Goal: Information Seeking & Learning: Learn about a topic

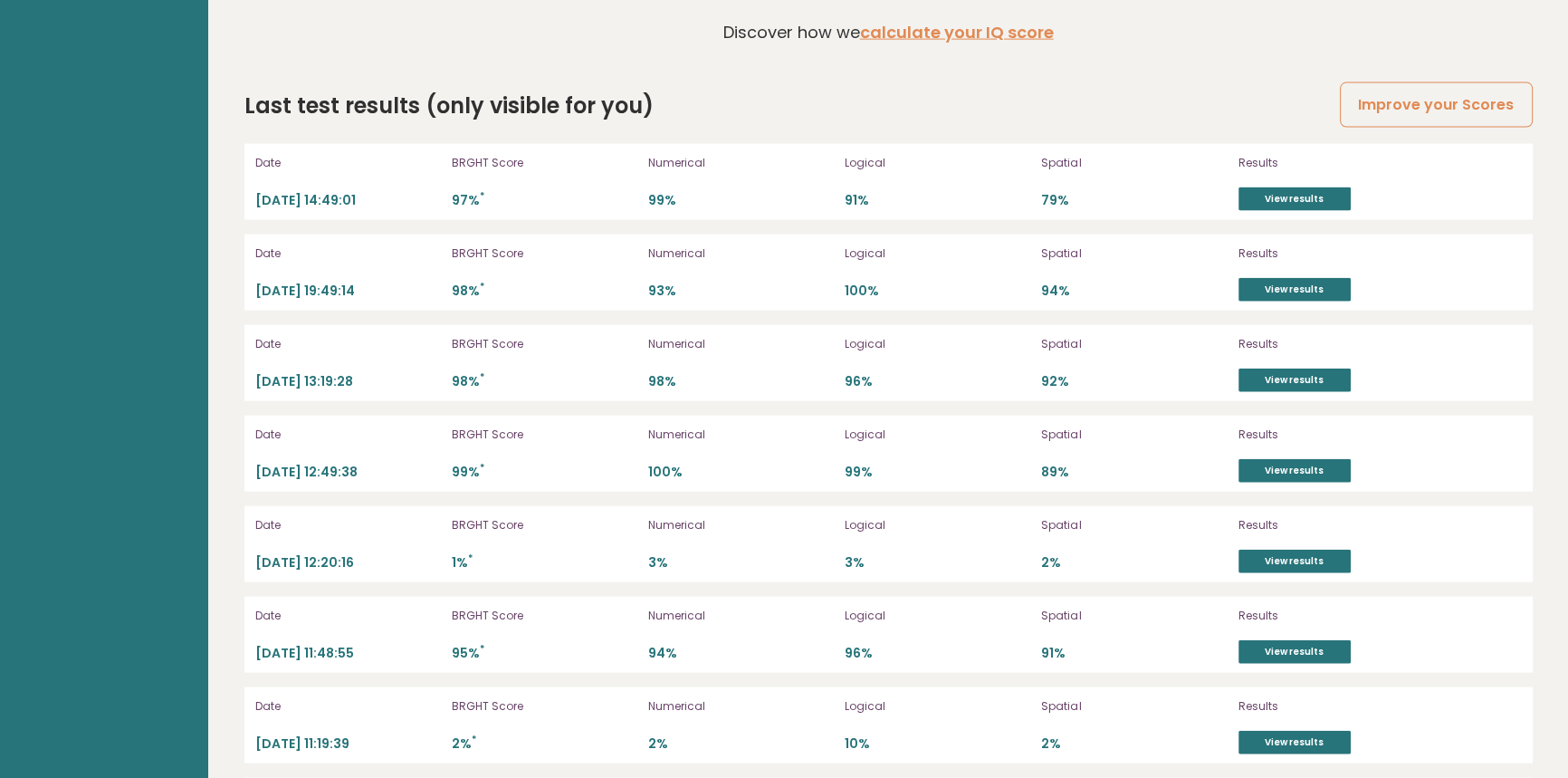
scroll to position [5021, 0]
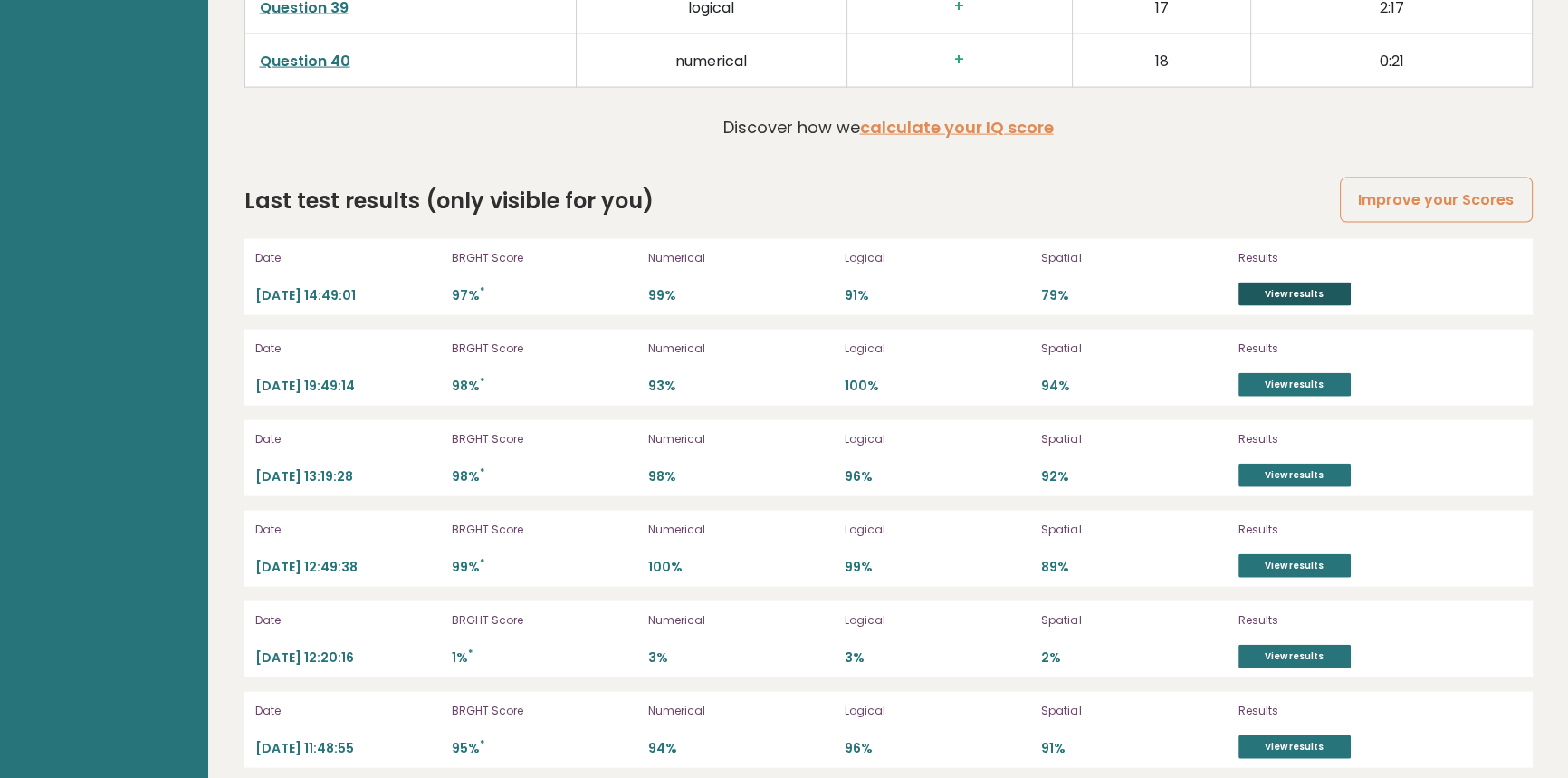
click at [1255, 283] on link "View results" at bounding box center [1294, 294] width 112 height 23
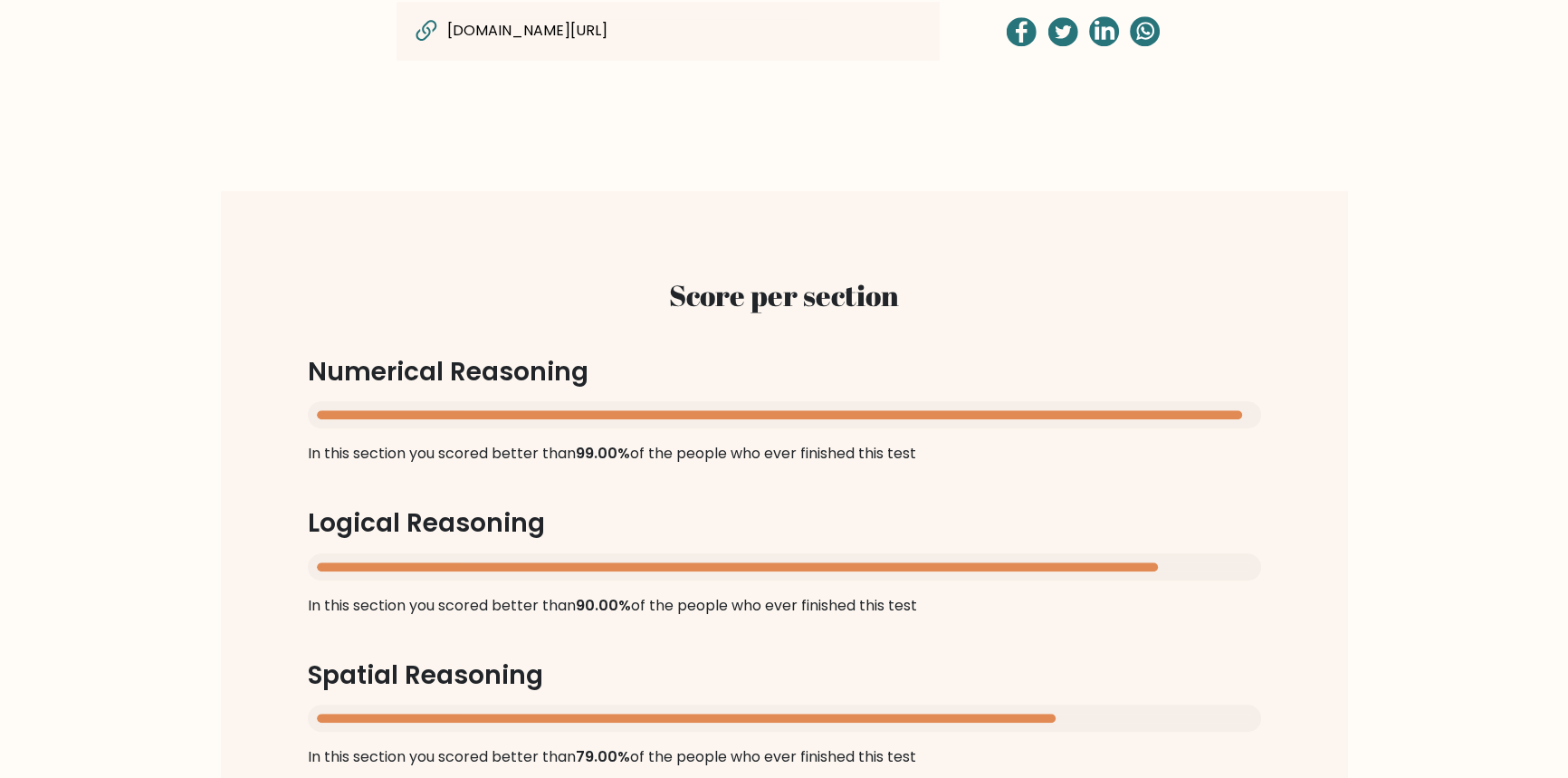
scroll to position [1728, 0]
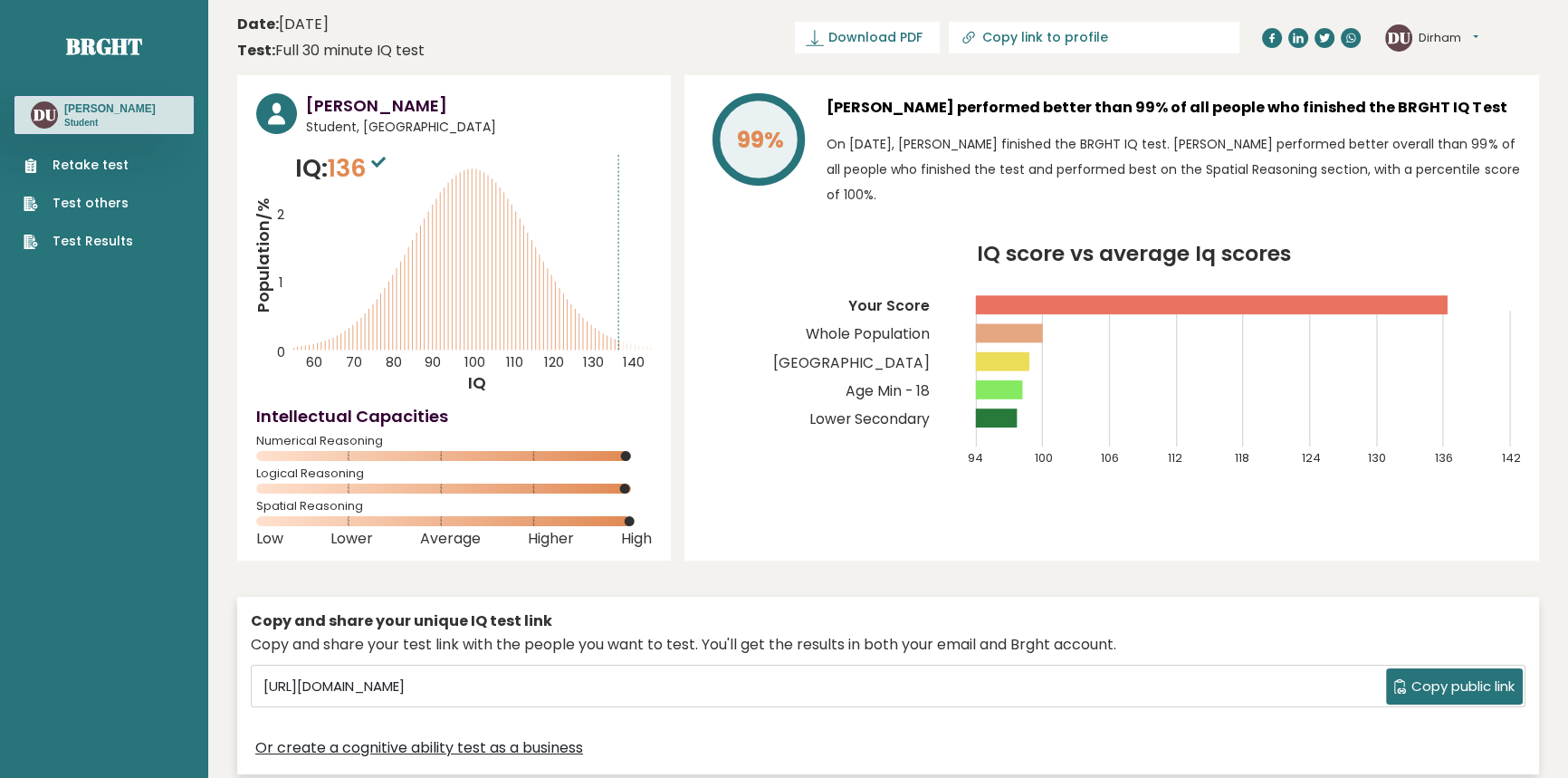
click at [1451, 56] on header "Date: June 24, 2025 Test: Full 30 minute IQ test Download PDF Downloading... Do…" at bounding box center [888, 37] width 1302 height 57
click at [1445, 42] on button "Dirham" at bounding box center [1448, 38] width 60 height 18
click at [1458, 81] on link "Profile" at bounding box center [1464, 91] width 92 height 25
click at [1459, 33] on button "Dirham" at bounding box center [1448, 38] width 60 height 18
click at [1454, 68] on link "Dashboard" at bounding box center [1464, 67] width 92 height 25
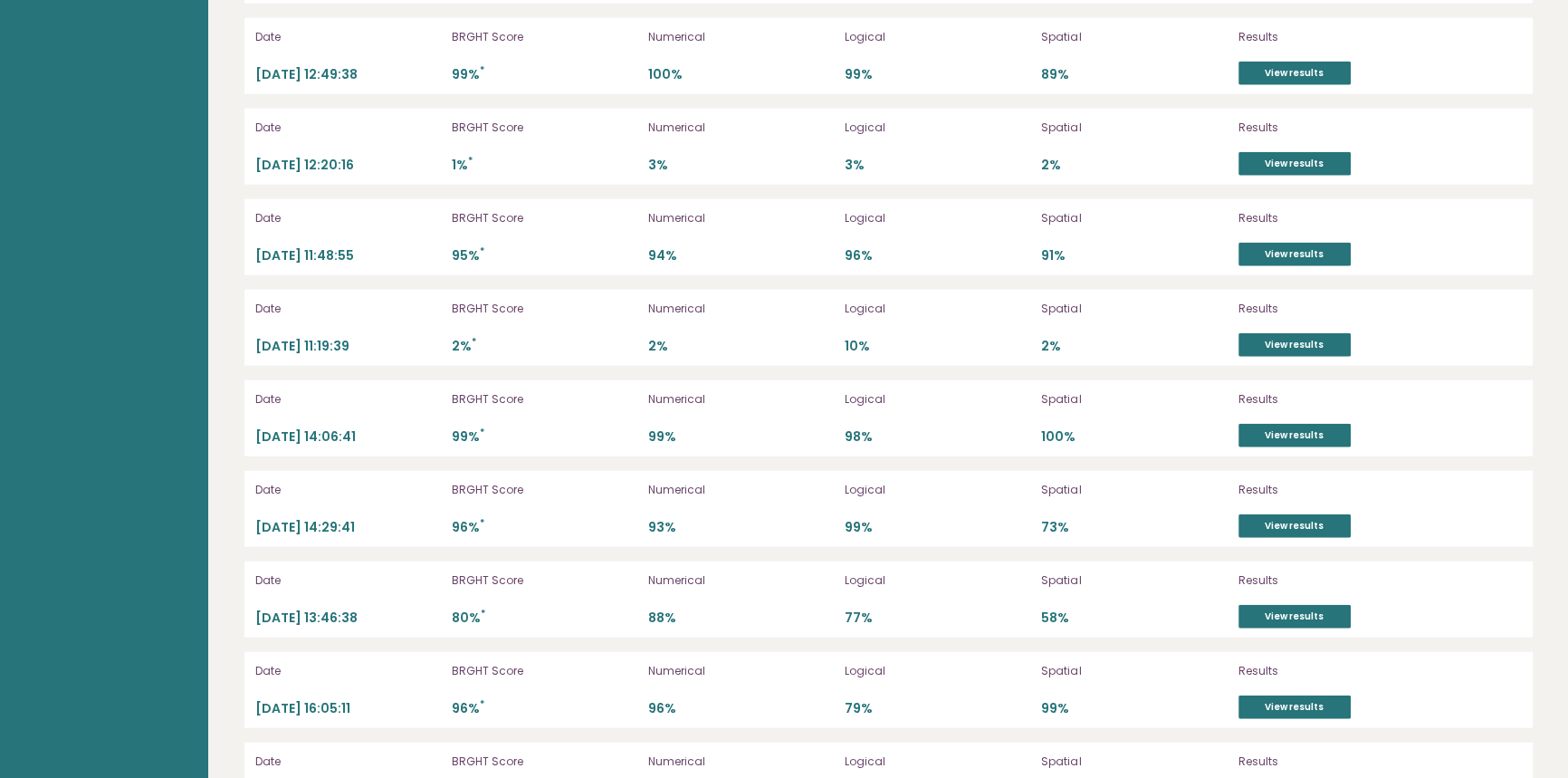
scroll to position [5515, 0]
click at [1258, 438] on link "View results" at bounding box center [1294, 434] width 112 height 23
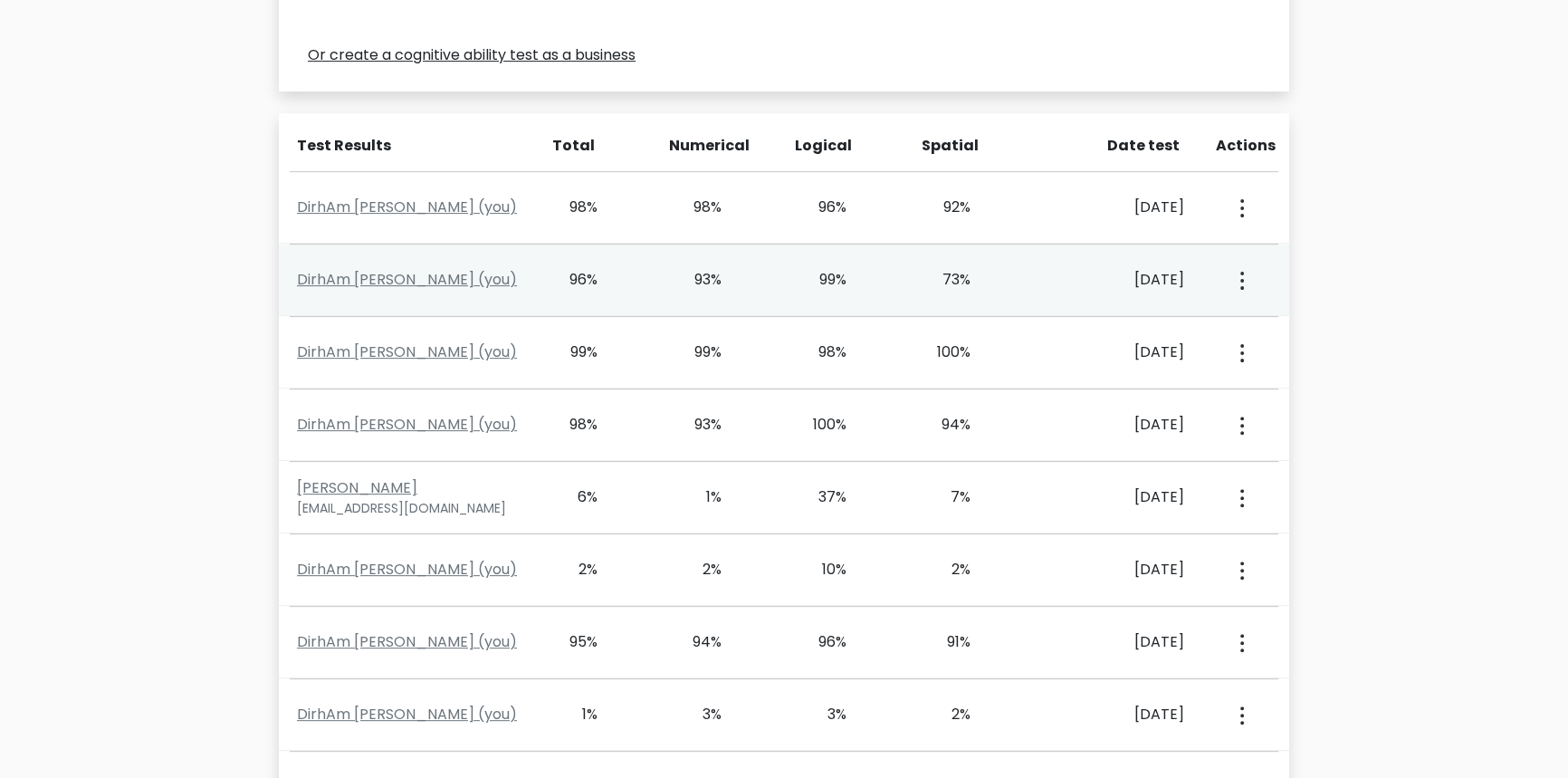
scroll to position [576, 0]
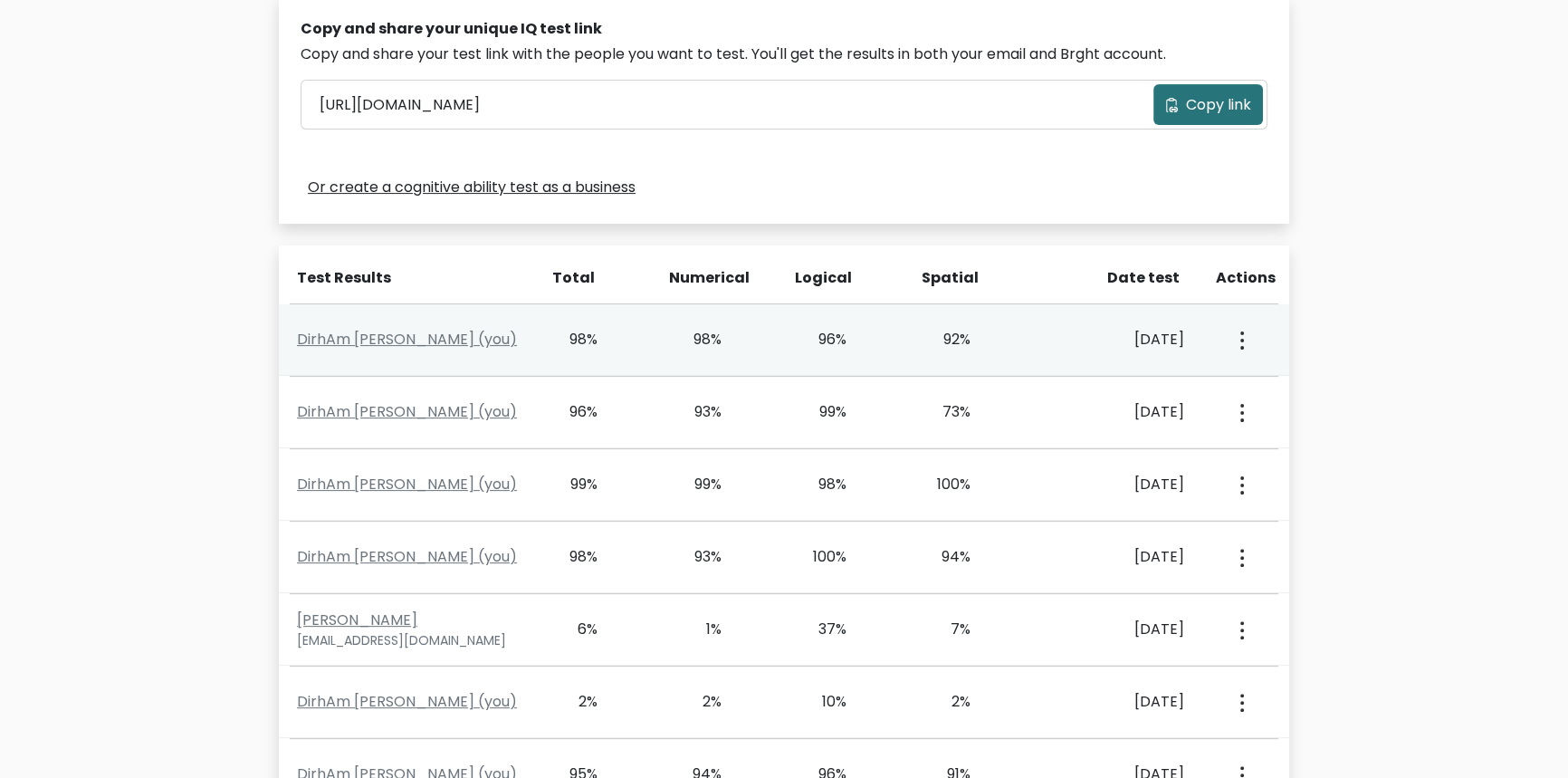
click at [1233, 340] on button "button" at bounding box center [1240, 340] width 15 height 56
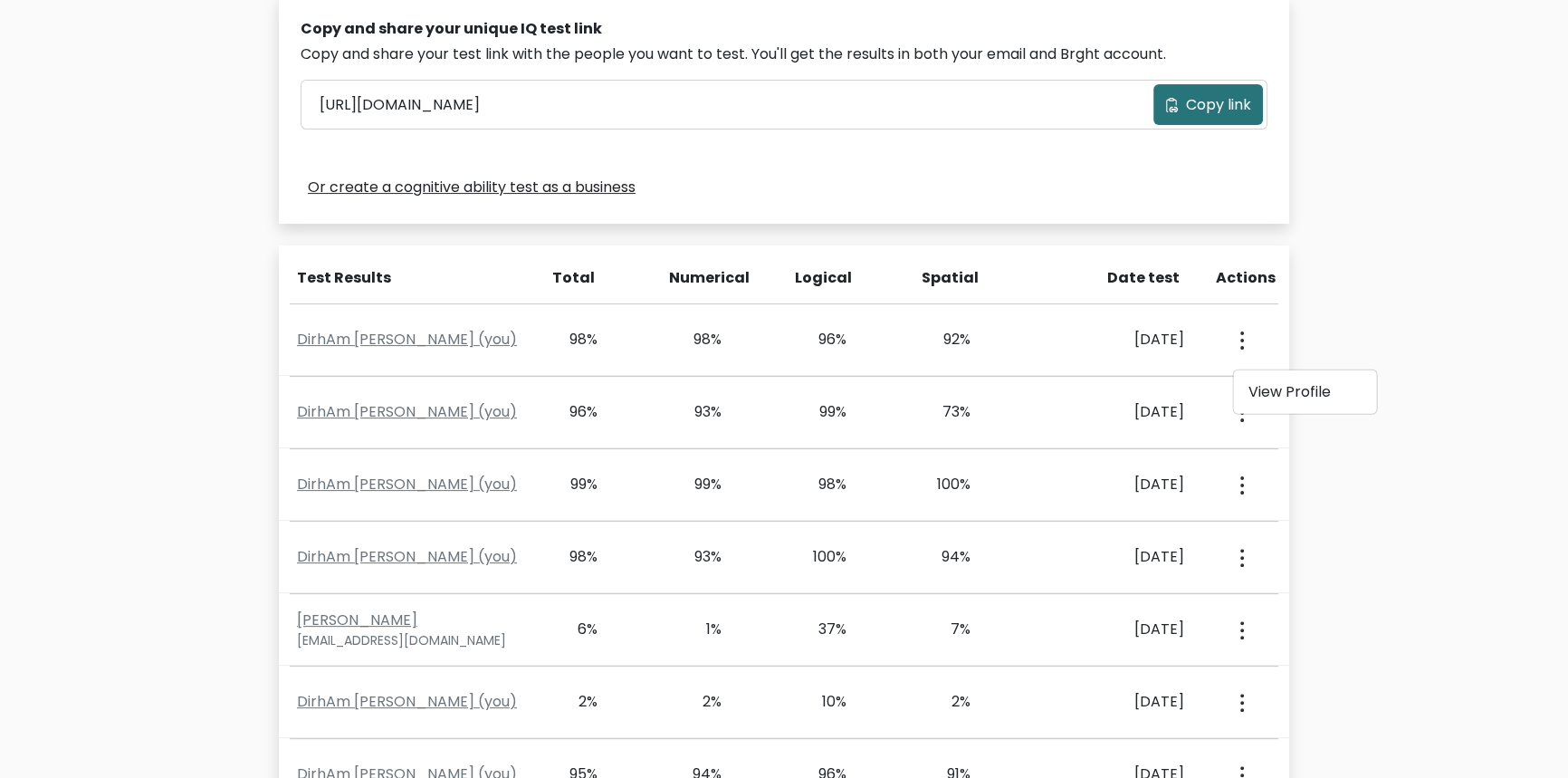
click at [1304, 298] on div "Test the IQ of other people 40 questions 30 minutes English Create your unique …" at bounding box center [784, 471] width 1568 height 1896
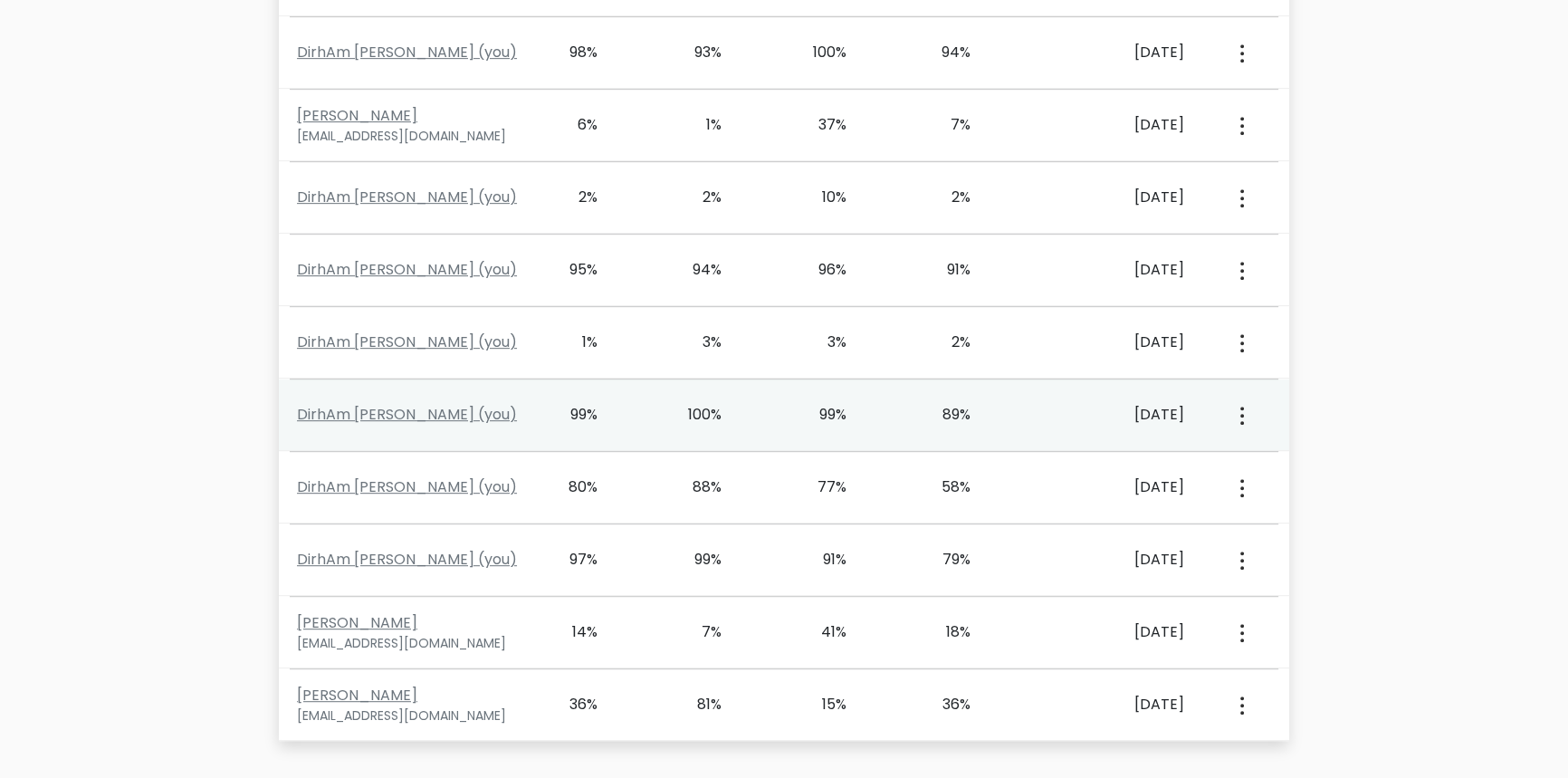
scroll to position [987, 0]
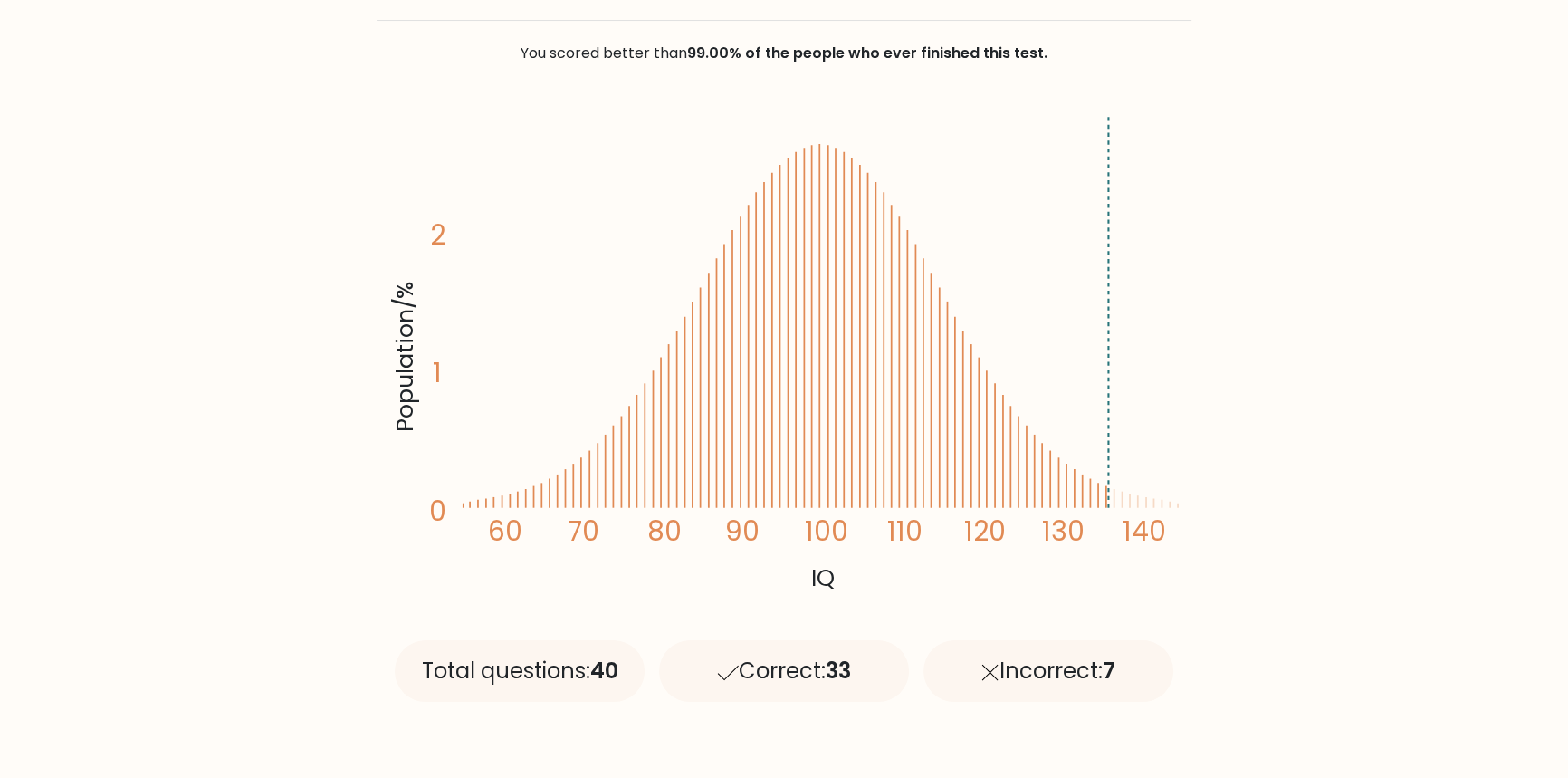
scroll to position [247, 0]
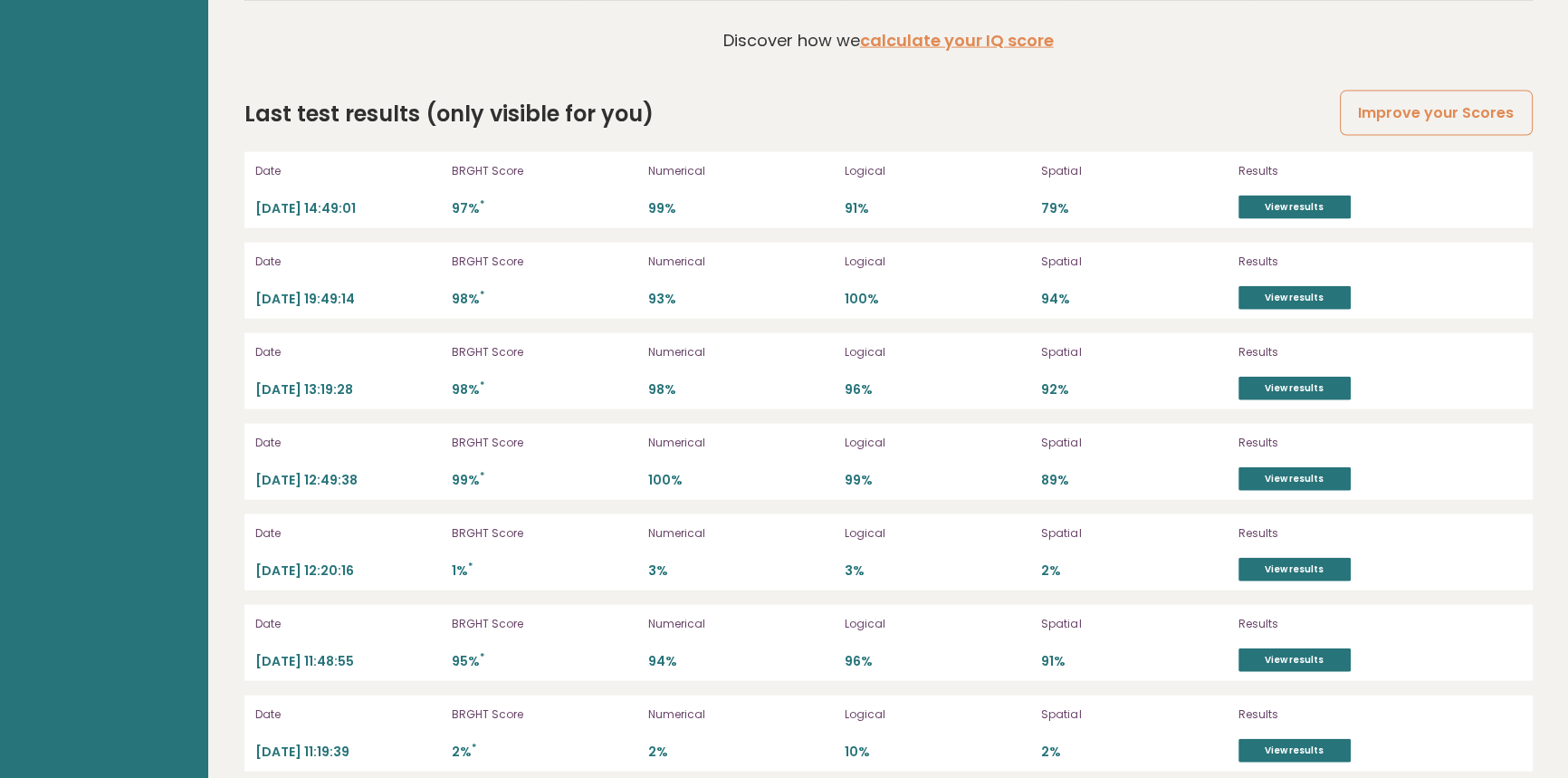
scroll to position [5107, 0]
click at [1243, 104] on div "Last test results (only visible for you) Improve your Scores" at bounding box center [889, 115] width 1288 height 33
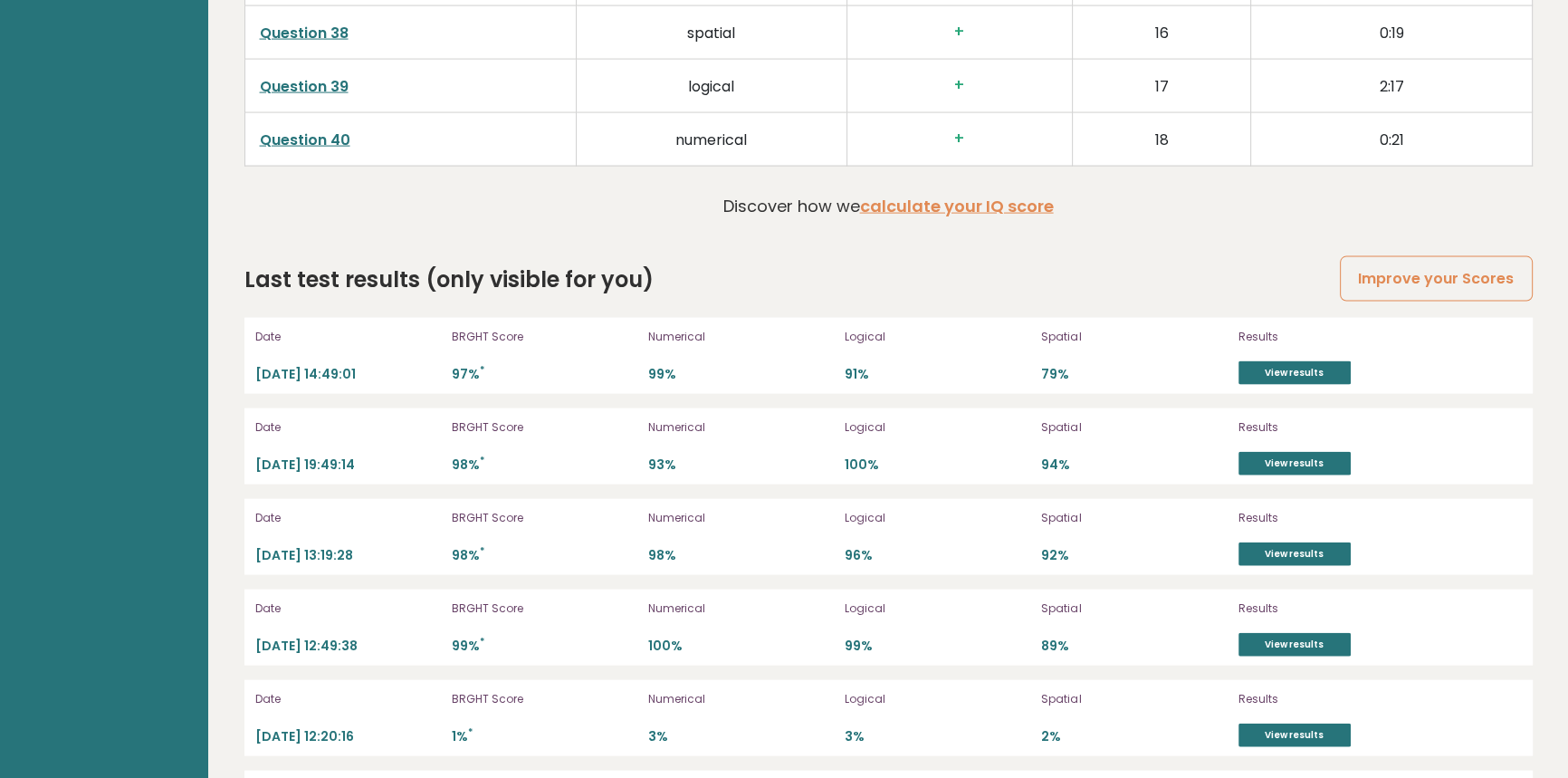
scroll to position [4613, 0]
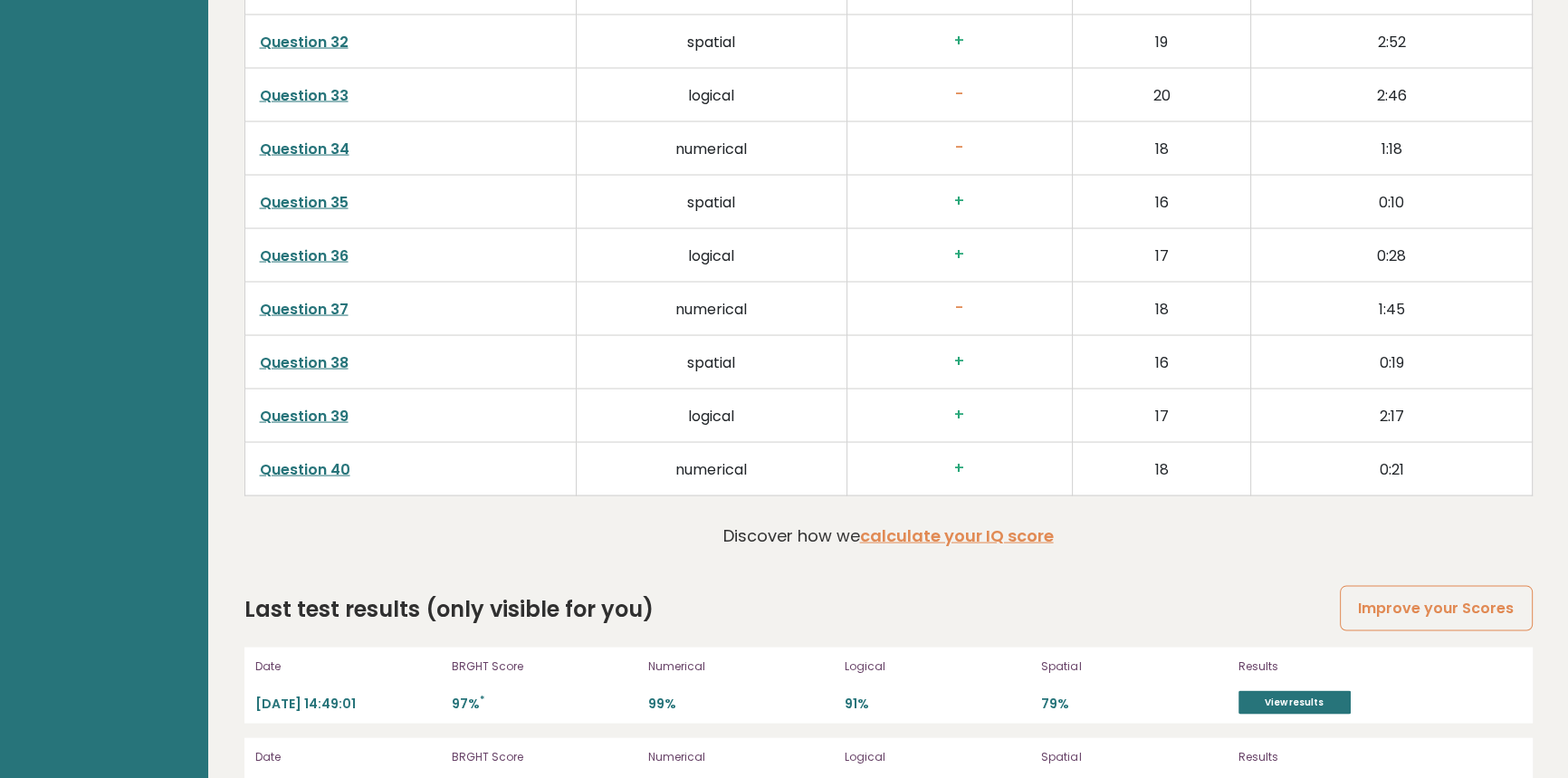
drag, startPoint x: 452, startPoint y: 613, endPoint x: 713, endPoint y: 600, distance: 261.3
click at [460, 613] on h2 "Last test results (only visible for you)" at bounding box center [449, 610] width 409 height 33
click at [713, 600] on div "Last test results (only visible for you) Improve your Scores" at bounding box center [889, 610] width 1288 height 33
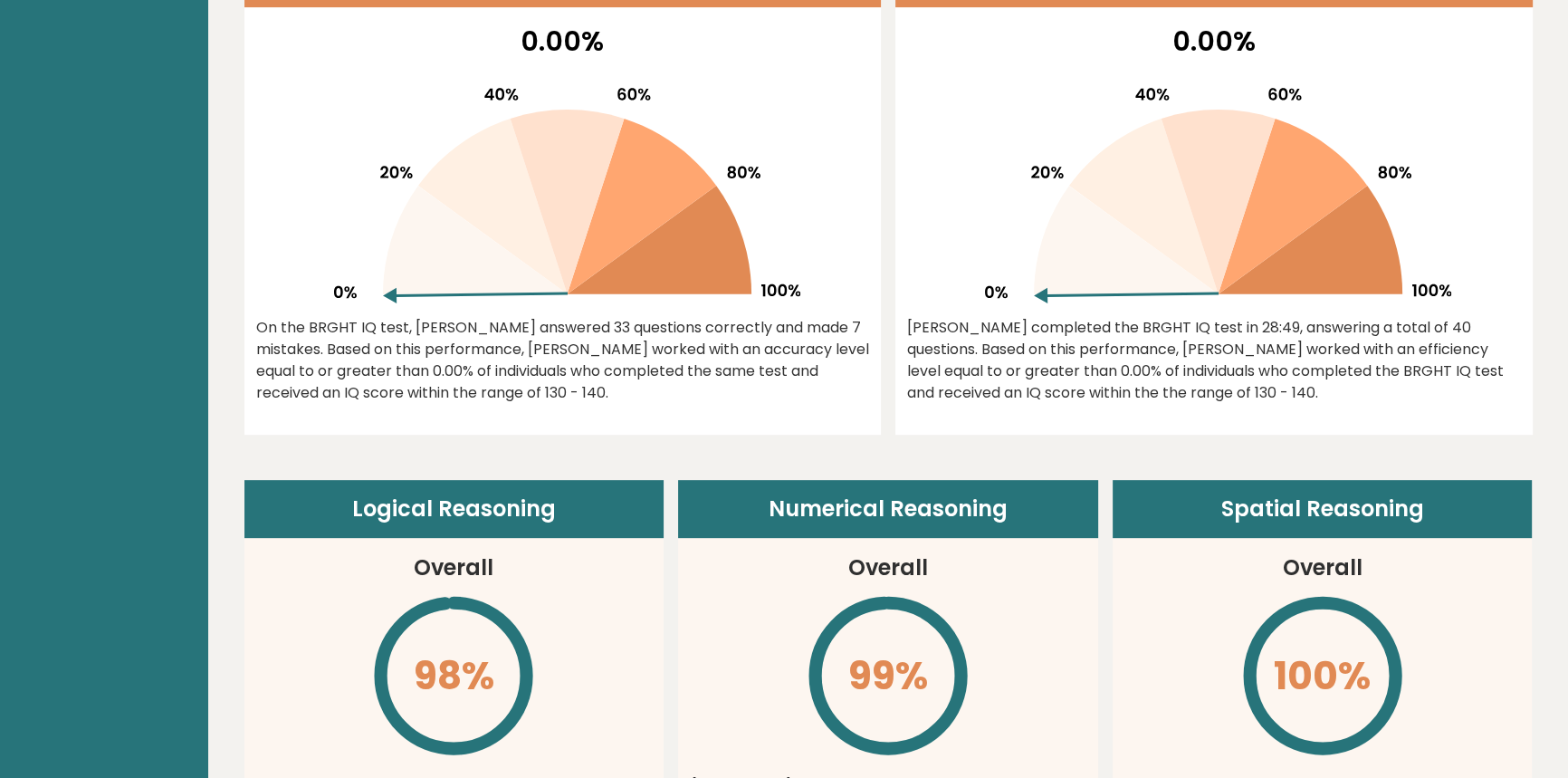
scroll to position [0, 0]
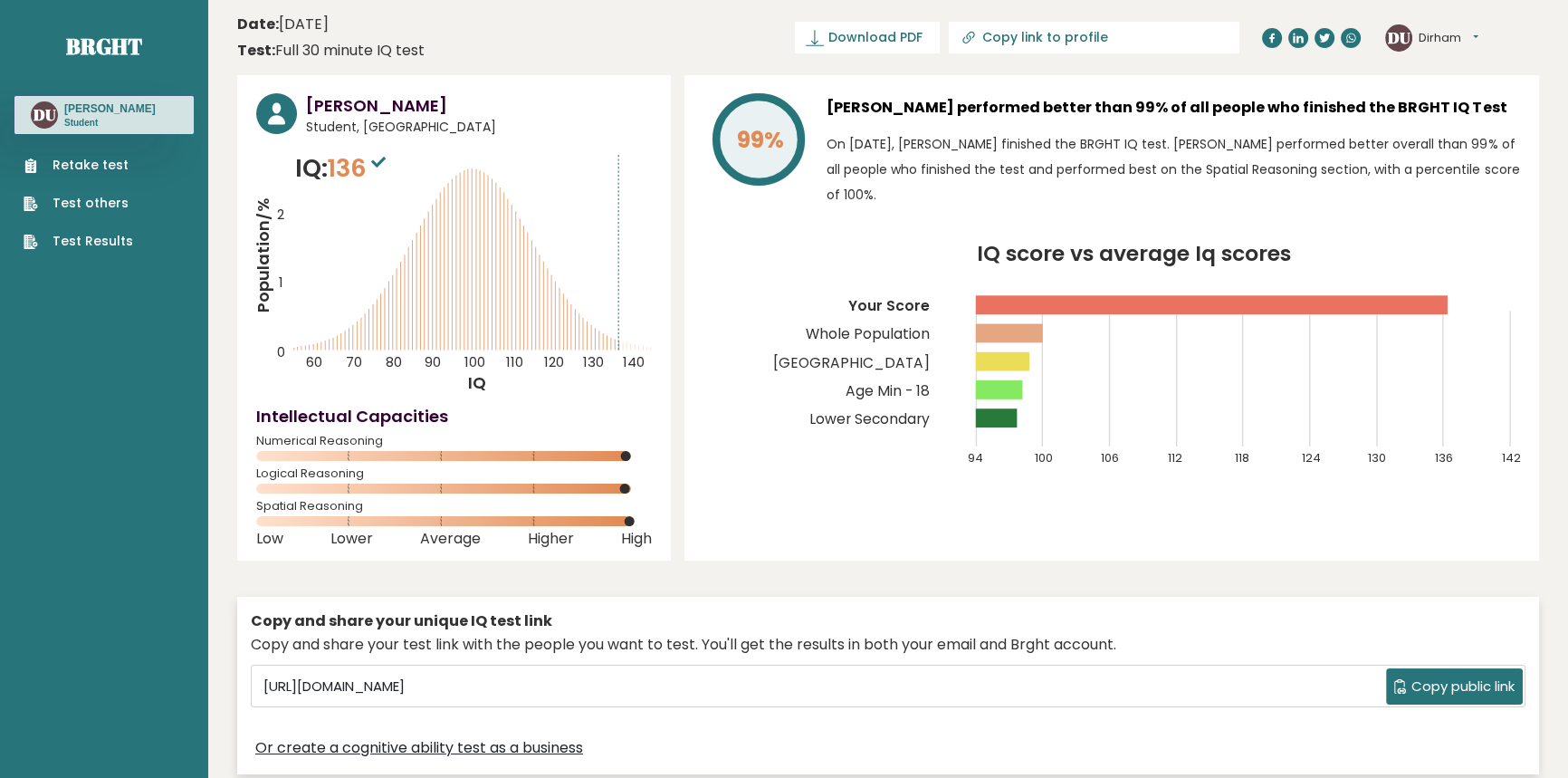
click at [111, 251] on nav "Brght DU Dirham Ulhaq Student Retake test Test others Test Results" at bounding box center [104, 128] width 179 height 255
click at [104, 241] on link "Test Results" at bounding box center [77, 242] width 109 height 19
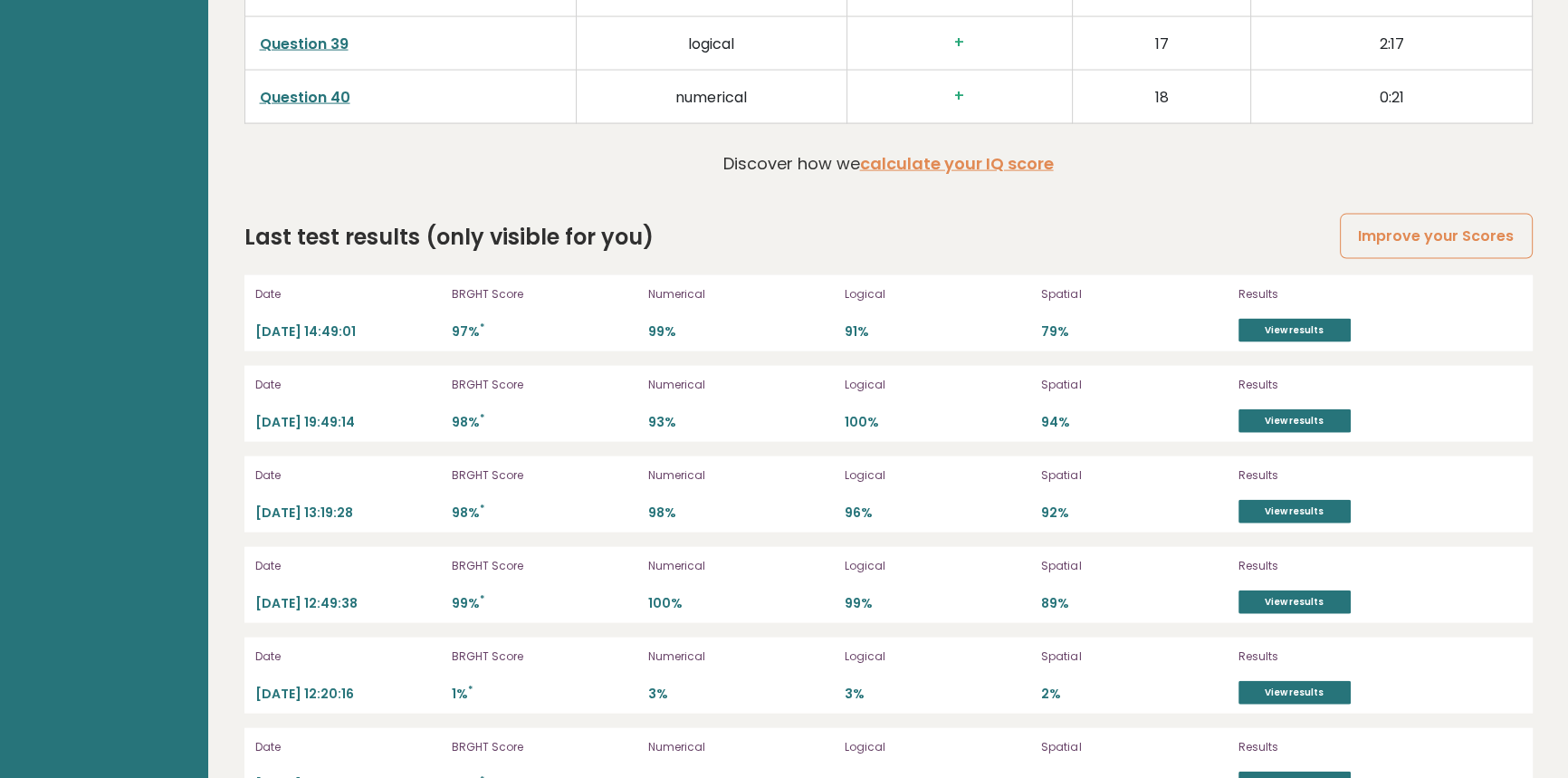
scroll to position [4942, 0]
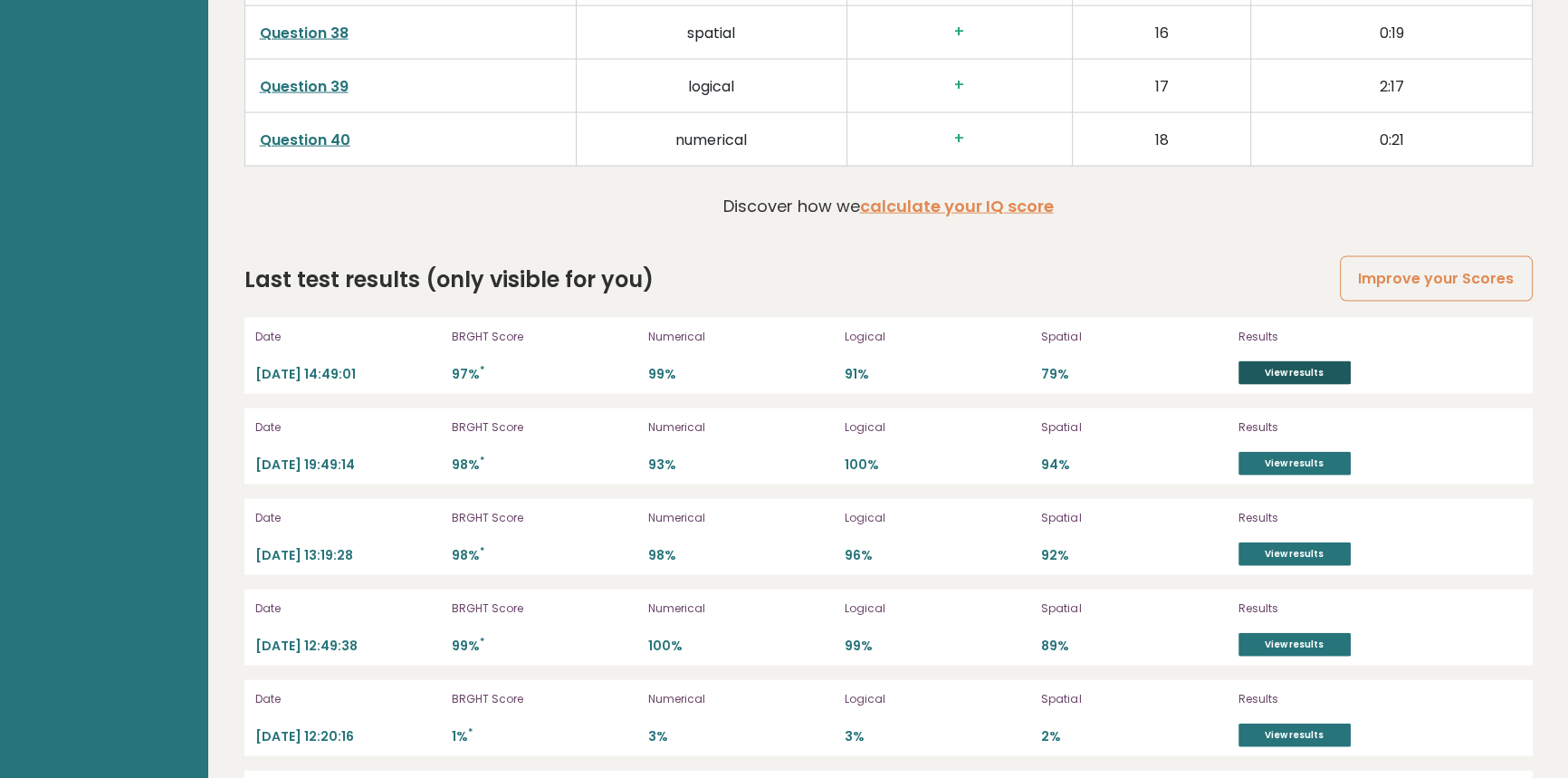
click at [1270, 374] on link "View results" at bounding box center [1294, 373] width 112 height 23
click at [1452, 273] on link "Improve your Scores" at bounding box center [1435, 280] width 192 height 46
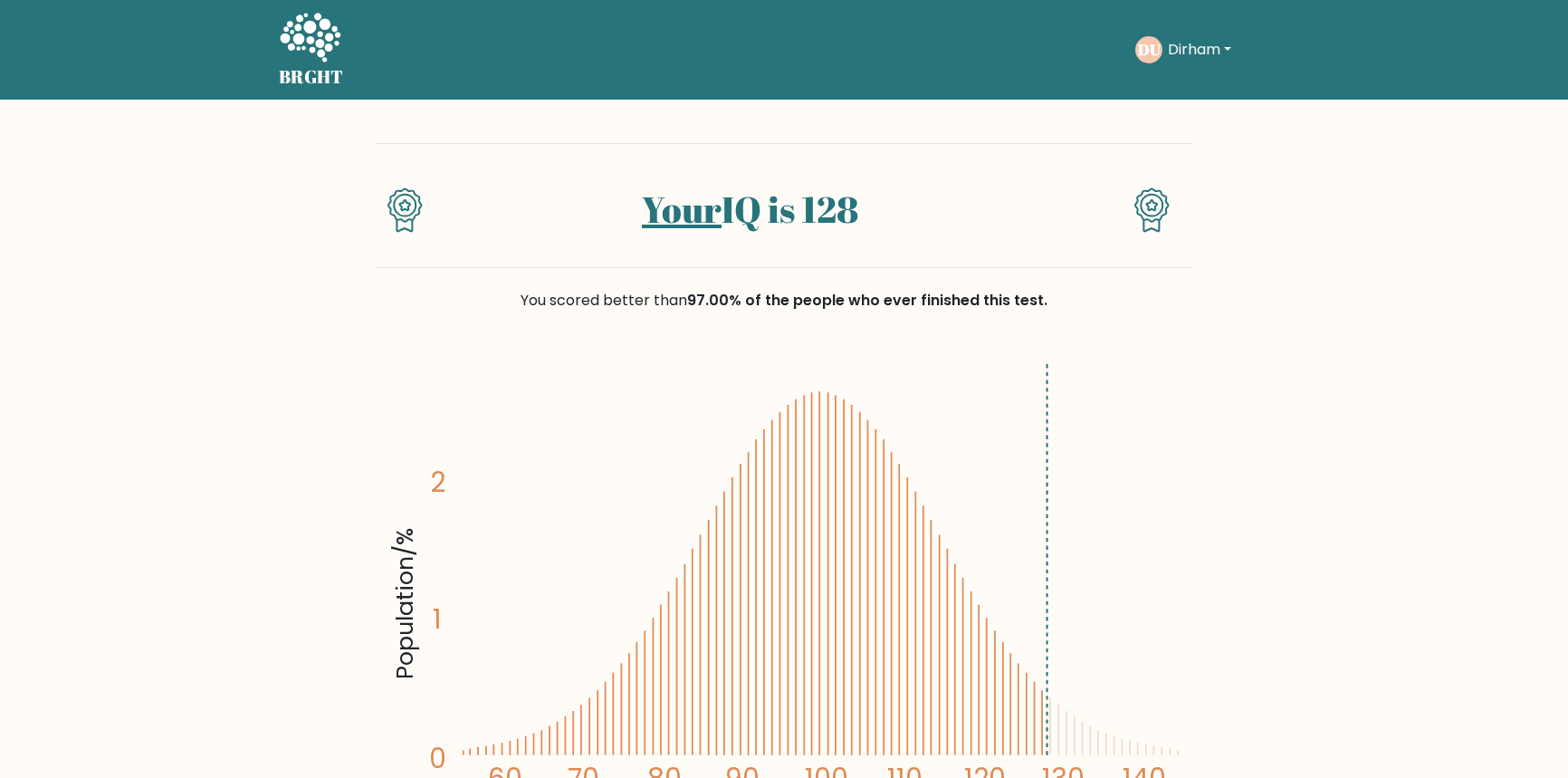
scroll to position [494, 0]
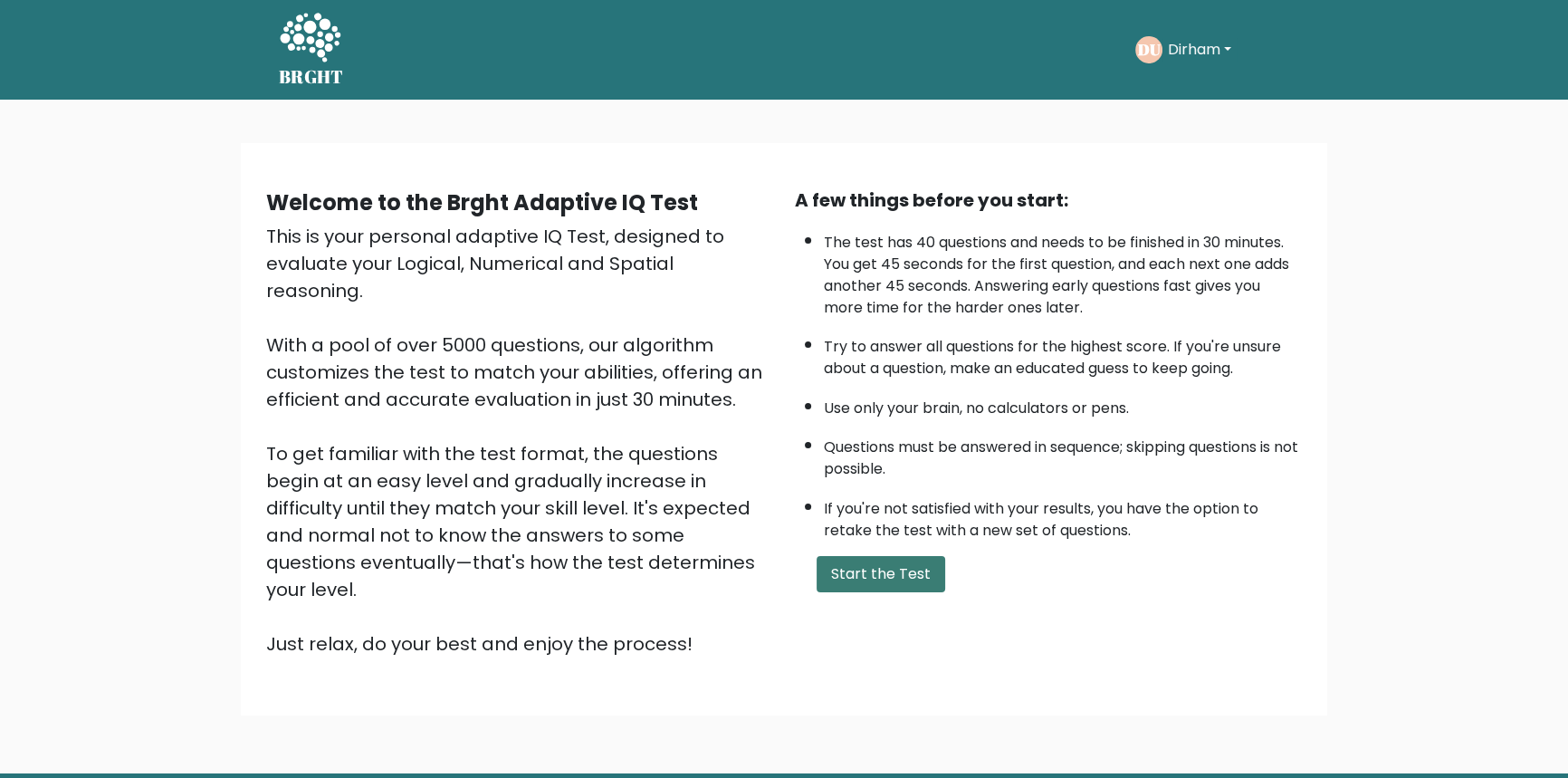
click at [888, 571] on button "Start the Test" at bounding box center [880, 574] width 129 height 36
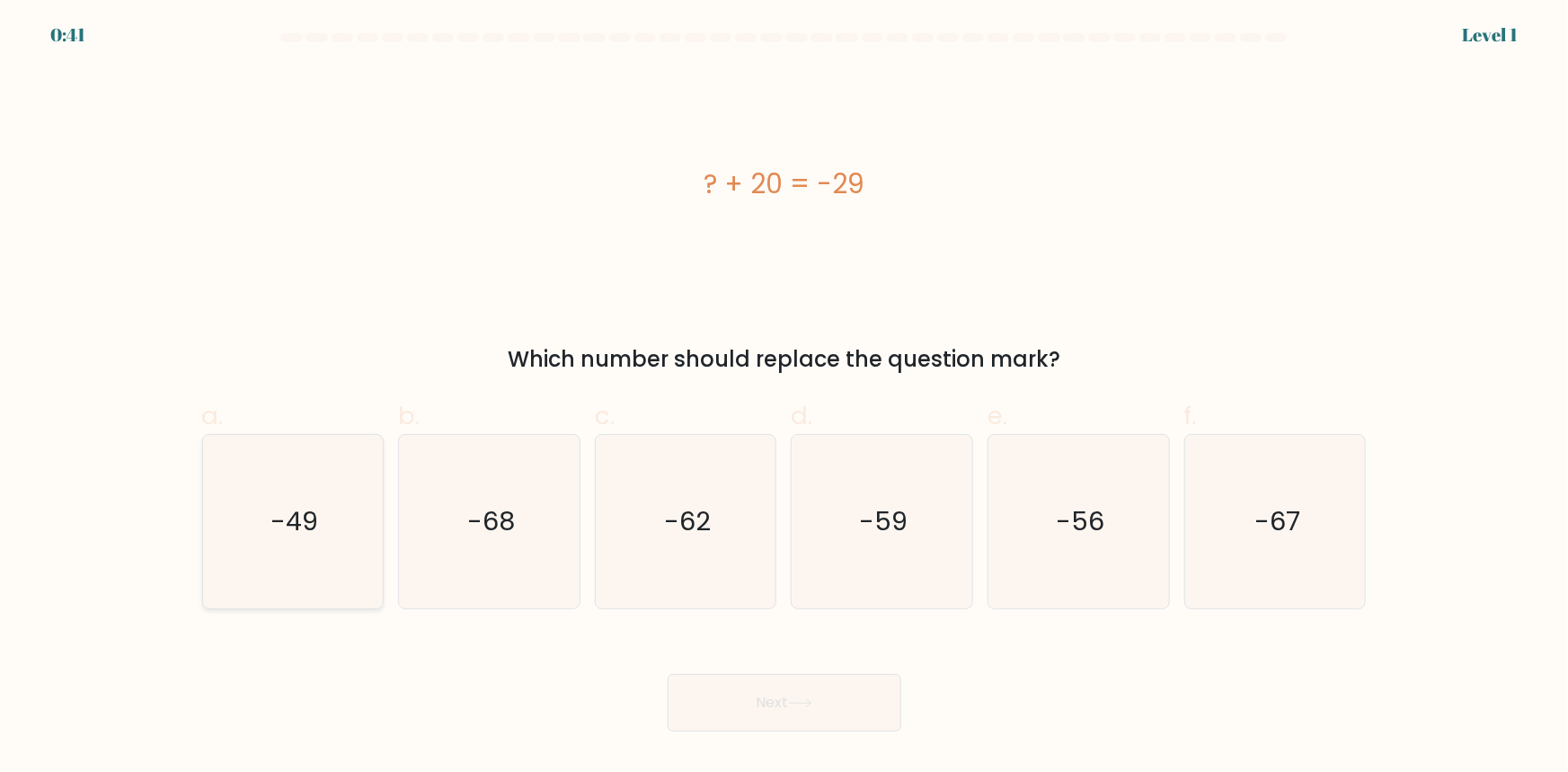
click at [351, 549] on icon "-49" at bounding box center [292, 521] width 174 height 174
click at [784, 398] on input "a. -49" at bounding box center [784, 392] width 1 height 12
radio input "true"
drag, startPoint x: 805, startPoint y: 738, endPoint x: 784, endPoint y: 704, distance: 40.0
click at [805, 737] on body "0:39 Level 1 a." at bounding box center [784, 386] width 1568 height 772
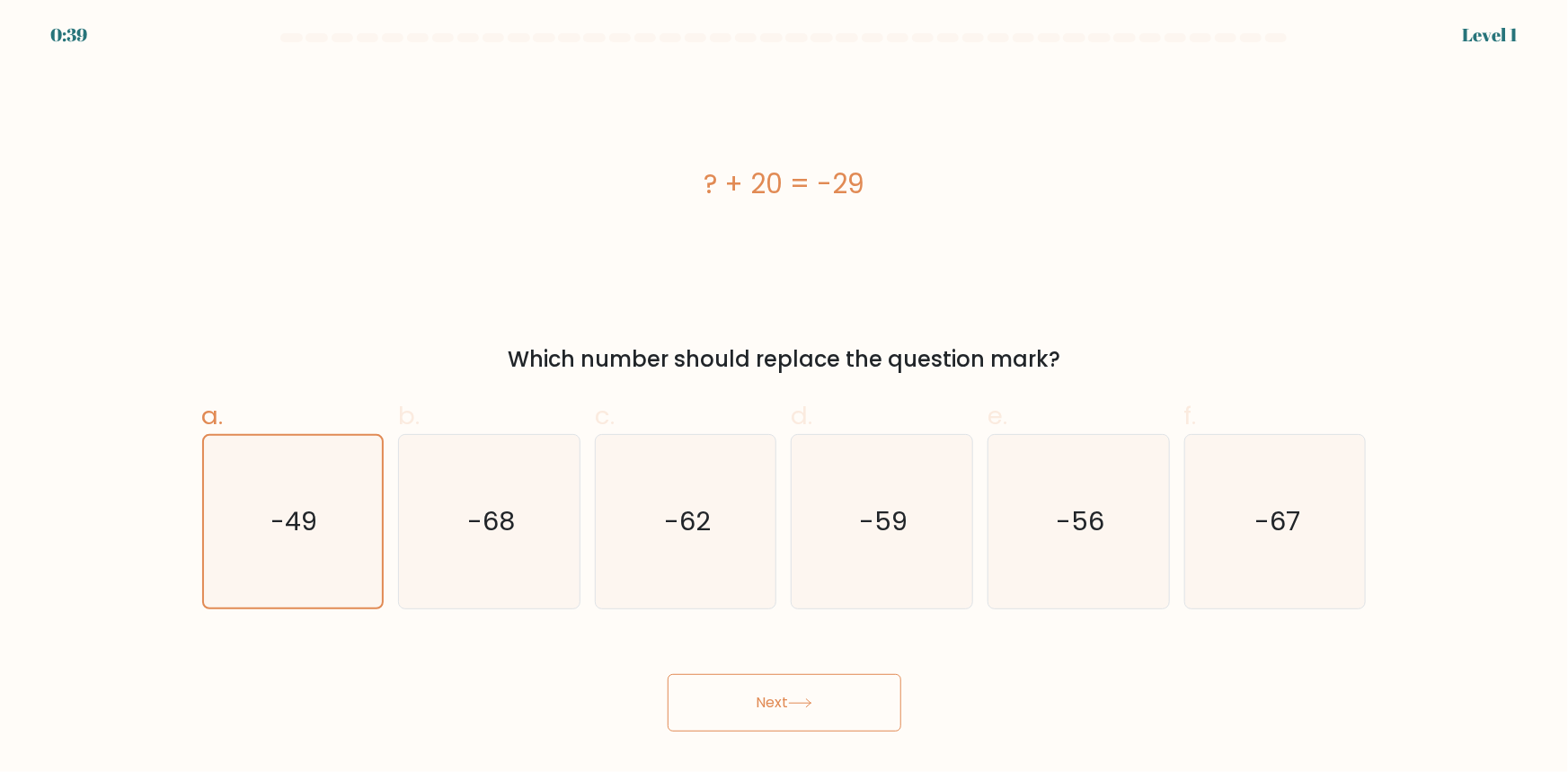
click at [784, 704] on button "Next" at bounding box center [784, 703] width 233 height 58
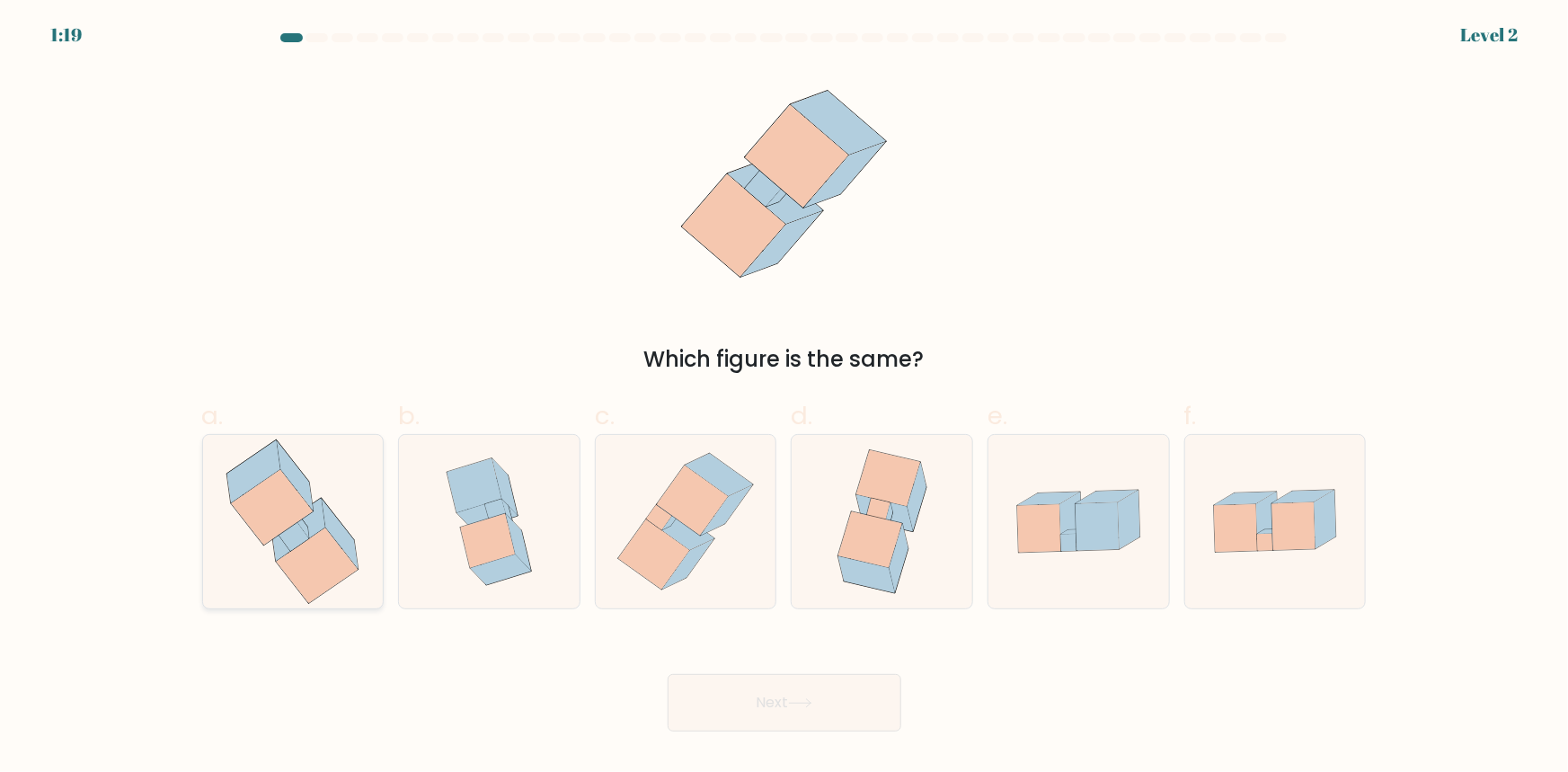
click at [328, 571] on icon at bounding box center [317, 565] width 82 height 76
click at [784, 398] on input "a." at bounding box center [784, 392] width 1 height 12
radio input "true"
click at [780, 712] on button "Next" at bounding box center [784, 703] width 233 height 58
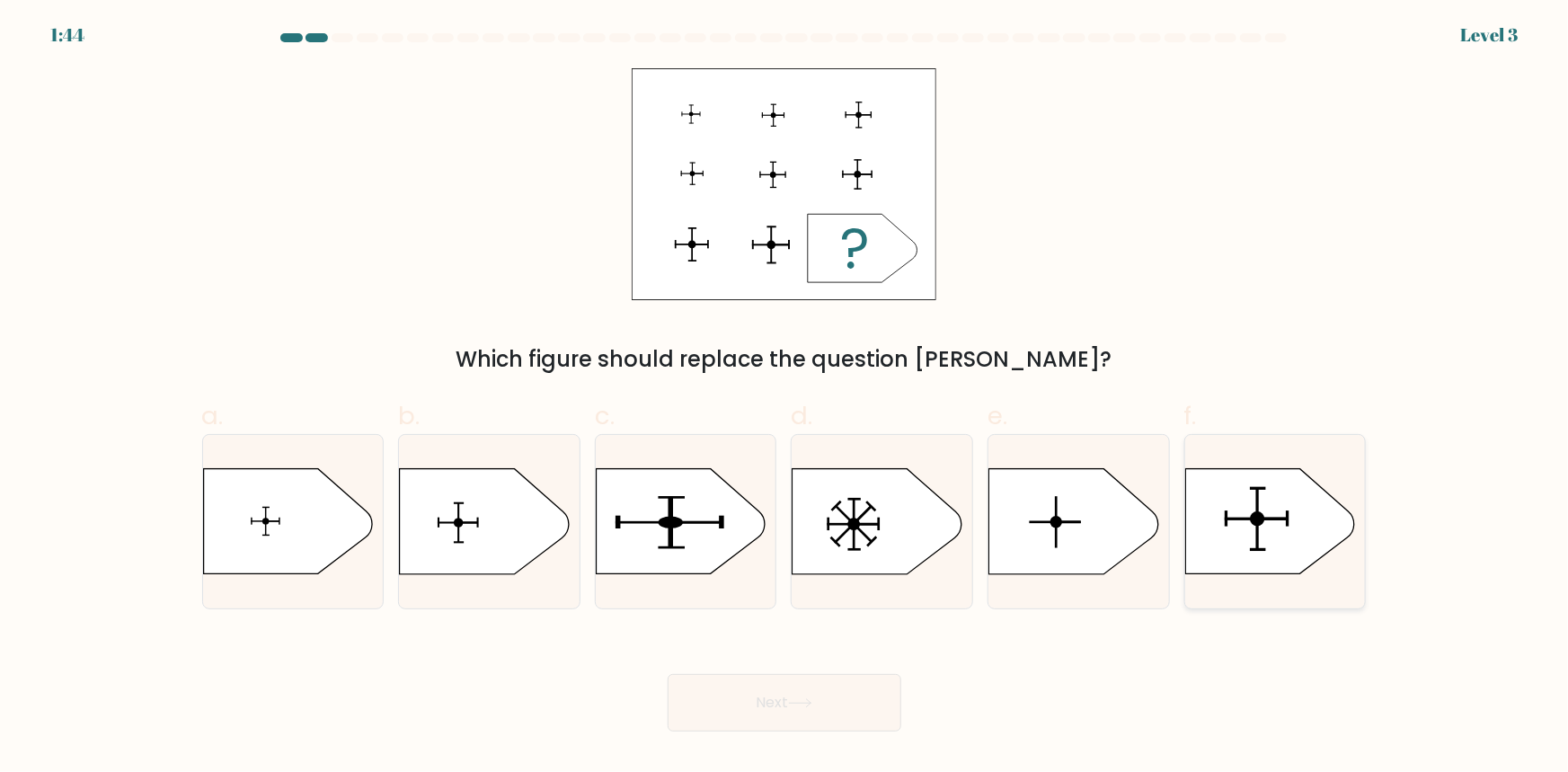
click at [1188, 523] on icon at bounding box center [1269, 520] width 169 height 105
click at [785, 398] on input "f." at bounding box center [784, 392] width 1 height 12
radio input "true"
click at [800, 711] on button "Next" at bounding box center [784, 703] width 233 height 58
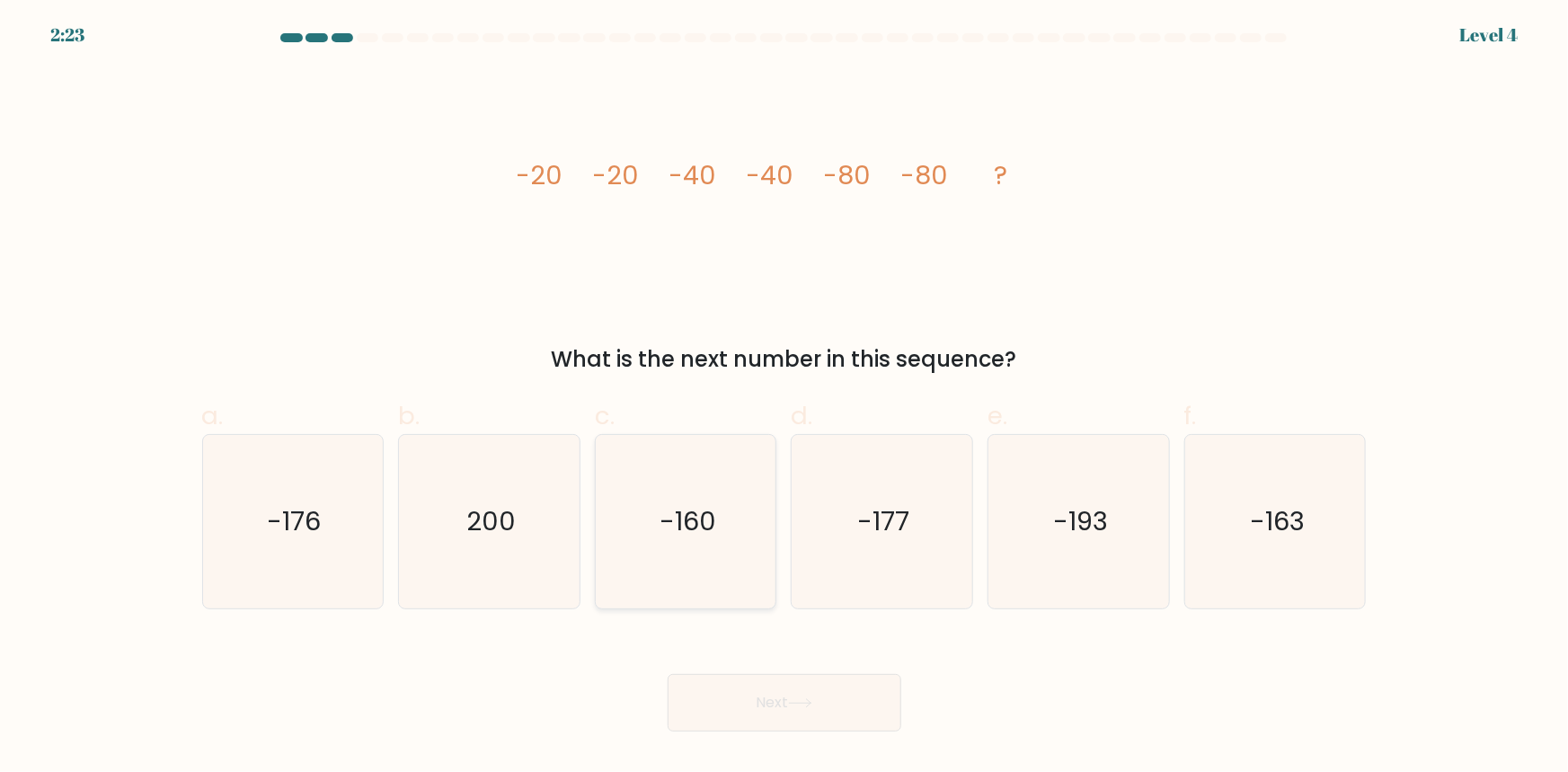
click at [688, 539] on icon "-160" at bounding box center [686, 521] width 174 height 174
click at [784, 398] on input "c. -160" at bounding box center [784, 392] width 1 height 12
radio input "true"
click at [793, 704] on icon at bounding box center [800, 703] width 24 height 10
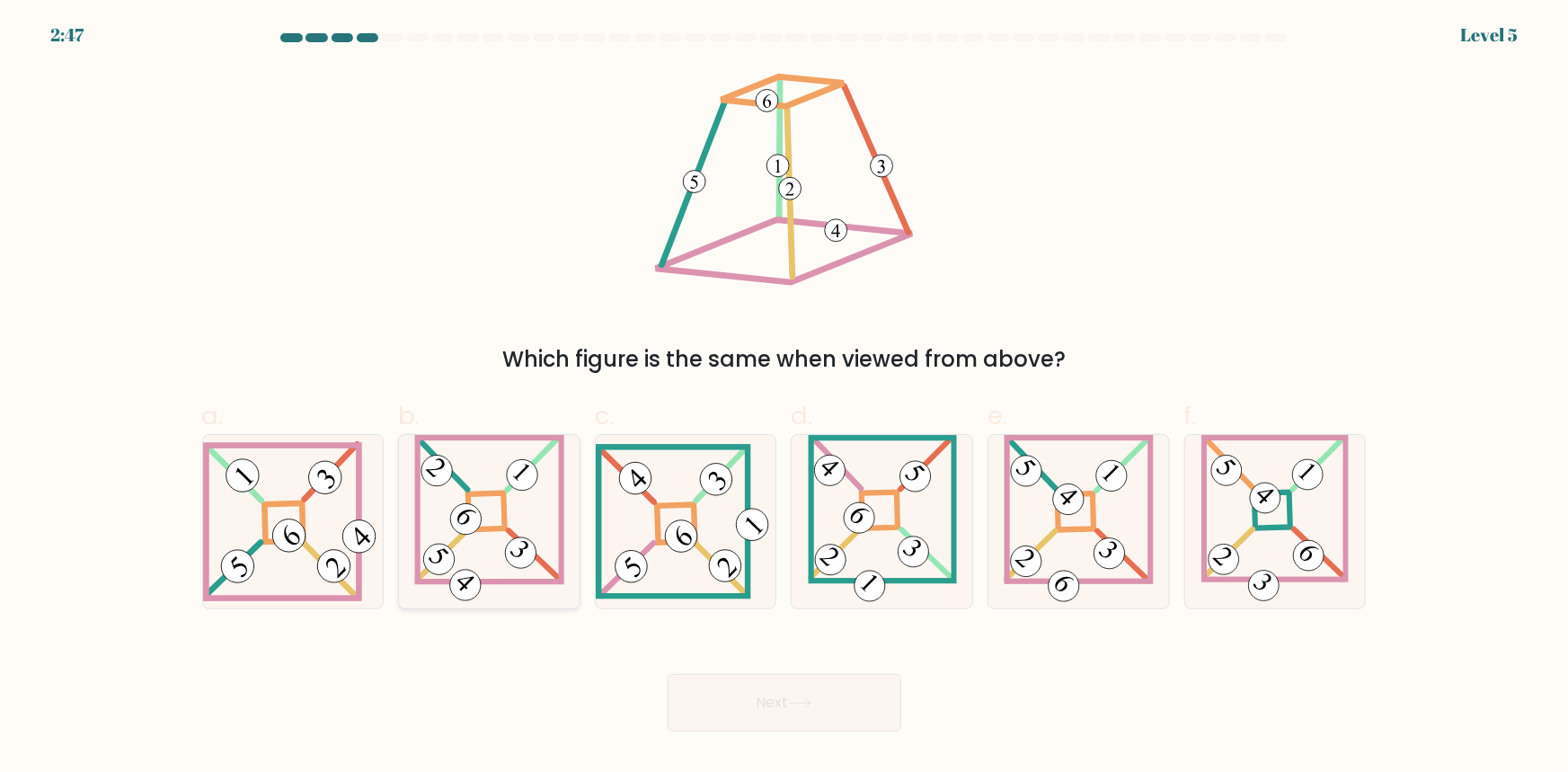
click at [494, 540] on icon at bounding box center [489, 521] width 151 height 174
click at [784, 398] on input "b." at bounding box center [784, 392] width 1 height 12
radio input "true"
click at [328, 556] on 843 at bounding box center [334, 567] width 47 height 47
click at [784, 398] on input "a." at bounding box center [784, 392] width 1 height 12
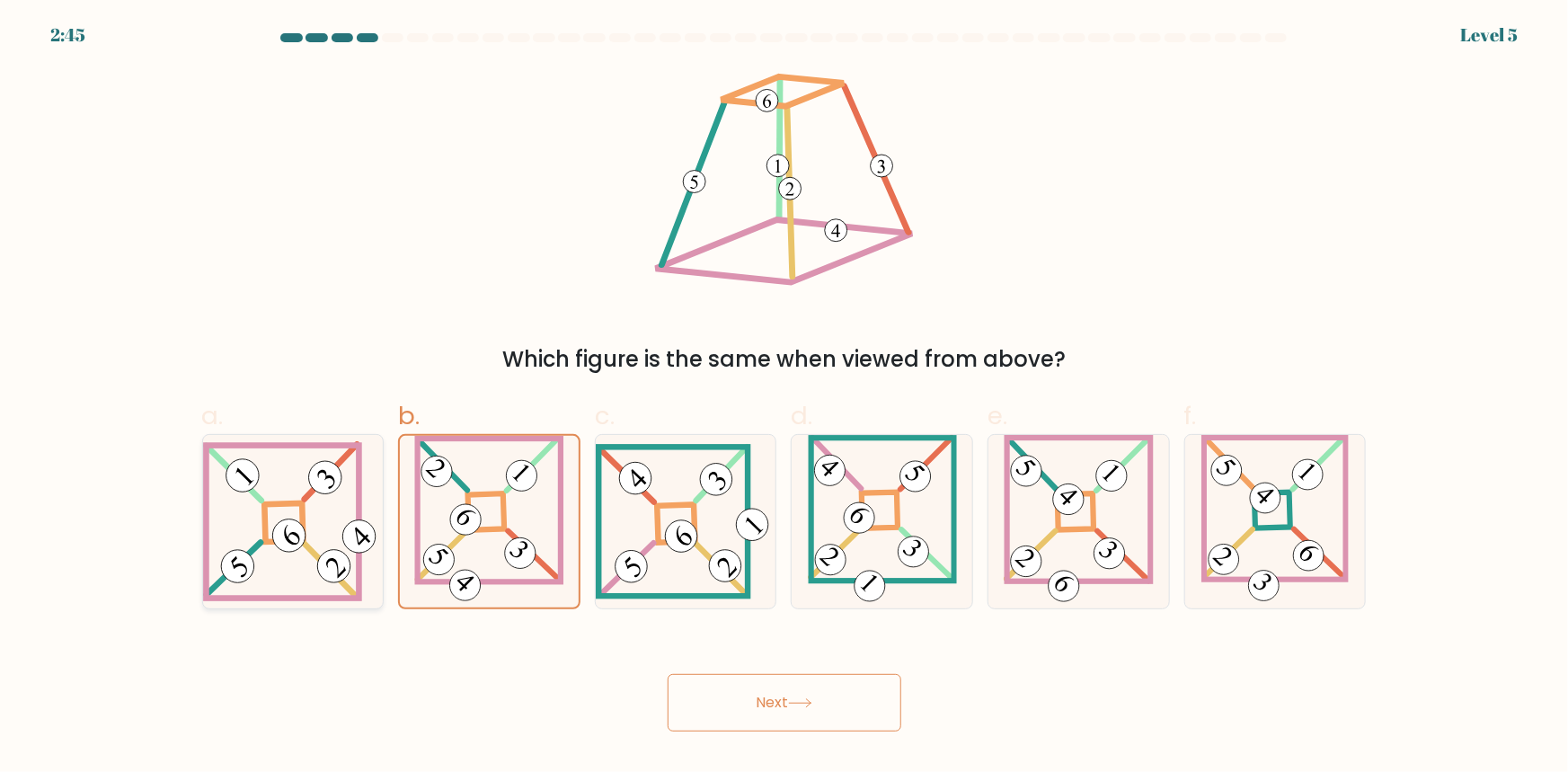
radio input "true"
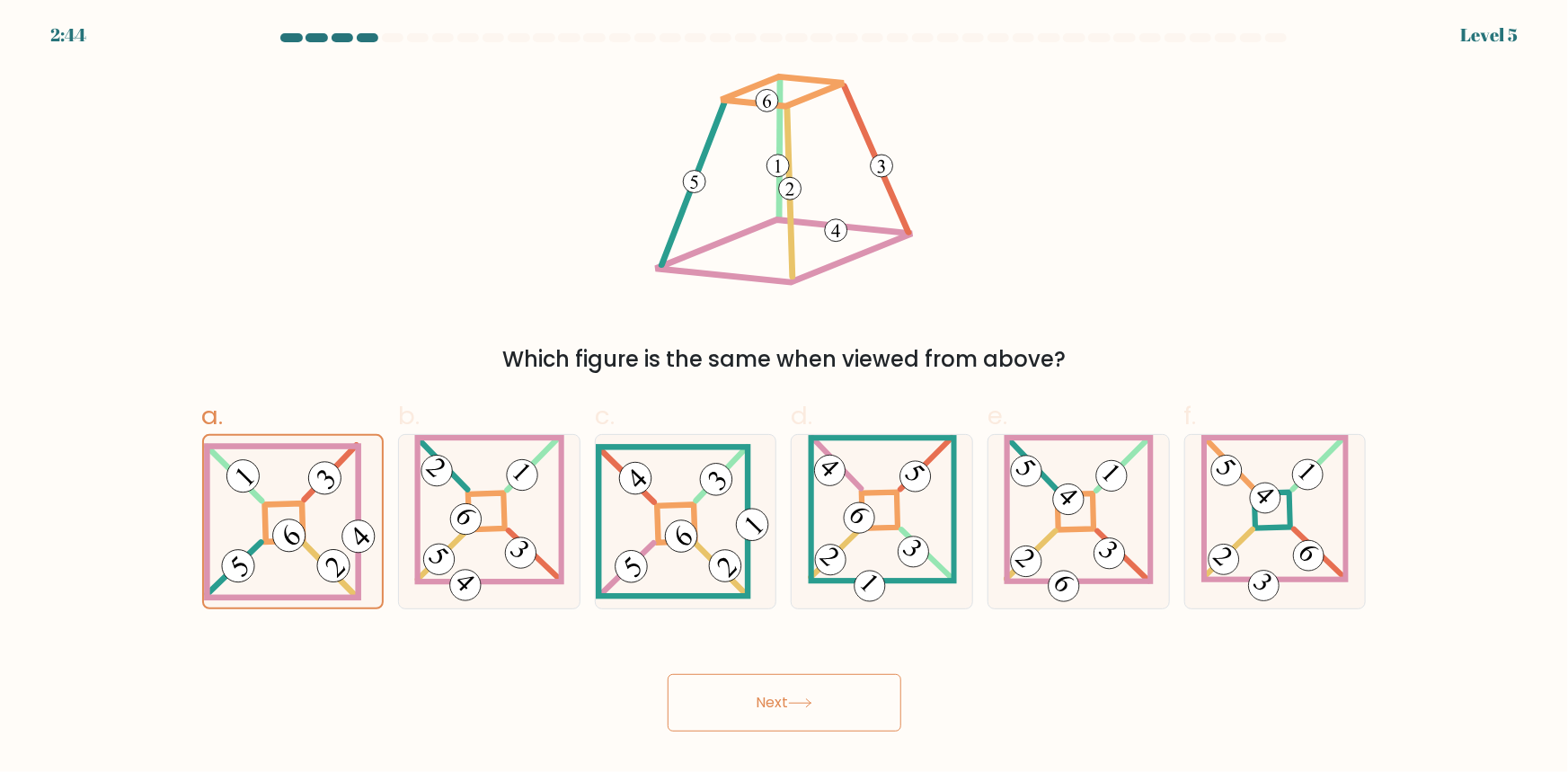
click at [791, 700] on button "Next" at bounding box center [784, 703] width 233 height 58
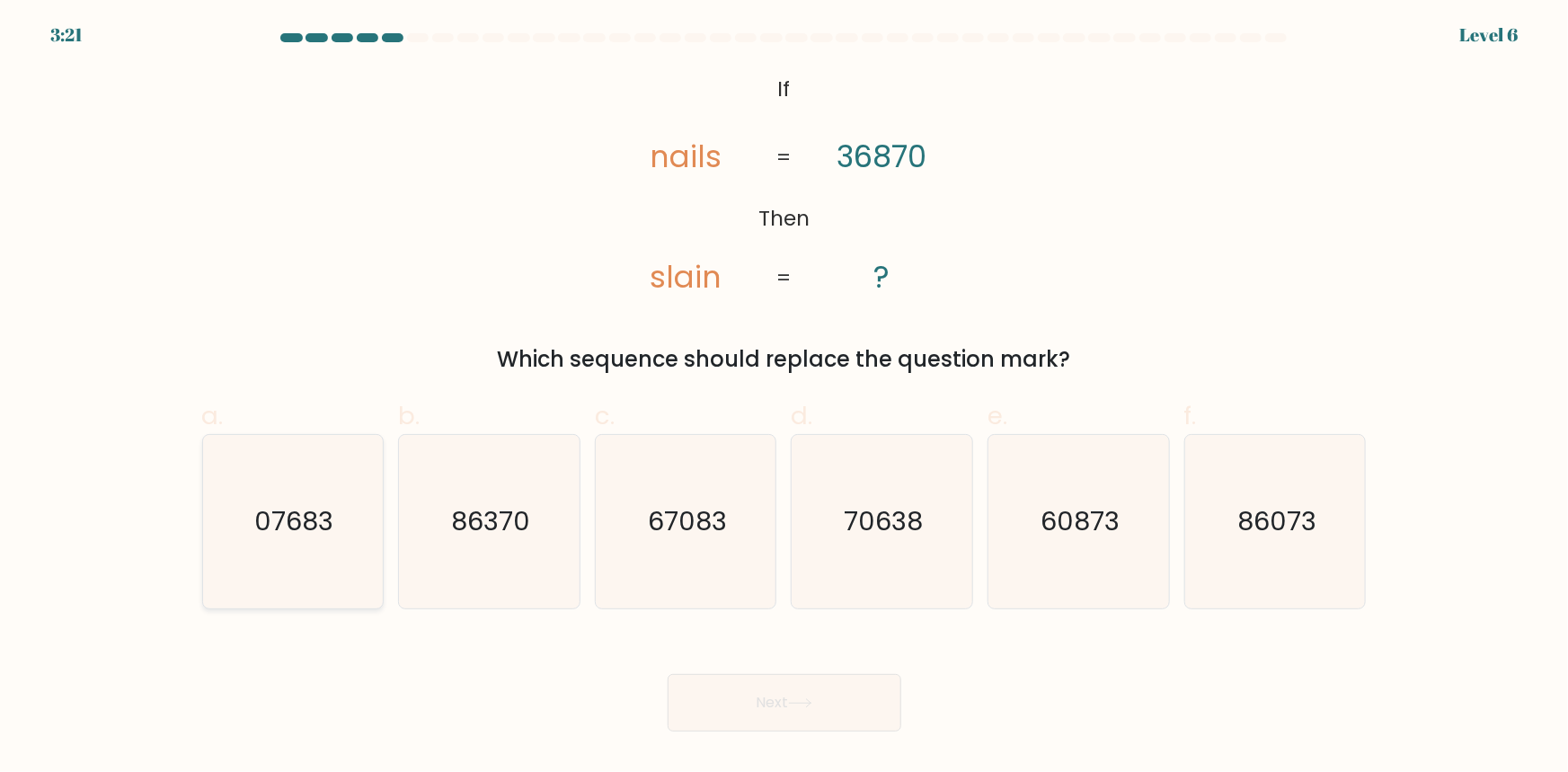
click at [286, 558] on icon "07683" at bounding box center [292, 521] width 174 height 174
click at [784, 398] on input "a. 07683" at bounding box center [784, 392] width 1 height 12
radio input "true"
click at [776, 711] on button "Next" at bounding box center [784, 703] width 233 height 58
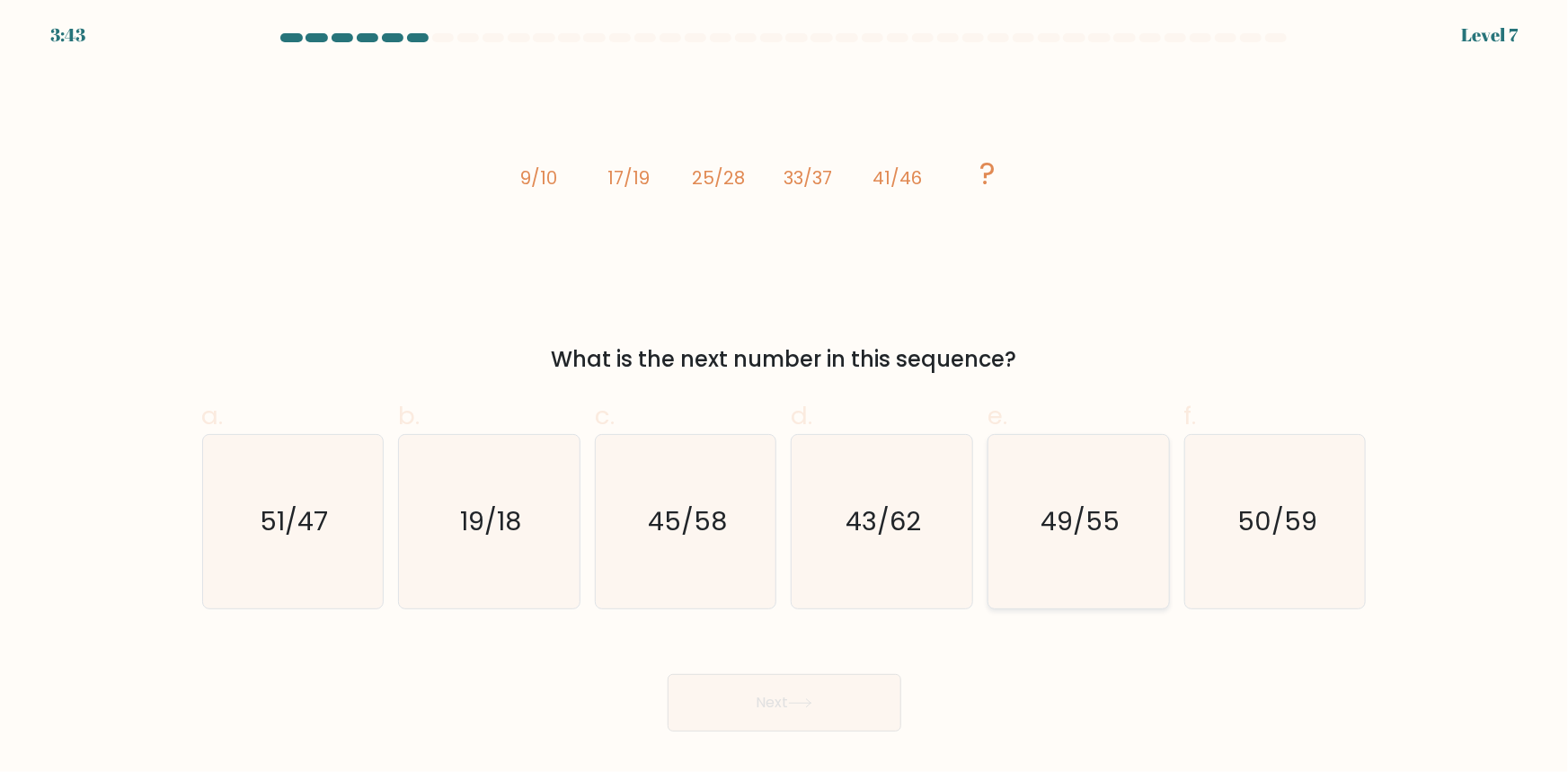
click at [1033, 594] on icon "49/55" at bounding box center [1078, 521] width 174 height 174
click at [785, 398] on input "e. 49/55" at bounding box center [784, 392] width 1 height 12
radio input "true"
click at [763, 689] on button "Next" at bounding box center [784, 703] width 233 height 58
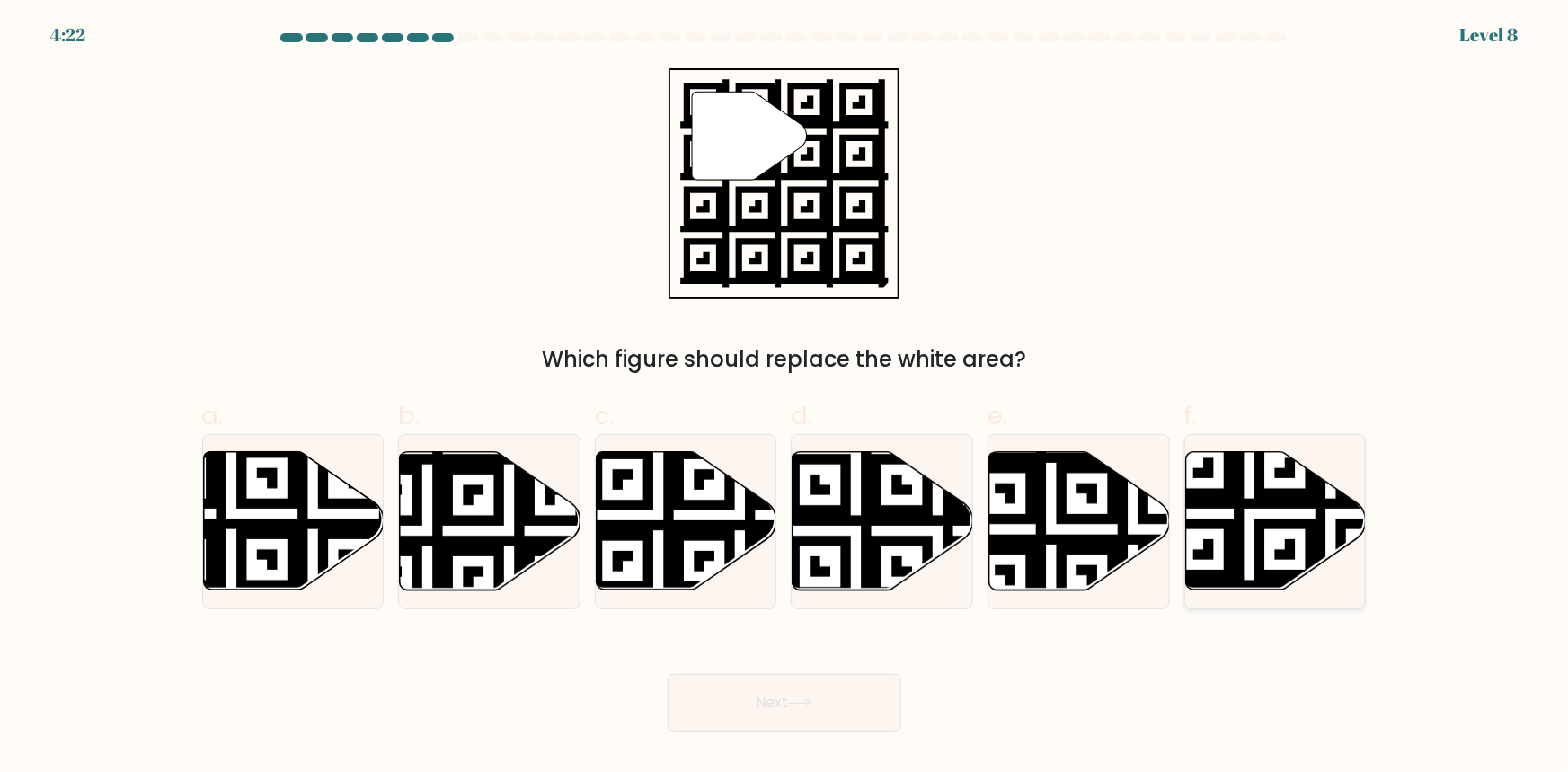
click at [1275, 536] on icon at bounding box center [1276, 521] width 181 height 138
click at [785, 398] on input "f." at bounding box center [784, 392] width 1 height 12
radio input "true"
click at [794, 710] on button "Next" at bounding box center [784, 703] width 233 height 58
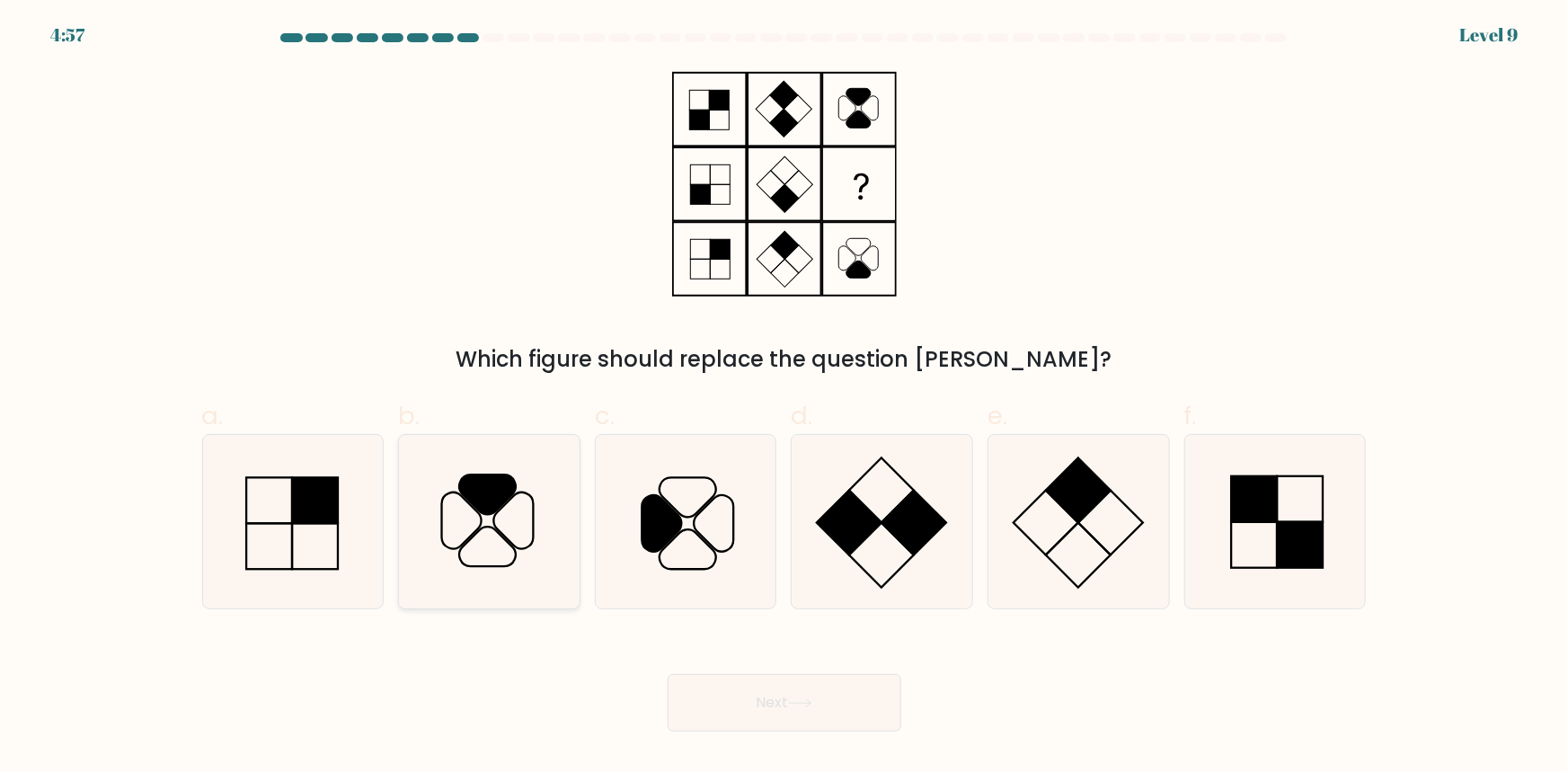
click at [539, 559] on icon at bounding box center [489, 521] width 174 height 174
click at [784, 398] on input "b." at bounding box center [784, 392] width 1 height 12
radio input "true"
click at [775, 692] on button "Next" at bounding box center [784, 703] width 233 height 58
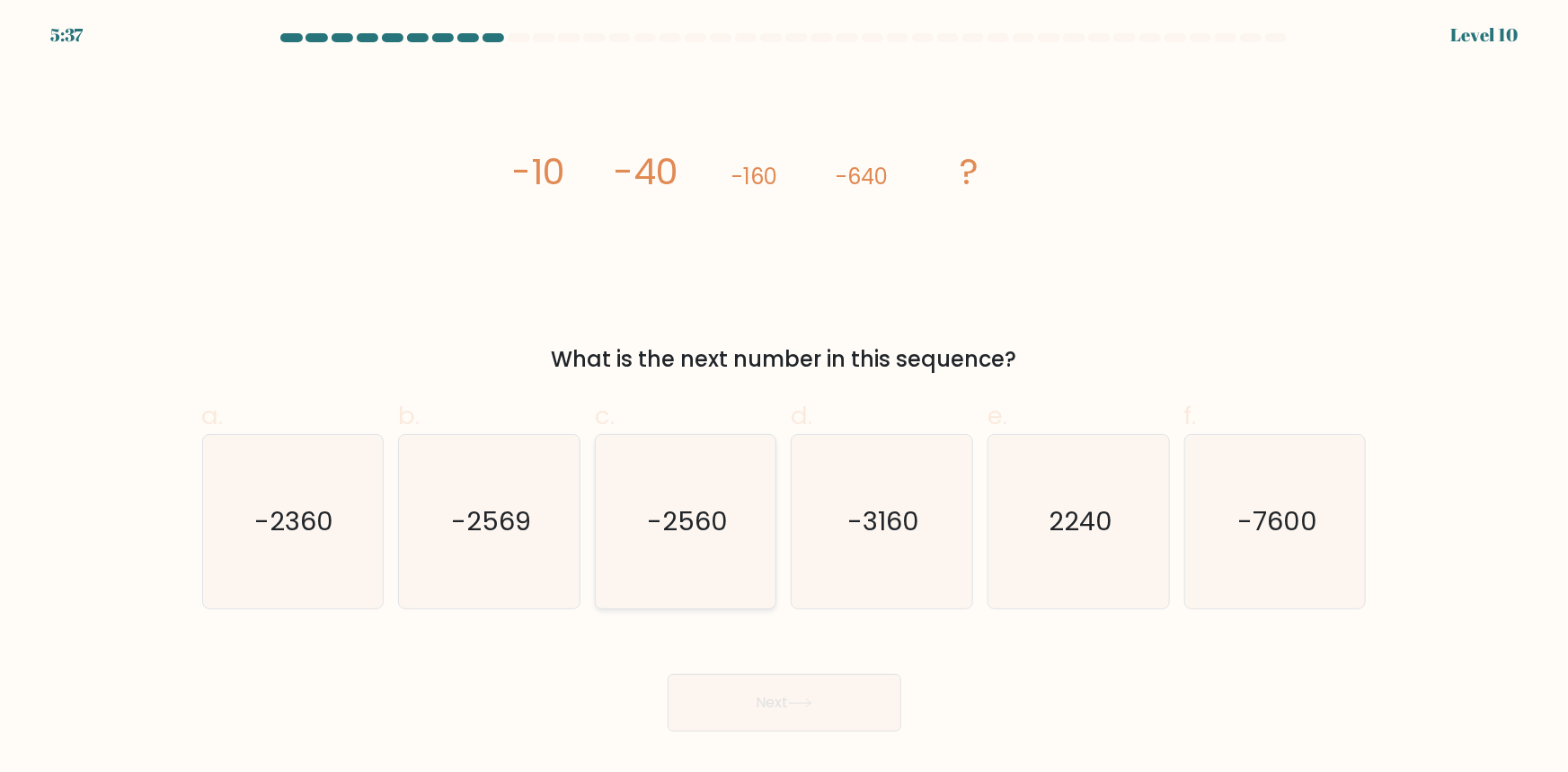
click at [732, 561] on icon "-2560" at bounding box center [686, 521] width 174 height 174
click at [784, 398] on input "c. -2560" at bounding box center [784, 392] width 1 height 12
radio input "true"
click at [762, 693] on button "Next" at bounding box center [784, 703] width 233 height 58
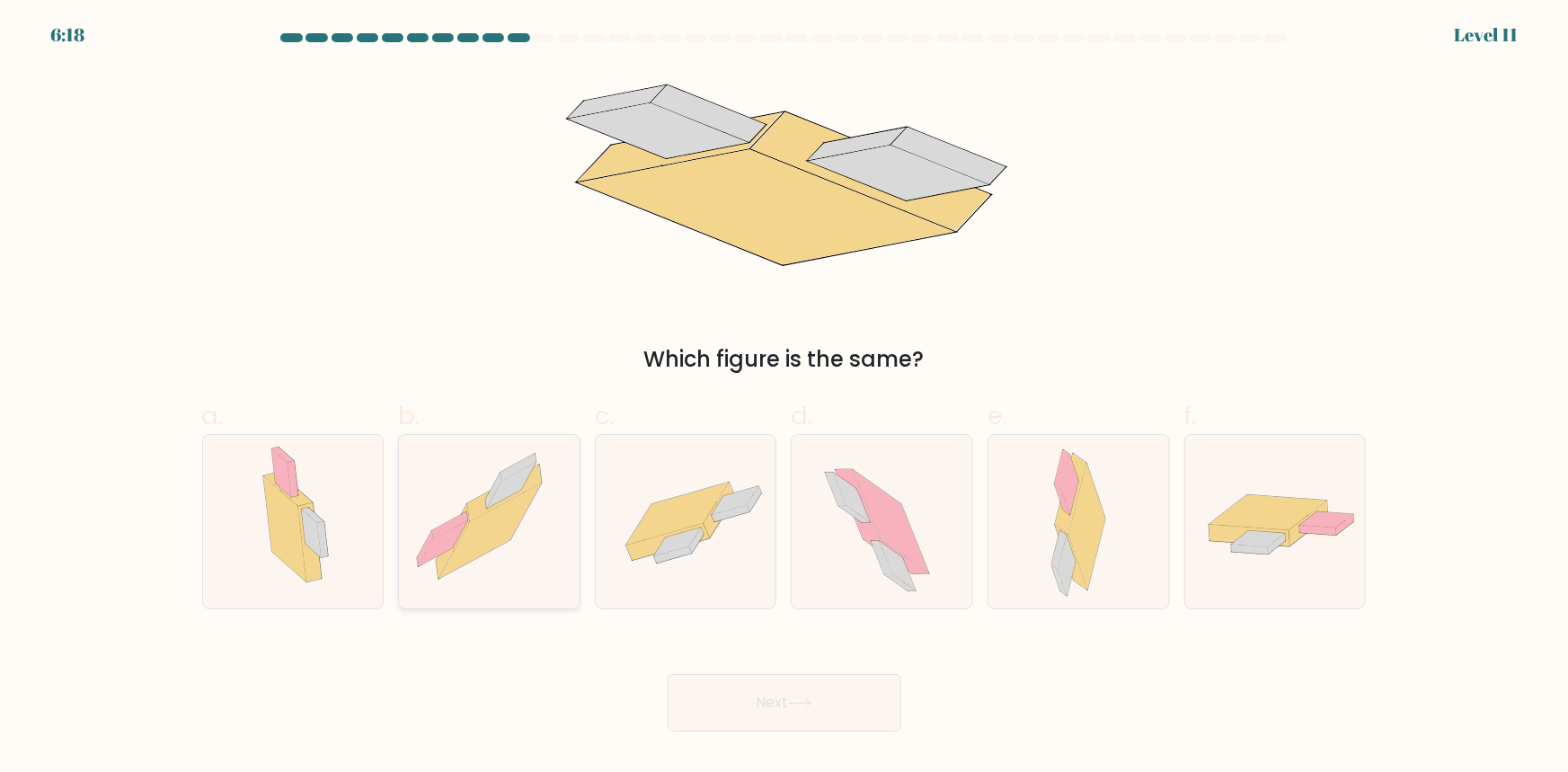
click at [477, 570] on icon at bounding box center [489, 521] width 181 height 172
click at [784, 398] on input "b." at bounding box center [784, 392] width 1 height 12
radio input "true"
click at [710, 569] on icon at bounding box center [686, 521] width 181 height 125
click at [784, 398] on input "c." at bounding box center [784, 392] width 1 height 12
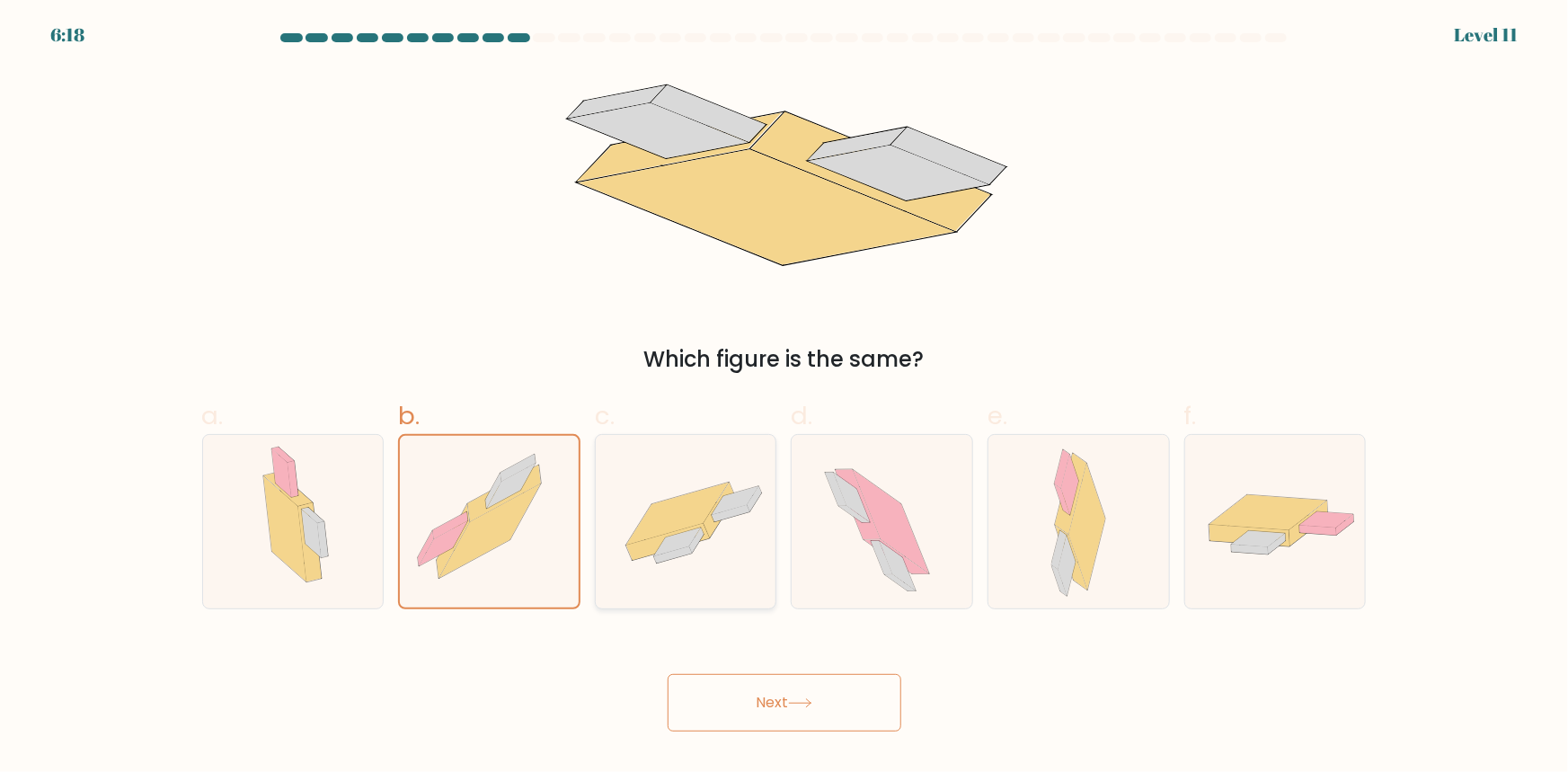
radio input "true"
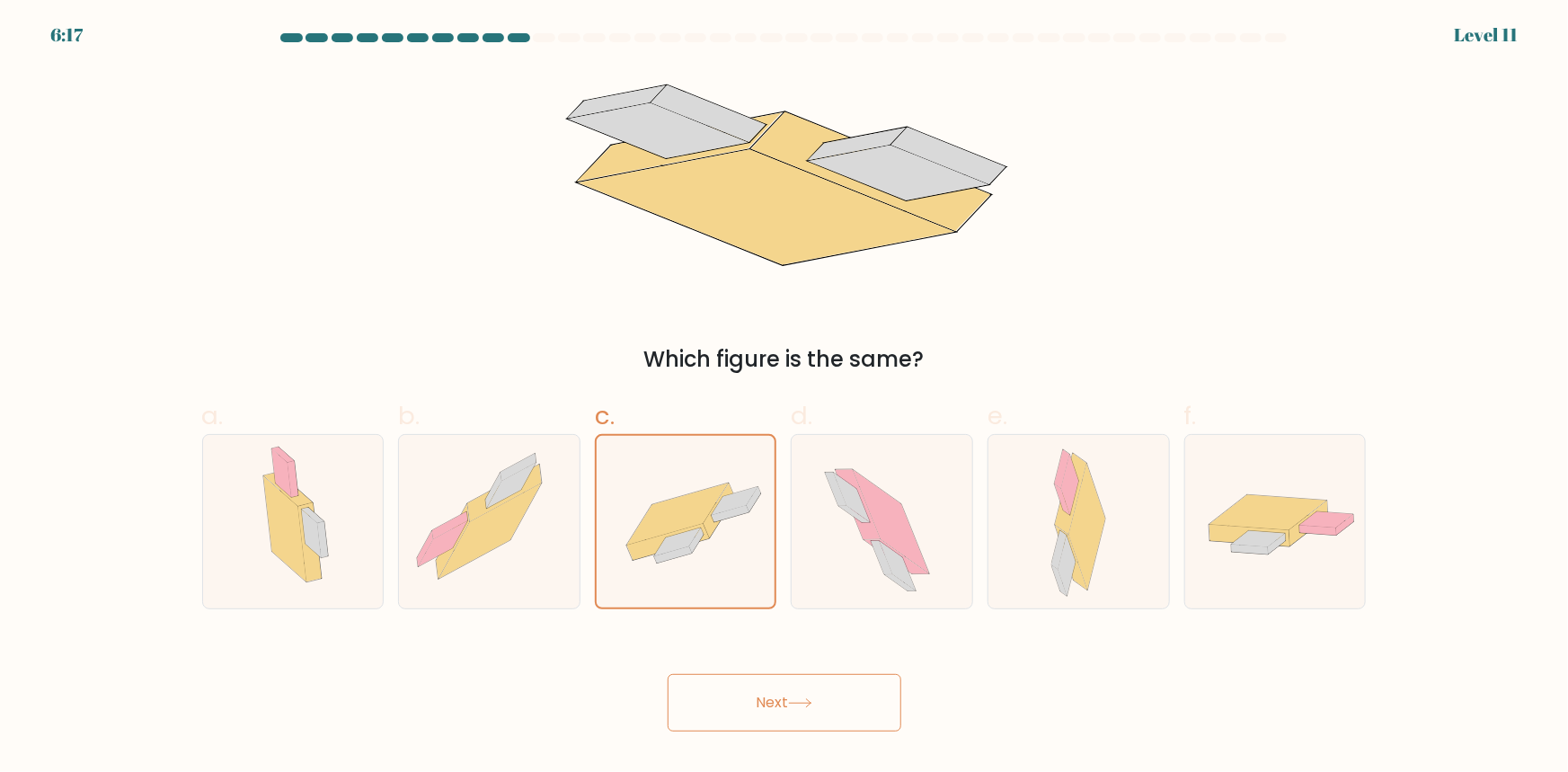
click at [762, 719] on button "Next" at bounding box center [784, 703] width 233 height 58
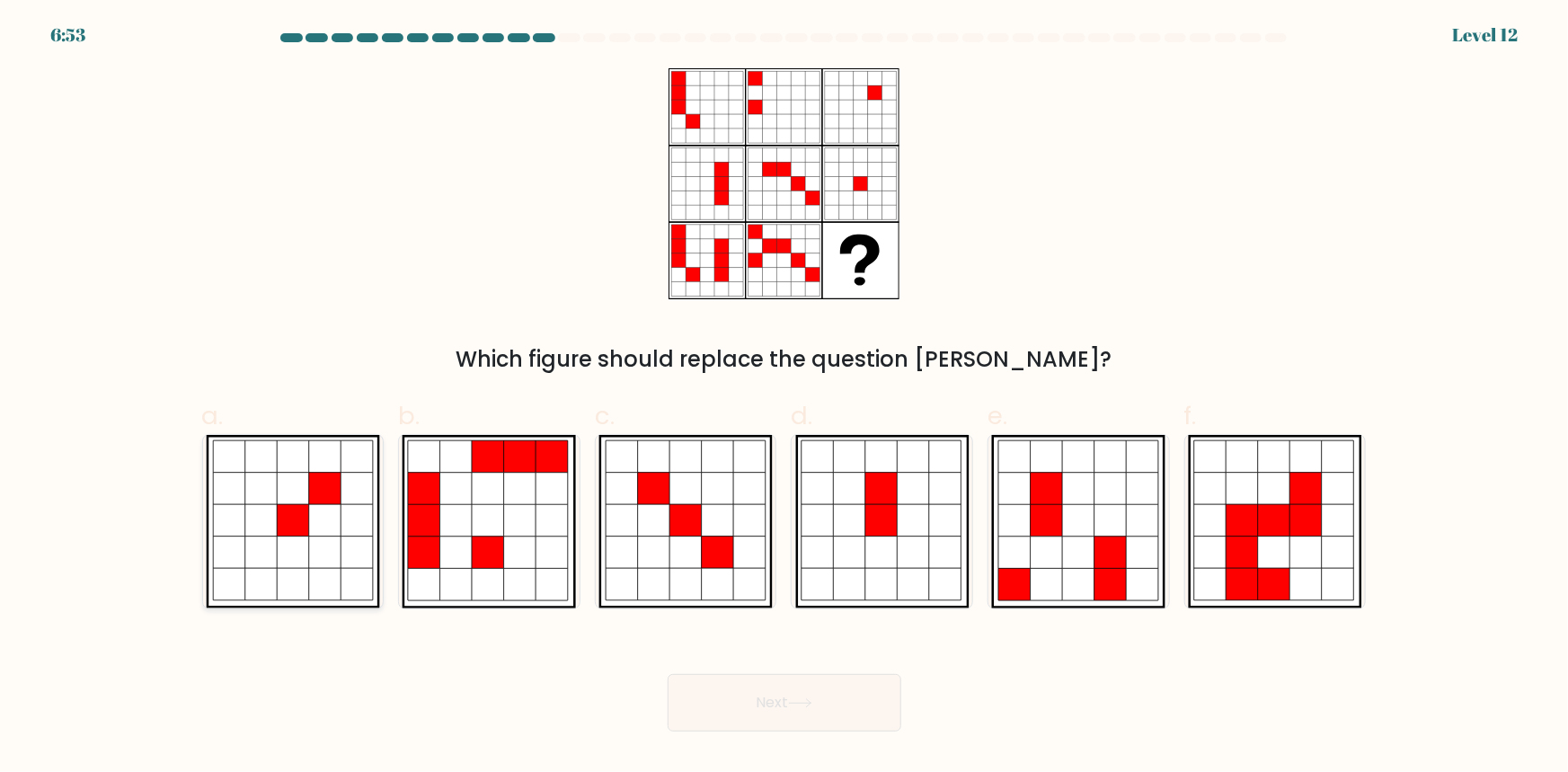
click at [252, 564] on icon at bounding box center [261, 553] width 33 height 33
click at [784, 398] on input "a." at bounding box center [784, 392] width 1 height 12
radio input "true"
click at [782, 722] on button "Next" at bounding box center [784, 703] width 233 height 58
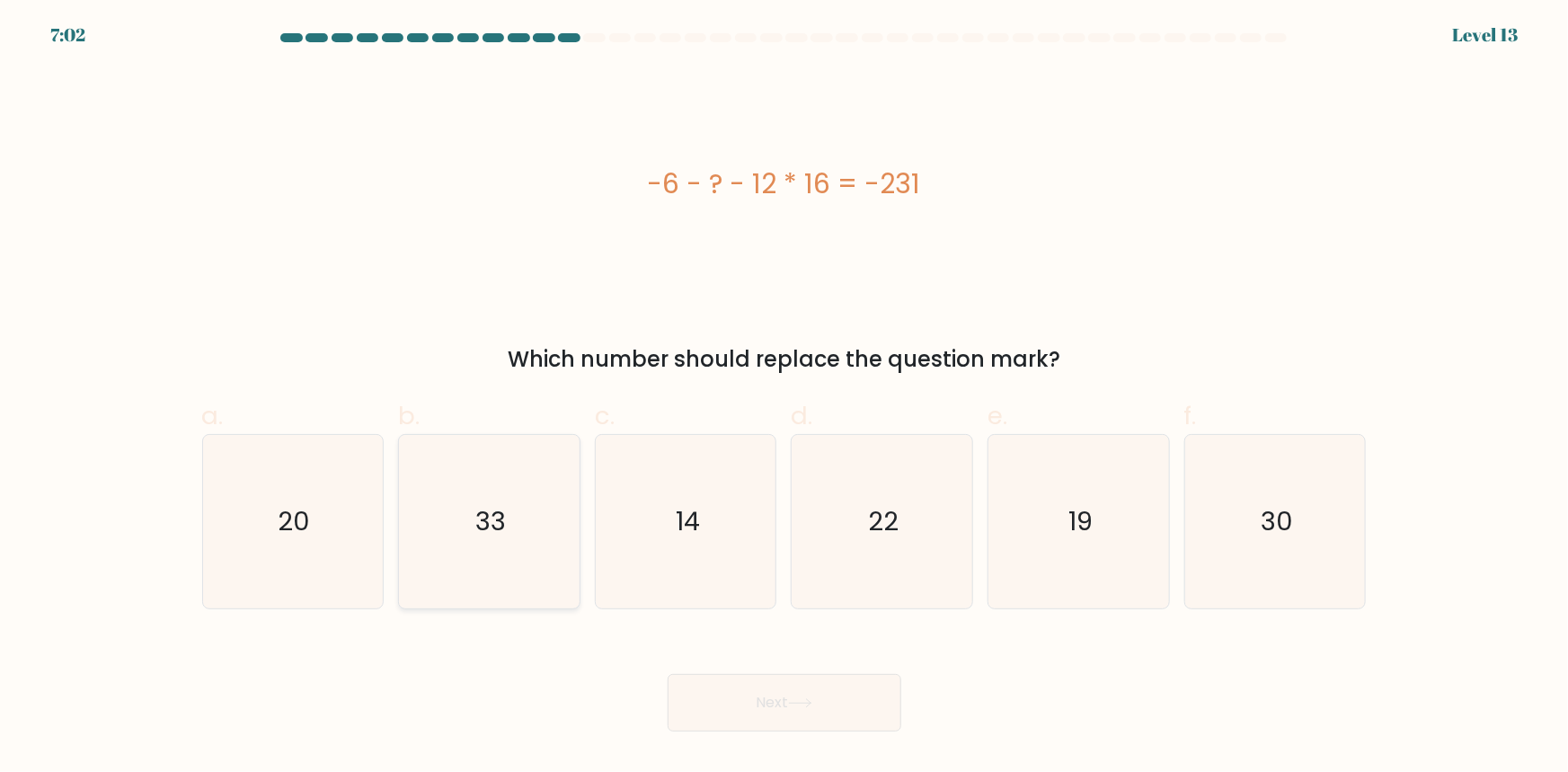
click at [539, 543] on icon "33" at bounding box center [489, 521] width 174 height 174
click at [784, 398] on input "b. 33" at bounding box center [784, 392] width 1 height 12
radio input "true"
click at [790, 698] on button "Next" at bounding box center [784, 703] width 233 height 58
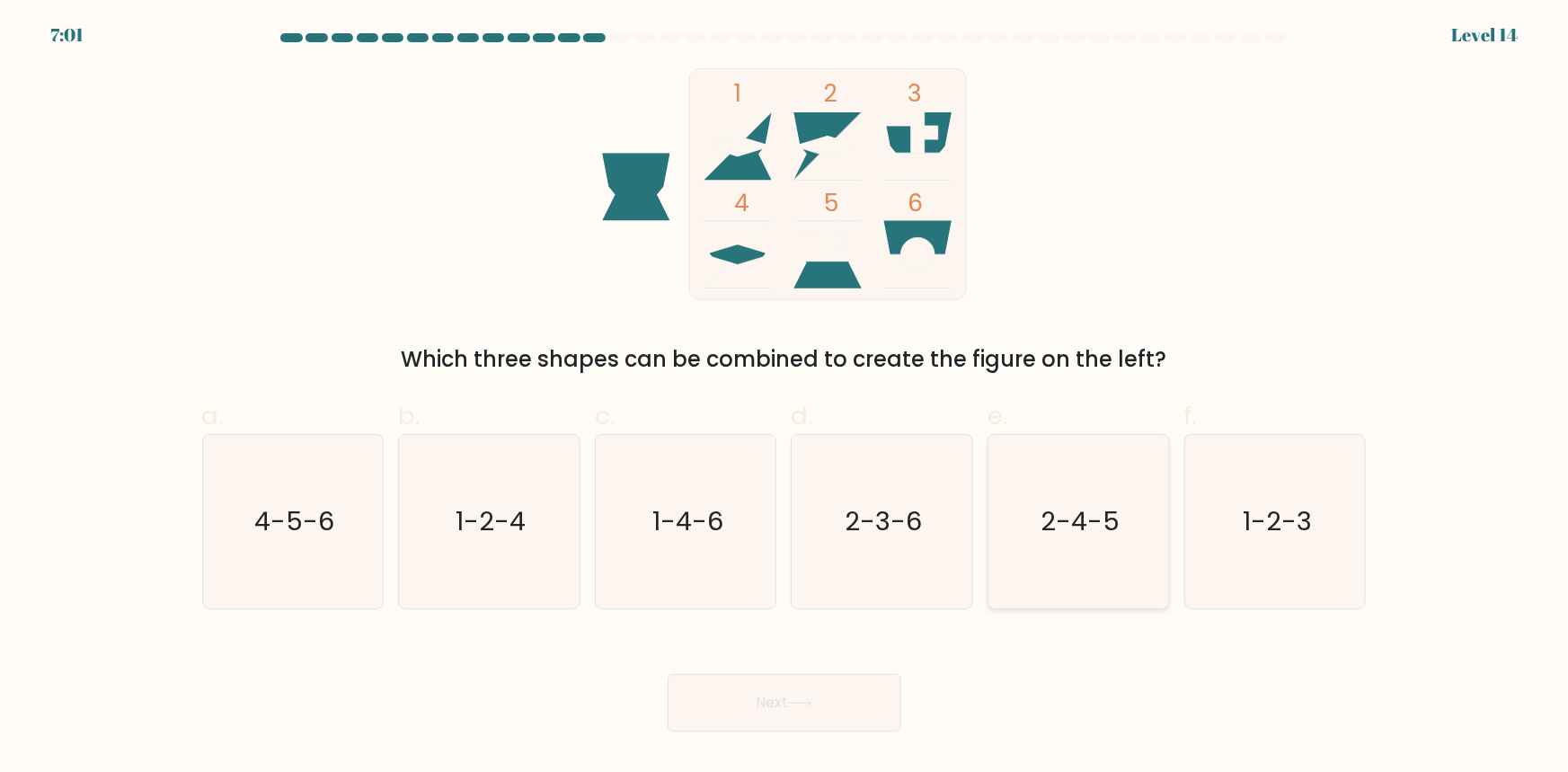
click at [1036, 561] on icon "2-4-5" at bounding box center [1078, 521] width 174 height 174
click at [785, 398] on input "e. 2-4-5" at bounding box center [784, 392] width 1 height 12
radio input "true"
click at [790, 699] on button "Next" at bounding box center [784, 703] width 233 height 58
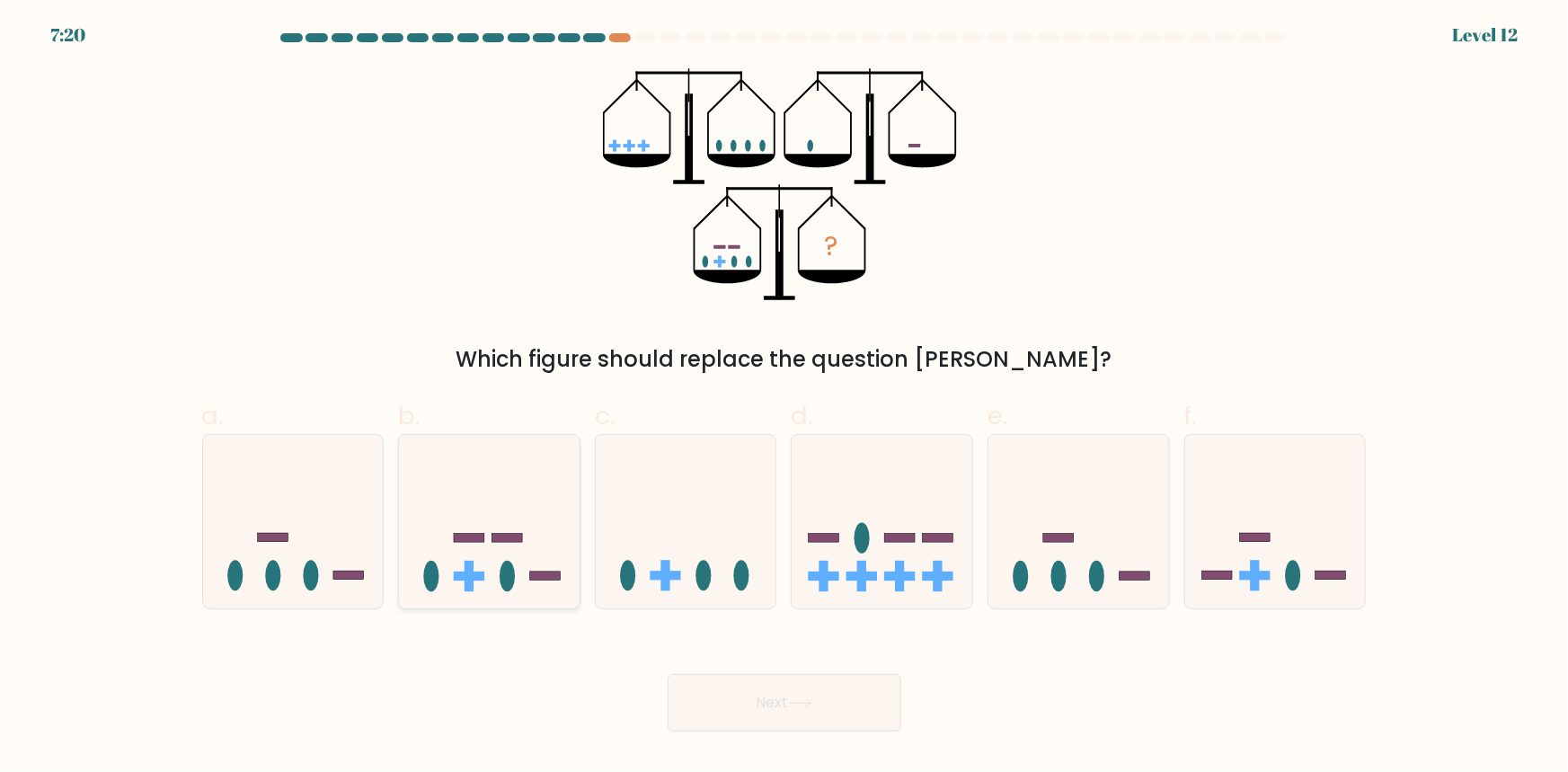
click at [498, 575] on icon at bounding box center [489, 520] width 181 height 149
click at [784, 398] on input "b." at bounding box center [784, 392] width 1 height 12
radio input "true"
click at [763, 679] on button "Next" at bounding box center [784, 703] width 233 height 58
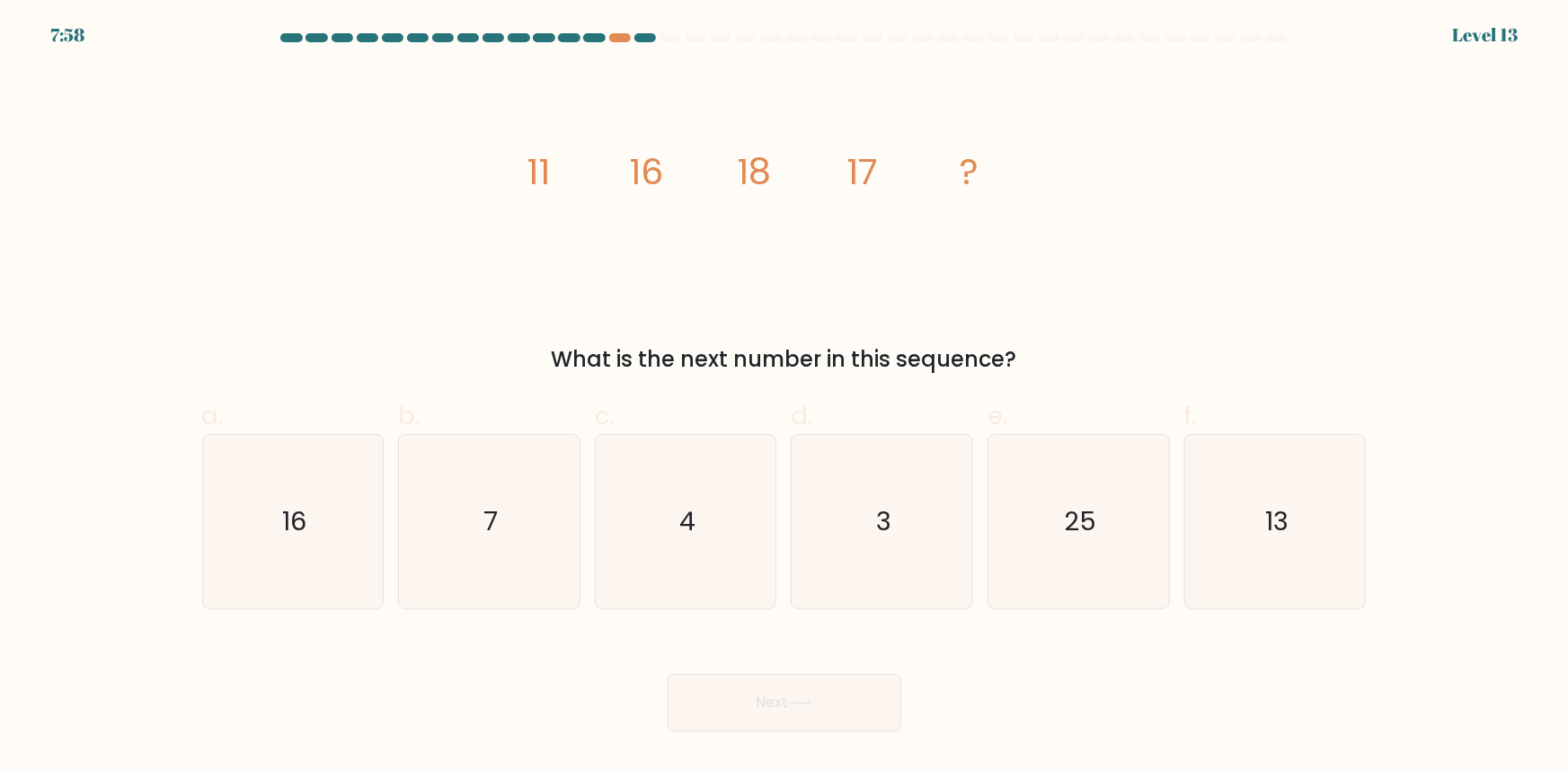
click at [581, 164] on icon "image/svg+xml 11 16 18 17 ?" at bounding box center [784, 183] width 539 height 231
click at [582, 172] on icon "image/svg+xml 11 16 18 17 ?" at bounding box center [784, 183] width 539 height 231
click at [692, 191] on icon "image/svg+xml 11 16 18 17 ?" at bounding box center [784, 183] width 539 height 231
click at [804, 189] on icon "image/svg+xml 11 16 18 17 ?" at bounding box center [784, 183] width 539 height 231
click at [535, 180] on tspan "11" at bounding box center [538, 172] width 23 height 50
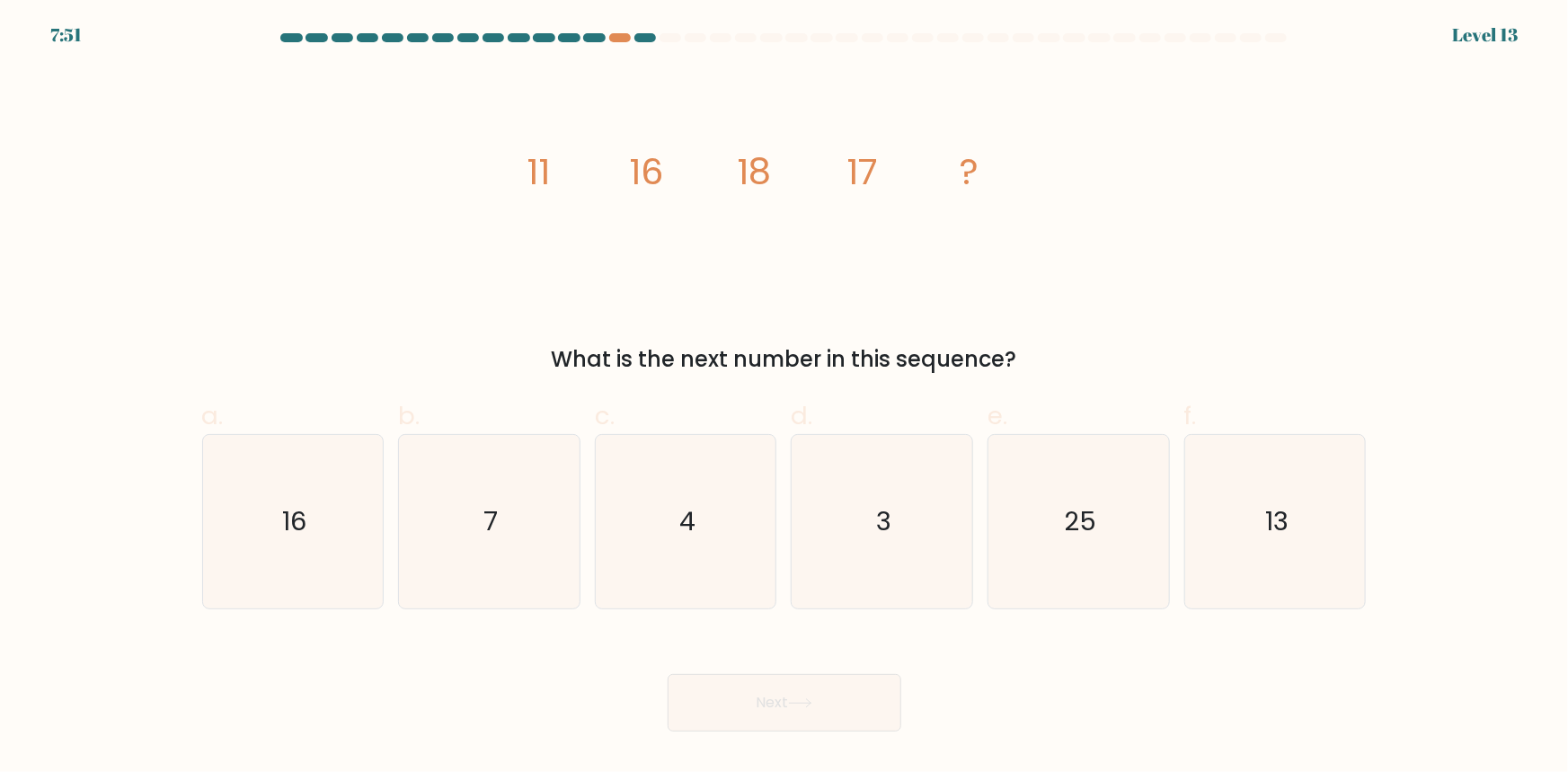
click at [748, 201] on icon "image/svg+xml 11 16 18 17 ?" at bounding box center [784, 183] width 539 height 231
click at [1109, 520] on icon "25" at bounding box center [1078, 521] width 174 height 174
click at [785, 398] on input "e. 25" at bounding box center [784, 392] width 1 height 12
radio input "true"
click at [791, 697] on button "Next" at bounding box center [784, 703] width 233 height 58
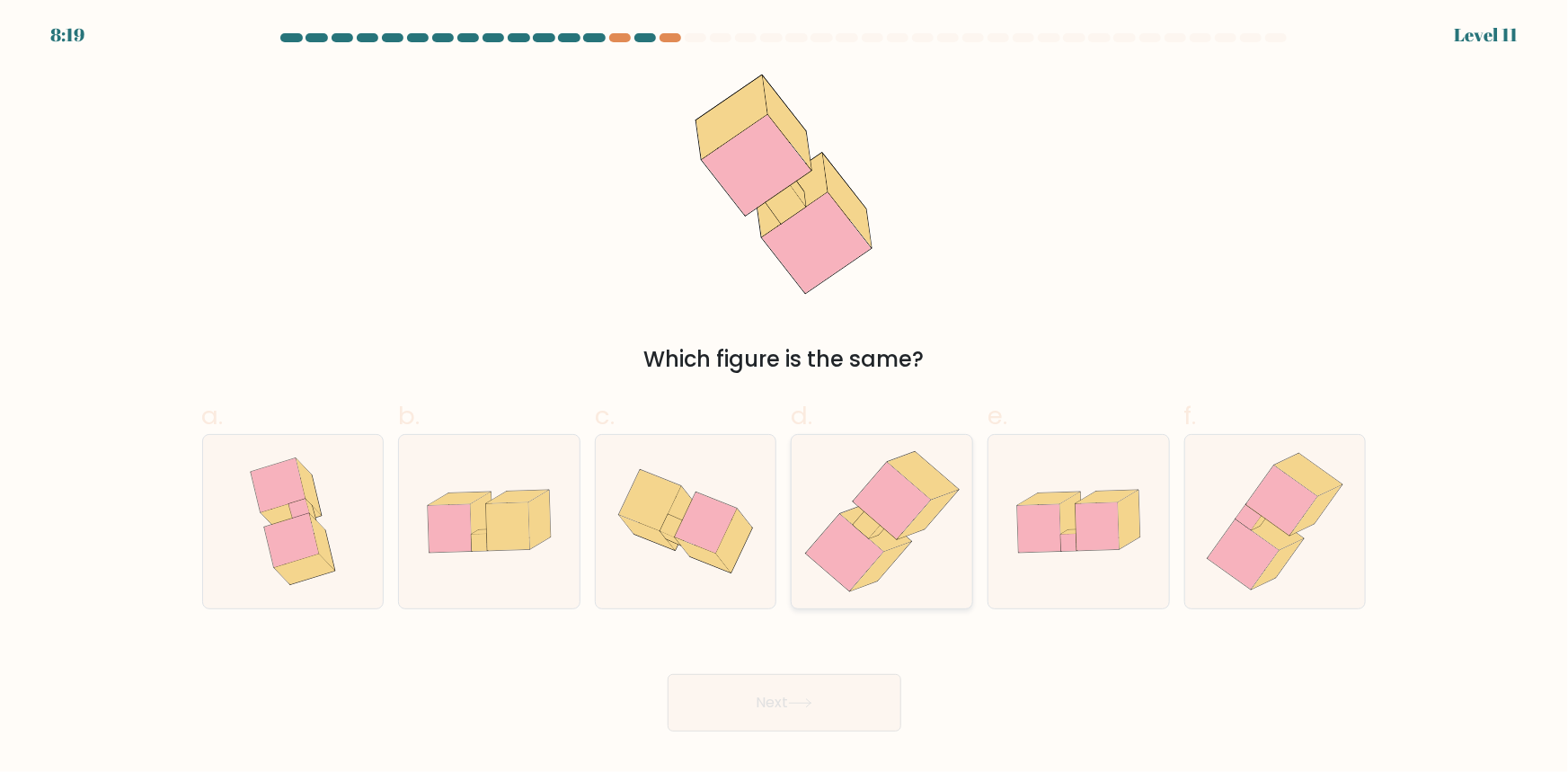
click at [857, 560] on icon at bounding box center [844, 552] width 77 height 77
click at [785, 398] on input "d." at bounding box center [784, 392] width 1 height 12
radio input "true"
click at [807, 676] on button "Next" at bounding box center [784, 703] width 233 height 58
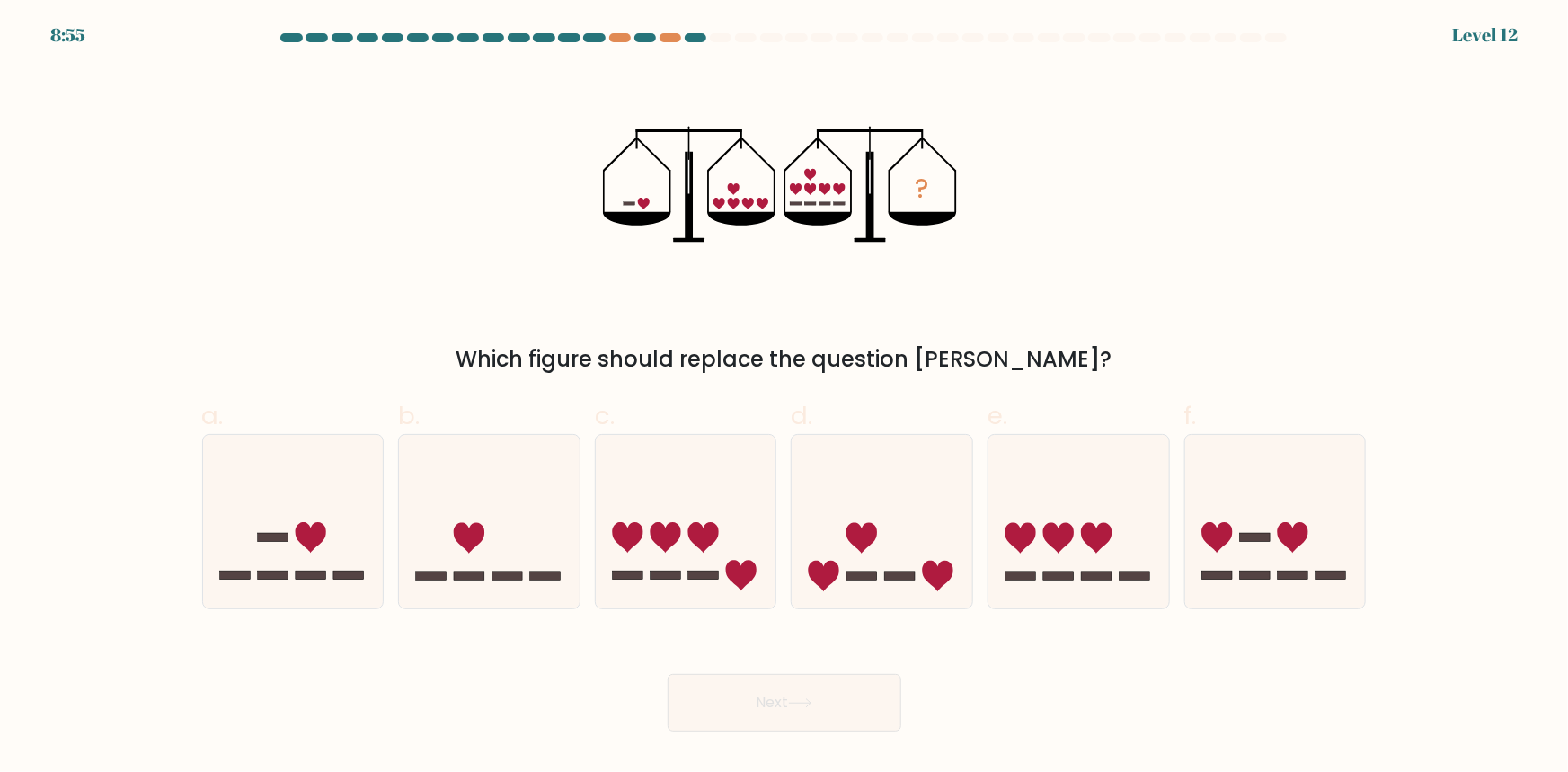
drag, startPoint x: 633, startPoint y: 206, endPoint x: 692, endPoint y: 213, distance: 59.4
click at [634, 207] on icon "?" at bounding box center [784, 183] width 362 height 231
drag, startPoint x: 731, startPoint y: 205, endPoint x: 796, endPoint y: 212, distance: 65.4
click at [796, 212] on icon "?" at bounding box center [784, 183] width 362 height 231
click at [285, 568] on icon at bounding box center [293, 520] width 181 height 149
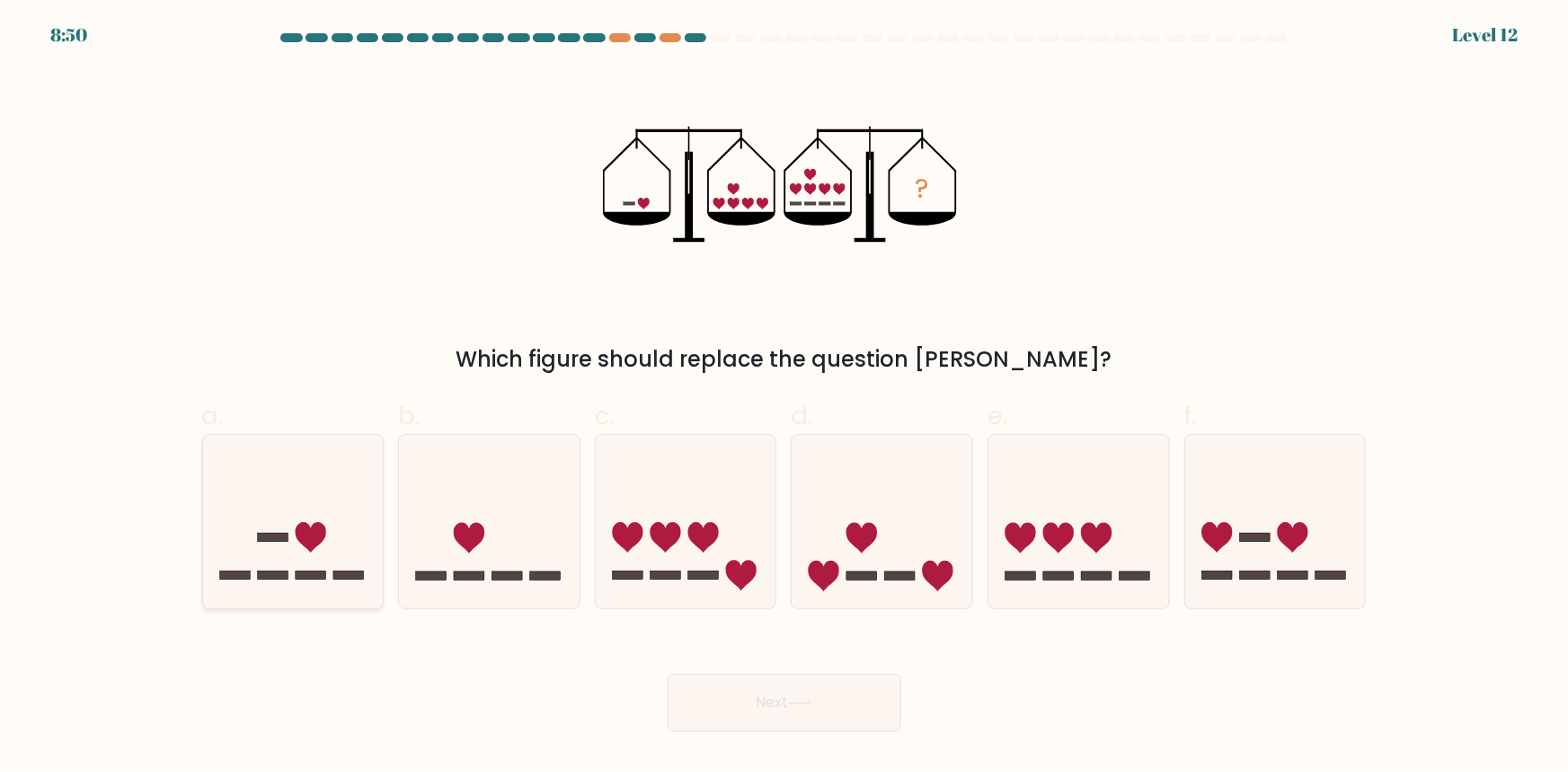
click at [784, 398] on input "a." at bounding box center [784, 392] width 1 height 12
radio input "true"
click at [716, 694] on button "Next" at bounding box center [784, 703] width 233 height 58
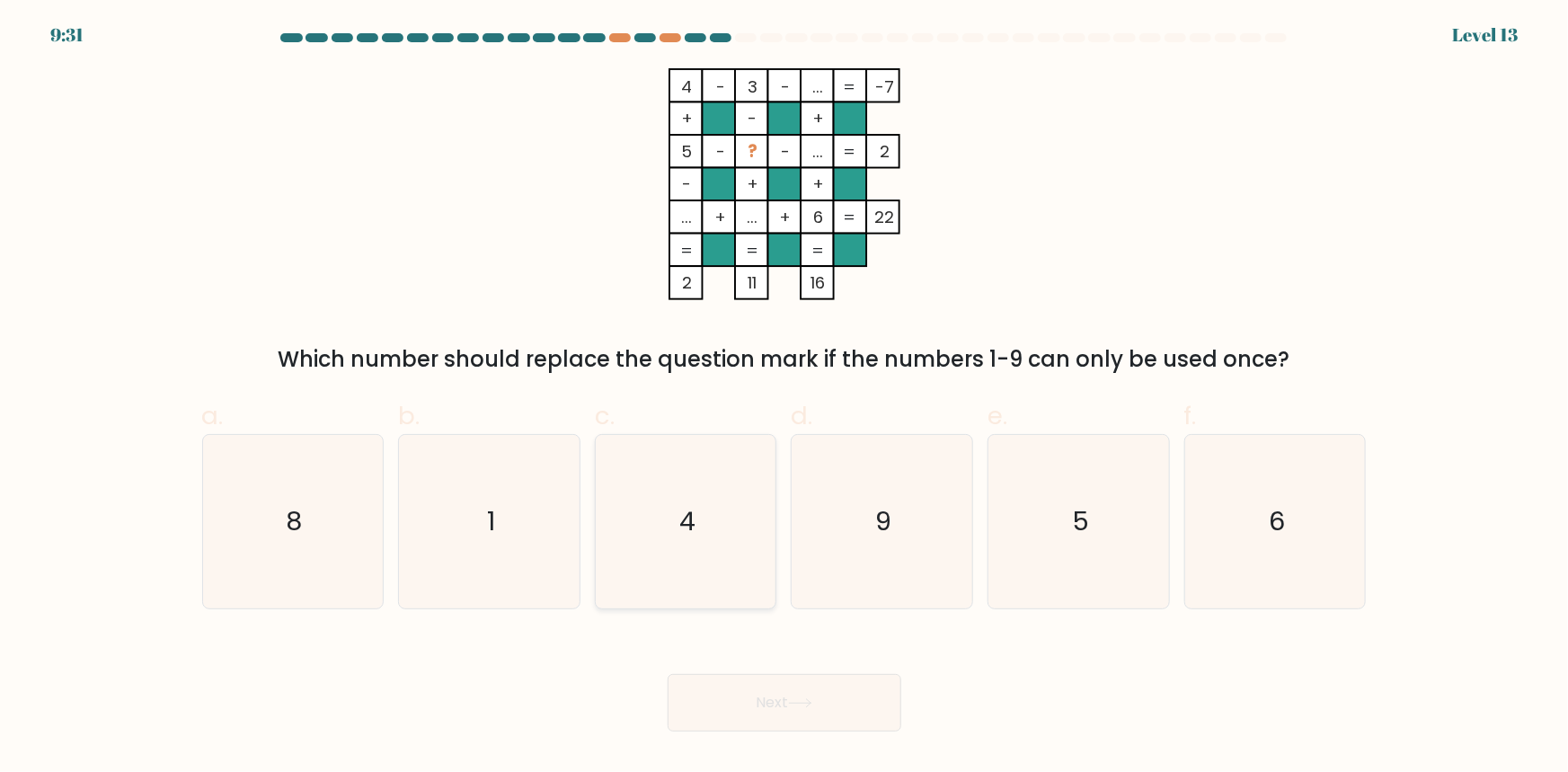
click at [705, 548] on icon "4" at bounding box center [686, 521] width 174 height 174
click at [784, 398] on input "c. 4" at bounding box center [784, 392] width 1 height 12
radio input "true"
click at [1029, 548] on icon "5" at bounding box center [1078, 521] width 174 height 174
click at [785, 398] on input "e. 5" at bounding box center [784, 392] width 1 height 12
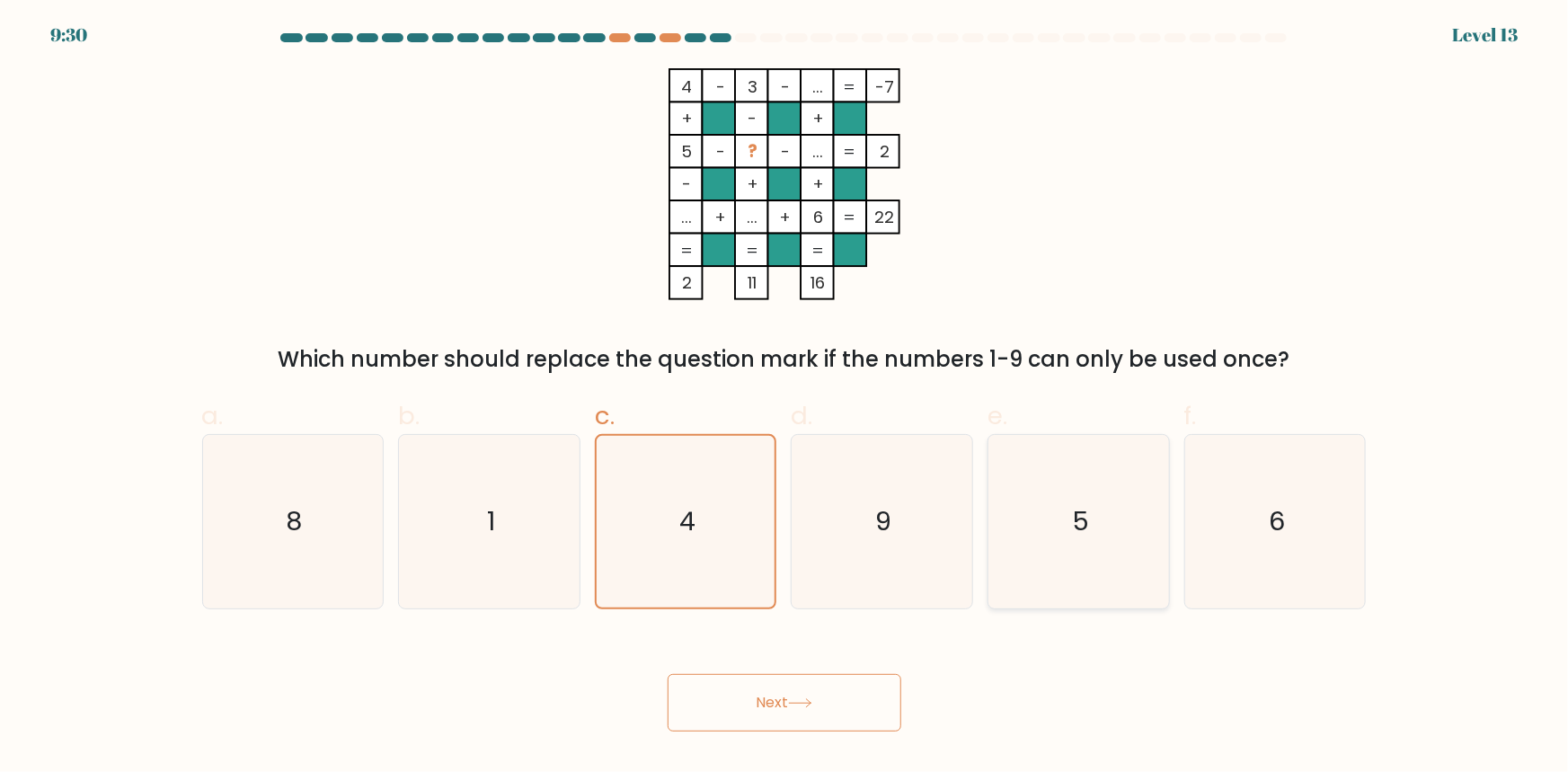
radio input "true"
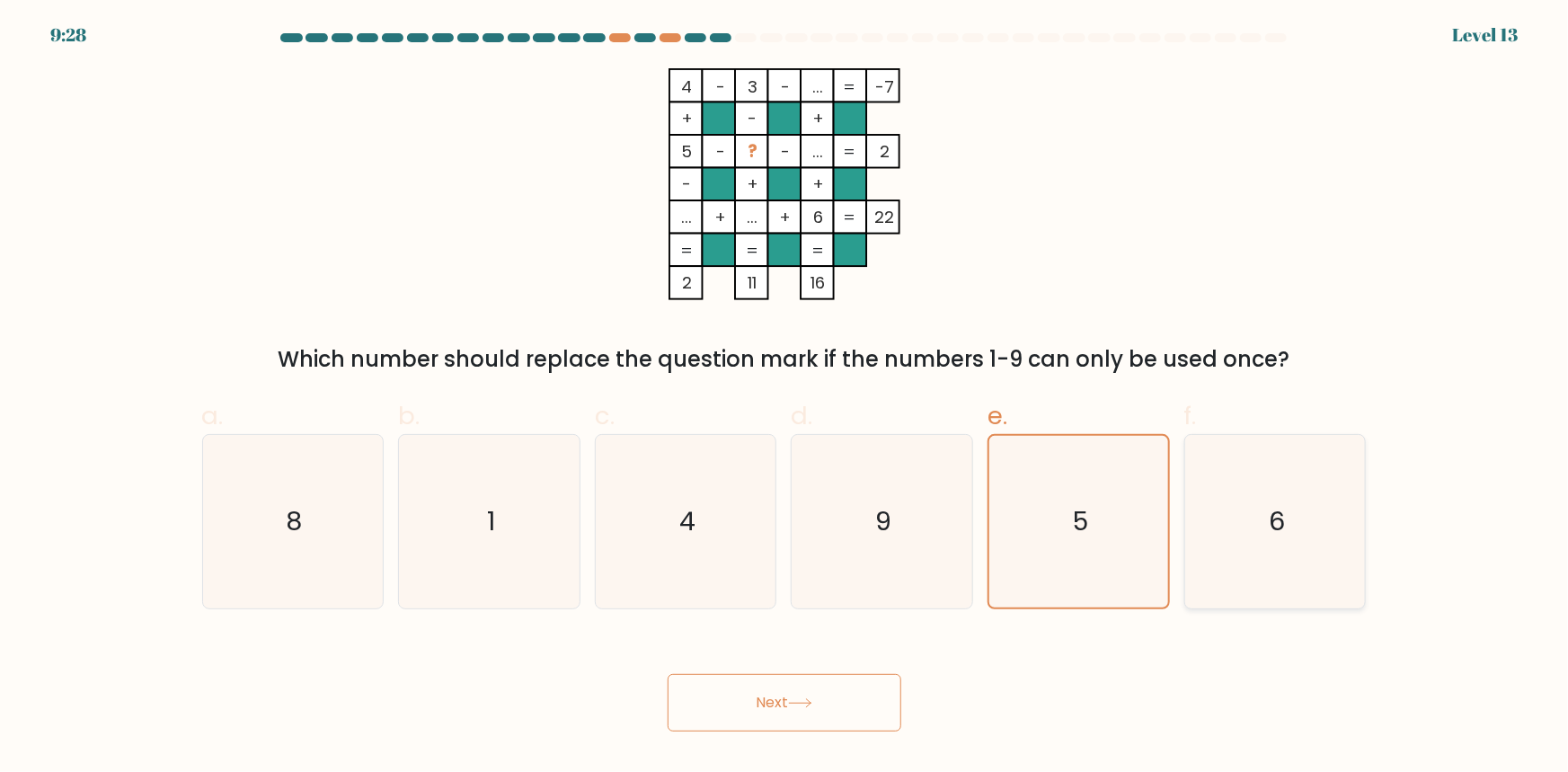
click at [1257, 539] on icon "6" at bounding box center [1275, 521] width 174 height 174
click at [785, 398] on input "f. 6" at bounding box center [784, 392] width 1 height 12
radio input "true"
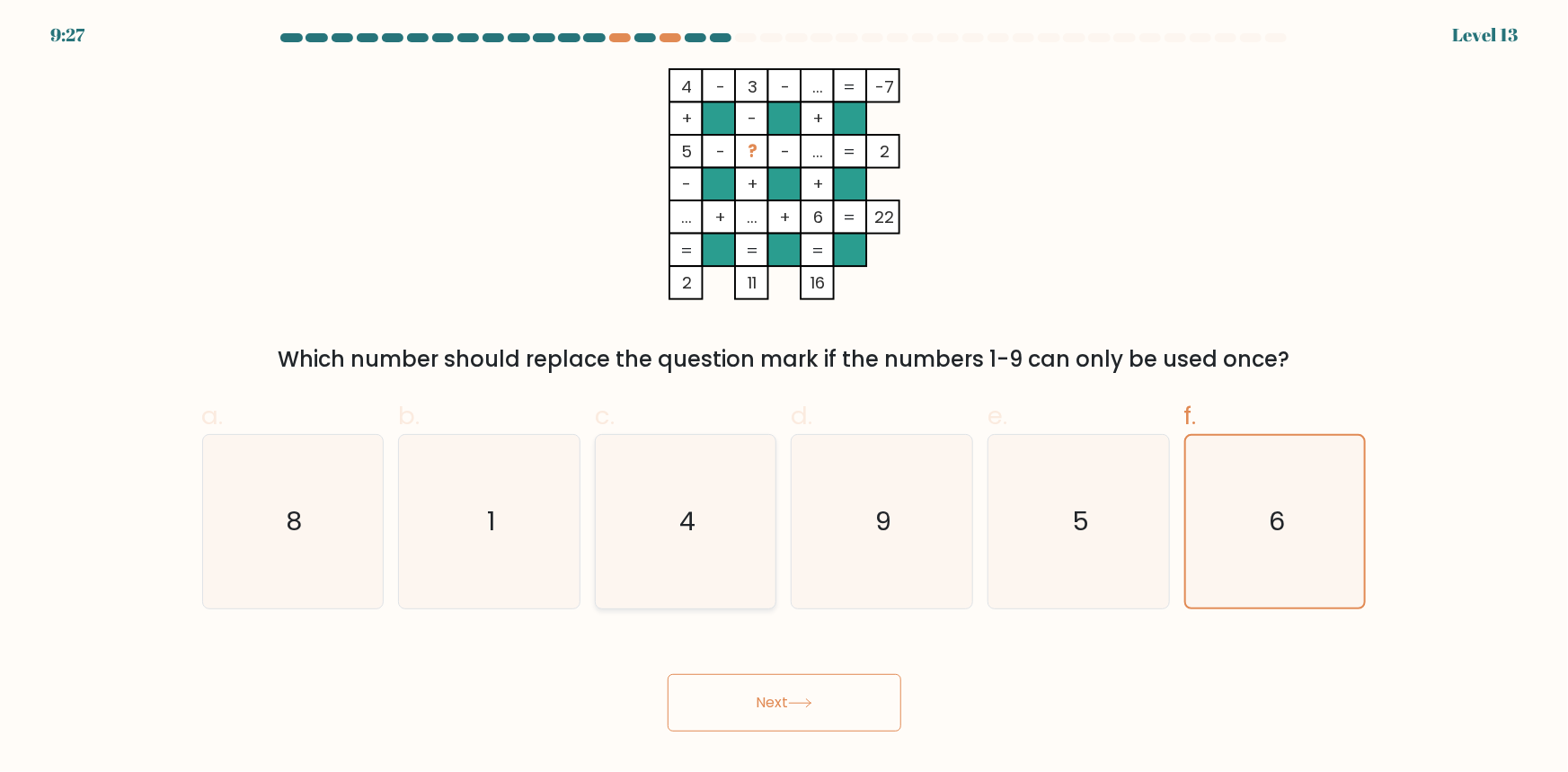
click at [719, 516] on icon "4" at bounding box center [686, 521] width 174 height 174
click at [784, 398] on input "c. 4" at bounding box center [784, 392] width 1 height 12
radio input "true"
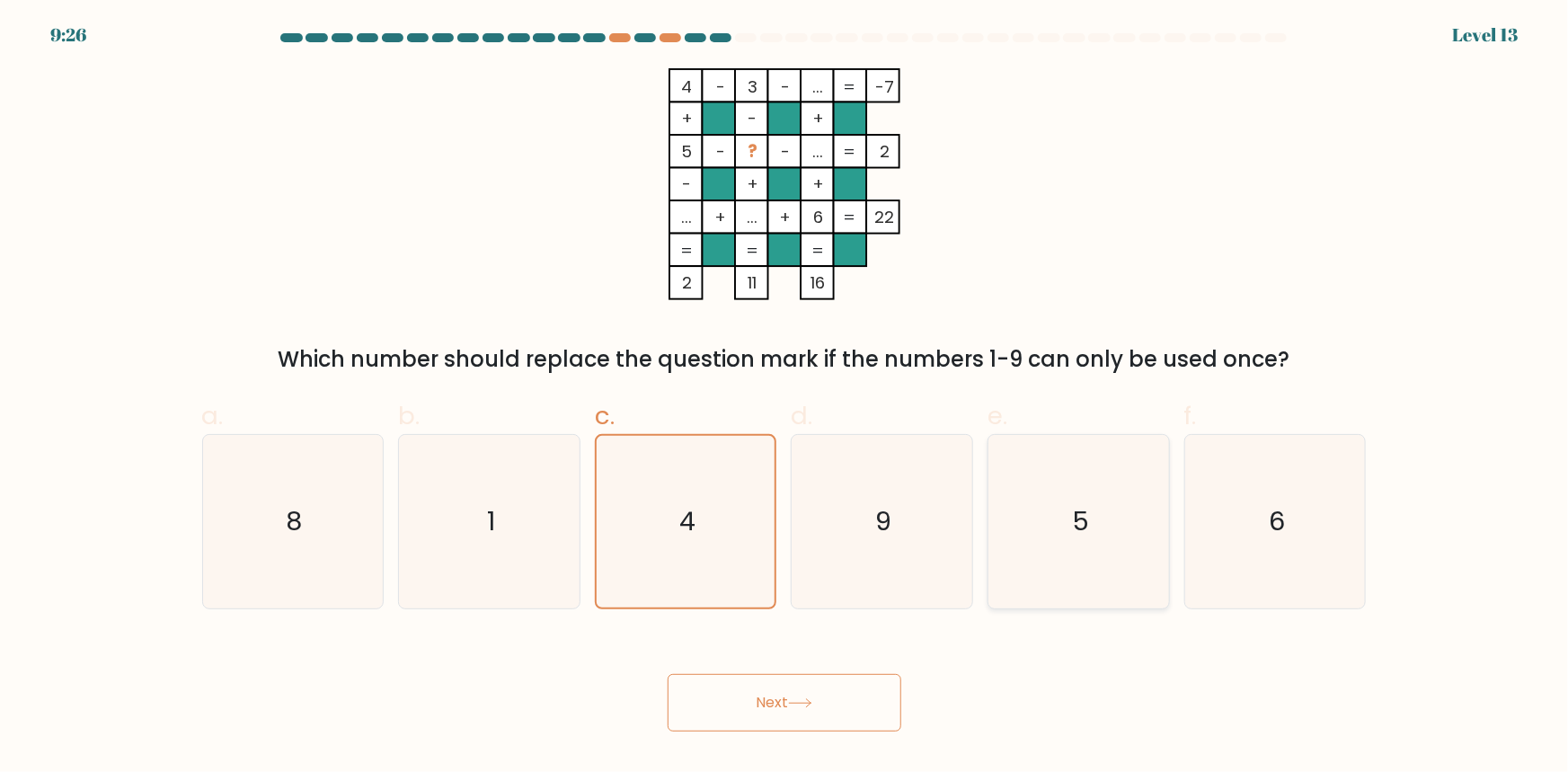
click at [1068, 548] on icon "5" at bounding box center [1078, 521] width 174 height 174
click at [785, 398] on input "e. 5" at bounding box center [784, 392] width 1 height 12
radio input "true"
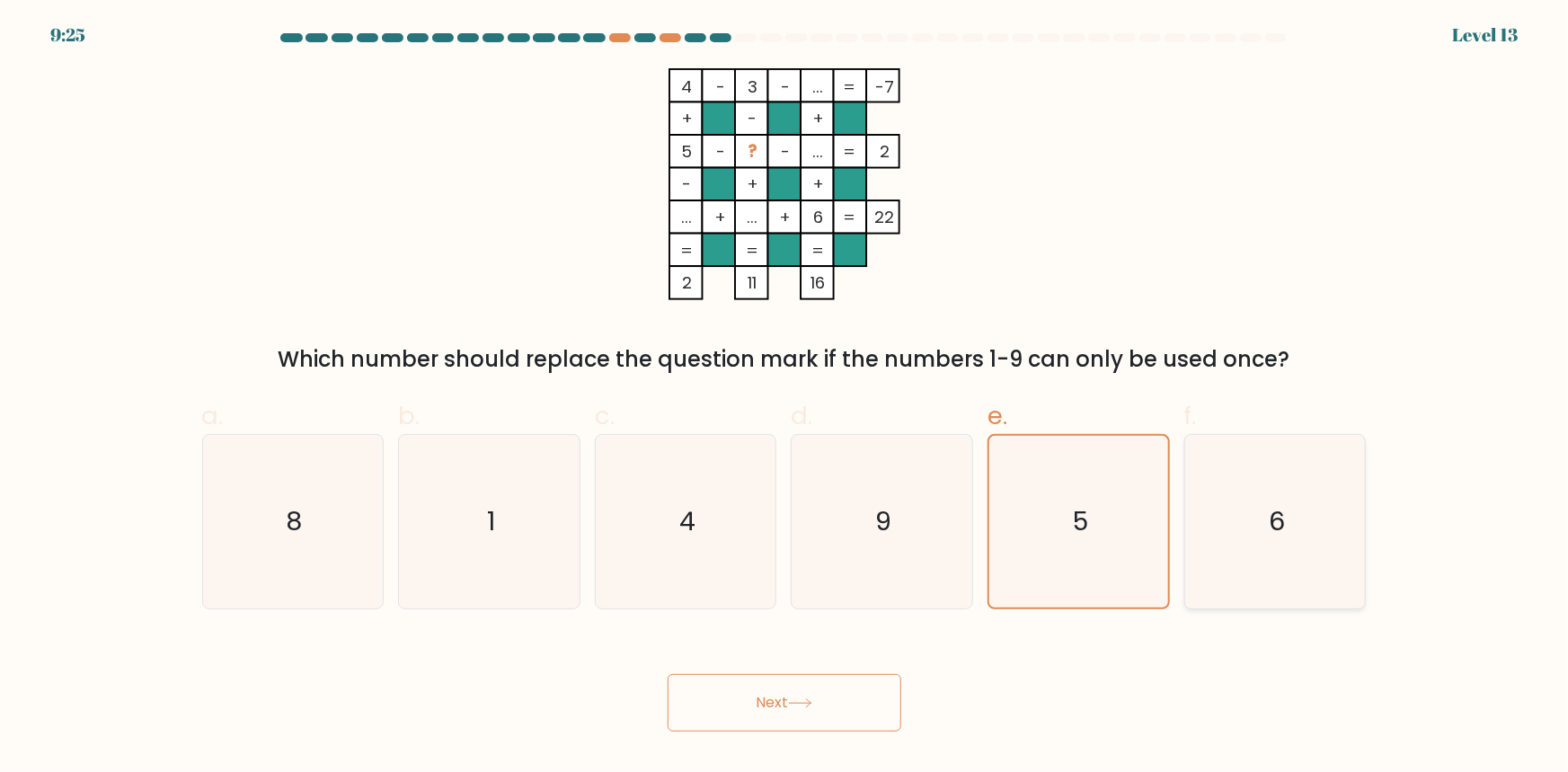
click at [1220, 534] on icon "6" at bounding box center [1275, 521] width 174 height 174
click at [785, 398] on input "f. 6" at bounding box center [784, 392] width 1 height 12
radio input "true"
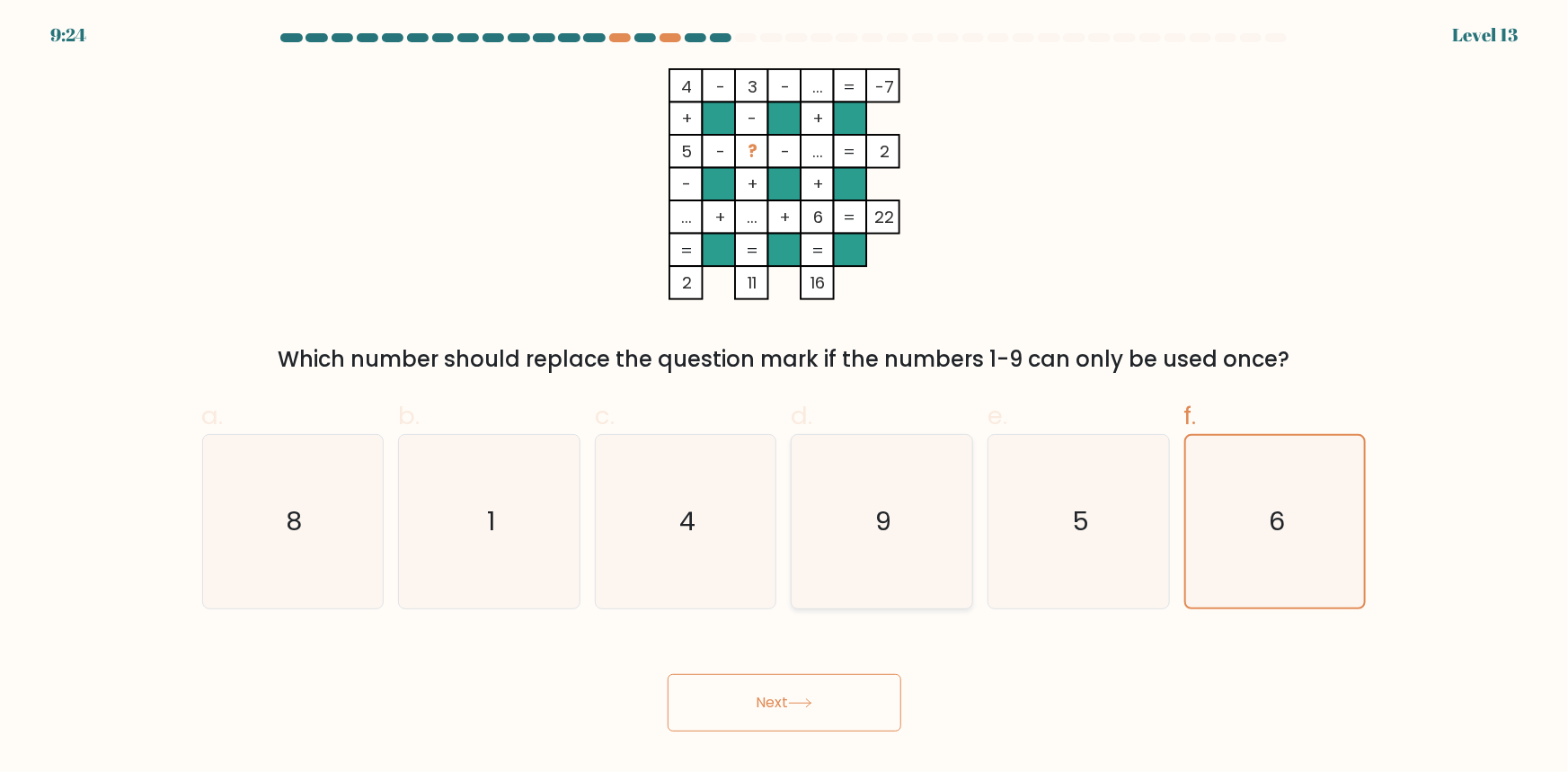
click at [819, 539] on icon "9" at bounding box center [881, 521] width 174 height 174
click at [785, 398] on input "d. 9" at bounding box center [784, 392] width 1 height 12
radio input "true"
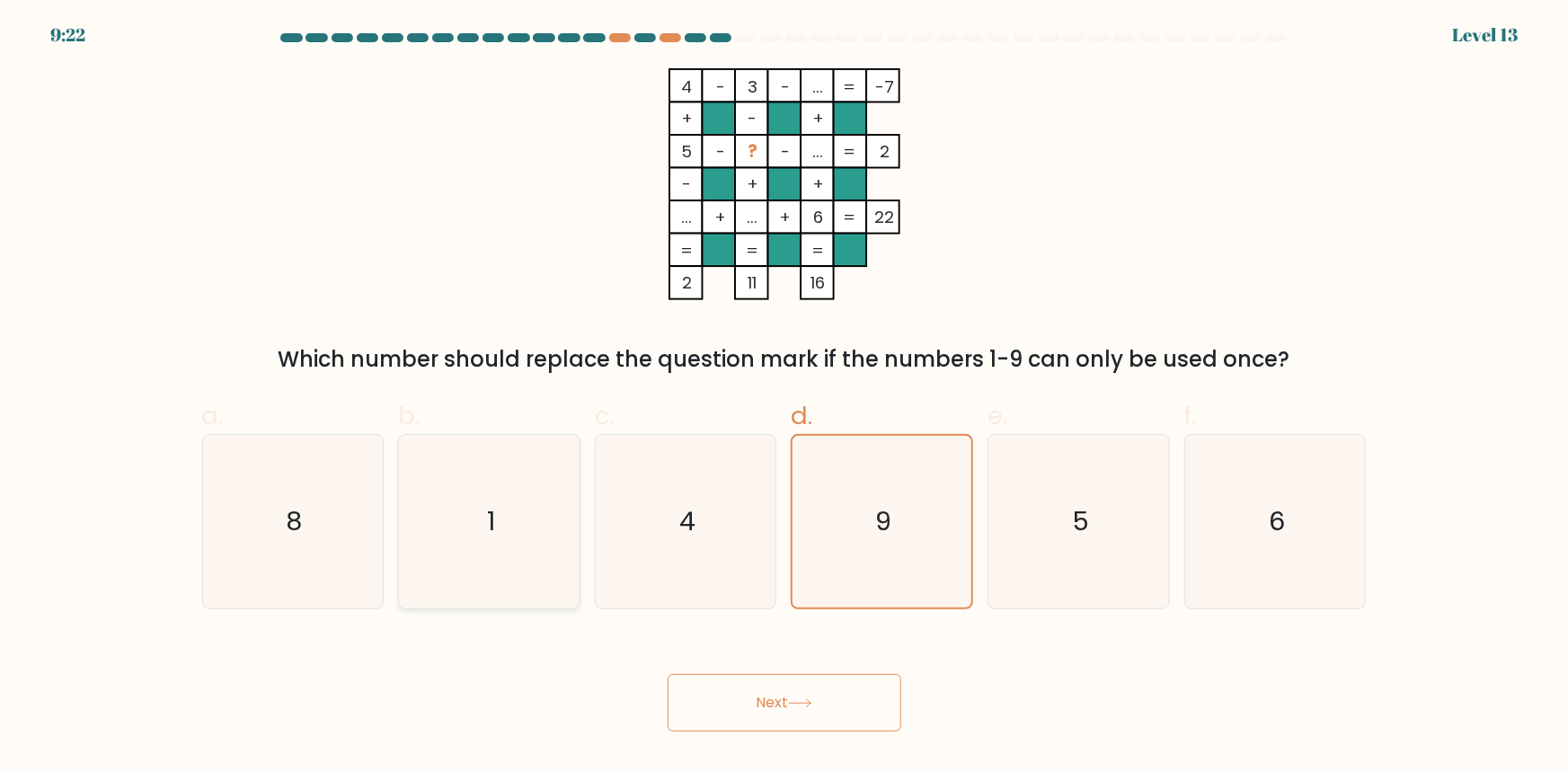
click at [454, 528] on icon "1" at bounding box center [489, 521] width 174 height 174
click at [784, 398] on input "b. 1" at bounding box center [784, 392] width 1 height 12
radio input "true"
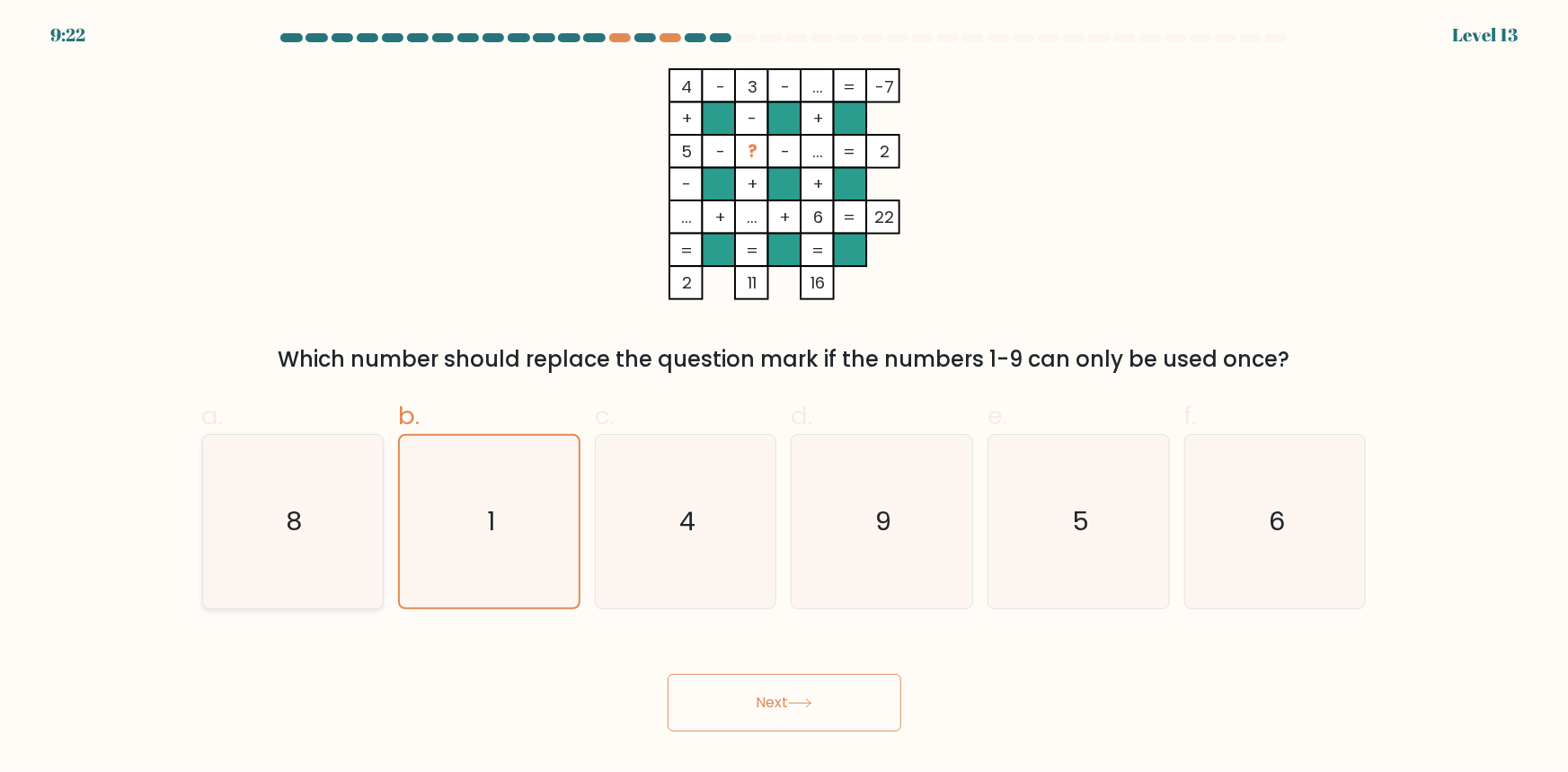
click at [312, 539] on icon "8" at bounding box center [292, 521] width 174 height 174
click at [784, 398] on input "a. 8" at bounding box center [784, 392] width 1 height 12
radio input "true"
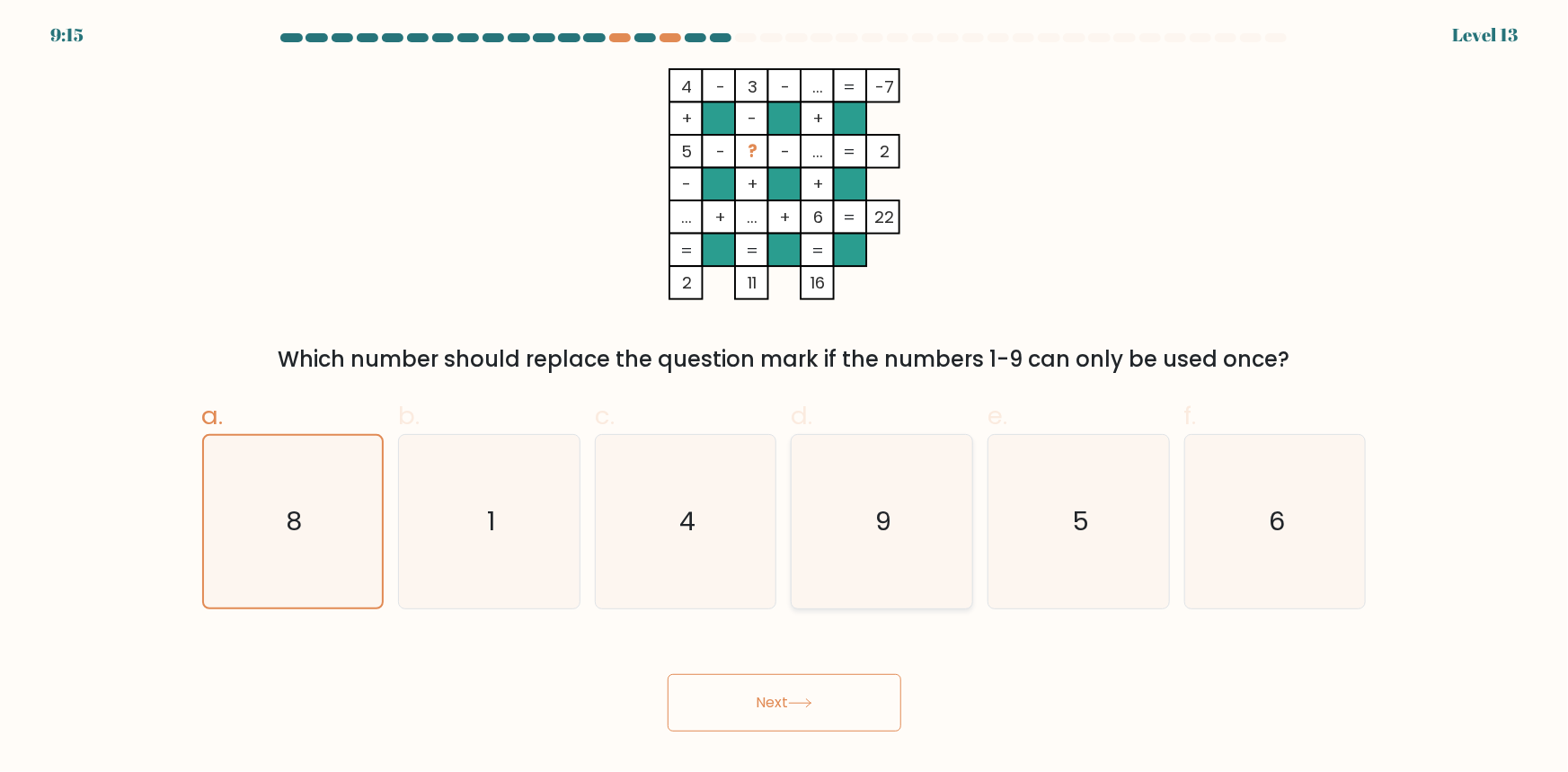
drag, startPoint x: 664, startPoint y: 527, endPoint x: 949, endPoint y: 511, distance: 285.4
click at [667, 527] on icon "4" at bounding box center [686, 521] width 174 height 174
click at [784, 398] on input "c. 4" at bounding box center [784, 392] width 1 height 12
radio input "true"
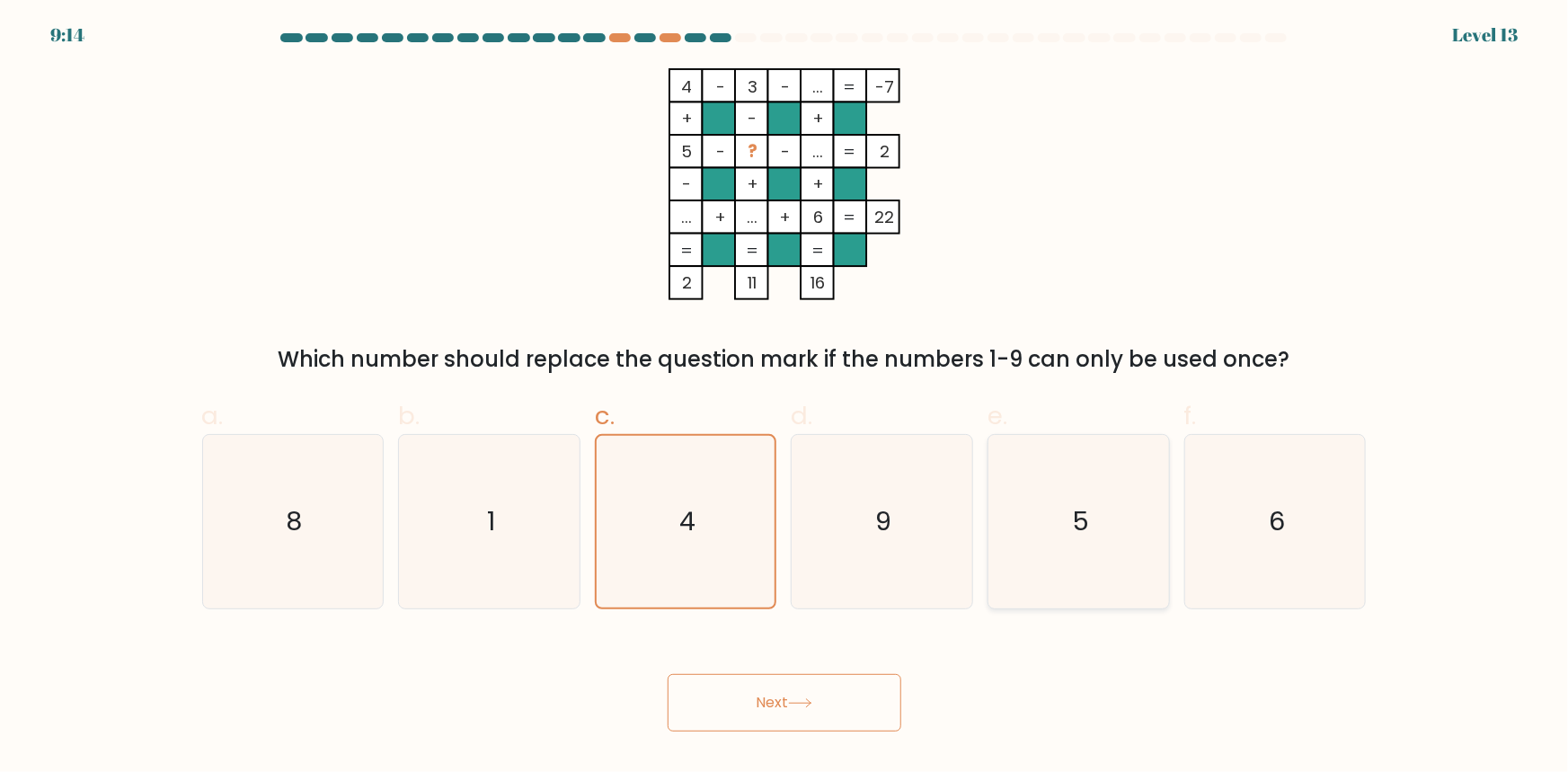
click at [1024, 501] on icon "5" at bounding box center [1078, 521] width 174 height 174
click at [785, 398] on input "e. 5" at bounding box center [784, 392] width 1 height 12
radio input "true"
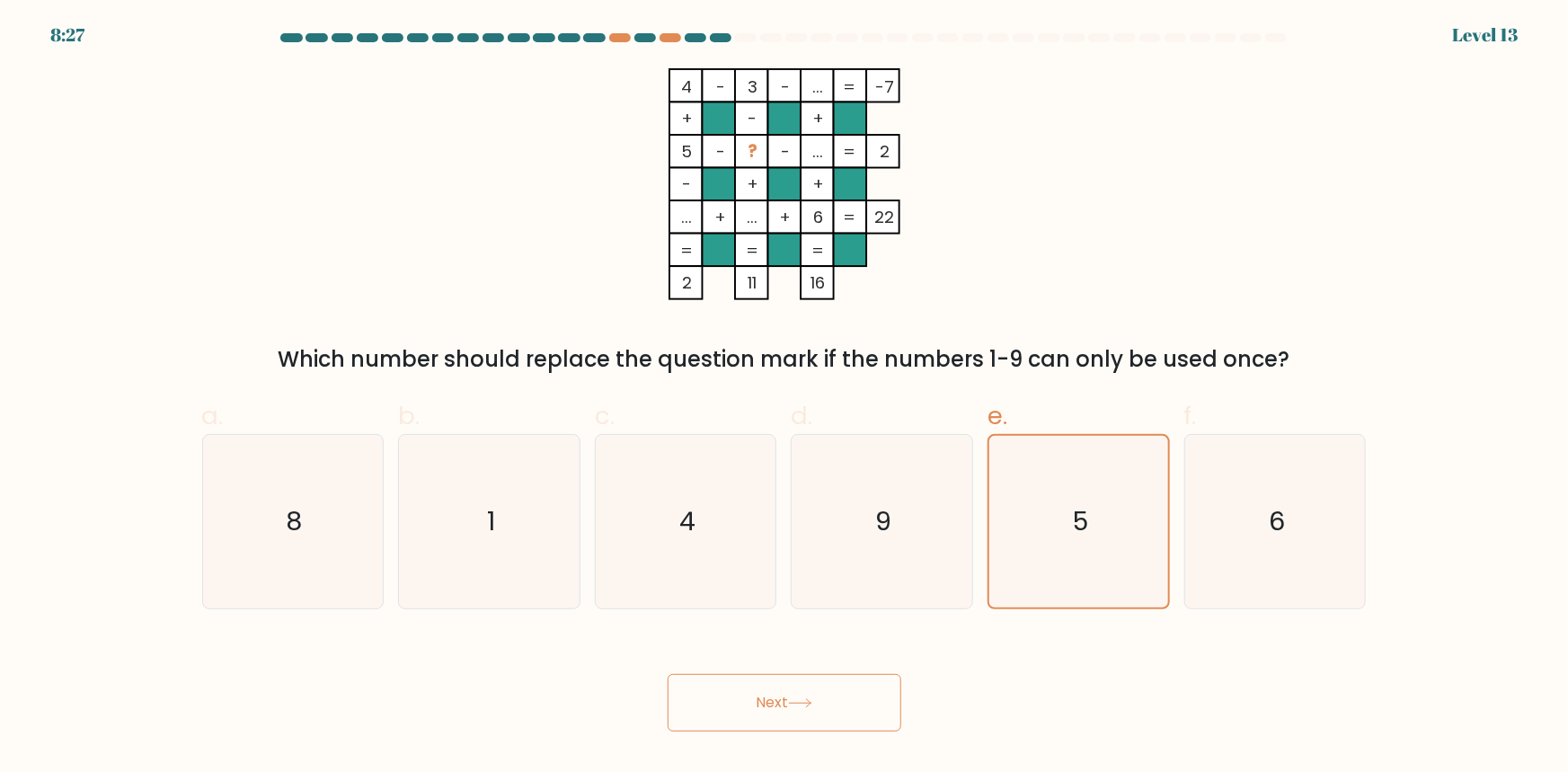
click at [814, 146] on tspan "..." at bounding box center [817, 151] width 11 height 22
click at [685, 159] on tspan "5" at bounding box center [686, 151] width 11 height 22
click at [818, 160] on tspan "..." at bounding box center [817, 151] width 11 height 22
click at [537, 545] on icon "1" at bounding box center [489, 521] width 174 height 174
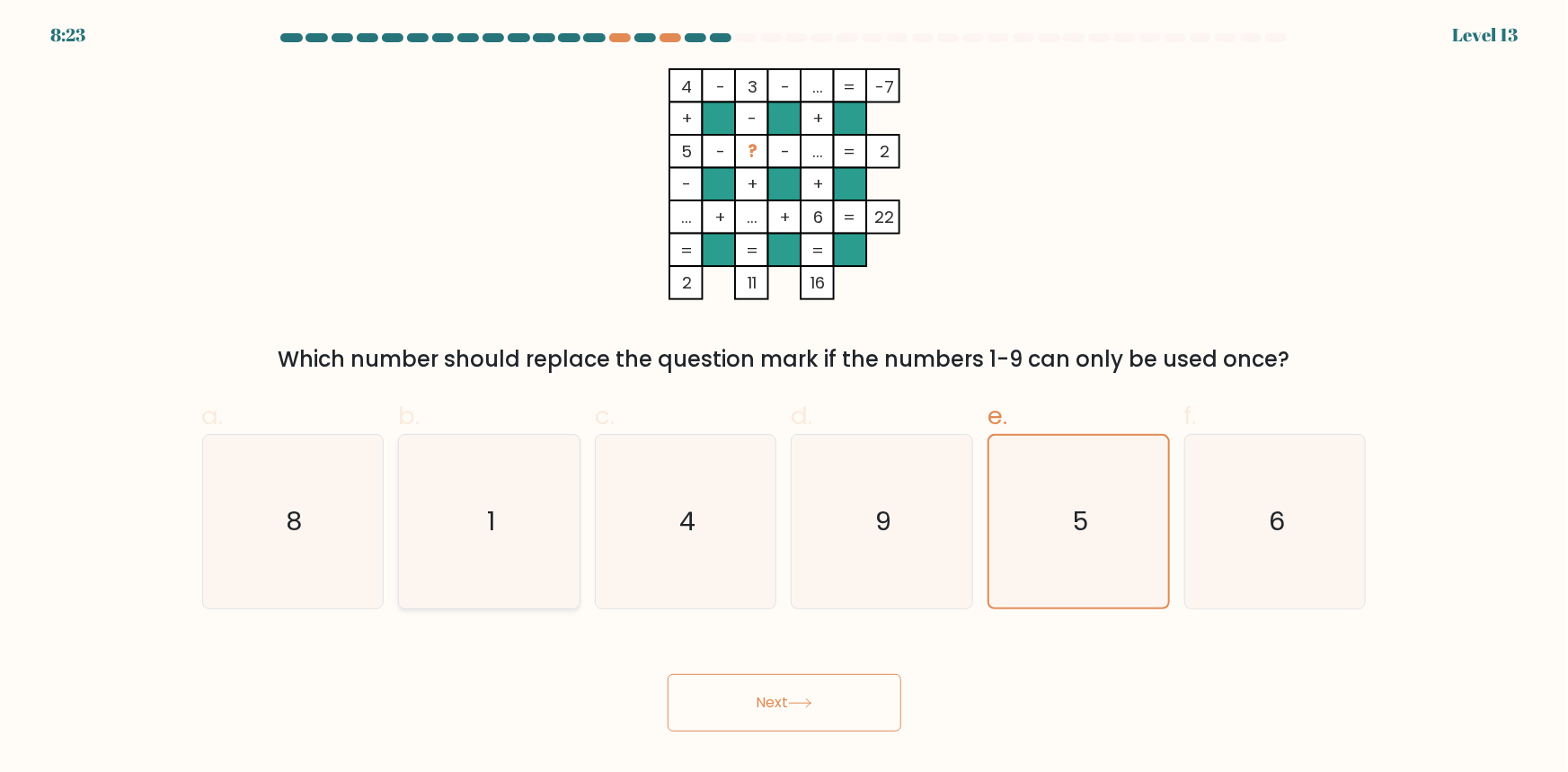
click at [784, 398] on input "b. 1" at bounding box center [784, 392] width 1 height 12
radio input "true"
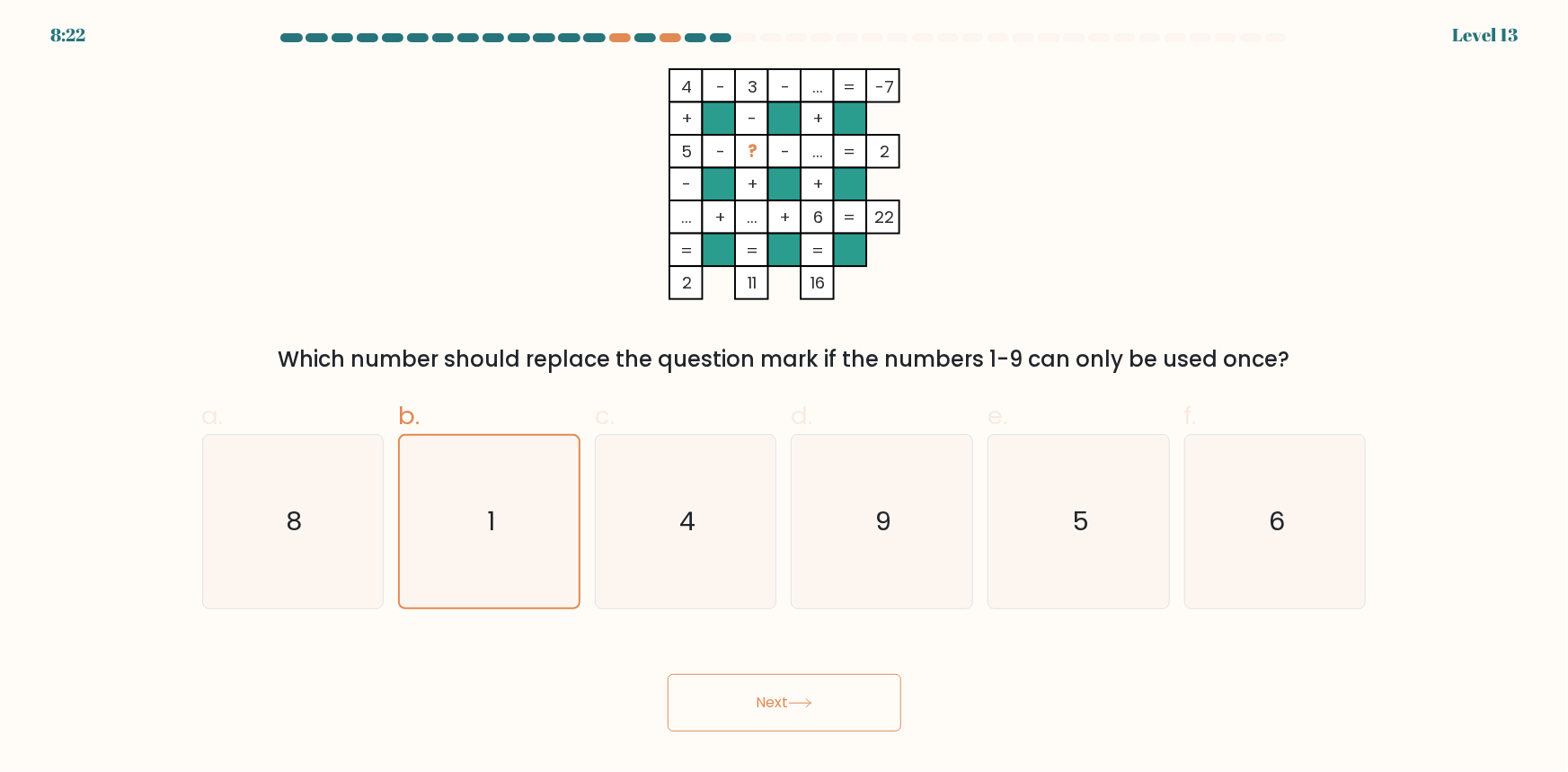
click at [742, 703] on button "Next" at bounding box center [784, 703] width 233 height 58
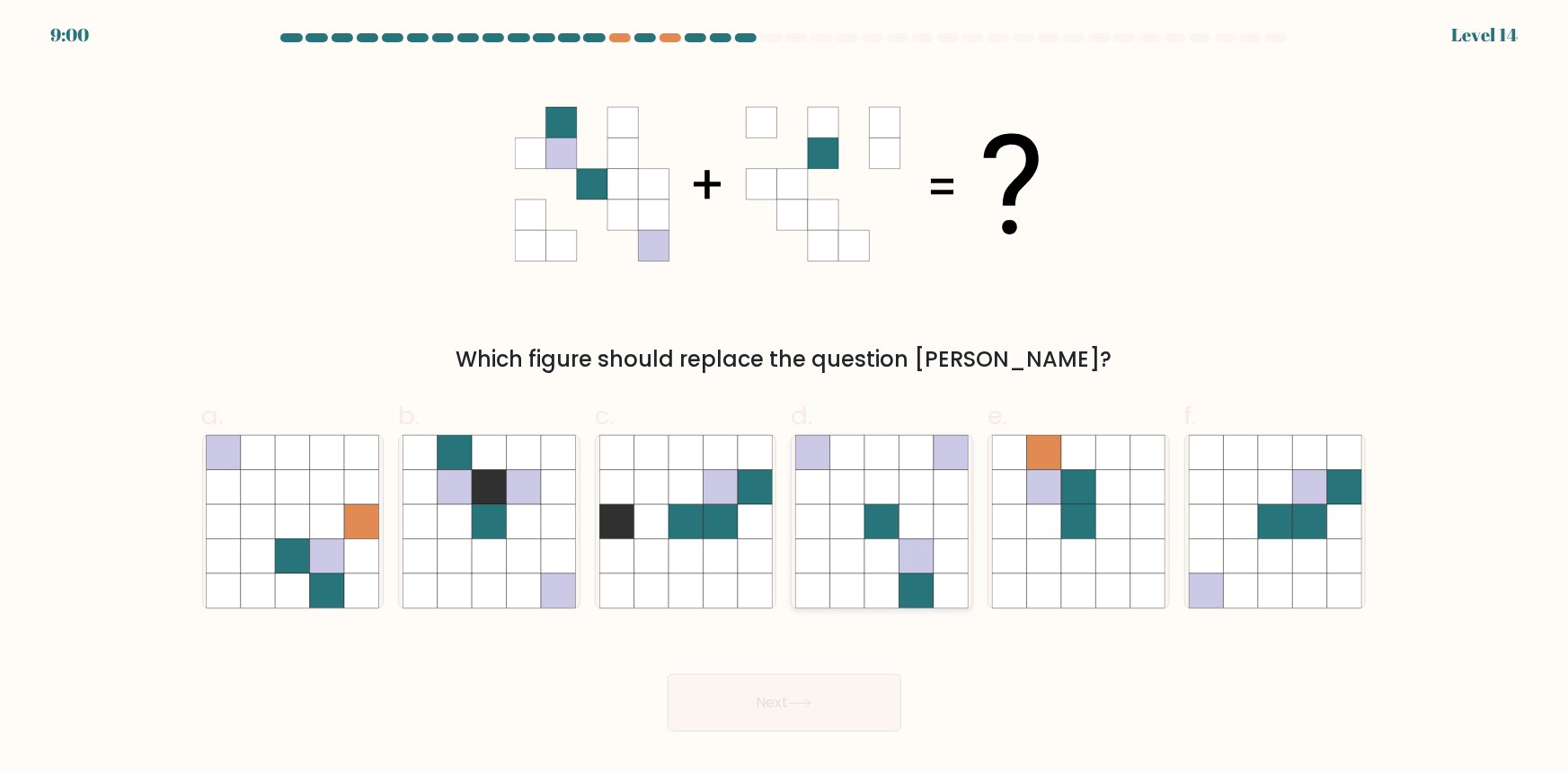
click at [908, 527] on icon at bounding box center [917, 521] width 35 height 35
click at [785, 398] on input "d." at bounding box center [784, 392] width 1 height 12
radio input "true"
click at [1191, 539] on icon at bounding box center [1206, 556] width 35 height 35
click at [785, 398] on input "f." at bounding box center [784, 392] width 1 height 12
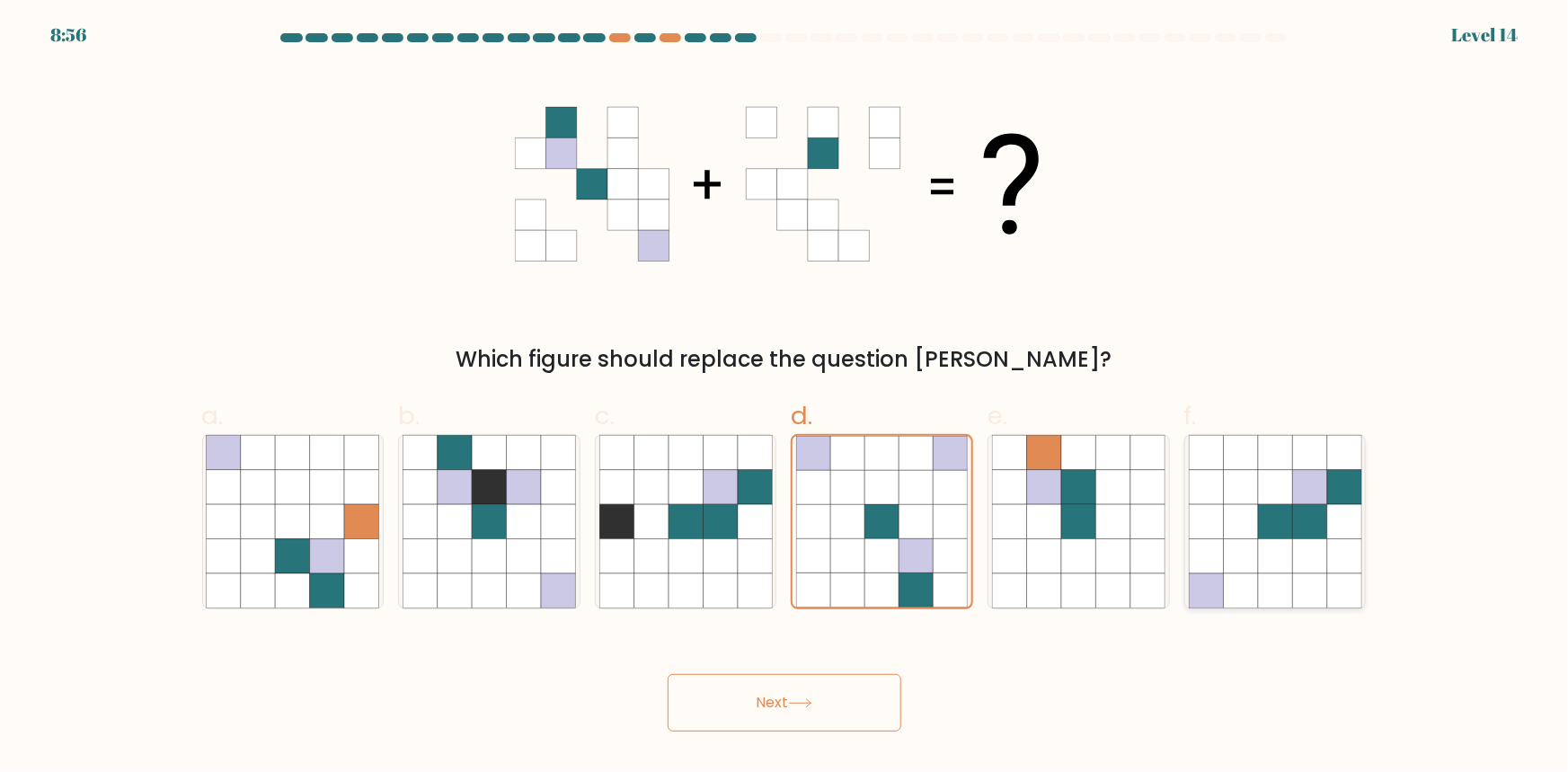
radio input "true"
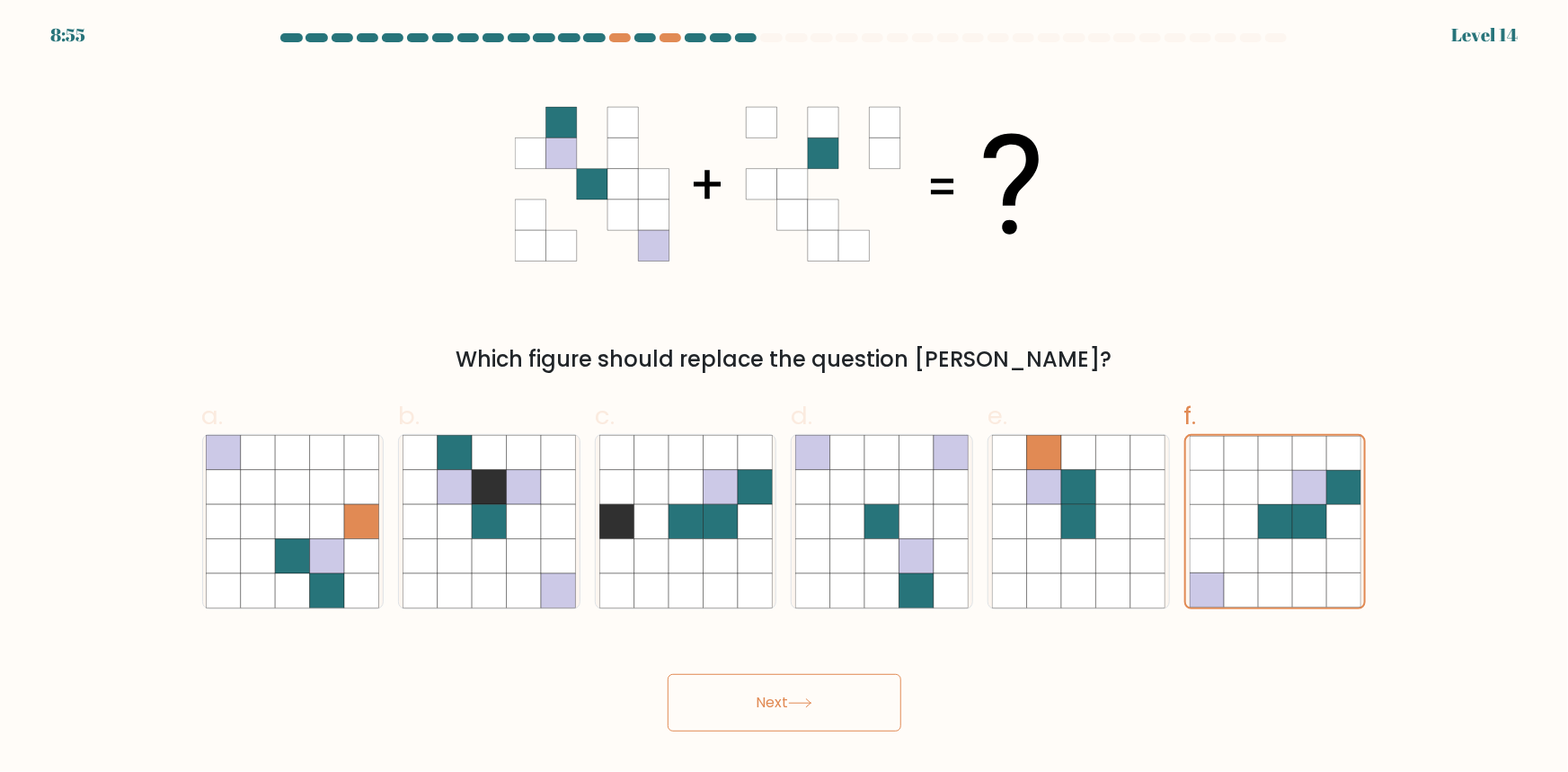
click at [764, 704] on button "Next" at bounding box center [784, 703] width 233 height 58
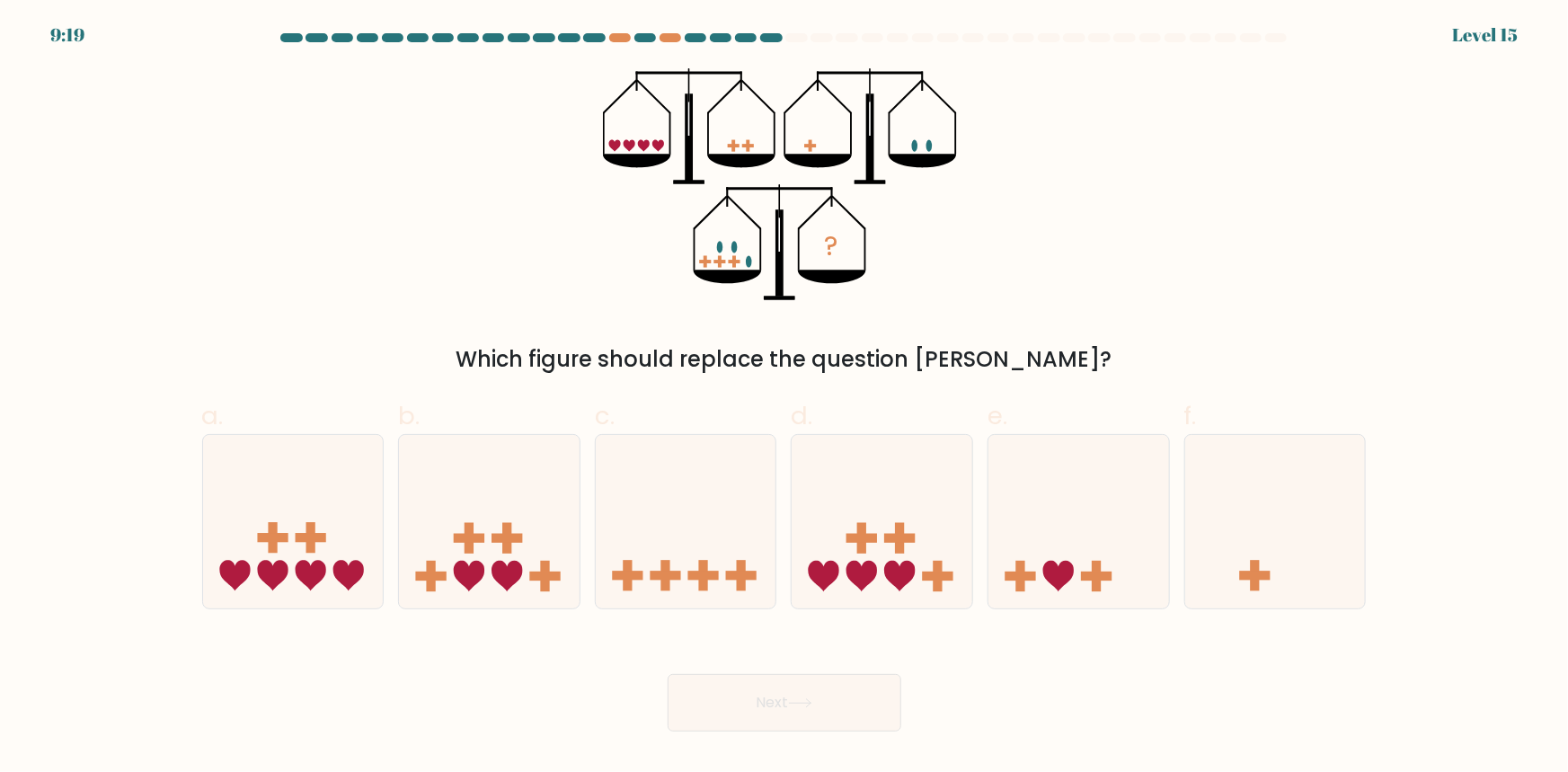
click at [925, 145] on icon "?" at bounding box center [784, 183] width 362 height 231
click at [932, 149] on icon "?" at bounding box center [784, 183] width 362 height 231
click at [808, 153] on icon "?" at bounding box center [784, 183] width 362 height 231
click at [720, 260] on rect at bounding box center [720, 261] width 12 height 4
click at [726, 257] on icon "?" at bounding box center [784, 183] width 362 height 231
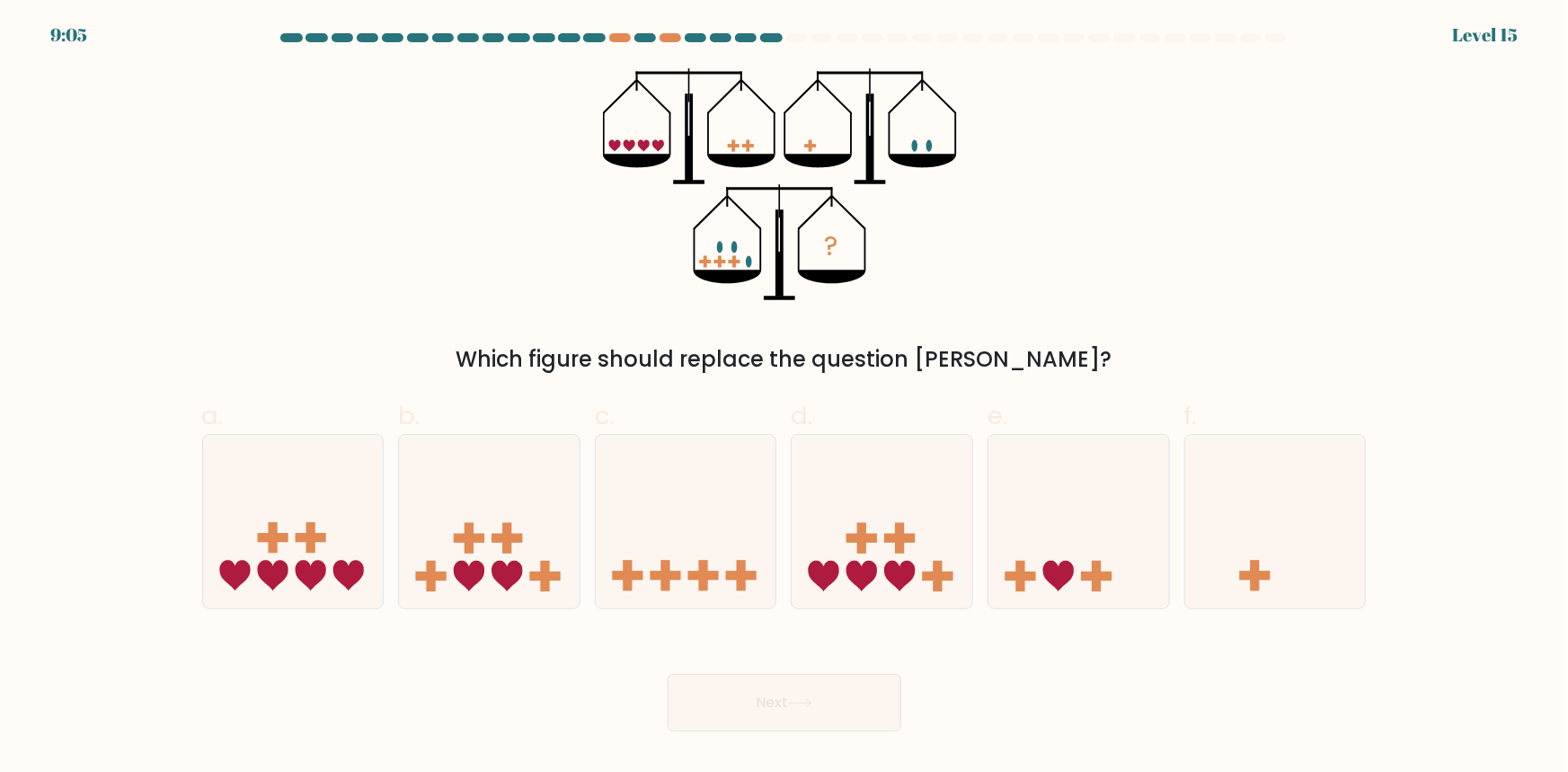
click at [731, 247] on icon "?" at bounding box center [784, 183] width 362 height 231
click at [733, 254] on icon "?" at bounding box center [784, 183] width 362 height 231
click at [344, 533] on icon at bounding box center [293, 520] width 181 height 149
click at [784, 398] on input "a." at bounding box center [784, 392] width 1 height 12
radio input "true"
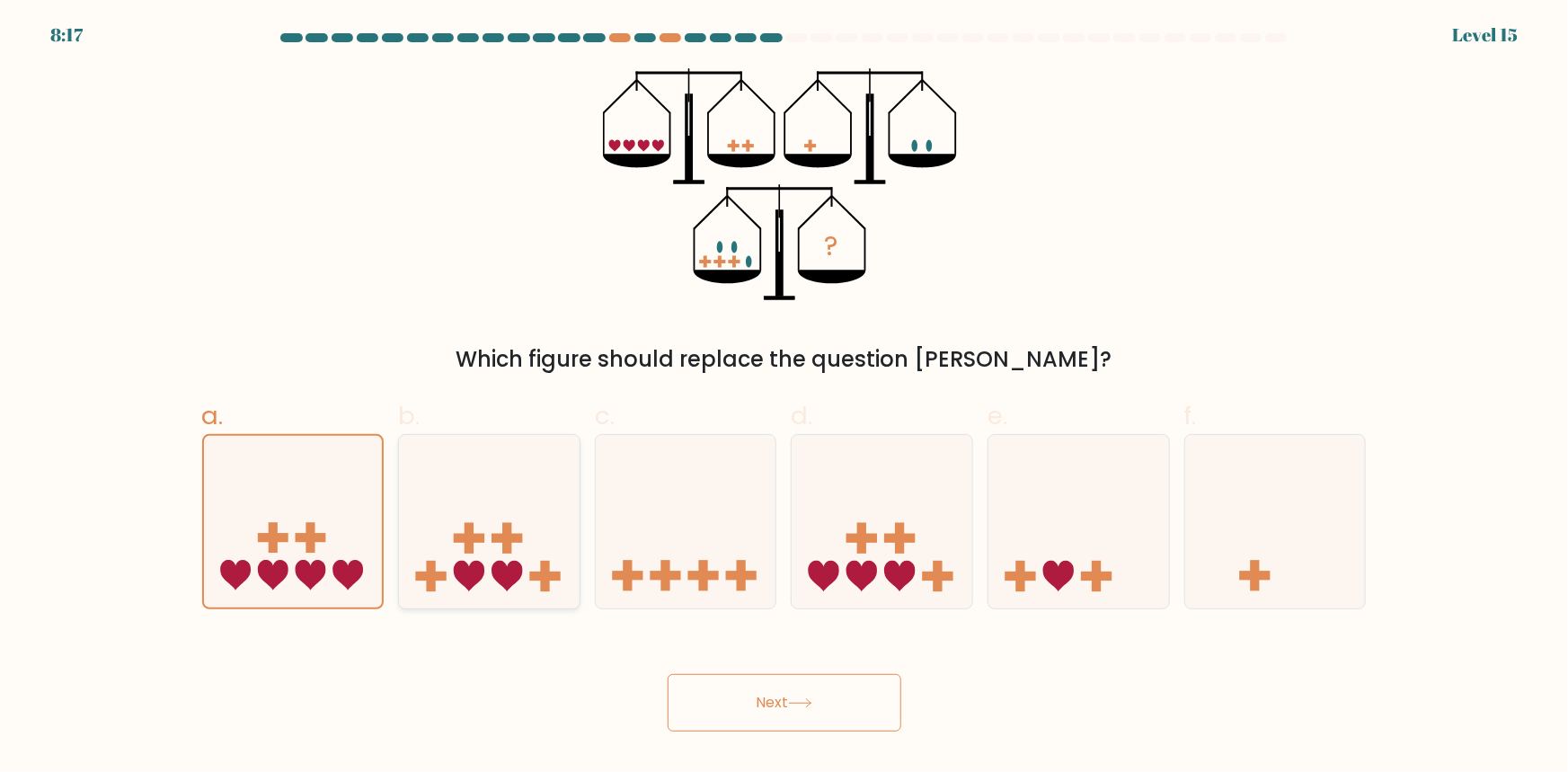
click at [495, 530] on icon at bounding box center [489, 520] width 181 height 149
click at [784, 398] on input "b." at bounding box center [784, 392] width 1 height 12
radio input "true"
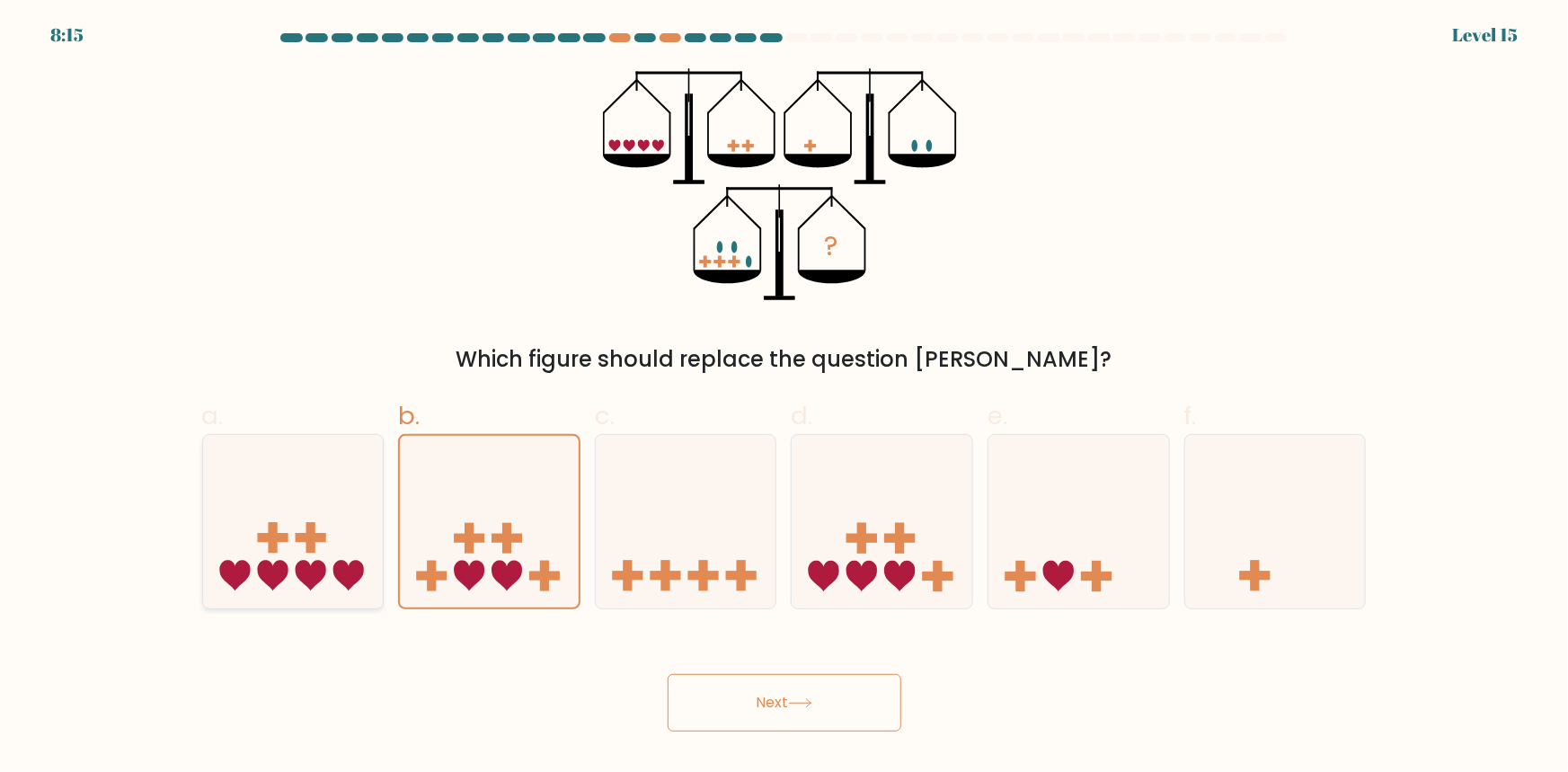
click at [332, 542] on icon at bounding box center [293, 520] width 181 height 149
click at [784, 398] on input "a." at bounding box center [784, 392] width 1 height 12
radio input "true"
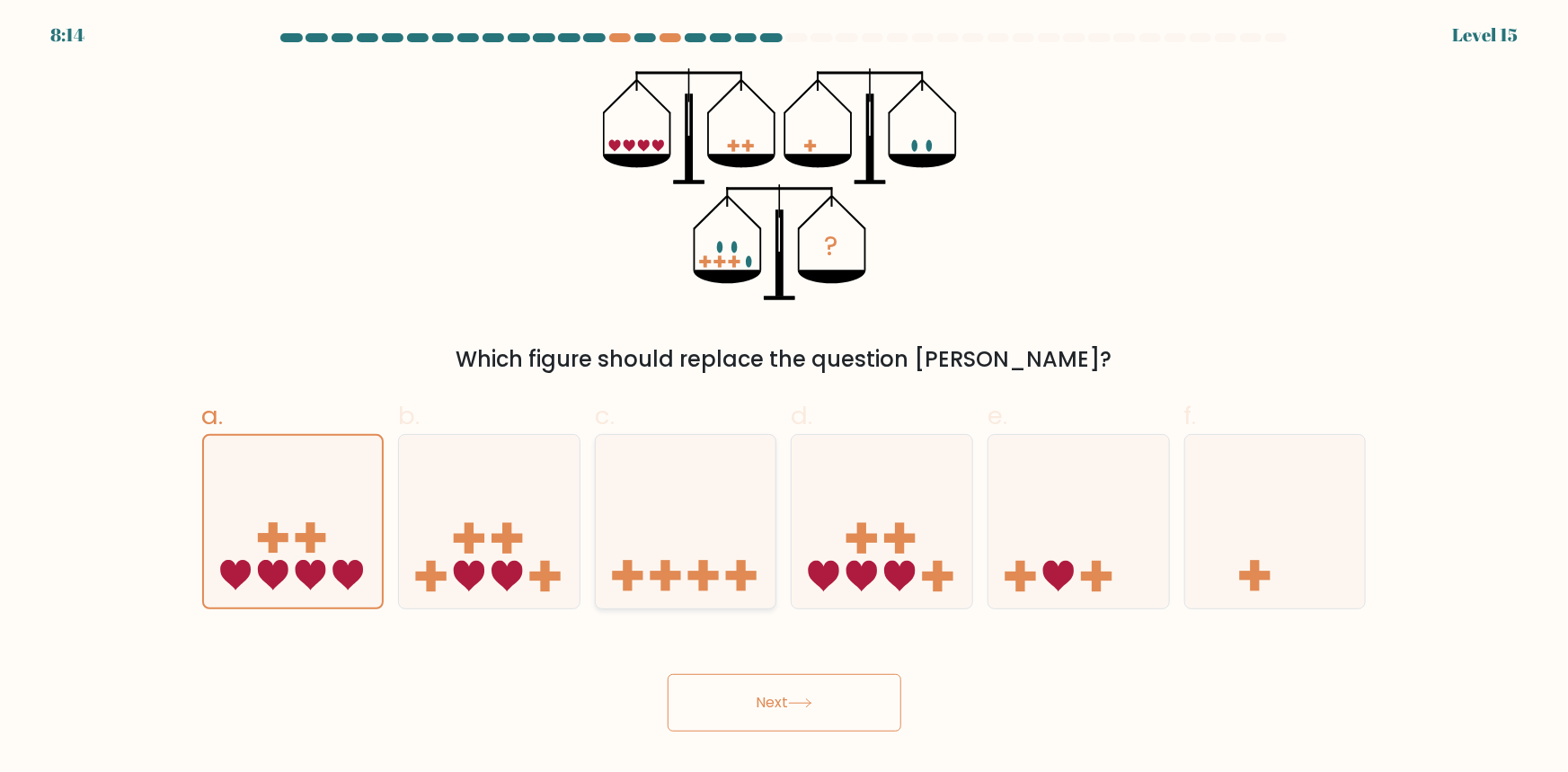
click at [746, 551] on icon at bounding box center [686, 520] width 181 height 149
click at [784, 398] on input "c." at bounding box center [784, 392] width 1 height 12
radio input "true"
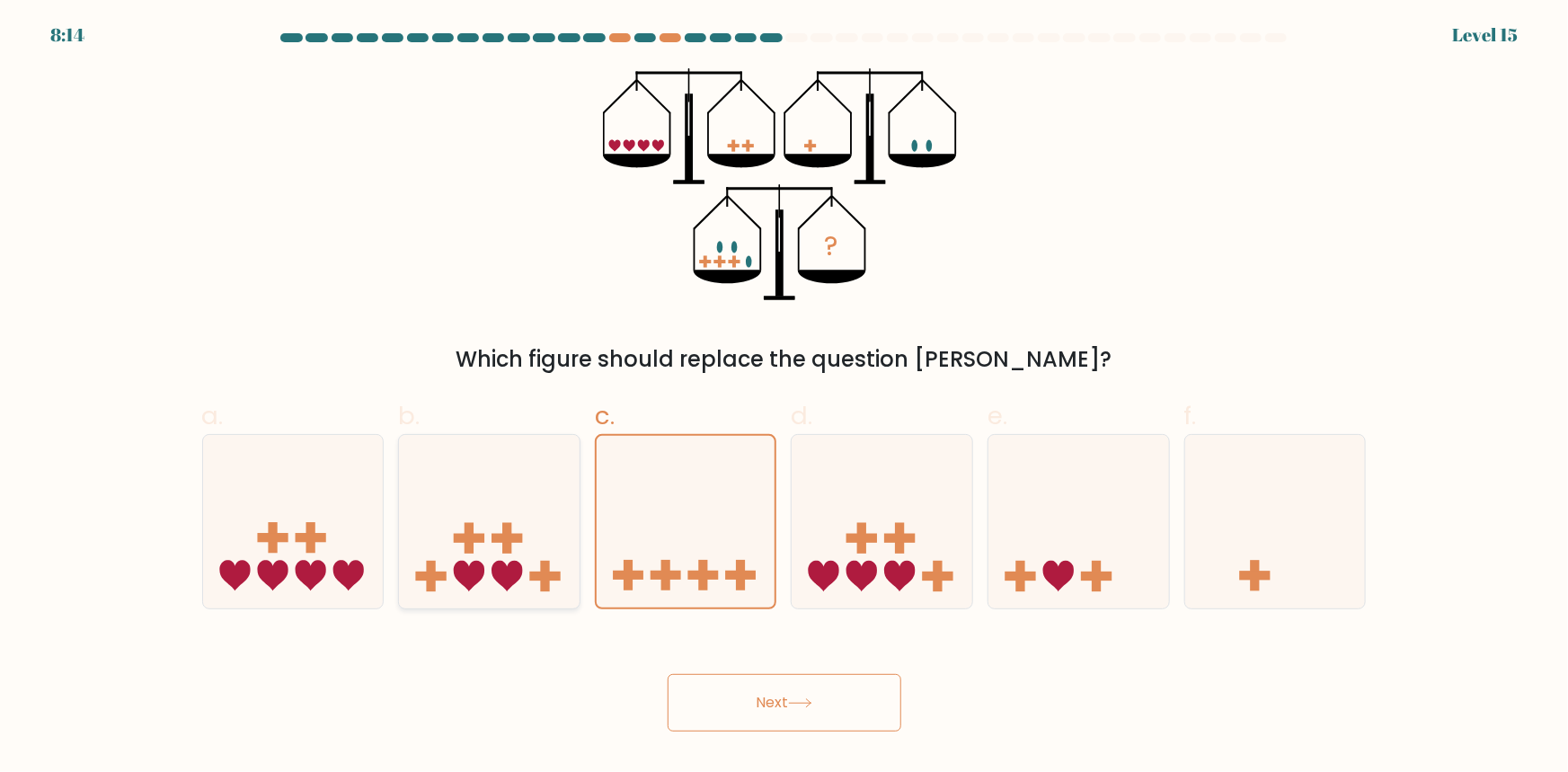
click at [514, 550] on icon at bounding box center [489, 520] width 181 height 149
click at [784, 398] on input "b." at bounding box center [784, 392] width 1 height 12
radio input "true"
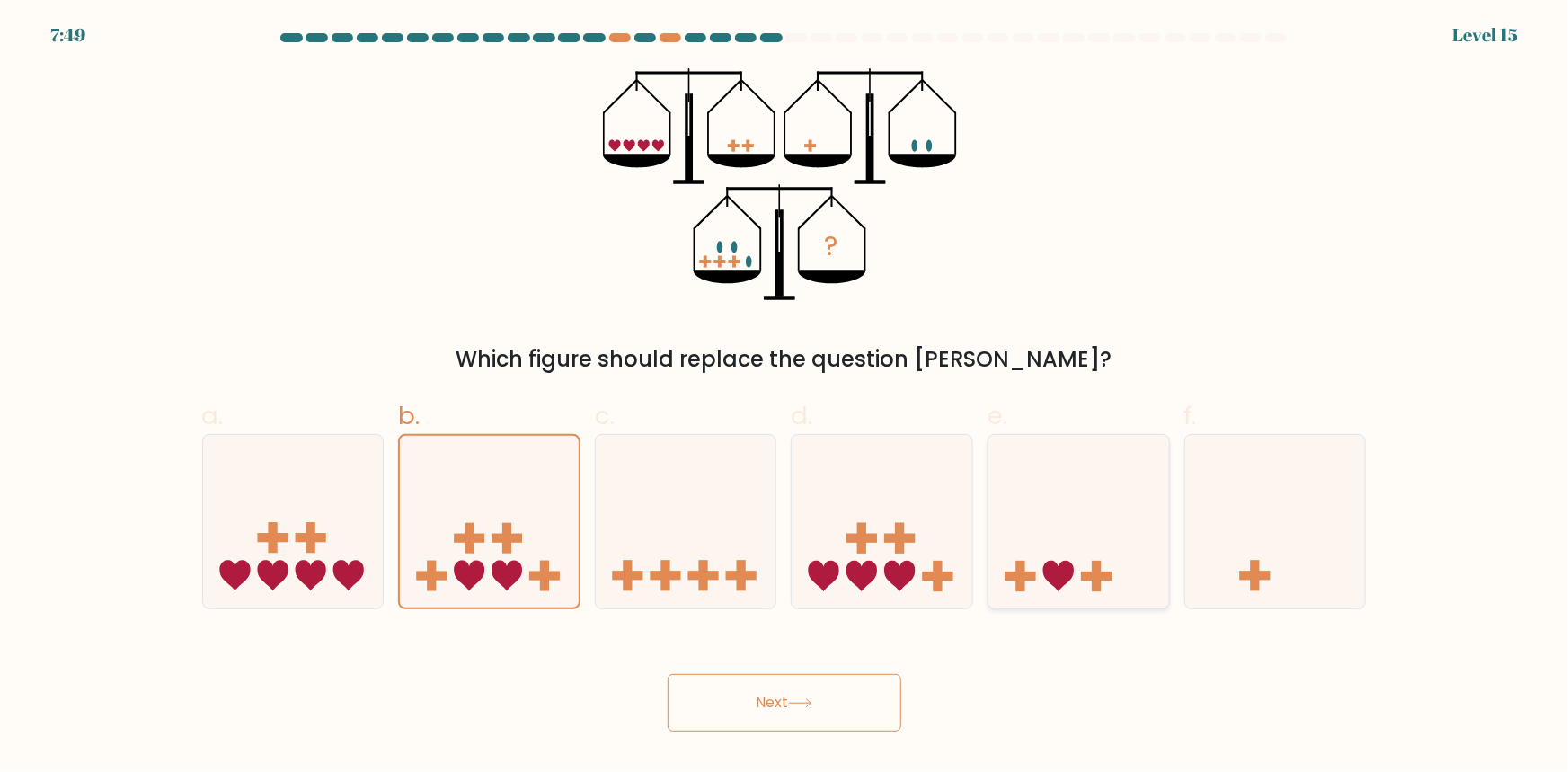
click at [990, 575] on icon at bounding box center [1078, 520] width 181 height 149
click at [785, 398] on input "e." at bounding box center [784, 392] width 1 height 12
radio input "true"
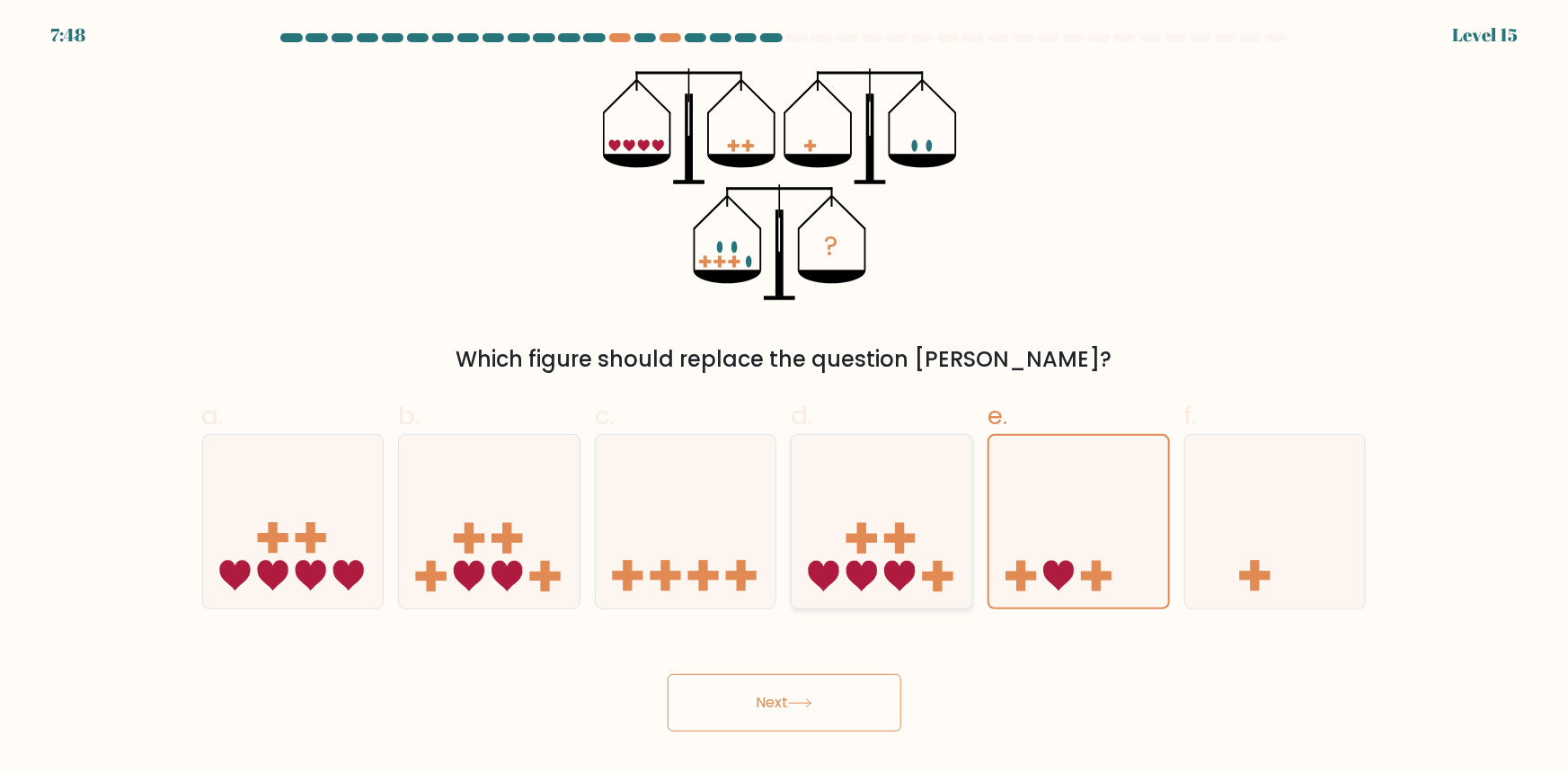
click at [927, 572] on rect at bounding box center [938, 575] width 31 height 9
click at [785, 398] on input "d." at bounding box center [784, 392] width 1 height 12
radio input "true"
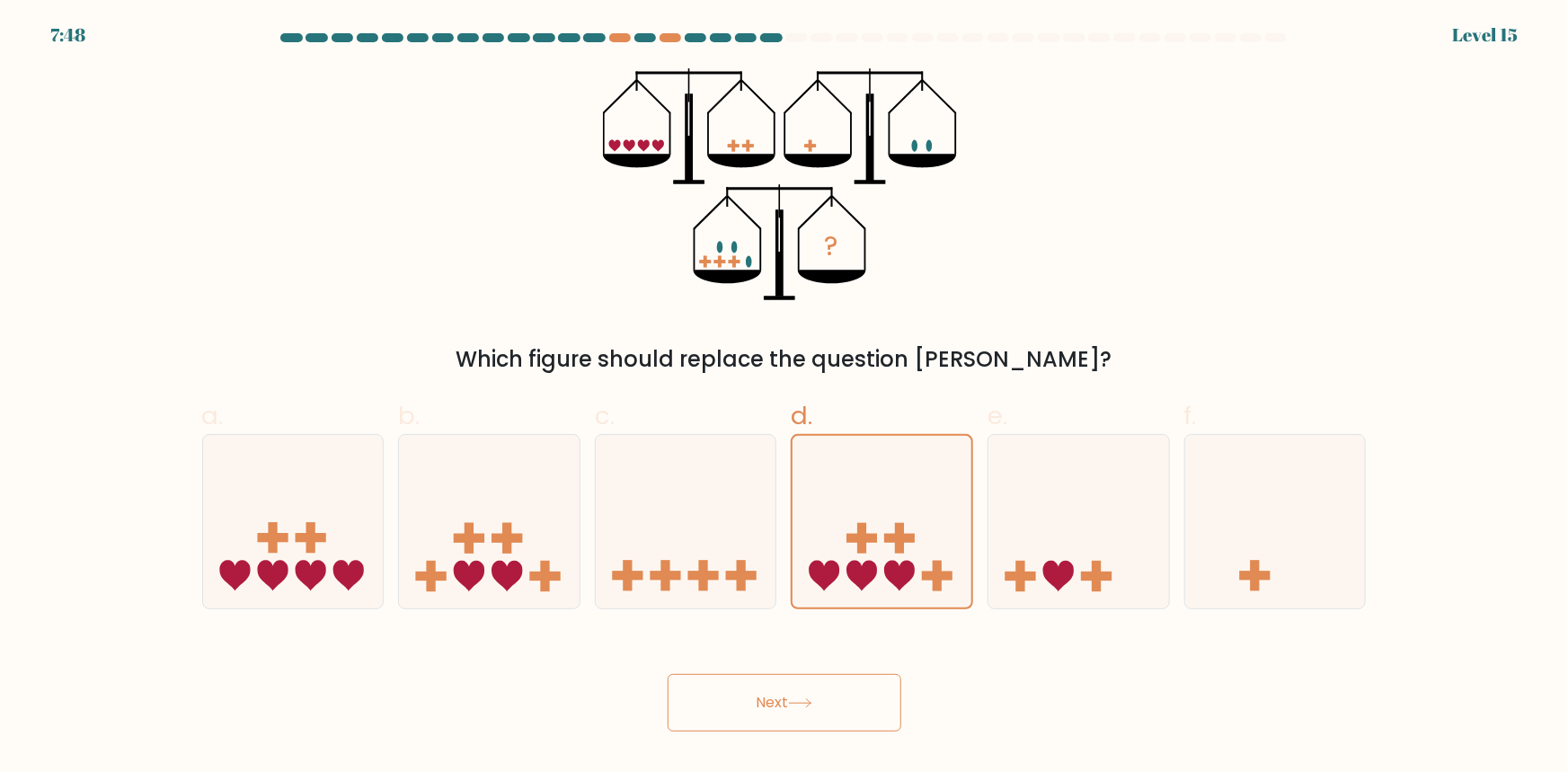
click at [806, 721] on button "Next" at bounding box center [784, 703] width 233 height 58
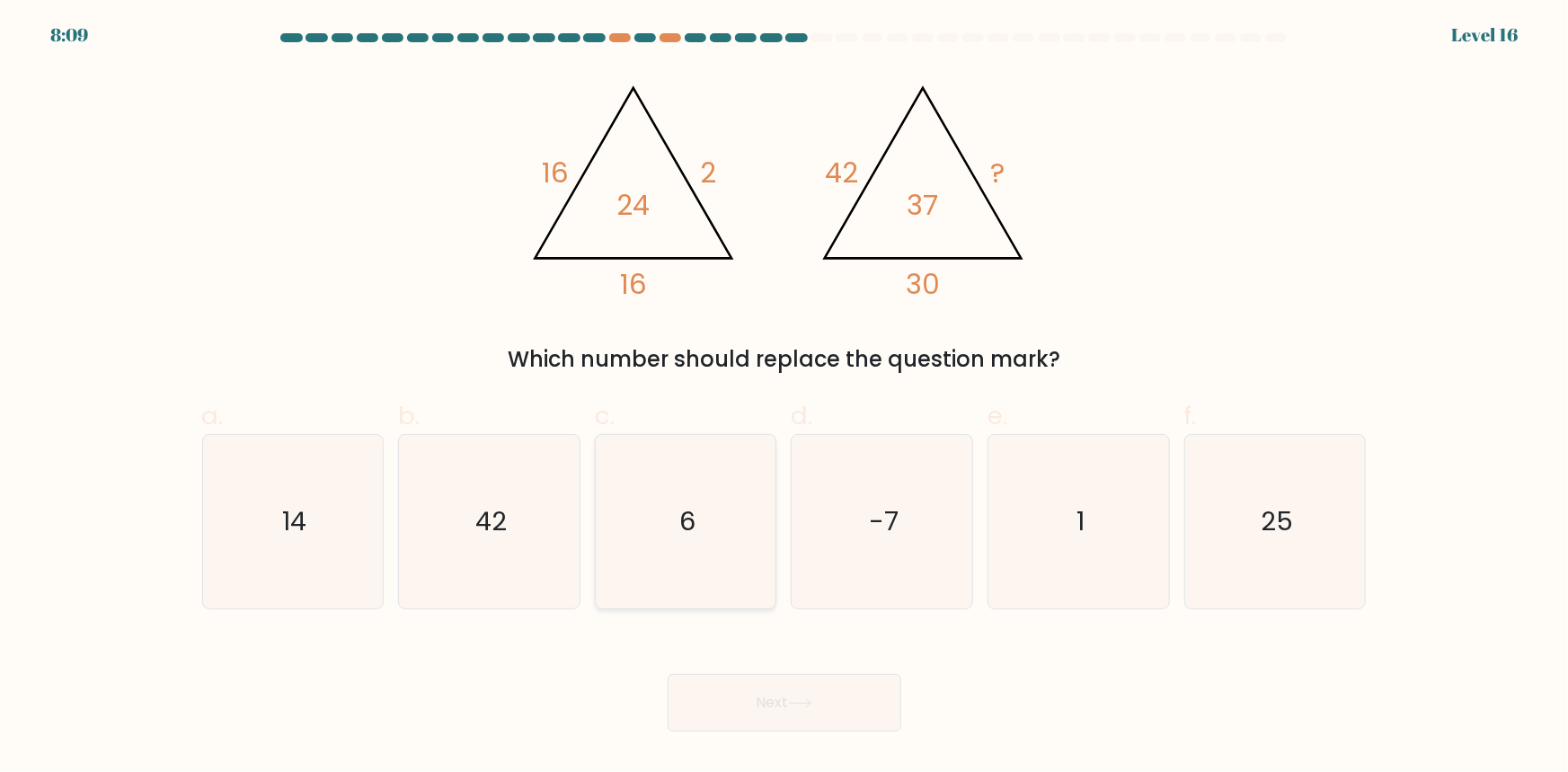
click at [737, 481] on icon "6" at bounding box center [686, 521] width 174 height 174
click at [784, 398] on input "c. 6" at bounding box center [784, 392] width 1 height 12
radio input "true"
click at [762, 690] on button "Next" at bounding box center [784, 703] width 233 height 58
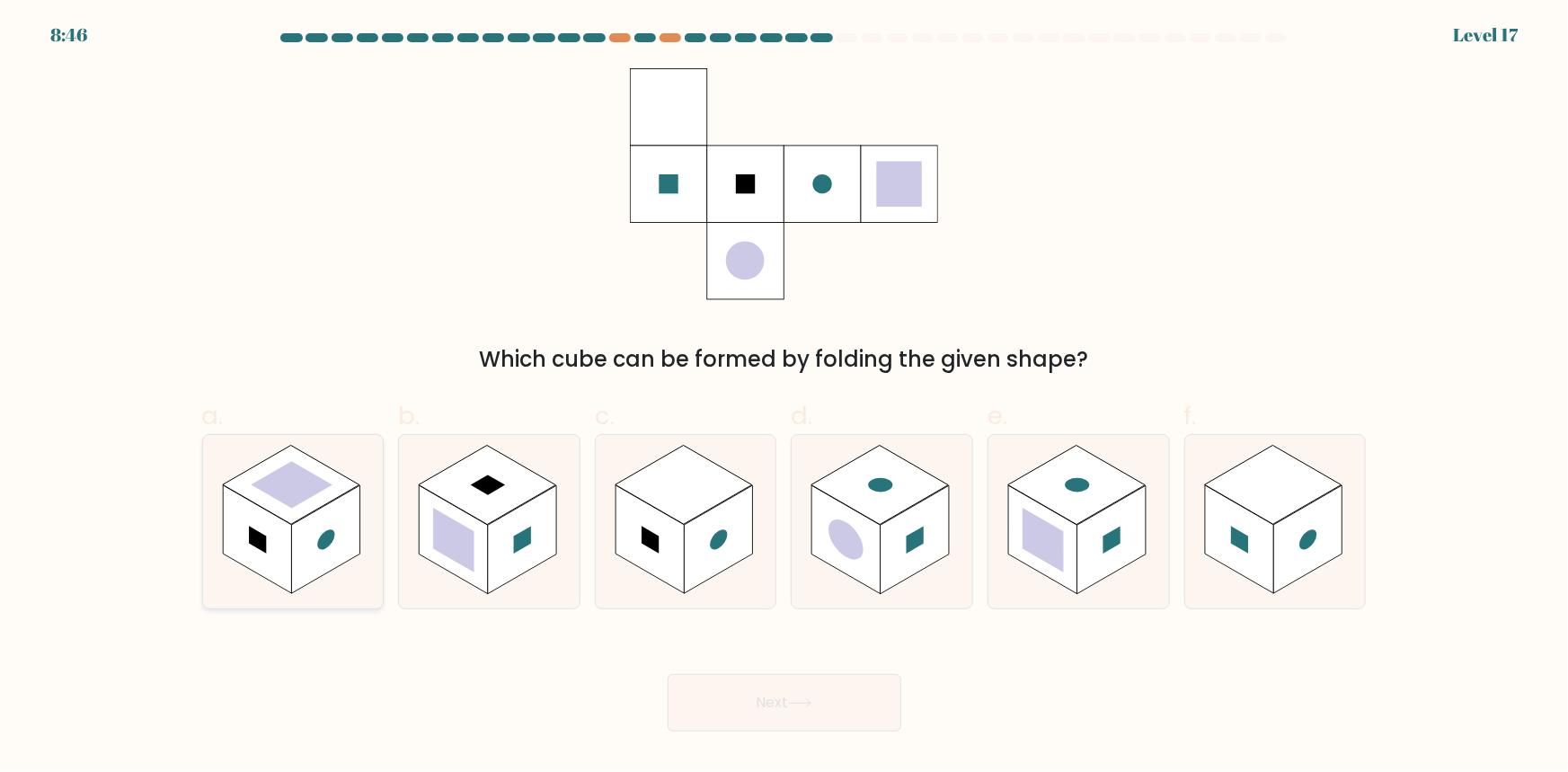
click at [311, 555] on rect at bounding box center [325, 539] width 68 height 109
click at [784, 398] on input "a." at bounding box center [784, 392] width 1 height 12
radio input "true"
click at [733, 697] on button "Next" at bounding box center [784, 703] width 233 height 58
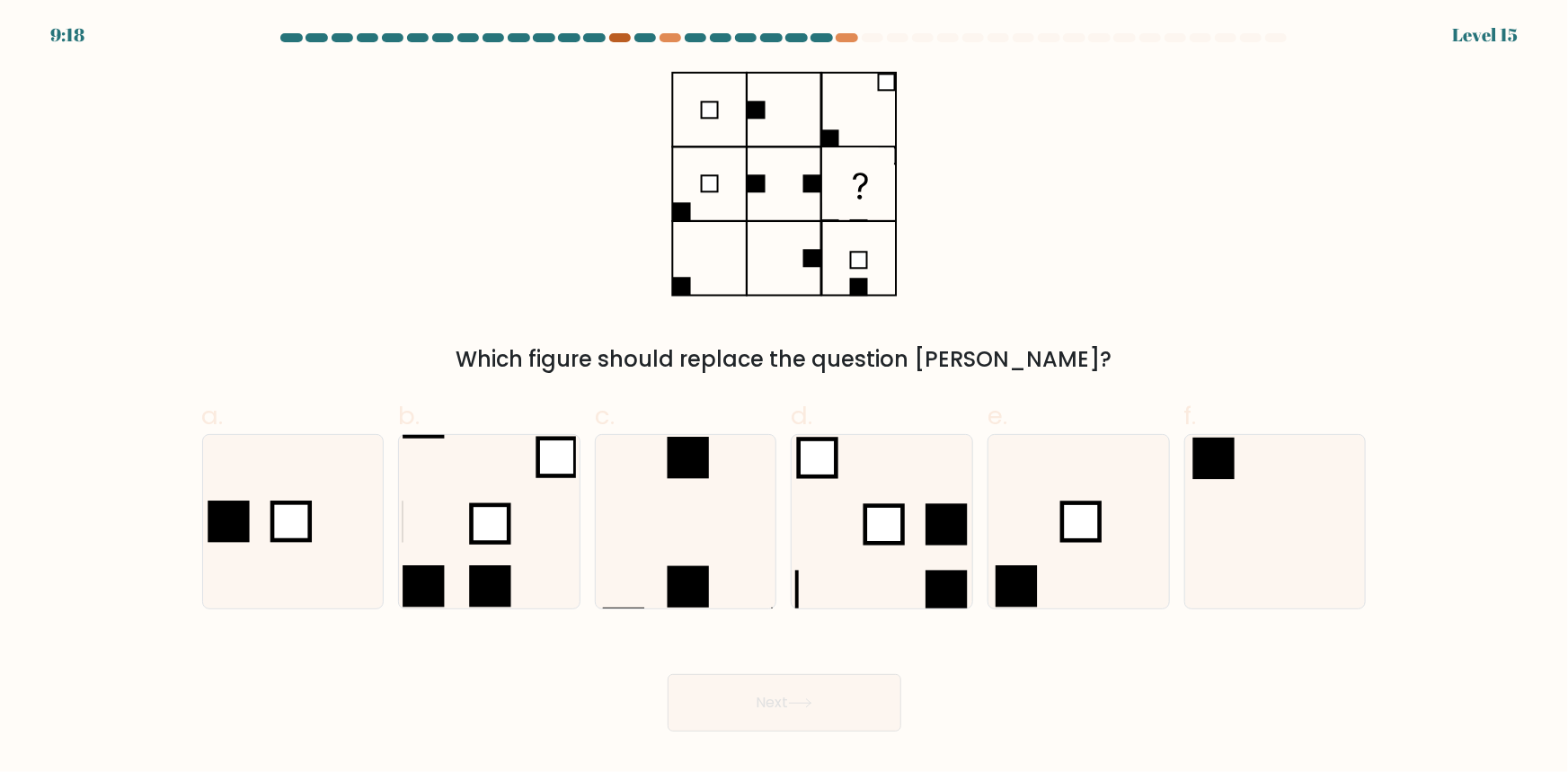
click at [615, 36] on div at bounding box center [619, 37] width 21 height 9
click at [668, 38] on div at bounding box center [670, 37] width 21 height 9
click at [872, 36] on div at bounding box center [872, 37] width 21 height 9
click at [858, 36] on at bounding box center [784, 37] width 1010 height 9
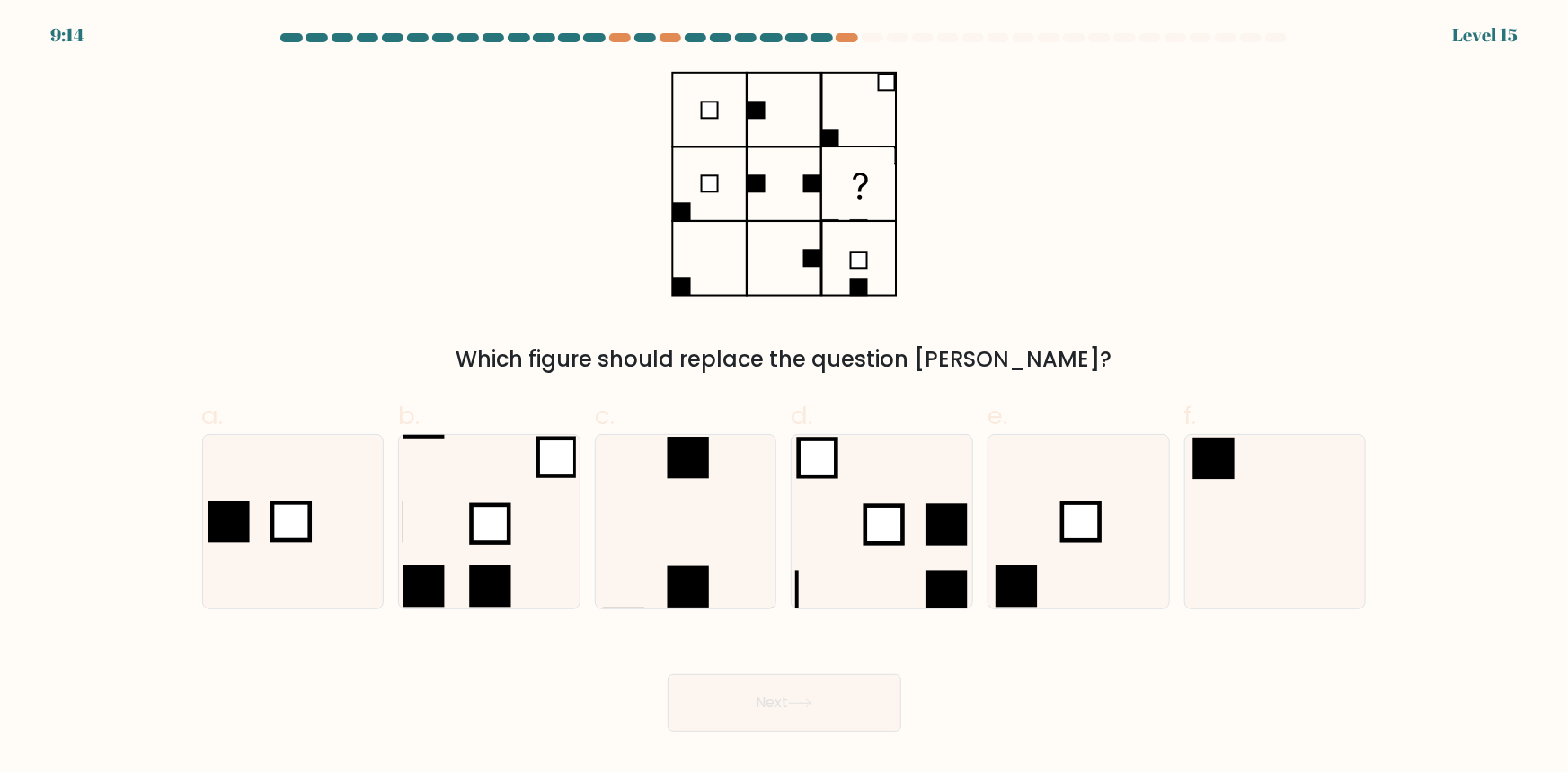
click at [714, 102] on rect at bounding box center [709, 109] width 16 height 16
click at [712, 109] on rect at bounding box center [709, 109] width 16 height 16
click at [713, 110] on rect at bounding box center [709, 109] width 16 height 16
click at [716, 186] on rect at bounding box center [709, 182] width 16 height 16
click at [677, 226] on icon at bounding box center [784, 183] width 227 height 231
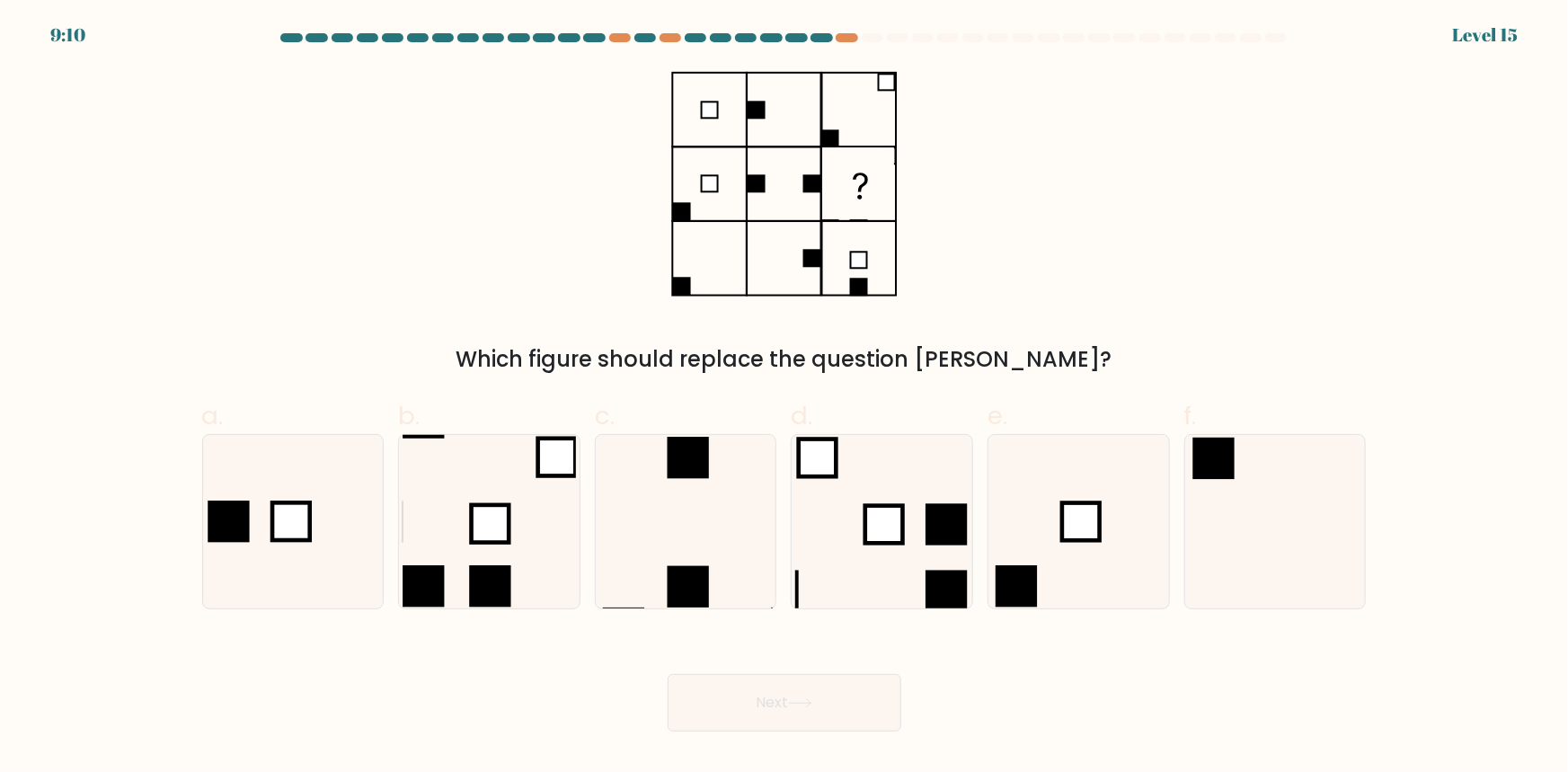
click at [686, 283] on rect at bounding box center [681, 285] width 18 height 18
click at [752, 107] on rect at bounding box center [756, 109] width 18 height 18
click at [888, 80] on rect at bounding box center [885, 82] width 16 height 16
click at [826, 144] on rect at bounding box center [829, 138] width 18 height 18
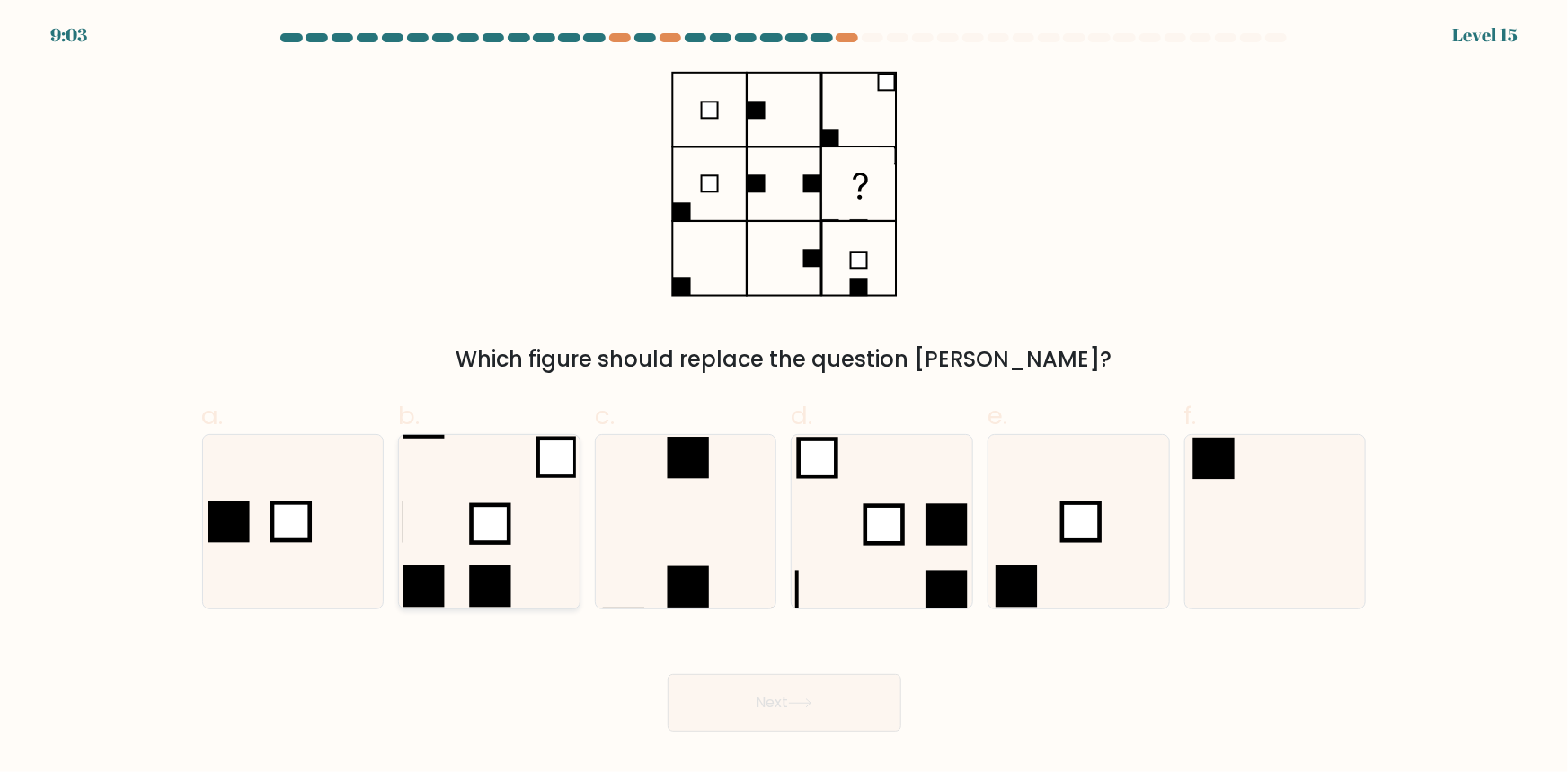
click at [483, 568] on rect at bounding box center [489, 586] width 41 height 41
click at [784, 398] on input "b." at bounding box center [784, 392] width 1 height 12
radio input "true"
click at [715, 711] on button "Next" at bounding box center [784, 703] width 233 height 58
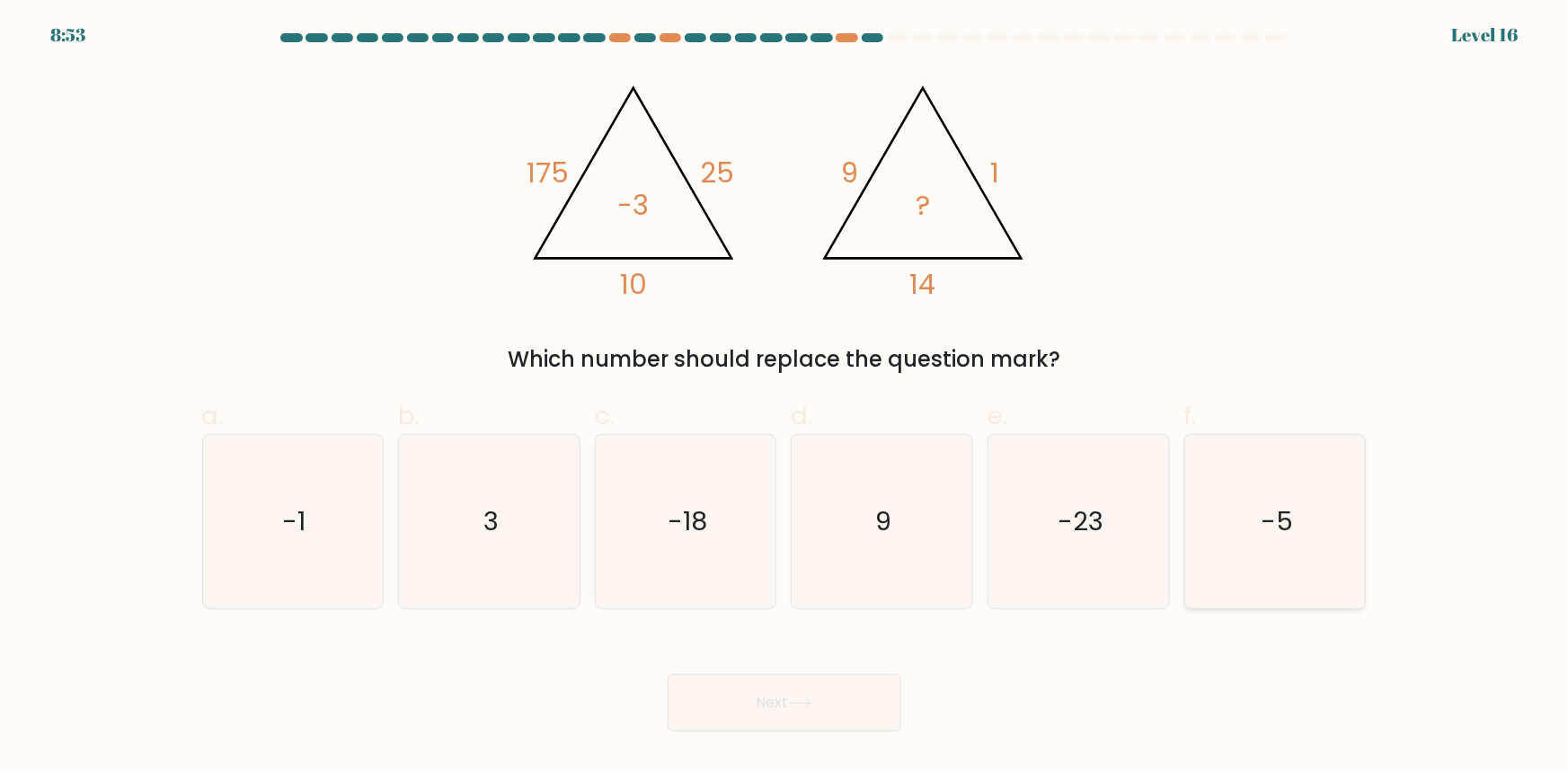
click at [1279, 539] on icon "-5" at bounding box center [1275, 521] width 174 height 174
click at [785, 398] on input "f. -5" at bounding box center [784, 392] width 1 height 12
radio input "true"
click at [786, 708] on button "Next" at bounding box center [784, 703] width 233 height 58
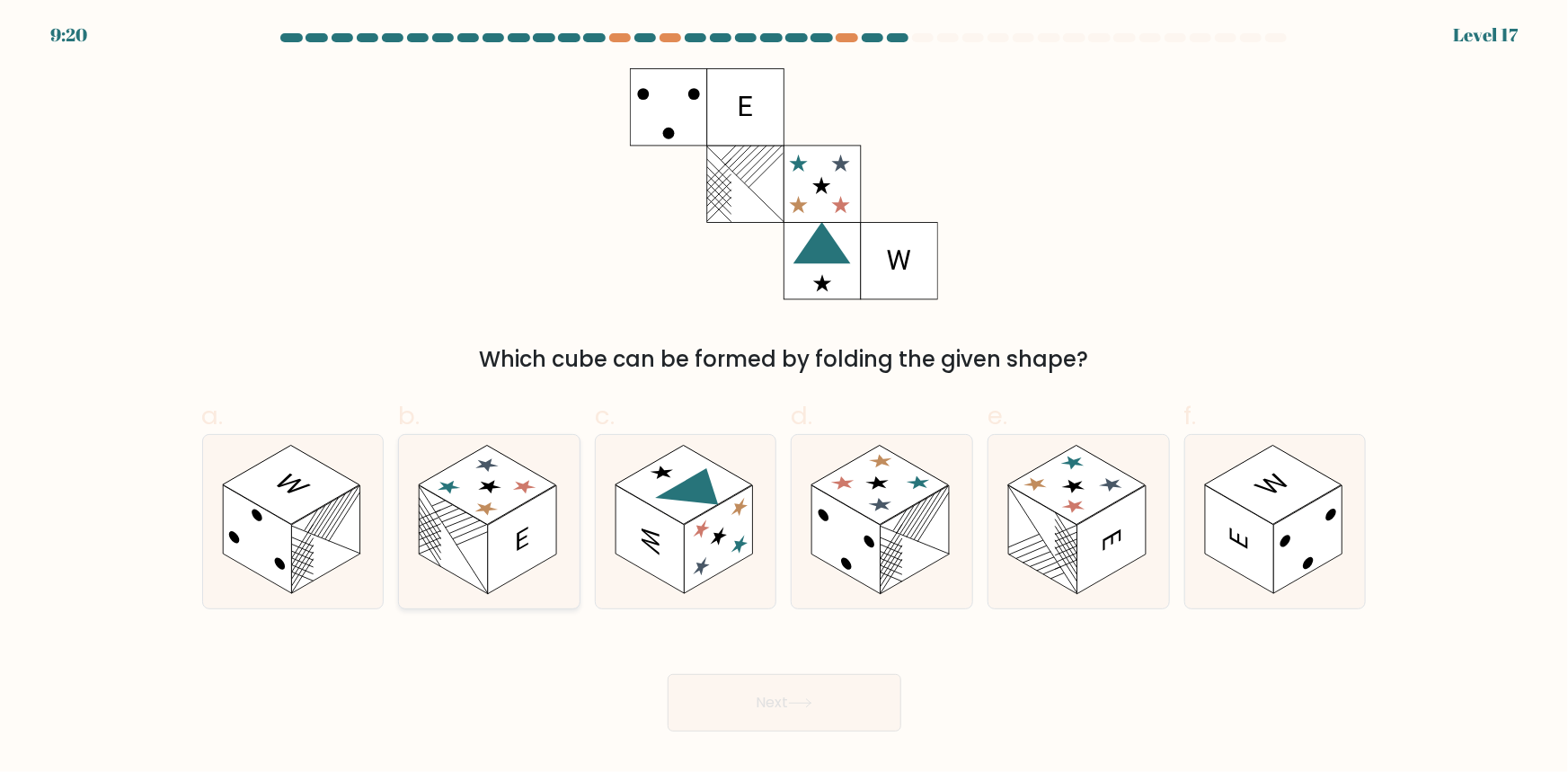
click at [494, 555] on rect at bounding box center [521, 539] width 68 height 109
click at [784, 398] on input "b." at bounding box center [784, 392] width 1 height 12
radio input "true"
click at [494, 555] on rect at bounding box center [521, 539] width 68 height 107
click at [784, 398] on input "b." at bounding box center [784, 392] width 1 height 12
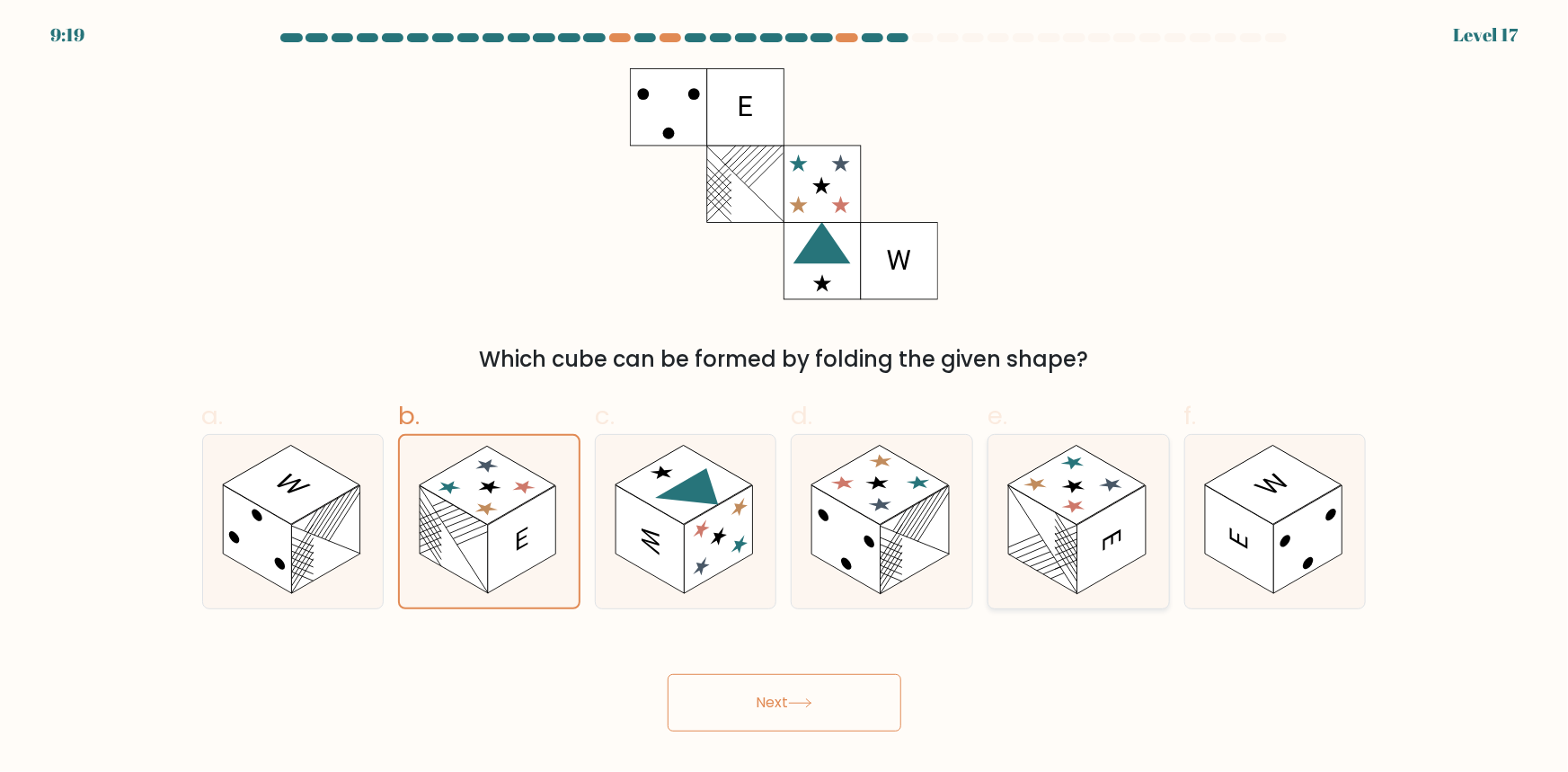
click at [1070, 561] on rect at bounding box center [1042, 539] width 68 height 109
click at [785, 398] on input "e." at bounding box center [784, 392] width 1 height 12
radio input "true"
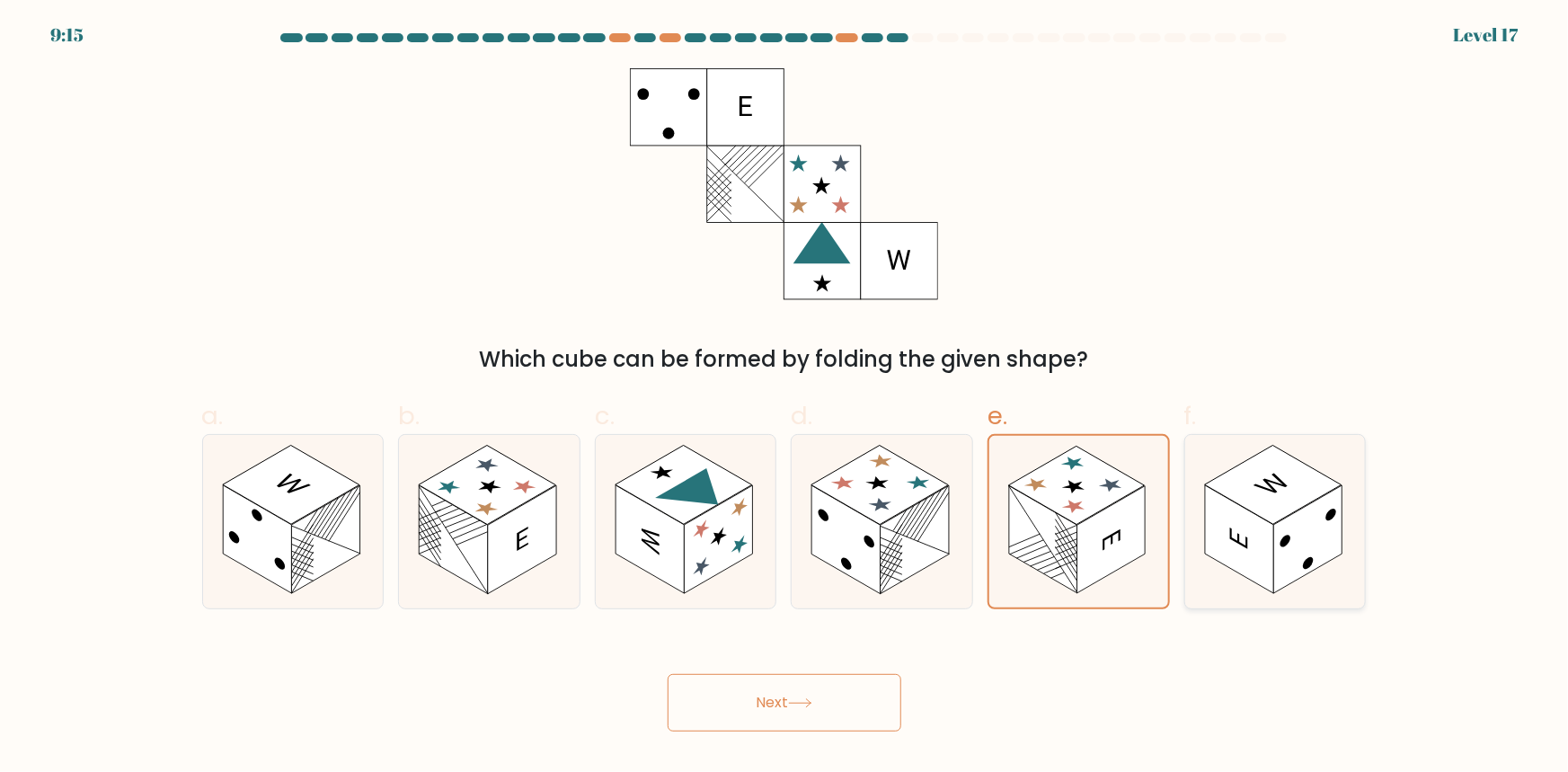
click at [1241, 537] on rect at bounding box center [1239, 539] width 68 height 109
click at [785, 398] on input "f." at bounding box center [784, 392] width 1 height 12
radio input "true"
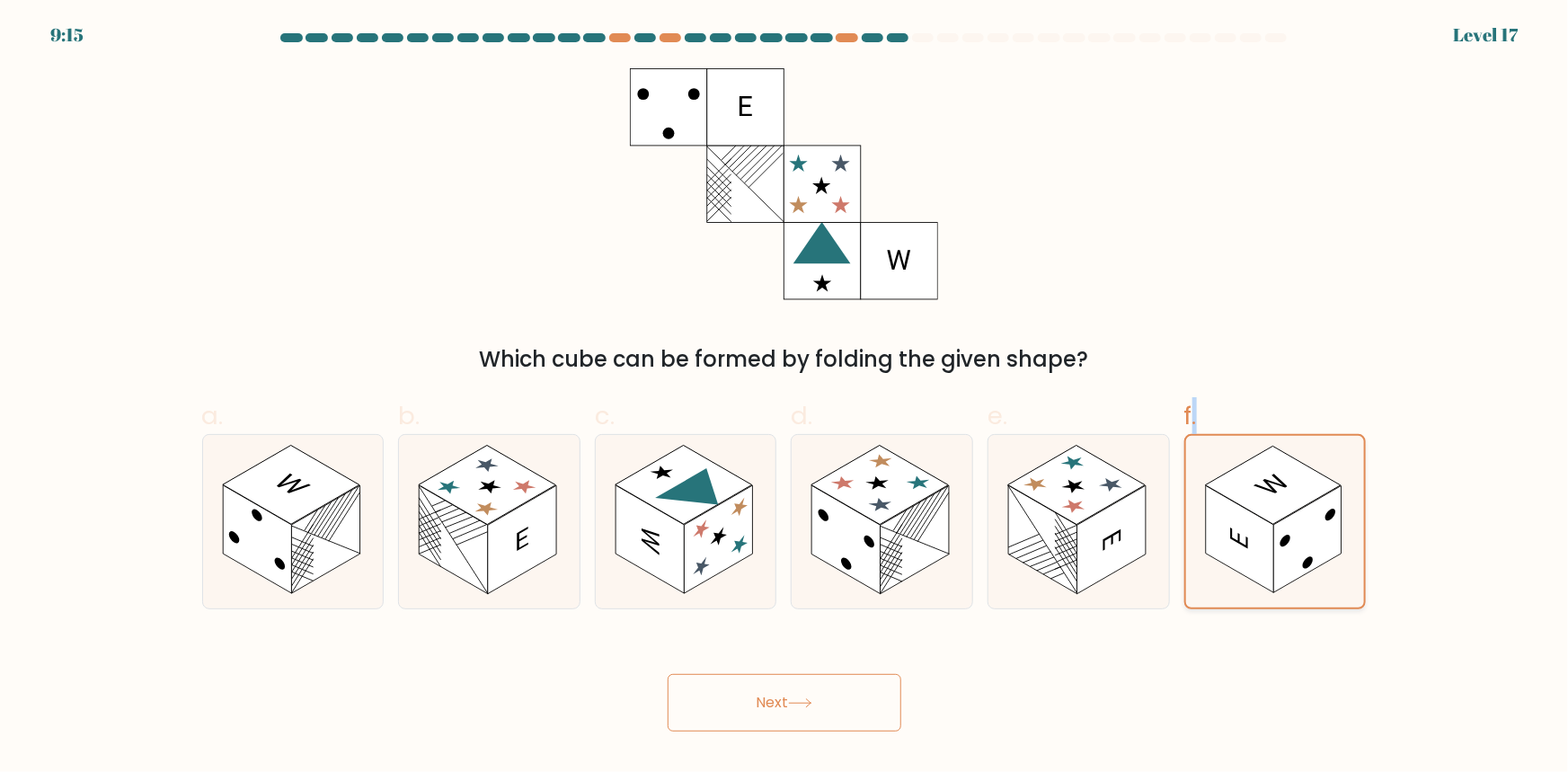
click at [1241, 537] on rect at bounding box center [1240, 539] width 68 height 107
click at [785, 398] on input "f." at bounding box center [784, 392] width 1 height 12
click at [1230, 555] on rect at bounding box center [1240, 539] width 68 height 107
click at [785, 398] on input "f." at bounding box center [784, 392] width 1 height 12
click at [1249, 703] on div "Next" at bounding box center [784, 681] width 1186 height 101
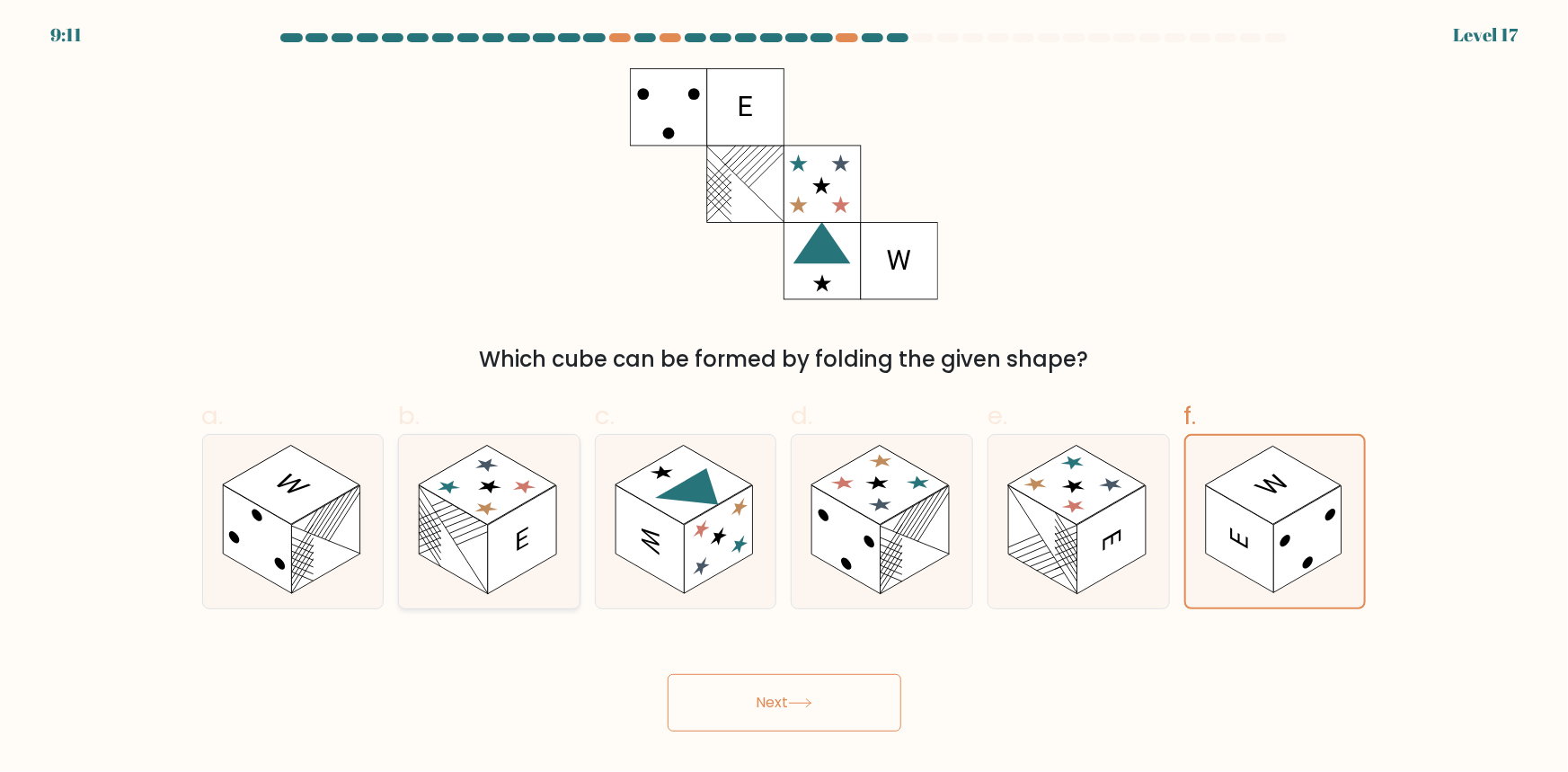
click at [454, 531] on rect at bounding box center [453, 539] width 68 height 109
click at [784, 398] on input "b." at bounding box center [784, 392] width 1 height 12
radio input "true"
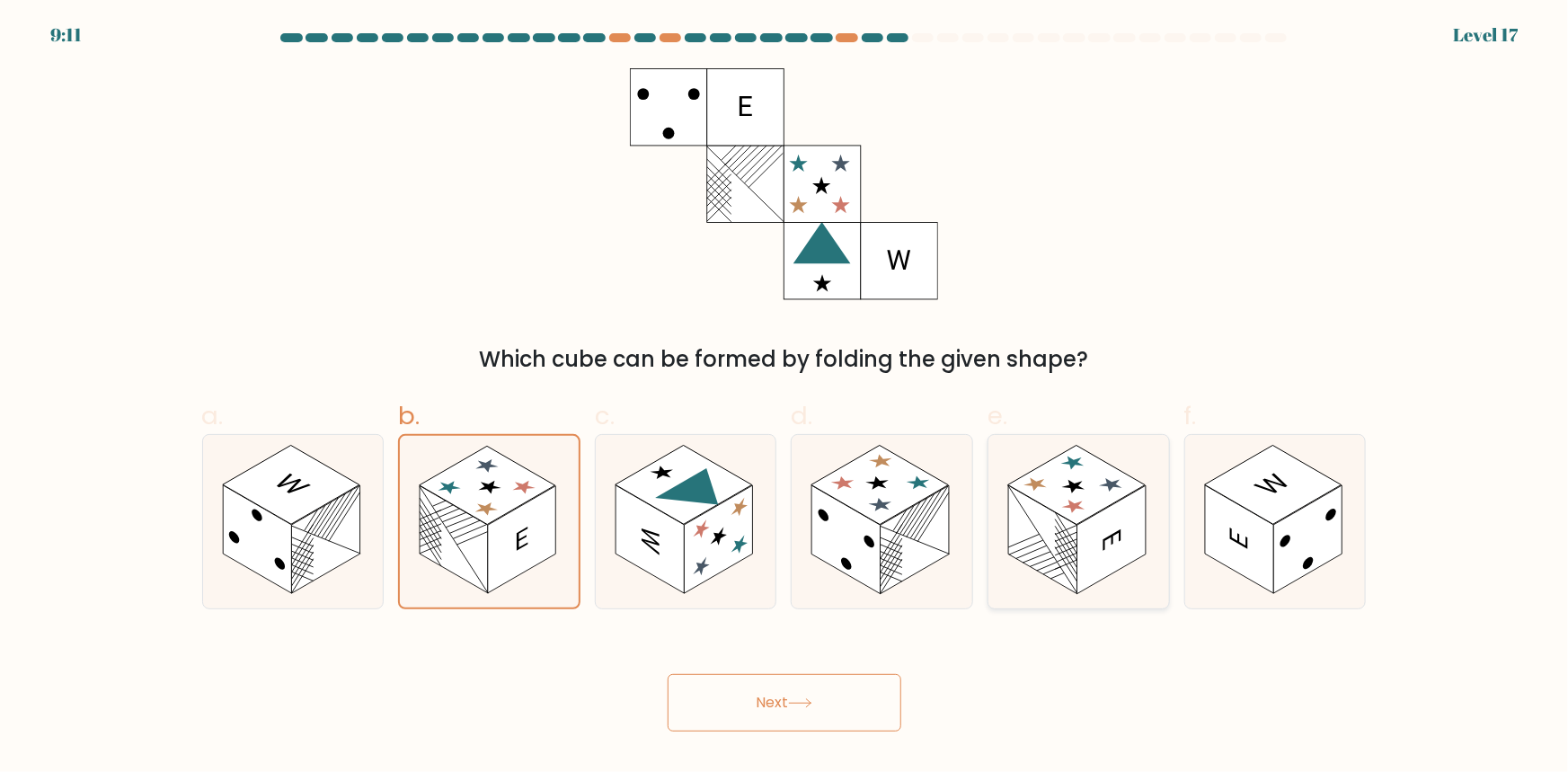
click at [1069, 555] on rect at bounding box center [1042, 539] width 68 height 109
click at [785, 398] on input "e." at bounding box center [784, 392] width 1 height 12
radio input "true"
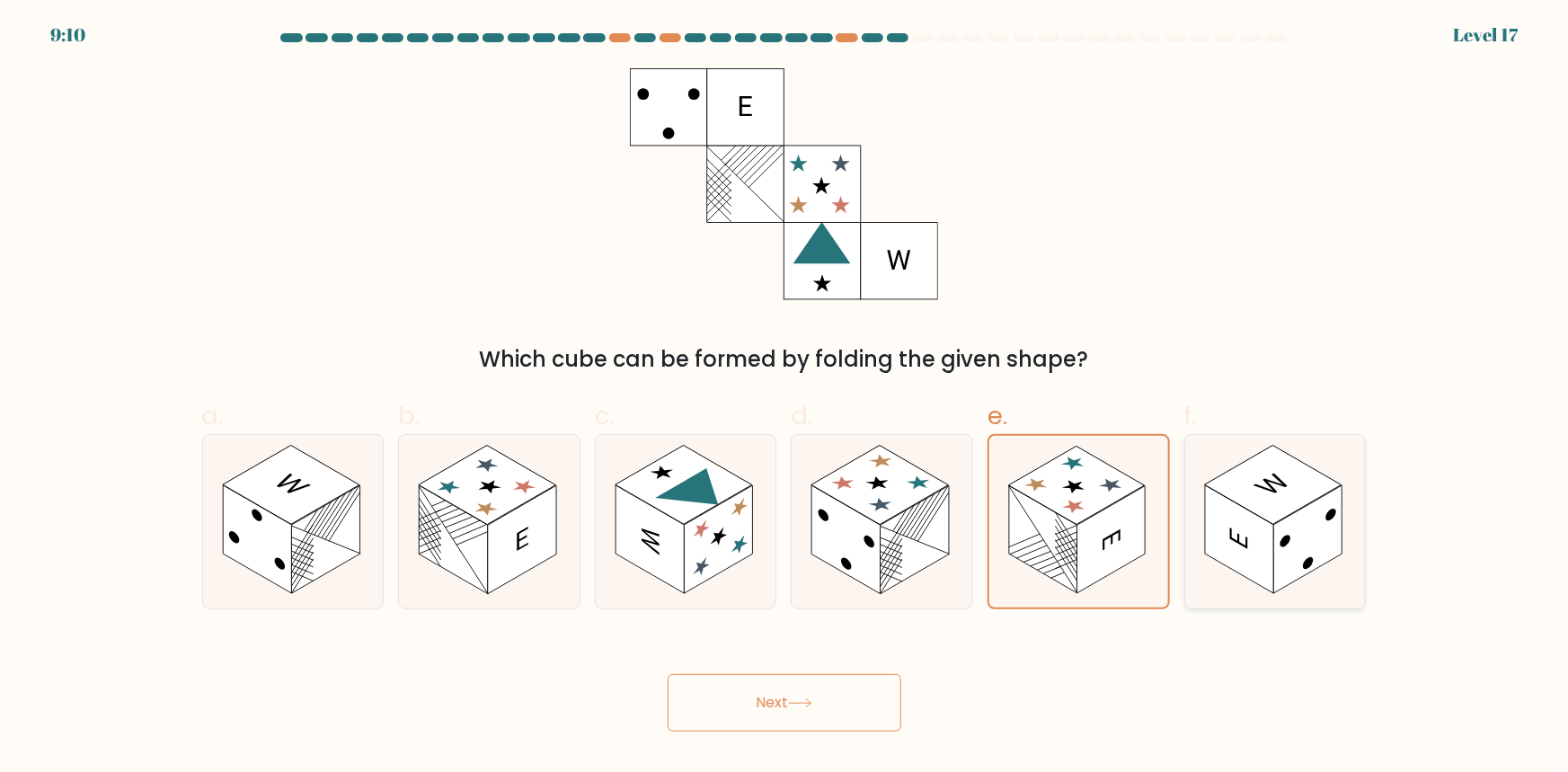
click at [1292, 552] on rect at bounding box center [1308, 539] width 68 height 109
click at [785, 398] on input "f." at bounding box center [784, 392] width 1 height 12
radio input "true"
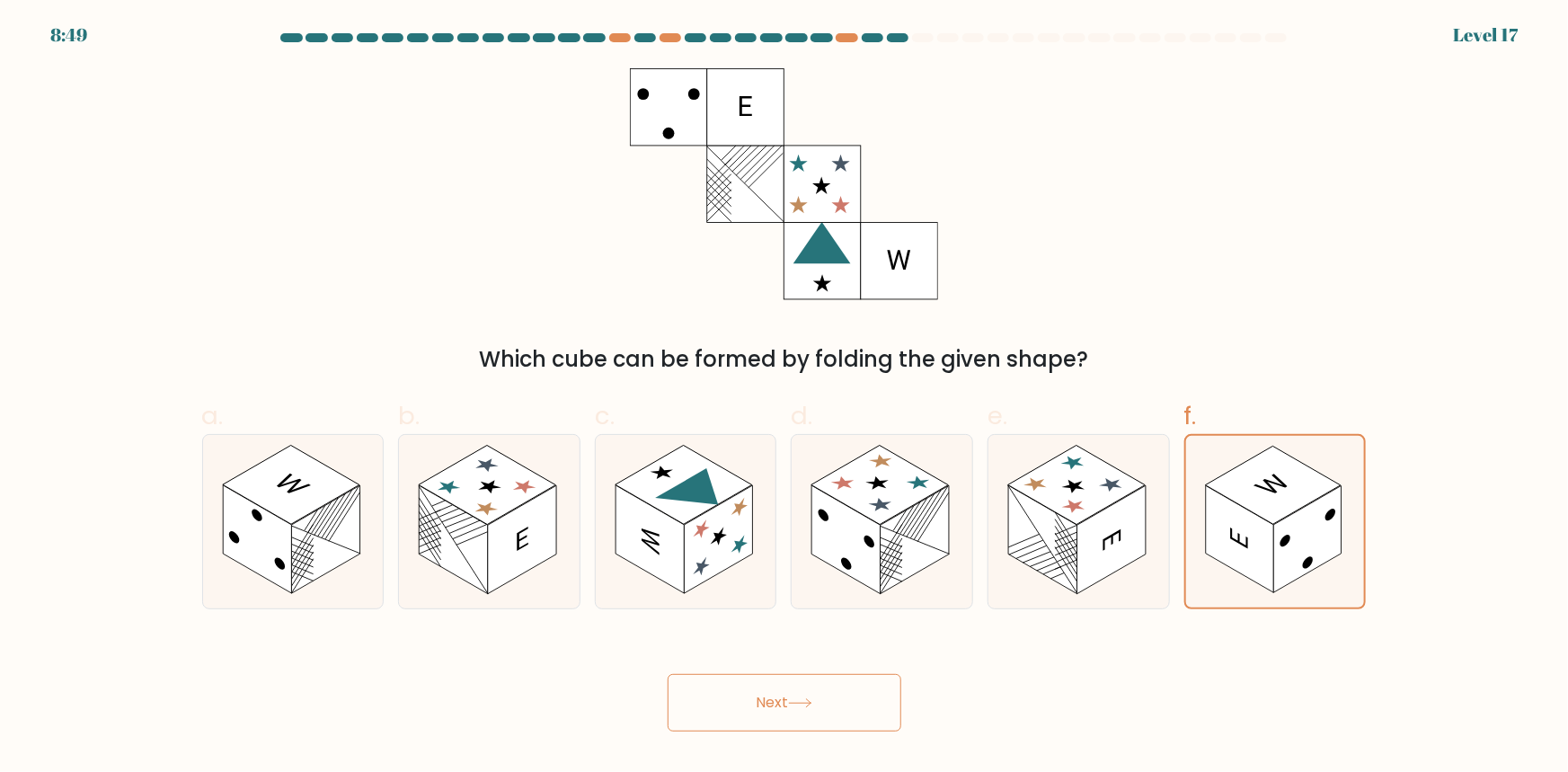
click at [874, 207] on icon at bounding box center [784, 183] width 308 height 231
click at [711, 471] on rect at bounding box center [684, 485] width 137 height 79
click at [784, 398] on input "c." at bounding box center [784, 392] width 1 height 12
radio input "true"
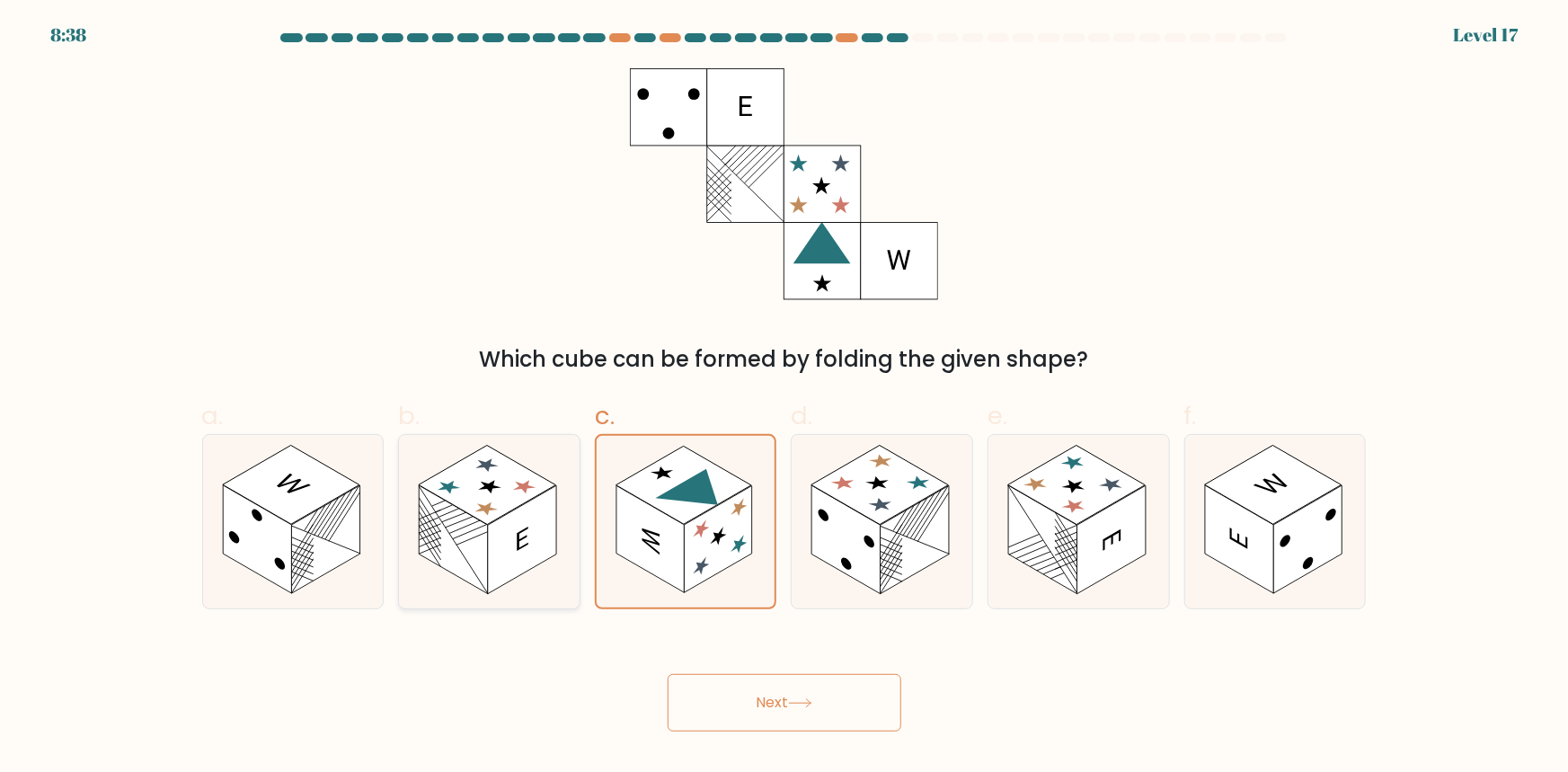
click at [476, 544] on rect at bounding box center [453, 539] width 68 height 109
click at [784, 398] on input "b." at bounding box center [784, 392] width 1 height 12
radio input "true"
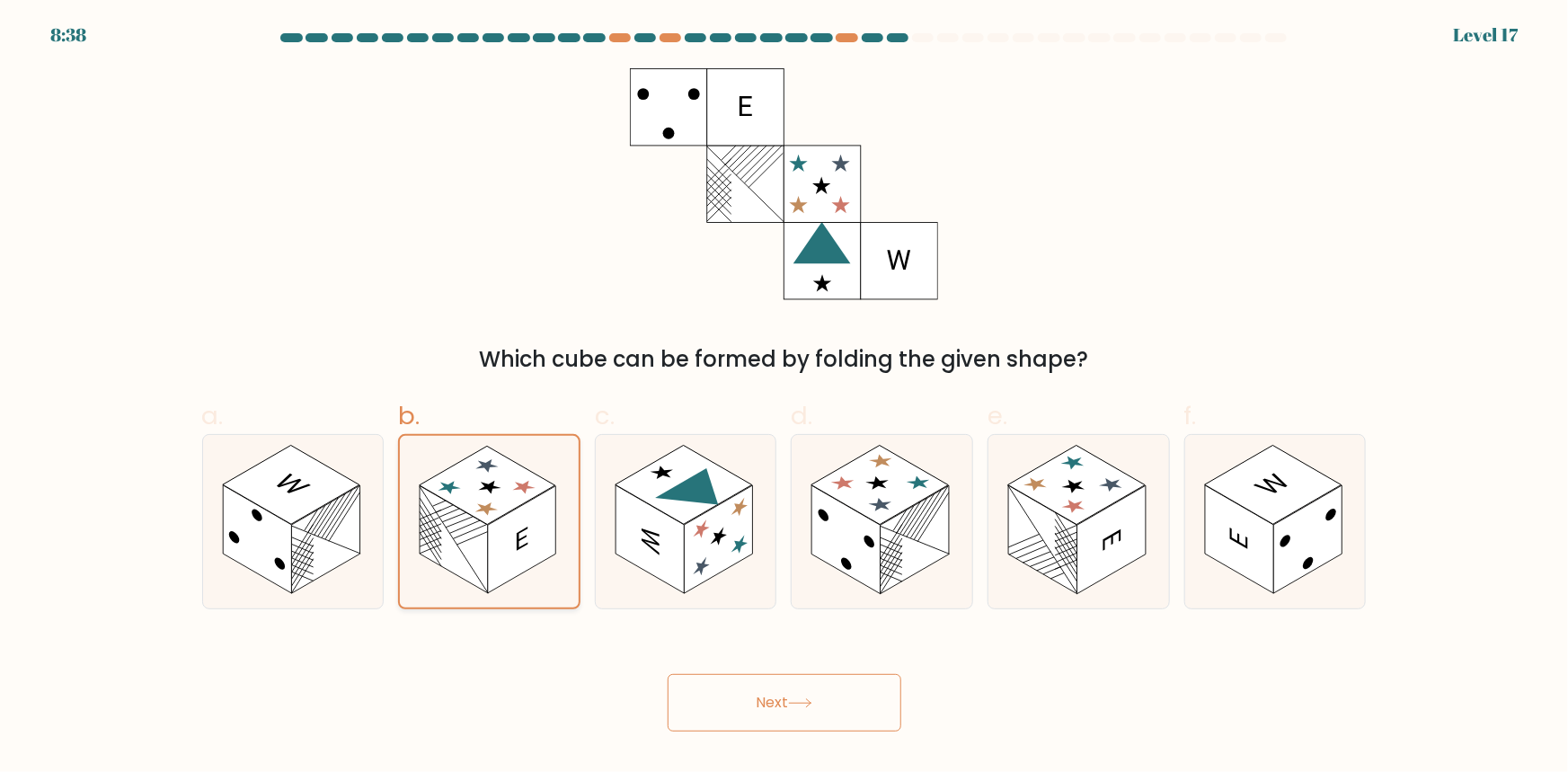
click at [476, 544] on rect at bounding box center [453, 539] width 68 height 107
click at [784, 398] on input "b." at bounding box center [784, 392] width 1 height 12
click at [652, 543] on g at bounding box center [649, 539] width 68 height 109
click at [784, 398] on input "c." at bounding box center [784, 392] width 1 height 12
radio input "true"
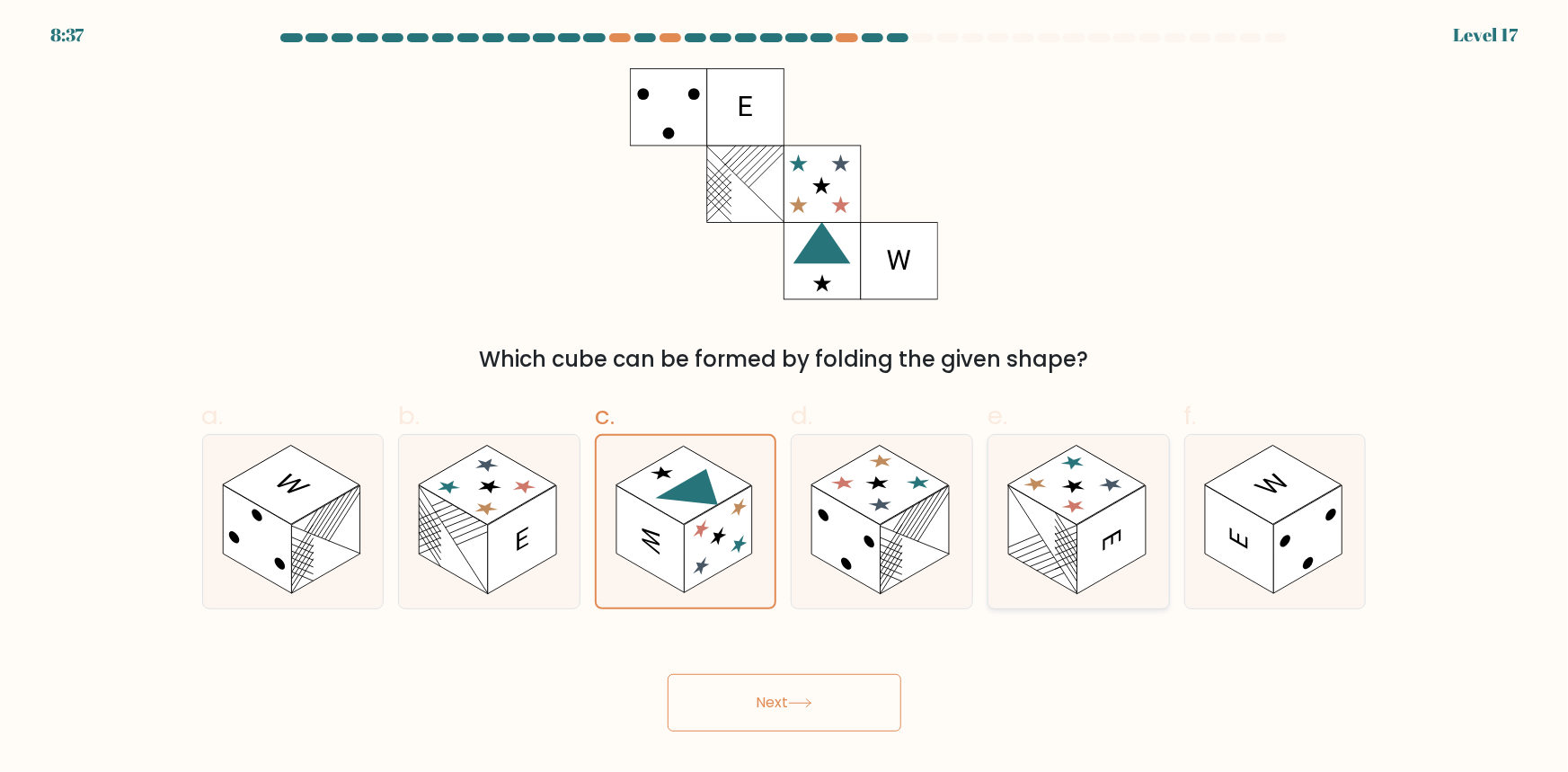
click at [1051, 542] on rect at bounding box center [1042, 539] width 68 height 109
click at [785, 398] on input "e." at bounding box center [784, 392] width 1 height 12
radio input "true"
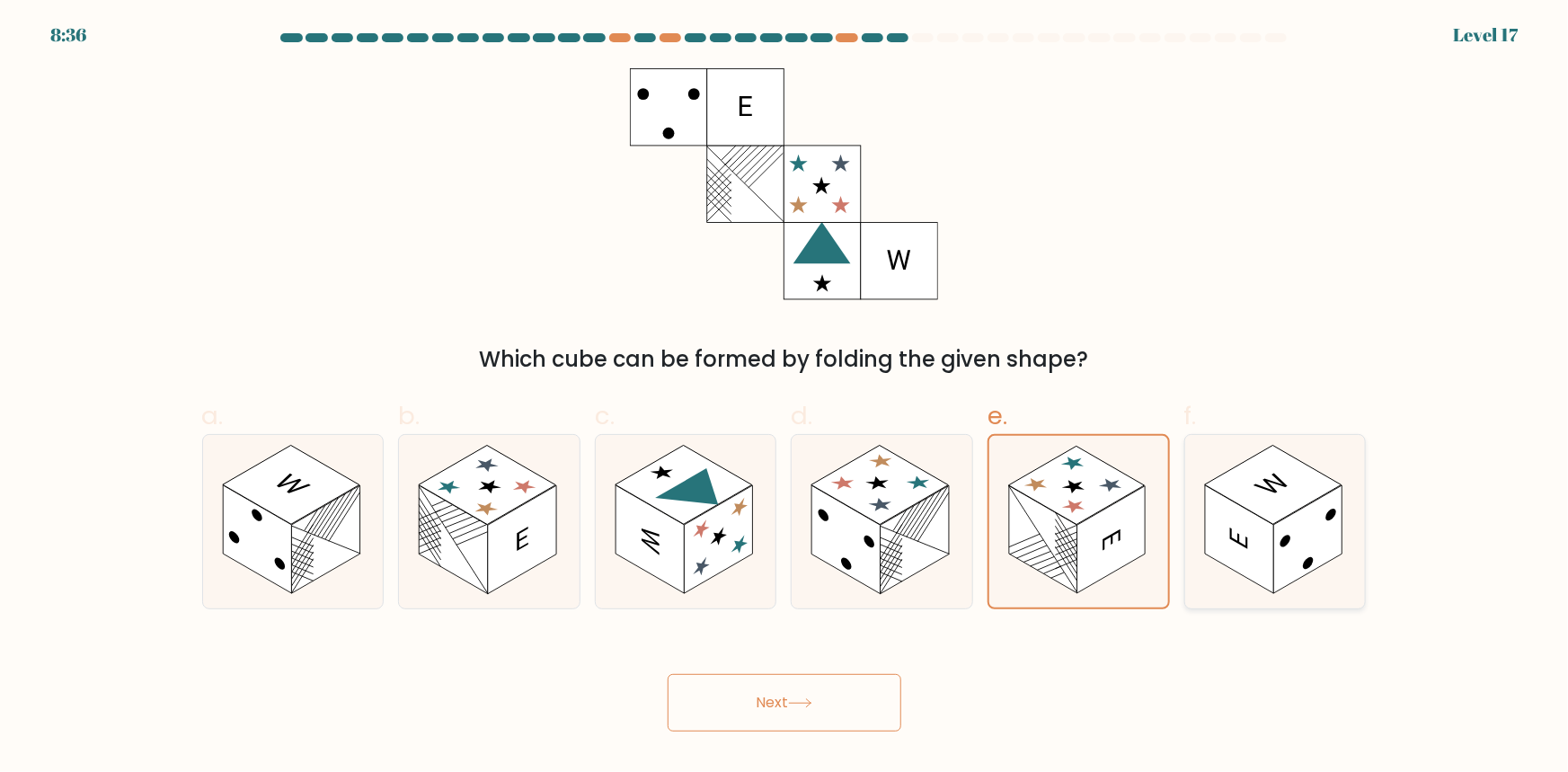
click at [1266, 545] on rect at bounding box center [1239, 539] width 68 height 109
click at [785, 398] on input "f." at bounding box center [784, 392] width 1 height 12
radio input "true"
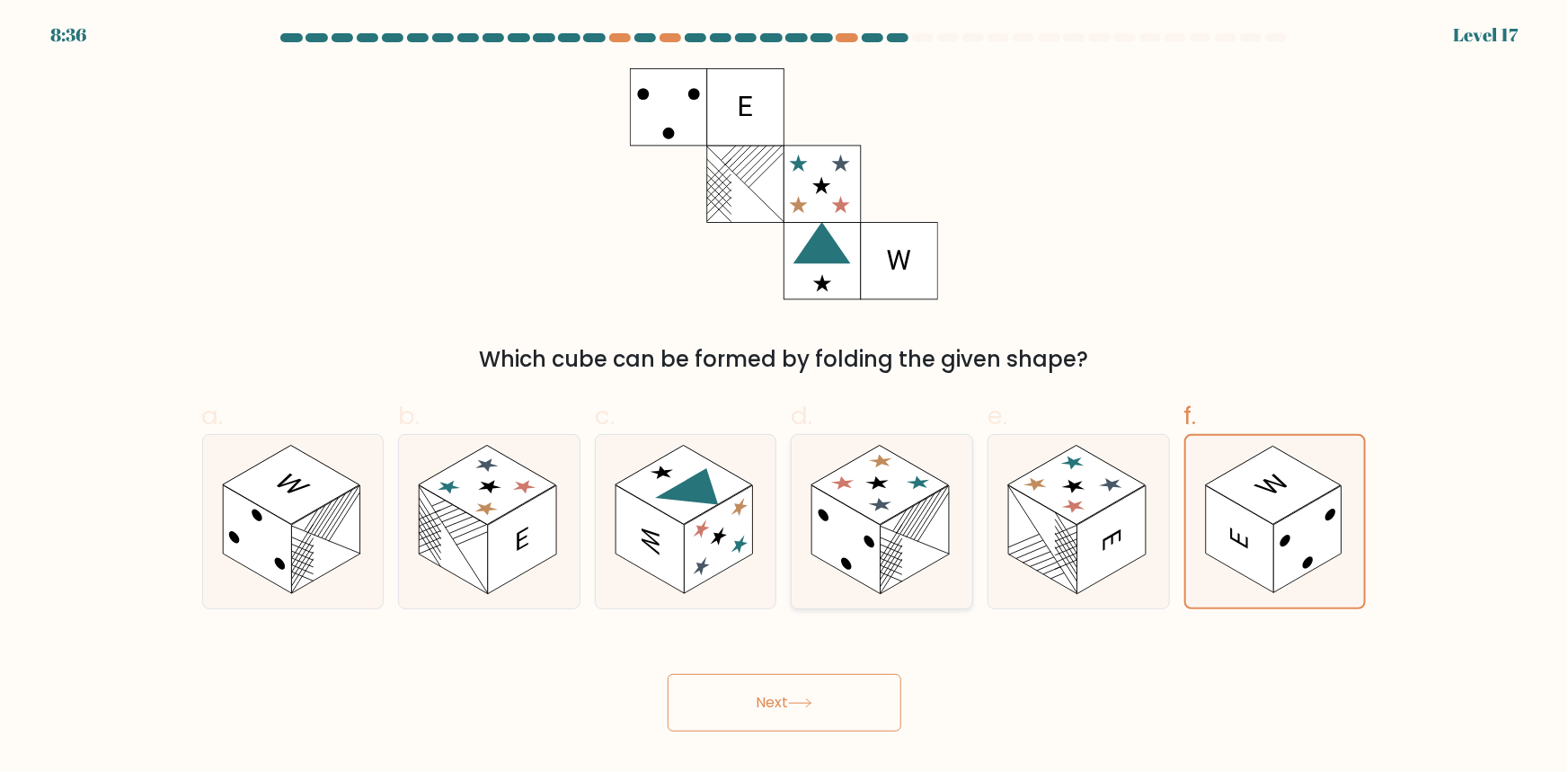
click at [838, 531] on rect at bounding box center [846, 539] width 68 height 109
click at [785, 398] on input "d." at bounding box center [784, 392] width 1 height 12
radio input "true"
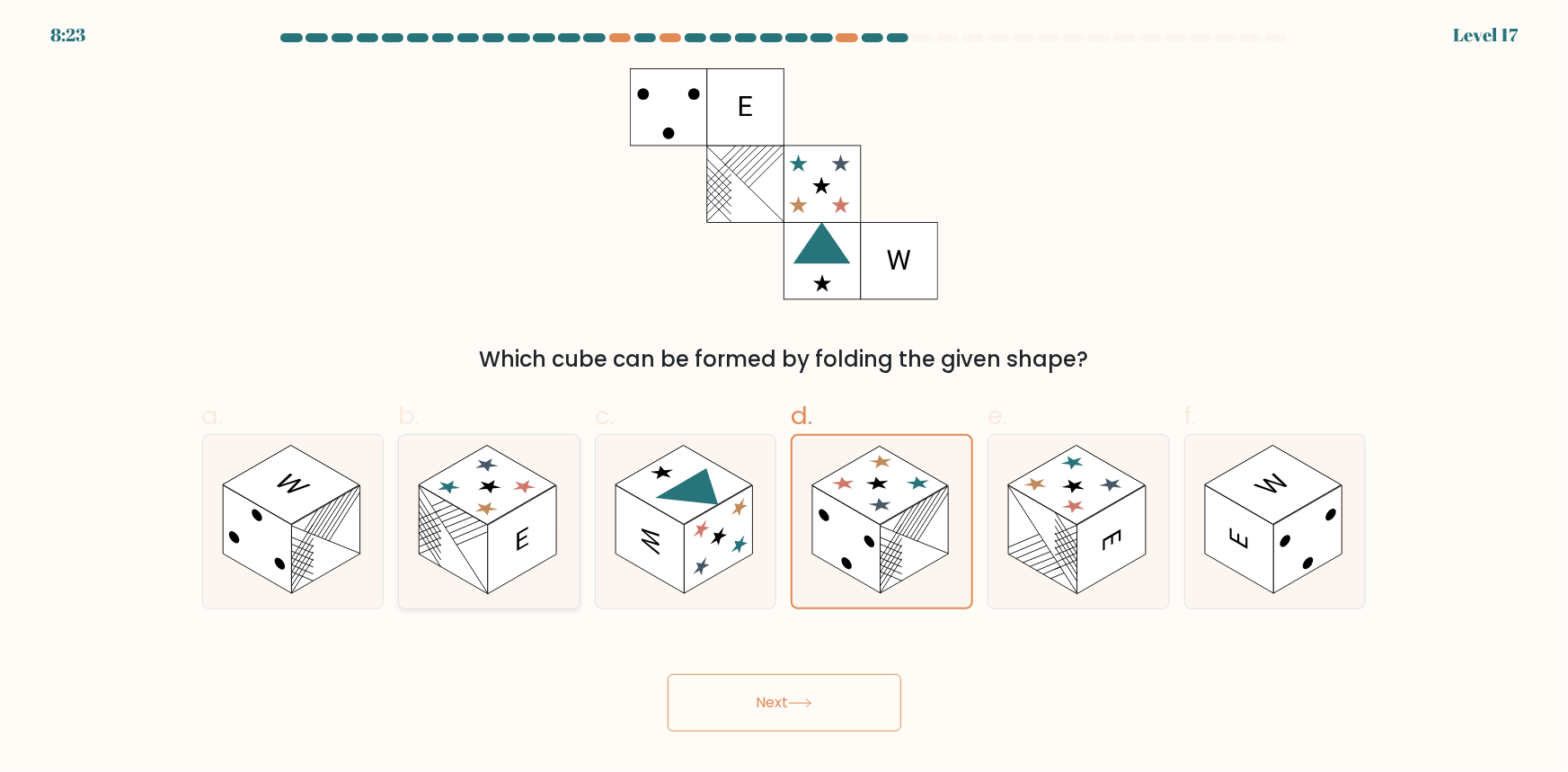
click at [477, 543] on rect at bounding box center [453, 539] width 68 height 109
click at [784, 398] on input "b." at bounding box center [784, 392] width 1 height 12
radio input "true"
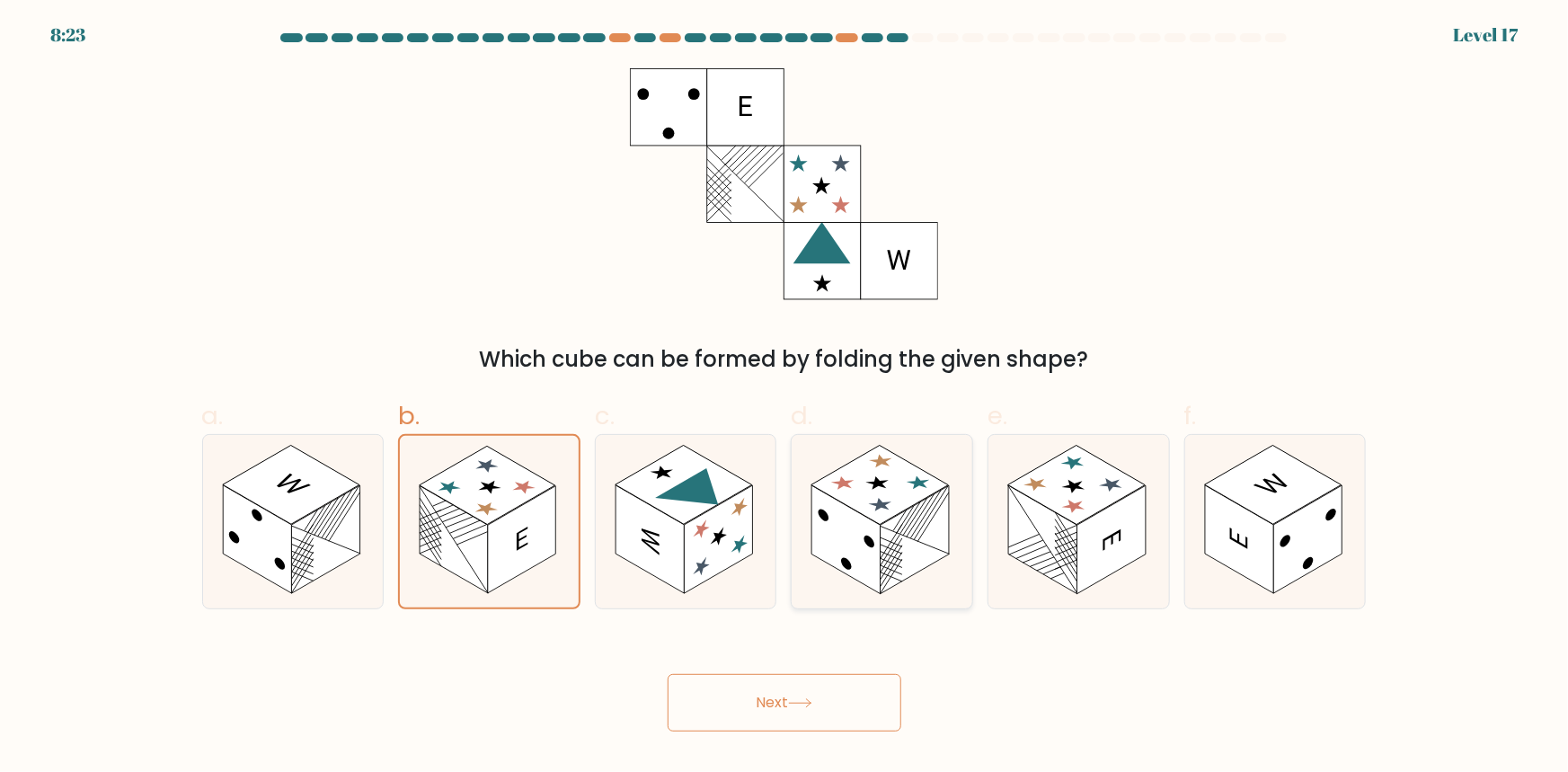
click at [817, 531] on rect at bounding box center [846, 539] width 68 height 109
click at [785, 398] on input "d." at bounding box center [784, 392] width 1 height 12
radio input "true"
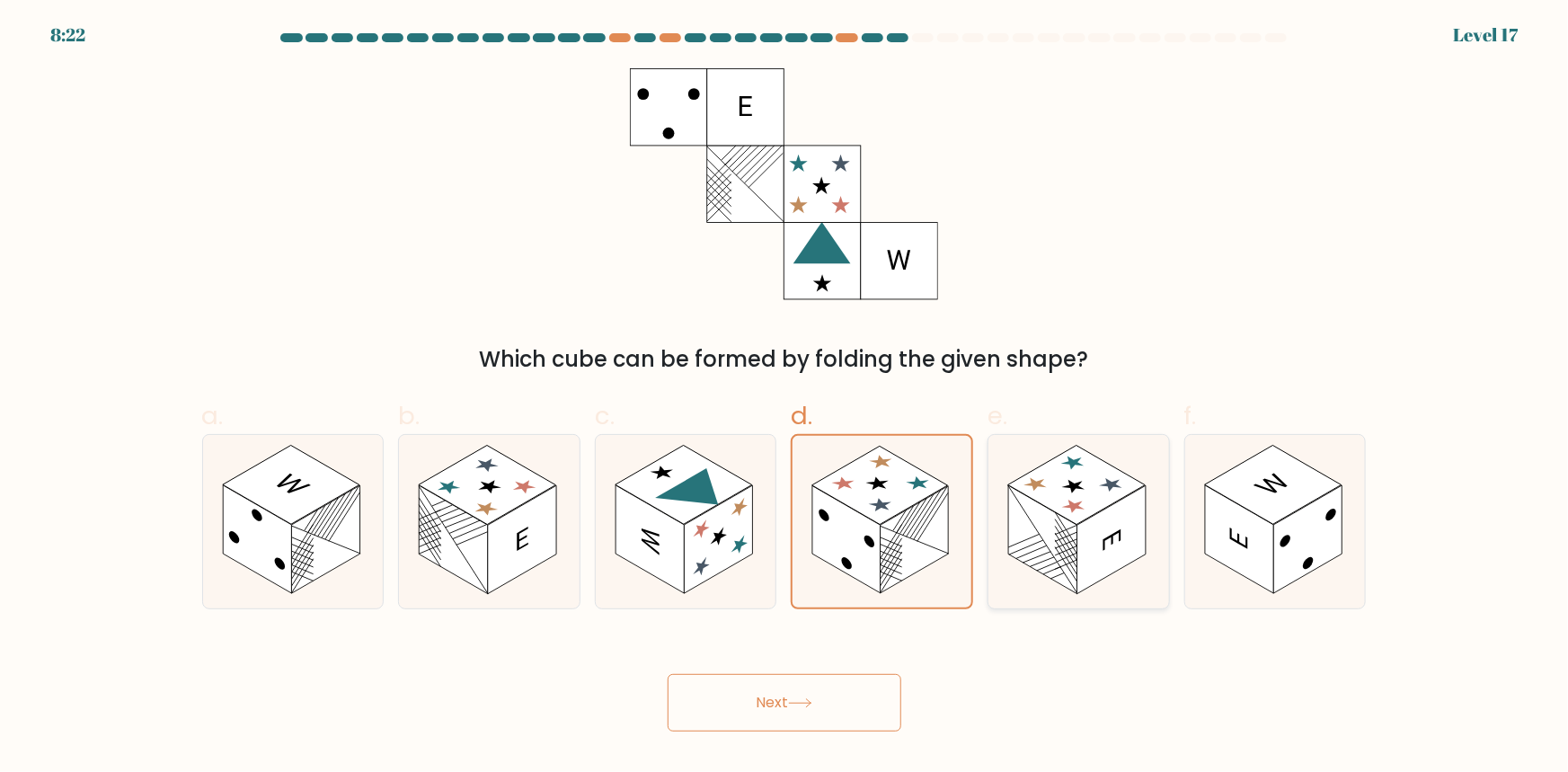
click at [1065, 513] on rect at bounding box center [1076, 485] width 137 height 79
click at [785, 398] on input "e." at bounding box center [784, 392] width 1 height 12
radio input "true"
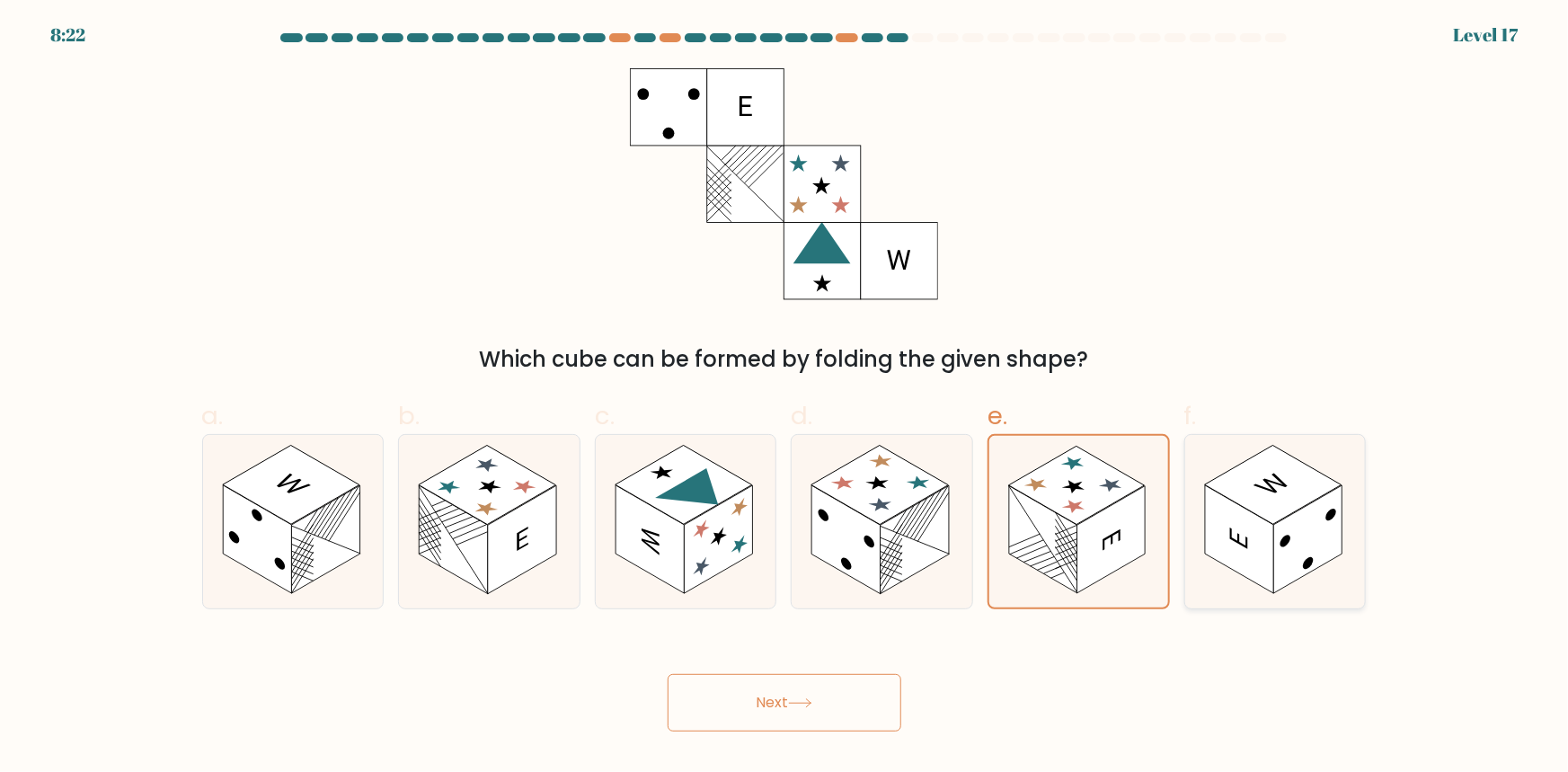
click at [1240, 510] on rect at bounding box center [1239, 539] width 68 height 109
click at [785, 398] on input "f." at bounding box center [784, 392] width 1 height 12
radio input "true"
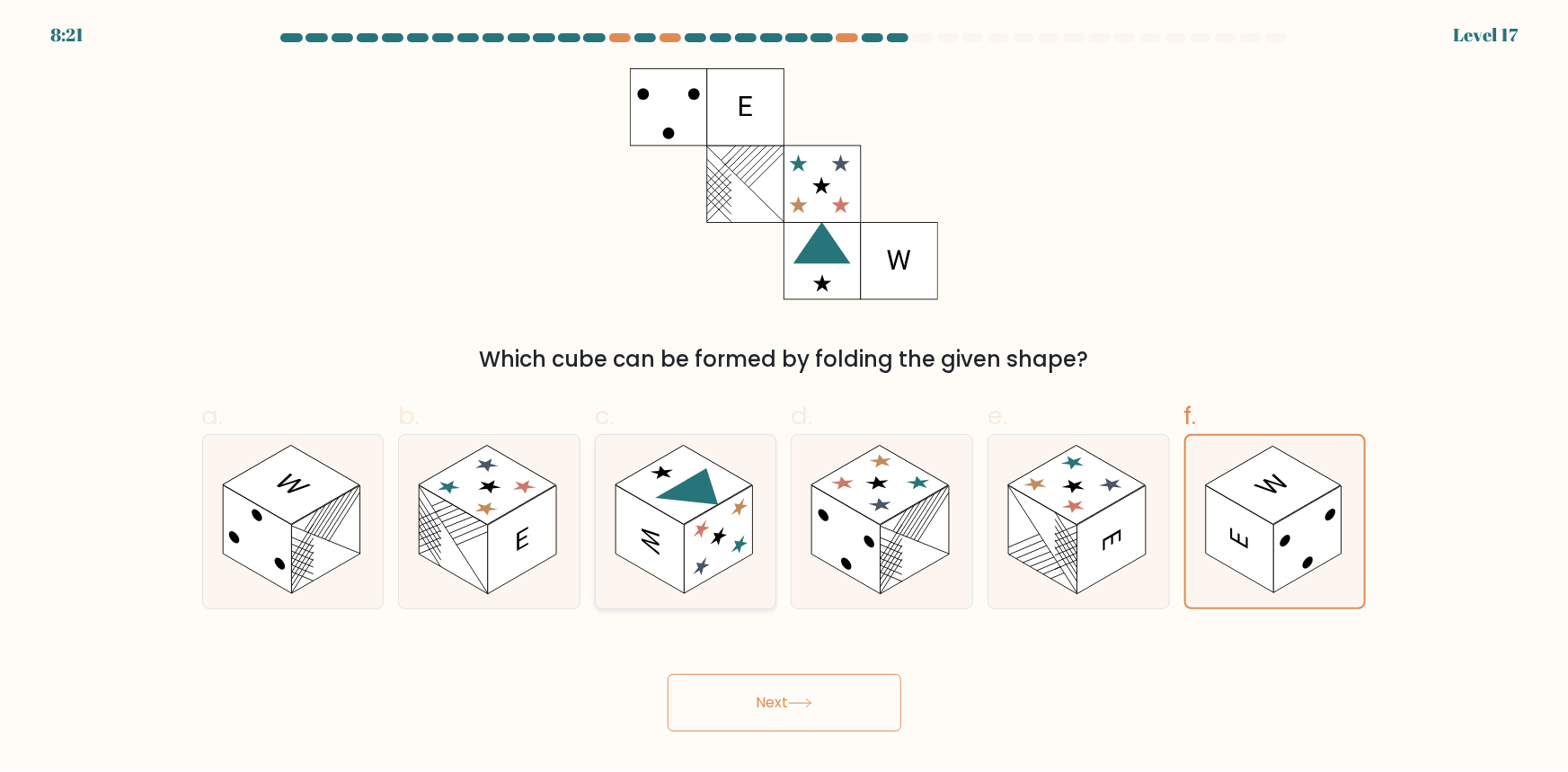
click at [602, 557] on icon at bounding box center [686, 521] width 181 height 174
click at [784, 398] on input "c." at bounding box center [784, 392] width 1 height 12
radio input "true"
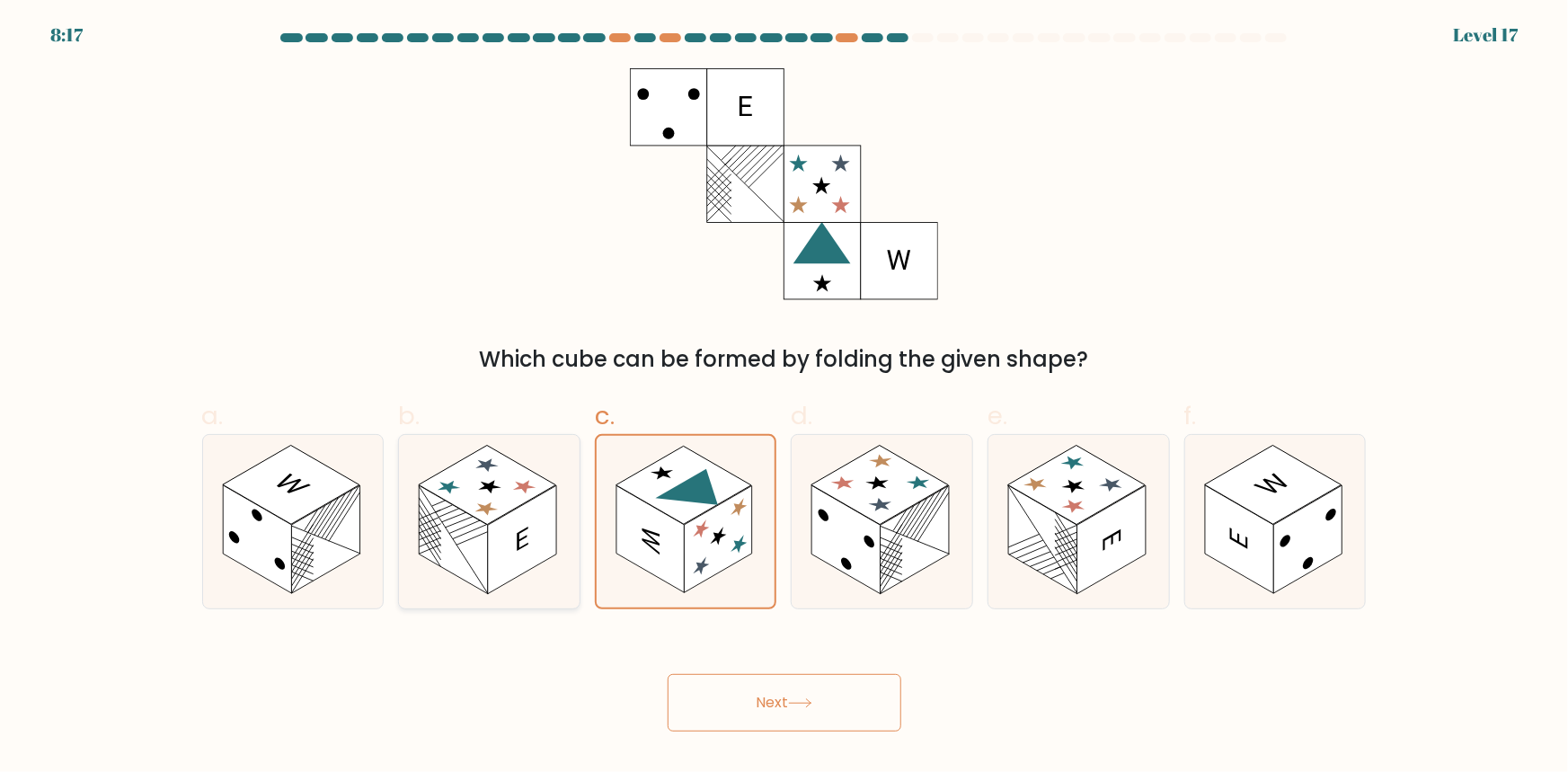
click at [507, 553] on rect at bounding box center [521, 539] width 68 height 109
click at [784, 398] on input "b." at bounding box center [784, 392] width 1 height 12
radio input "true"
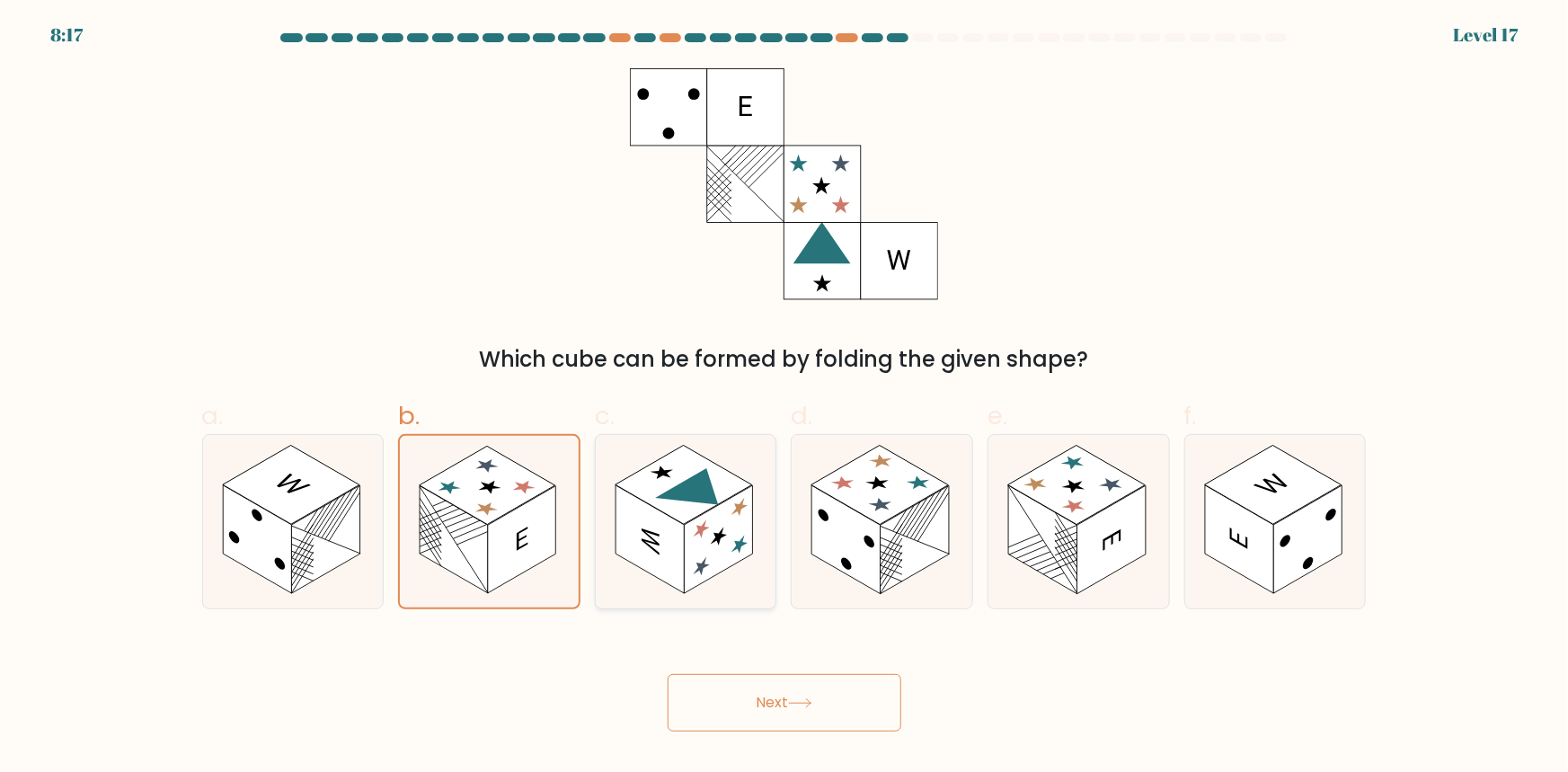
click at [657, 570] on rect at bounding box center [649, 539] width 68 height 109
click at [784, 398] on input "c." at bounding box center [784, 392] width 1 height 12
radio input "true"
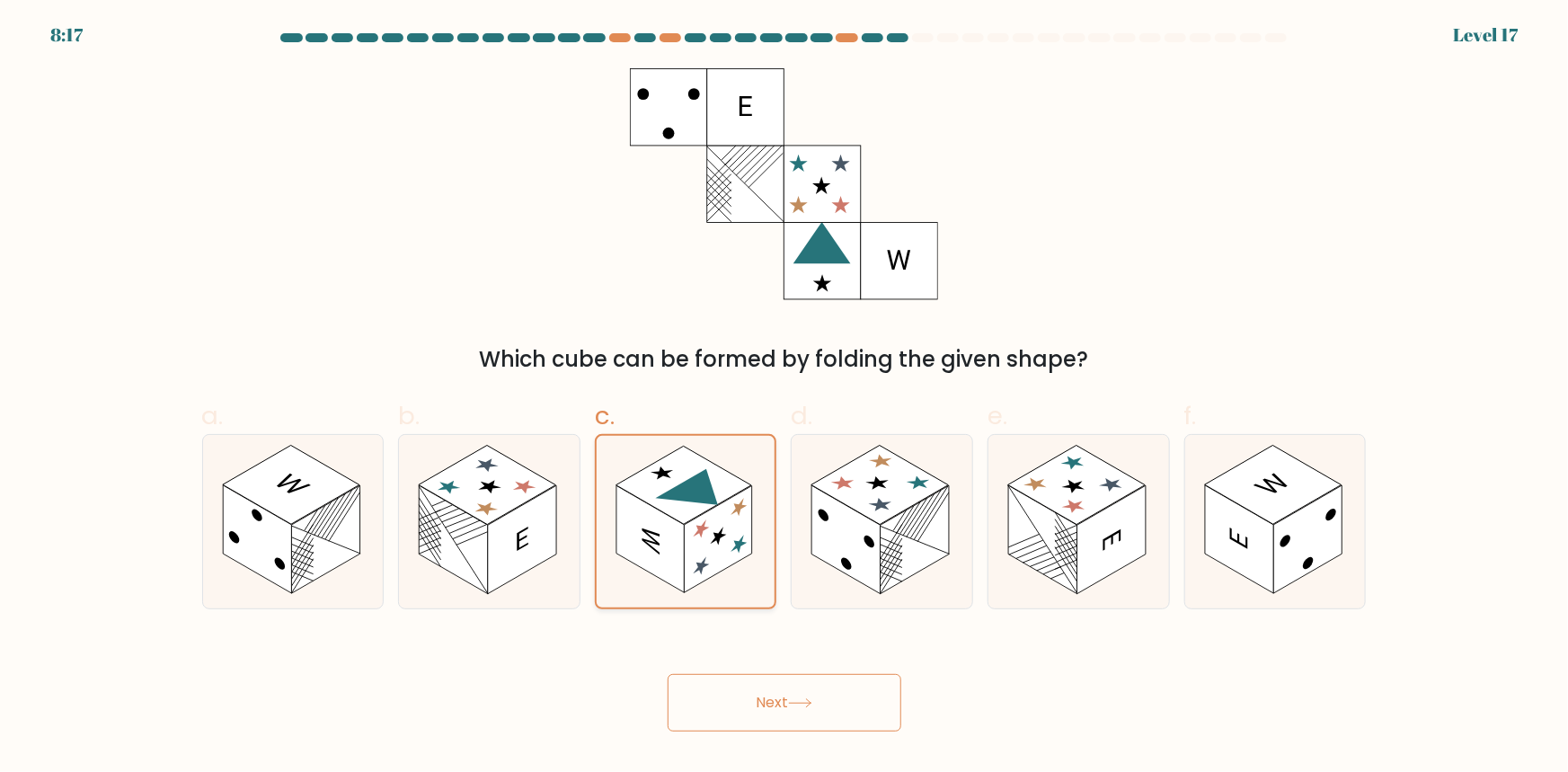
click at [657, 570] on rect at bounding box center [650, 539] width 68 height 107
click at [784, 398] on input "c." at bounding box center [784, 392] width 1 height 12
click at [1071, 548] on line at bounding box center [1067, 551] width 21 height 35
click at [785, 398] on input "e." at bounding box center [784, 392] width 1 height 12
radio input "true"
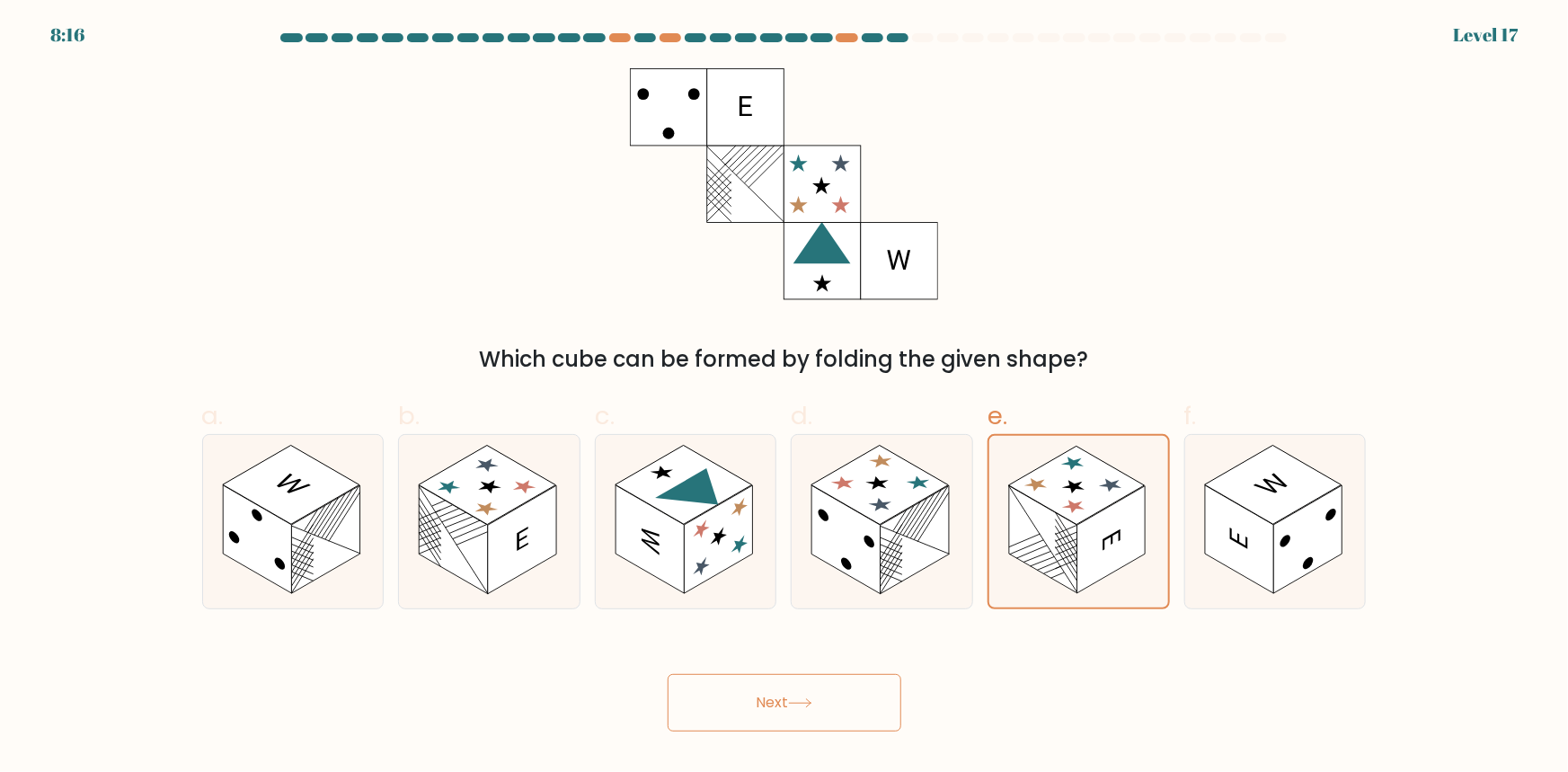
click at [1389, 511] on form at bounding box center [784, 382] width 1568 height 698
click at [823, 521] on rect at bounding box center [846, 539] width 68 height 109
click at [785, 398] on input "d." at bounding box center [784, 392] width 1 height 12
radio input "true"
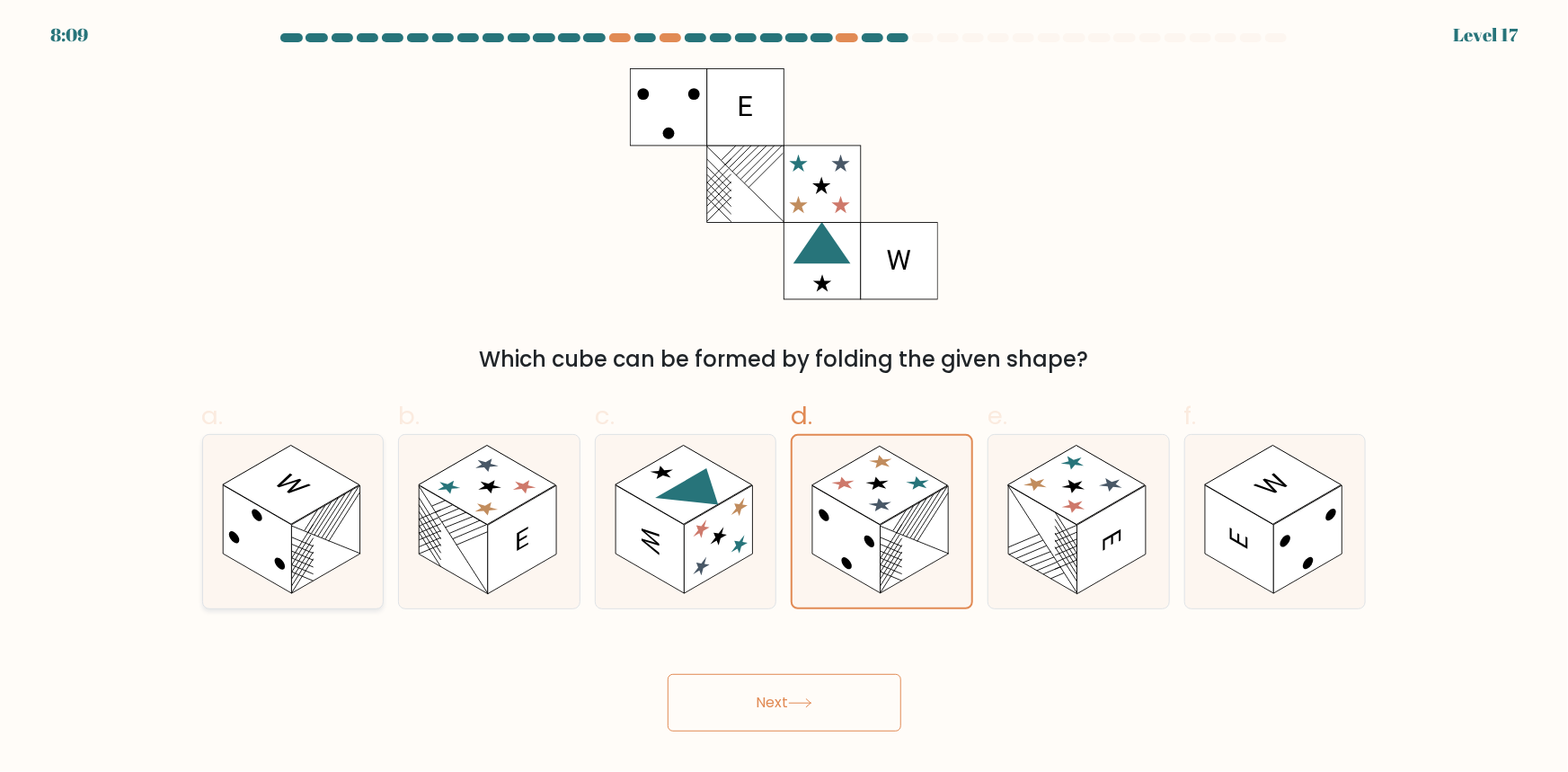
click at [224, 519] on rect at bounding box center [256, 539] width 68 height 109
click at [784, 398] on input "a." at bounding box center [784, 392] width 1 height 12
radio input "true"
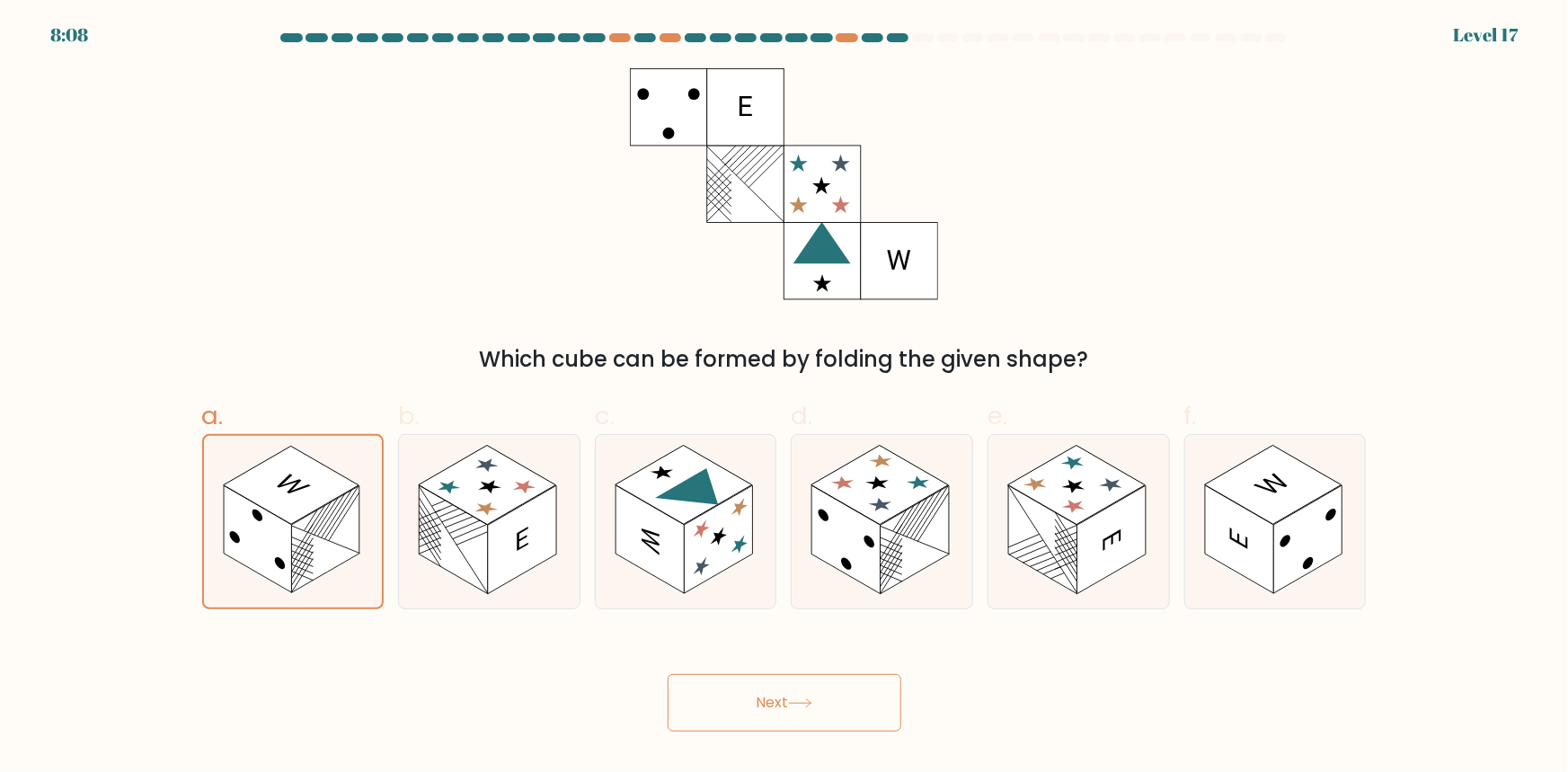
click at [791, 703] on button "Next" at bounding box center [784, 703] width 233 height 58
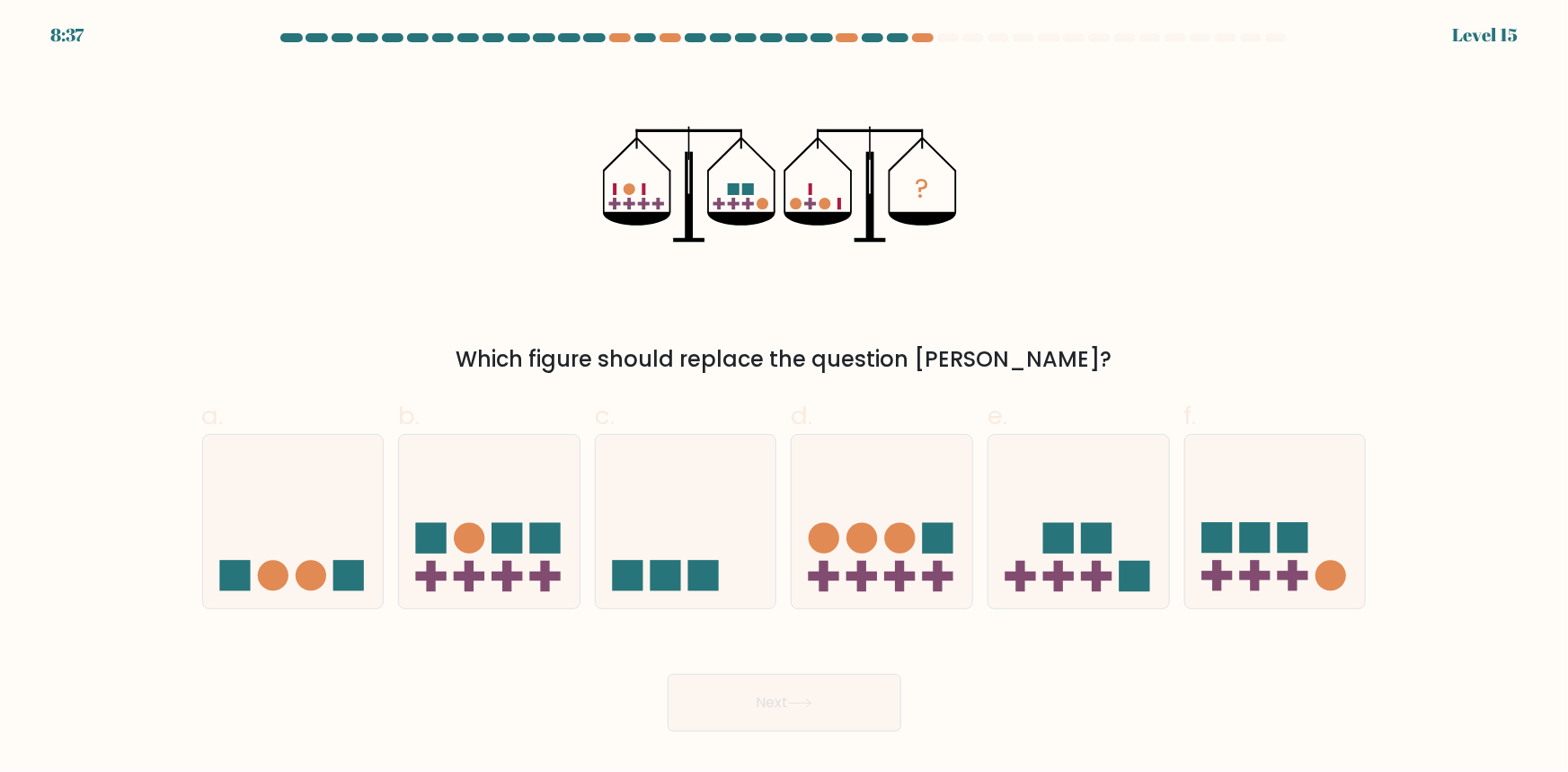
click at [625, 176] on icon "?" at bounding box center [784, 183] width 362 height 231
click at [777, 203] on icon "?" at bounding box center [784, 183] width 362 height 231
click at [772, 204] on icon "?" at bounding box center [784, 183] width 362 height 231
click at [289, 570] on icon at bounding box center [293, 520] width 181 height 149
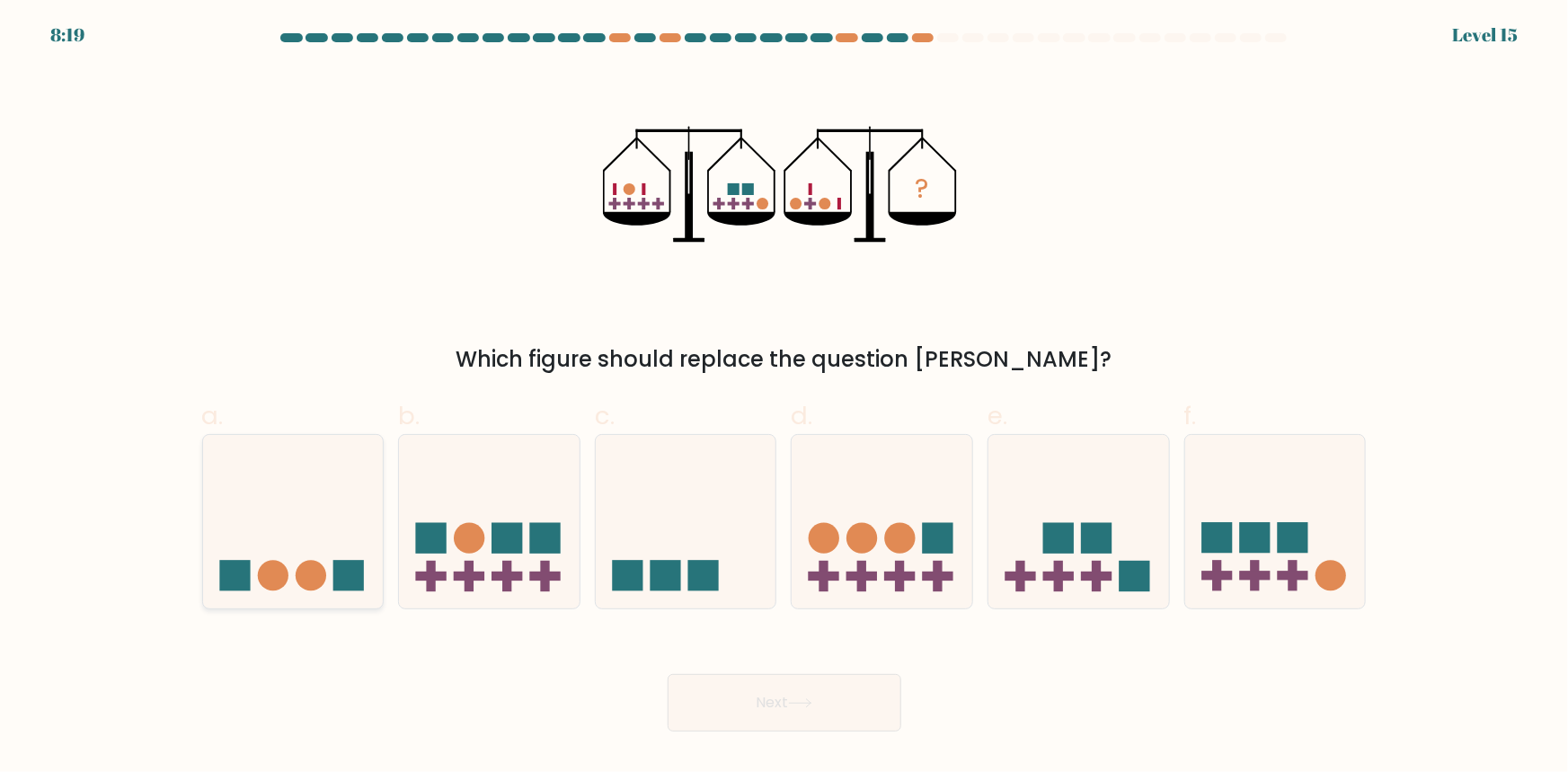
click at [784, 398] on input "a." at bounding box center [784, 392] width 1 height 12
radio input "true"
click at [315, 565] on circle at bounding box center [311, 576] width 31 height 31
click at [784, 398] on input "a." at bounding box center [784, 392] width 1 height 12
click at [274, 578] on circle at bounding box center [274, 576] width 31 height 31
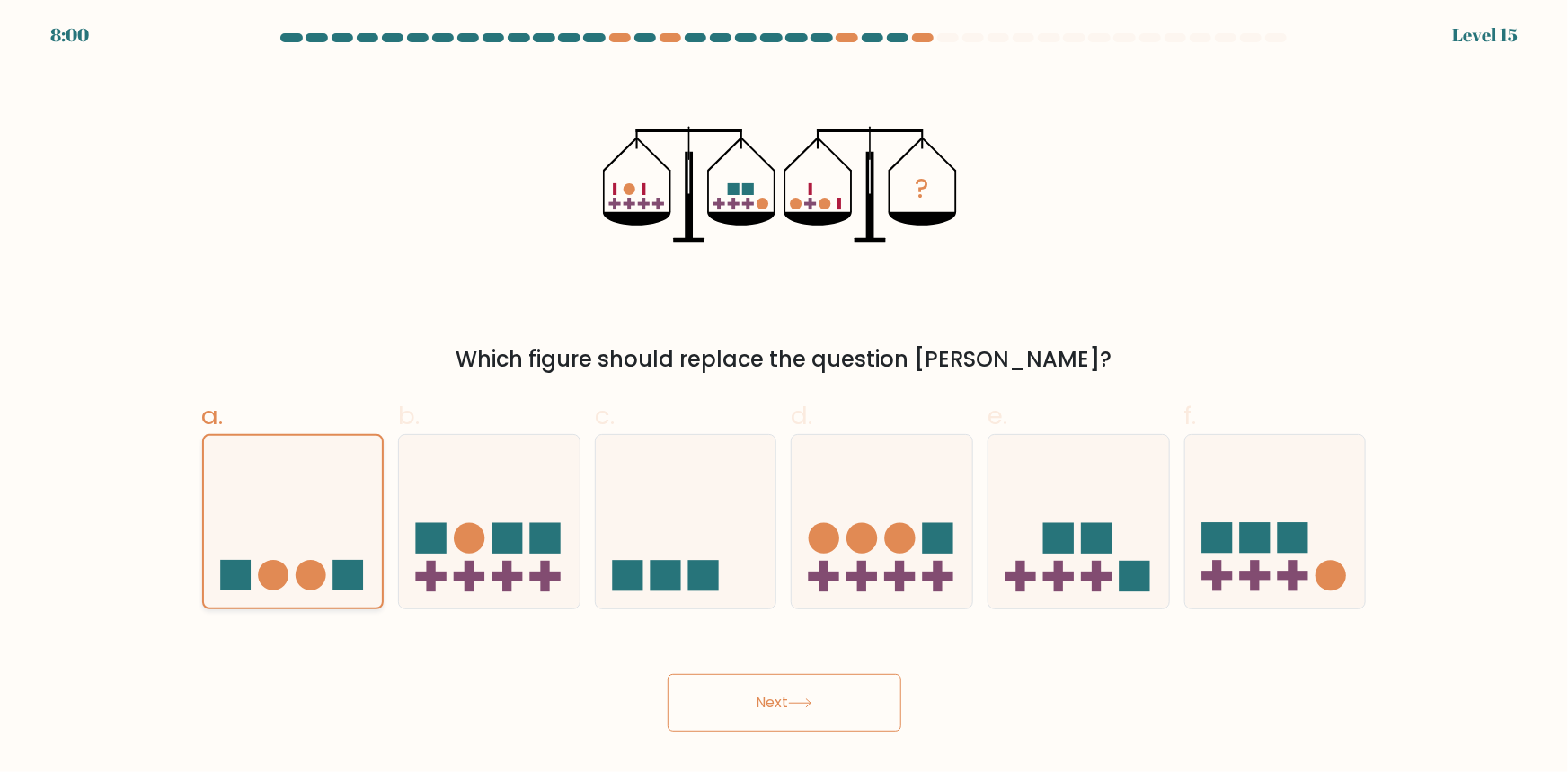
click at [784, 398] on input "a." at bounding box center [784, 392] width 1 height 12
click at [248, 575] on rect at bounding box center [235, 576] width 31 height 31
click at [784, 398] on input "a." at bounding box center [784, 392] width 1 height 12
click at [304, 578] on circle at bounding box center [311, 576] width 31 height 31
click at [784, 398] on input "a." at bounding box center [784, 392] width 1 height 12
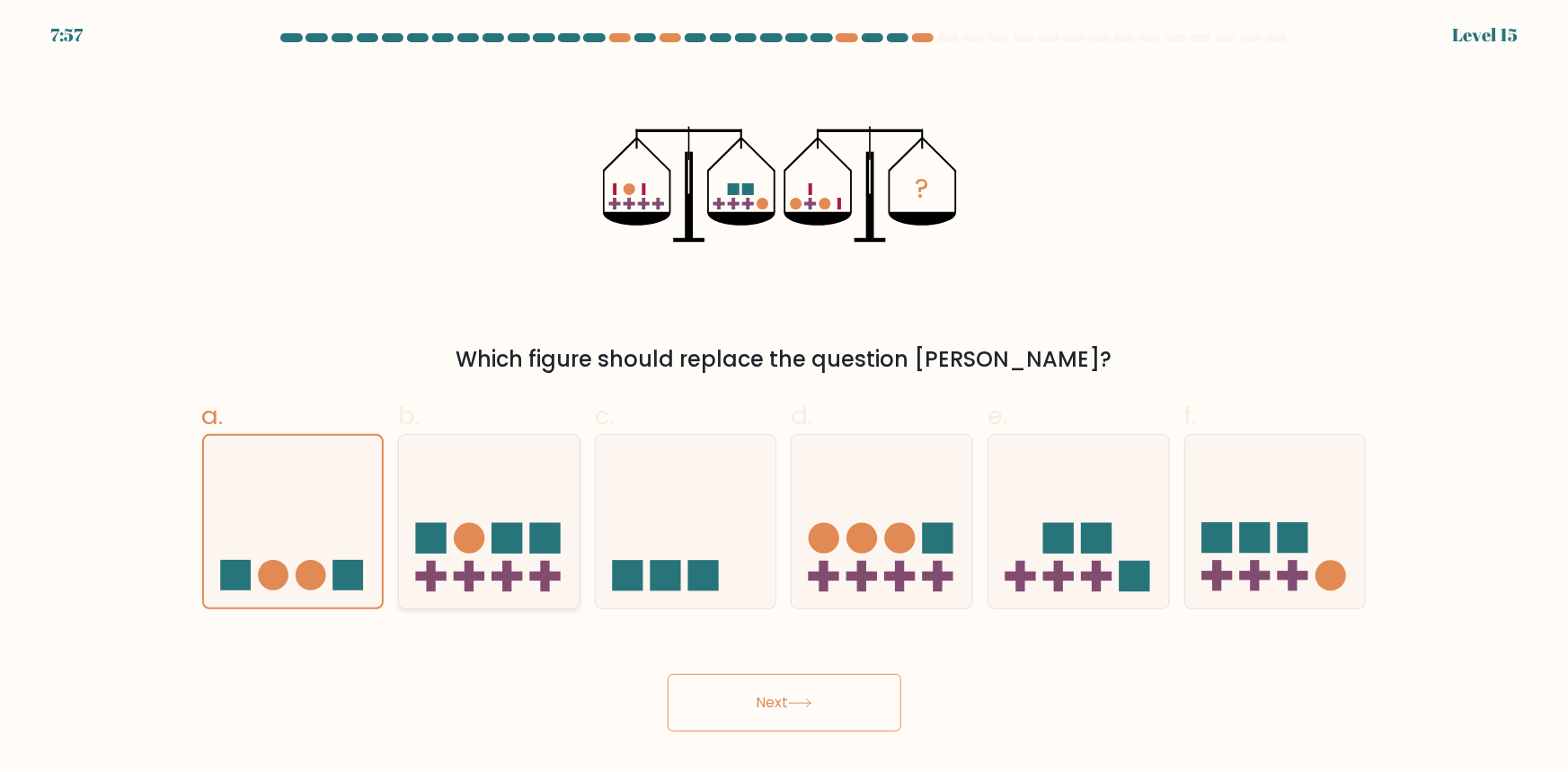
click at [445, 572] on rect at bounding box center [431, 575] width 31 height 9
click at [784, 398] on input "b." at bounding box center [784, 392] width 1 height 12
radio input "true"
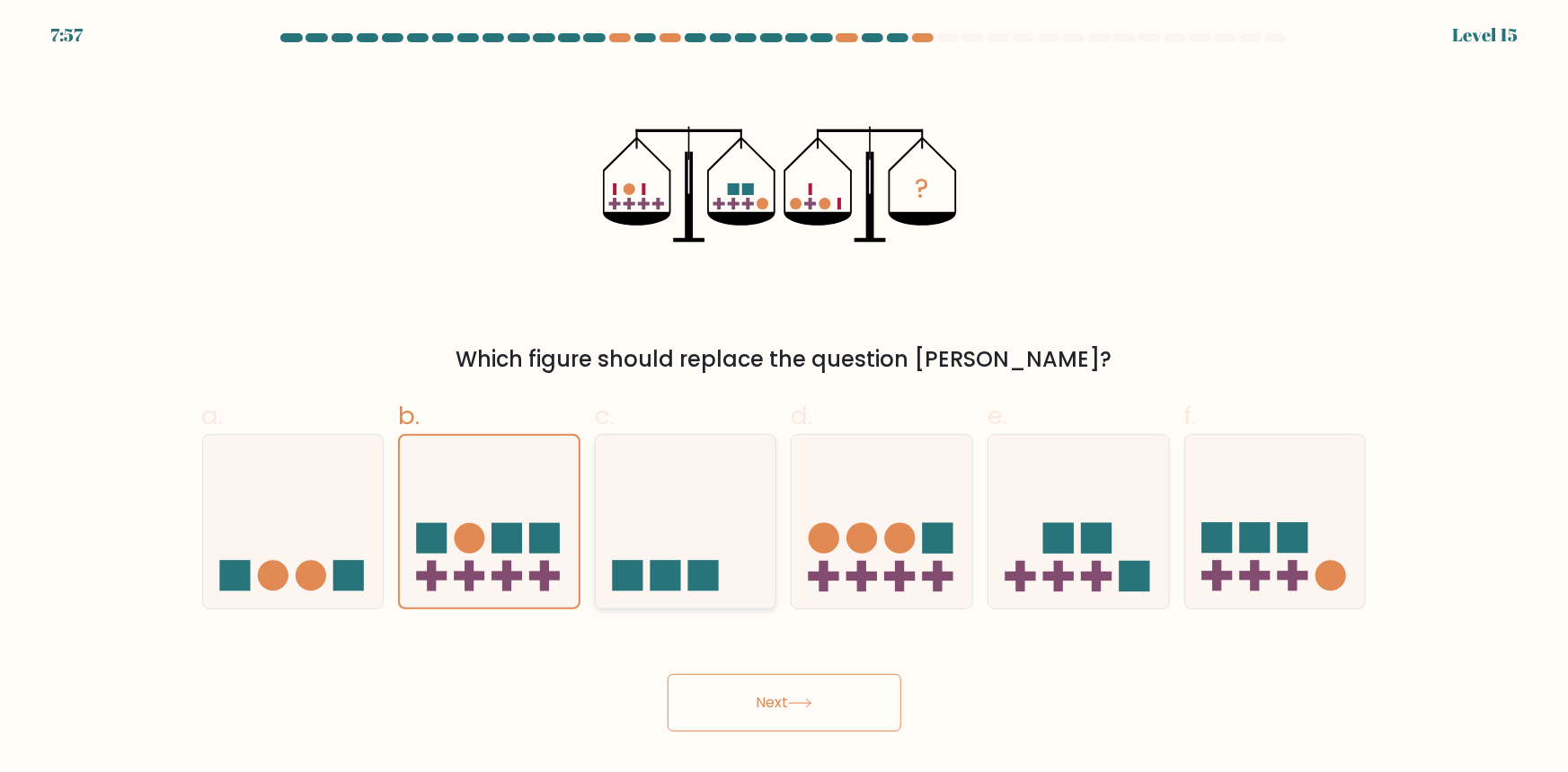
click at [612, 550] on icon at bounding box center [686, 520] width 181 height 149
click at [784, 398] on input "c." at bounding box center [784, 392] width 1 height 12
radio input "true"
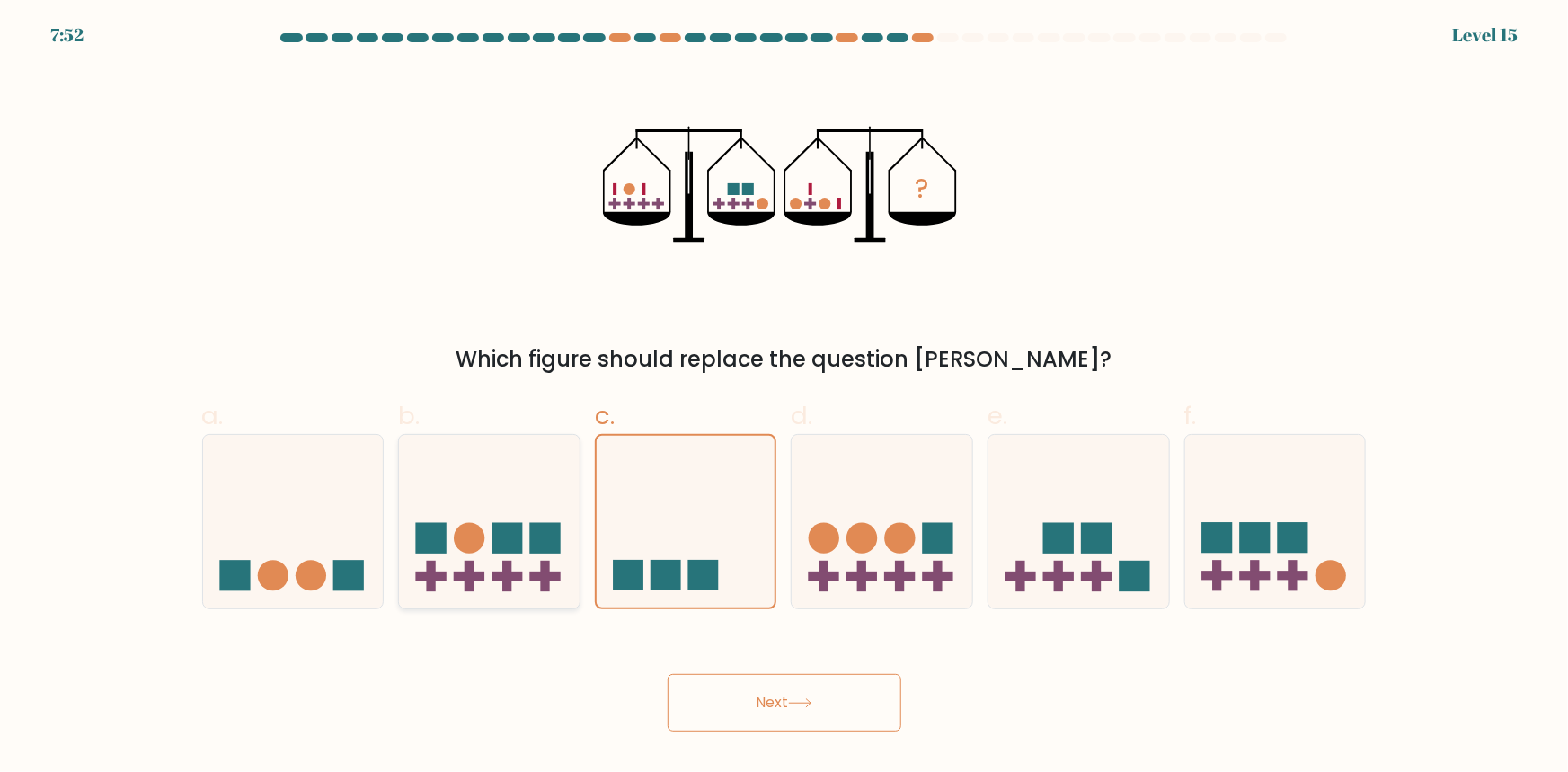
click at [504, 531] on rect at bounding box center [507, 539] width 31 height 31
click at [784, 398] on input "b." at bounding box center [784, 392] width 1 height 12
radio input "true"
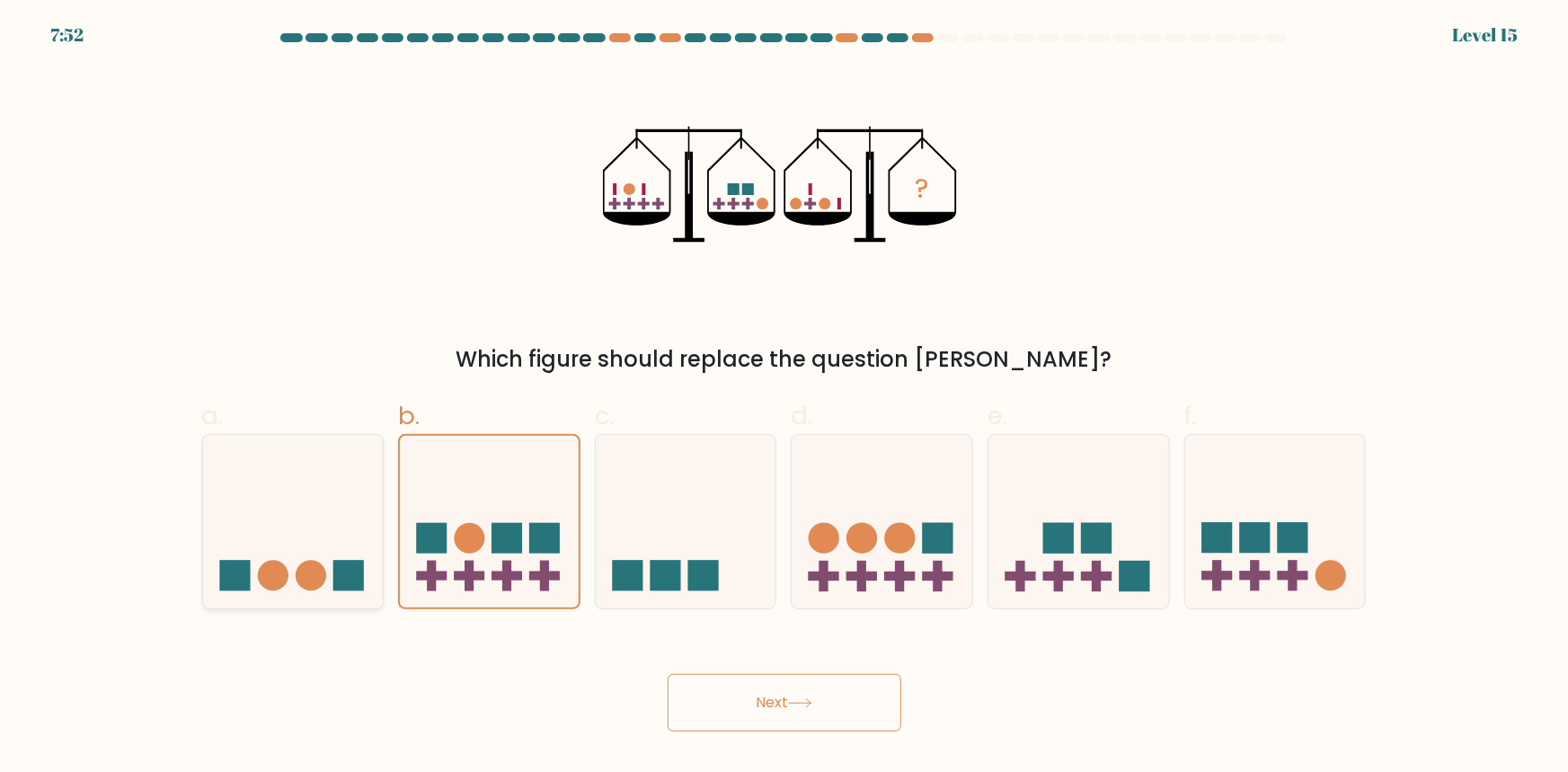
click at [345, 539] on icon at bounding box center [293, 520] width 181 height 149
click at [784, 398] on input "a." at bounding box center [784, 392] width 1 height 12
radio input "true"
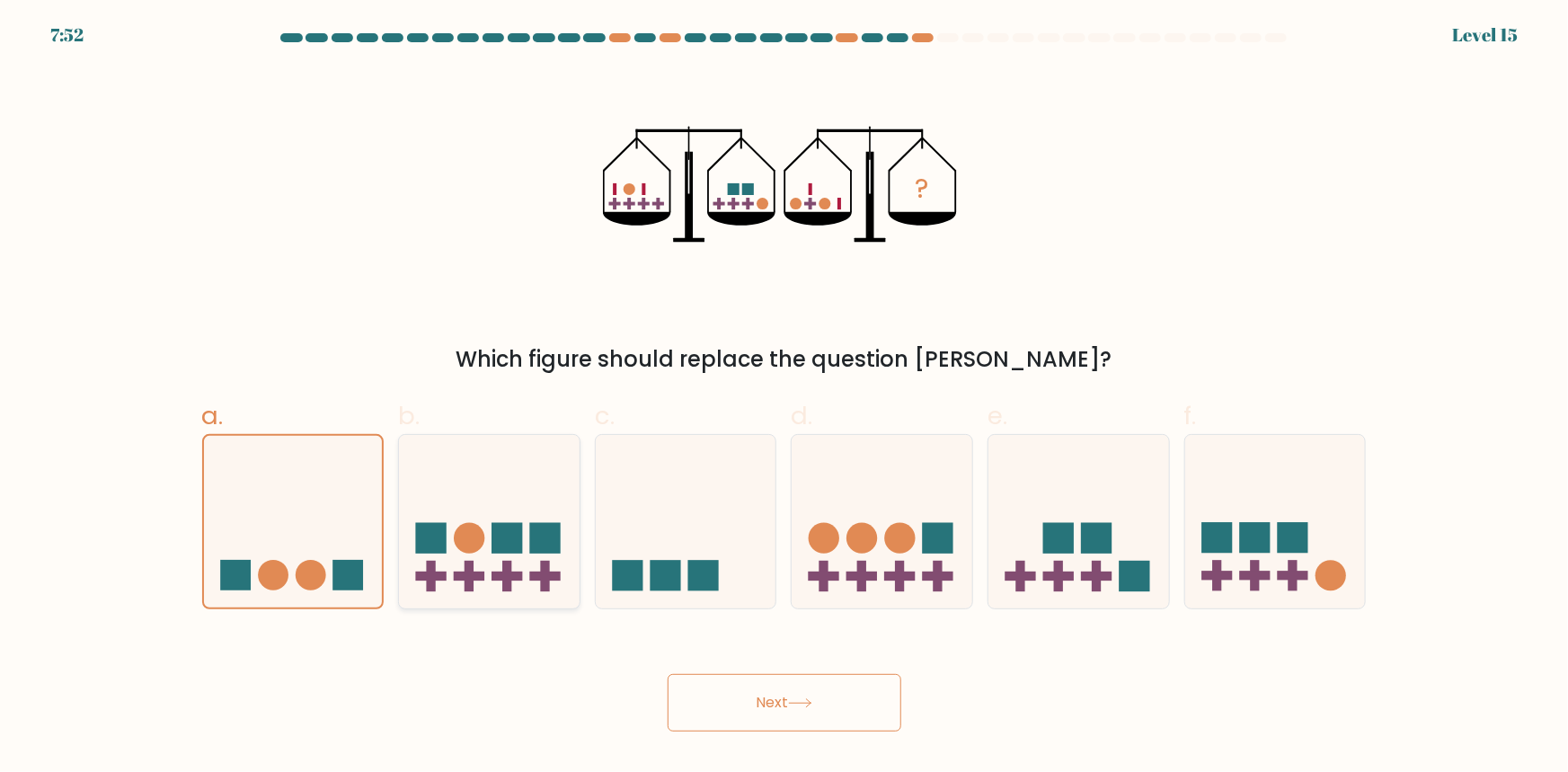
click at [516, 538] on rect at bounding box center [507, 539] width 31 height 31
click at [784, 398] on input "b." at bounding box center [784, 392] width 1 height 12
radio input "true"
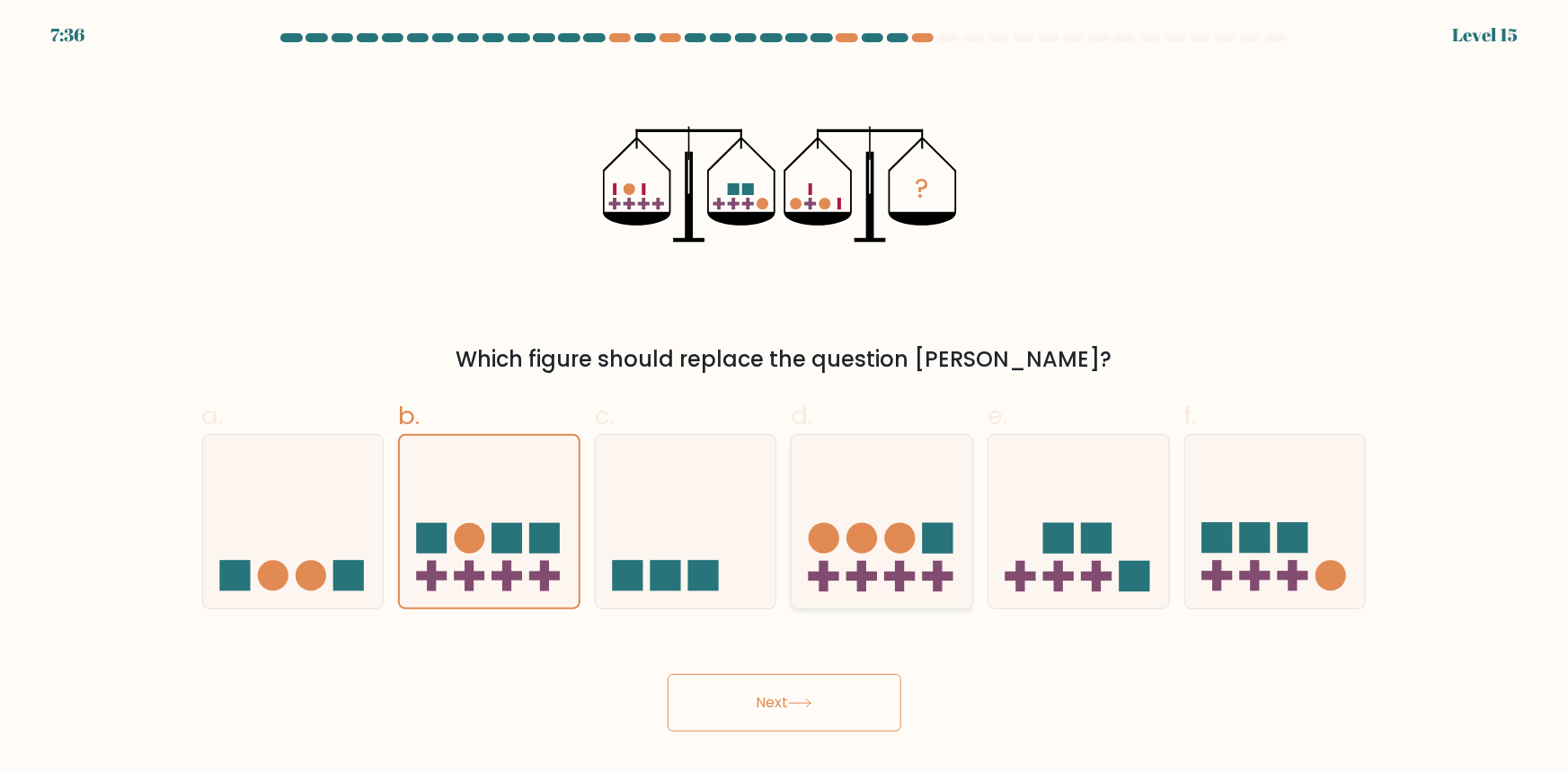
drag, startPoint x: 738, startPoint y: 567, endPoint x: 832, endPoint y: 550, distance: 95.5
click at [746, 567] on icon at bounding box center [686, 520] width 181 height 149
click at [784, 398] on input "c." at bounding box center [784, 392] width 1 height 12
radio input "true"
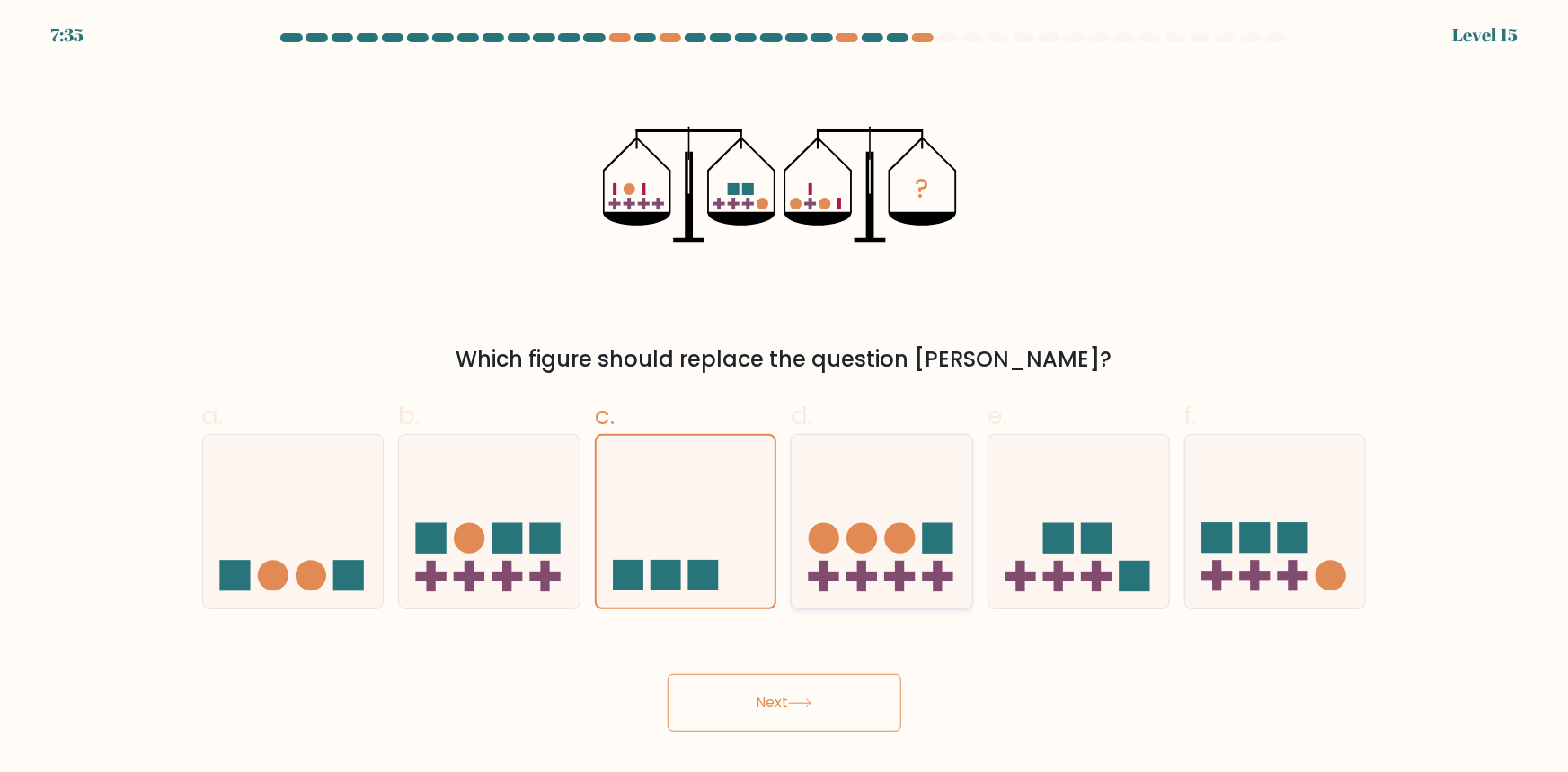
click at [832, 550] on circle at bounding box center [824, 539] width 31 height 31
click at [785, 398] on input "d." at bounding box center [784, 392] width 1 height 12
radio input "true"
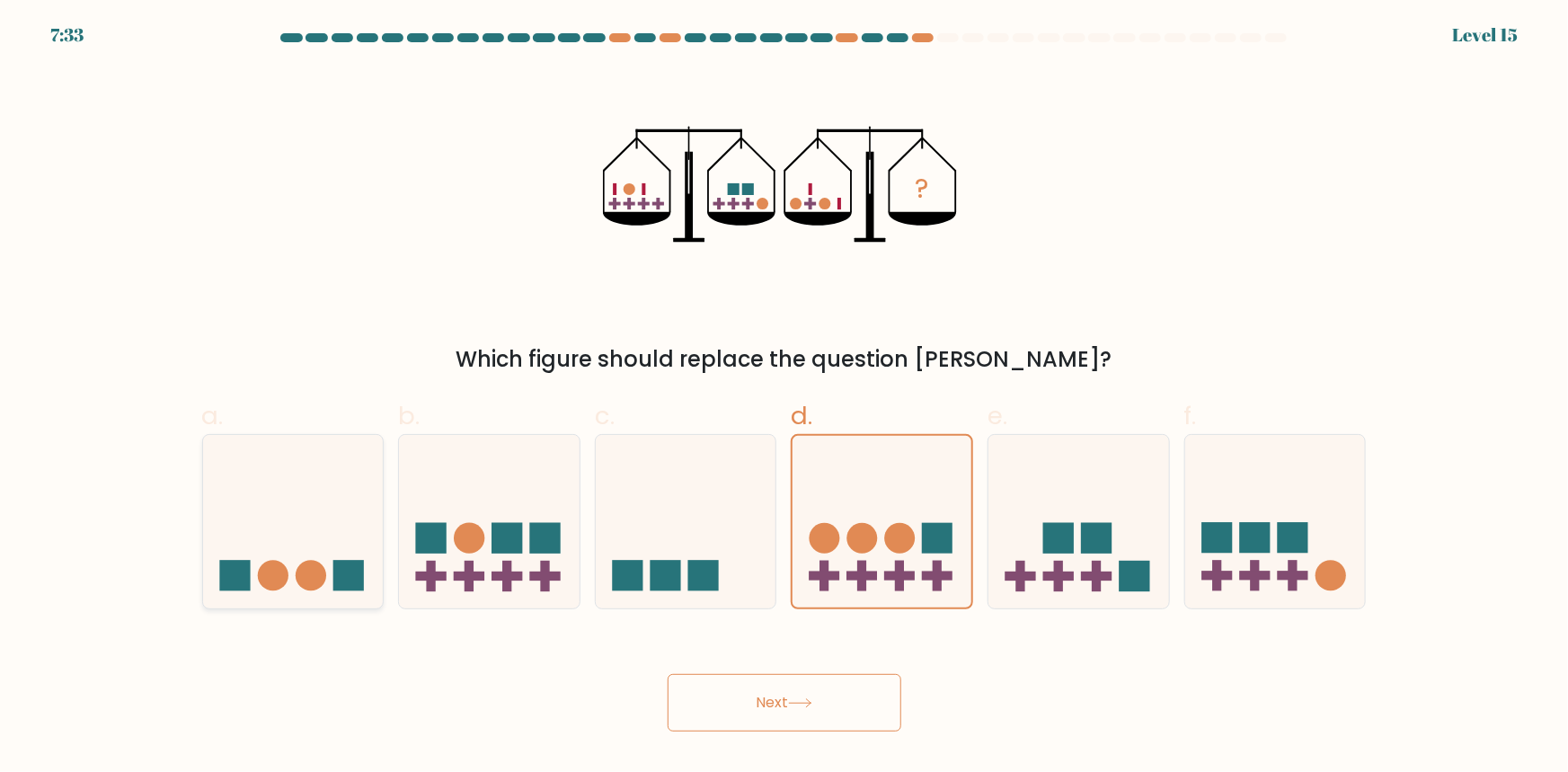
click at [290, 539] on icon at bounding box center [293, 520] width 181 height 149
click at [784, 398] on input "a." at bounding box center [784, 392] width 1 height 12
radio input "true"
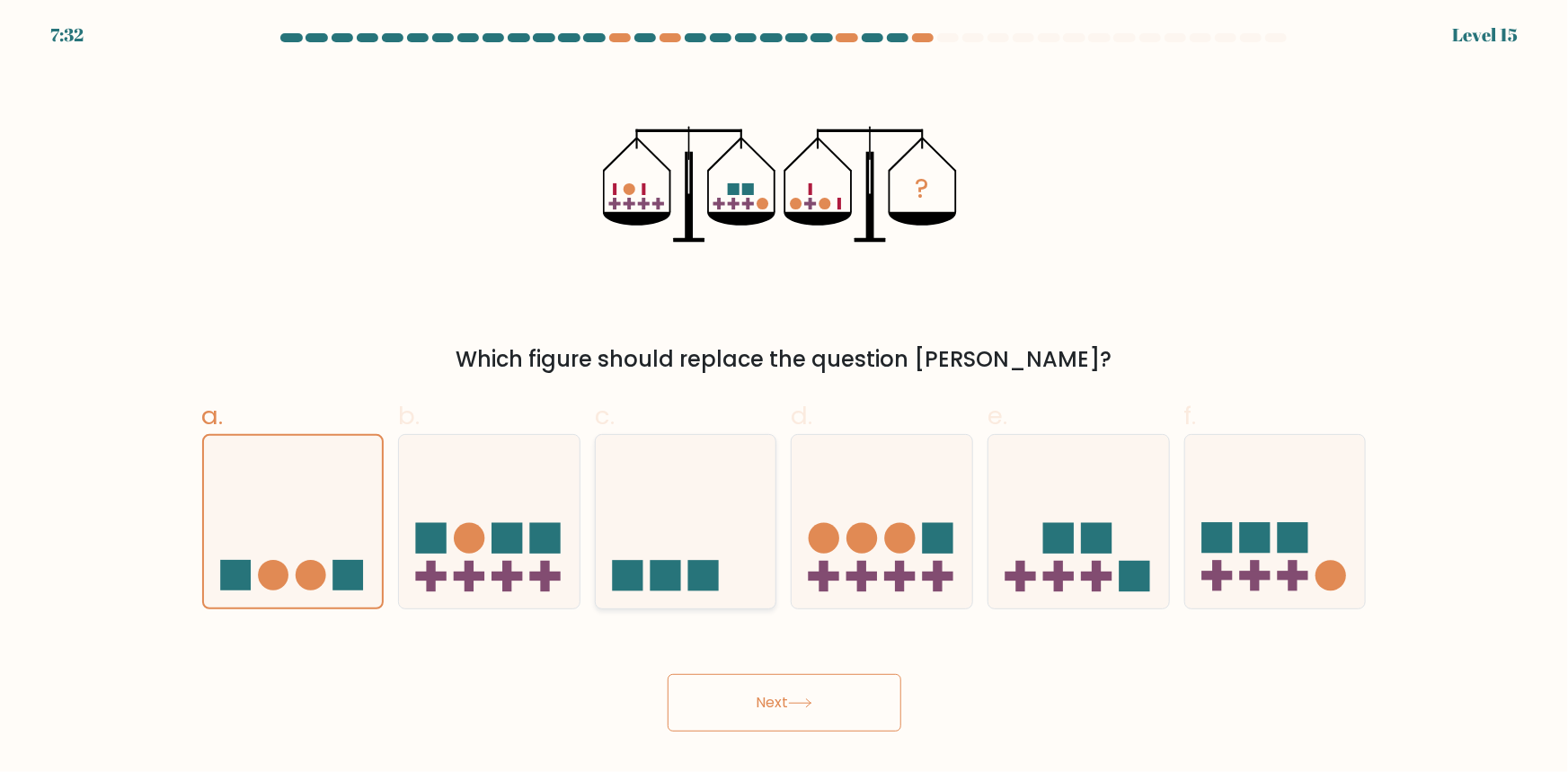
click at [622, 568] on rect at bounding box center [627, 576] width 31 height 31
click at [784, 398] on input "c." at bounding box center [784, 392] width 1 height 12
radio input "true"
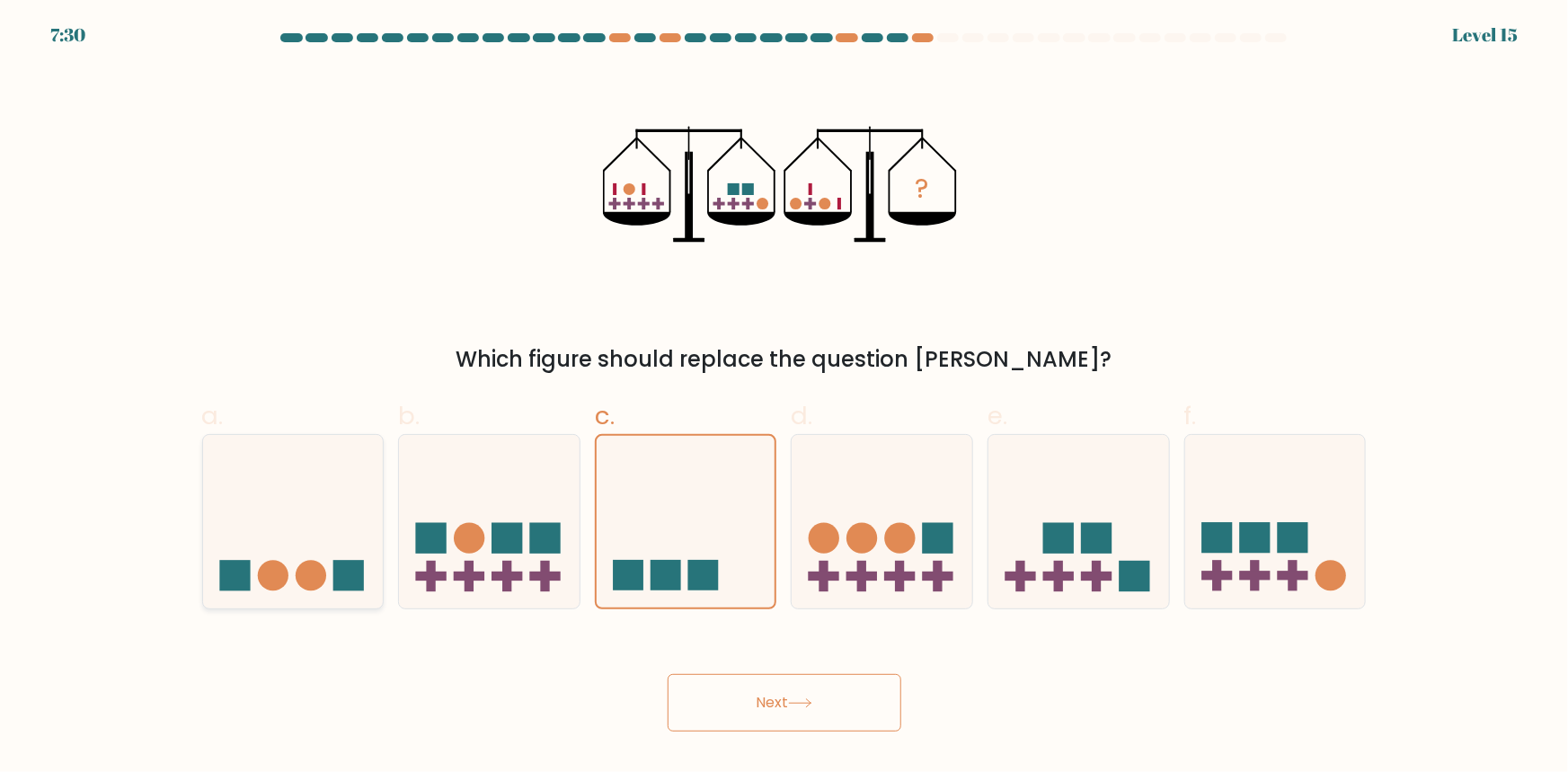
drag, startPoint x: 301, startPoint y: 546, endPoint x: 609, endPoint y: 560, distance: 308.3
click at [301, 546] on icon at bounding box center [293, 520] width 181 height 149
click at [784, 398] on input "a." at bounding box center [784, 392] width 1 height 12
radio input "true"
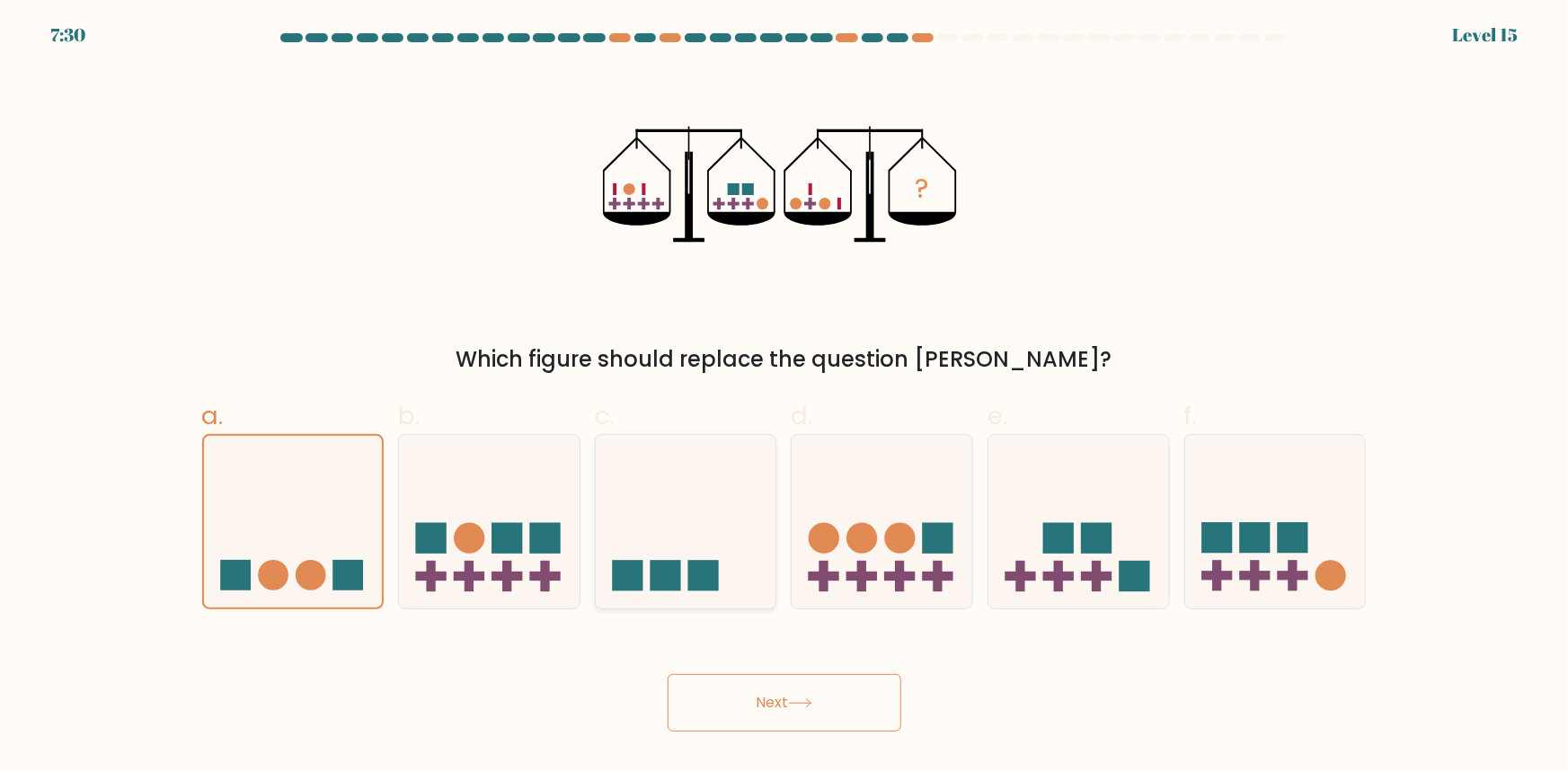
click at [642, 556] on icon at bounding box center [686, 520] width 181 height 149
click at [784, 398] on input "c." at bounding box center [784, 392] width 1 height 12
radio input "true"
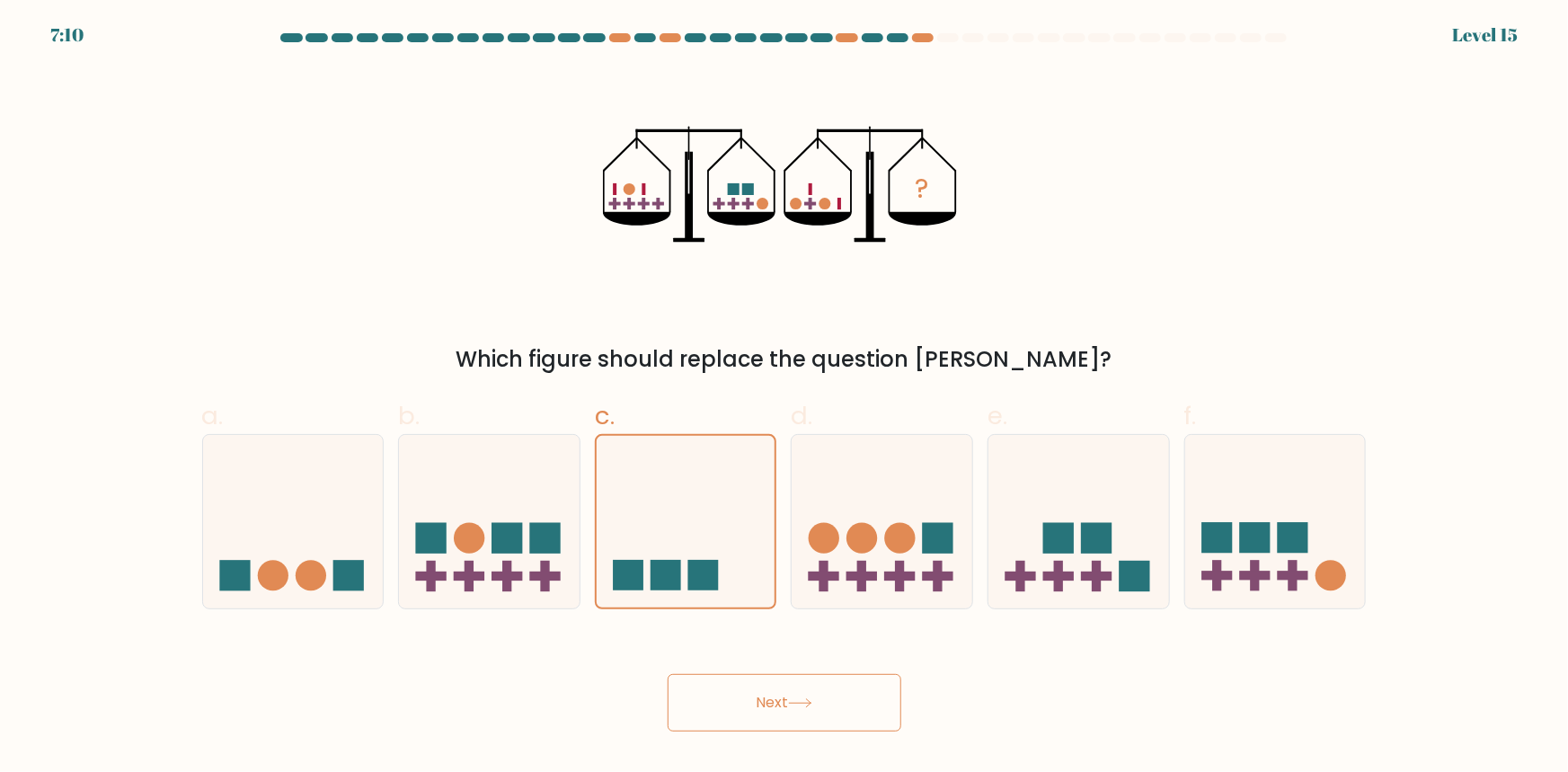
click at [634, 190] on circle at bounding box center [629, 189] width 12 height 12
click at [753, 203] on rect at bounding box center [748, 205] width 12 height 4
click at [606, 206] on icon "?" at bounding box center [784, 183] width 362 height 231
drag, startPoint x: 628, startPoint y: 206, endPoint x: 649, endPoint y: 206, distance: 21.0
click at [636, 206] on icon "?" at bounding box center [784, 183] width 362 height 231
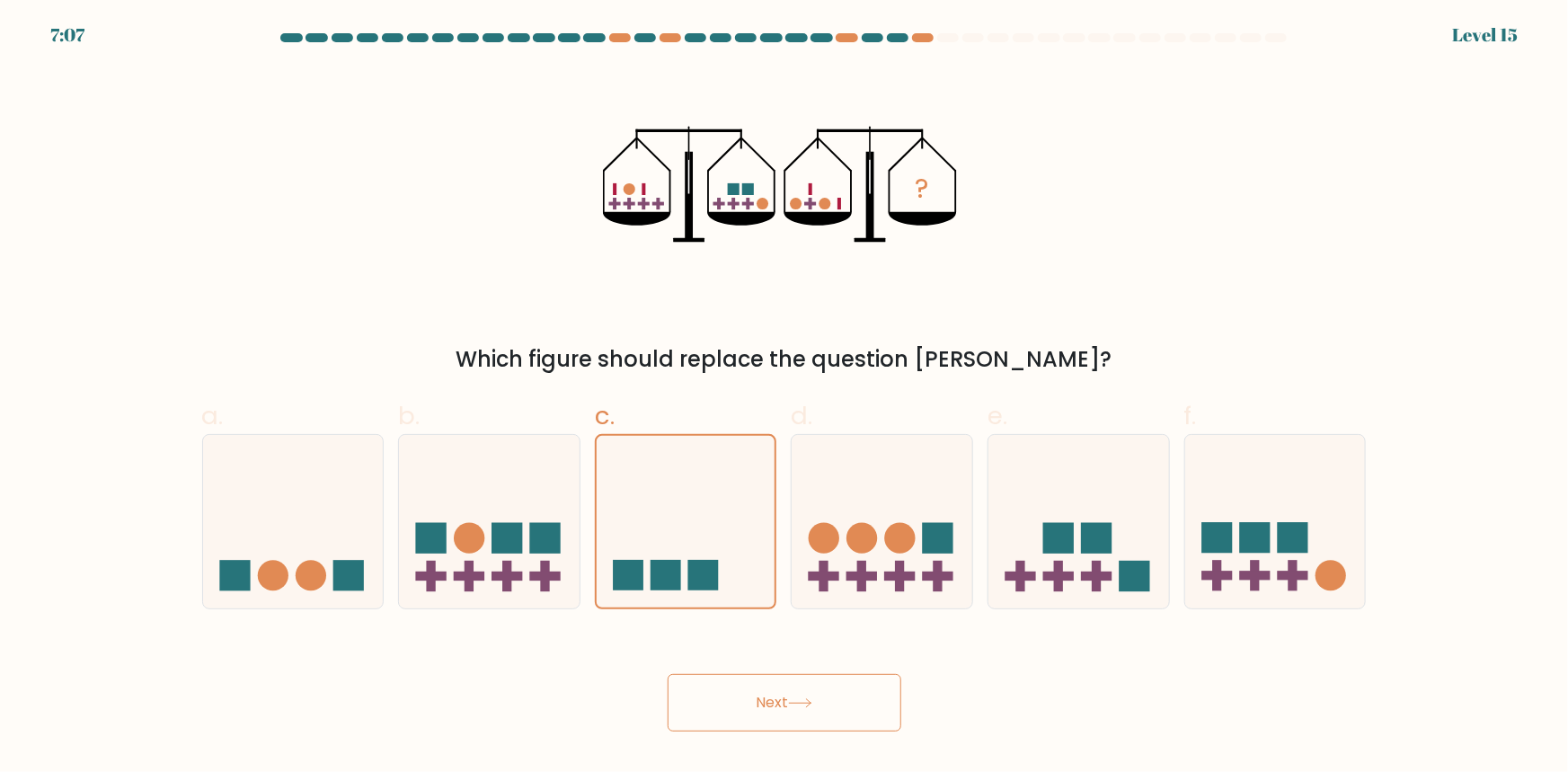
drag, startPoint x: 649, startPoint y: 206, endPoint x: 724, endPoint y: 203, distance: 75.1
click at [651, 206] on icon "?" at bounding box center [784, 183] width 362 height 231
click at [748, 180] on icon "?" at bounding box center [784, 183] width 362 height 231
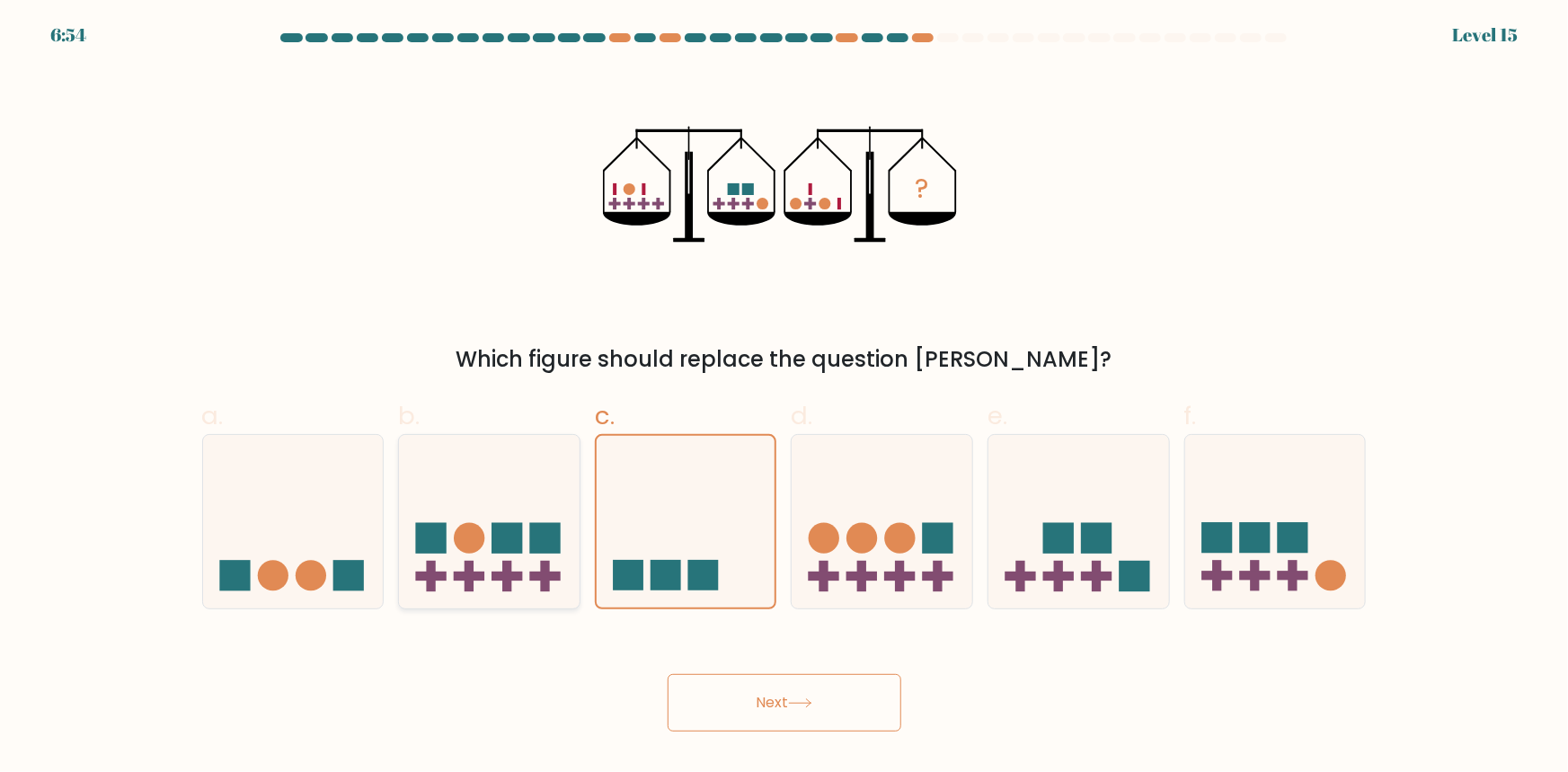
click at [500, 508] on icon at bounding box center [489, 520] width 181 height 149
click at [784, 398] on input "b." at bounding box center [784, 392] width 1 height 12
radio input "true"
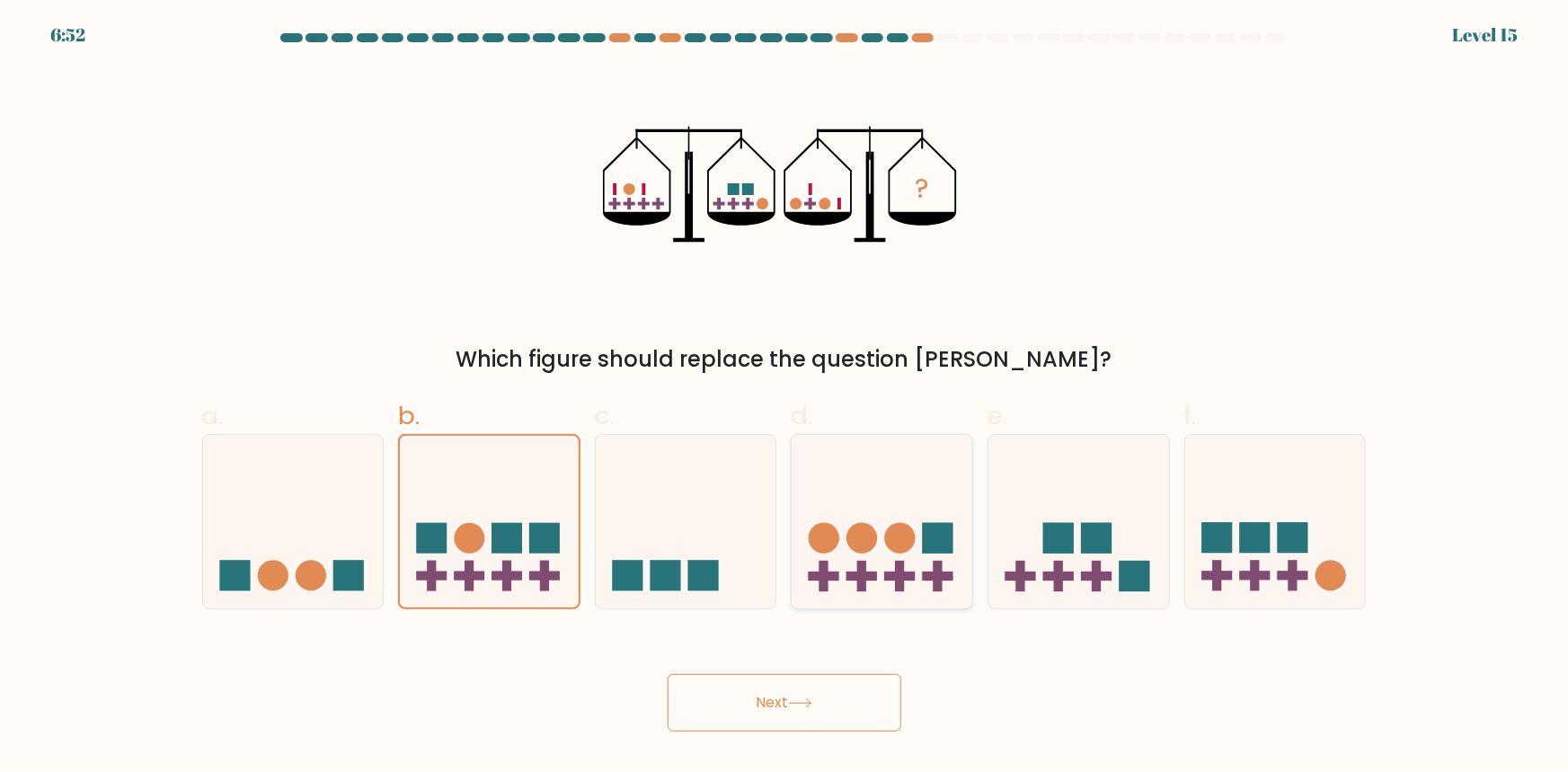
click at [886, 541] on circle at bounding box center [901, 539] width 31 height 31
click at [785, 398] on input "d." at bounding box center [784, 392] width 1 height 12
radio input "true"
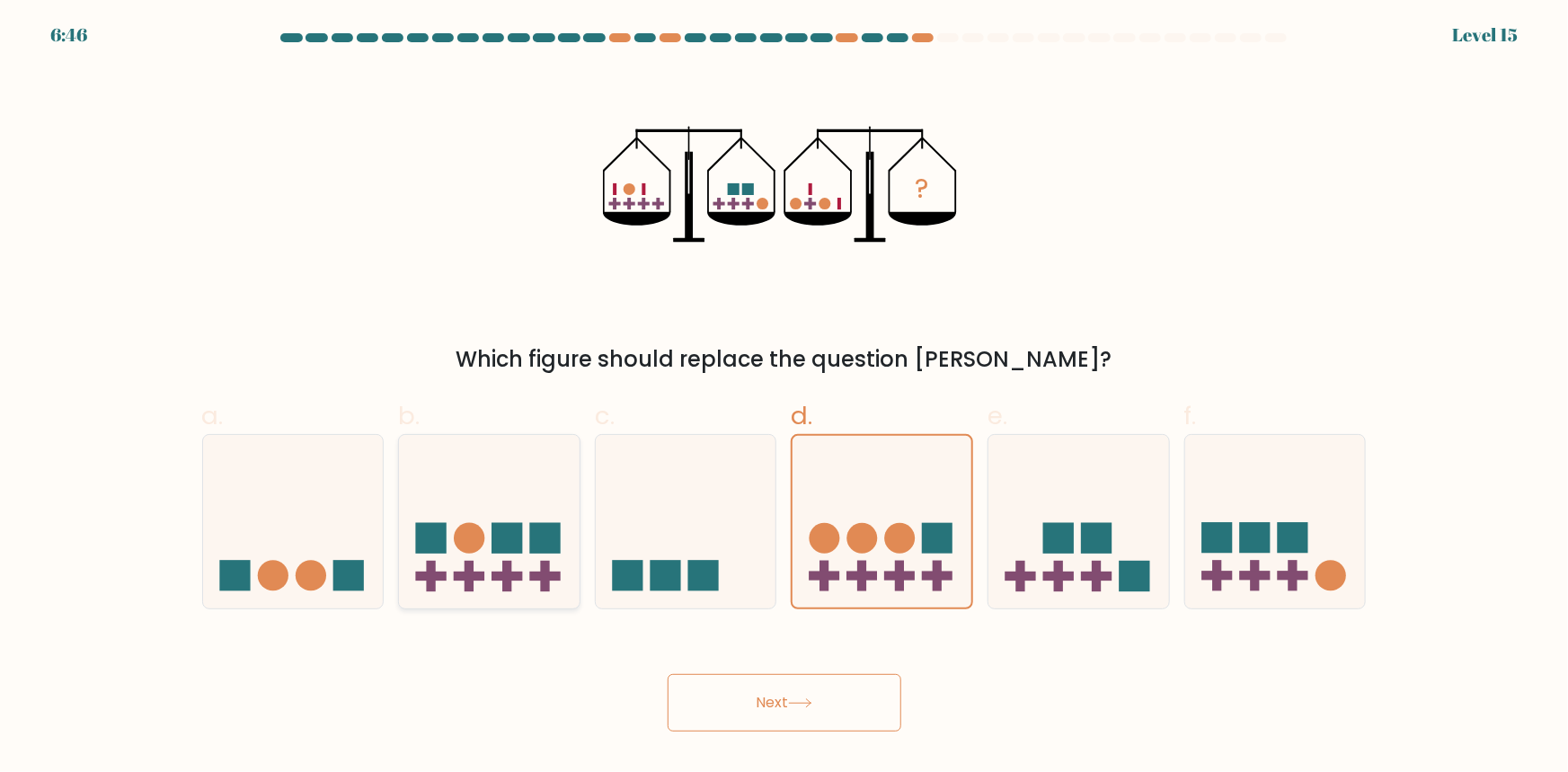
click at [509, 534] on rect at bounding box center [507, 539] width 31 height 31
click at [784, 398] on input "b." at bounding box center [784, 392] width 1 height 12
radio input "true"
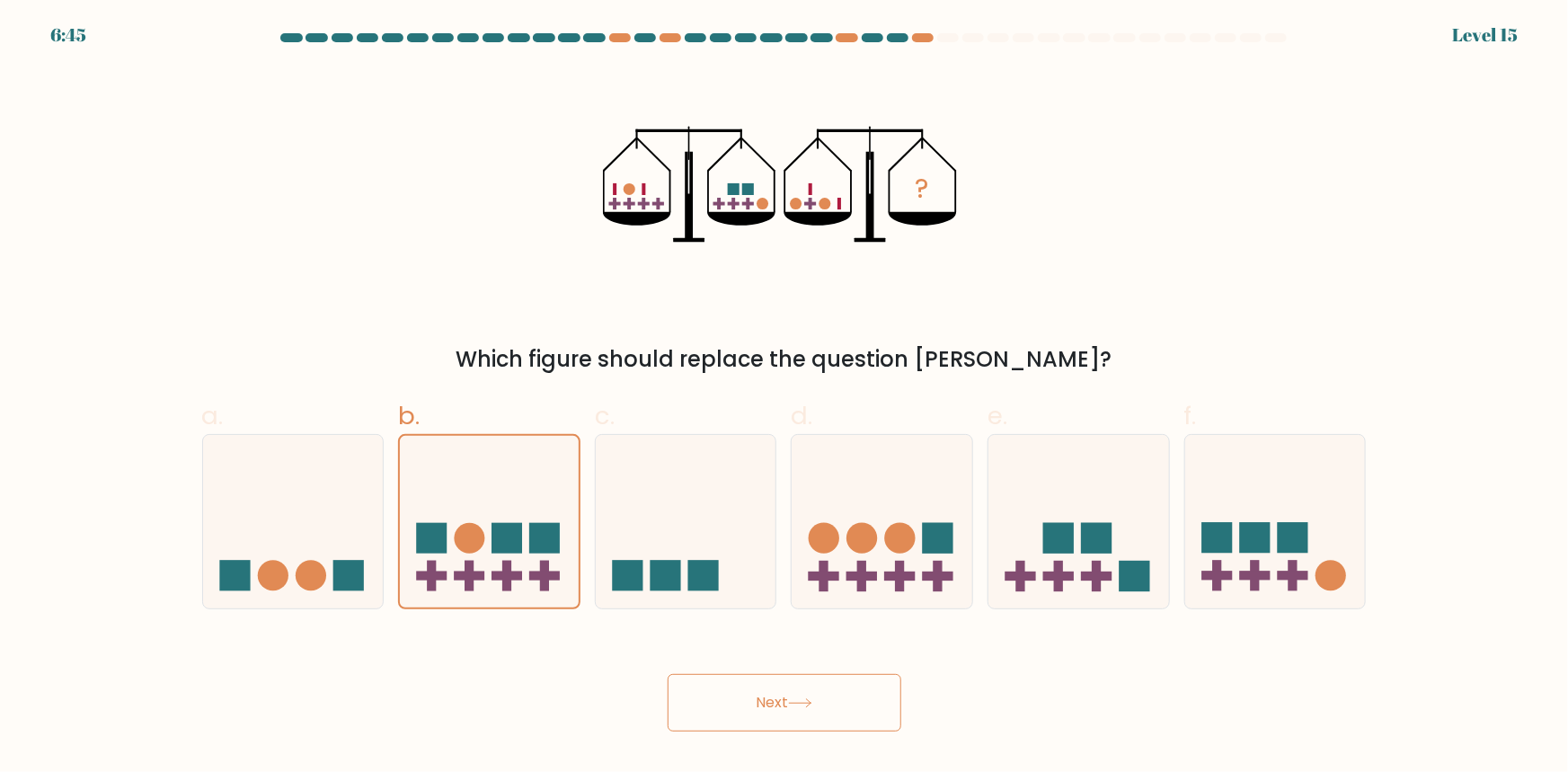
click at [819, 690] on button "Next" at bounding box center [784, 703] width 233 height 58
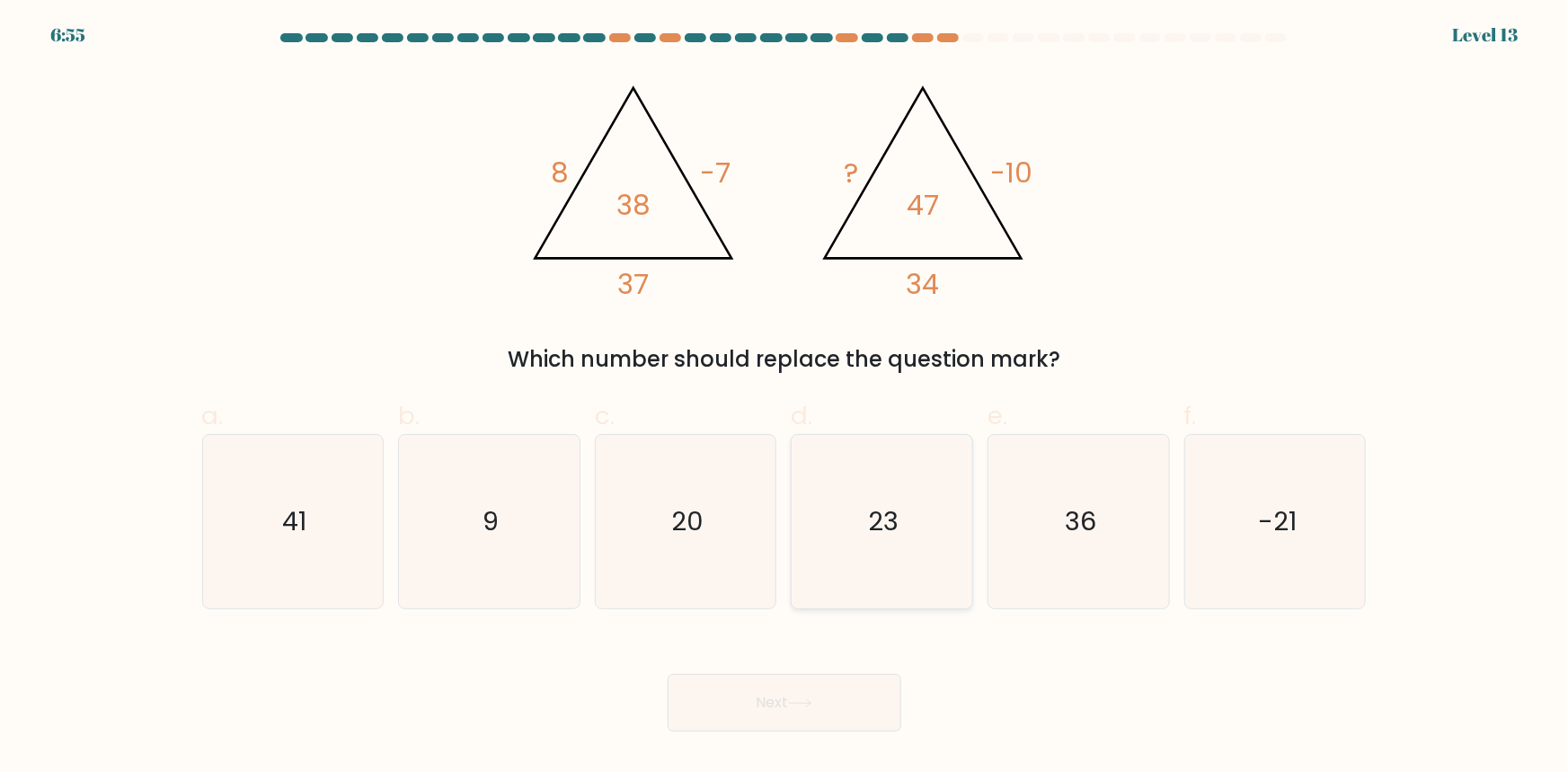
click at [834, 544] on icon "23" at bounding box center [881, 521] width 174 height 174
click at [785, 398] on input "d. 23" at bounding box center [784, 392] width 1 height 12
radio input "true"
click at [822, 709] on button "Next" at bounding box center [784, 703] width 233 height 58
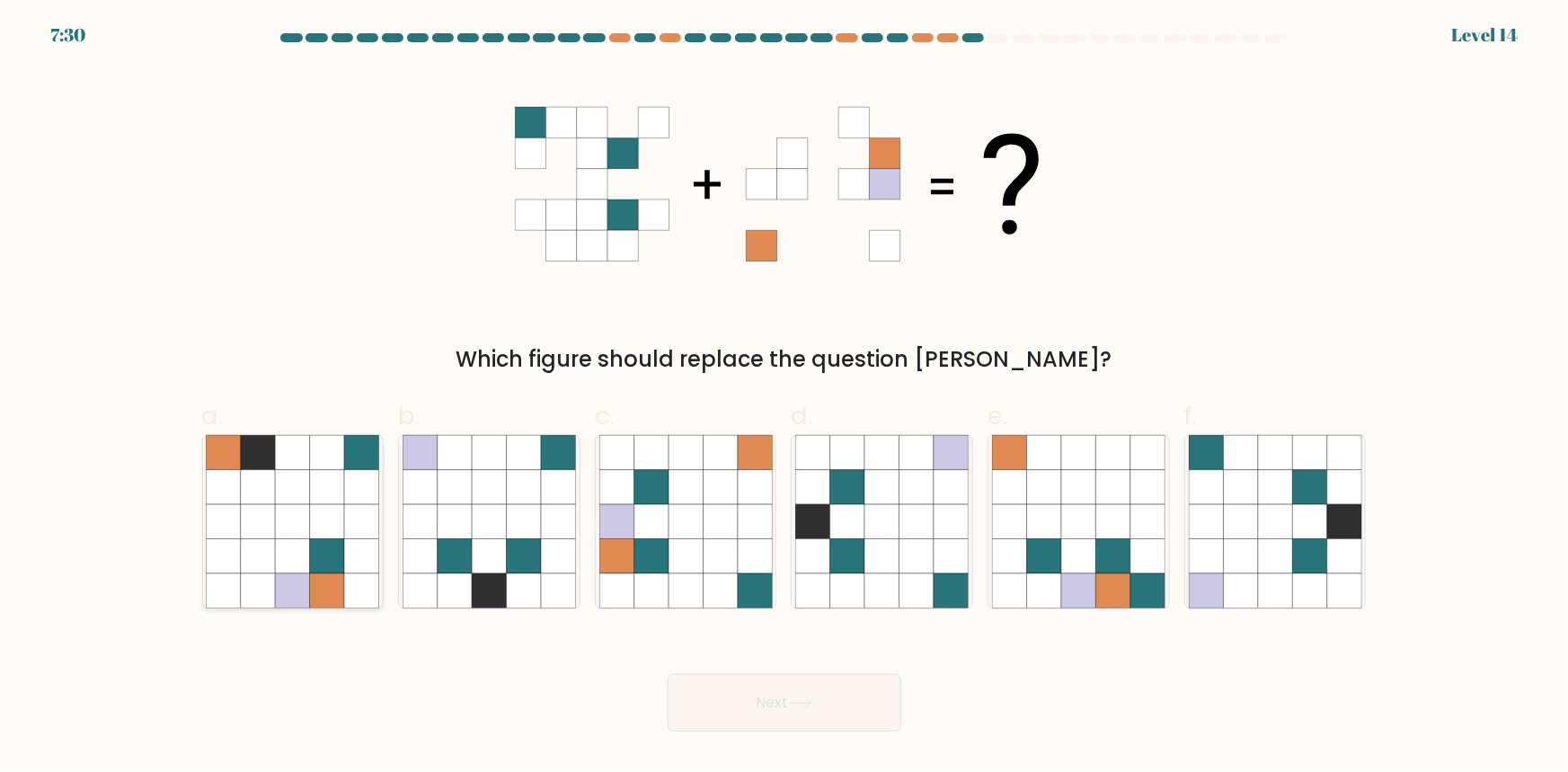
click at [314, 568] on icon at bounding box center [327, 556] width 35 height 35
click at [784, 398] on input "a." at bounding box center [784, 392] width 1 height 12
radio input "true"
click at [463, 567] on icon at bounding box center [455, 556] width 35 height 35
click at [784, 398] on input "b." at bounding box center [784, 392] width 1 height 12
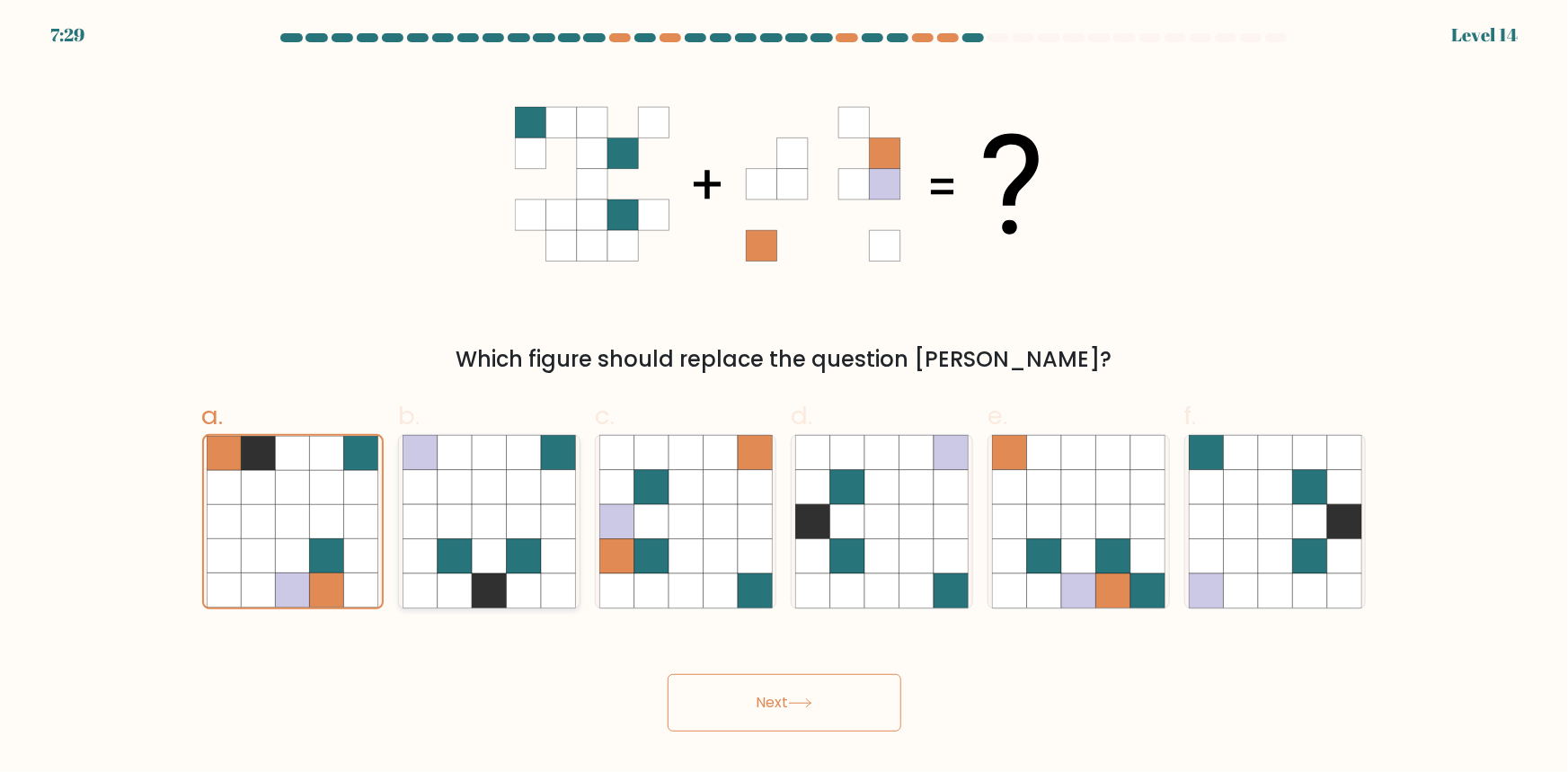
radio input "true"
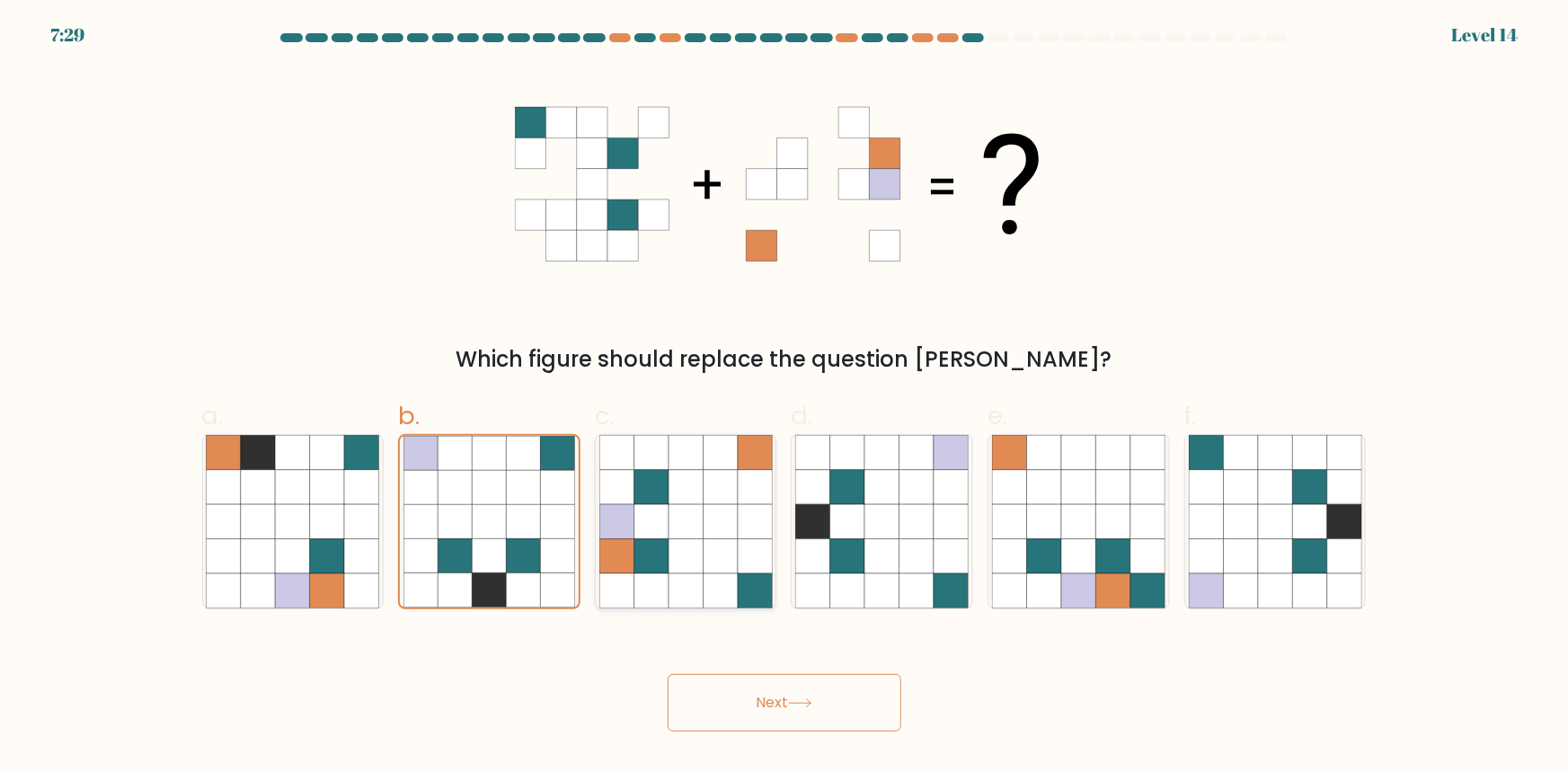
click at [716, 556] on icon at bounding box center [720, 556] width 35 height 35
click at [784, 398] on input "c." at bounding box center [784, 392] width 1 height 12
radio input "true"
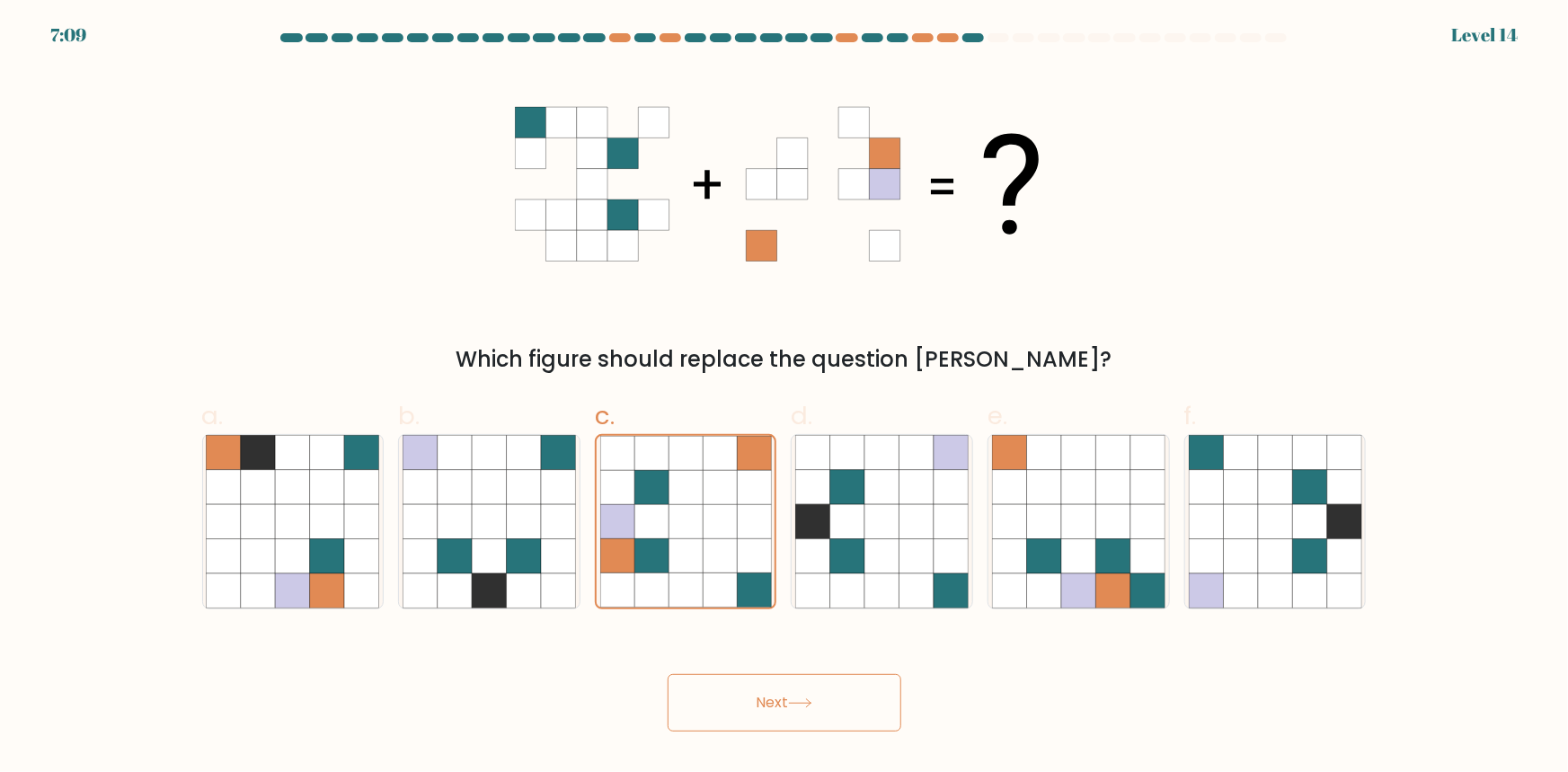
click at [764, 707] on button "Next" at bounding box center [784, 703] width 233 height 58
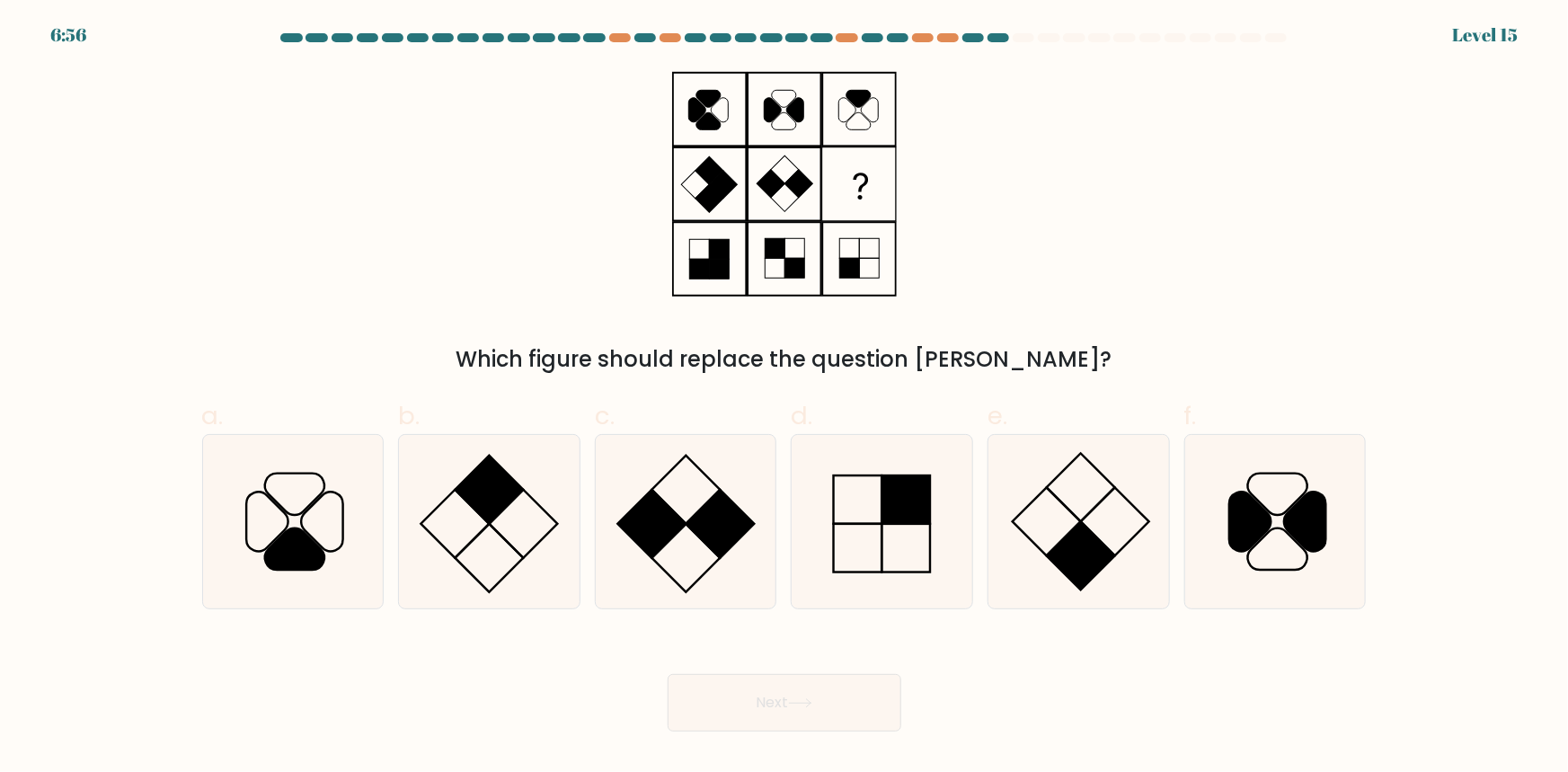
click at [866, 91] on icon at bounding box center [857, 99] width 24 height 17
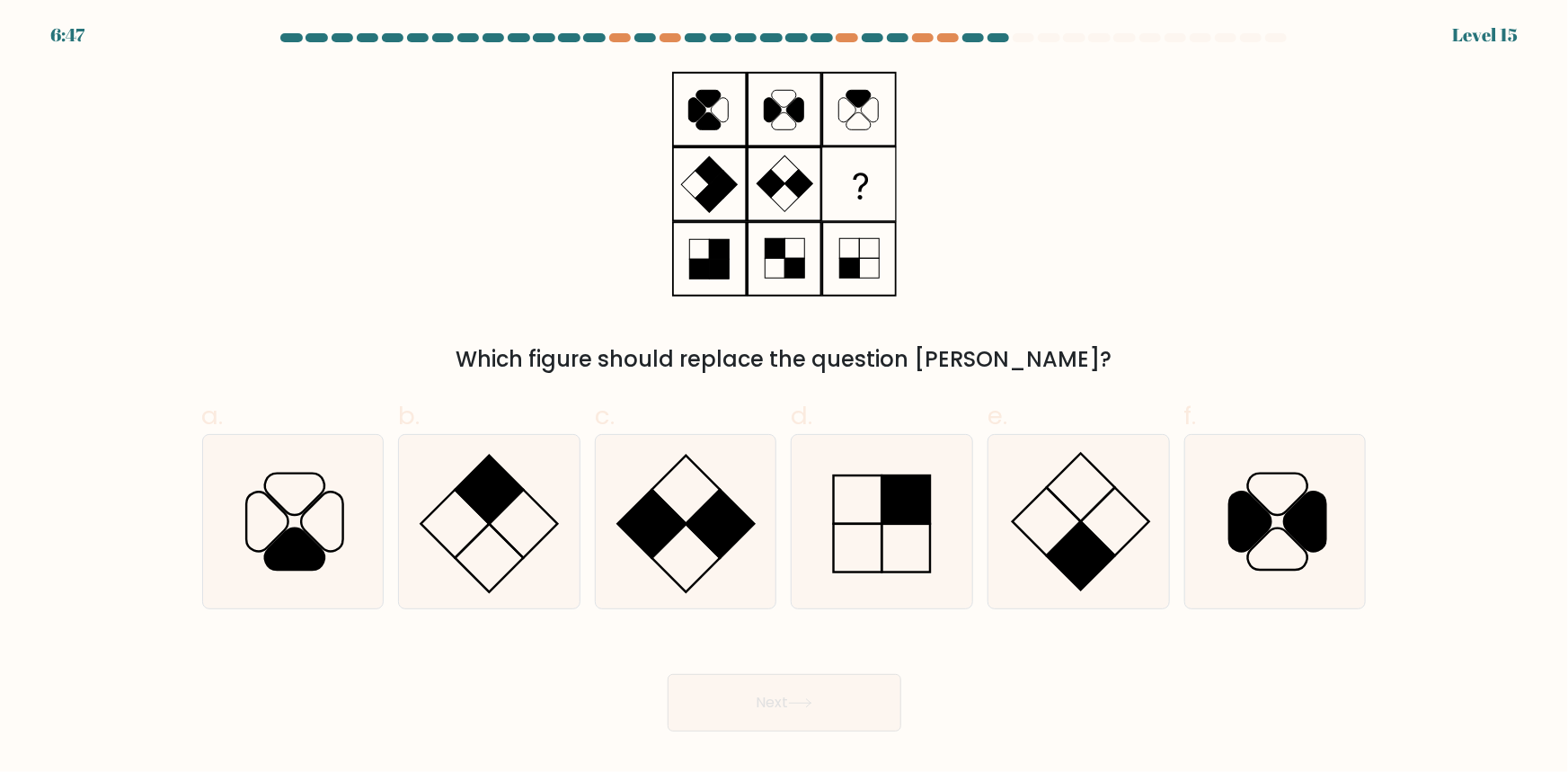
click at [861, 98] on icon at bounding box center [857, 99] width 24 height 17
click at [793, 96] on icon at bounding box center [784, 183] width 225 height 231
click at [846, 262] on rect at bounding box center [849, 268] width 20 height 20
click at [778, 252] on rect at bounding box center [774, 248] width 20 height 20
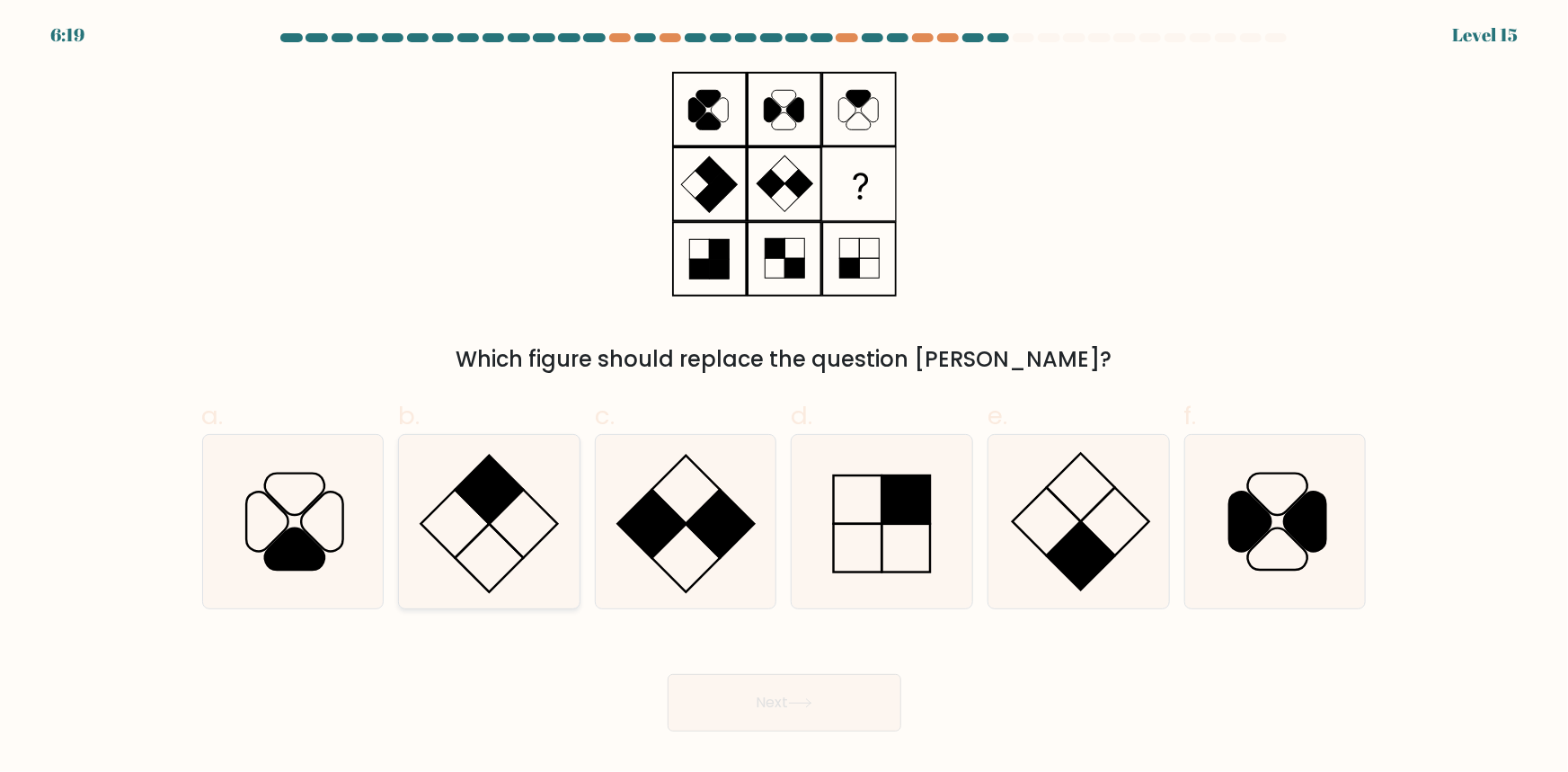
click at [453, 602] on icon at bounding box center [489, 521] width 174 height 174
click at [784, 398] on input "b." at bounding box center [784, 392] width 1 height 12
radio input "true"
click at [750, 708] on button "Next" at bounding box center [784, 703] width 233 height 58
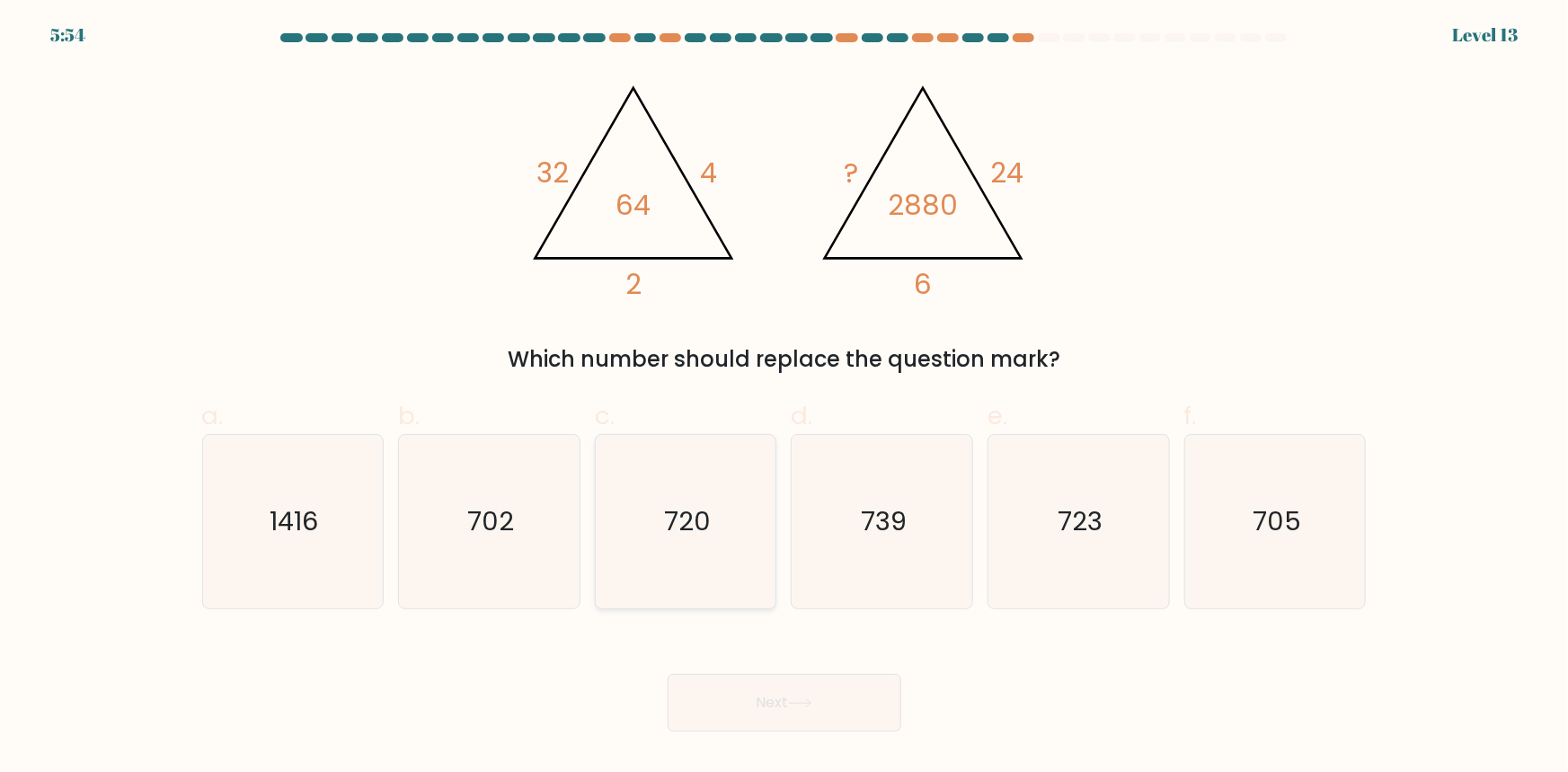
click at [692, 581] on icon "720" at bounding box center [686, 521] width 174 height 174
click at [784, 398] on input "c. 720" at bounding box center [784, 392] width 1 height 12
radio input "true"
click at [758, 695] on button "Next" at bounding box center [784, 703] width 233 height 58
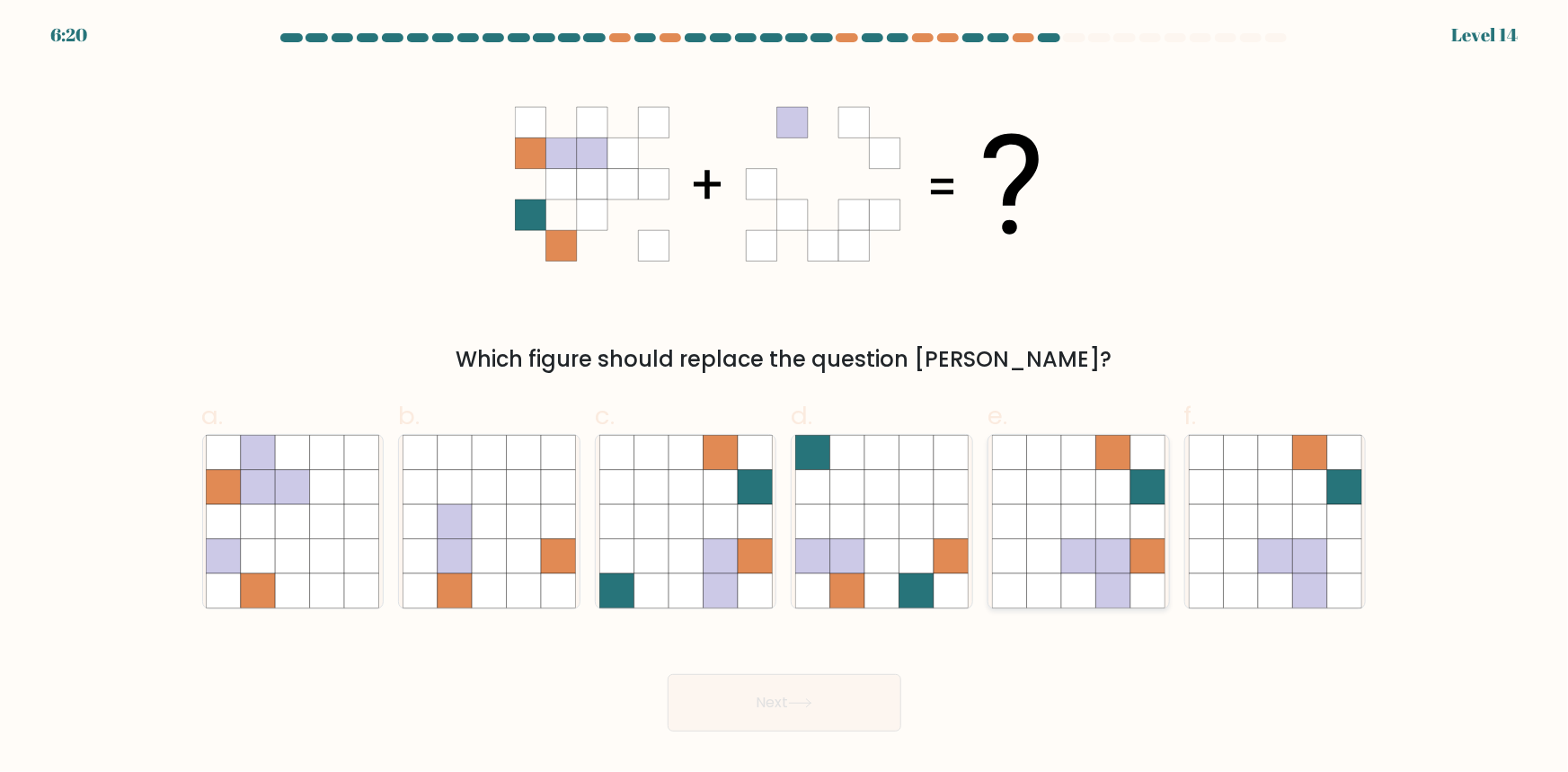
click at [1127, 576] on icon at bounding box center [1114, 591] width 35 height 35
click at [785, 398] on input "e." at bounding box center [784, 392] width 1 height 12
radio input "true"
click at [1143, 576] on icon at bounding box center [1147, 591] width 35 height 35
click at [785, 398] on input "e." at bounding box center [784, 392] width 1 height 12
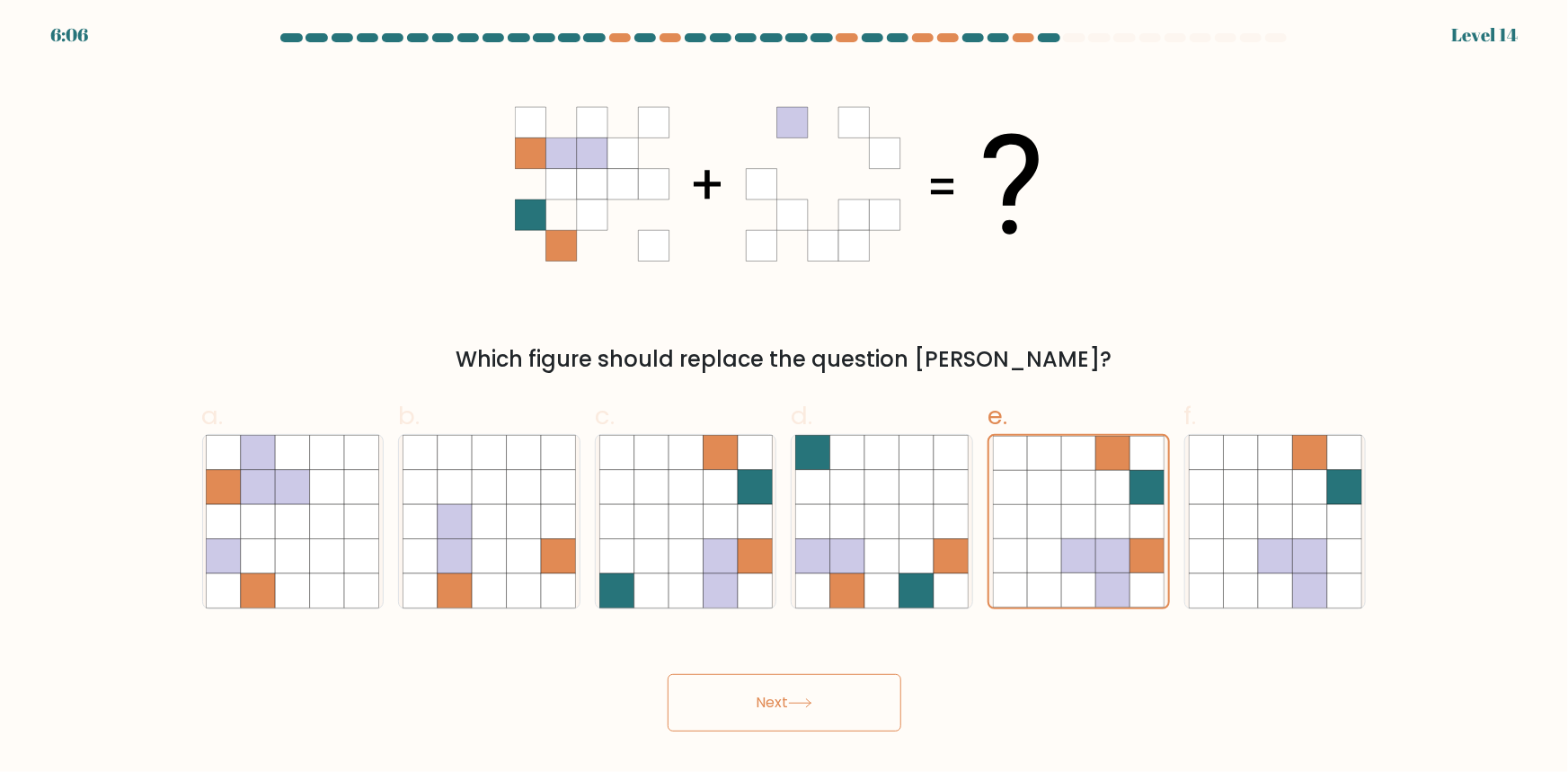
click at [807, 711] on button "Next" at bounding box center [784, 703] width 233 height 58
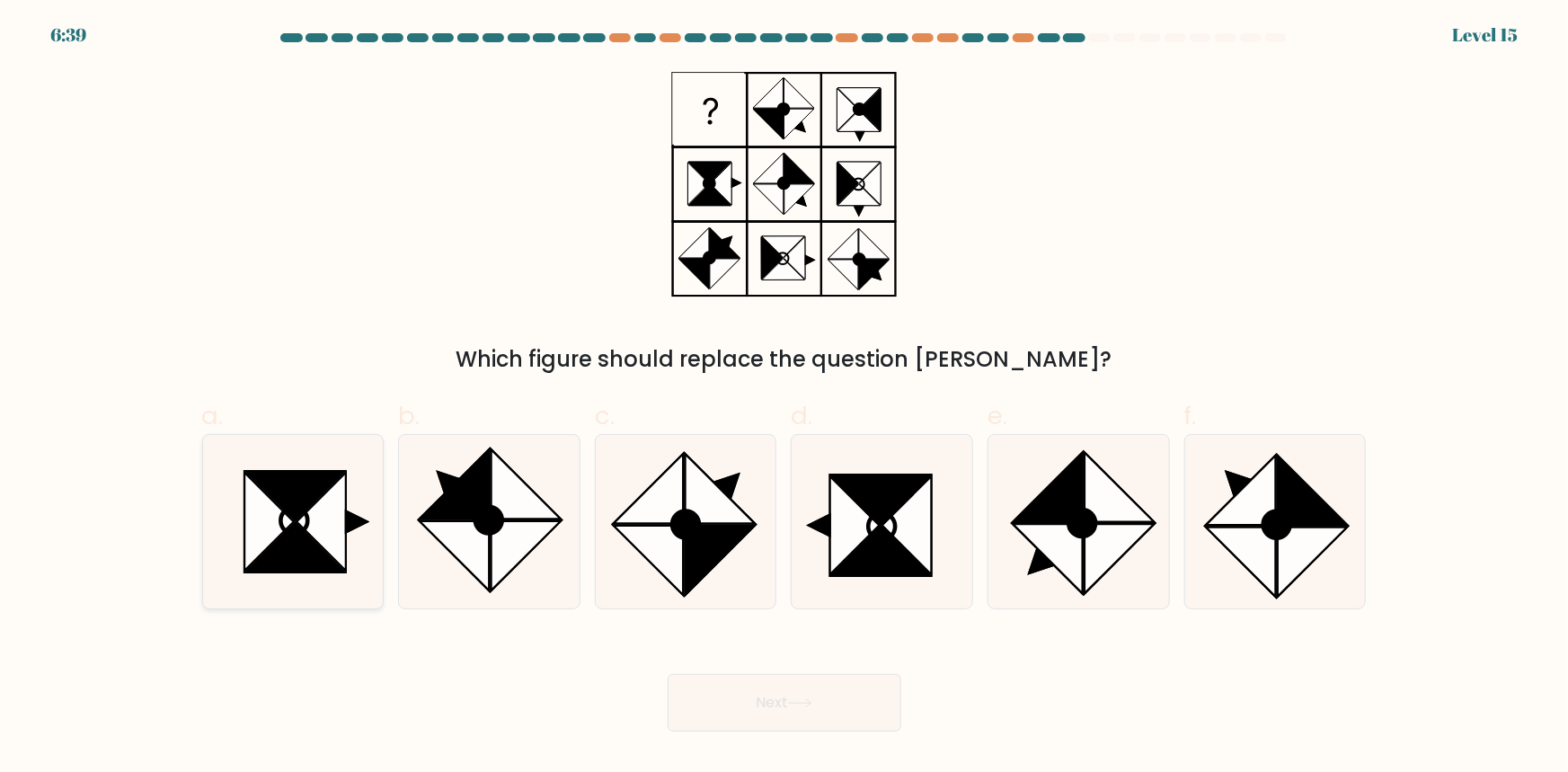
click at [257, 538] on icon at bounding box center [269, 521] width 49 height 98
click at [784, 398] on input "a." at bounding box center [784, 392] width 1 height 12
radio input "true"
click at [772, 703] on button "Next" at bounding box center [784, 703] width 233 height 58
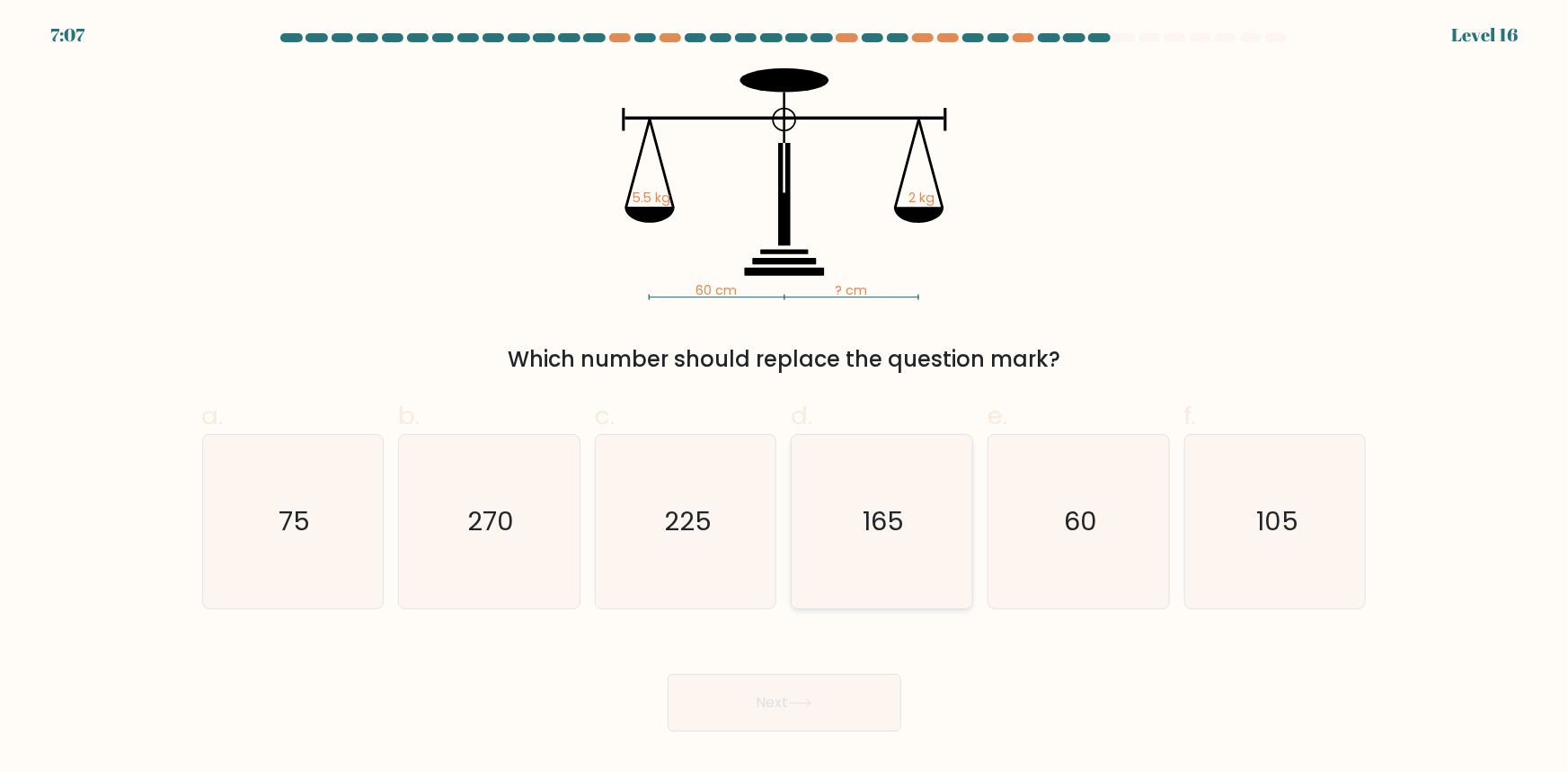
click at [852, 570] on icon "165" at bounding box center [881, 521] width 174 height 174
click at [785, 398] on input "d. 165" at bounding box center [784, 392] width 1 height 12
radio input "true"
click at [808, 725] on button "Next" at bounding box center [784, 703] width 233 height 58
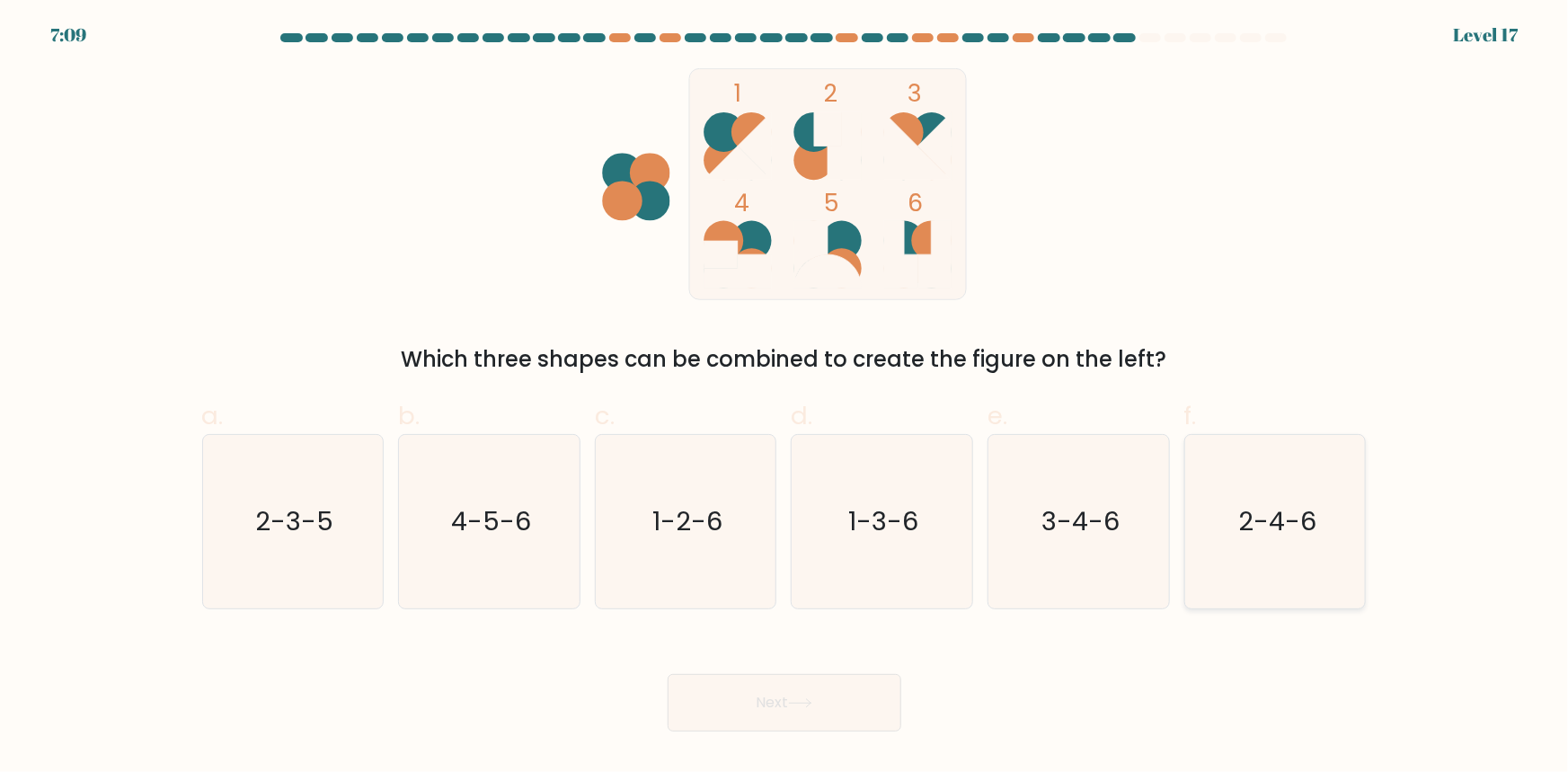
click at [1236, 581] on icon "2-4-6" at bounding box center [1275, 521] width 174 height 174
click at [785, 398] on input "f. 2-4-6" at bounding box center [784, 392] width 1 height 12
radio input "true"
click at [841, 704] on button "Next" at bounding box center [784, 703] width 233 height 58
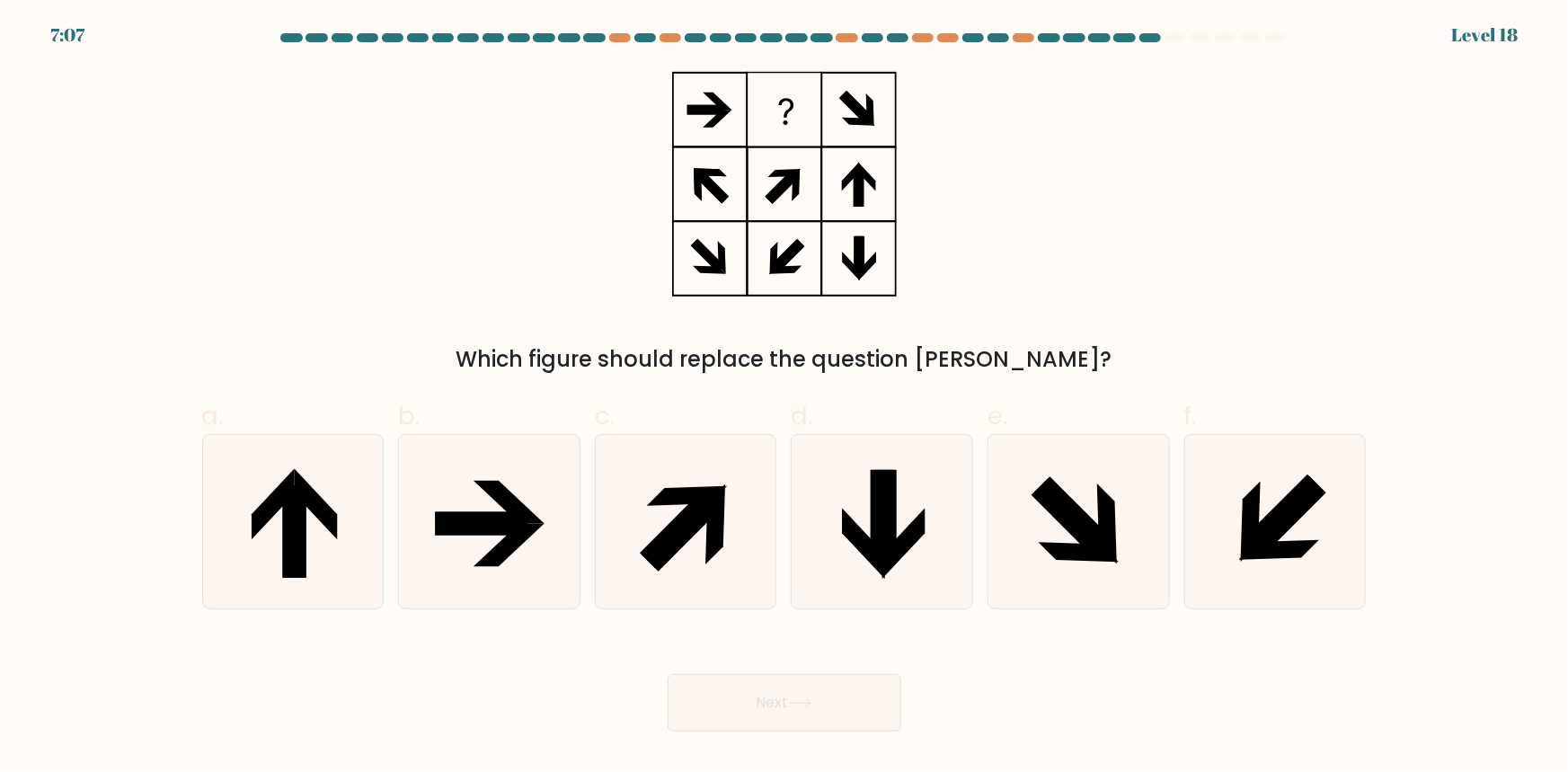
click at [717, 198] on icon at bounding box center [711, 186] width 34 height 34
drag, startPoint x: 784, startPoint y: 191, endPoint x: 789, endPoint y: 249, distance: 58.2
click at [787, 224] on icon at bounding box center [784, 183] width 225 height 231
click at [789, 250] on icon at bounding box center [787, 256] width 34 height 34
drag, startPoint x: 869, startPoint y: 189, endPoint x: 865, endPoint y: 257, distance: 68.1
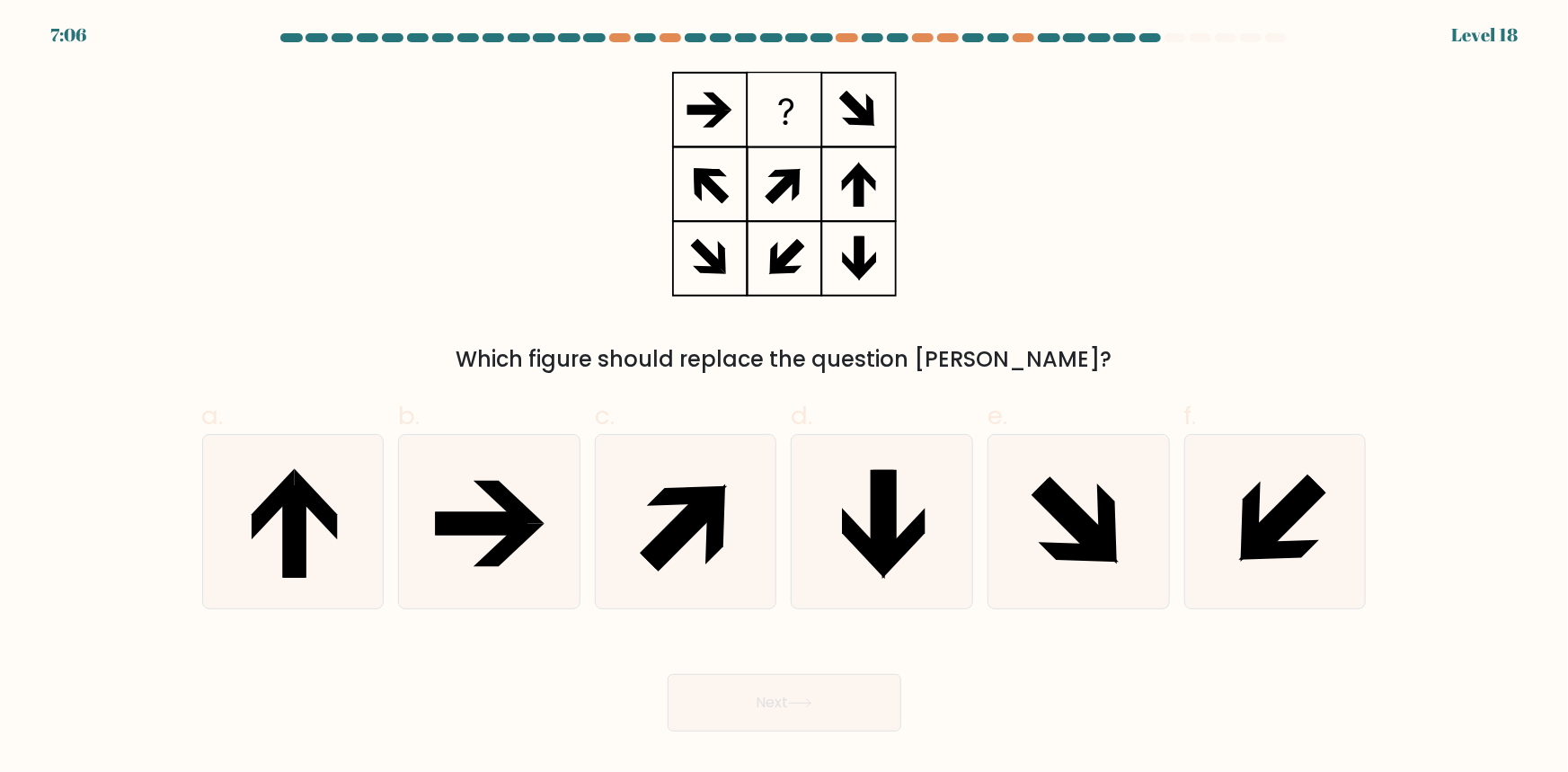
click at [865, 257] on icon at bounding box center [784, 183] width 225 height 231
drag, startPoint x: 852, startPoint y: 217, endPoint x: 859, endPoint y: 271, distance: 54.5
click at [856, 252] on icon at bounding box center [784, 183] width 225 height 231
click at [859, 275] on icon at bounding box center [784, 183] width 225 height 231
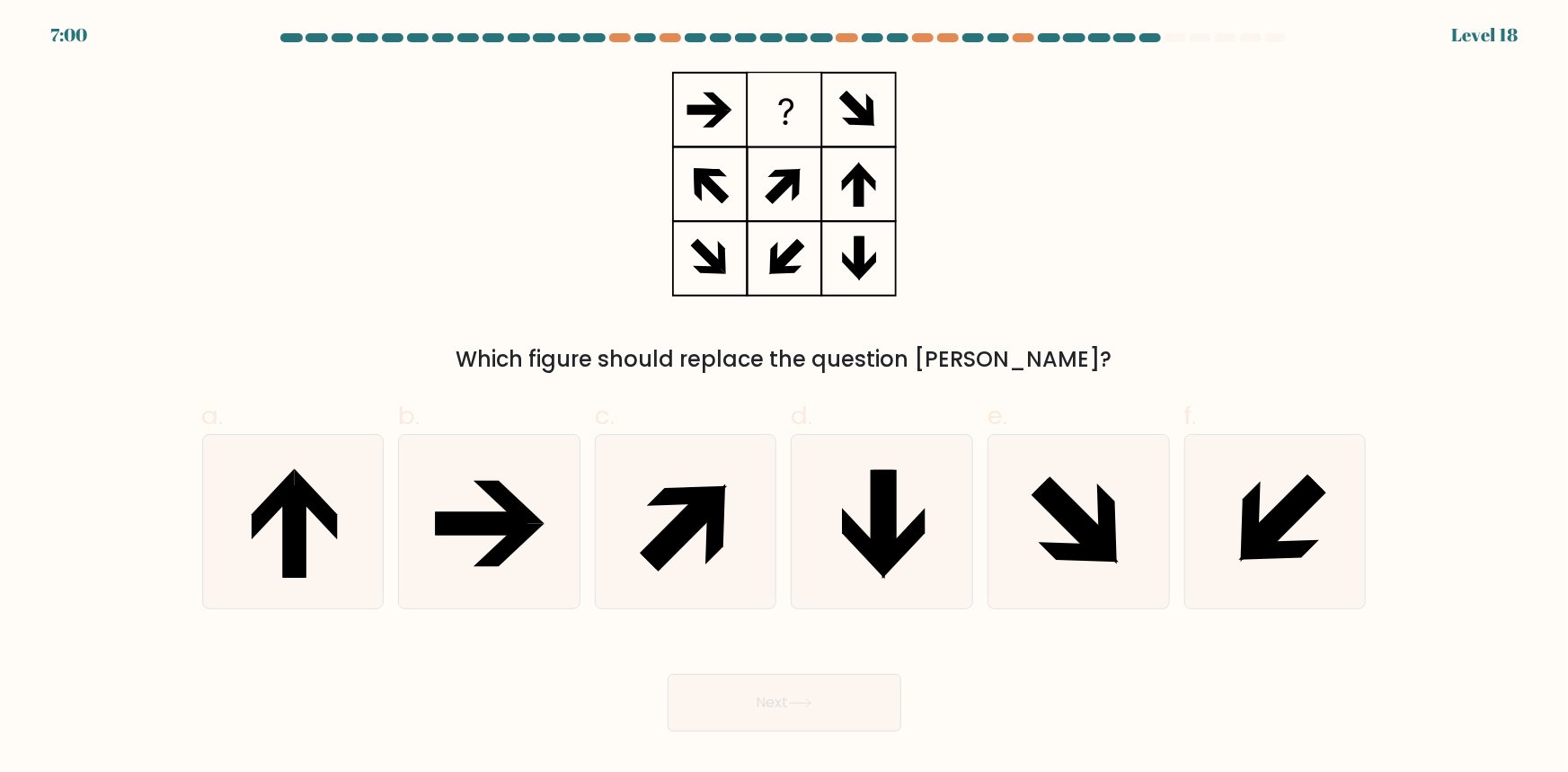
drag, startPoint x: 692, startPoint y: 102, endPoint x: 758, endPoint y: 105, distance: 66.1
click at [758, 105] on icon at bounding box center [784, 183] width 225 height 231
click at [631, 53] on form at bounding box center [784, 382] width 1568 height 698
click at [911, 147] on div "Which figure should replace the question mark?" at bounding box center [784, 222] width 1186 height 307
drag, startPoint x: 857, startPoint y: 197, endPoint x: 850, endPoint y: 132, distance: 65.4
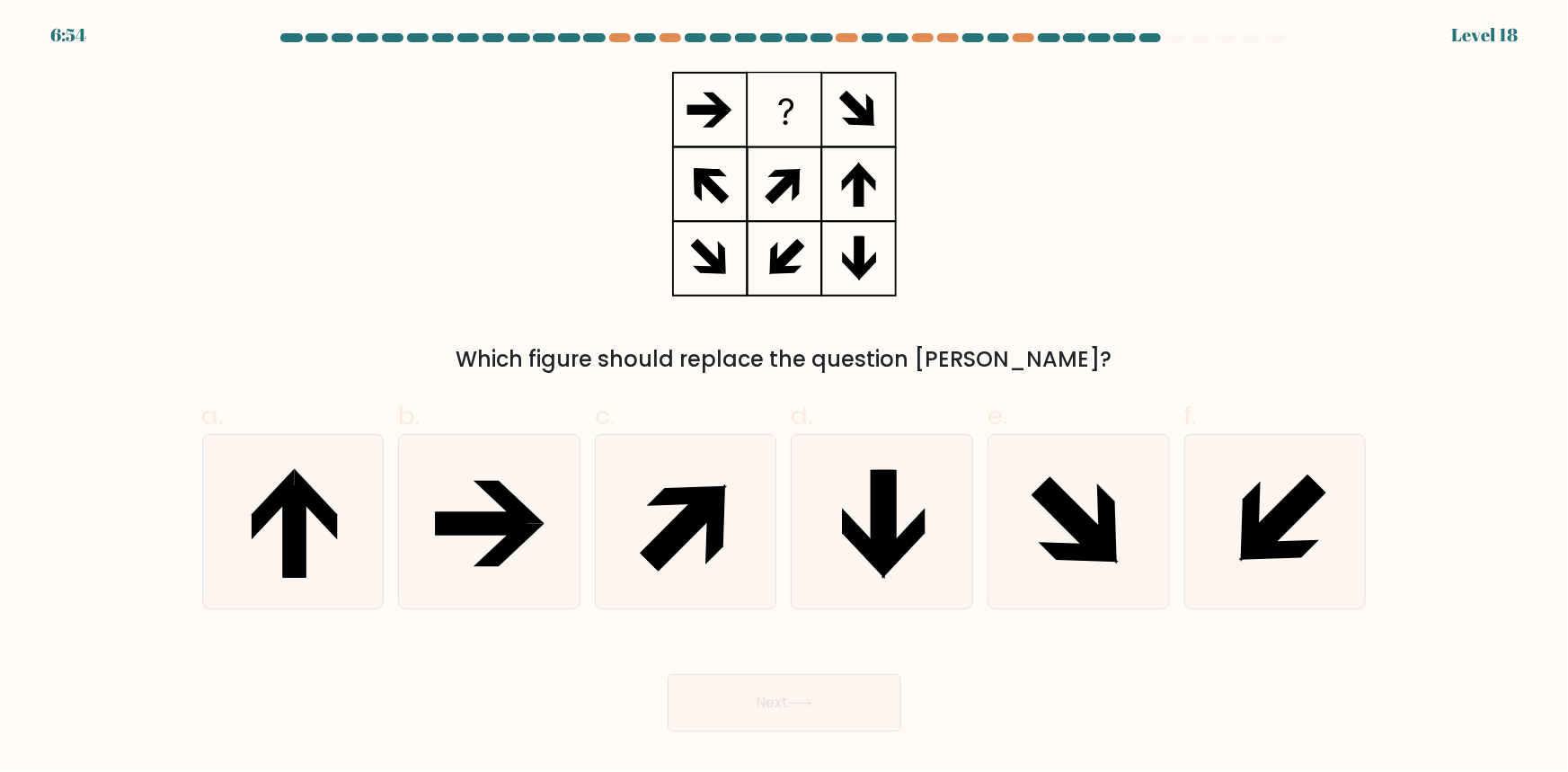
click at [851, 140] on icon at bounding box center [784, 183] width 225 height 231
click at [850, 132] on icon at bounding box center [784, 183] width 225 height 231
click at [321, 510] on icon at bounding box center [316, 504] width 43 height 71
click at [784, 398] on input "a." at bounding box center [784, 392] width 1 height 12
radio input "true"
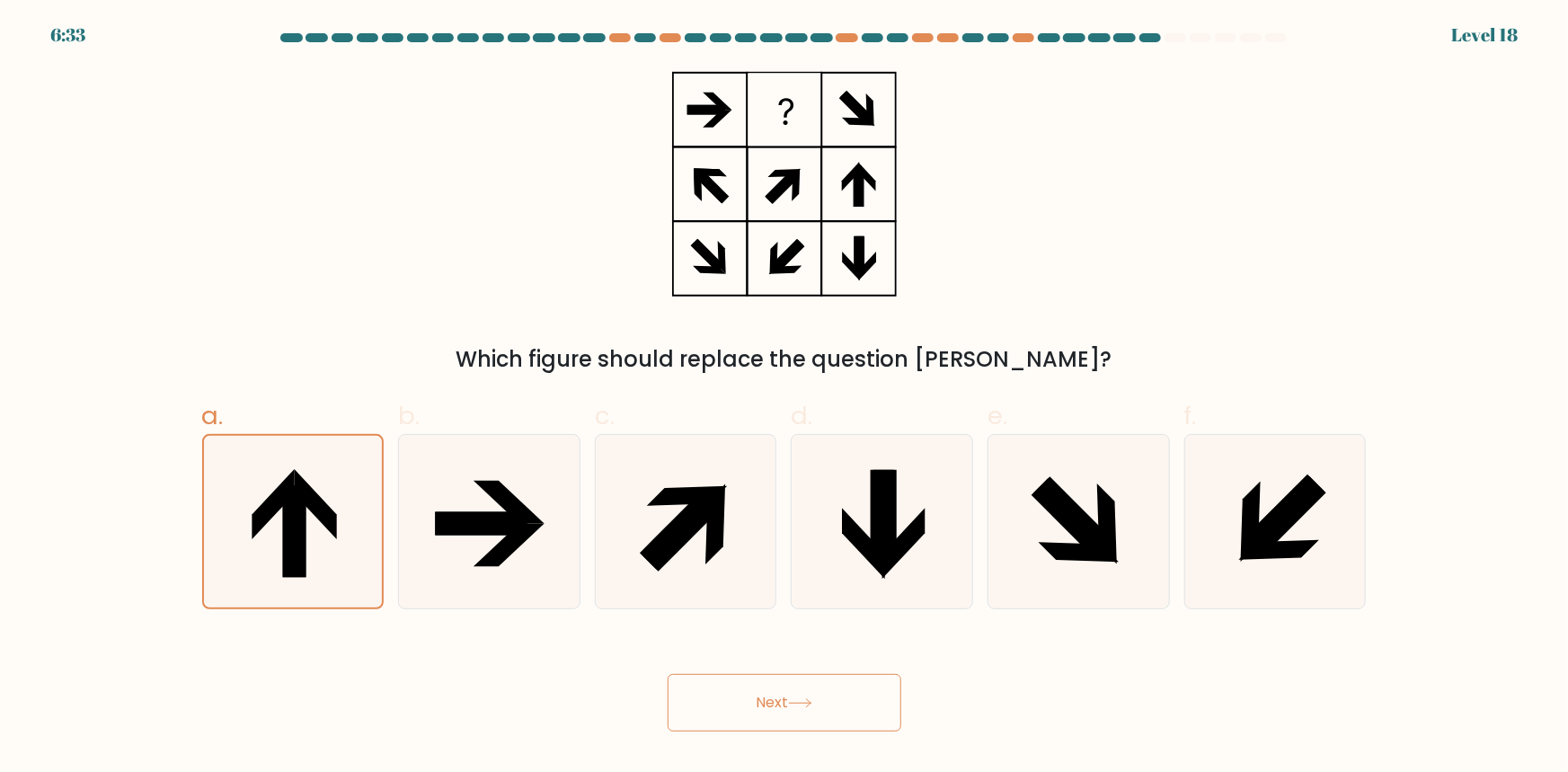
click at [795, 699] on icon at bounding box center [800, 703] width 24 height 10
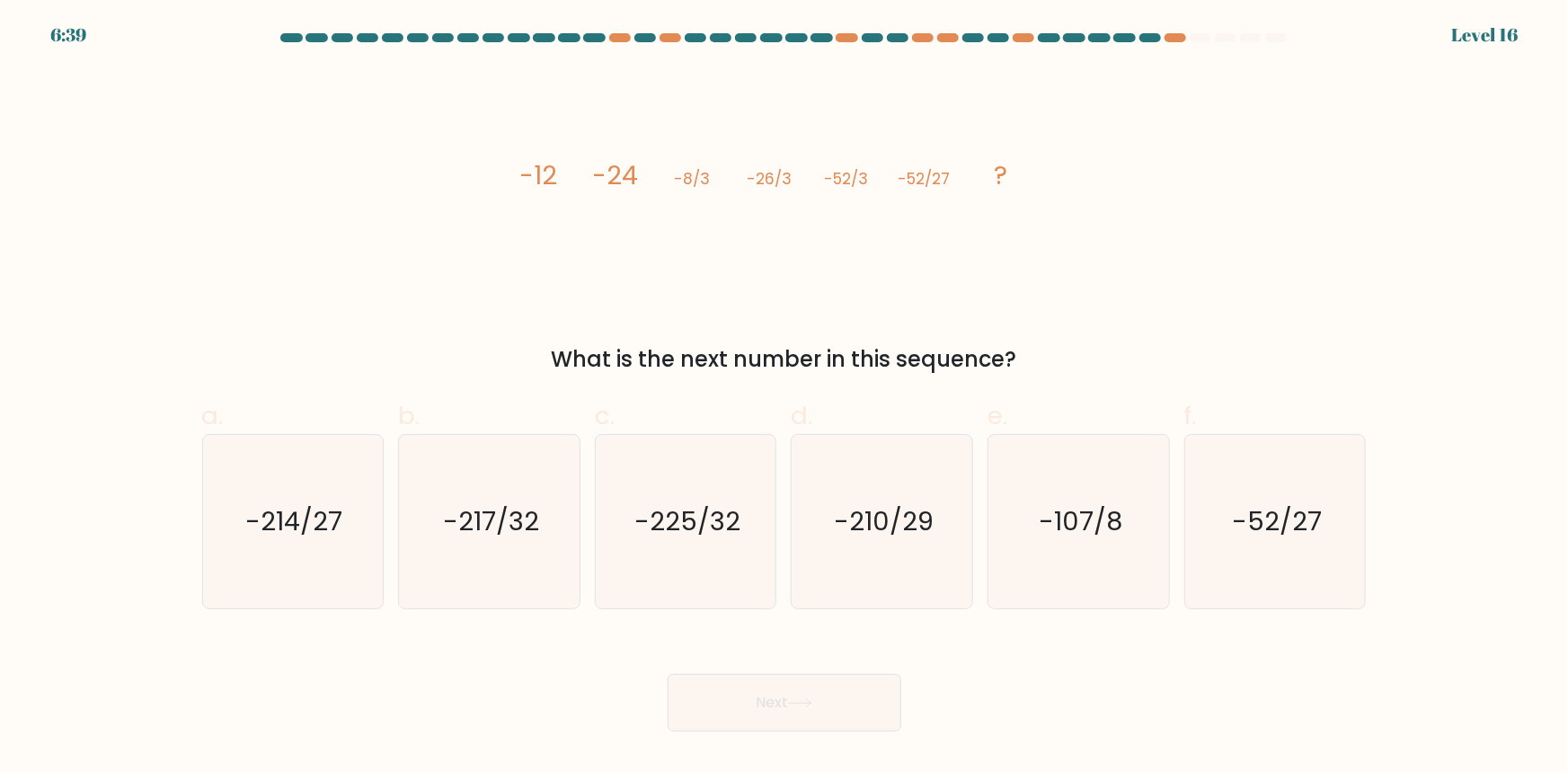
click at [769, 180] on tspan "-26/3" at bounding box center [769, 179] width 45 height 21
click at [767, 178] on tspan "-26/3" at bounding box center [769, 179] width 45 height 21
click at [683, 180] on tspan "-8/3" at bounding box center [691, 179] width 36 height 21
click at [688, 178] on tspan "-8/3" at bounding box center [691, 179] width 36 height 21
drag, startPoint x: 456, startPoint y: 168, endPoint x: 681, endPoint y: 188, distance: 225.9
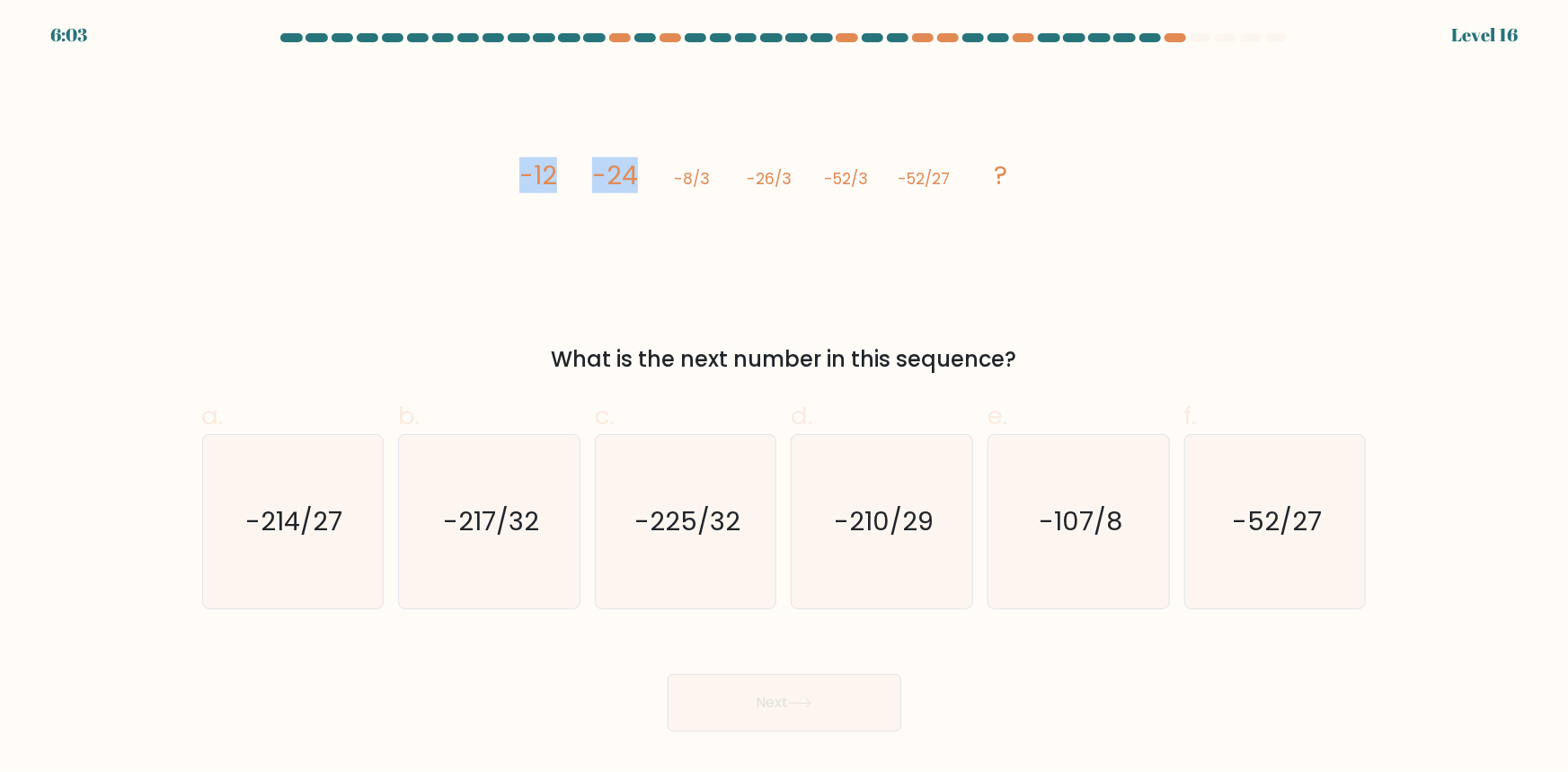
click at [681, 188] on div "image/svg+xml -12 -24 -8/3 -26/3 -52/3 -52/27 ? What is the next number in this…" at bounding box center [784, 222] width 1186 height 307
click at [735, 197] on icon "image/svg+xml -12 -24 -8/3 -26/3 -52/3 -52/27 ?" at bounding box center [784, 183] width 539 height 231
click at [775, 189] on tspan "-26/3" at bounding box center [769, 179] width 45 height 21
click at [706, 180] on tspan "-8/3" at bounding box center [691, 179] width 36 height 21
click at [772, 186] on tspan "-26/3" at bounding box center [769, 179] width 45 height 21
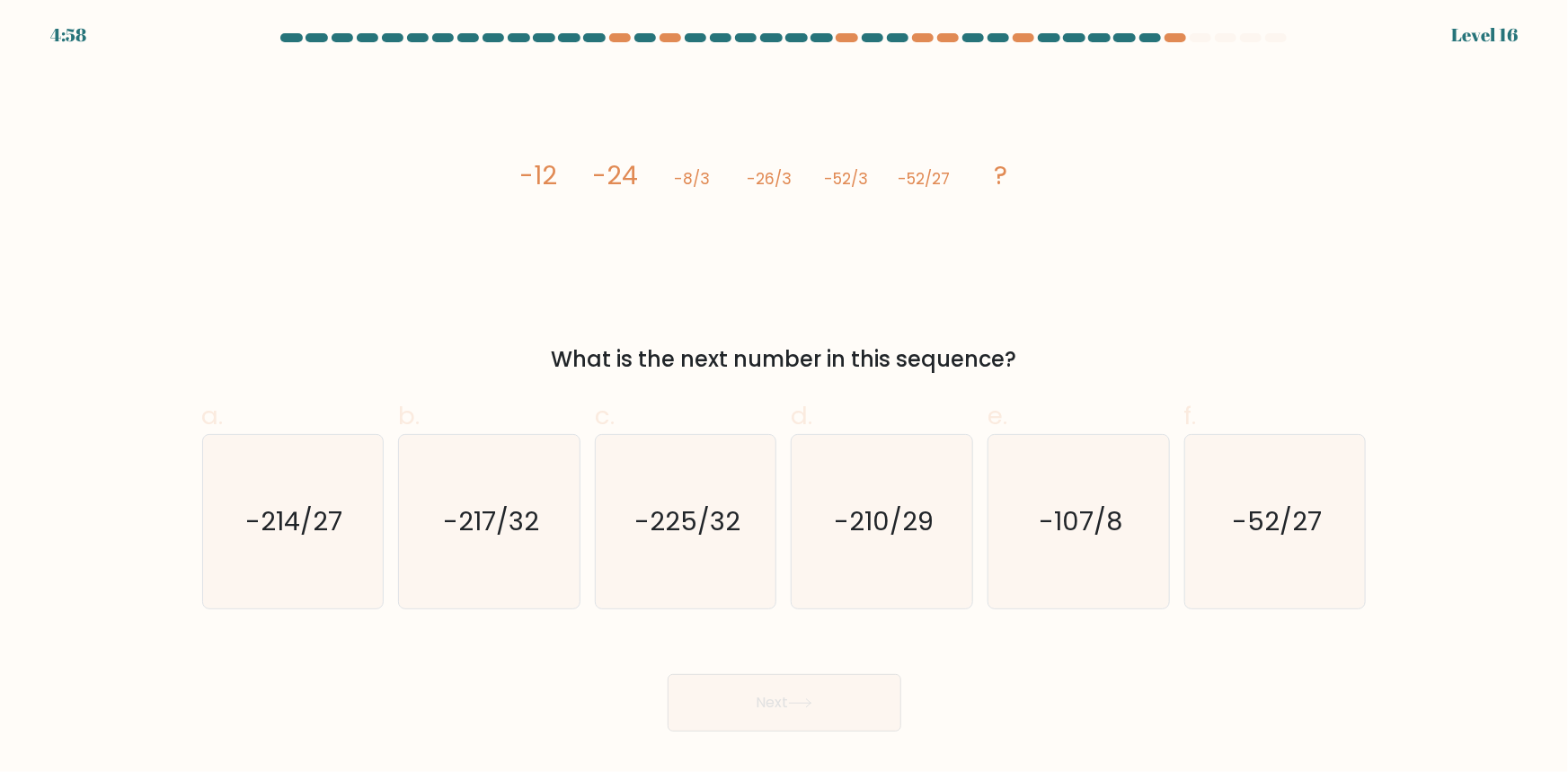
click at [764, 183] on tspan "-26/3" at bounding box center [769, 179] width 45 height 21
click at [782, 180] on tspan "-26/3" at bounding box center [769, 179] width 45 height 21
click at [687, 186] on tspan "-8/3" at bounding box center [691, 179] width 36 height 21
click at [873, 205] on icon "image/svg+xml -12 -24 -8/3 -26/3 -52/3 -52/27 ?" at bounding box center [784, 183] width 539 height 231
drag, startPoint x: 752, startPoint y: 186, endPoint x: 1041, endPoint y: 188, distance: 289.0
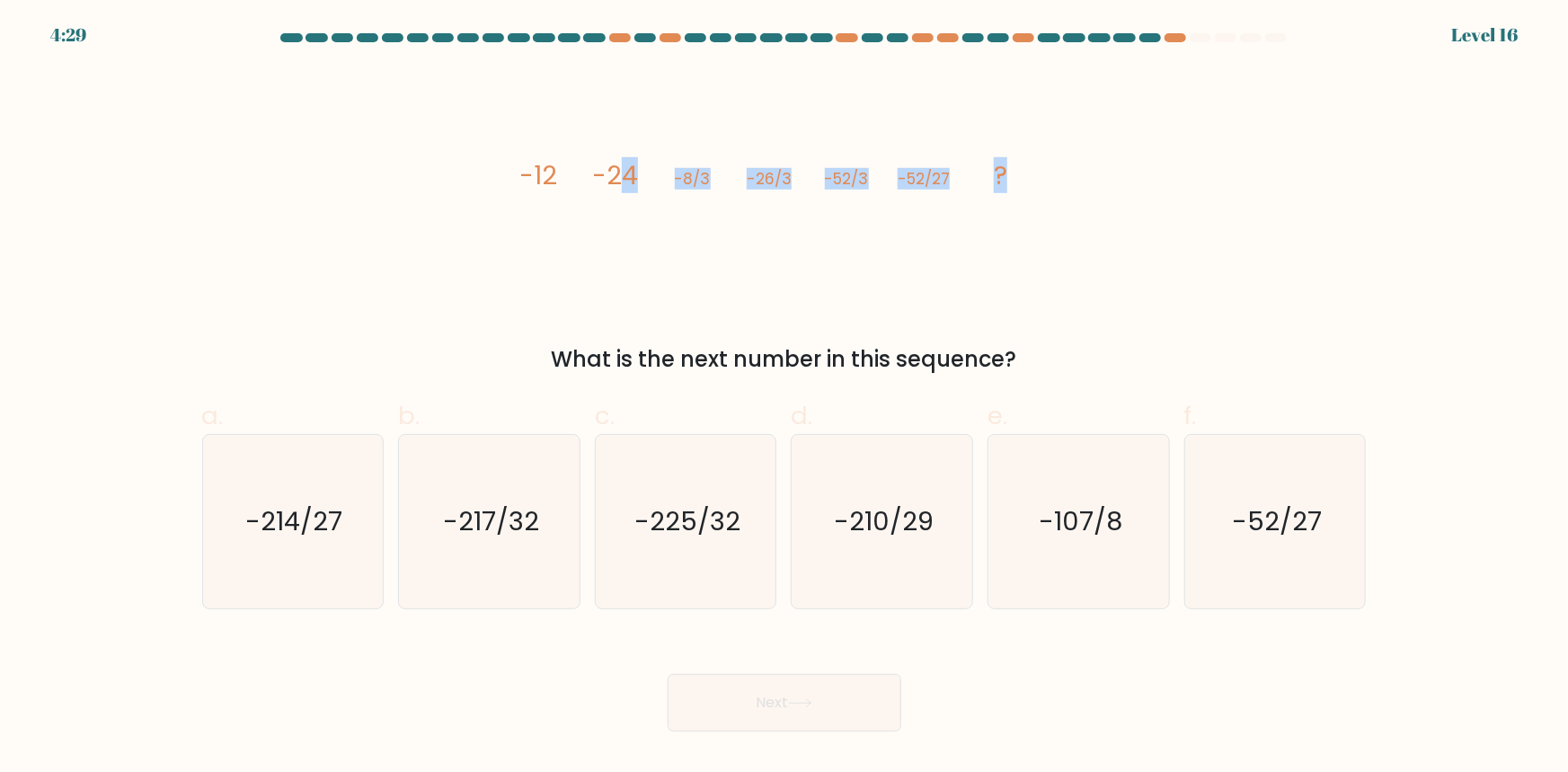
click at [1025, 188] on icon "image/svg+xml -12 -24 -8/3 -26/3 -52/3 -52/27 ?" at bounding box center [784, 183] width 539 height 231
click at [1064, 188] on div "image/svg+xml -12 -24 -8/3 -26/3 -52/3 -52/27 ? What is the next number in this…" at bounding box center [784, 222] width 1186 height 307
click at [538, 168] on tspan "-12" at bounding box center [538, 175] width 37 height 36
click at [611, 175] on tspan "-24" at bounding box center [615, 175] width 46 height 36
click at [663, 186] on icon "image/svg+xml -12 -24 -8/3 -26/3 -52/3 -52/27 ?" at bounding box center [784, 183] width 539 height 231
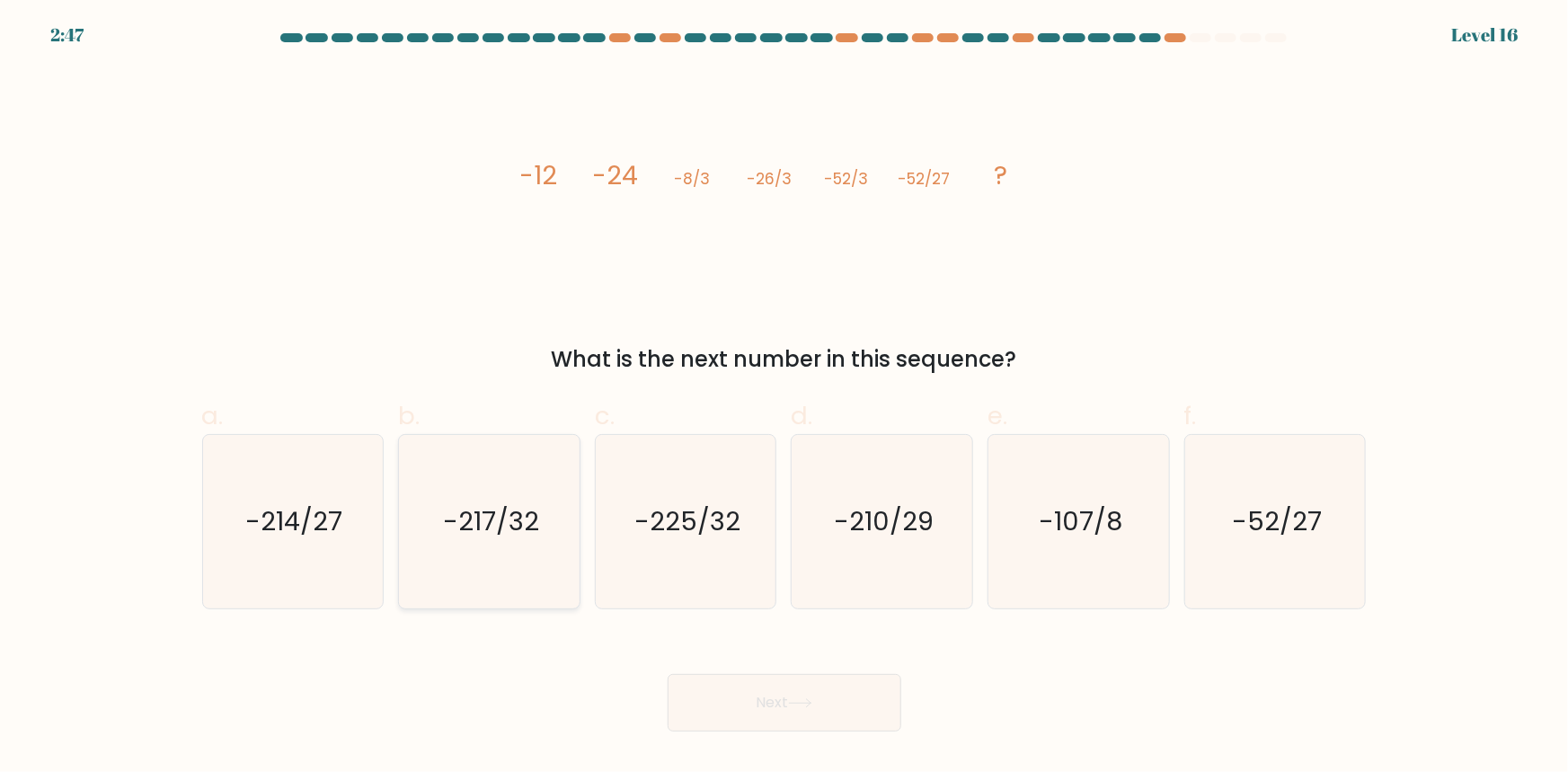
click at [506, 541] on icon "-217/32" at bounding box center [489, 521] width 174 height 174
click at [784, 398] on input "b. -217/32" at bounding box center [784, 392] width 1 height 12
radio input "true"
click at [739, 698] on button "Next" at bounding box center [784, 703] width 233 height 58
click at [779, 714] on button "Next" at bounding box center [784, 703] width 233 height 58
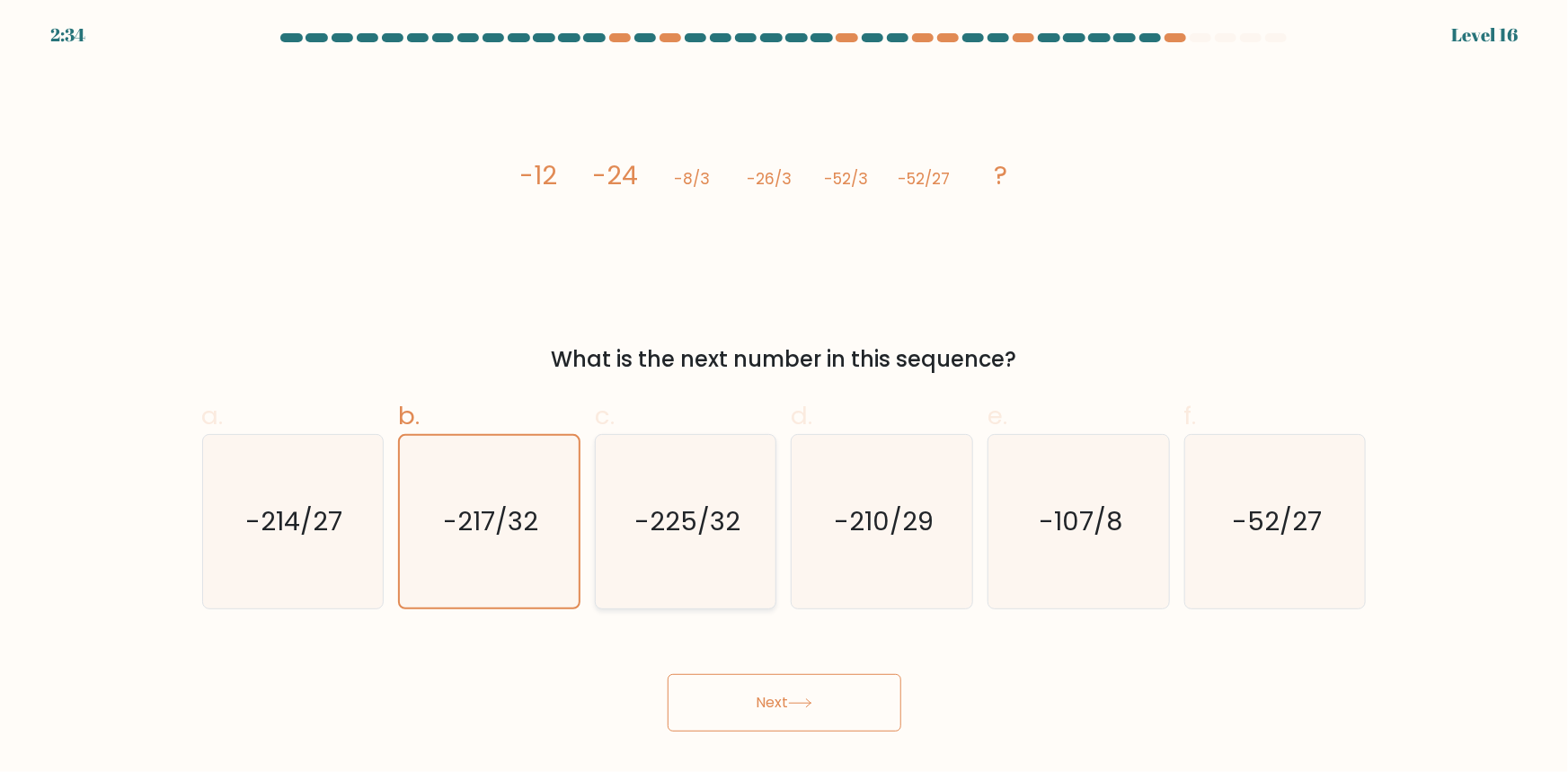
click at [718, 441] on icon "-225/32" at bounding box center [686, 521] width 174 height 174
click at [784, 398] on input "c. -225/32" at bounding box center [784, 392] width 1 height 12
radio input "true"
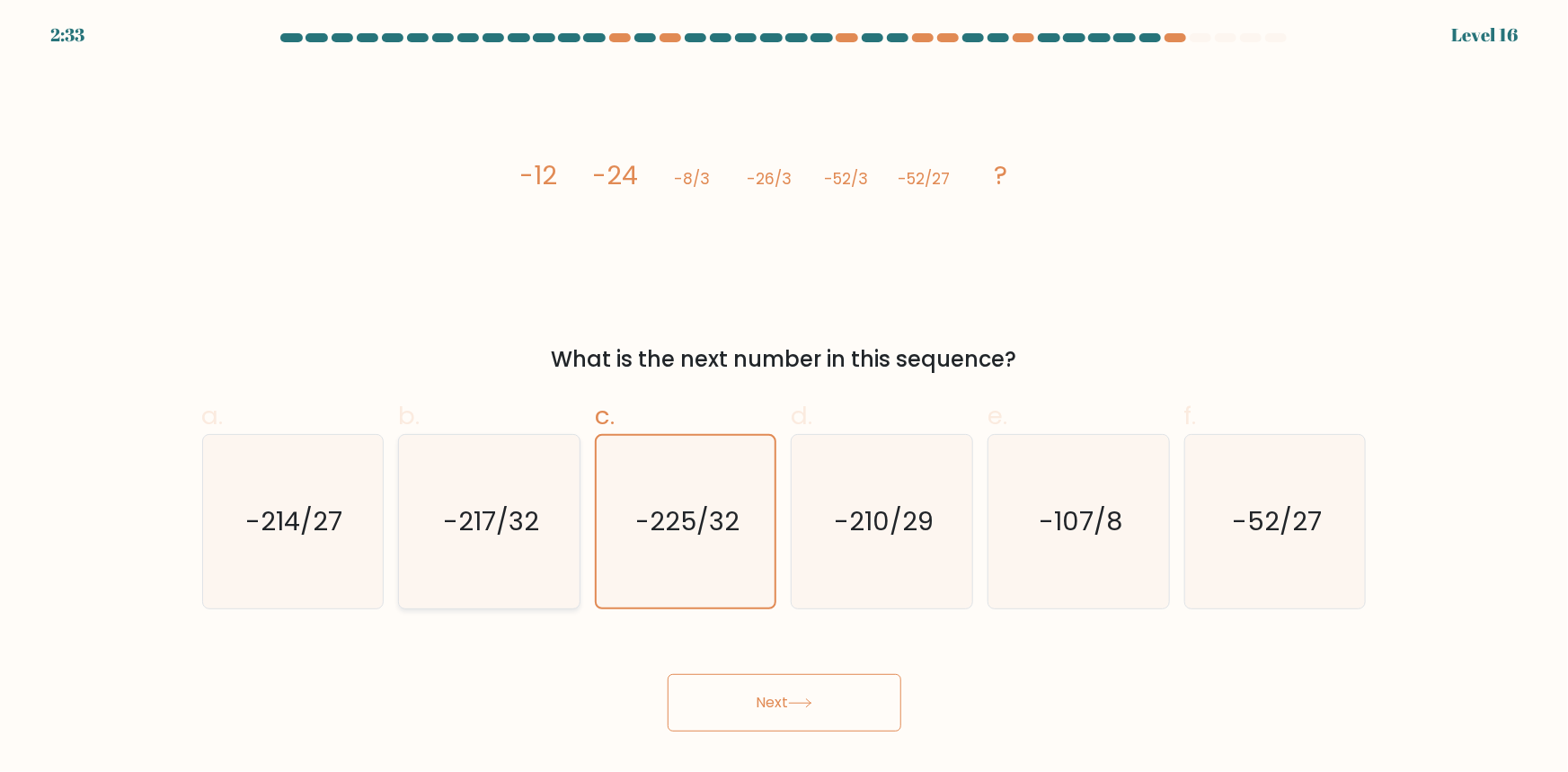
click at [466, 499] on icon "-217/32" at bounding box center [489, 521] width 174 height 174
click at [784, 398] on input "b. -217/32" at bounding box center [784, 392] width 1 height 12
radio input "true"
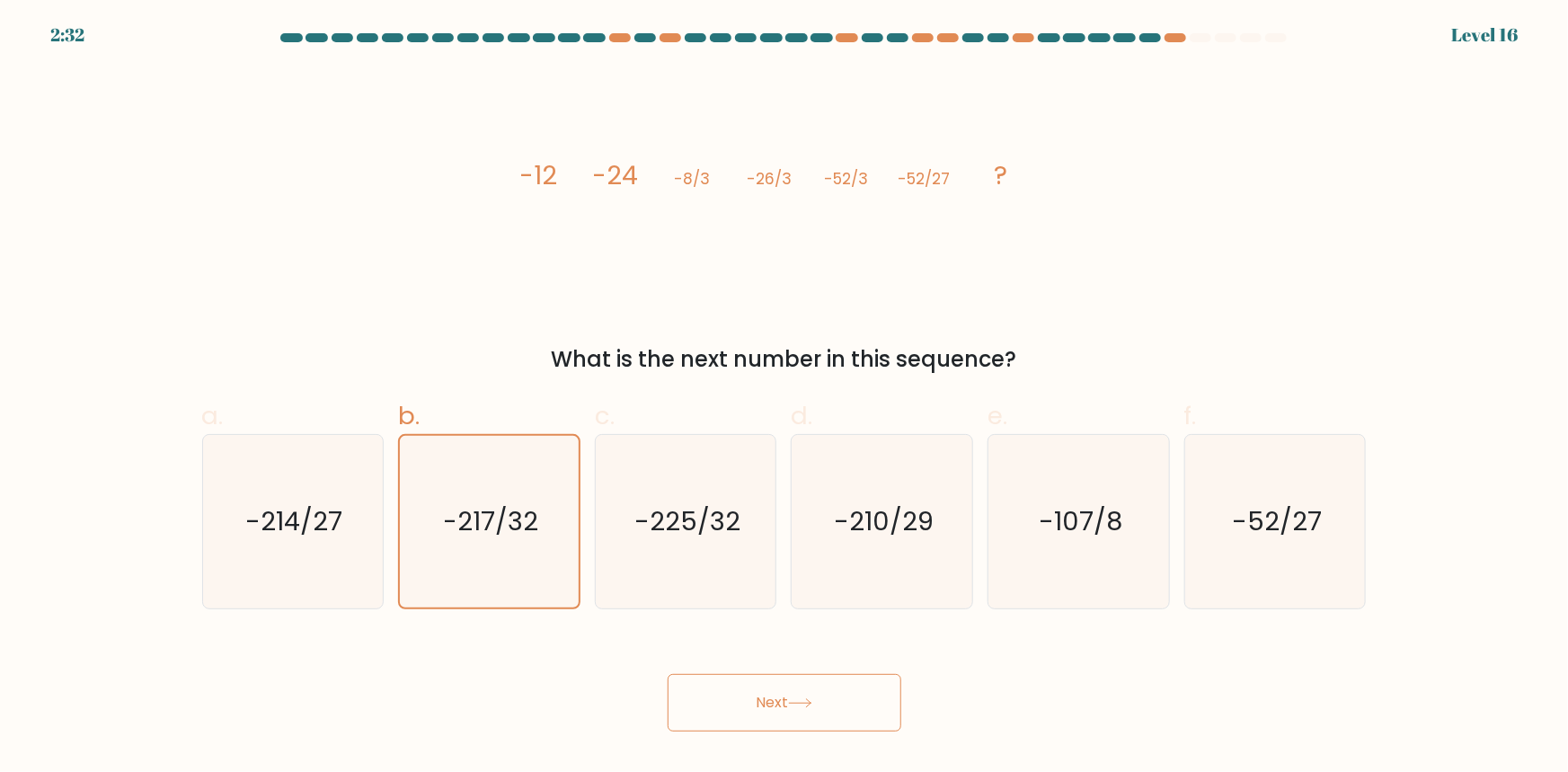
click at [765, 712] on button "Next" at bounding box center [784, 703] width 233 height 58
click at [649, 540] on icon "-225/32" at bounding box center [686, 521] width 174 height 174
click at [784, 398] on input "c. -225/32" at bounding box center [784, 392] width 1 height 12
radio input "true"
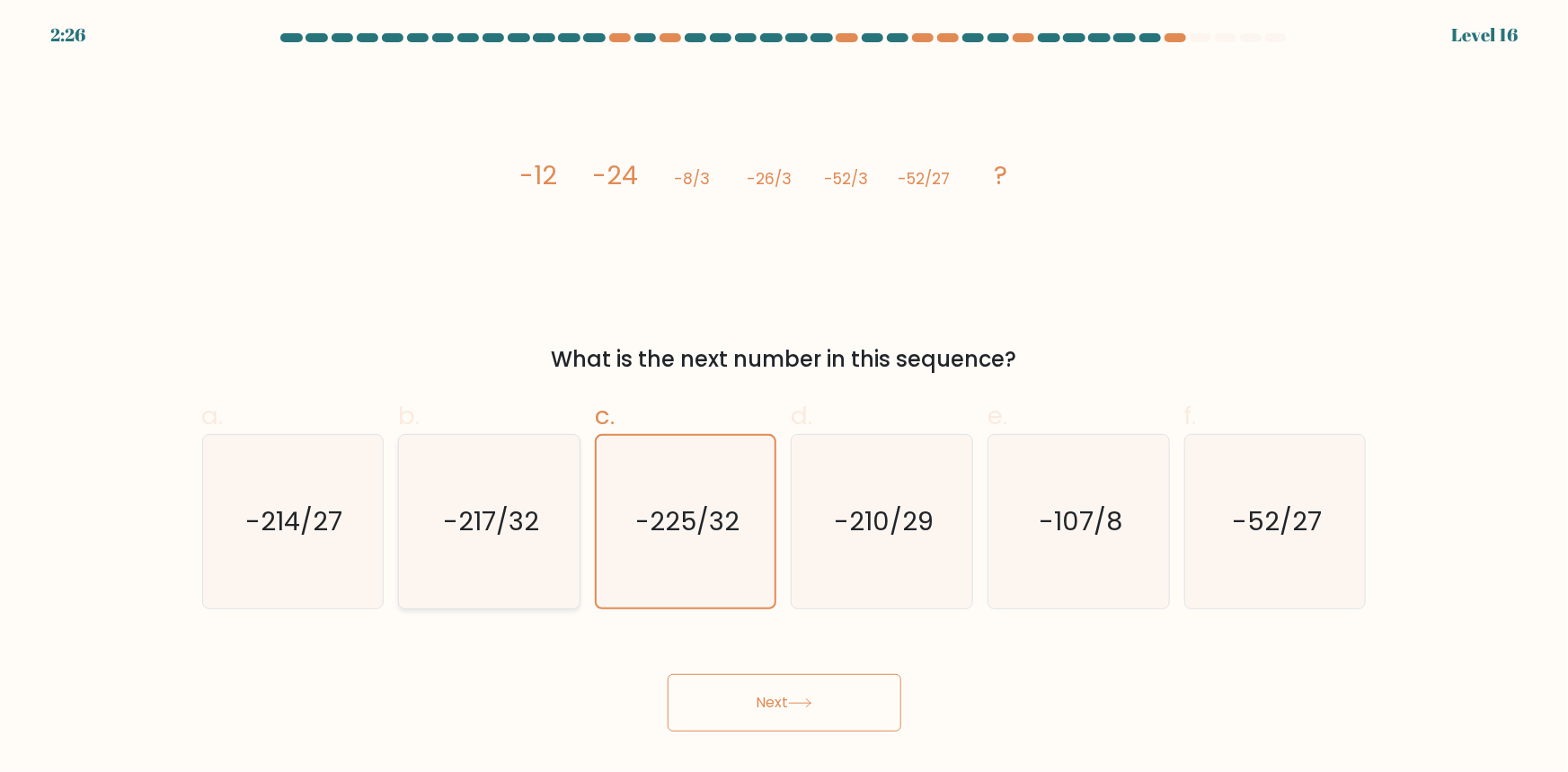
click at [447, 529] on text "-217/32" at bounding box center [491, 520] width 96 height 36
click at [784, 398] on input "b. -217/32" at bounding box center [784, 392] width 1 height 12
radio input "true"
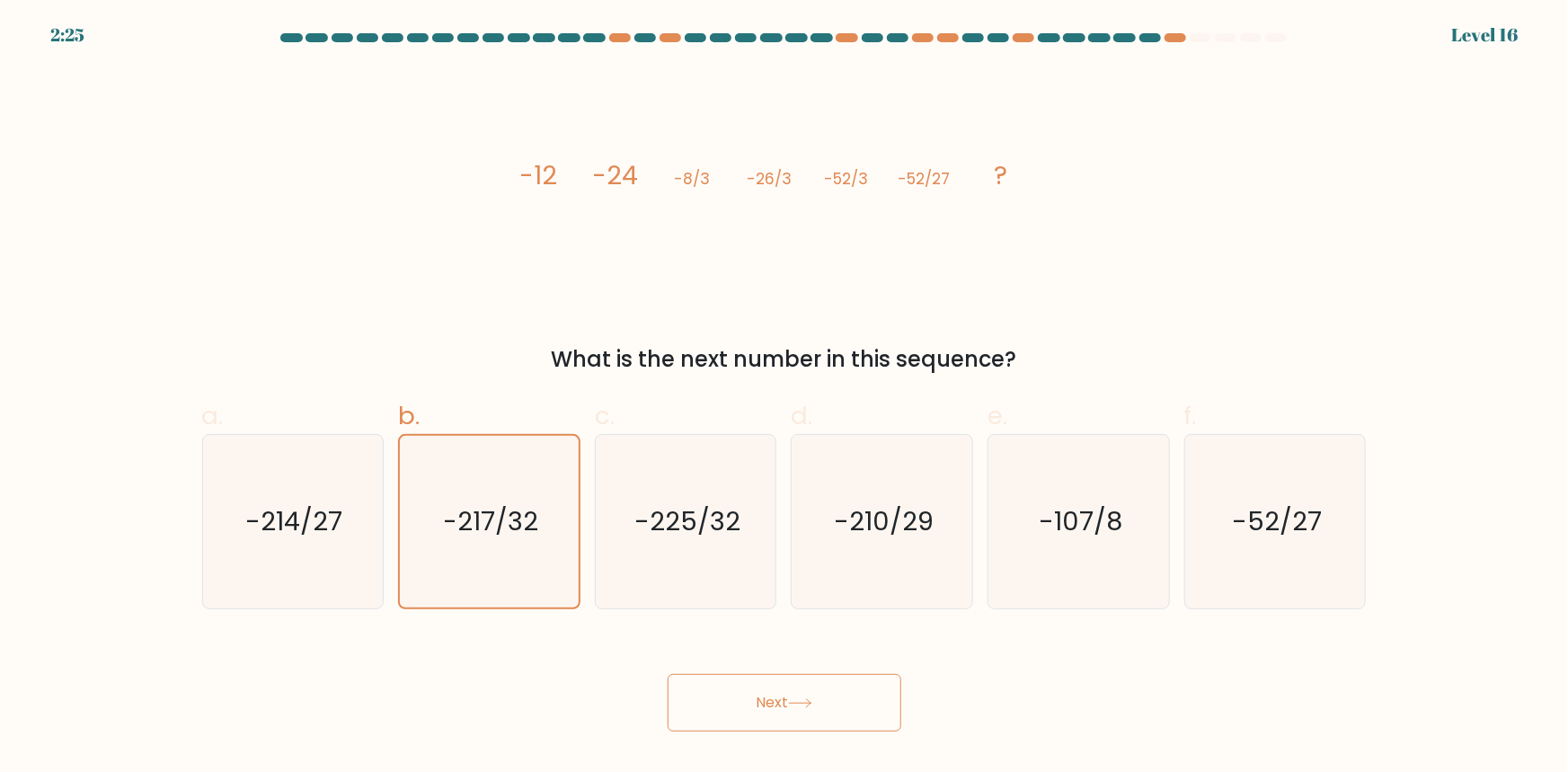
click at [763, 692] on button "Next" at bounding box center [784, 703] width 233 height 58
click at [609, 594] on icon "-225/32" at bounding box center [686, 521] width 174 height 174
click at [784, 398] on input "c. -225/32" at bounding box center [784, 392] width 1 height 12
radio input "true"
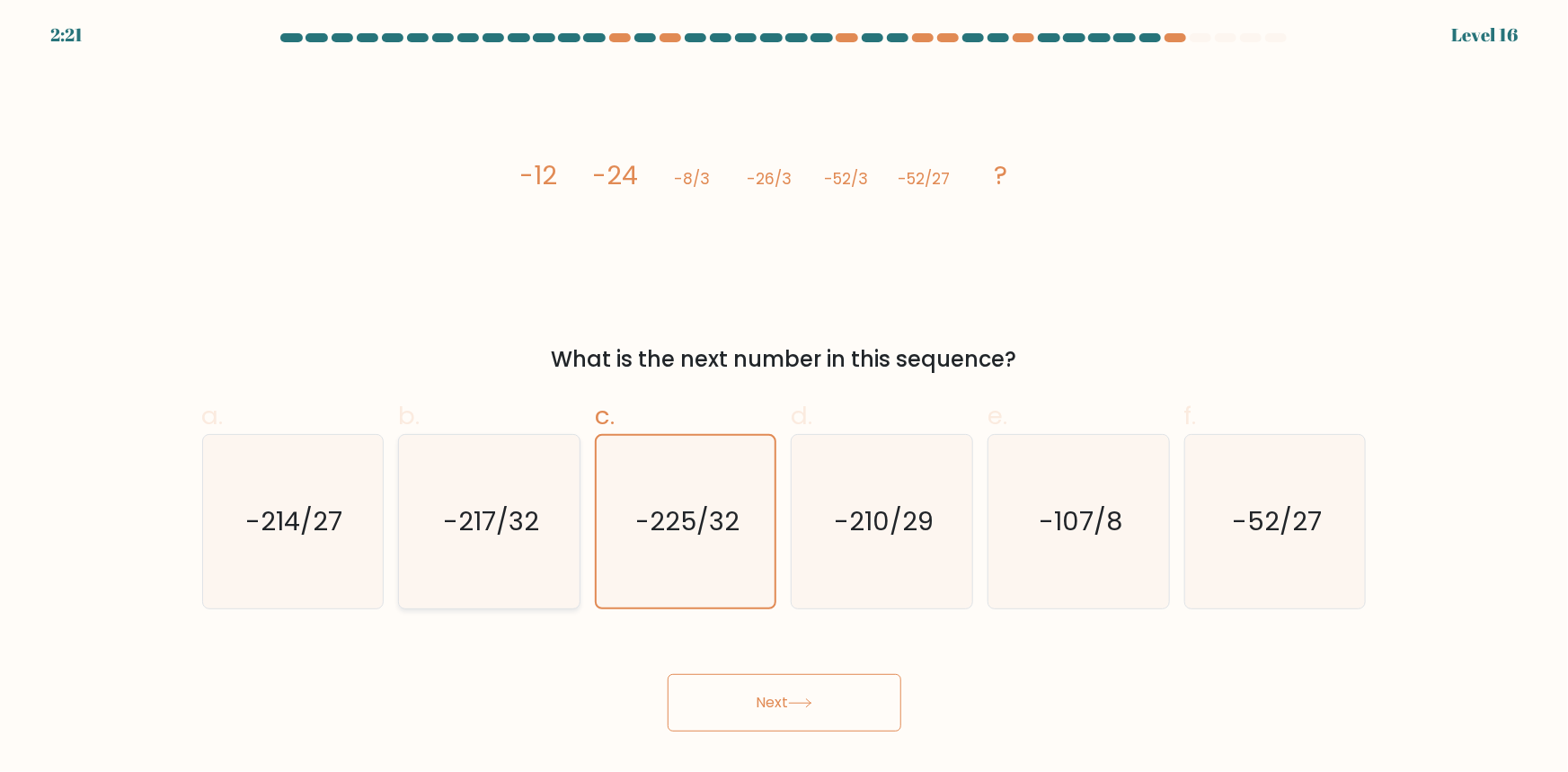
click at [533, 543] on icon "-217/32" at bounding box center [489, 521] width 174 height 174
click at [784, 398] on input "b. -217/32" at bounding box center [784, 392] width 1 height 12
radio input "true"
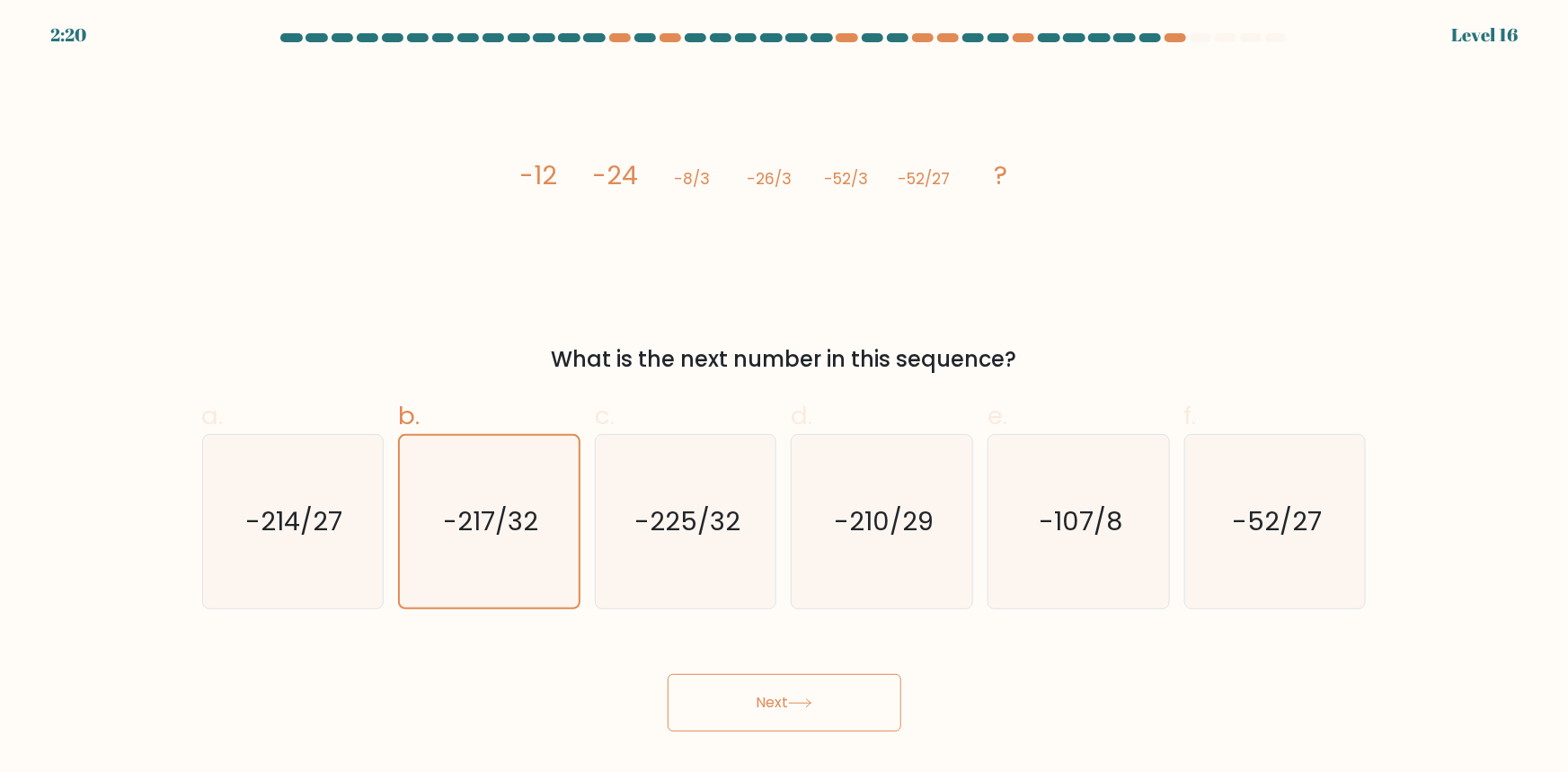
click at [761, 692] on button "Next" at bounding box center [784, 703] width 233 height 58
click at [836, 488] on icon "-210/29" at bounding box center [881, 521] width 174 height 174
click at [785, 398] on input "d. -210/29" at bounding box center [784, 392] width 1 height 12
radio input "true"
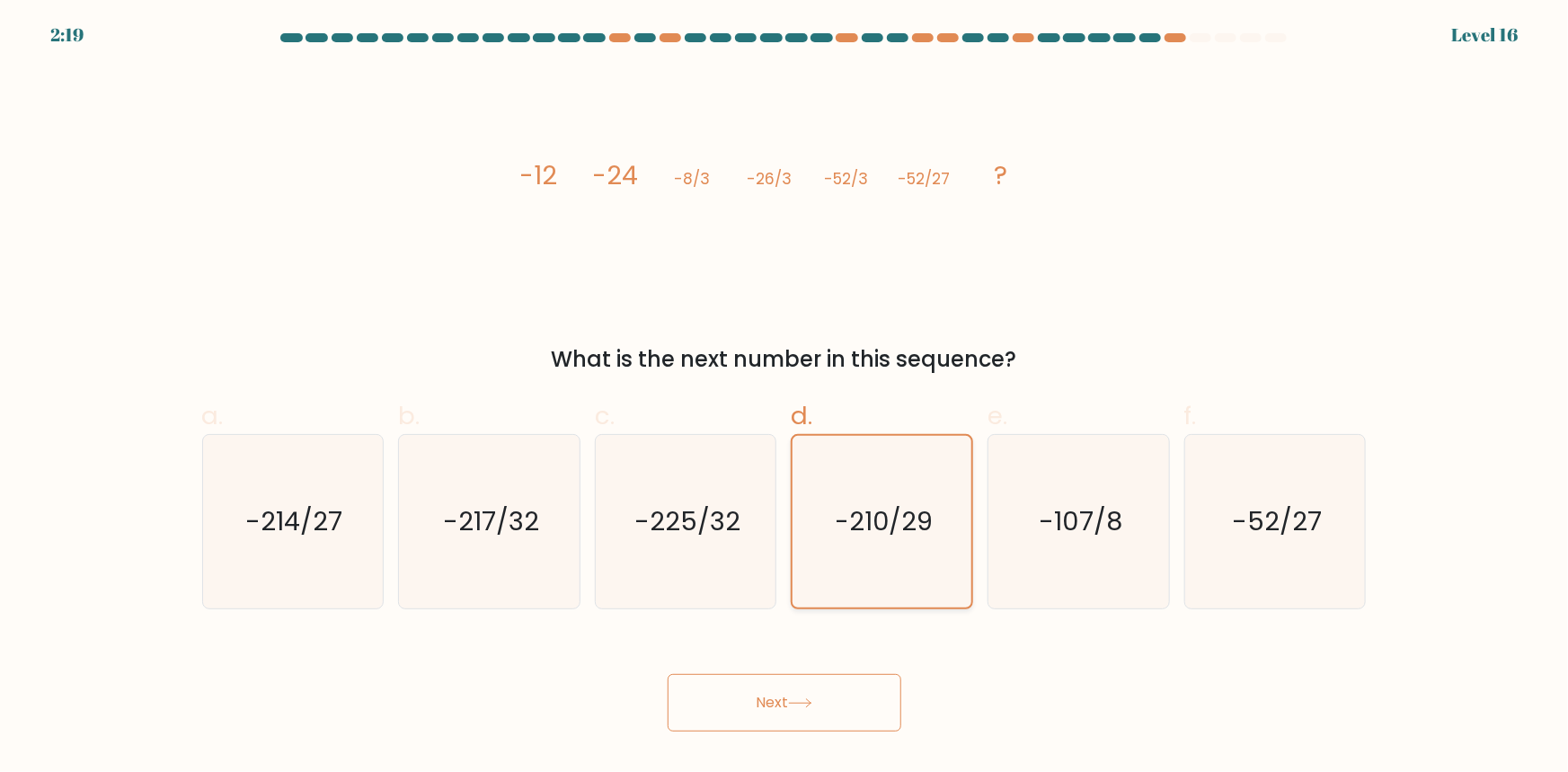
click at [935, 486] on icon "-210/29" at bounding box center [881, 521] width 172 height 172
click at [785, 398] on input "d. -210/29" at bounding box center [784, 392] width 1 height 12
click at [1043, 493] on icon "-107/8" at bounding box center [1078, 521] width 174 height 174
click at [785, 398] on input "e. -107/8" at bounding box center [784, 392] width 1 height 12
radio input "true"
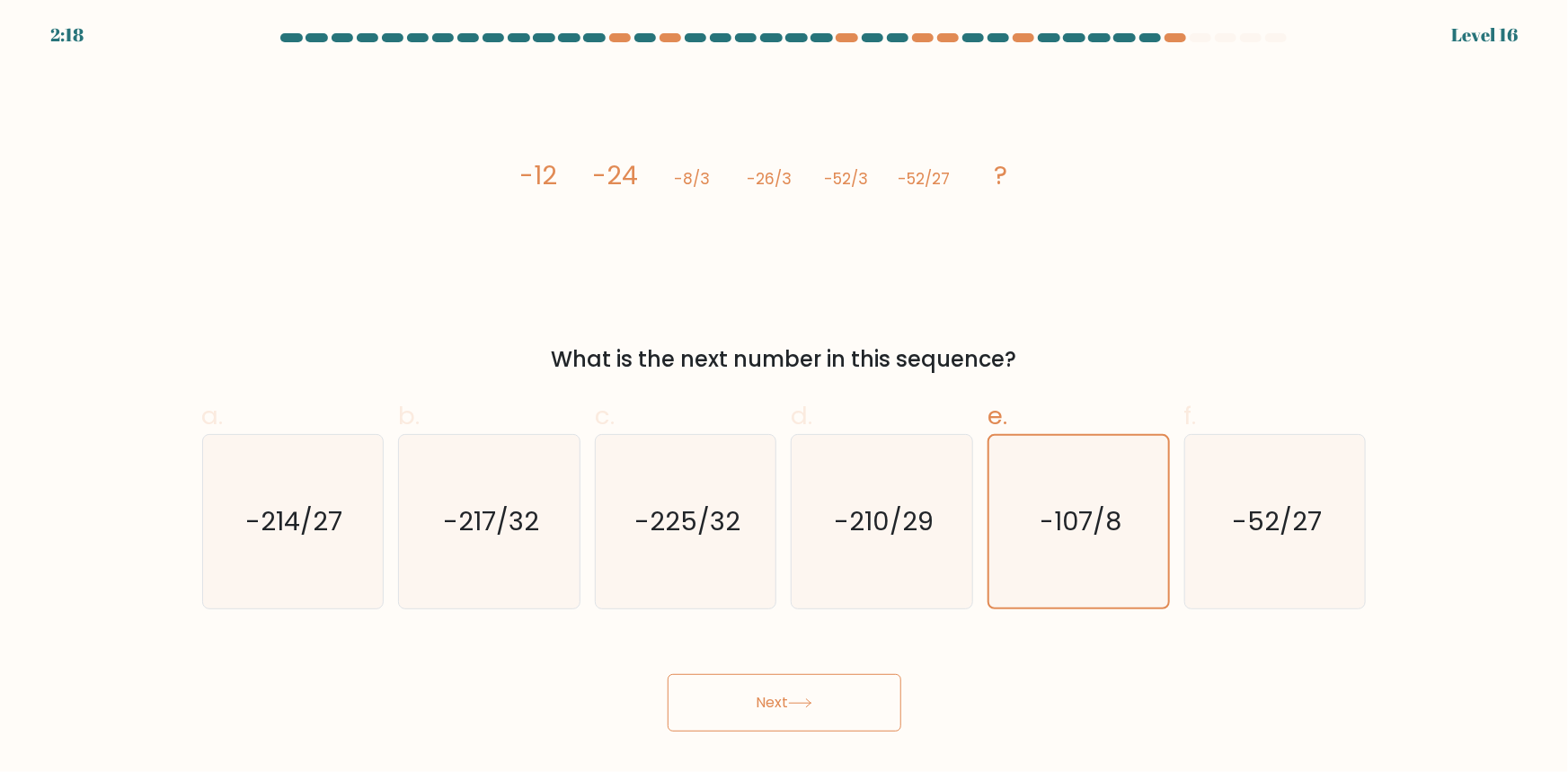
click at [757, 692] on button "Next" at bounding box center [784, 703] width 233 height 58
click at [808, 576] on icon "-210/29" at bounding box center [881, 521] width 174 height 174
click at [785, 398] on input "d. -210/29" at bounding box center [784, 392] width 1 height 12
radio input "true"
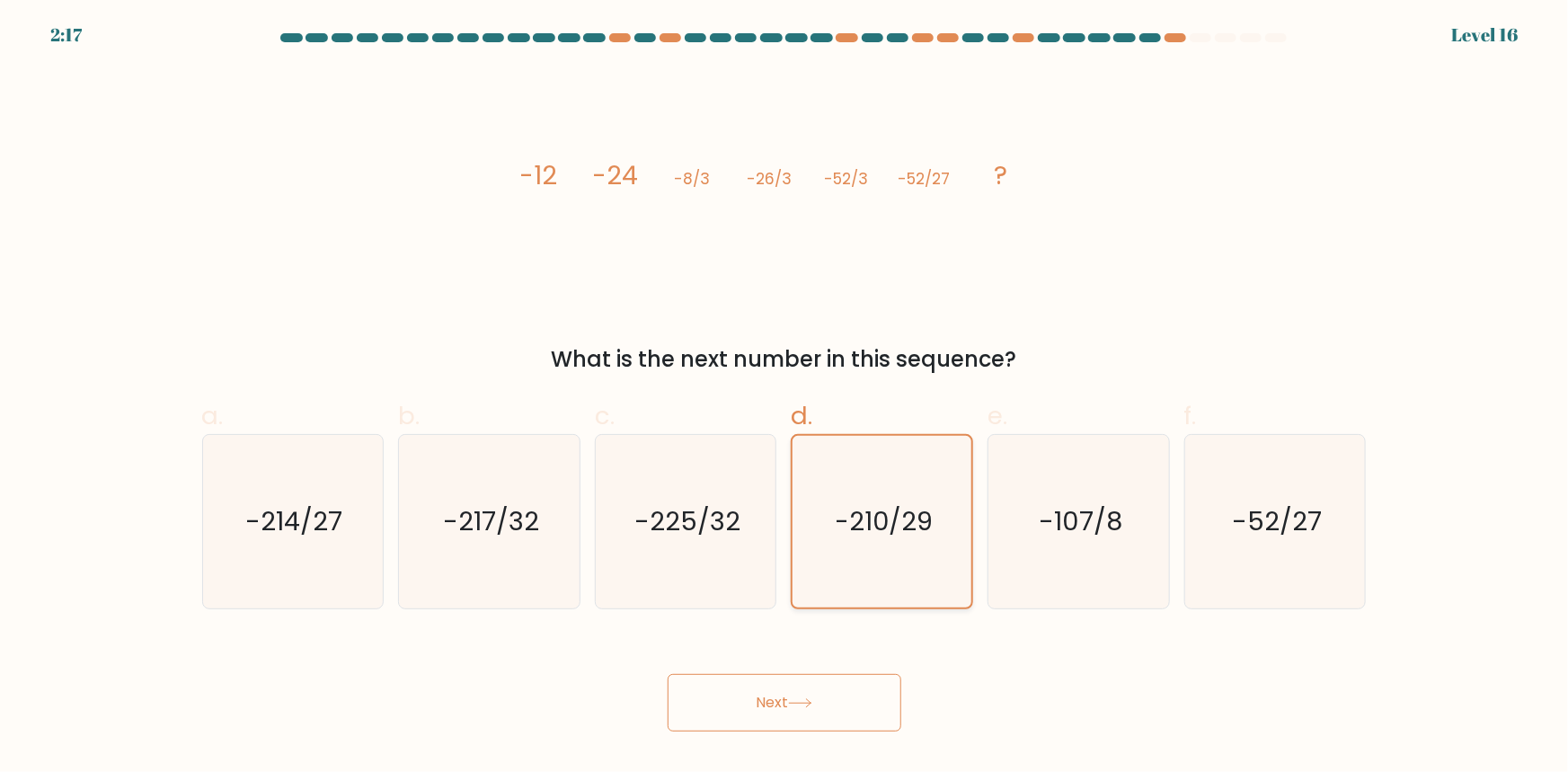
click at [990, 545] on div "-107/8" at bounding box center [1078, 521] width 182 height 175
click at [785, 398] on input "e. -107/8" at bounding box center [784, 392] width 1 height 12
radio input "true"
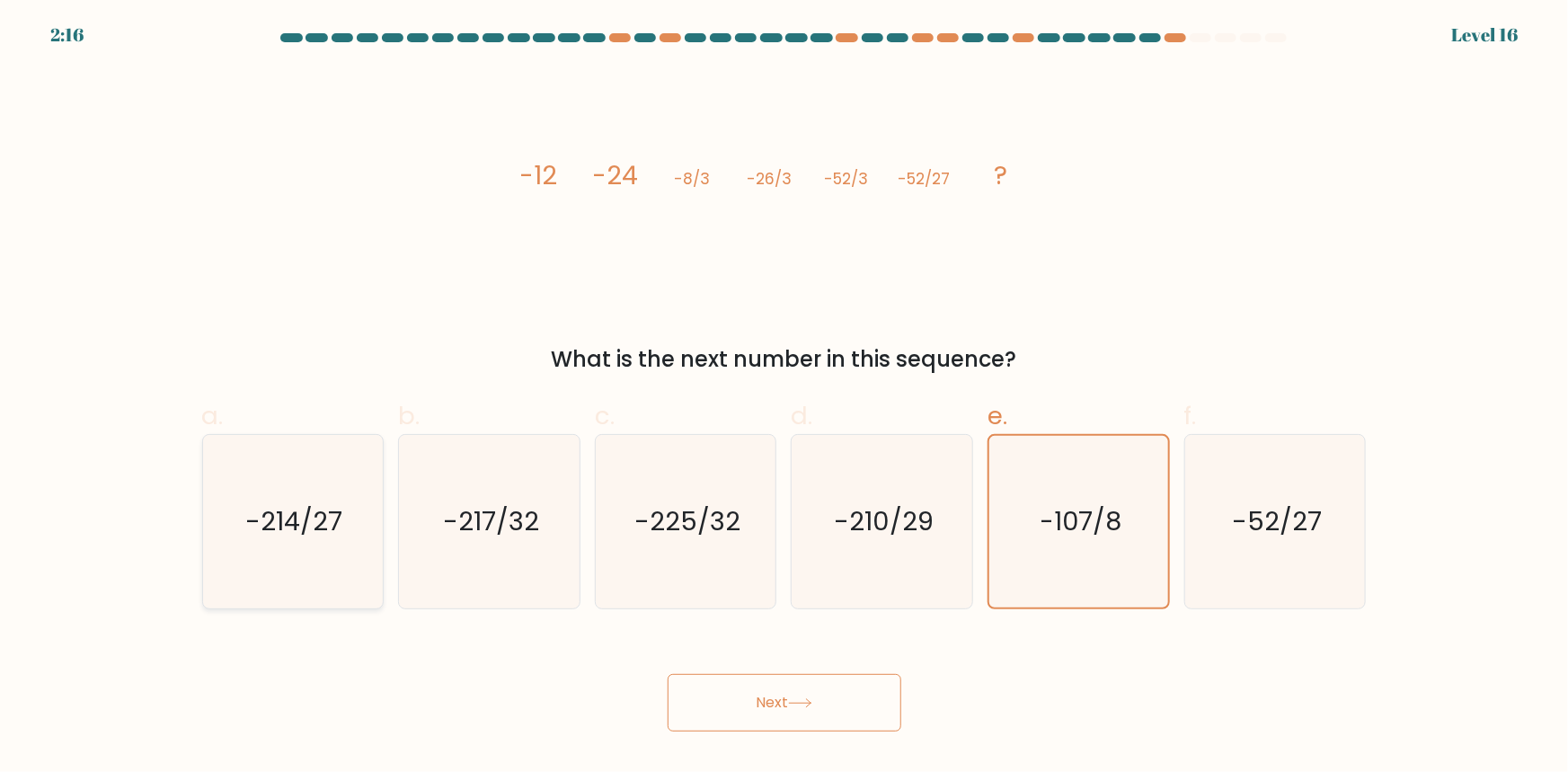
click at [356, 548] on icon "-214/27" at bounding box center [292, 521] width 174 height 174
click at [784, 398] on input "a. -214/27" at bounding box center [784, 392] width 1 height 12
radio input "true"
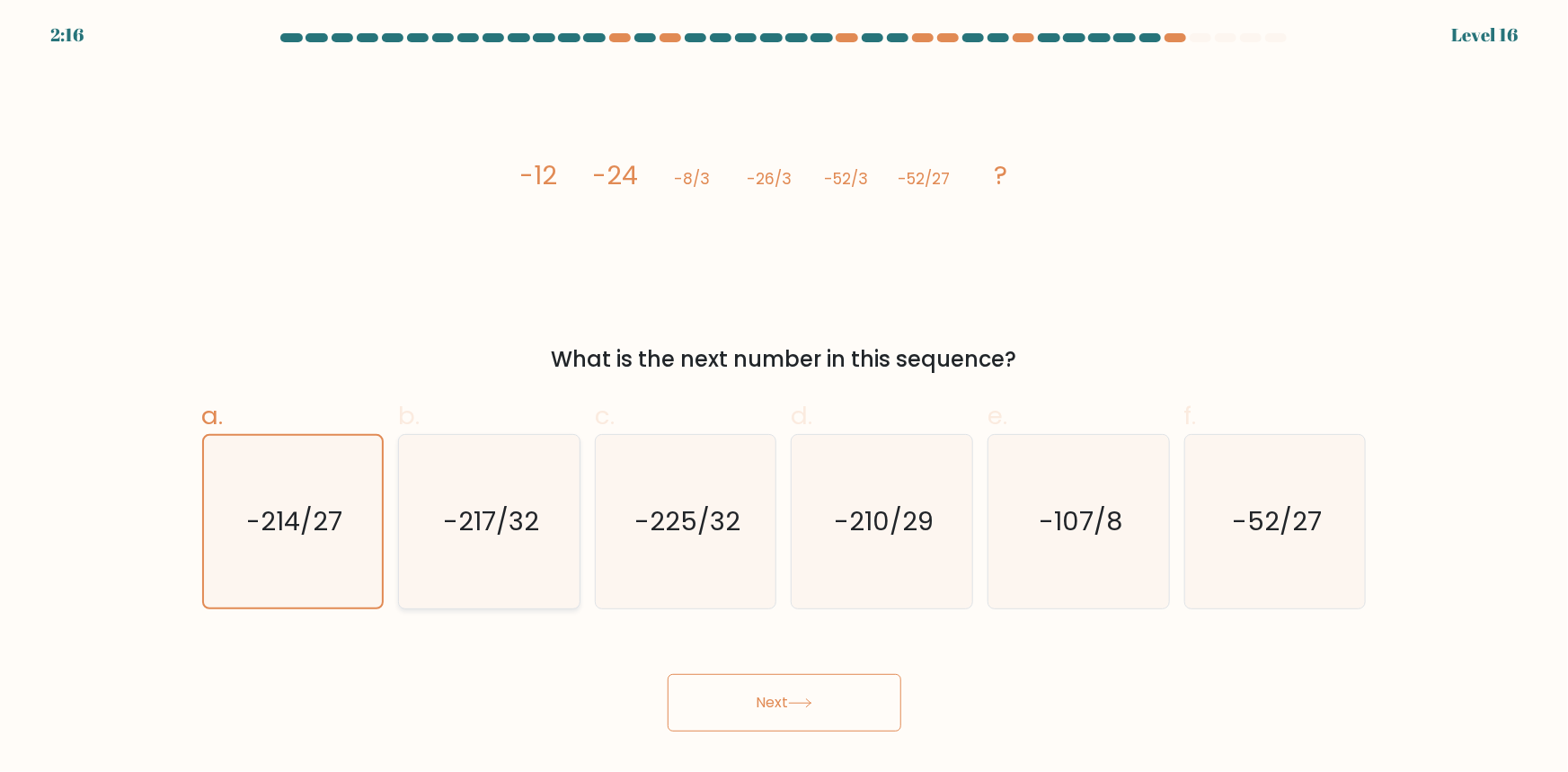
click at [521, 521] on text "-217/32" at bounding box center [491, 520] width 96 height 36
click at [784, 398] on input "b. -217/32" at bounding box center [784, 392] width 1 height 12
radio input "true"
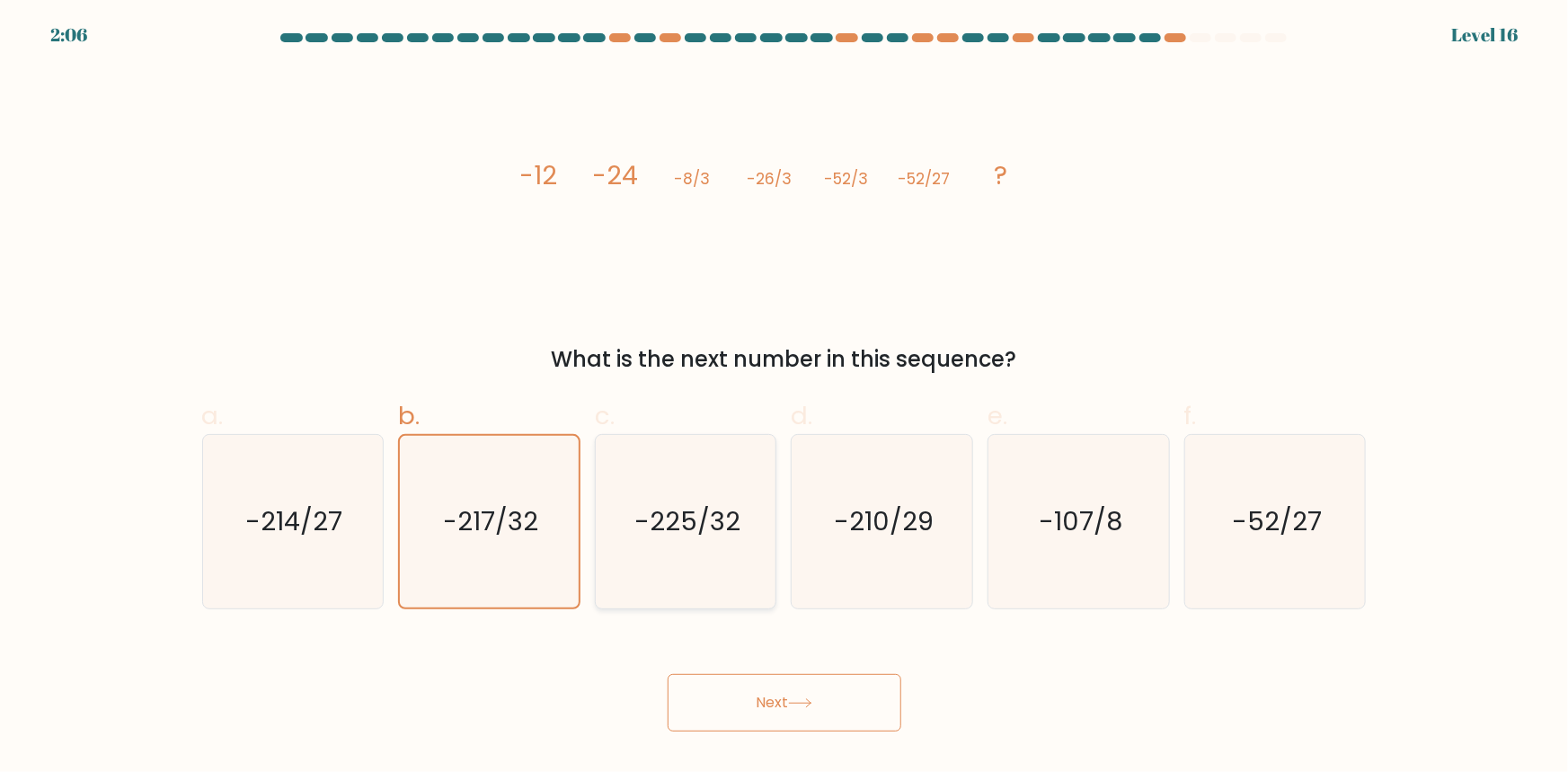
click at [719, 484] on icon "-225/32" at bounding box center [686, 521] width 174 height 174
click at [784, 398] on input "c. -225/32" at bounding box center [784, 392] width 1 height 12
radio input "true"
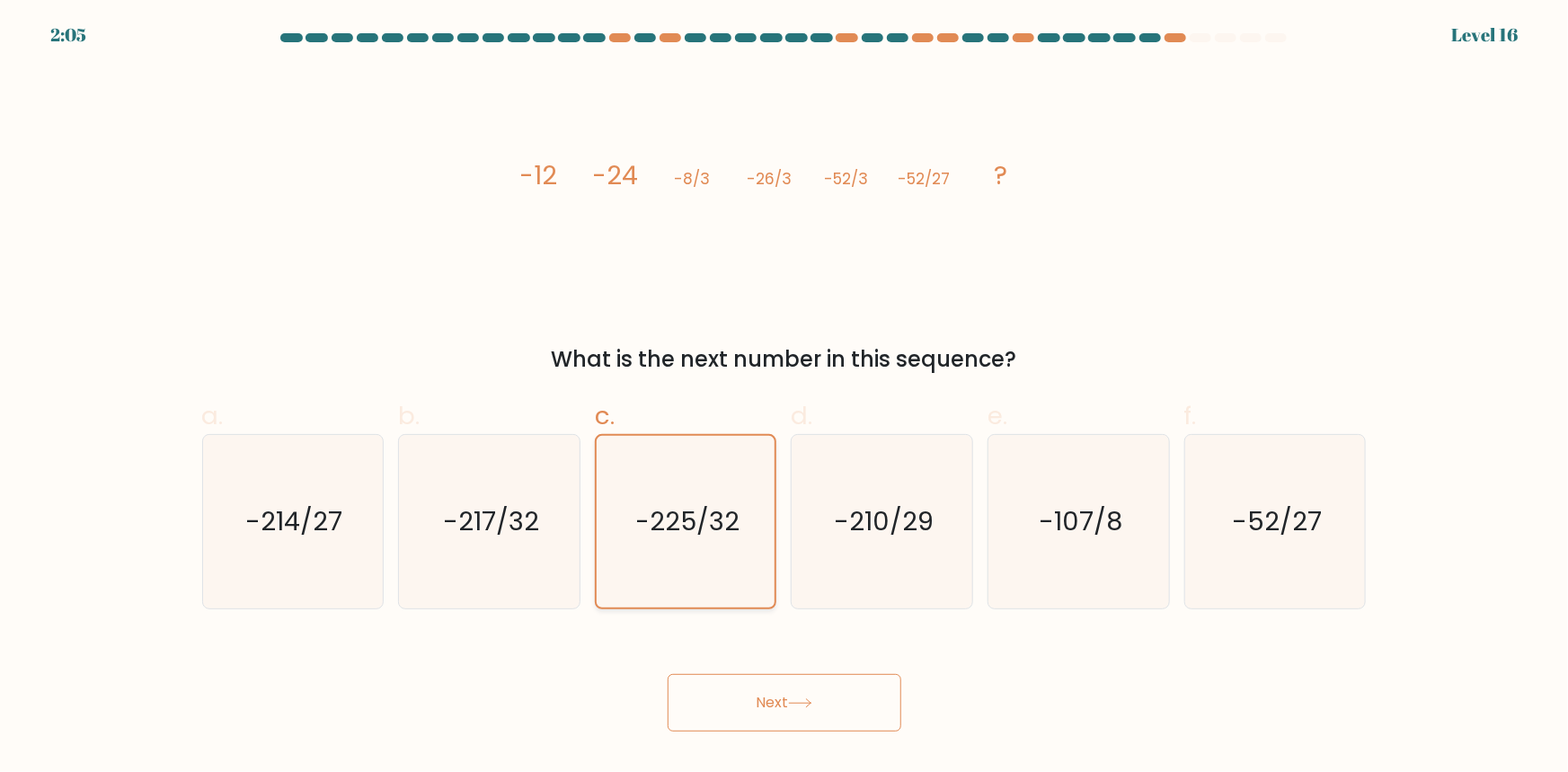
click at [719, 484] on icon "-225/32" at bounding box center [686, 521] width 172 height 172
click at [784, 398] on input "c. -225/32" at bounding box center [784, 392] width 1 height 12
click at [522, 490] on icon "-217/32" at bounding box center [489, 521] width 174 height 174
click at [784, 398] on input "b. -217/32" at bounding box center [784, 392] width 1 height 12
radio input "true"
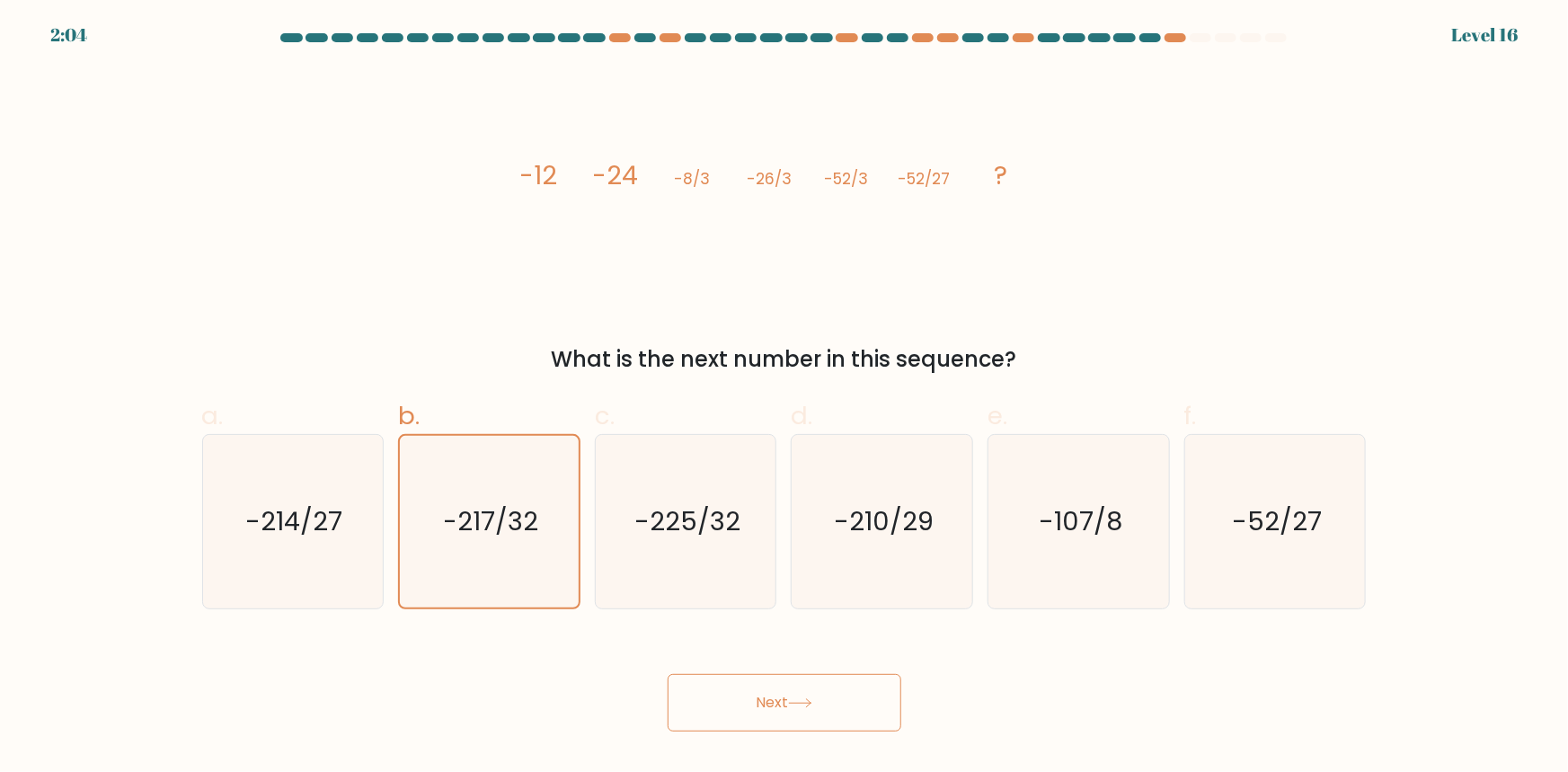
click at [769, 704] on button "Next" at bounding box center [784, 703] width 233 height 58
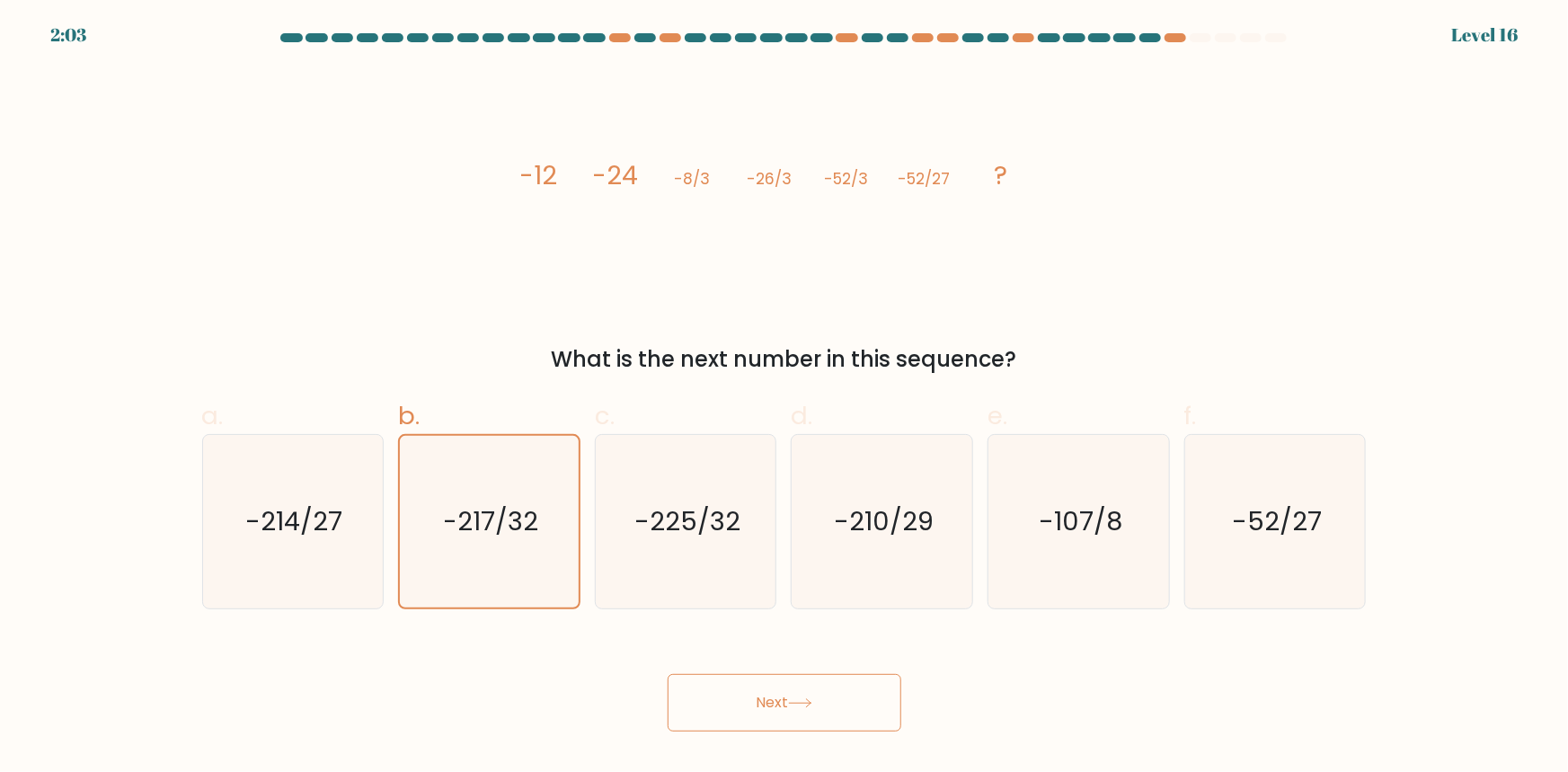
click at [769, 704] on button "Next" at bounding box center [784, 703] width 233 height 58
click at [771, 704] on button "Next" at bounding box center [784, 703] width 233 height 58
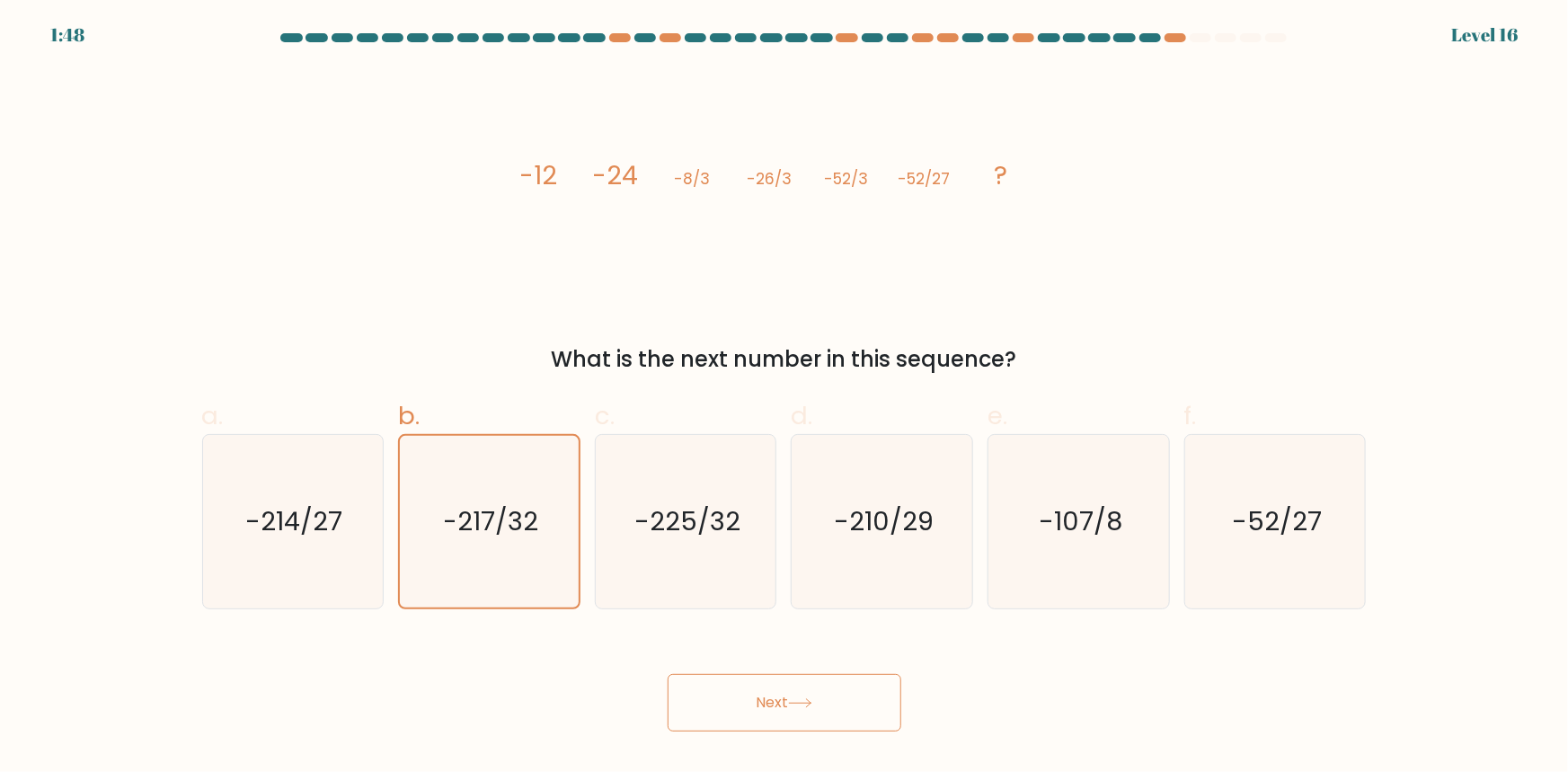
click at [811, 716] on button "Next" at bounding box center [784, 703] width 233 height 58
click at [686, 527] on text "-225/32" at bounding box center [688, 520] width 106 height 36
click at [784, 398] on input "c. -225/32" at bounding box center [784, 392] width 1 height 12
radio input "true"
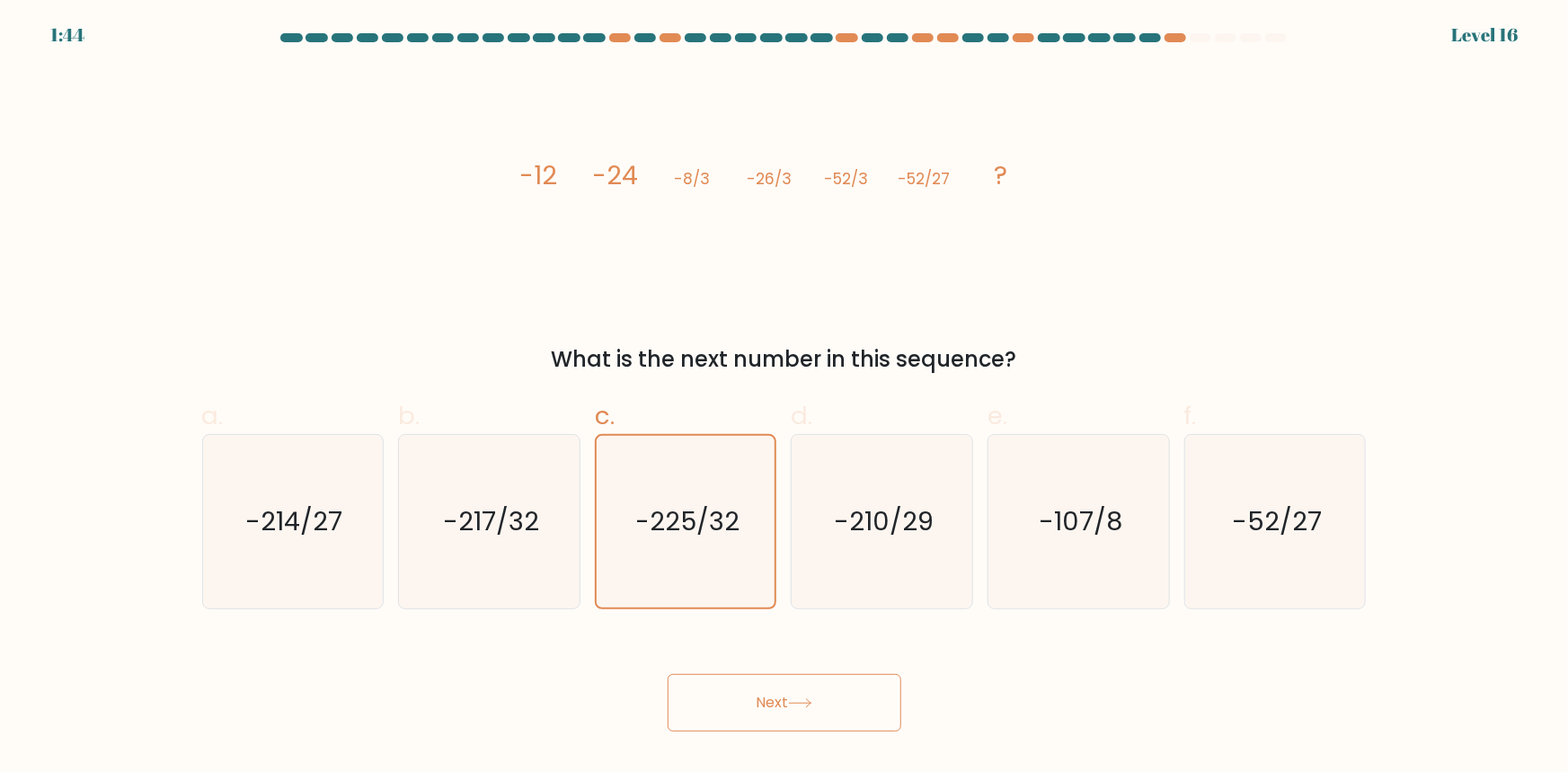
click at [592, 530] on div "c. -225/32" at bounding box center [686, 503] width 197 height 212
click at [529, 524] on text "-217/32" at bounding box center [491, 520] width 96 height 36
click at [784, 398] on input "b. -217/32" at bounding box center [784, 392] width 1 height 12
radio input "true"
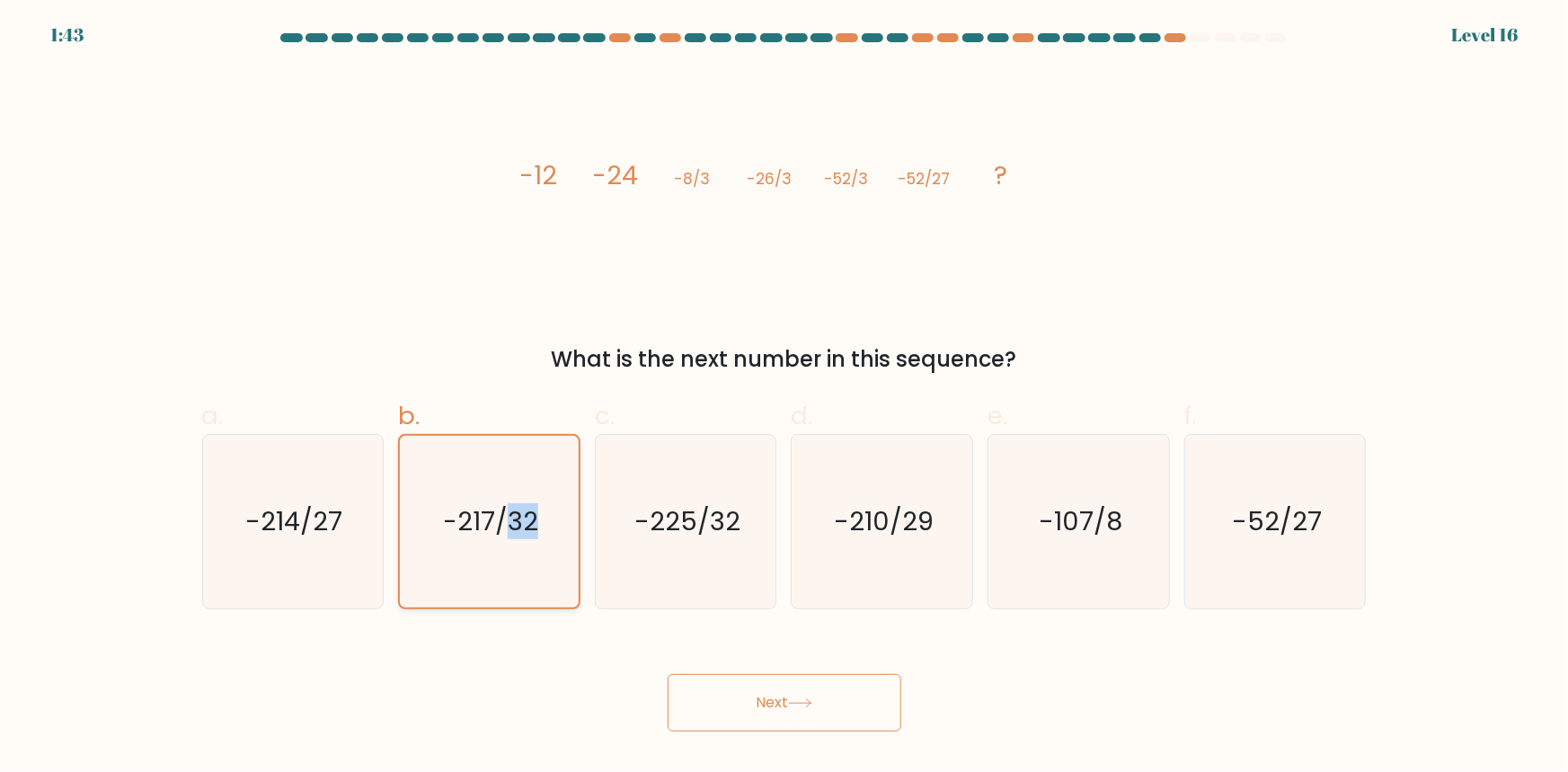
click at [529, 524] on text "-217/32" at bounding box center [490, 520] width 95 height 36
click at [784, 398] on input "b. -217/32" at bounding box center [784, 392] width 1 height 12
click at [789, 699] on button "Next" at bounding box center [784, 703] width 233 height 58
click at [493, 502] on icon "-217/32" at bounding box center [489, 521] width 172 height 172
click at [784, 398] on input "b. -217/32" at bounding box center [784, 392] width 1 height 12
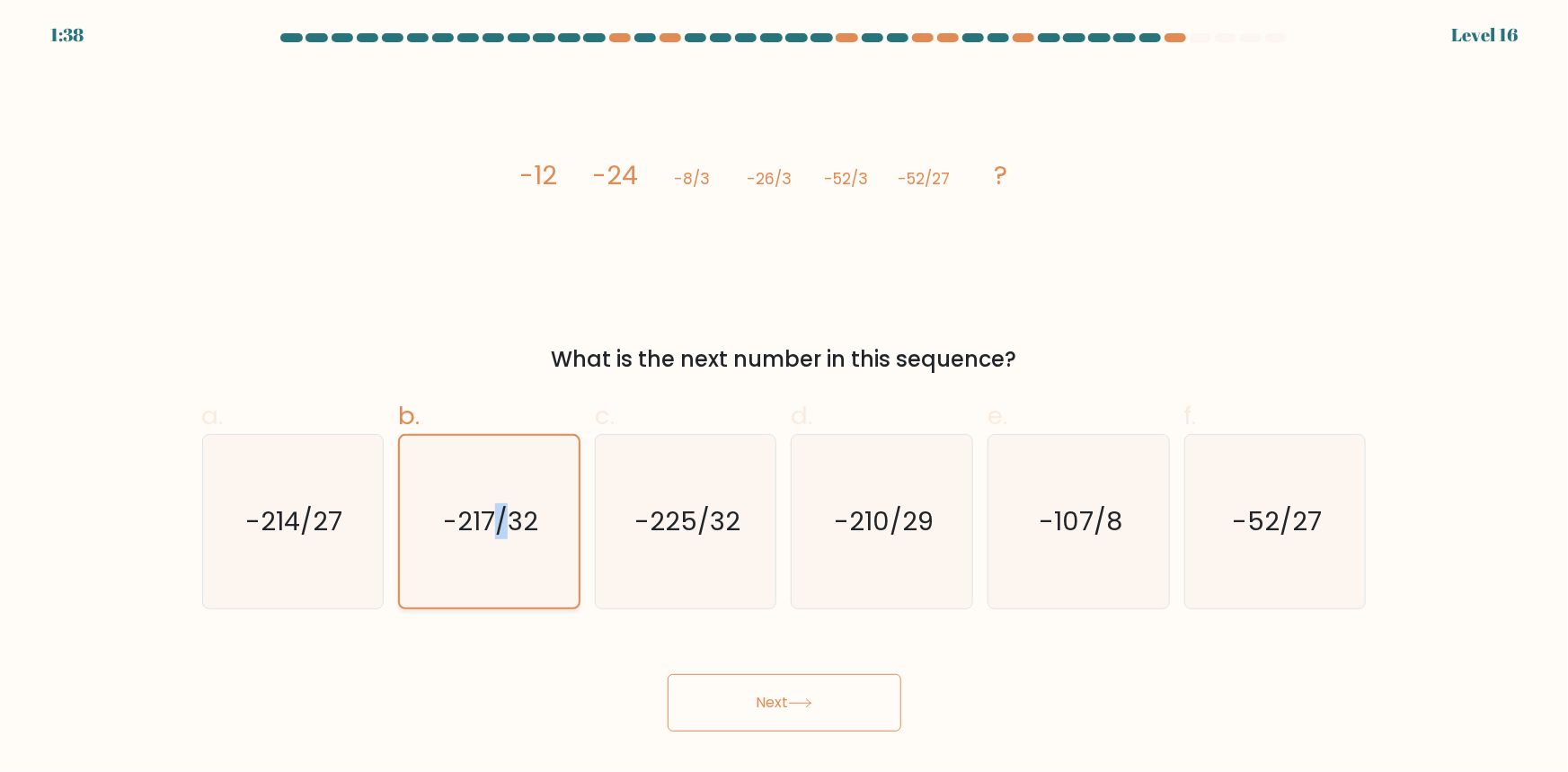
click at [493, 502] on icon "-217/32" at bounding box center [489, 521] width 172 height 172
click at [784, 398] on input "b. -217/32" at bounding box center [784, 392] width 1 height 12
click at [493, 502] on icon "-217/32" at bounding box center [489, 521] width 172 height 172
click at [784, 398] on input "b. -217/32" at bounding box center [784, 392] width 1 height 12
click at [418, 431] on span "b." at bounding box center [409, 416] width 21 height 35
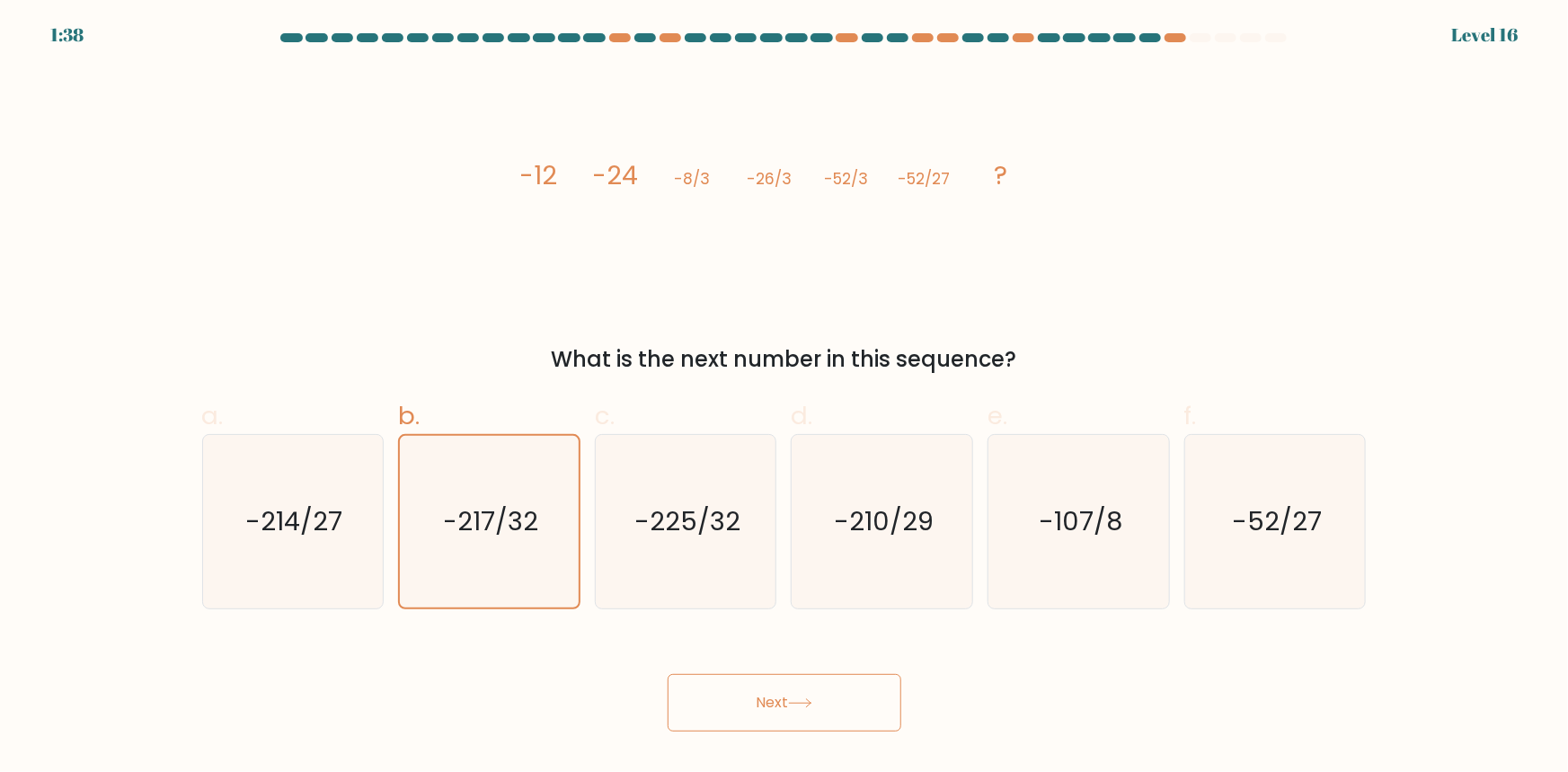
click at [784, 398] on input "b. -217/32" at bounding box center [784, 392] width 1 height 12
click at [403, 410] on span "b." at bounding box center [409, 416] width 21 height 35
click at [784, 398] on input "b. -217/32" at bounding box center [784, 392] width 1 height 12
drag, startPoint x: 403, startPoint y: 410, endPoint x: 450, endPoint y: 467, distance: 73.9
click at [403, 413] on span "b." at bounding box center [409, 416] width 21 height 35
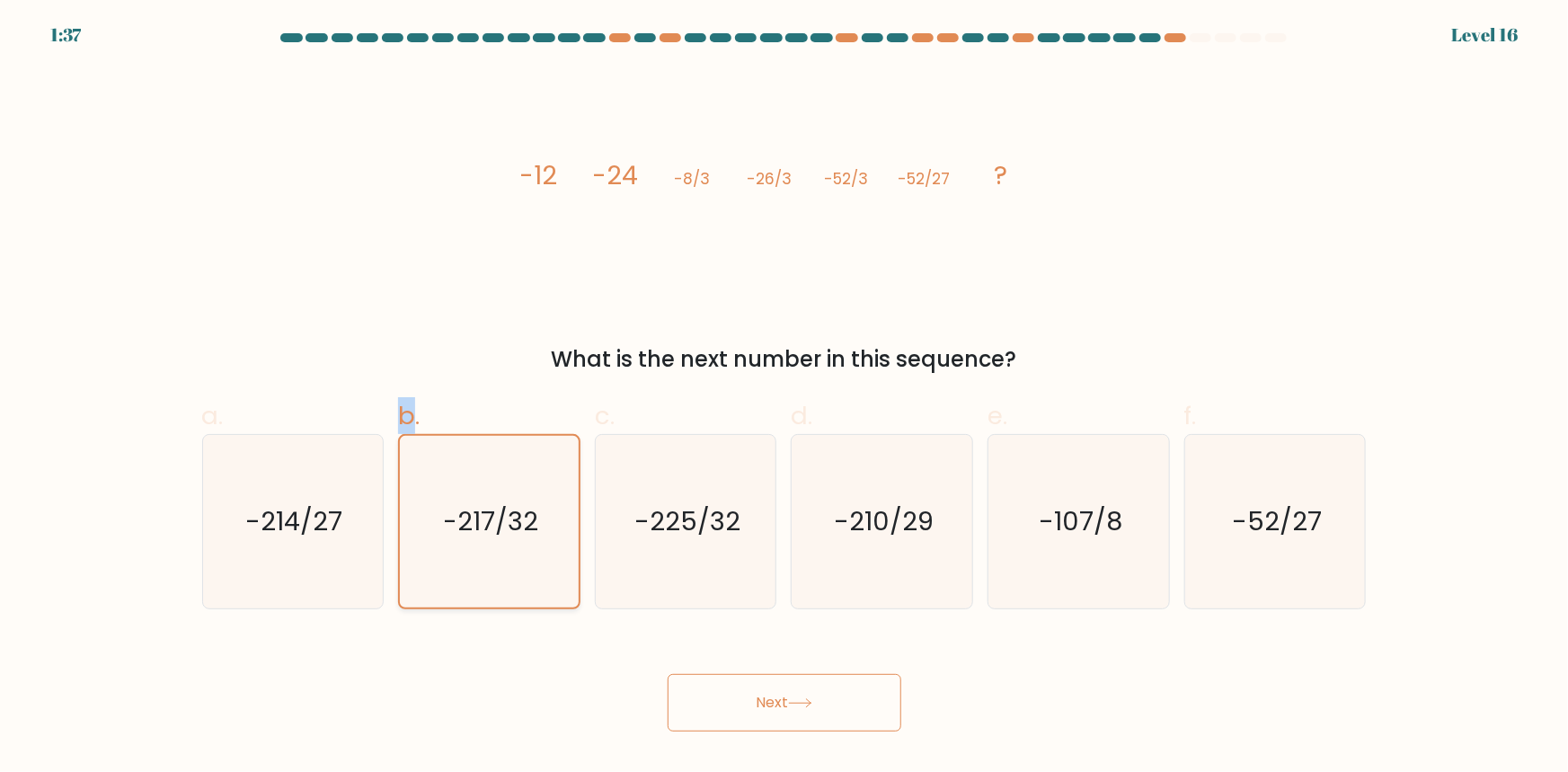
click at [784, 398] on input "b. -217/32" at bounding box center [784, 392] width 1 height 12
click at [450, 467] on icon "-217/32" at bounding box center [489, 521] width 172 height 172
click at [784, 398] on input "b. -217/32" at bounding box center [784, 392] width 1 height 12
click at [450, 467] on icon "-217/32" at bounding box center [489, 521] width 172 height 172
click at [784, 398] on input "b. -217/32" at bounding box center [784, 392] width 1 height 12
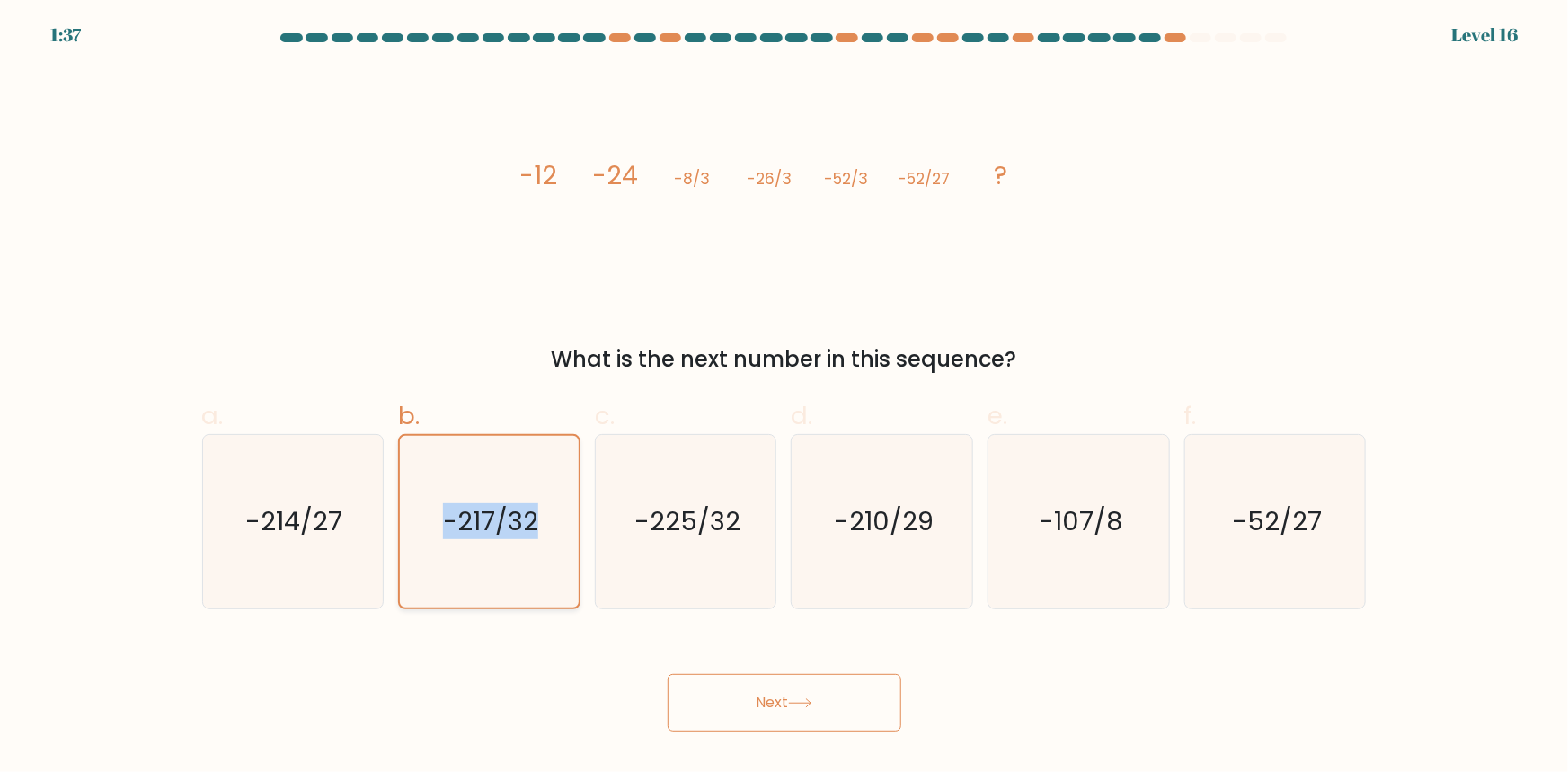
click at [451, 467] on icon "-217/32" at bounding box center [489, 521] width 172 height 172
click at [784, 398] on input "b. -217/32" at bounding box center [784, 392] width 1 height 12
click at [508, 526] on text "-217/32" at bounding box center [490, 520] width 95 height 36
click at [784, 398] on input "b. -217/32" at bounding box center [784, 392] width 1 height 12
click at [808, 704] on icon at bounding box center [800, 703] width 24 height 10
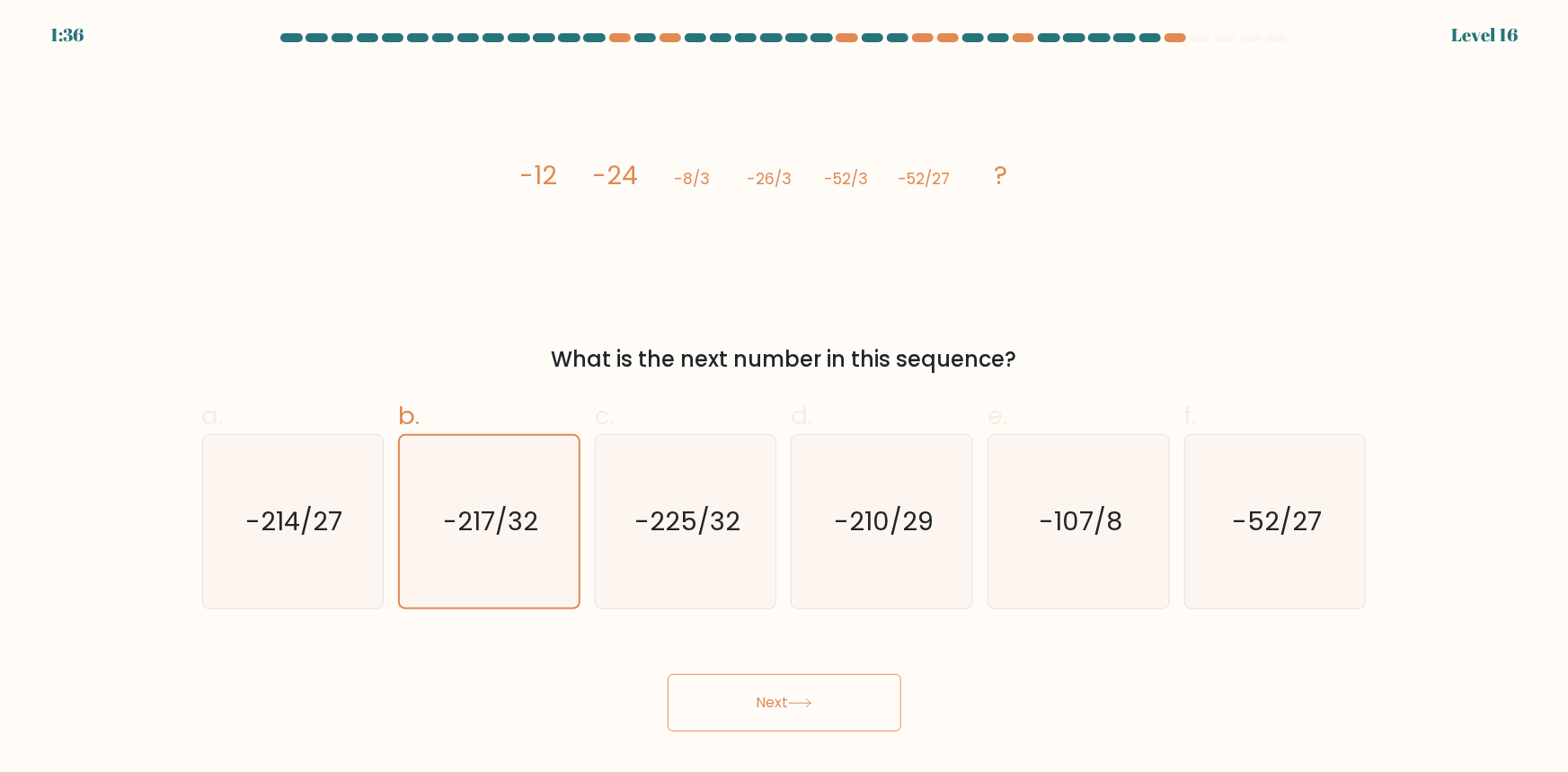
click at [808, 704] on icon at bounding box center [800, 703] width 24 height 10
click at [626, 506] on icon "-225/32" at bounding box center [686, 521] width 174 height 174
click at [784, 398] on input "c. -225/32" at bounding box center [784, 392] width 1 height 12
radio input "true"
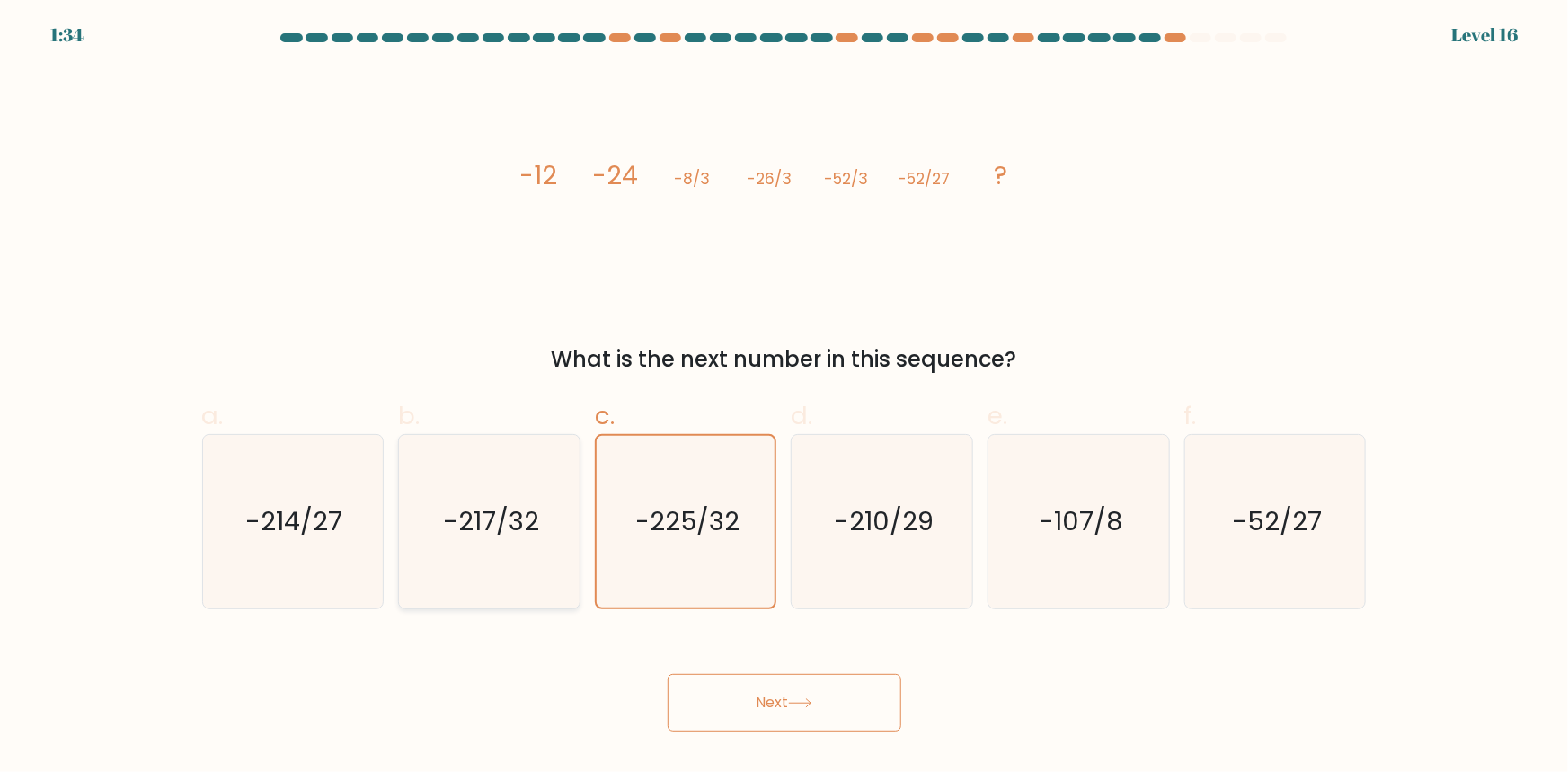
click at [578, 519] on div "-217/32" at bounding box center [490, 521] width 182 height 175
click at [784, 398] on input "b. -217/32" at bounding box center [784, 392] width 1 height 12
radio input "true"
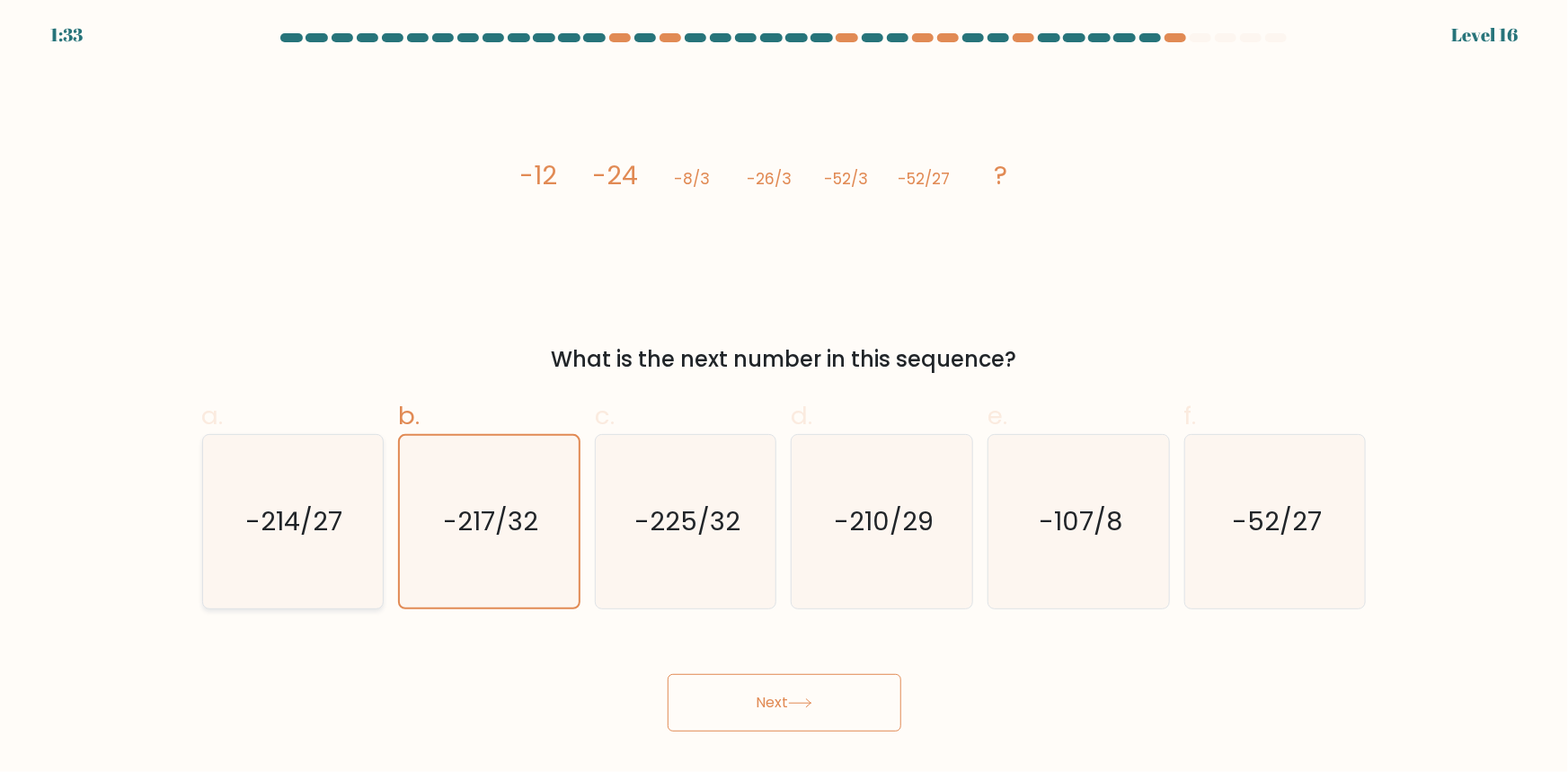
click at [345, 519] on icon "-214/27" at bounding box center [292, 521] width 174 height 174
click at [784, 398] on input "a. -214/27" at bounding box center [784, 392] width 1 height 12
radio input "true"
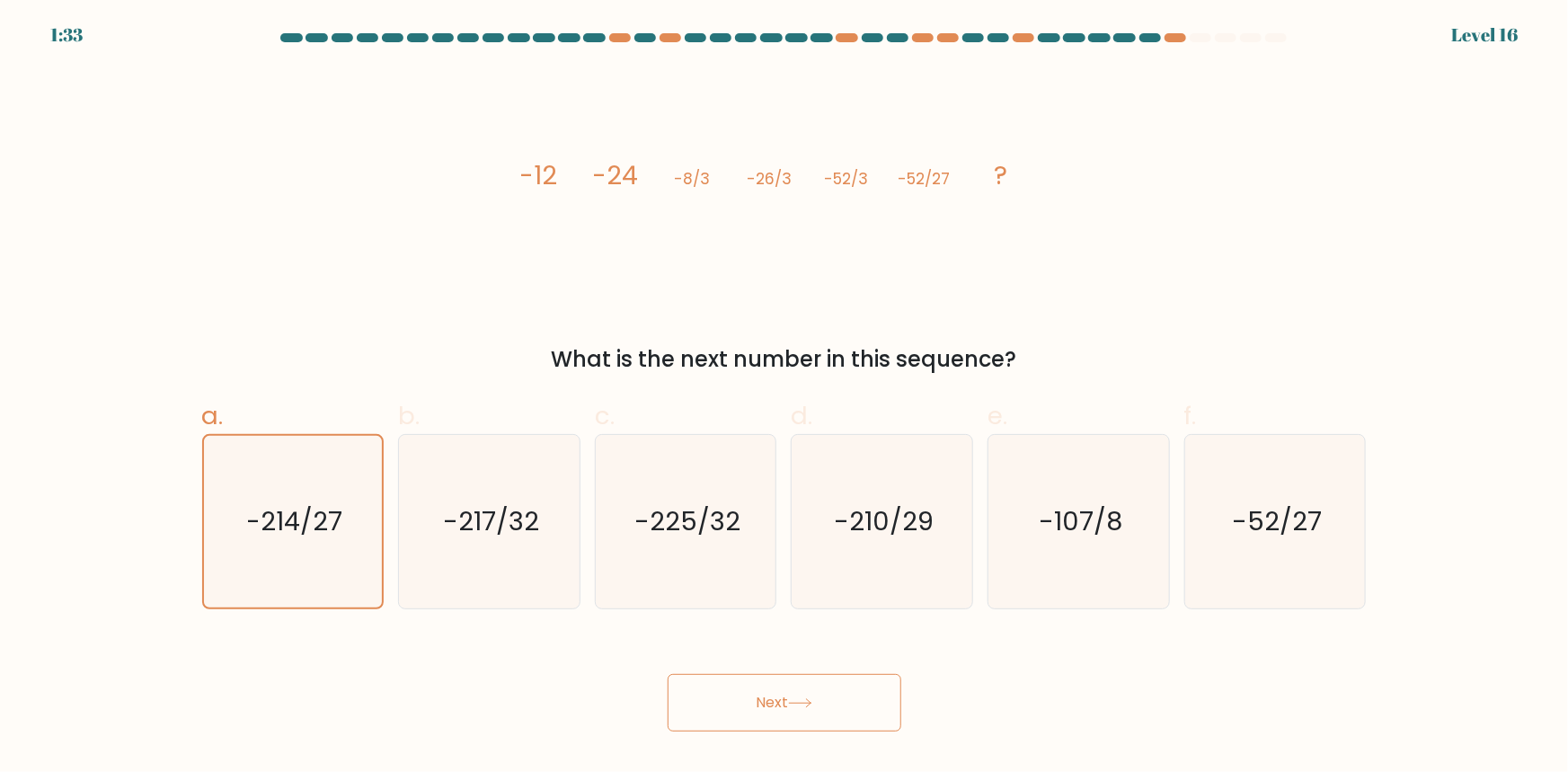
click at [805, 697] on button "Next" at bounding box center [784, 703] width 233 height 58
click at [391, 487] on div "b. -217/32" at bounding box center [489, 503] width 197 height 212
click at [407, 439] on icon "-217/32" at bounding box center [489, 521] width 174 height 174
click at [784, 398] on input "b. -217/32" at bounding box center [784, 392] width 1 height 12
radio input "true"
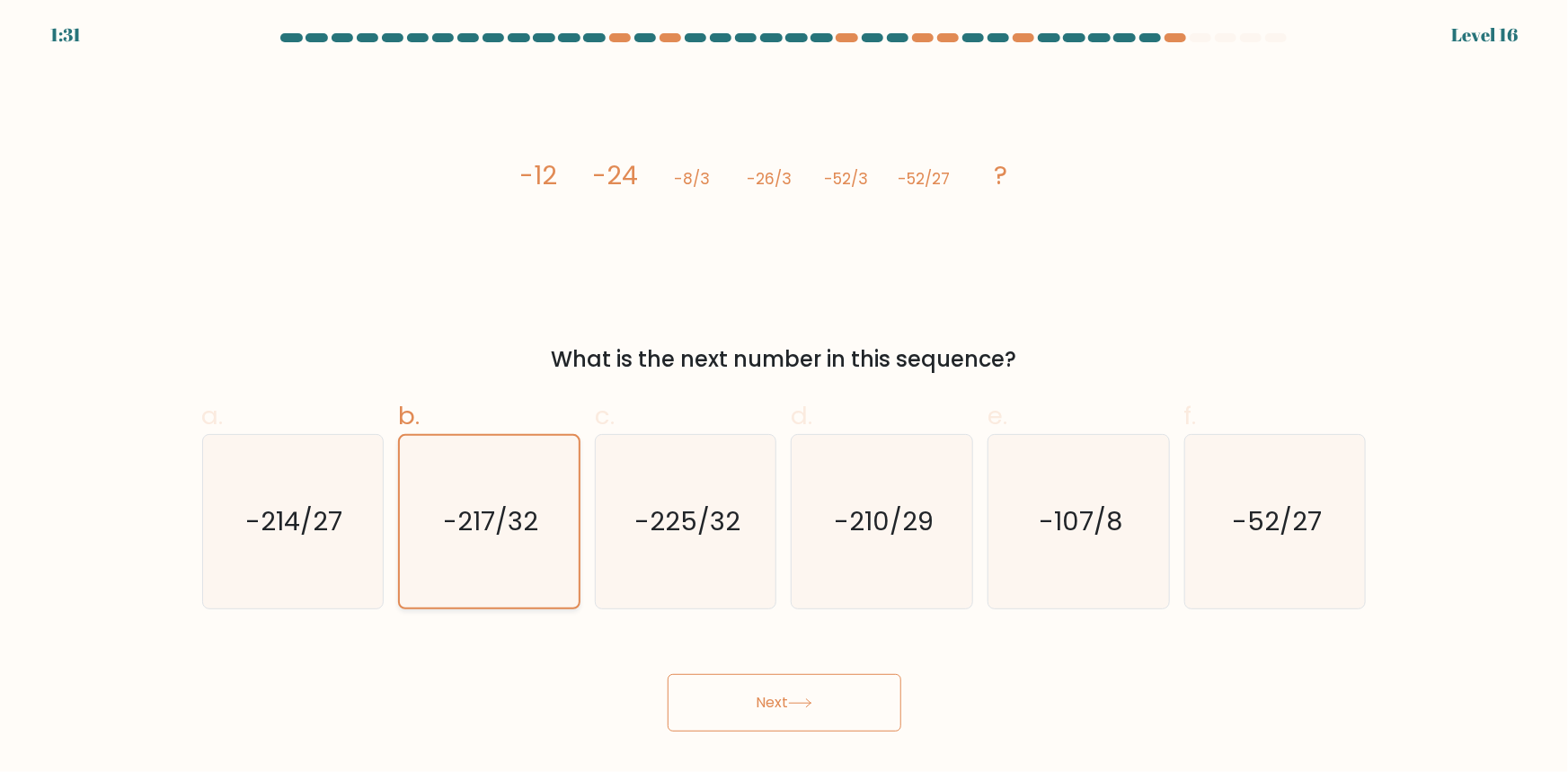
click at [518, 530] on text "-217/32" at bounding box center [490, 520] width 95 height 36
click at [784, 398] on input "b. -217/32" at bounding box center [784, 392] width 1 height 12
click at [808, 708] on icon at bounding box center [800, 703] width 24 height 10
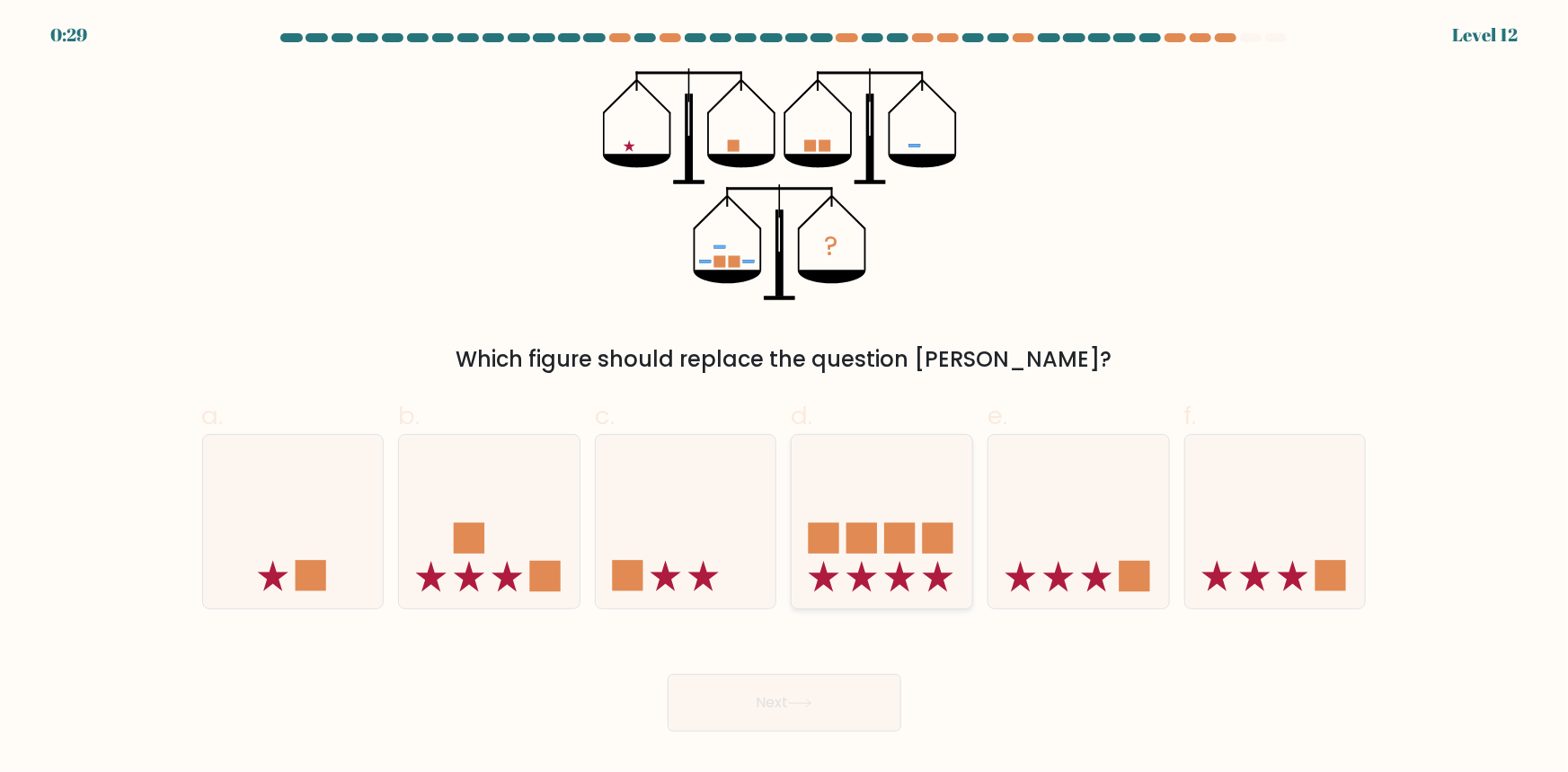
click at [863, 540] on rect at bounding box center [861, 539] width 31 height 31
click at [785, 398] on input "d." at bounding box center [784, 392] width 1 height 12
radio input "true"
click at [674, 539] on icon at bounding box center [686, 520] width 181 height 149
click at [784, 398] on input "c." at bounding box center [784, 392] width 1 height 12
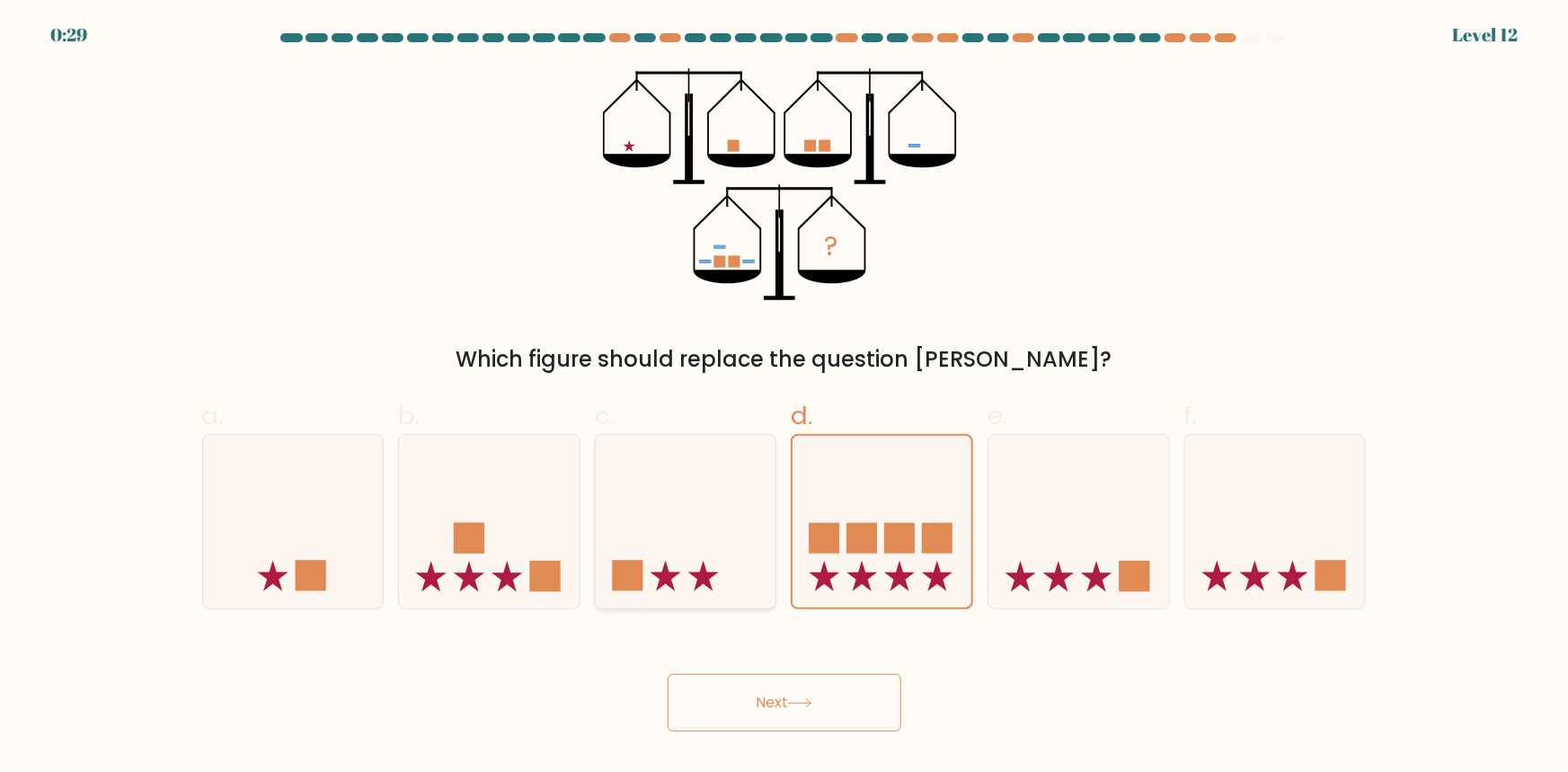
radio input "true"
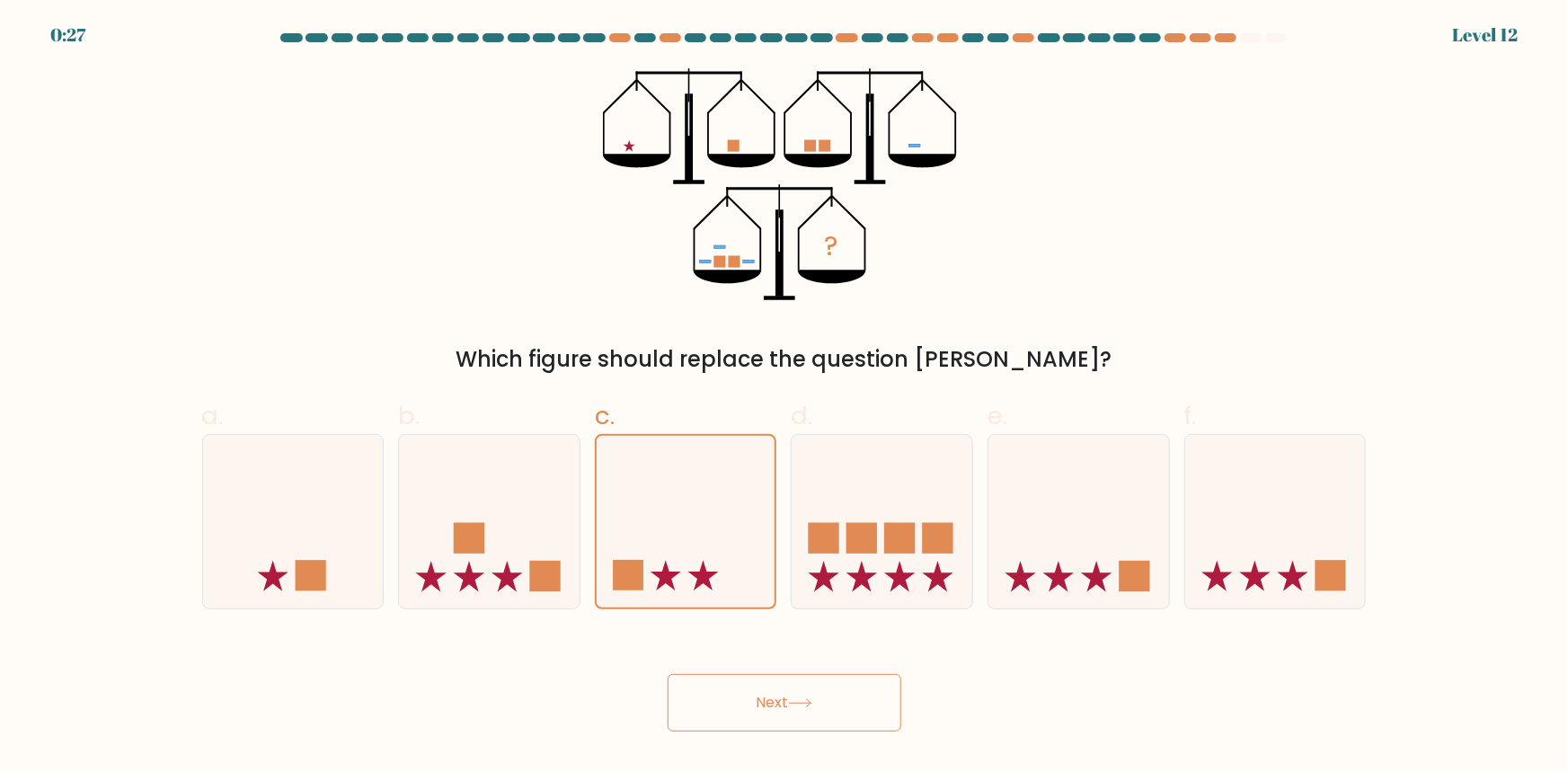
click at [620, 45] on div at bounding box center [784, 41] width 1186 height 16
click at [667, 39] on div at bounding box center [670, 37] width 21 height 9
click at [608, 40] on at bounding box center [784, 37] width 1010 height 9
click at [615, 38] on div at bounding box center [619, 37] width 21 height 9
click at [676, 37] on div at bounding box center [670, 37] width 21 height 9
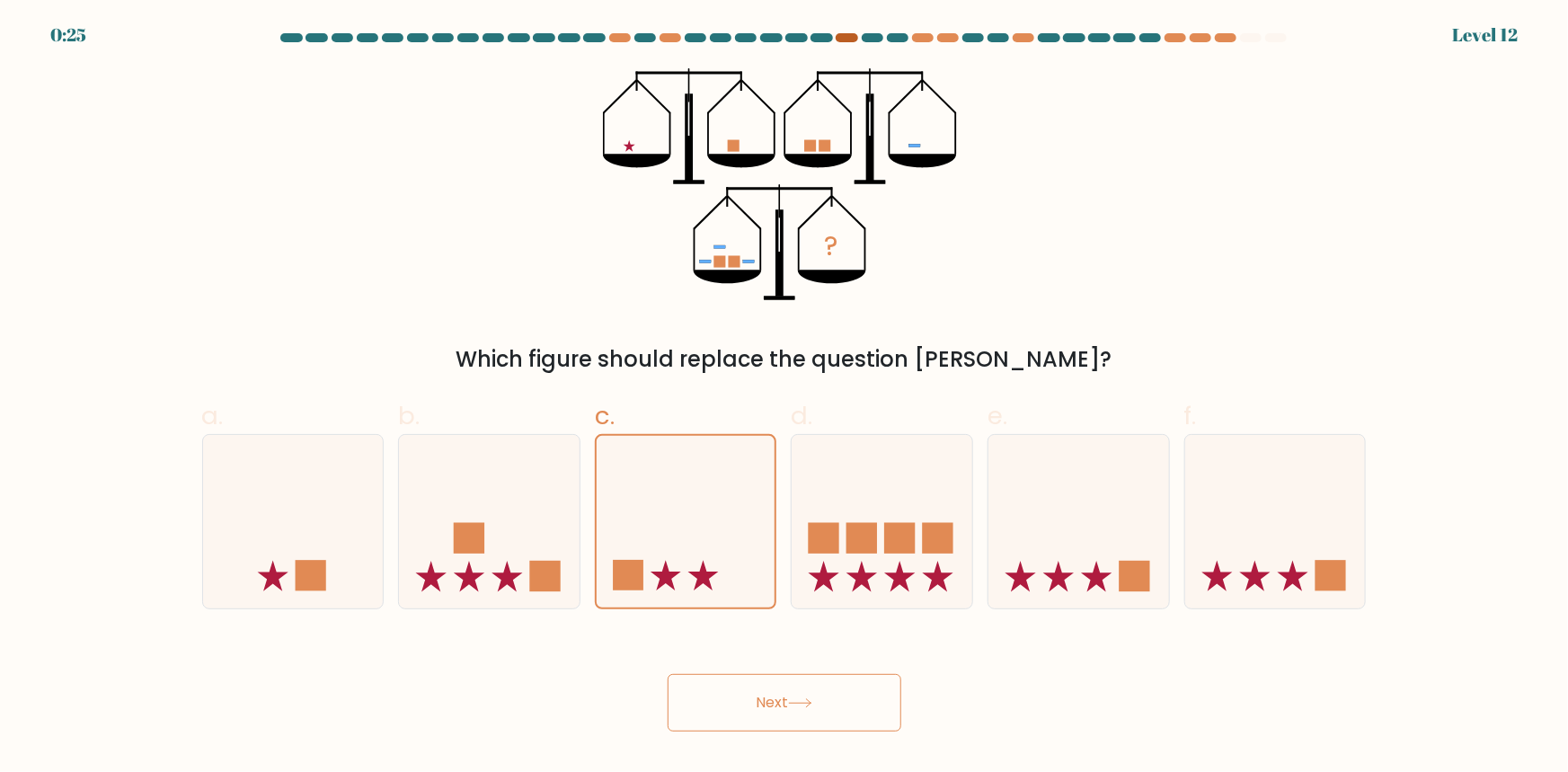
click at [846, 39] on div at bounding box center [846, 37] width 21 height 9
click at [921, 40] on div at bounding box center [923, 37] width 21 height 9
click at [945, 37] on div at bounding box center [948, 37] width 21 height 9
click at [1028, 40] on div at bounding box center [1024, 37] width 21 height 9
click at [1179, 39] on div at bounding box center [1175, 37] width 21 height 9
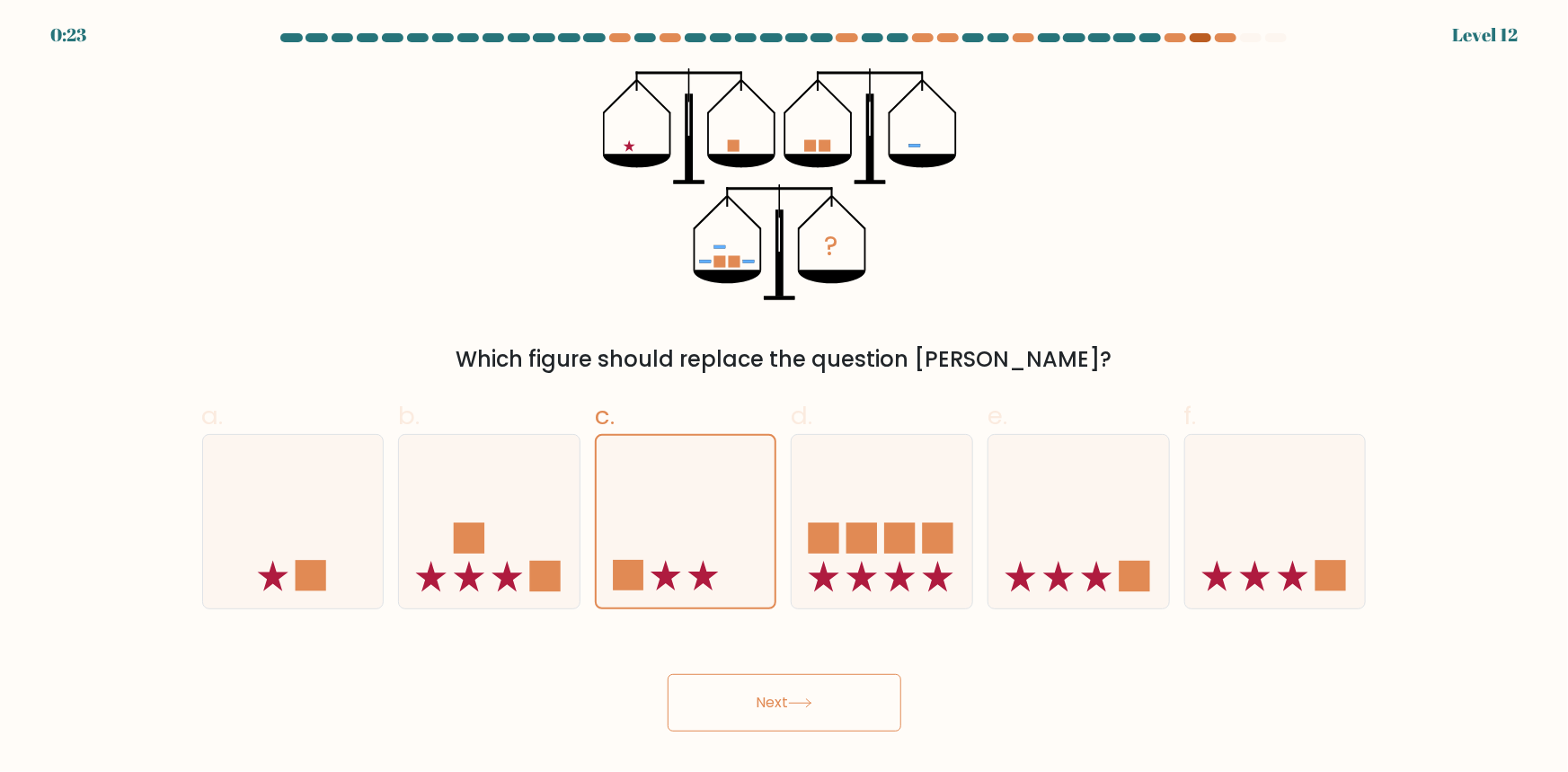
click at [1197, 38] on div at bounding box center [1200, 37] width 21 height 9
click at [1231, 38] on div at bounding box center [1225, 37] width 21 height 9
click at [636, 134] on icon "?" at bounding box center [784, 183] width 362 height 231
click at [916, 152] on icon "?" at bounding box center [784, 183] width 362 height 231
click at [497, 503] on icon at bounding box center [489, 520] width 181 height 149
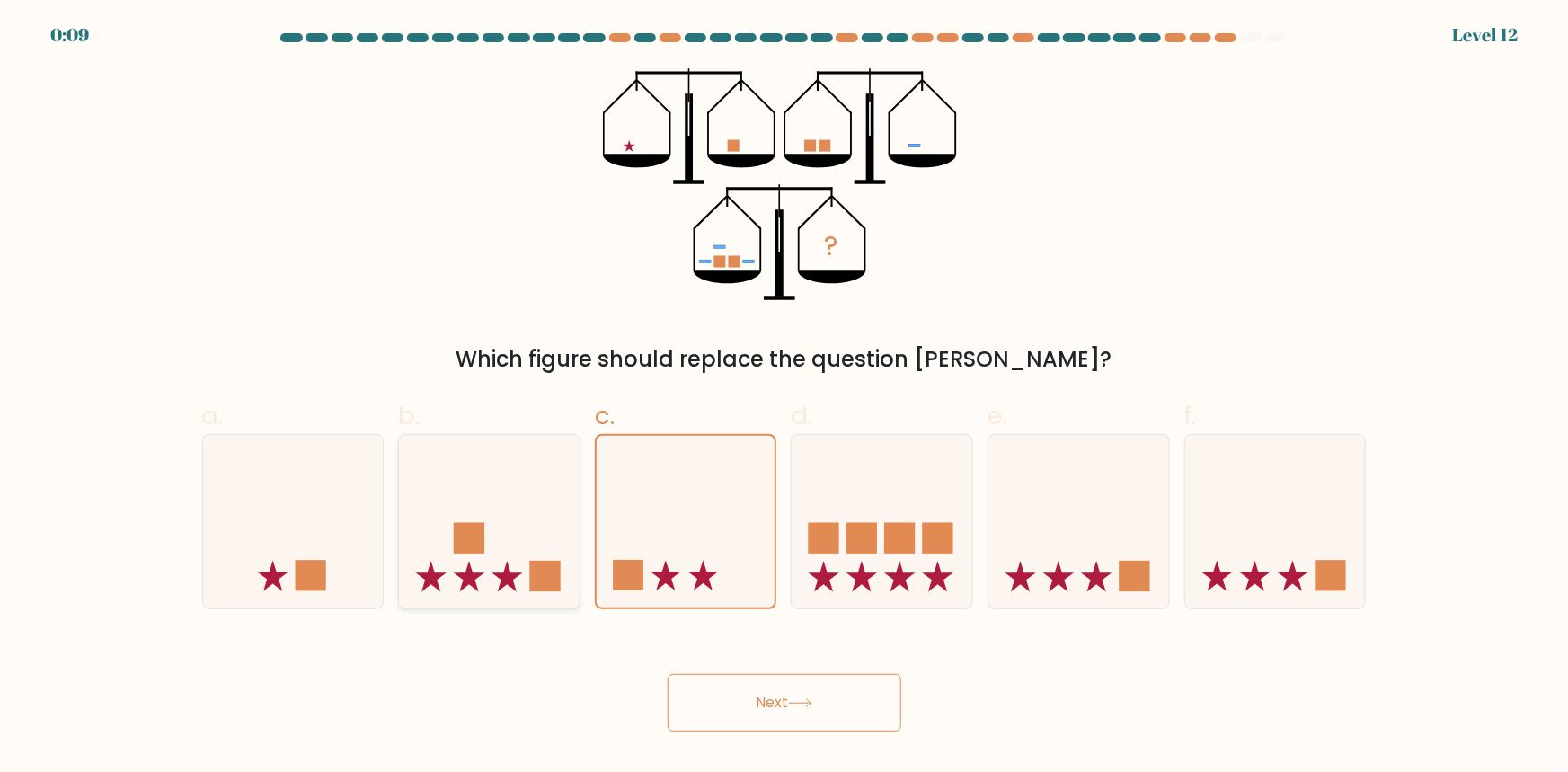
click at [784, 398] on input "b." at bounding box center [784, 392] width 1 height 12
radio input "true"
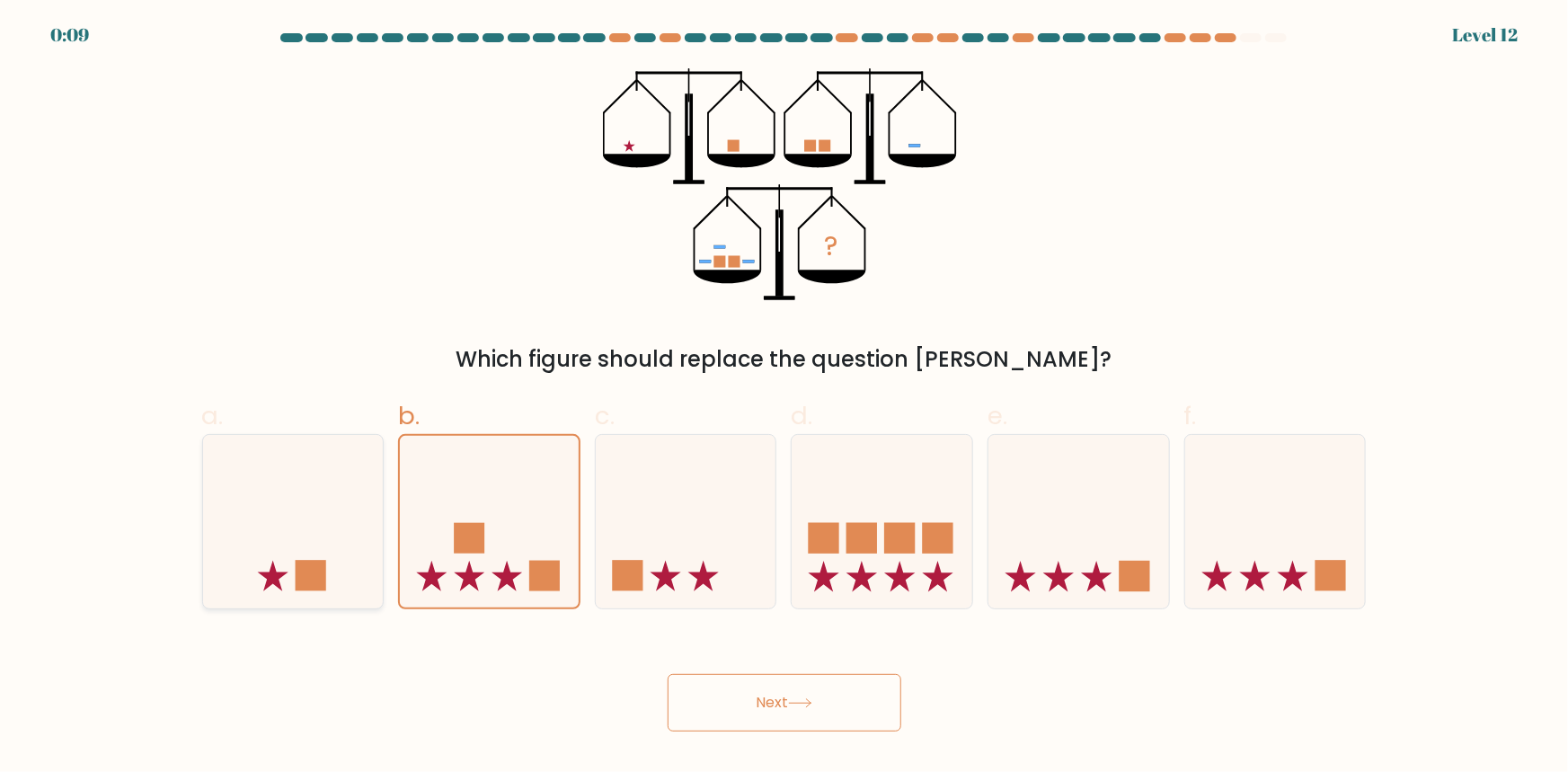
click at [337, 539] on icon at bounding box center [293, 520] width 181 height 149
click at [784, 398] on input "a." at bounding box center [784, 392] width 1 height 12
radio input "true"
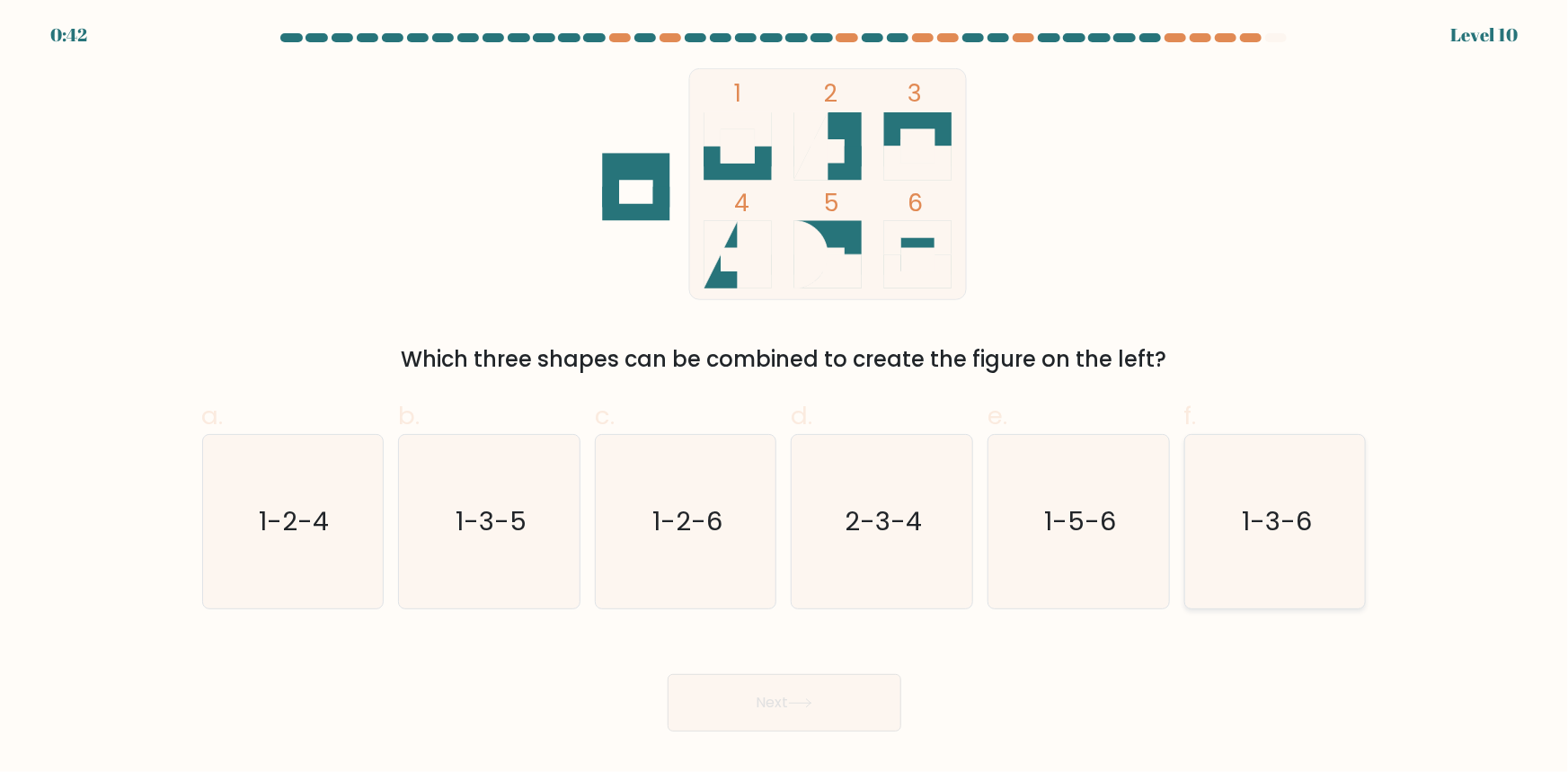
click at [1265, 439] on icon "1-3-6" at bounding box center [1275, 521] width 174 height 174
click at [785, 398] on input "f. 1-3-6" at bounding box center [784, 392] width 1 height 12
radio input "true"
click at [1130, 472] on icon "1-5-6" at bounding box center [1078, 521] width 174 height 174
click at [785, 398] on input "e. 1-5-6" at bounding box center [784, 392] width 1 height 12
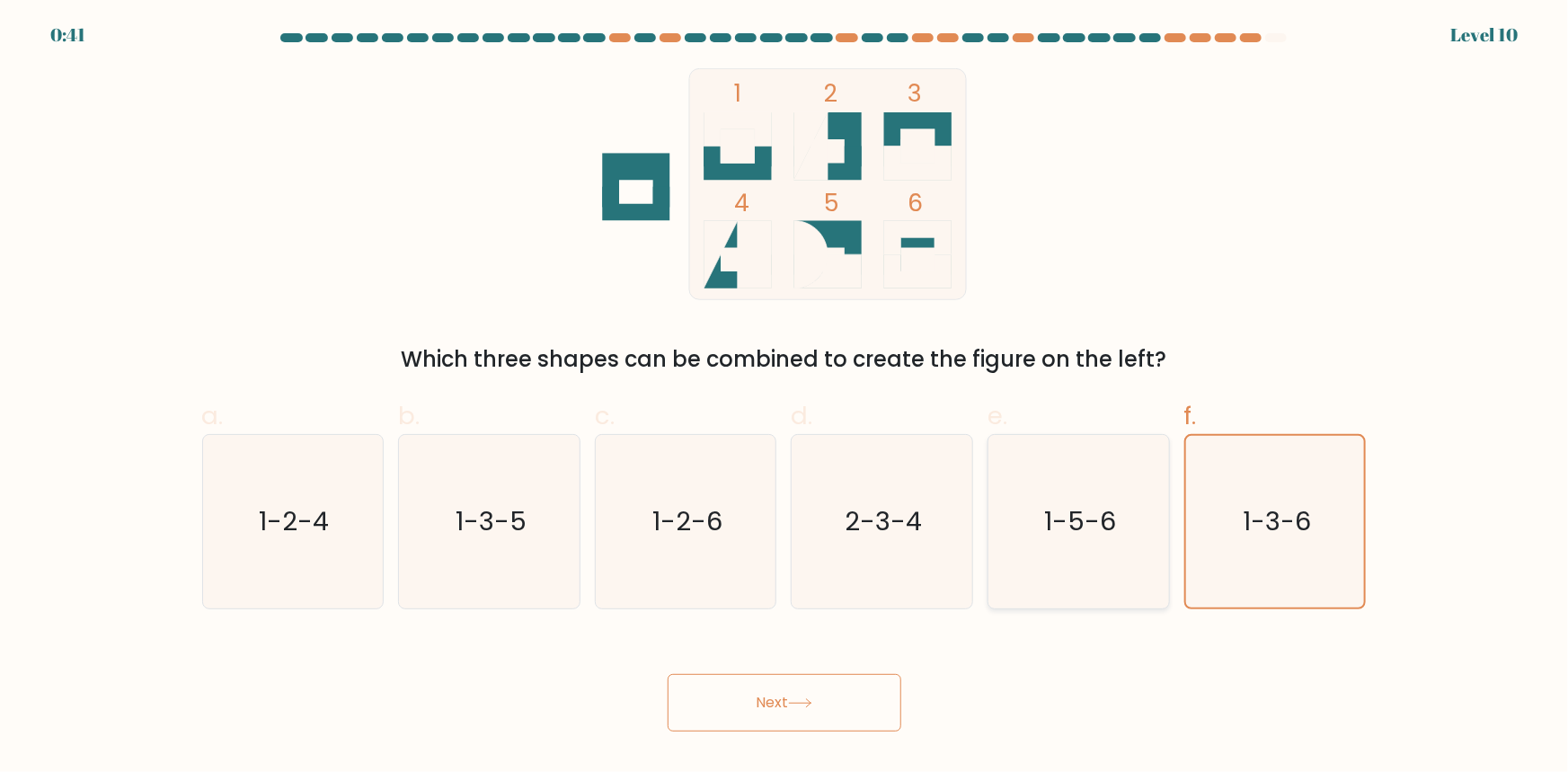
radio input "true"
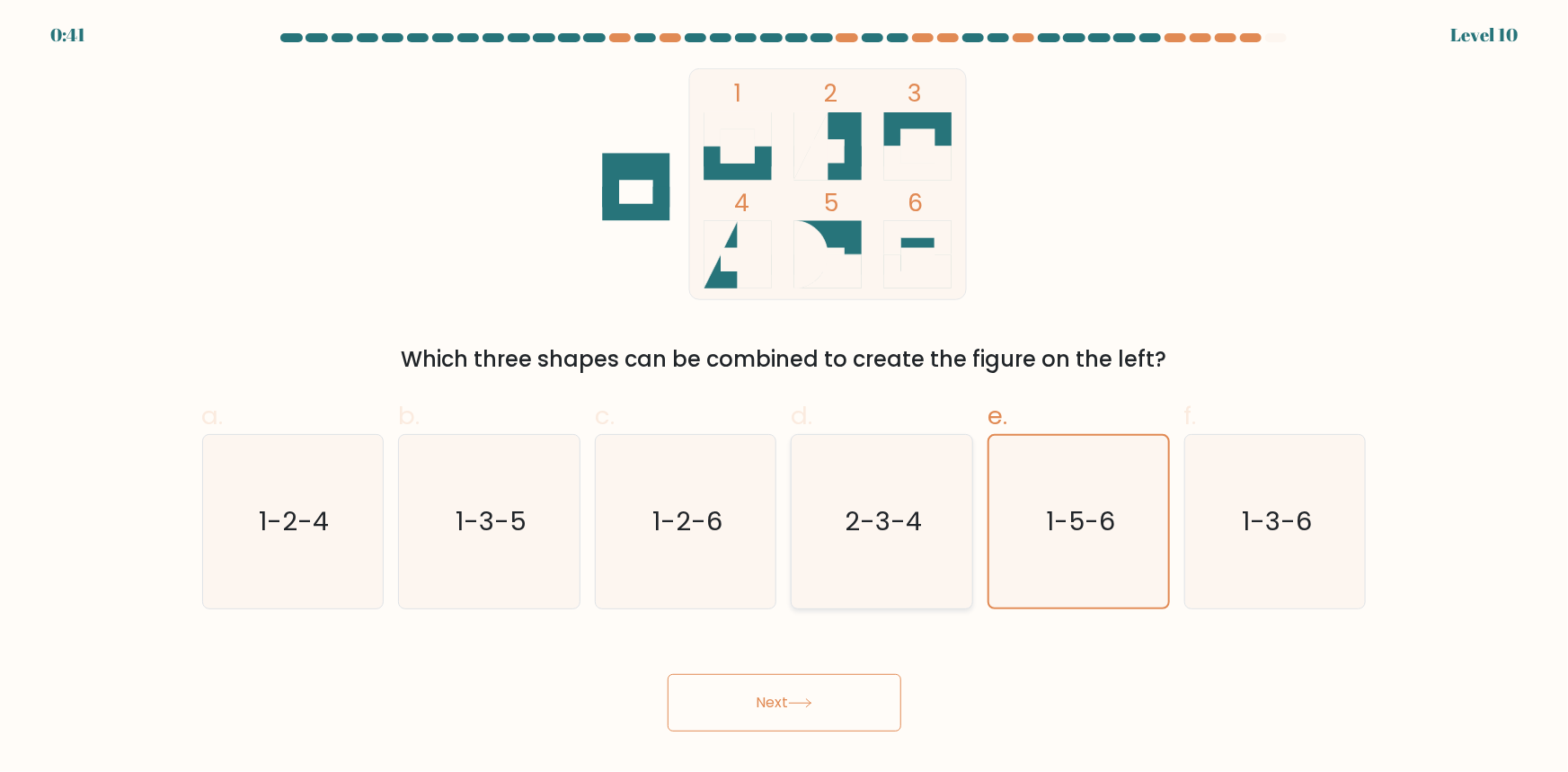
click at [867, 483] on icon "2-3-4" at bounding box center [881, 521] width 174 height 174
click at [785, 398] on input "d. 2-3-4" at bounding box center [784, 392] width 1 height 12
radio input "true"
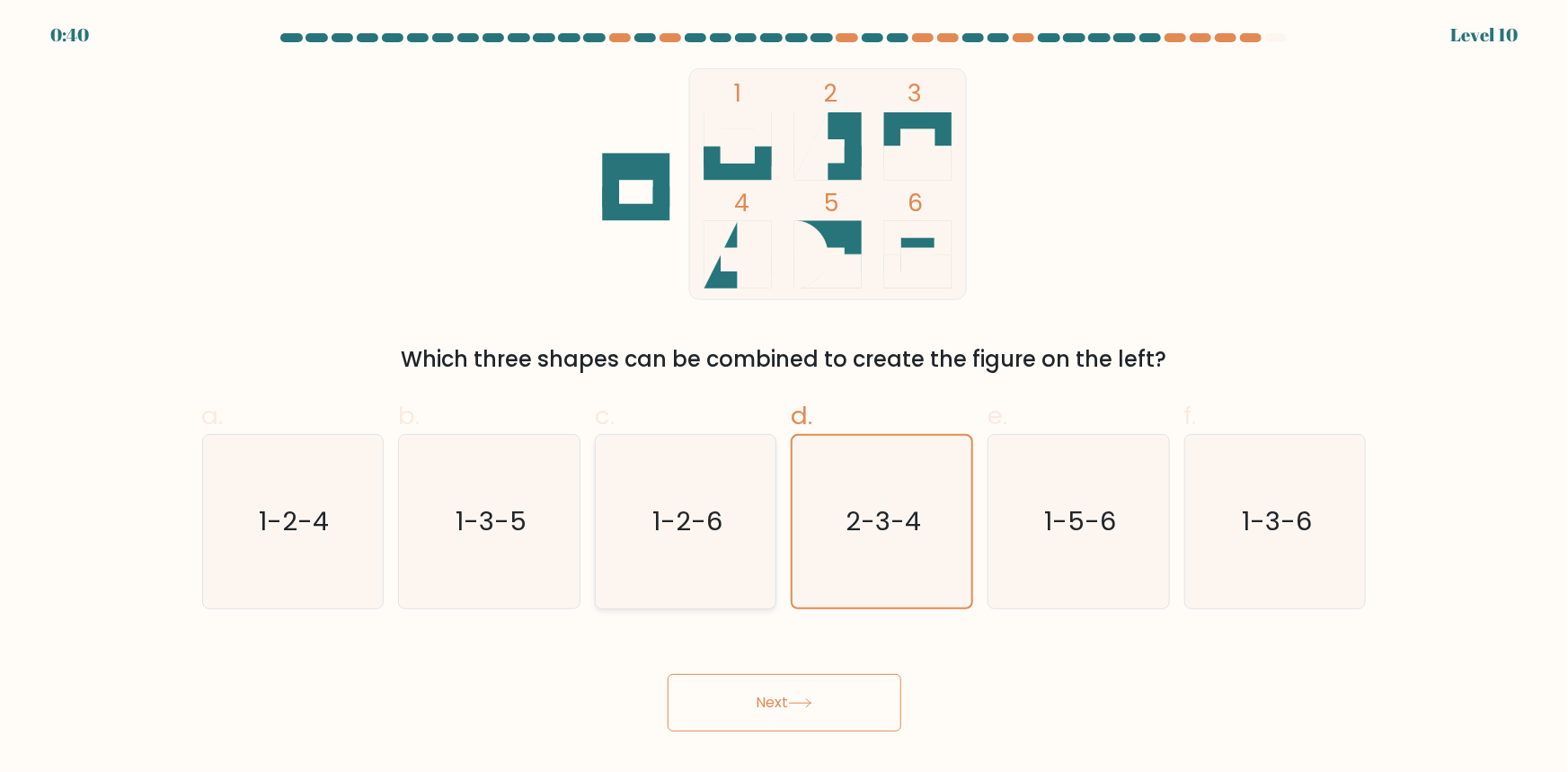
click at [634, 501] on icon "1-2-6" at bounding box center [686, 521] width 174 height 174
click at [784, 398] on input "c. 1-2-6" at bounding box center [784, 392] width 1 height 12
radio input "true"
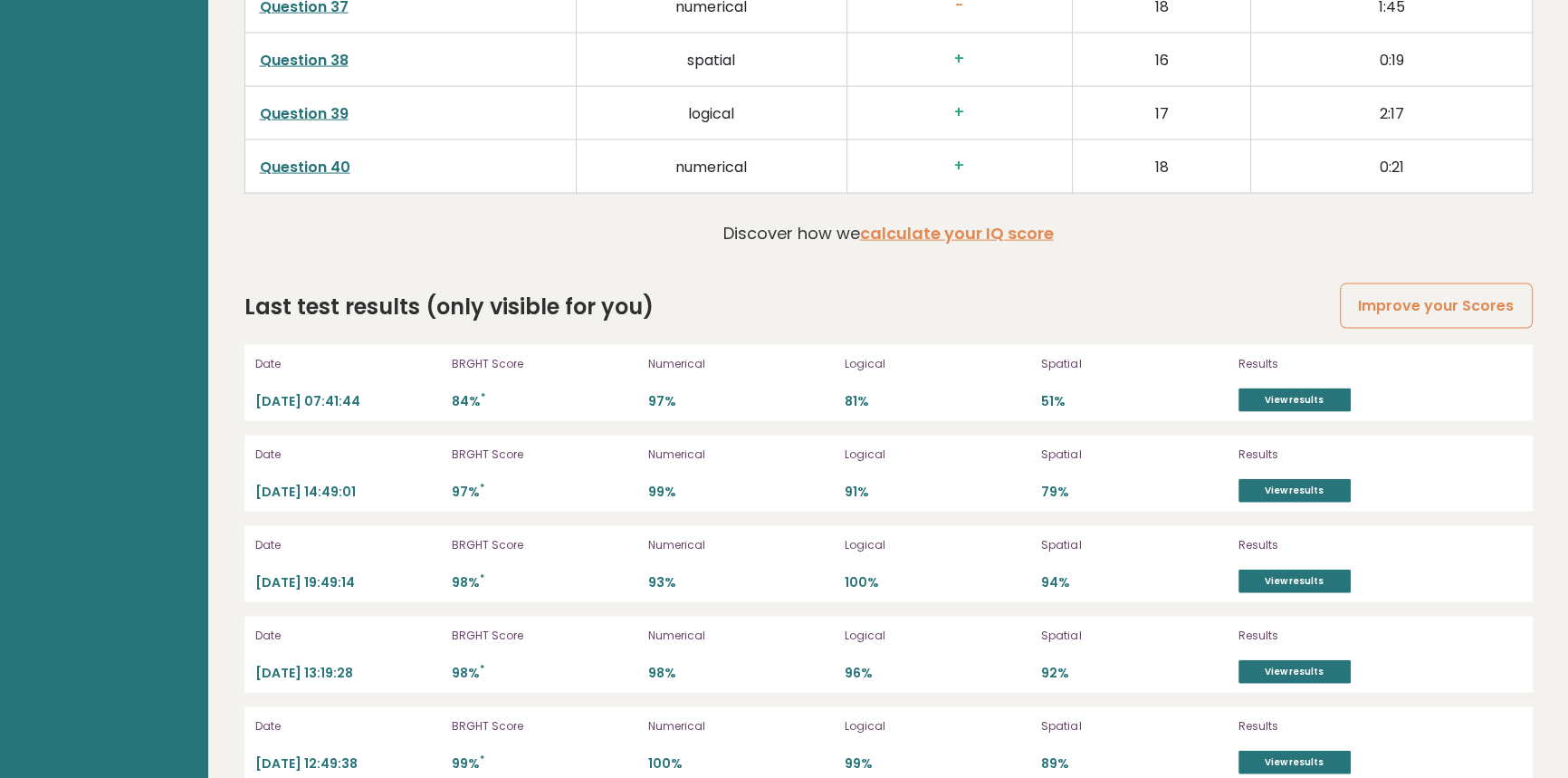
scroll to position [5021, 0]
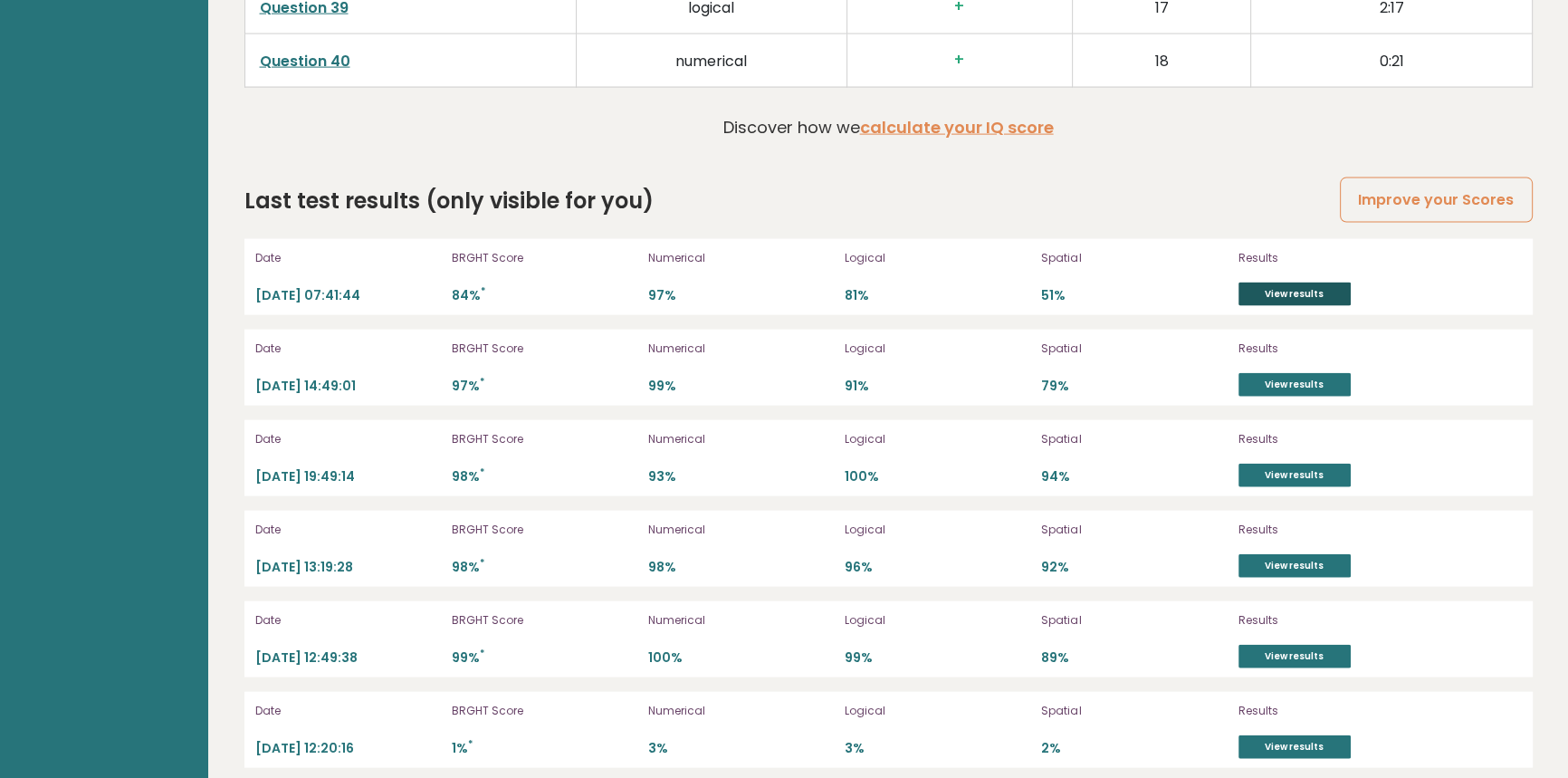
click at [1250, 283] on link "View results" at bounding box center [1294, 294] width 112 height 23
click at [1276, 289] on link "View results" at bounding box center [1294, 294] width 112 height 23
click at [1422, 194] on link "Improve your Scores" at bounding box center [1435, 200] width 192 height 46
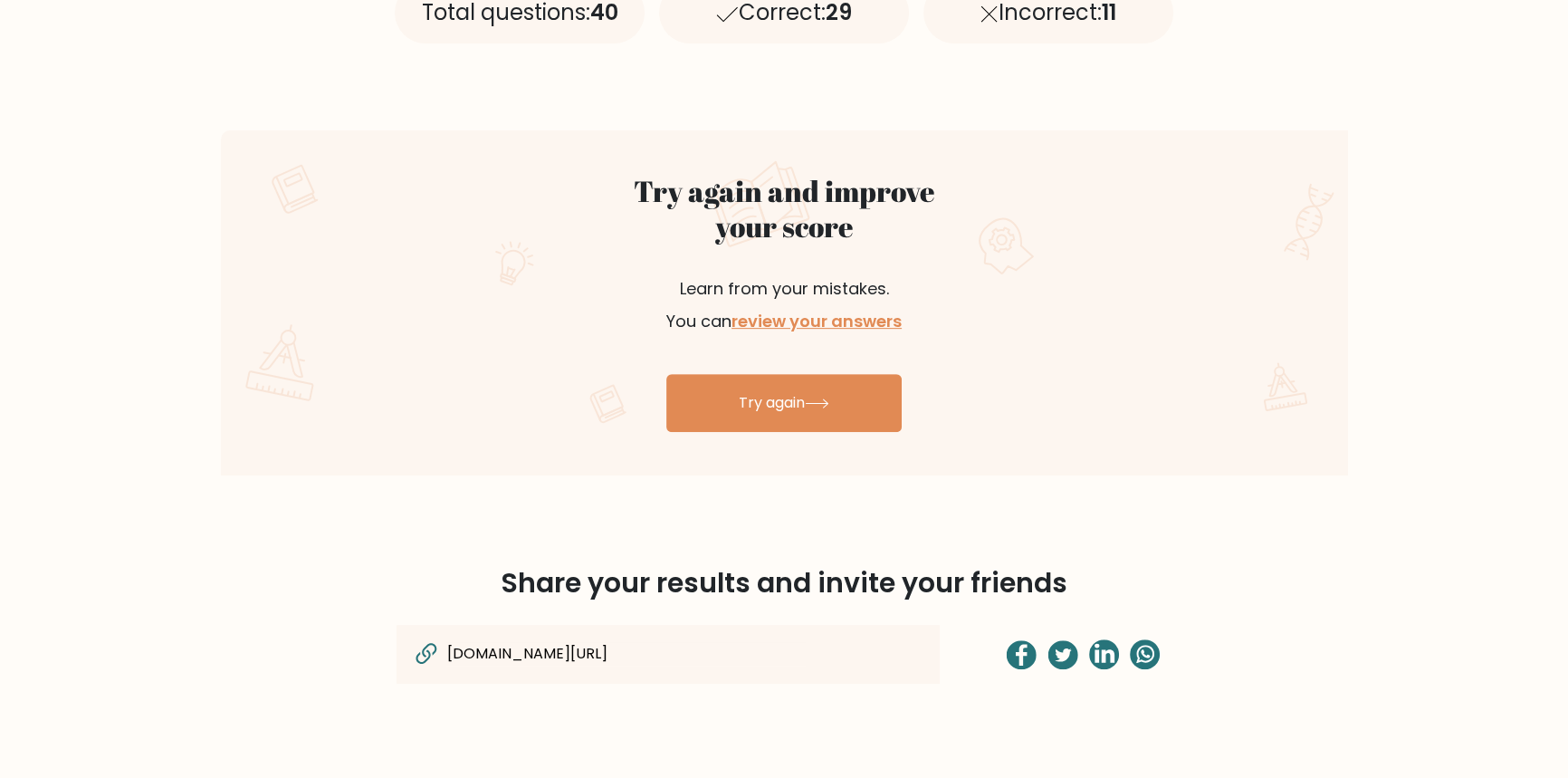
scroll to position [740, 0]
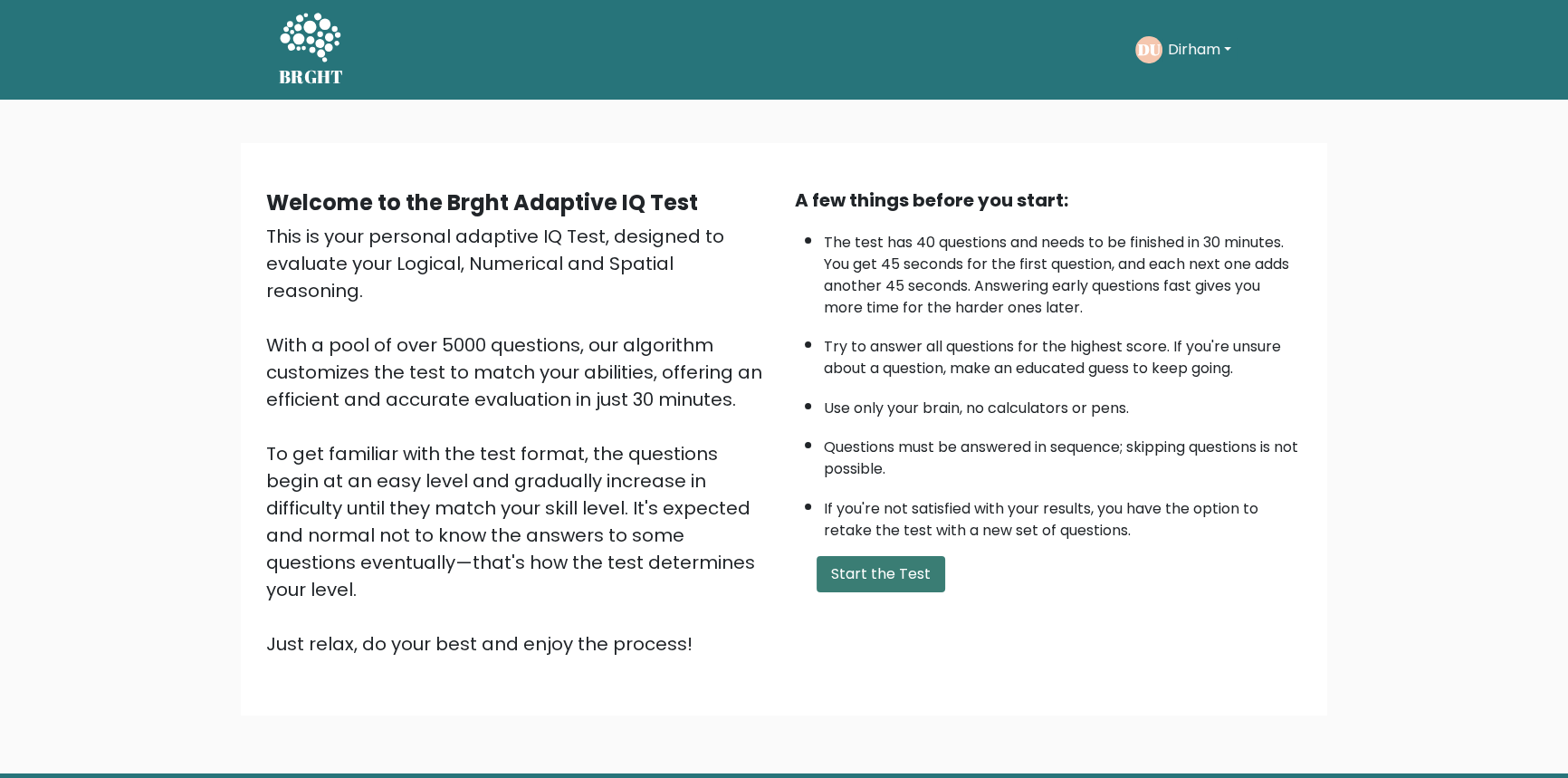
click at [879, 564] on button "Start the Test" at bounding box center [880, 574] width 129 height 36
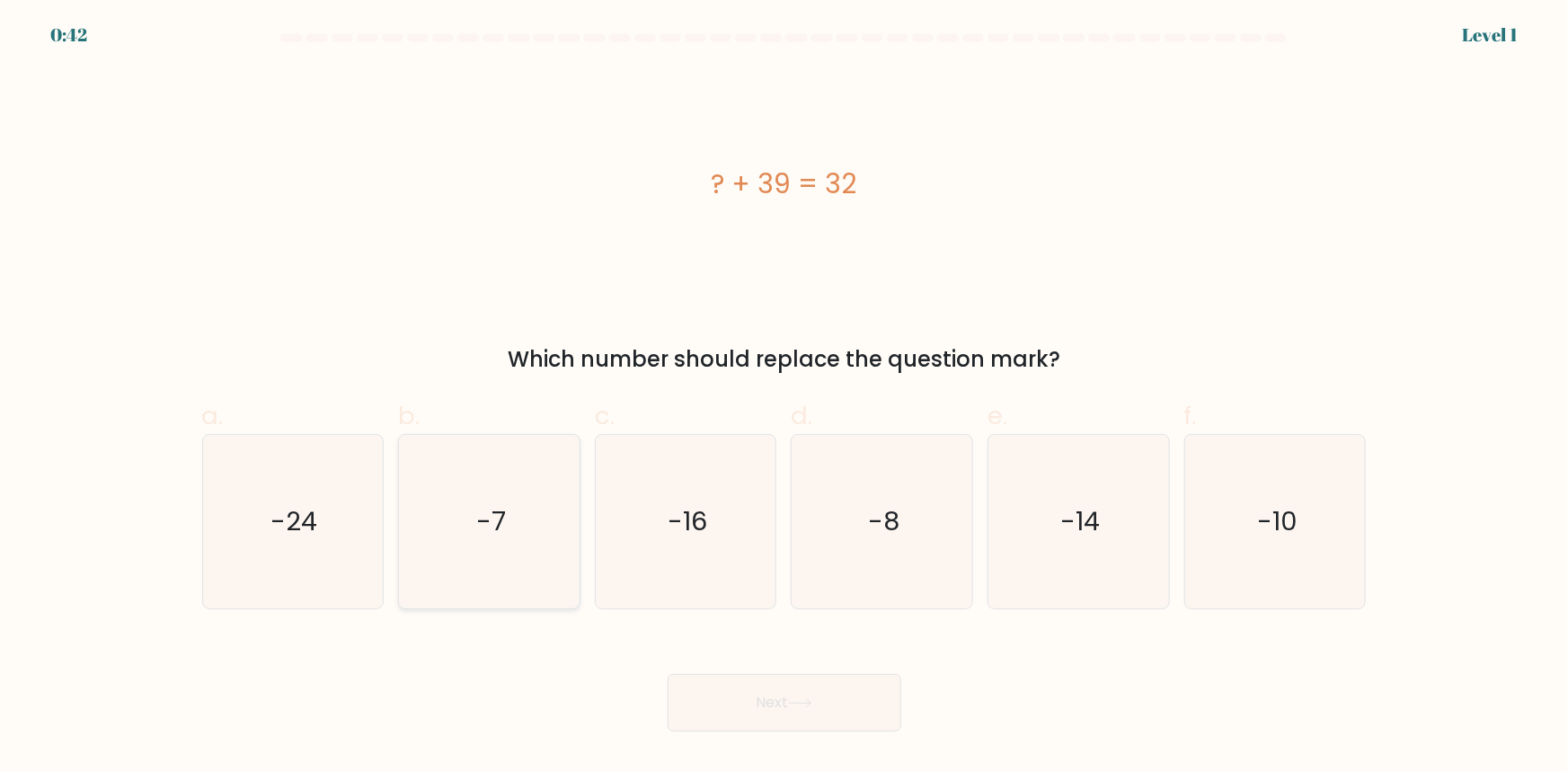
click at [503, 513] on text "-7" at bounding box center [491, 520] width 30 height 36
click at [784, 398] on input "b. -7" at bounding box center [784, 392] width 1 height 12
radio input "true"
click at [768, 712] on button "Next" at bounding box center [784, 703] width 233 height 58
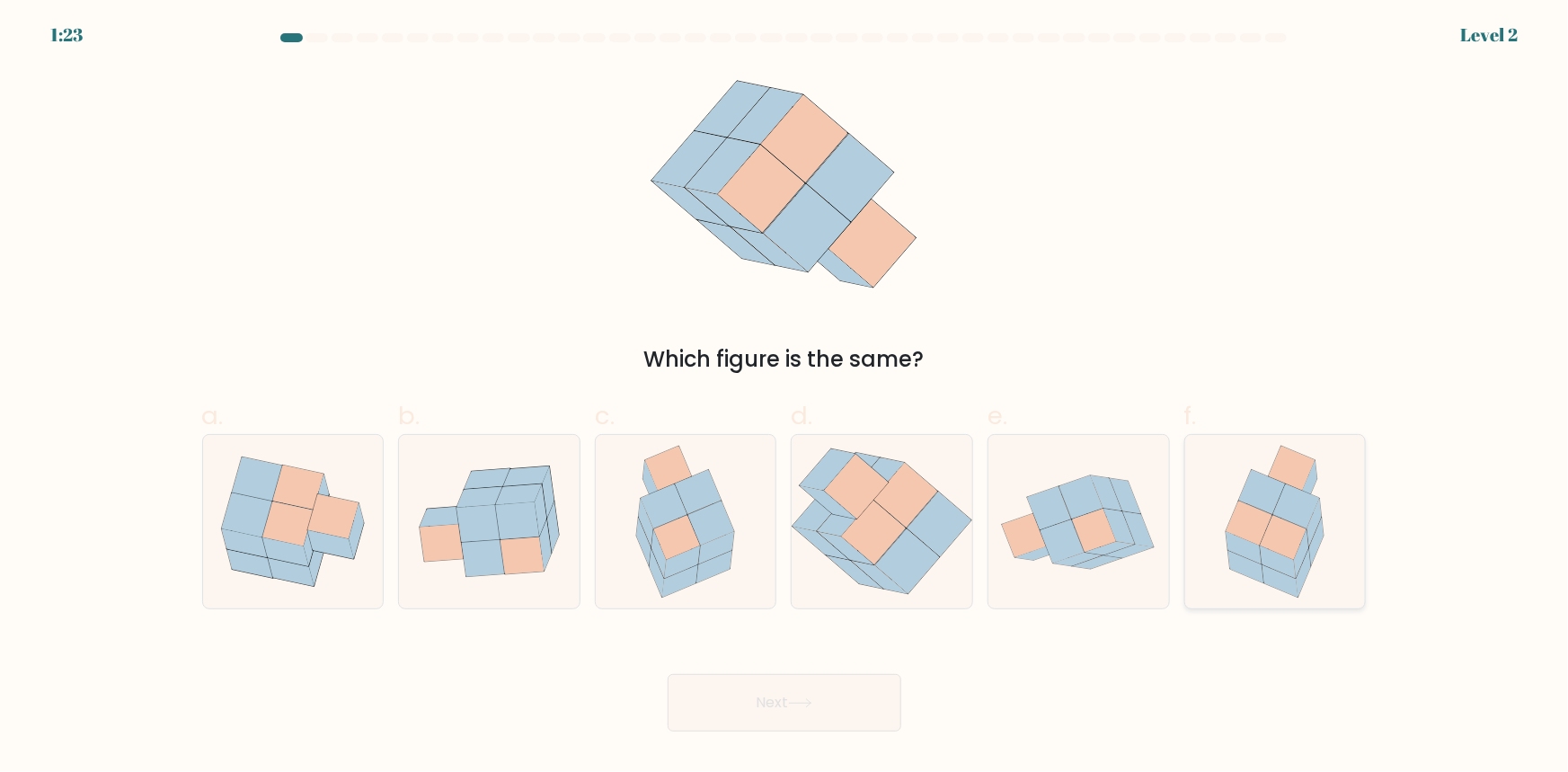
click at [1283, 554] on icon at bounding box center [1284, 537] width 46 height 44
click at [785, 398] on input "f." at bounding box center [784, 392] width 1 height 12
radio input "true"
click at [766, 731] on button "Next" at bounding box center [784, 703] width 233 height 58
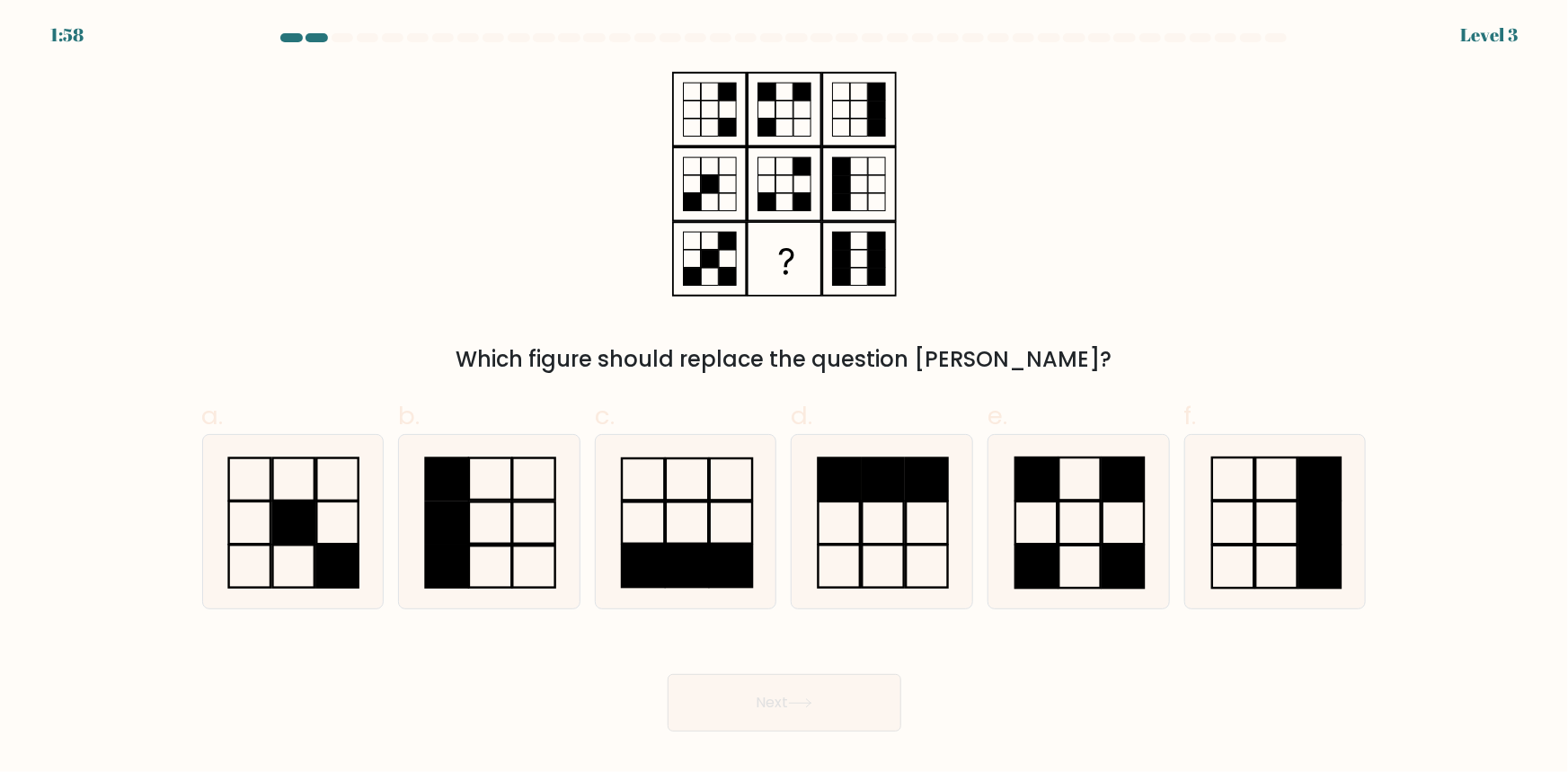
click at [1003, 403] on span "e." at bounding box center [997, 416] width 20 height 35
click at [785, 398] on input "e." at bounding box center [784, 392] width 1 height 12
radio input "true"
click at [1029, 519] on icon at bounding box center [1078, 521] width 172 height 172
click at [785, 398] on input "e." at bounding box center [784, 392] width 1 height 12
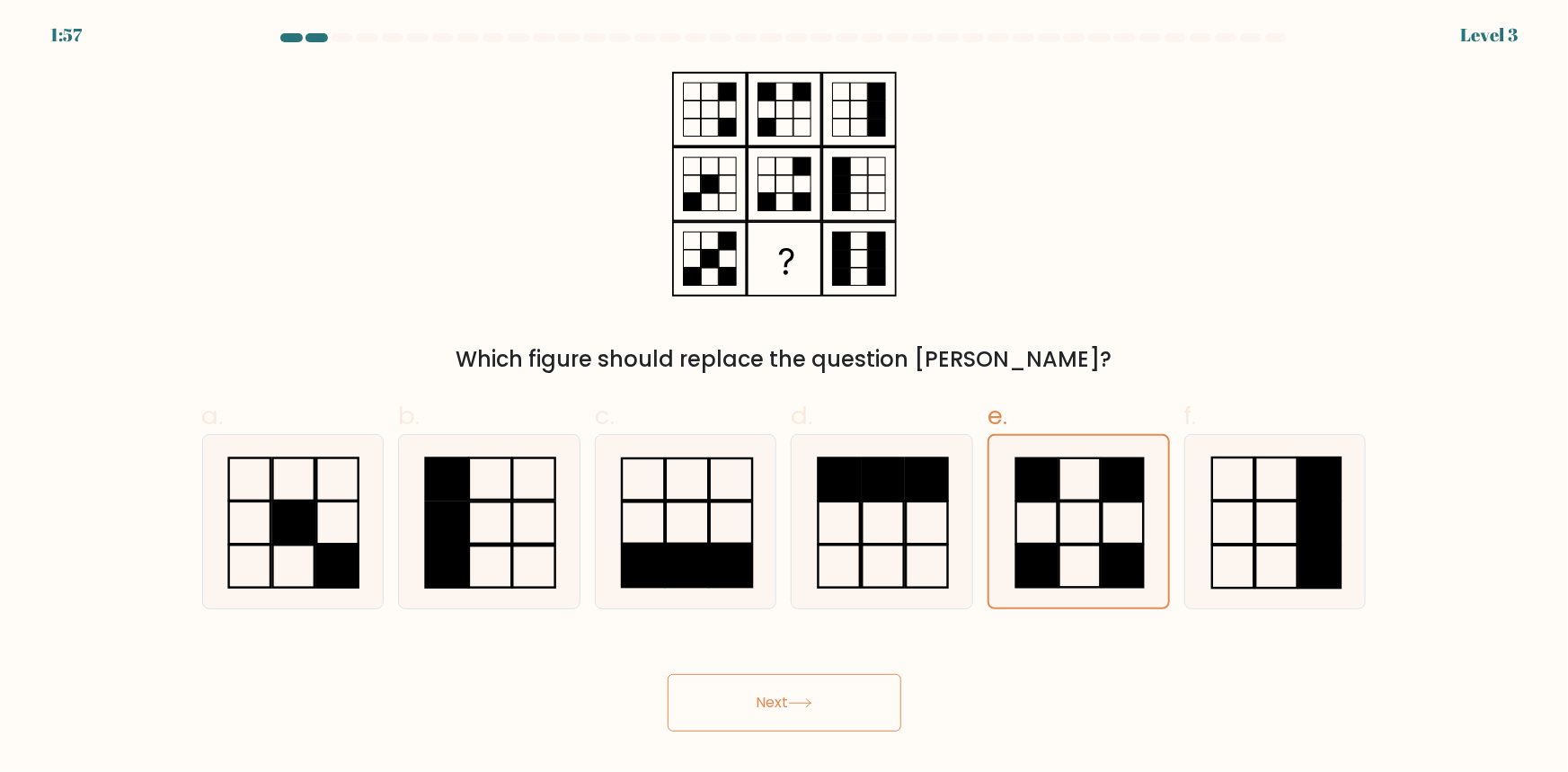
click at [770, 714] on button "Next" at bounding box center [784, 703] width 233 height 58
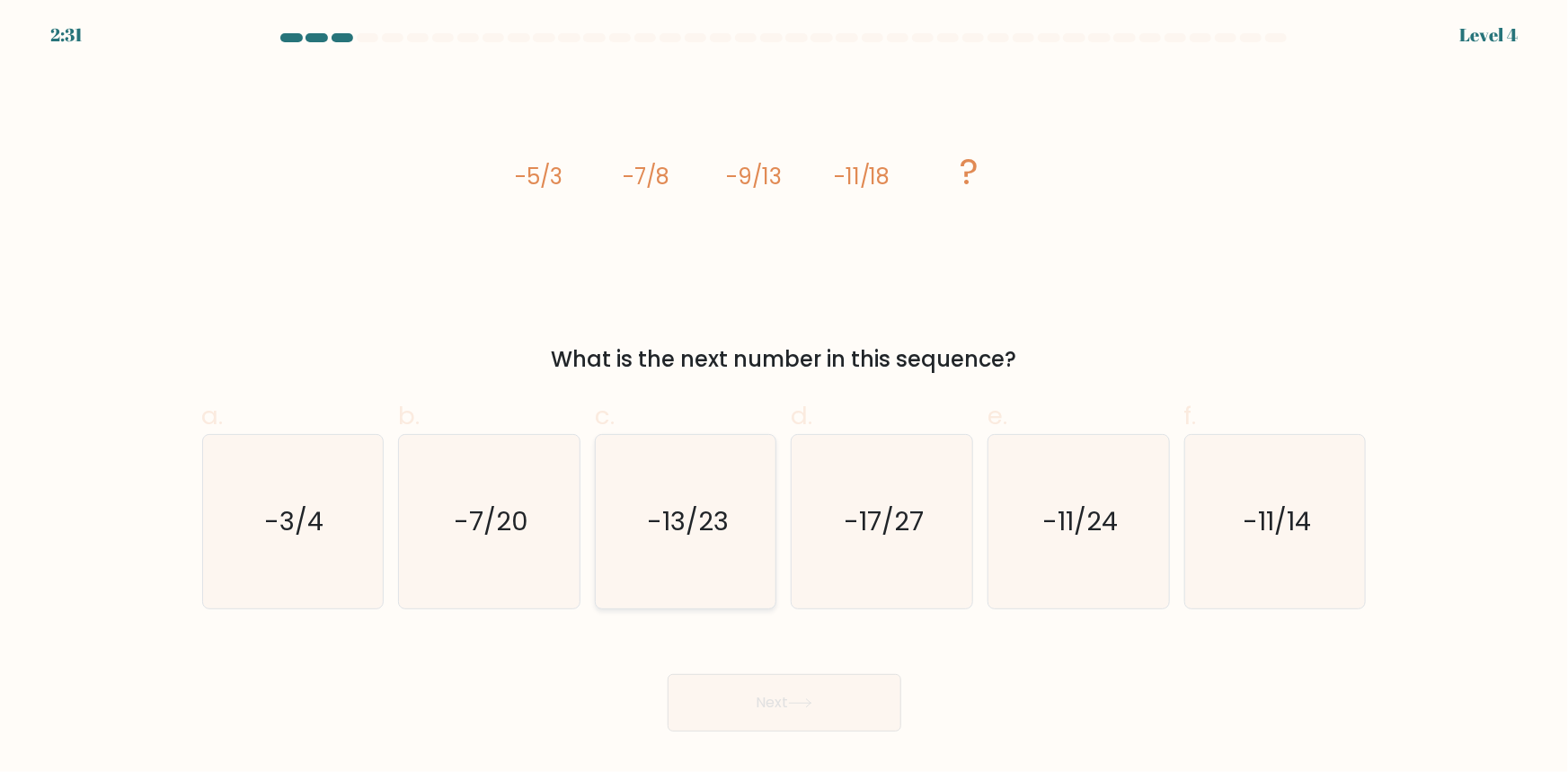
click at [673, 543] on icon "-13/23" at bounding box center [686, 521] width 174 height 174
click at [784, 398] on input "c. -13/23" at bounding box center [784, 392] width 1 height 12
radio input "true"
click at [763, 703] on button "Next" at bounding box center [784, 703] width 233 height 58
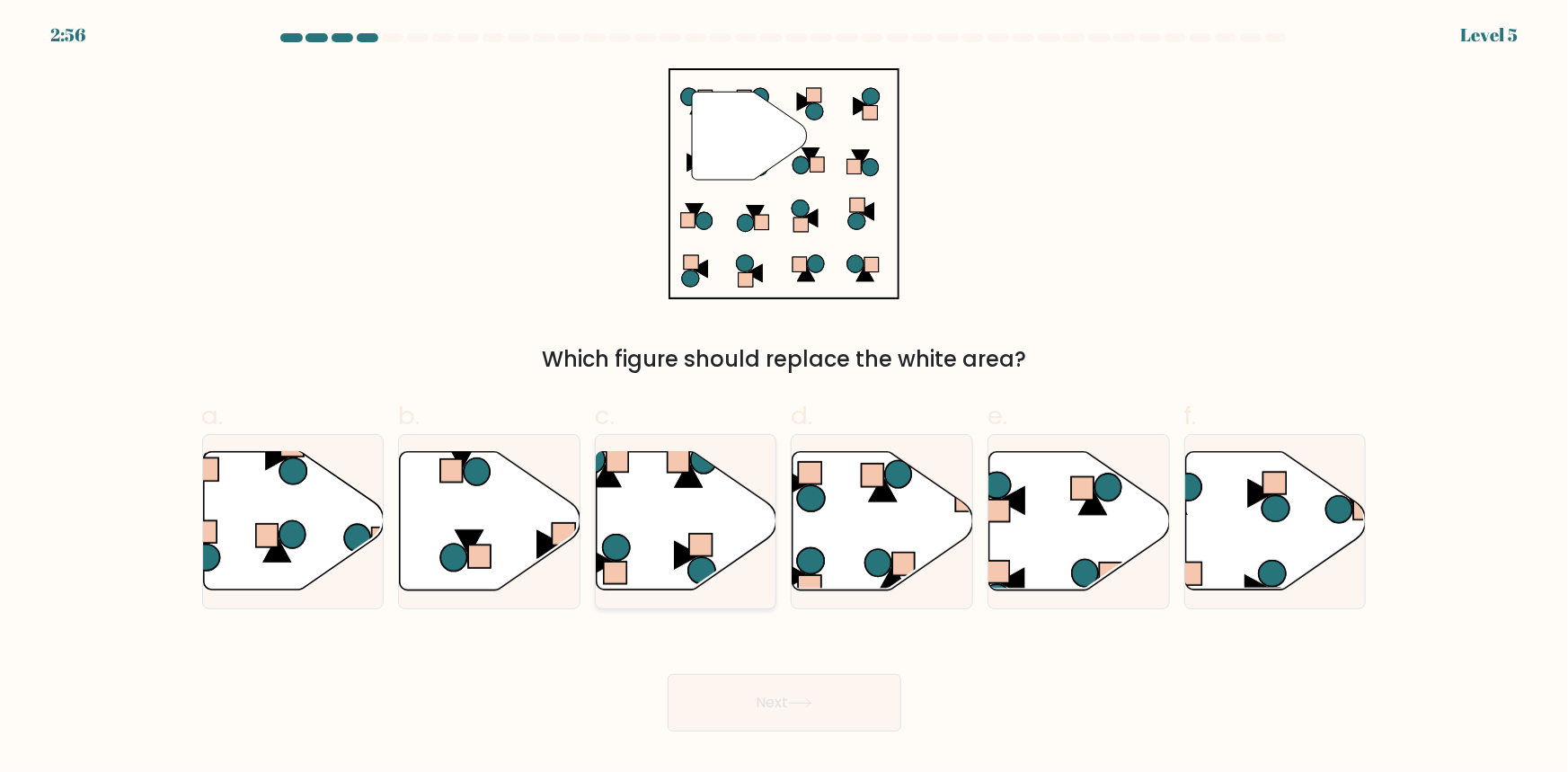
click at [594, 458] on div at bounding box center [686, 521] width 182 height 175
click at [784, 398] on input "c." at bounding box center [784, 392] width 1 height 12
radio input "true"
click at [770, 707] on button "Next" at bounding box center [784, 703] width 233 height 58
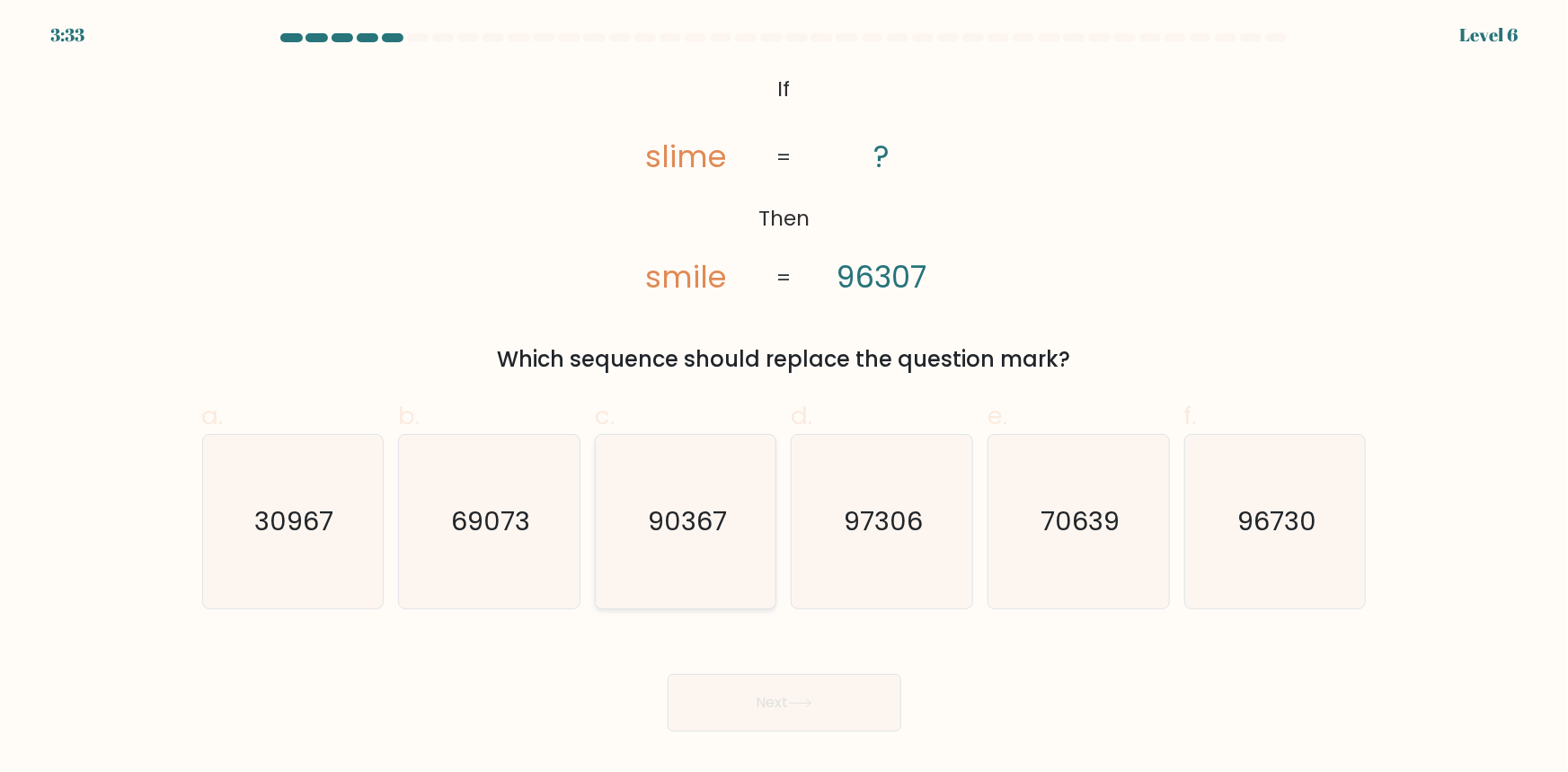
click at [658, 553] on icon "90367" at bounding box center [686, 521] width 174 height 174
click at [784, 398] on input "c. 90367" at bounding box center [784, 392] width 1 height 12
radio input "true"
click at [764, 697] on button "Next" at bounding box center [784, 703] width 233 height 58
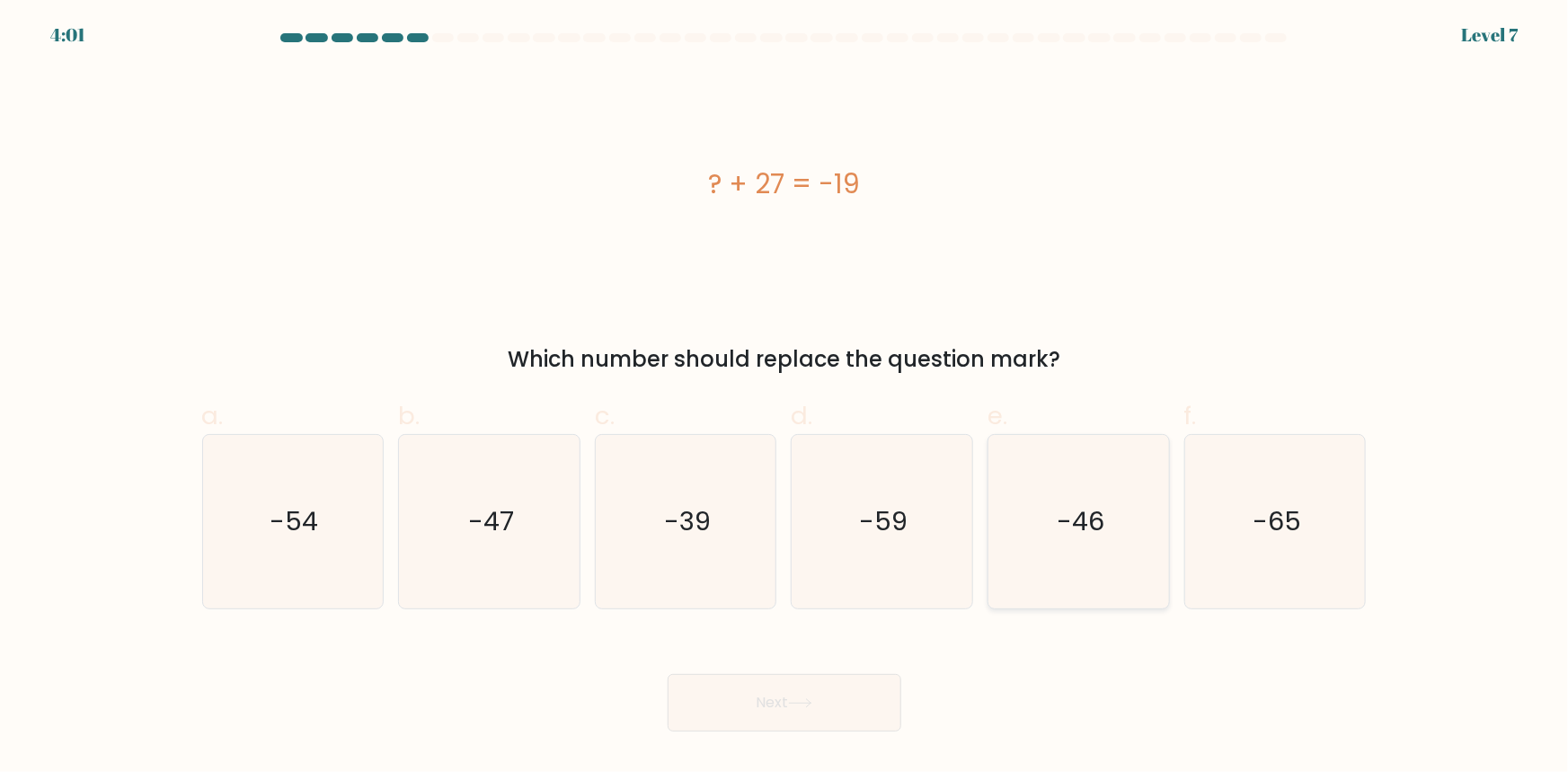
click at [1126, 545] on icon "-46" at bounding box center [1078, 521] width 174 height 174
click at [785, 398] on input "e. -46" at bounding box center [784, 392] width 1 height 12
radio input "true"
click at [818, 683] on button "Next" at bounding box center [784, 703] width 233 height 58
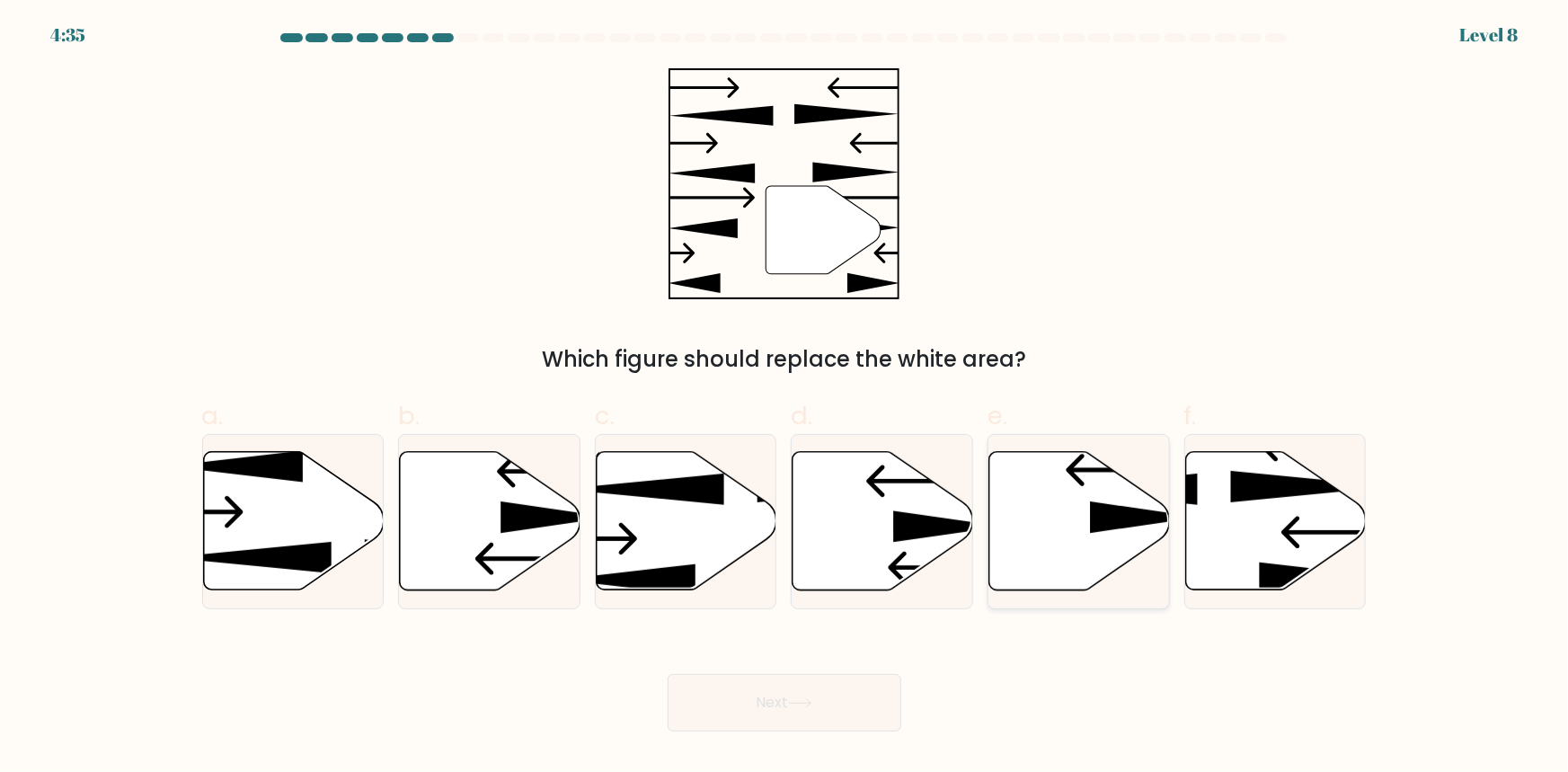
click at [1040, 570] on icon at bounding box center [1079, 521] width 181 height 138
click at [785, 398] on input "e." at bounding box center [784, 392] width 1 height 12
radio input "true"
click at [751, 712] on button "Next" at bounding box center [784, 703] width 233 height 58
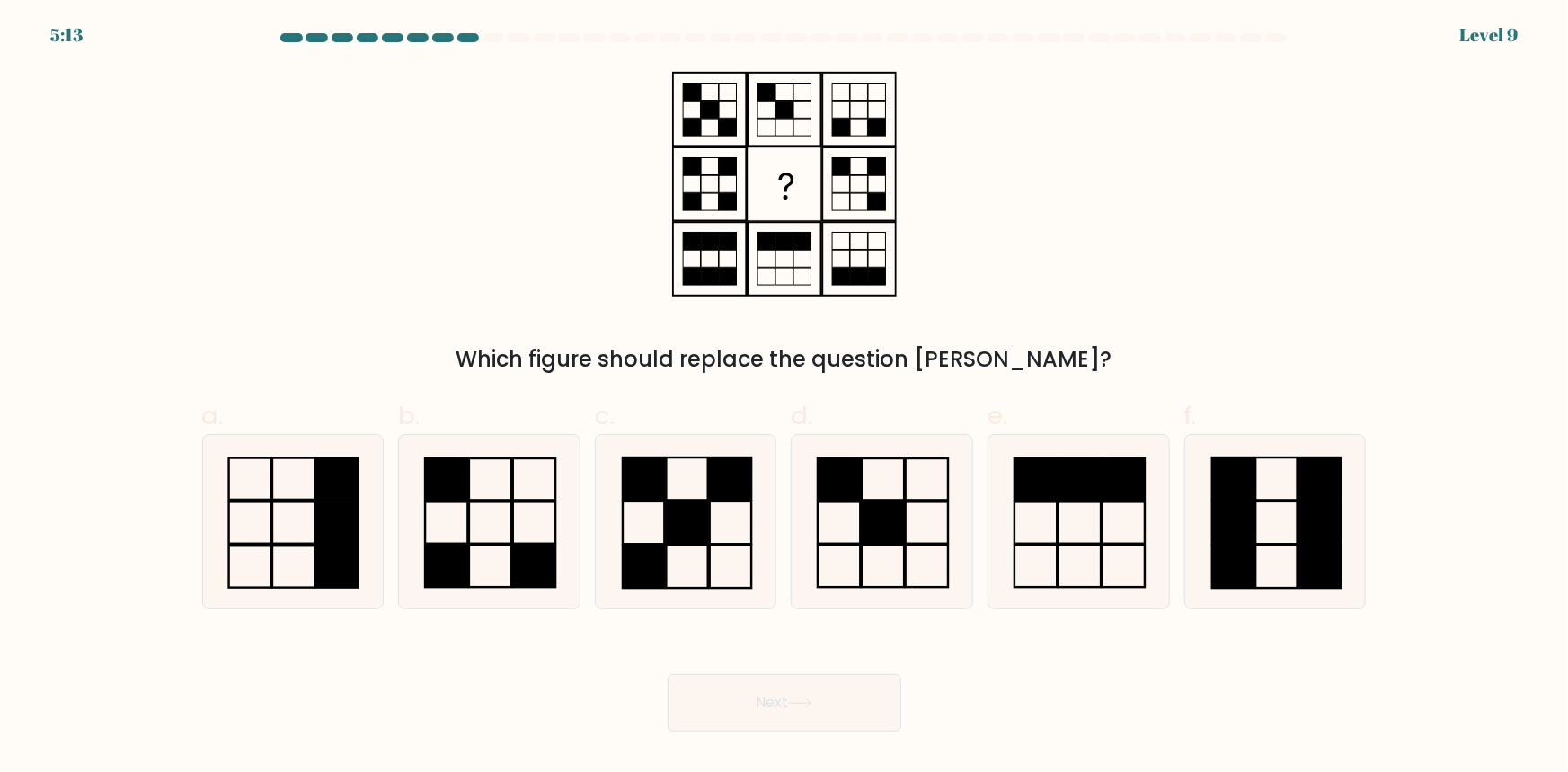
click at [789, 712] on button "Next" at bounding box center [784, 703] width 233 height 58
click at [1040, 684] on div "Next" at bounding box center [784, 681] width 1186 height 101
click at [701, 205] on icon at bounding box center [784, 183] width 225 height 231
click at [730, 185] on icon at bounding box center [784, 183] width 225 height 231
click at [767, 209] on rect at bounding box center [784, 183] width 72 height 72
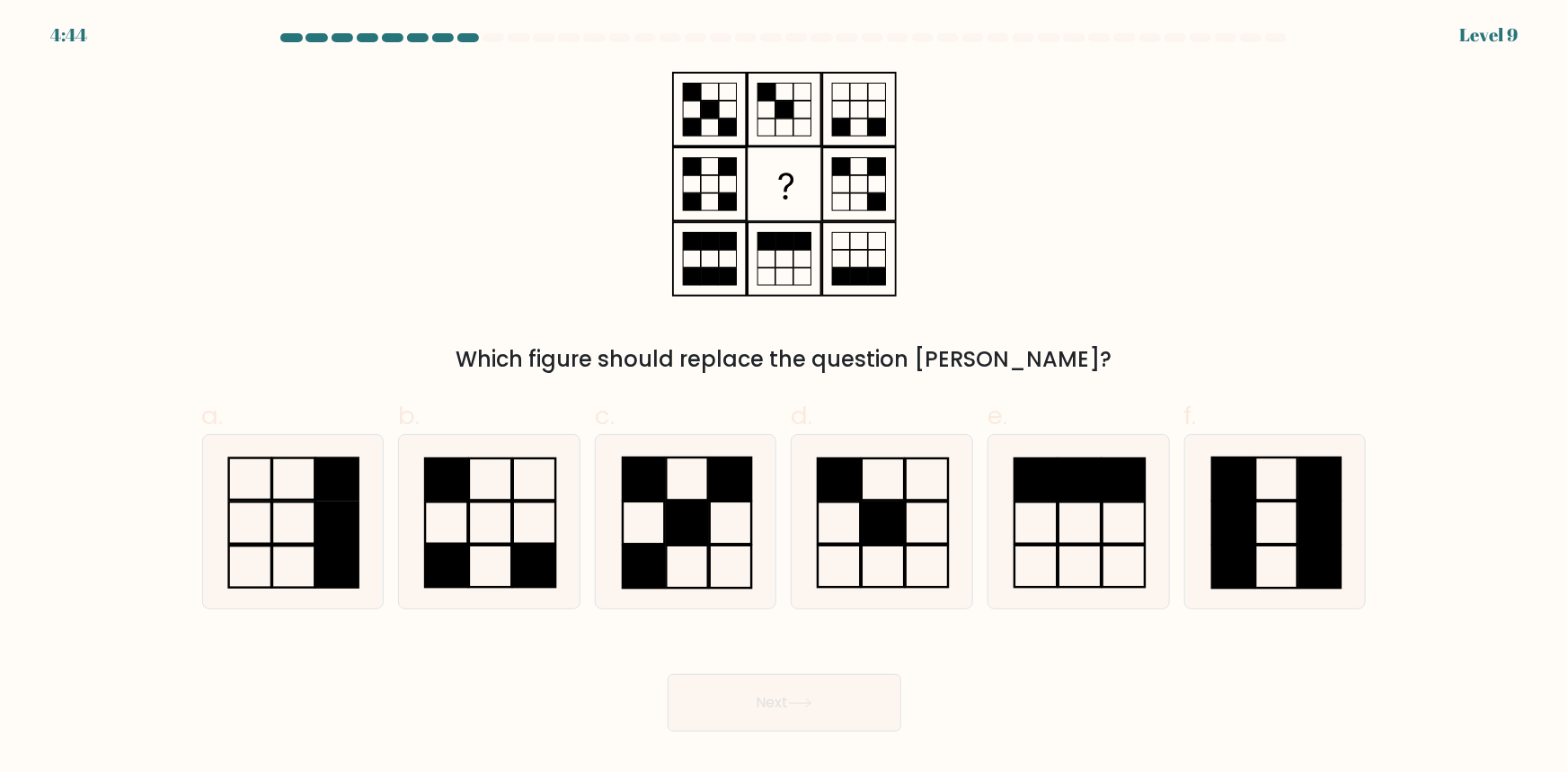
click at [767, 209] on rect at bounding box center [784, 183] width 72 height 72
click at [528, 535] on icon at bounding box center [489, 521] width 174 height 174
click at [784, 398] on input "b." at bounding box center [784, 392] width 1 height 12
radio input "true"
click at [720, 702] on button "Next" at bounding box center [784, 703] width 233 height 58
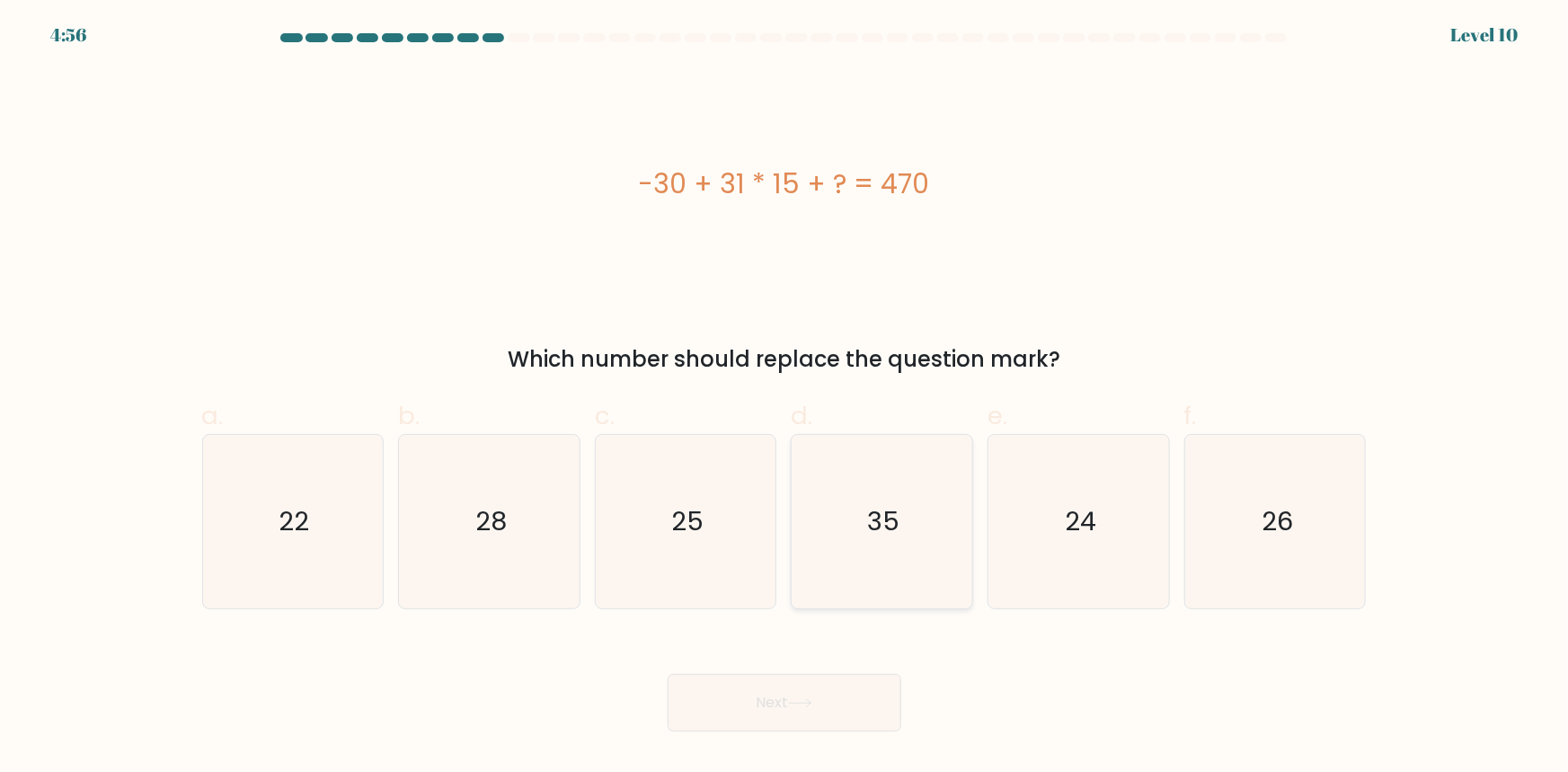
click at [876, 546] on icon "35" at bounding box center [881, 521] width 174 height 174
click at [785, 398] on input "d. 35" at bounding box center [784, 392] width 1 height 12
radio input "true"
click at [805, 697] on button "Next" at bounding box center [784, 703] width 233 height 58
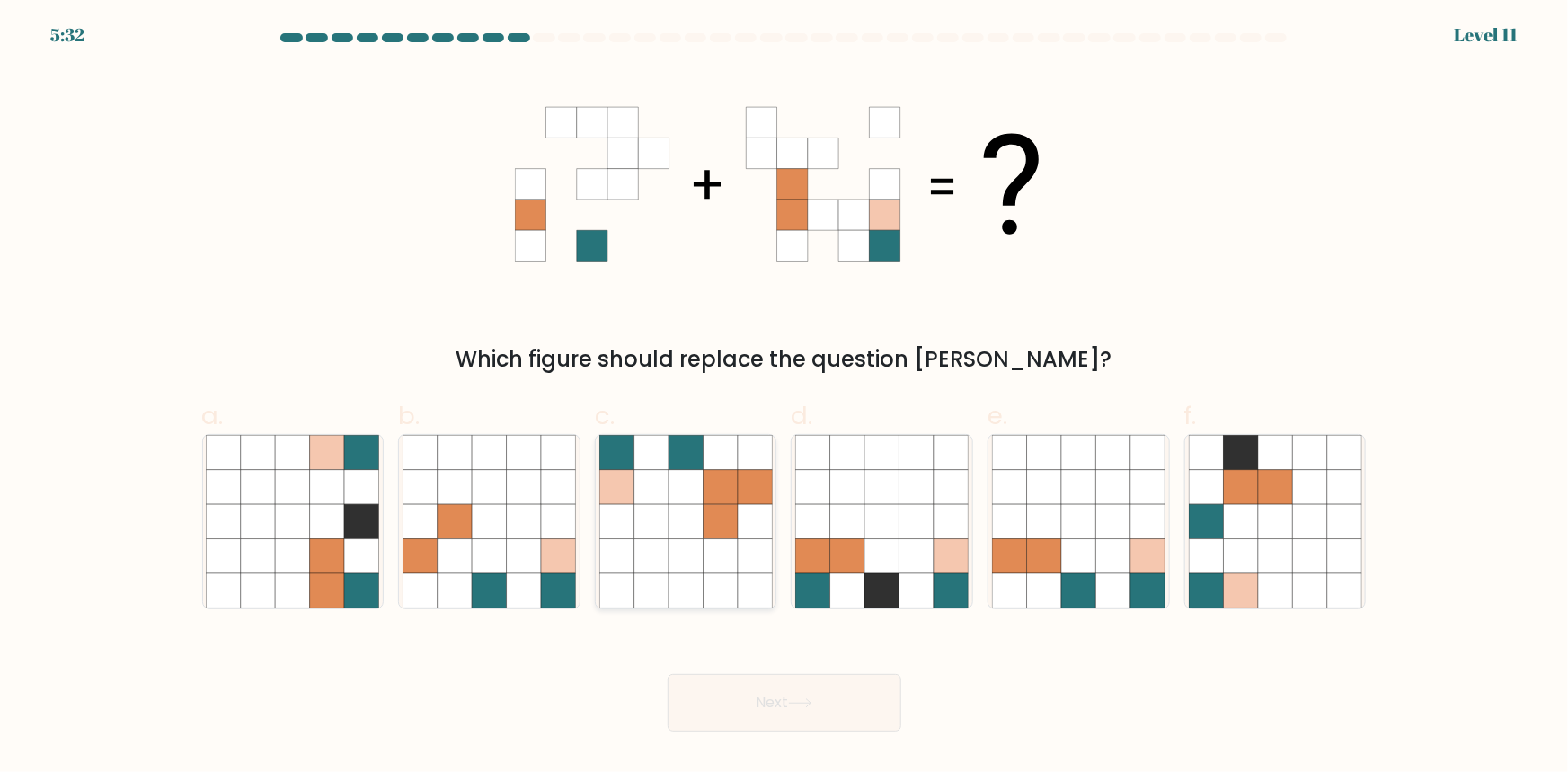
click at [717, 572] on icon at bounding box center [720, 556] width 35 height 35
click at [784, 398] on input "c." at bounding box center [784, 392] width 1 height 12
radio input "true"
click at [764, 707] on button "Next" at bounding box center [784, 703] width 233 height 58
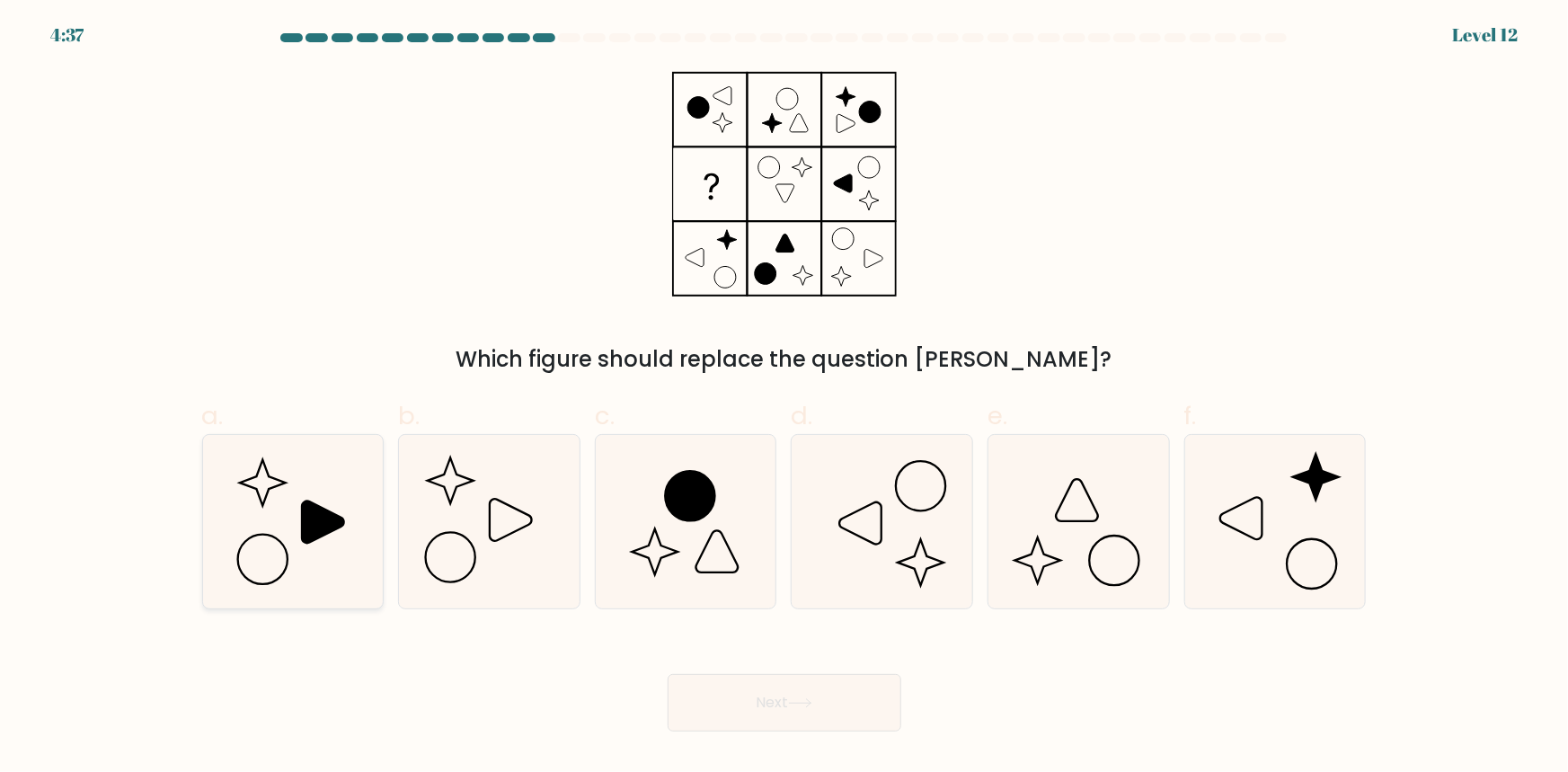
click at [272, 517] on icon at bounding box center [292, 521] width 174 height 174
click at [784, 398] on input "a." at bounding box center [784, 392] width 1 height 12
radio input "true"
click at [810, 706] on icon at bounding box center [800, 703] width 24 height 10
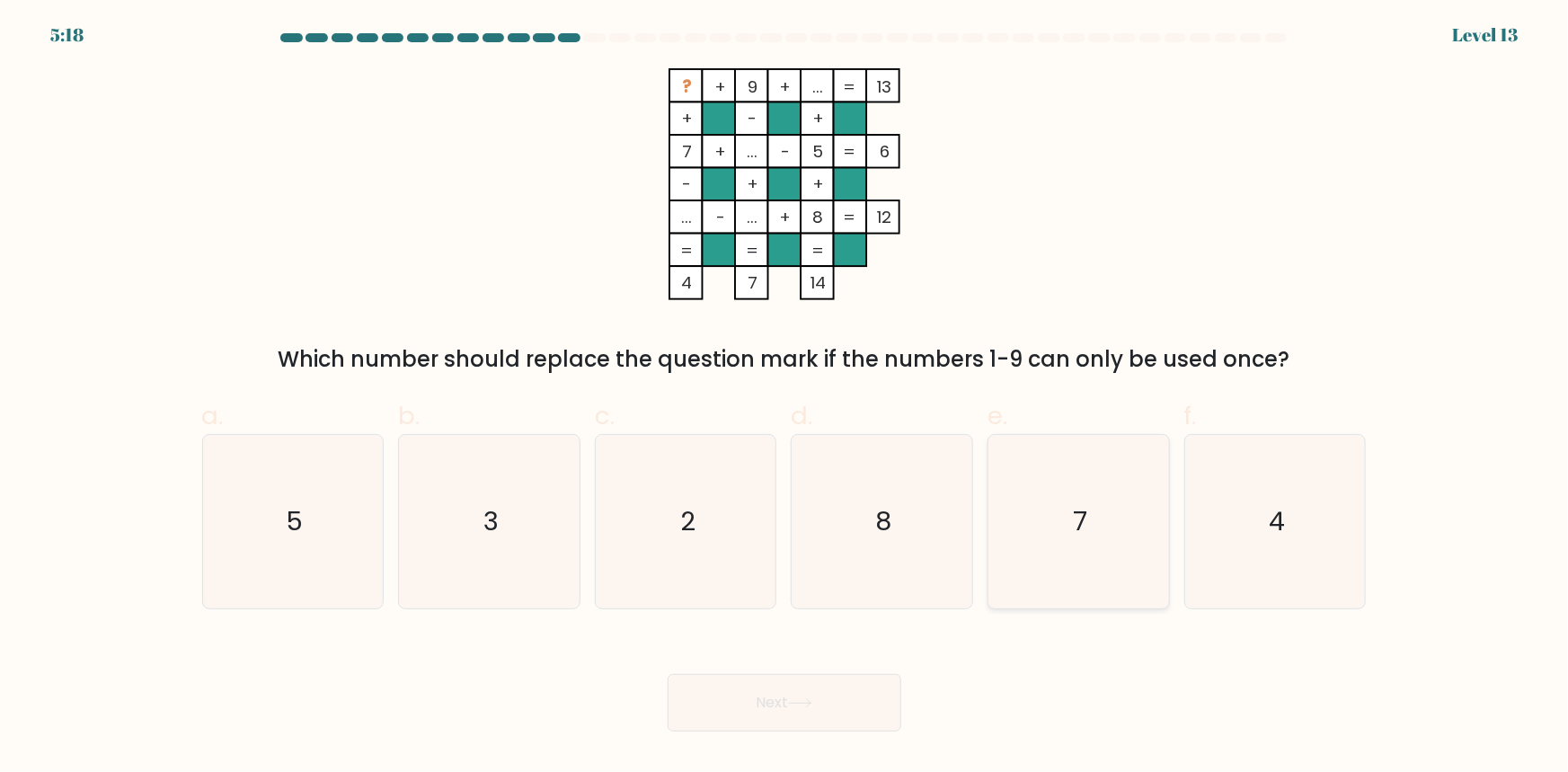
click at [1028, 529] on icon "7" at bounding box center [1078, 521] width 174 height 174
click at [785, 398] on input "e. 7" at bounding box center [784, 392] width 1 height 12
radio input "true"
click at [372, 544] on icon "5" at bounding box center [292, 521] width 174 height 174
click at [784, 398] on input "a. 5" at bounding box center [784, 392] width 1 height 12
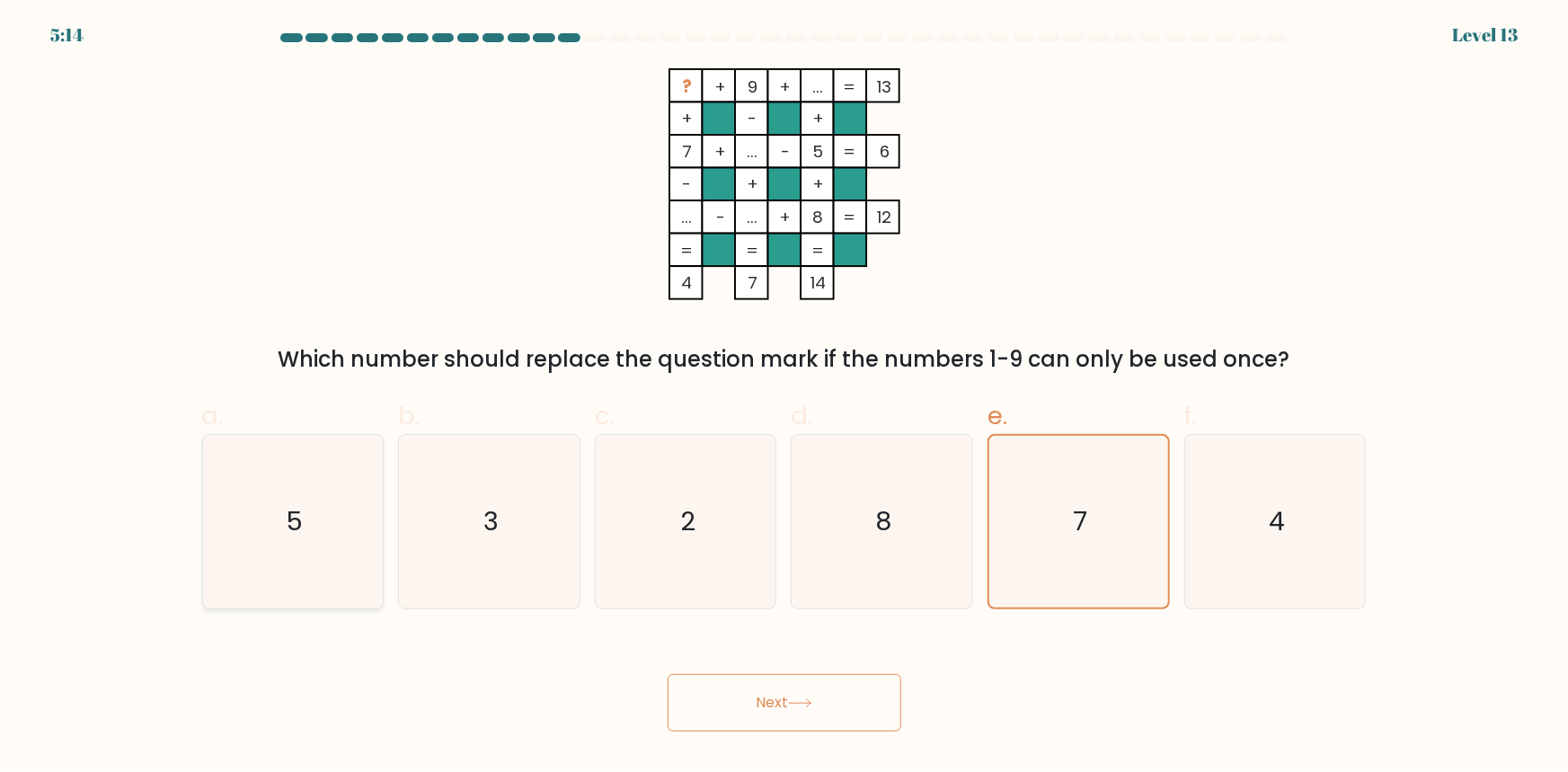
radio input "true"
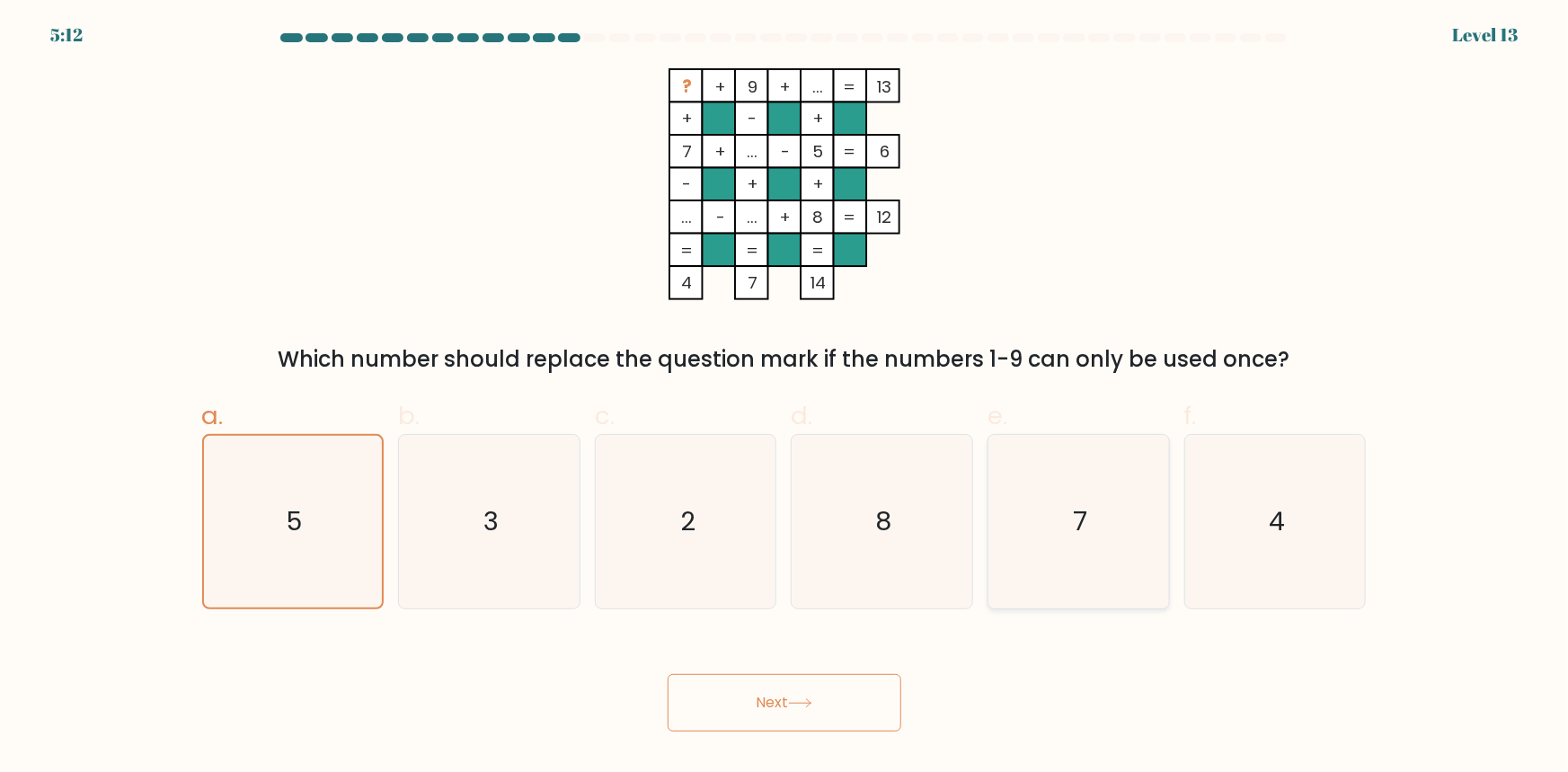
click at [1042, 526] on icon "7" at bounding box center [1078, 521] width 174 height 174
click at [785, 398] on input "e. 7" at bounding box center [784, 392] width 1 height 12
radio input "true"
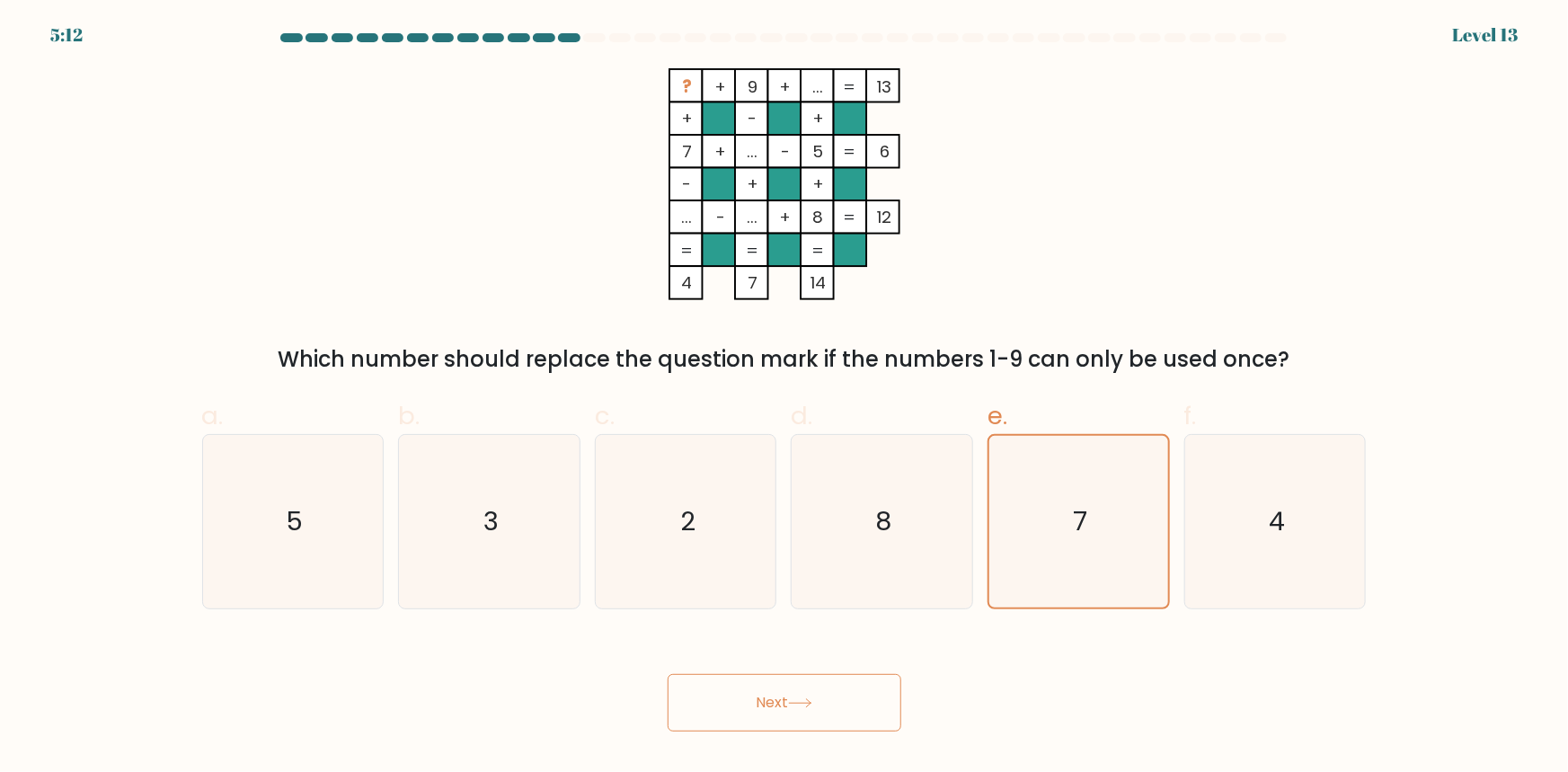
click at [180, 531] on form at bounding box center [784, 382] width 1568 height 698
click at [260, 538] on icon "5" at bounding box center [292, 521] width 174 height 174
click at [784, 398] on input "a. 5" at bounding box center [784, 392] width 1 height 12
radio input "true"
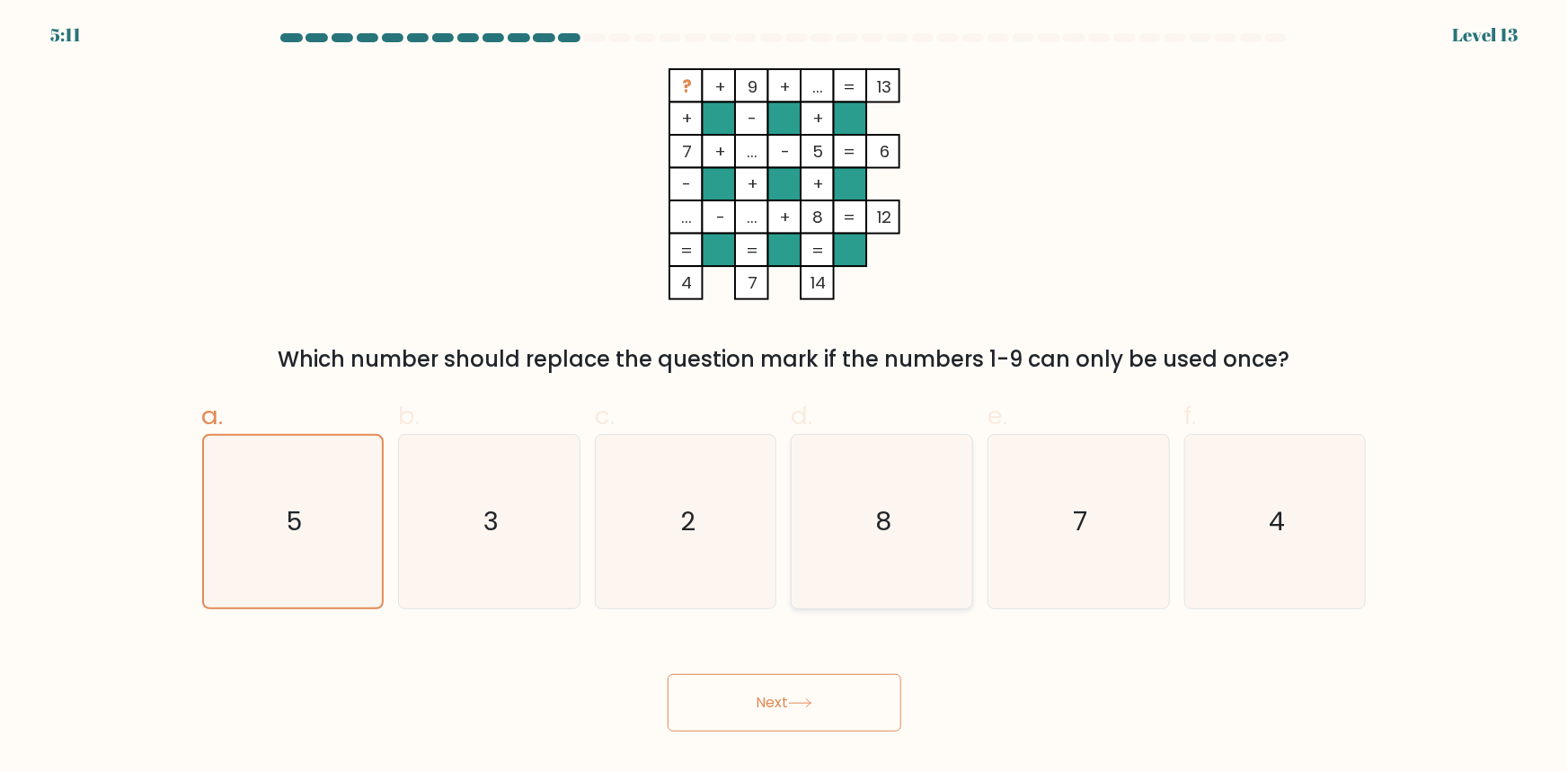
click at [801, 544] on icon "8" at bounding box center [881, 521] width 174 height 174
click at [785, 398] on input "d. 8" at bounding box center [784, 392] width 1 height 12
radio input "true"
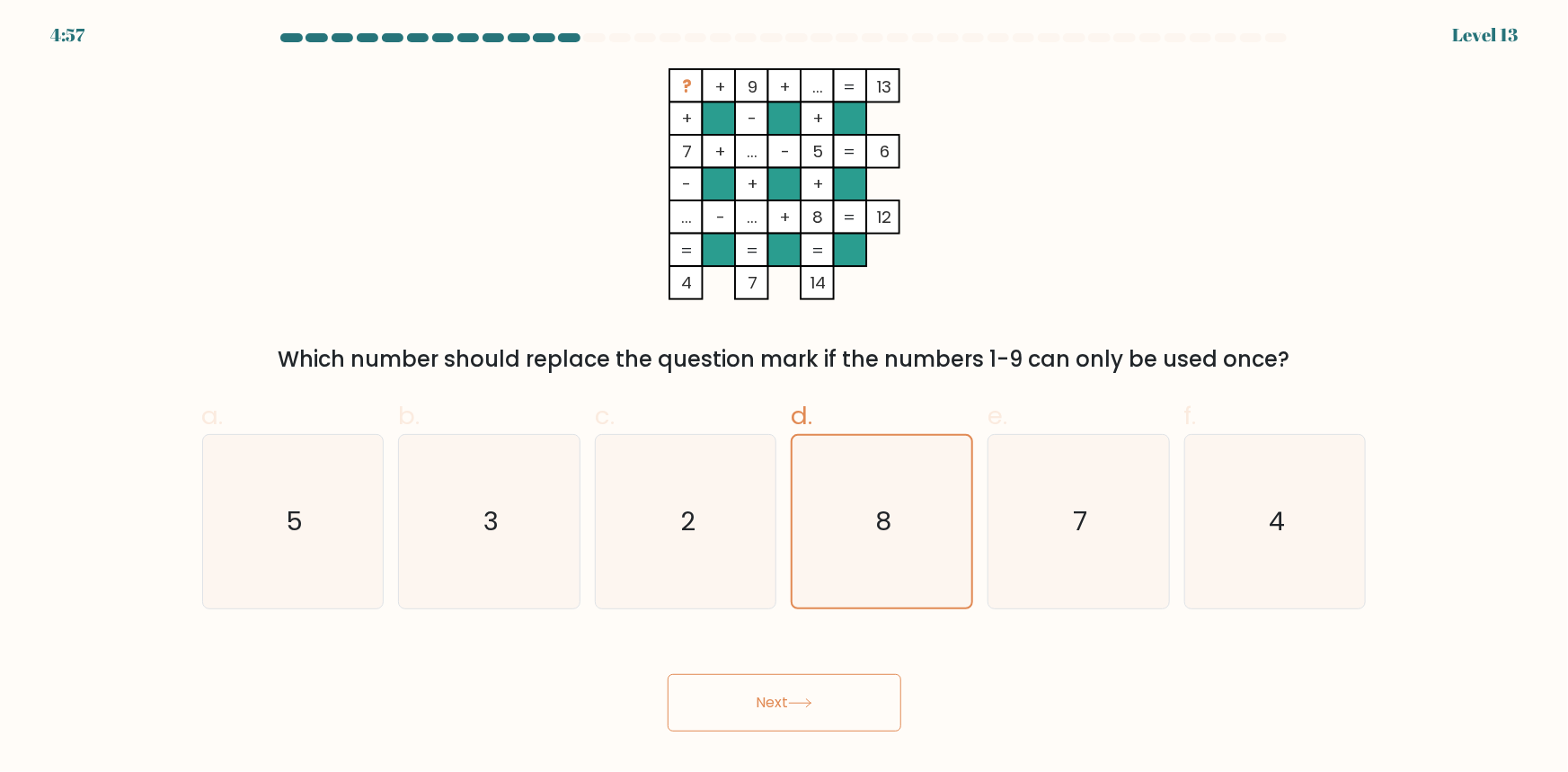
click at [813, 89] on tspan "..." at bounding box center [817, 86] width 11 height 22
click at [815, 96] on tspan "..." at bounding box center [817, 86] width 11 height 22
click at [551, 553] on icon "3" at bounding box center [489, 521] width 174 height 174
click at [784, 398] on input "b. 3" at bounding box center [784, 392] width 1 height 12
radio input "true"
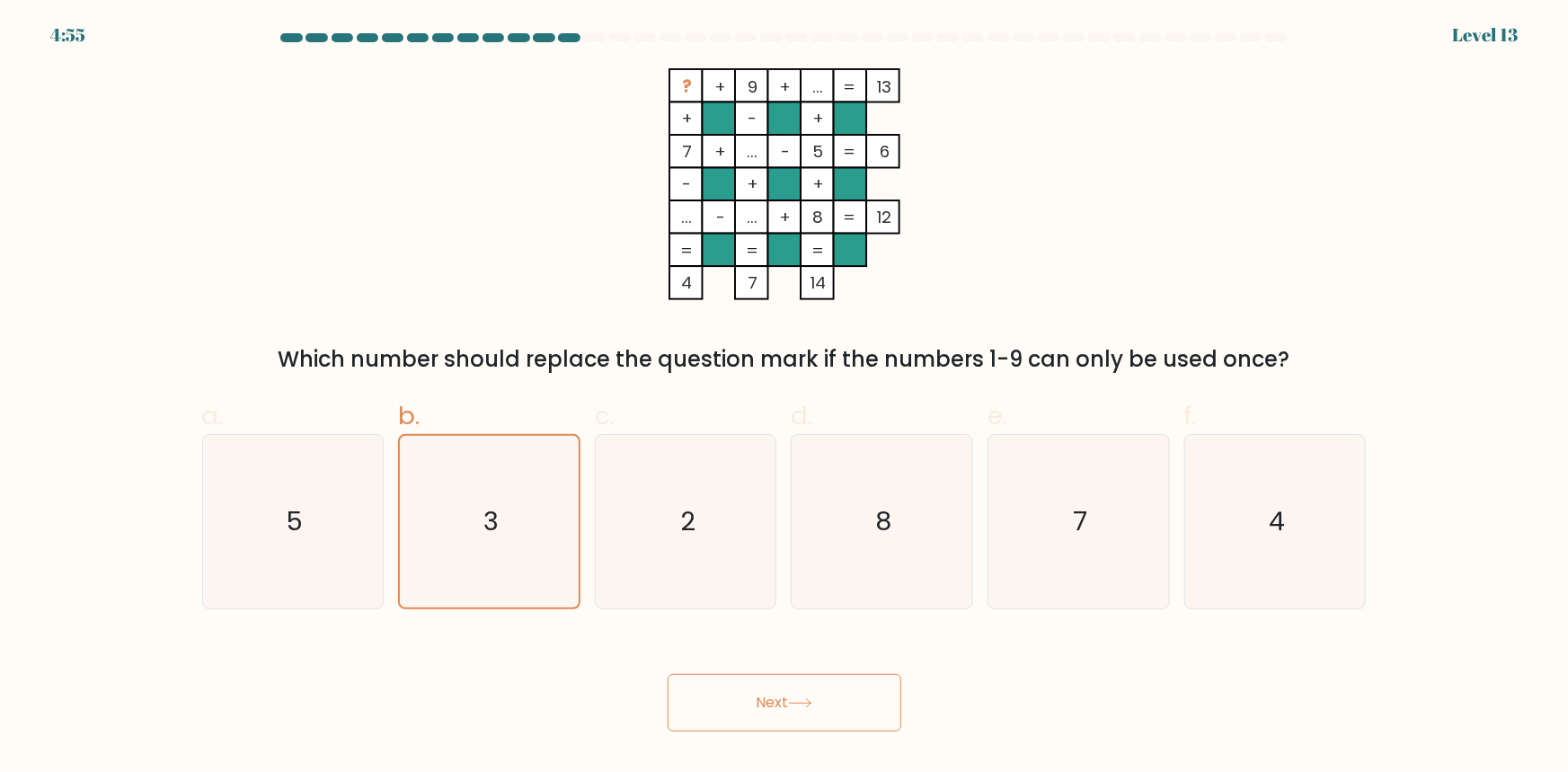
click at [715, 707] on button "Next" at bounding box center [784, 703] width 233 height 58
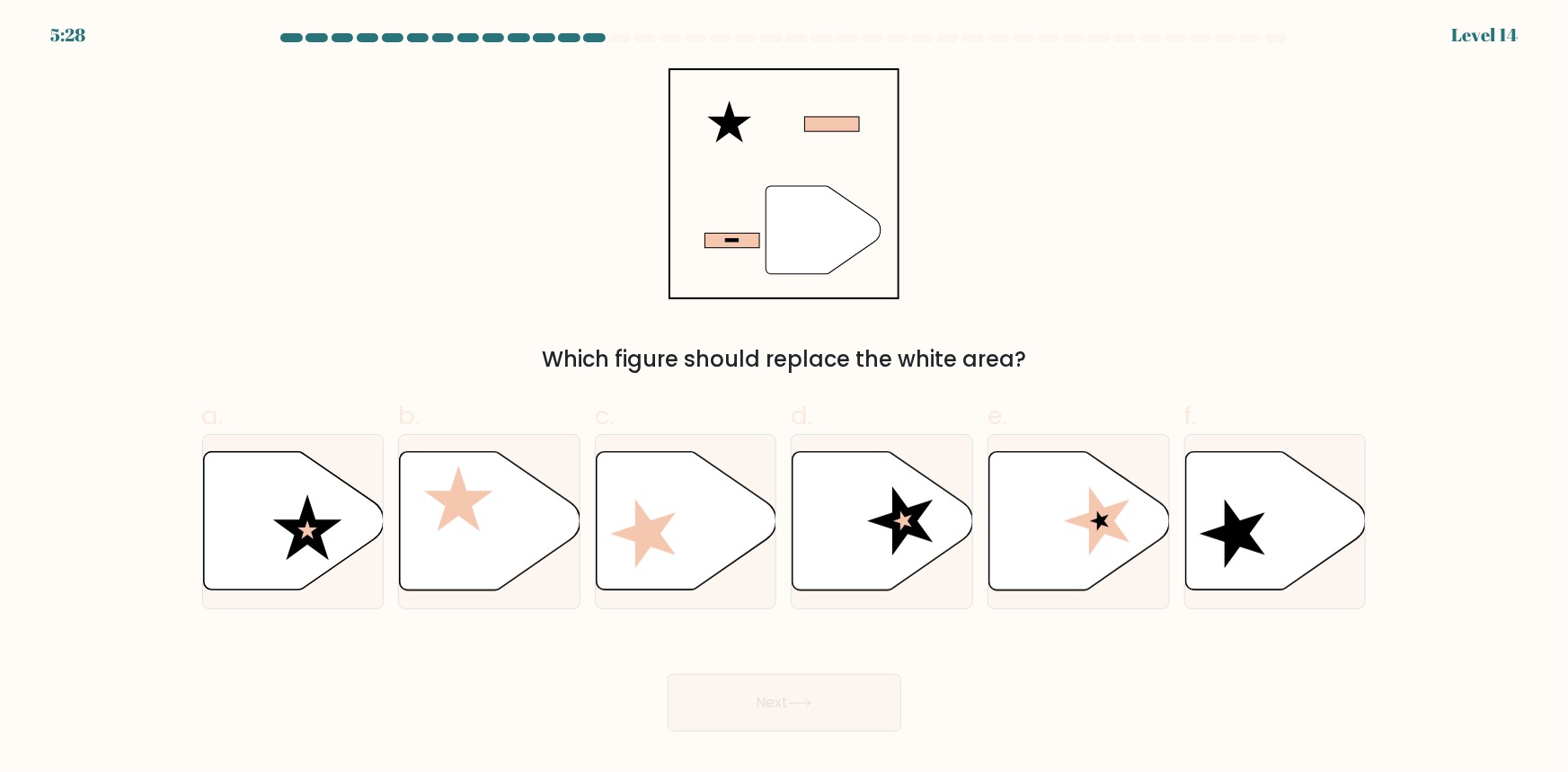
click at [730, 121] on icon at bounding box center [729, 122] width 44 height 42
click at [830, 128] on rect at bounding box center [832, 124] width 55 height 14
click at [767, 252] on icon at bounding box center [823, 230] width 115 height 88
click at [1095, 568] on icon at bounding box center [1079, 521] width 181 height 138
click at [785, 398] on input "e." at bounding box center [784, 392] width 1 height 12
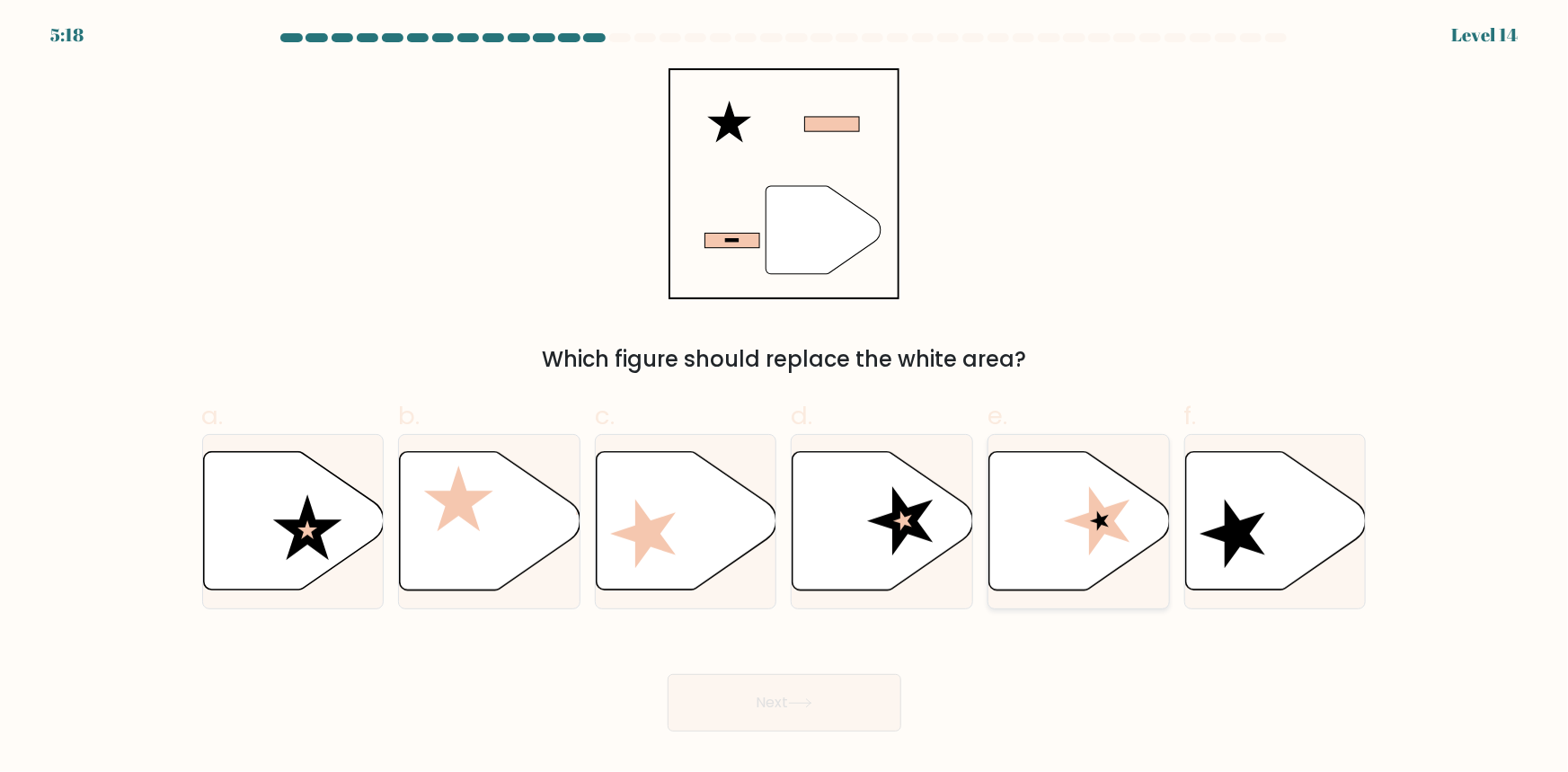
radio input "true"
click at [784, 720] on button "Next" at bounding box center [784, 703] width 233 height 58
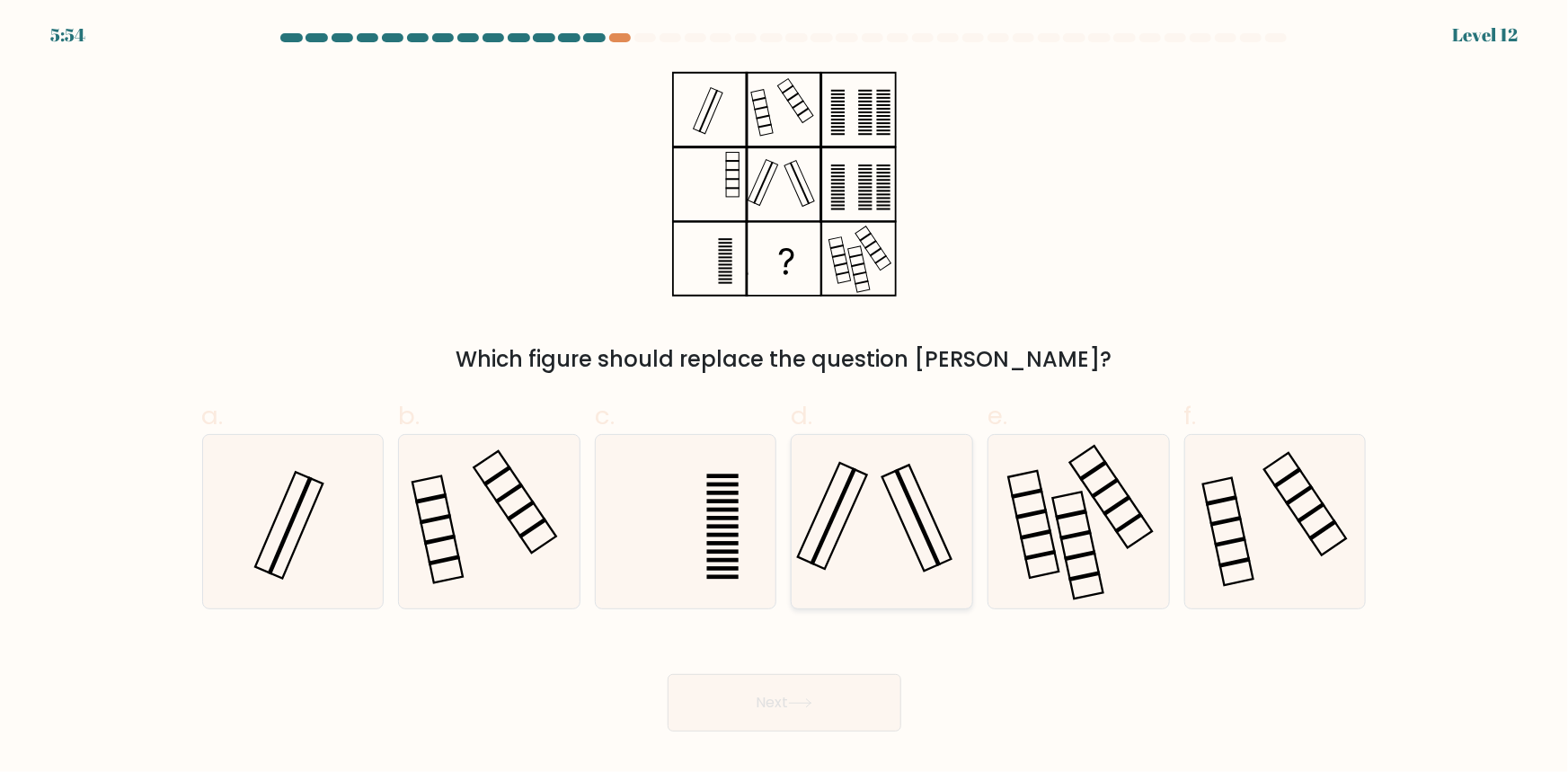
click at [844, 524] on rect at bounding box center [832, 516] width 69 height 106
click at [785, 398] on input "d." at bounding box center [784, 392] width 1 height 12
radio input "true"
click at [500, 567] on icon at bounding box center [489, 521] width 174 height 174
click at [784, 398] on input "b." at bounding box center [784, 392] width 1 height 12
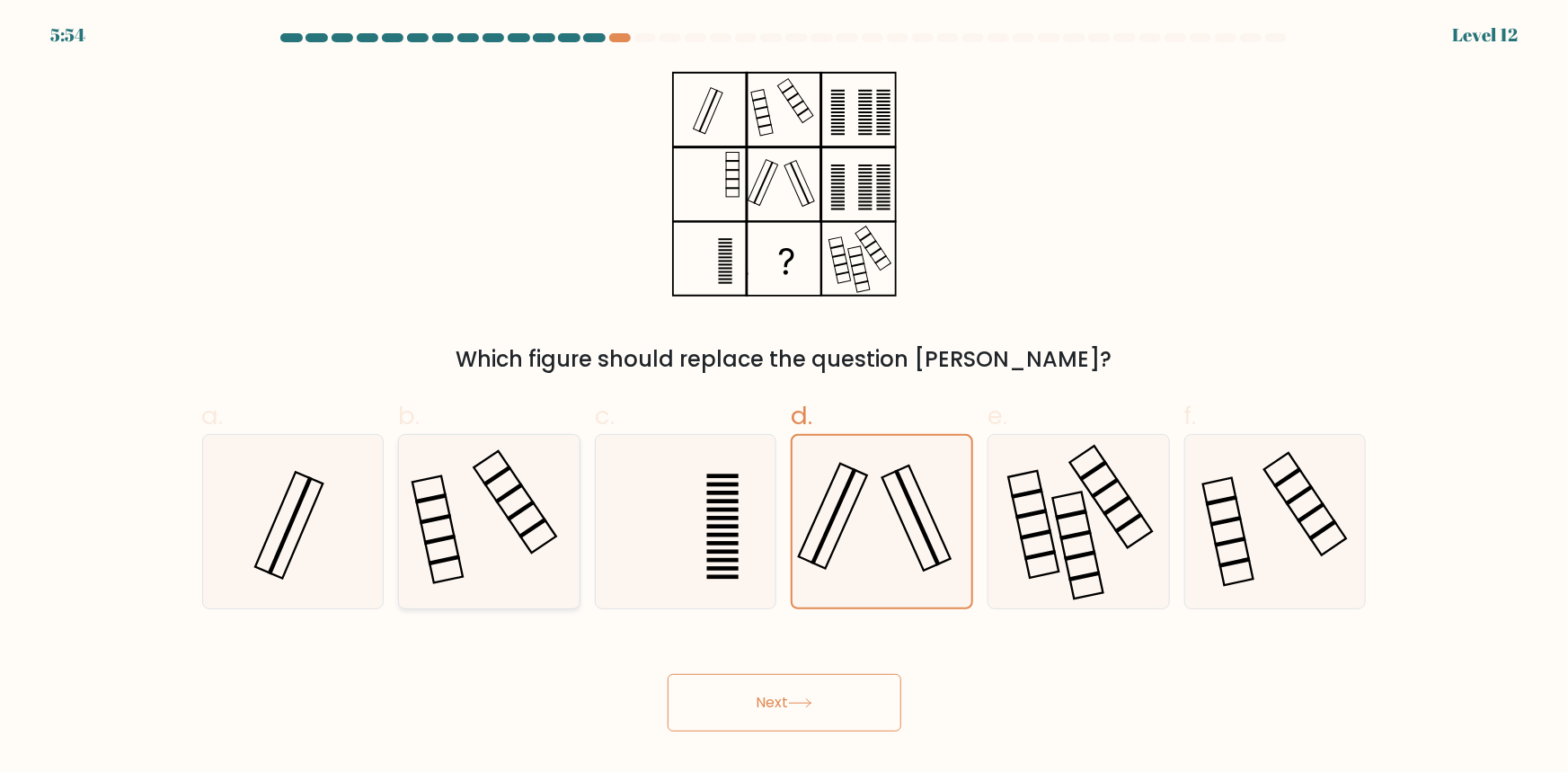
radio input "true"
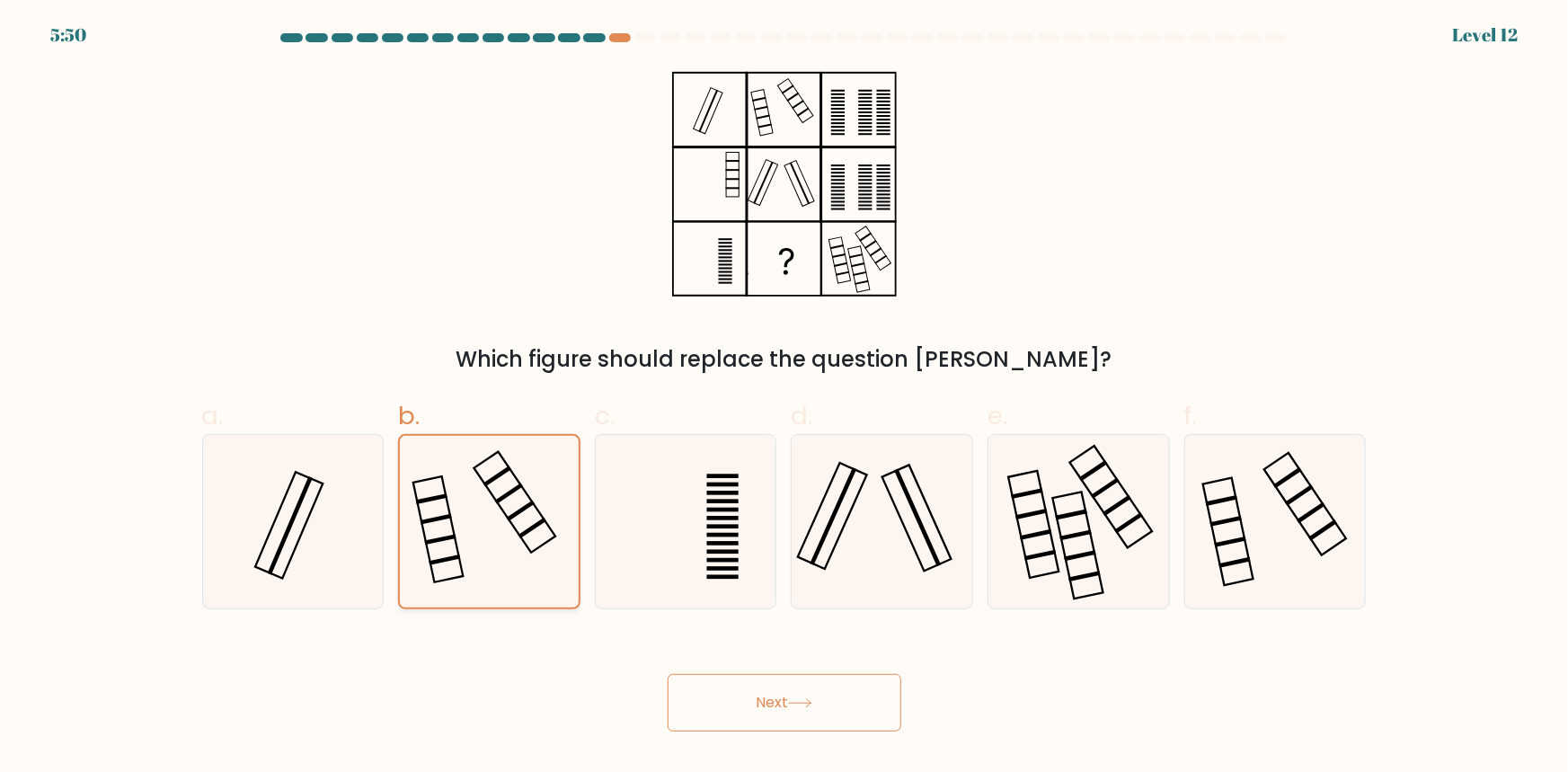
click at [479, 552] on icon at bounding box center [489, 521] width 172 height 172
click at [784, 398] on input "b." at bounding box center [784, 392] width 1 height 12
click at [479, 552] on icon at bounding box center [489, 521] width 172 height 172
click at [784, 398] on input "b." at bounding box center [784, 392] width 1 height 12
click at [849, 111] on icon at bounding box center [784, 183] width 225 height 231
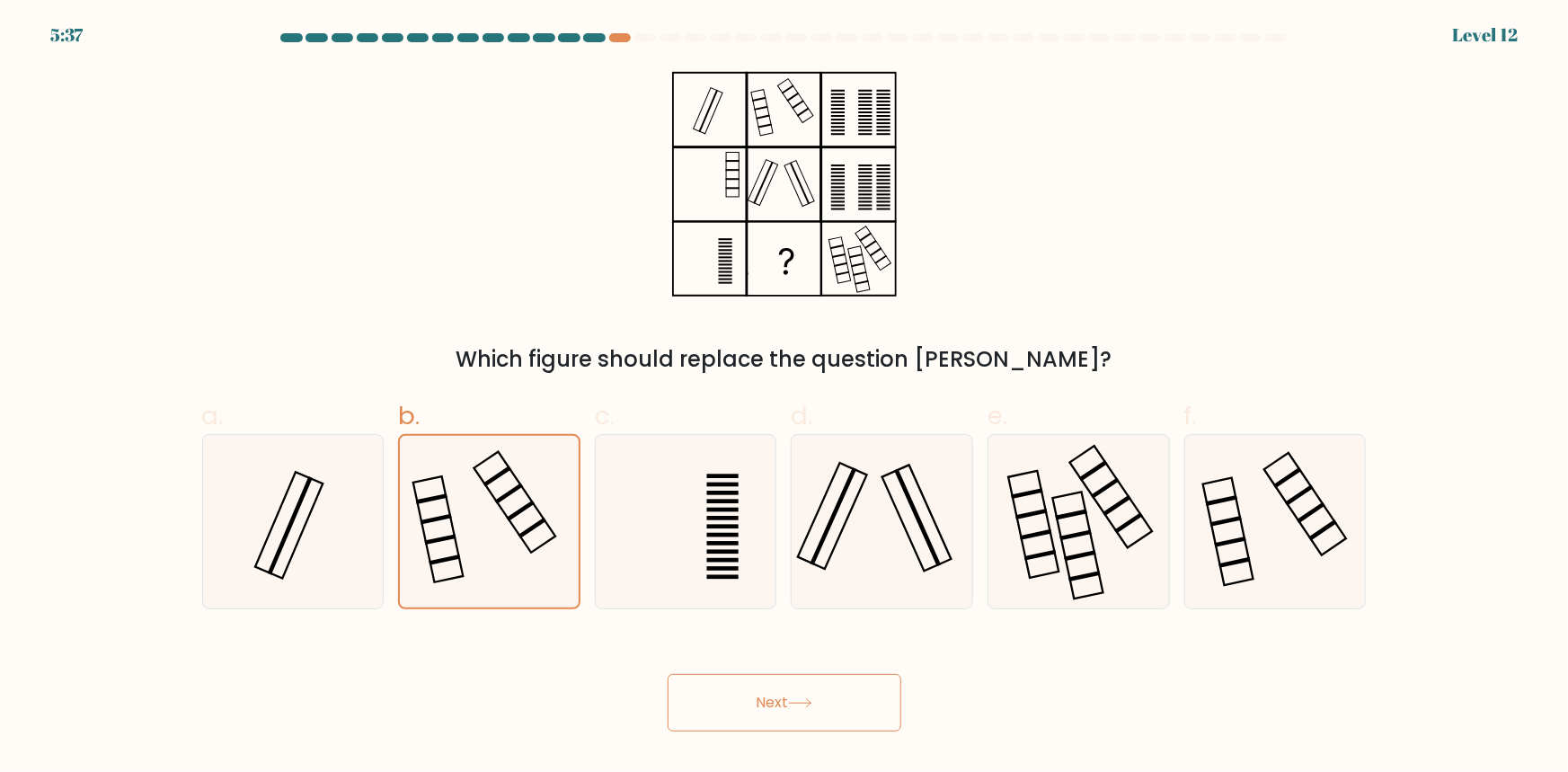
click at [858, 192] on icon at bounding box center [784, 183] width 225 height 231
click at [852, 575] on icon at bounding box center [881, 521] width 174 height 174
click at [785, 398] on input "d." at bounding box center [784, 392] width 1 height 12
radio input "true"
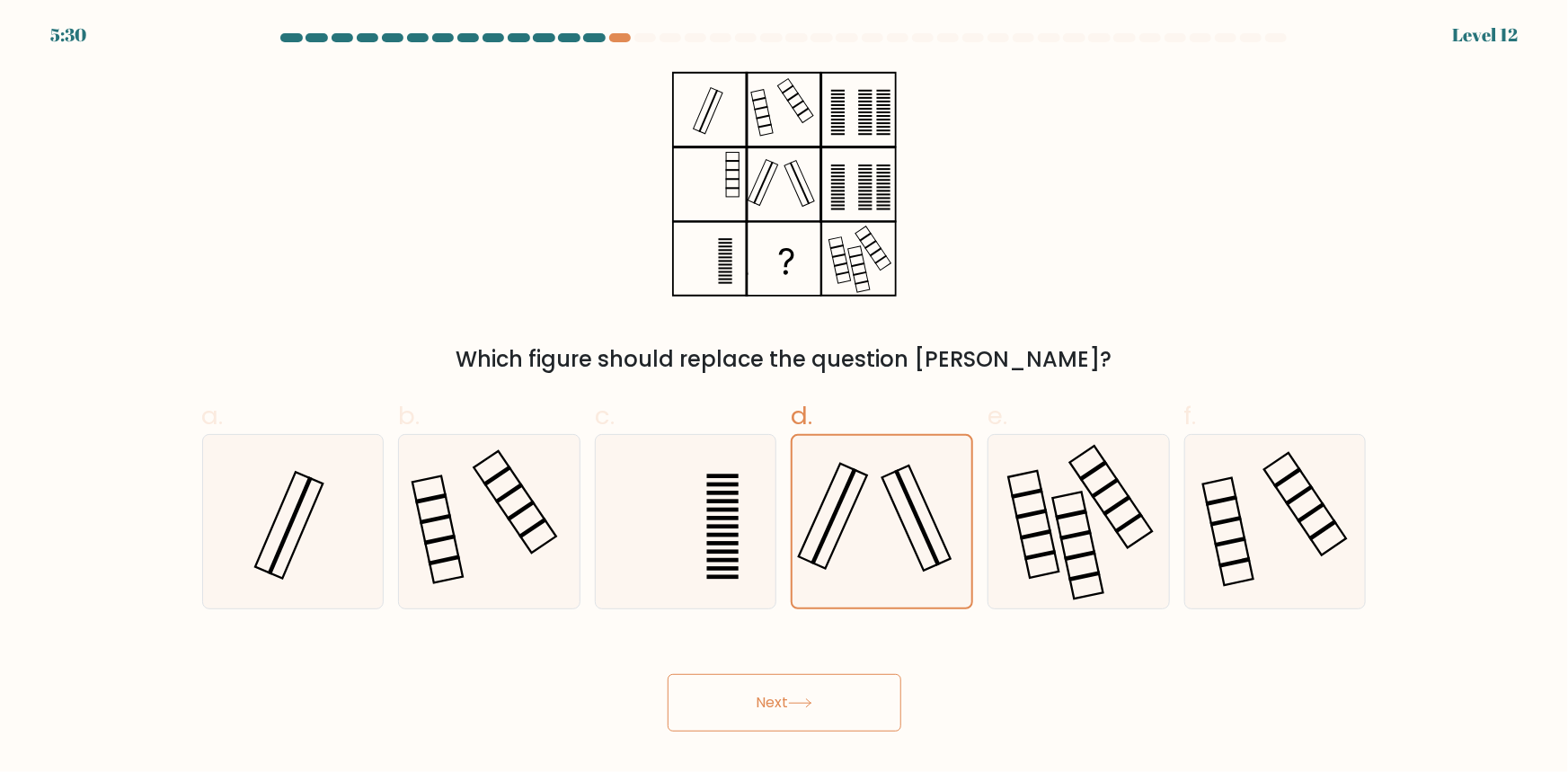
click at [808, 714] on button "Next" at bounding box center [784, 703] width 233 height 58
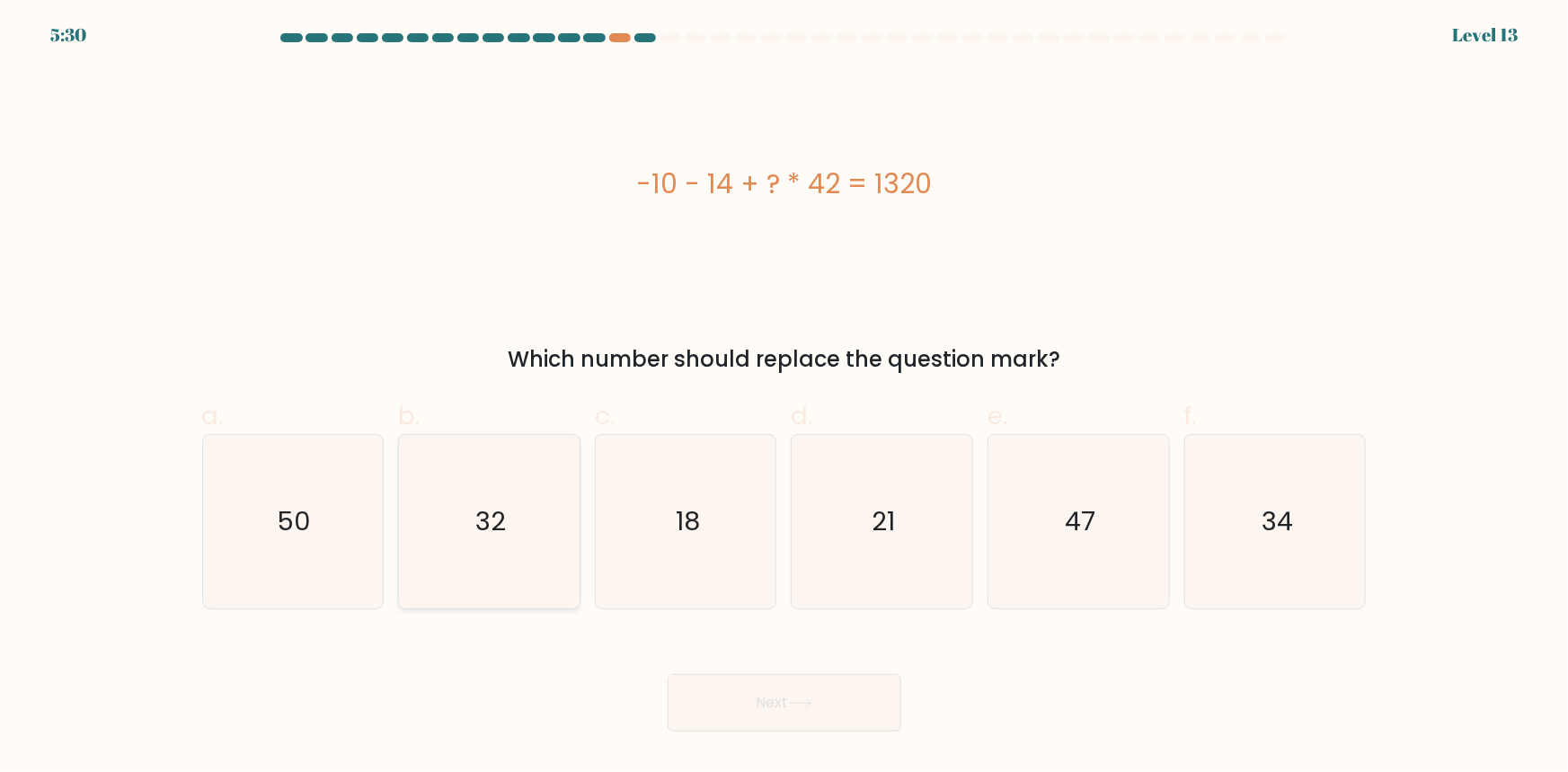
click at [468, 528] on icon "32" at bounding box center [489, 521] width 174 height 174
click at [784, 398] on input "b. 32" at bounding box center [784, 392] width 1 height 12
radio input "true"
click at [755, 692] on button "Next" at bounding box center [784, 703] width 233 height 58
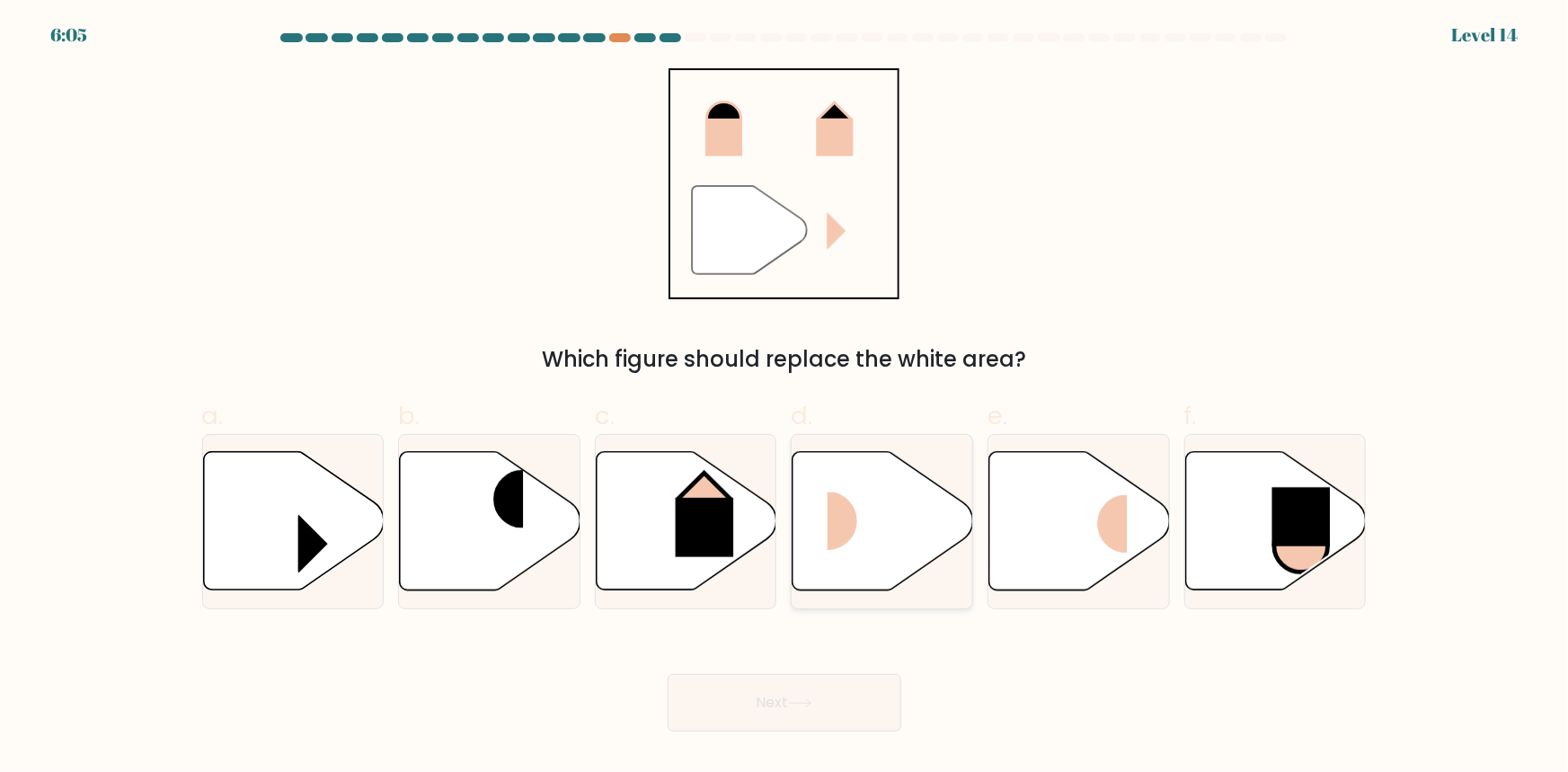
click at [860, 486] on icon at bounding box center [882, 521] width 181 height 138
click at [785, 398] on input "d." at bounding box center [784, 392] width 1 height 12
radio input "true"
click at [803, 682] on button "Next" at bounding box center [784, 703] width 233 height 58
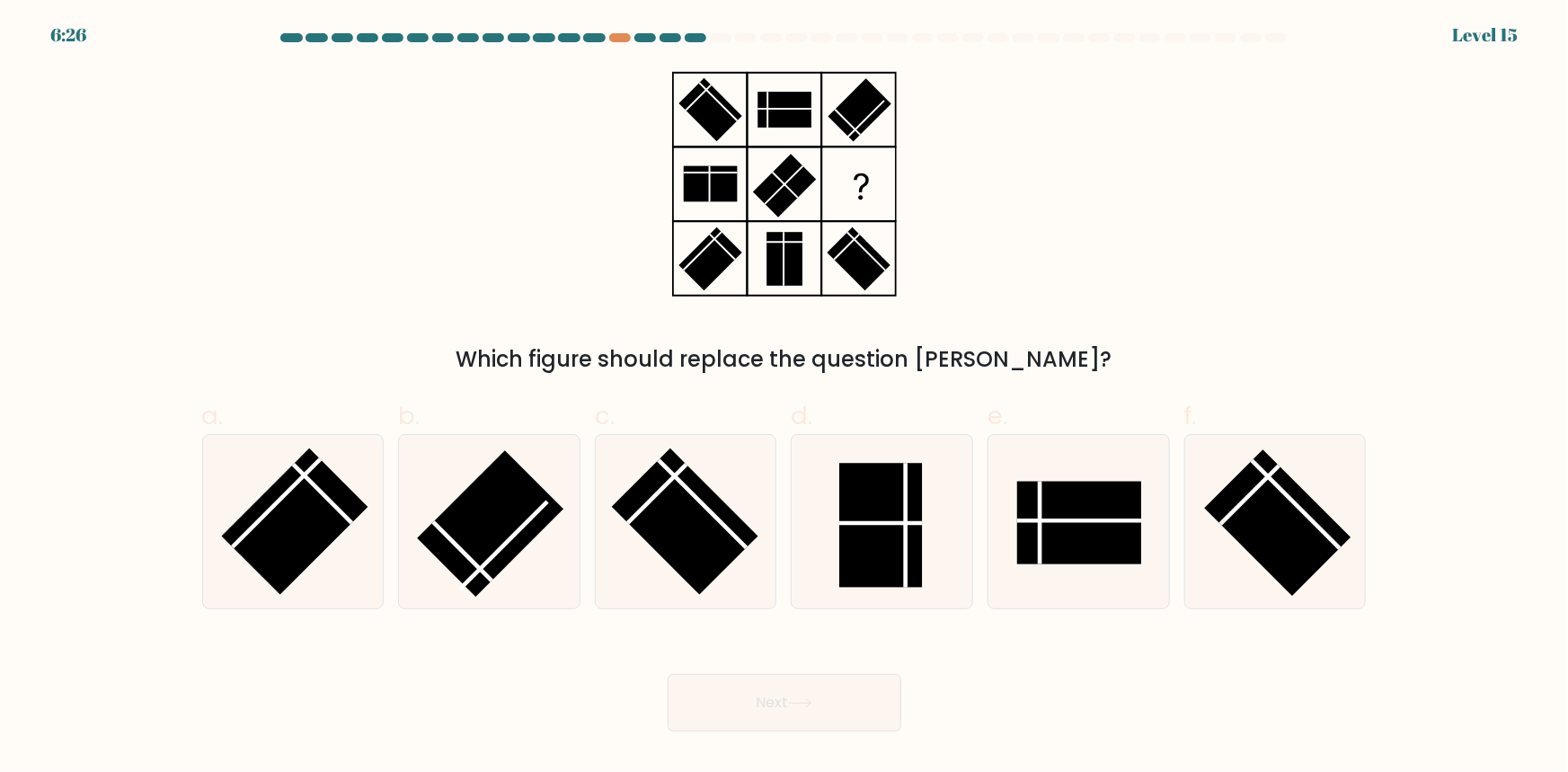
click at [710, 187] on rect at bounding box center [710, 183] width 54 height 36
click at [712, 108] on rect at bounding box center [711, 109] width 63 height 63
click at [716, 259] on rect at bounding box center [711, 259] width 63 height 63
click at [1122, 514] on rect at bounding box center [1078, 523] width 124 height 83
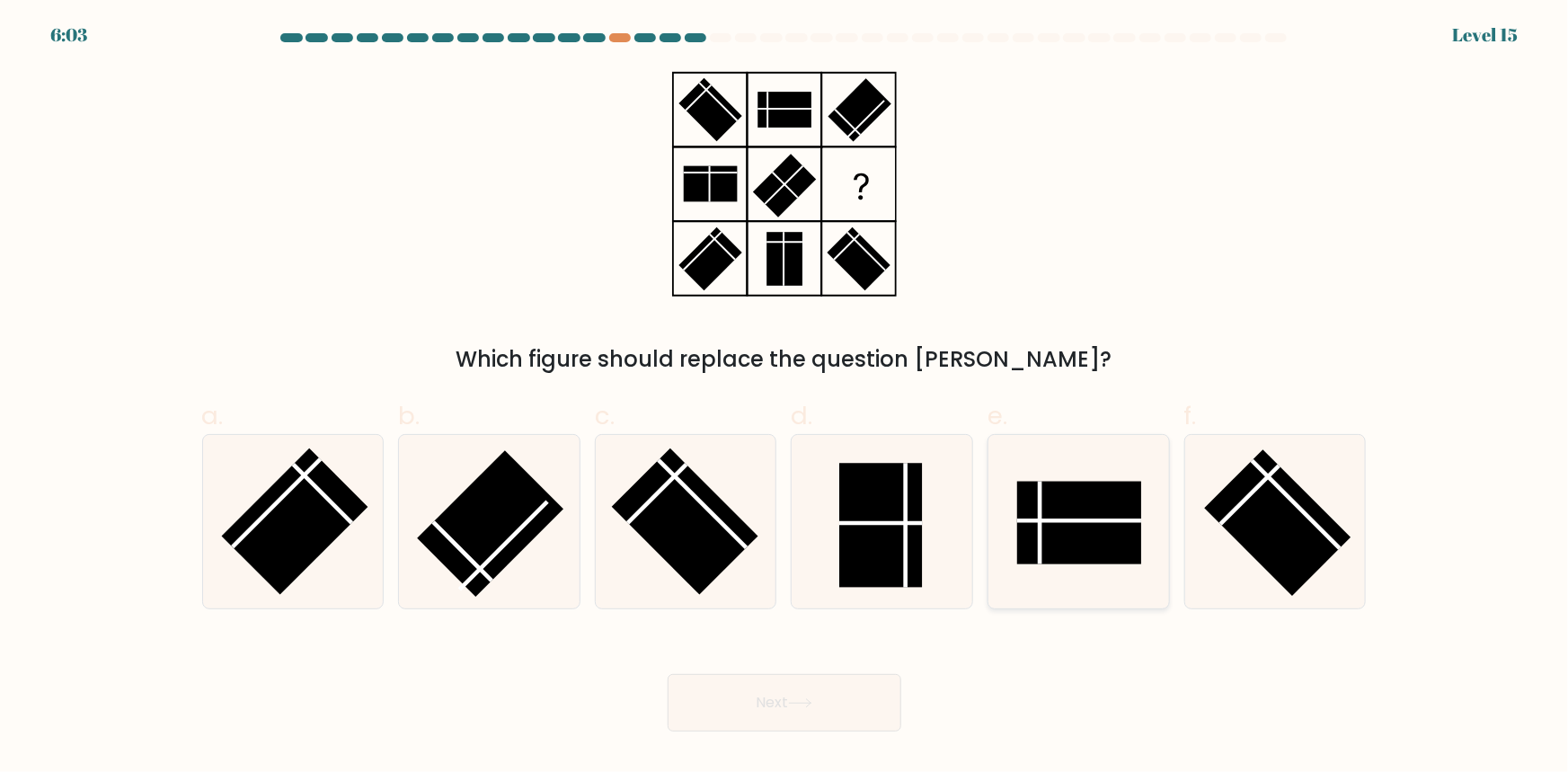
click at [785, 398] on input "e." at bounding box center [784, 392] width 1 height 12
radio input "true"
click at [783, 694] on button "Next" at bounding box center [784, 703] width 233 height 58
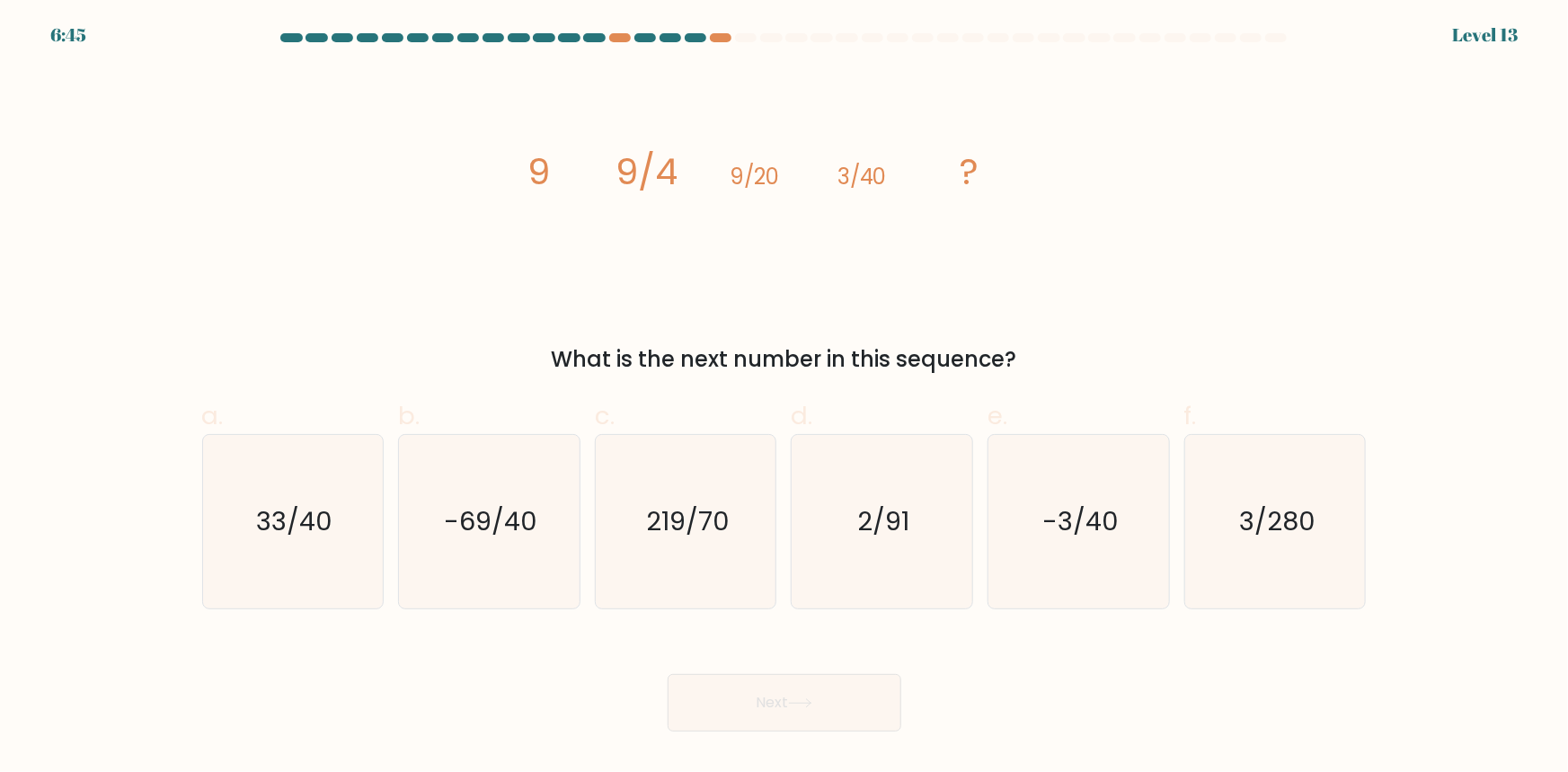
click at [574, 177] on icon "image/svg+xml 9 9/4 9/20 3/40 ?" at bounding box center [784, 183] width 539 height 231
click at [628, 176] on tspan "9/4" at bounding box center [645, 172] width 62 height 50
click at [722, 189] on icon "image/svg+xml 9 9/4 9/20 3/40 ?" at bounding box center [784, 183] width 539 height 231
click at [690, 205] on icon "image/svg+xml 9 9/4 9/20 3/40 ?" at bounding box center [784, 183] width 539 height 231
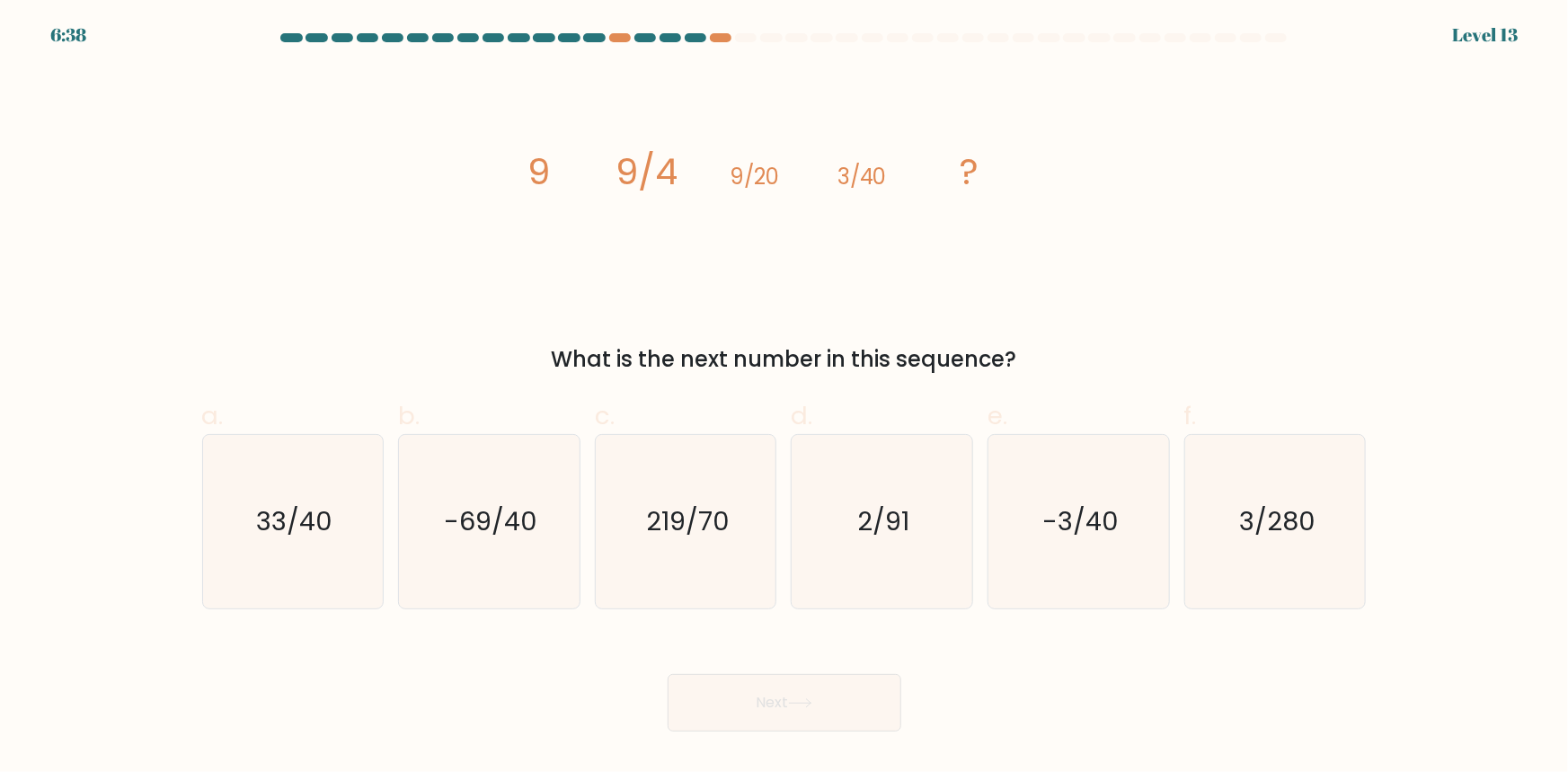
click at [683, 175] on icon "image/svg+xml 9 9/4 9/20 3/40 ?" at bounding box center [784, 183] width 539 height 231
click at [821, 192] on icon "image/svg+xml 9 9/4 9/20 3/40 ?" at bounding box center [784, 183] width 539 height 231
click at [921, 192] on icon "image/svg+xml 9 9/4 9/20 3/40 ?" at bounding box center [784, 183] width 539 height 231
drag, startPoint x: 631, startPoint y: 186, endPoint x: 808, endPoint y: 250, distance: 188.2
click at [637, 189] on tspan "9/4" at bounding box center [645, 172] width 62 height 50
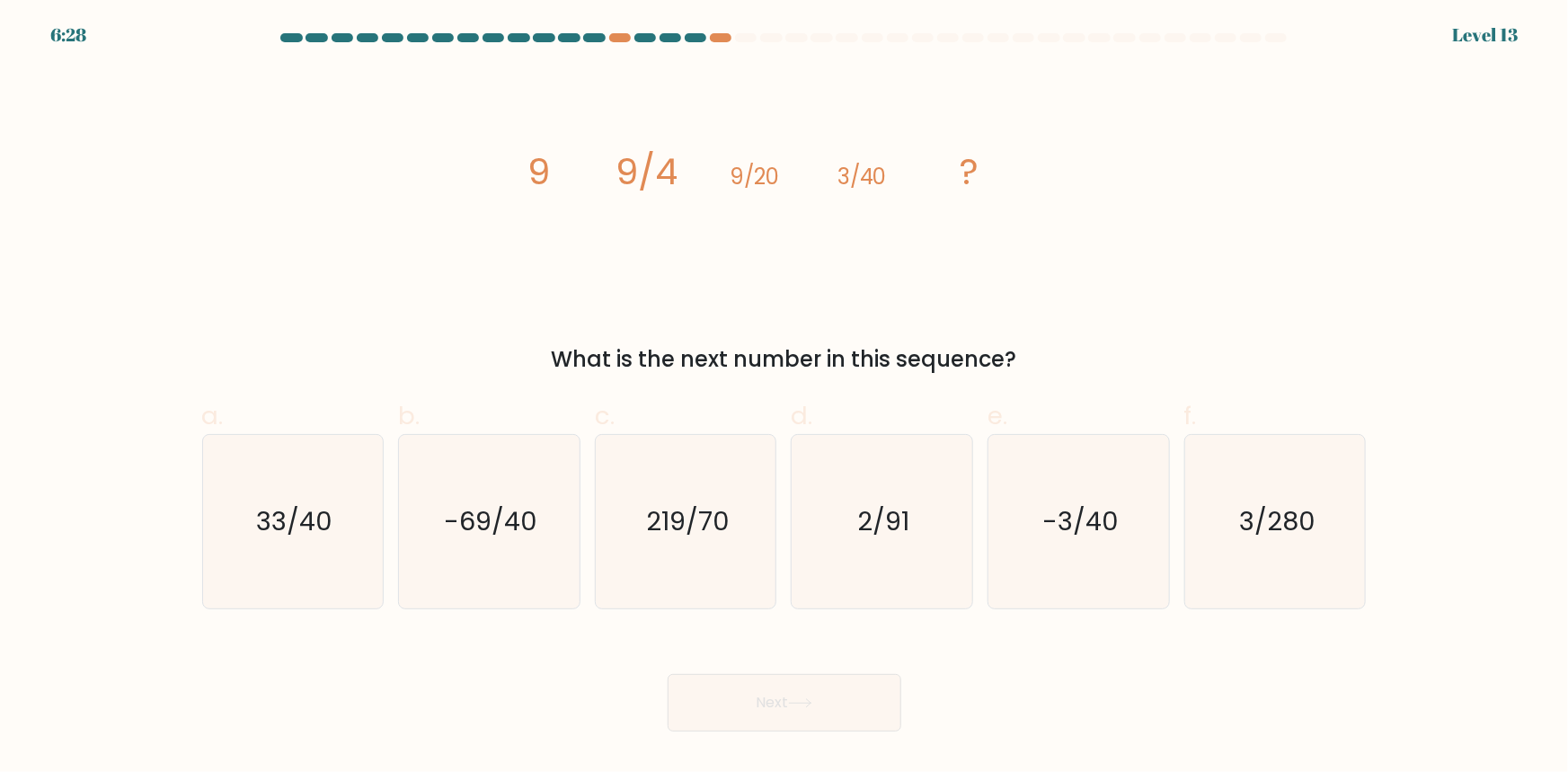
drag, startPoint x: 816, startPoint y: 245, endPoint x: 832, endPoint y: 225, distance: 25.6
click at [817, 243] on icon "image/svg+xml 9 9/4 9/20 3/40 ?" at bounding box center [784, 183] width 539 height 231
click at [653, 185] on tspan "9/4" at bounding box center [645, 172] width 62 height 50
click at [647, 177] on tspan "9/4" at bounding box center [645, 172] width 62 height 50
click at [534, 189] on tspan "9" at bounding box center [537, 172] width 22 height 50
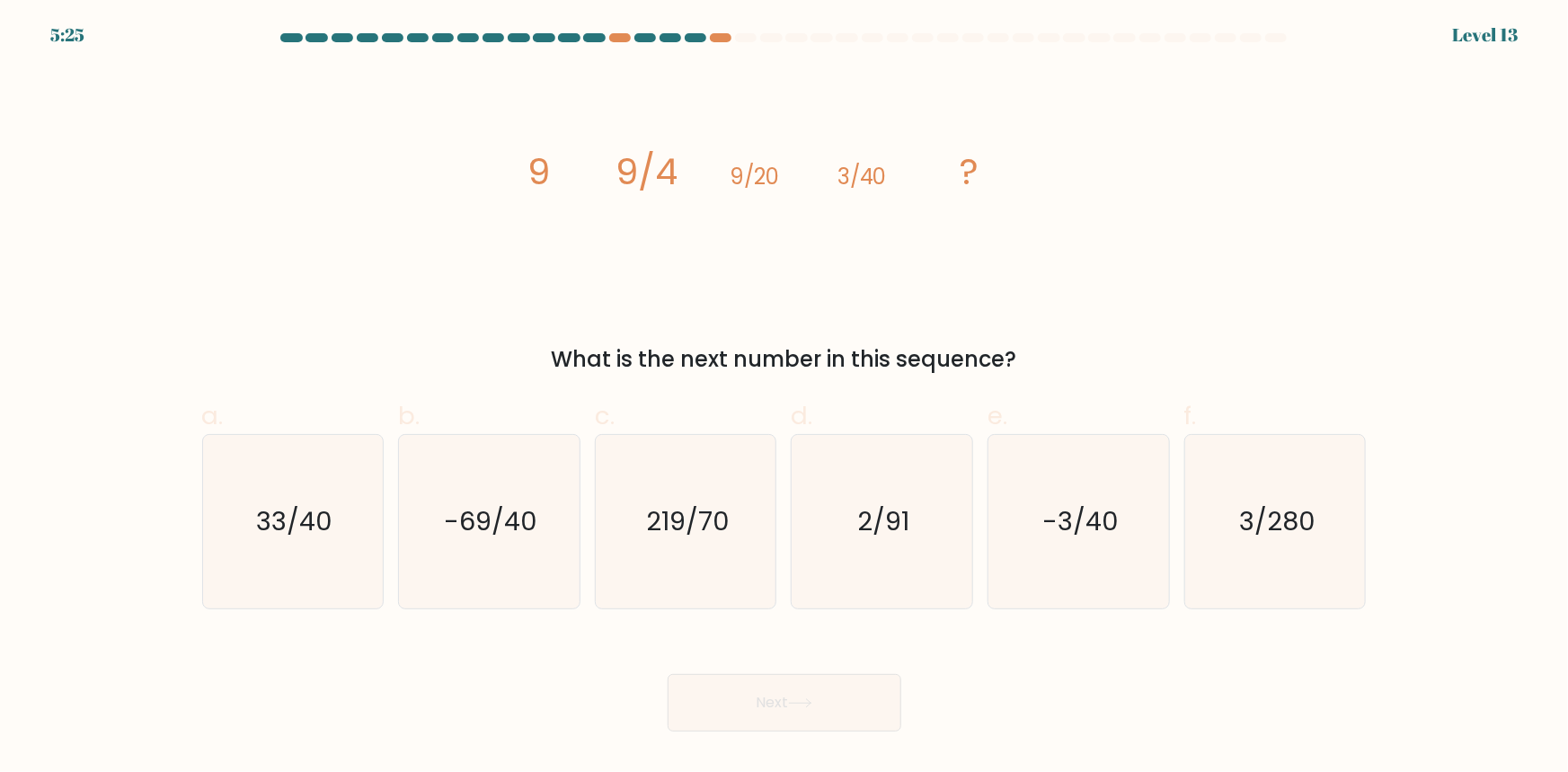
click at [552, 184] on icon "image/svg+xml 9 9/4 9/20 3/40 ?" at bounding box center [784, 183] width 539 height 231
click at [1277, 523] on text "3/280" at bounding box center [1277, 520] width 77 height 36
click at [785, 398] on input "f. 3/280" at bounding box center [784, 392] width 1 height 12
radio input "true"
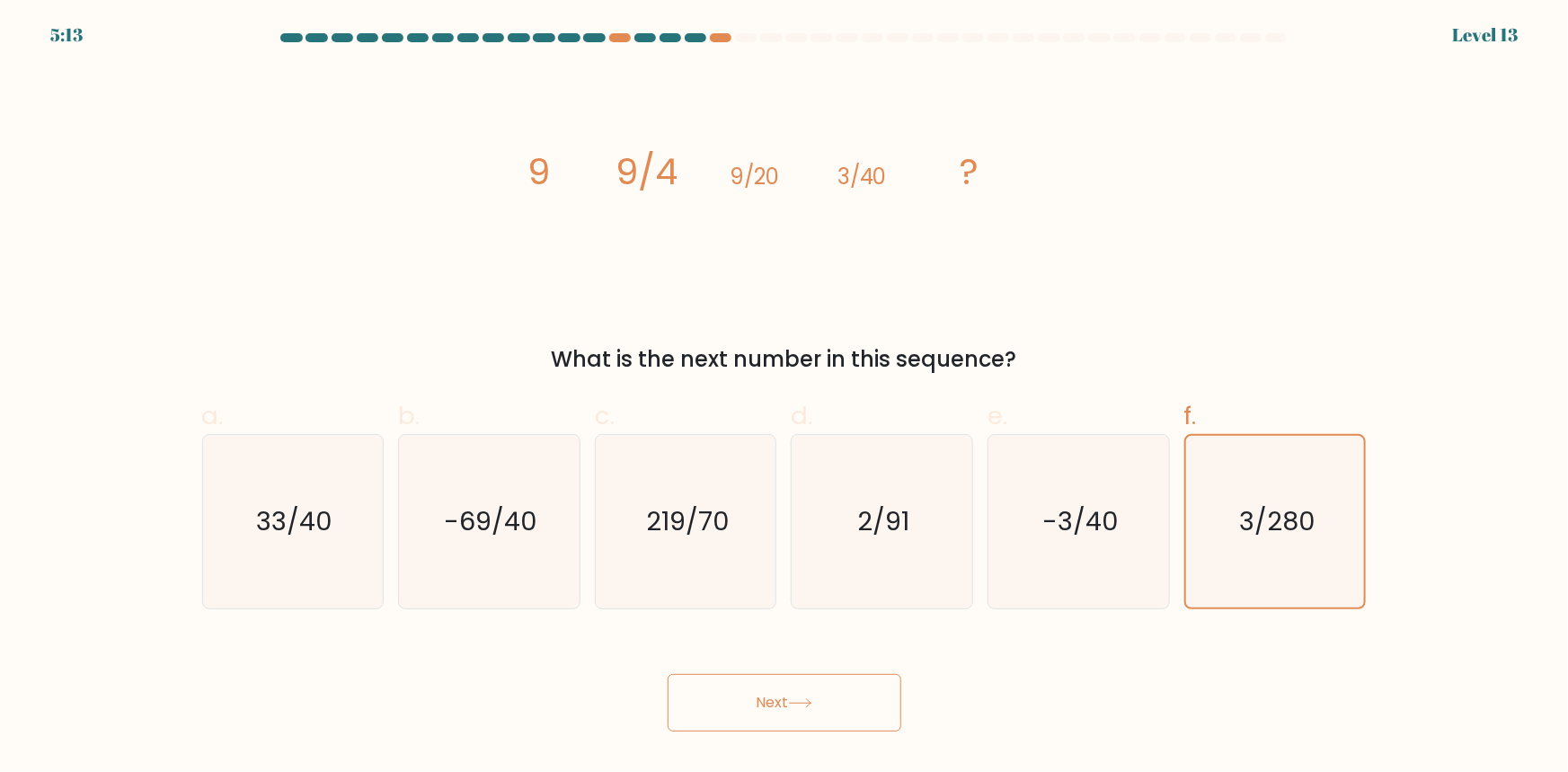
click at [746, 697] on button "Next" at bounding box center [784, 703] width 233 height 58
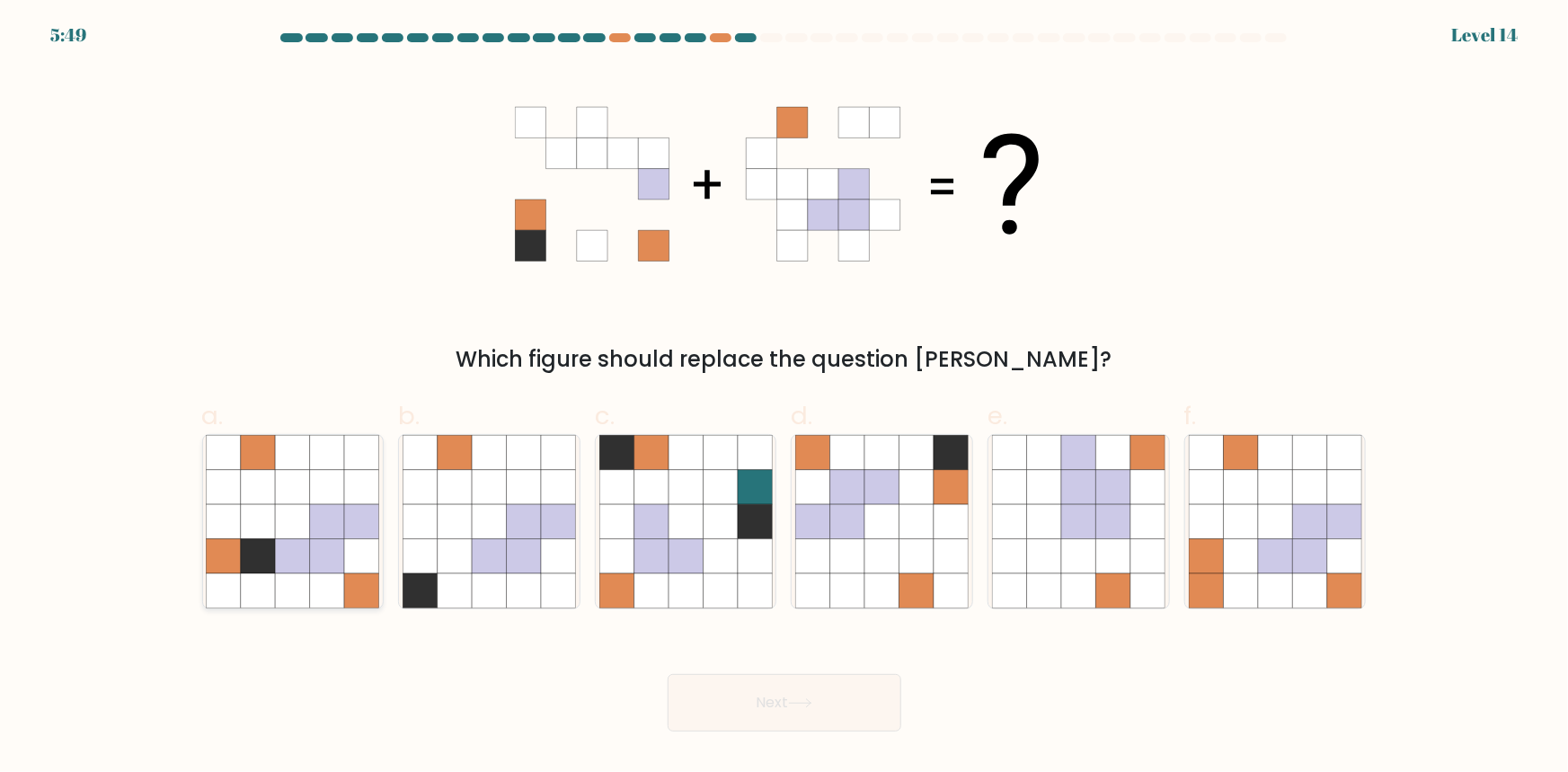
click at [337, 555] on icon at bounding box center [327, 556] width 35 height 35
click at [784, 398] on input "a." at bounding box center [784, 392] width 1 height 12
radio input "true"
click at [1001, 498] on icon at bounding box center [1009, 487] width 35 height 35
click at [785, 398] on input "e." at bounding box center [784, 392] width 1 height 12
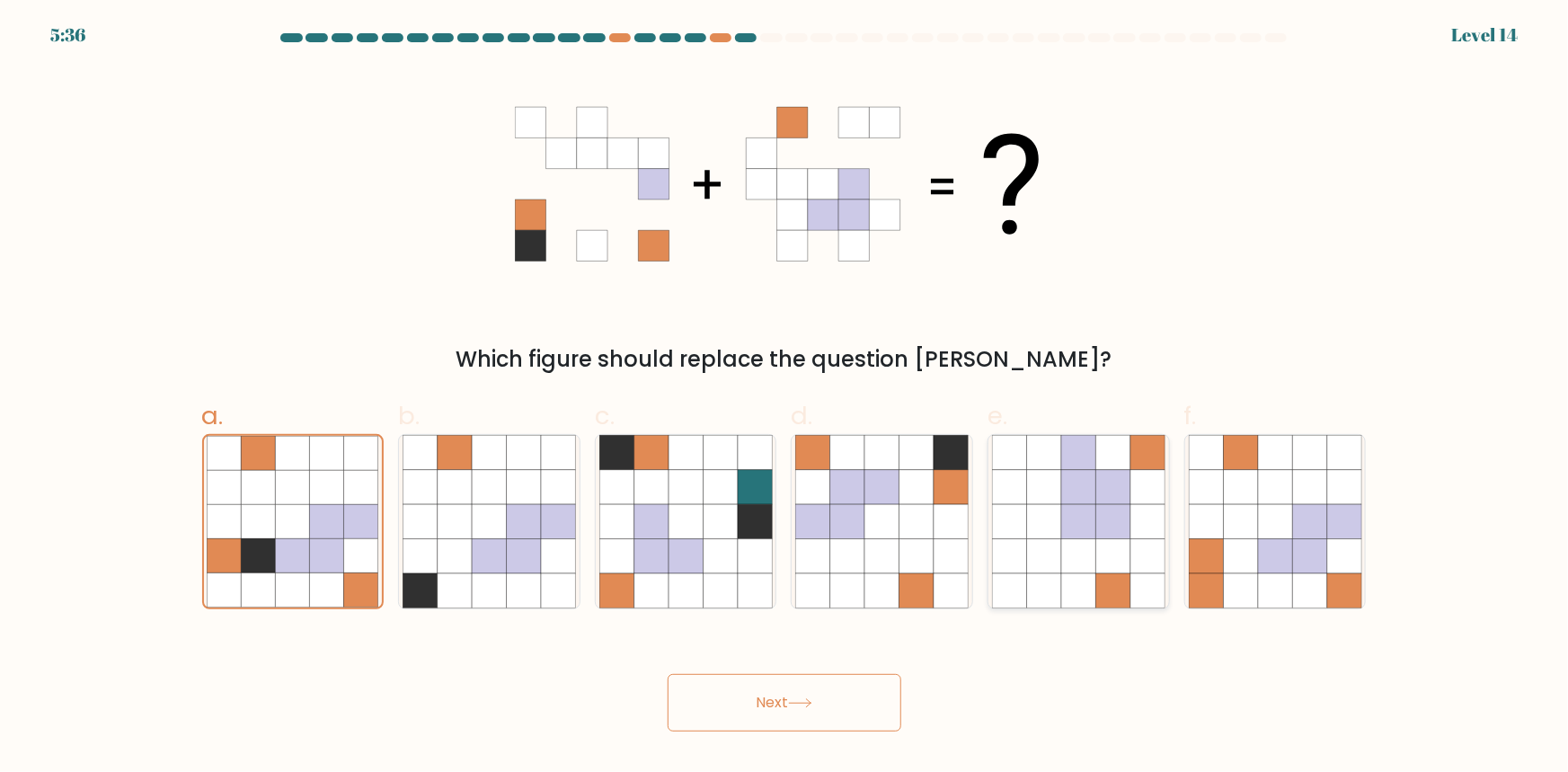
radio input "true"
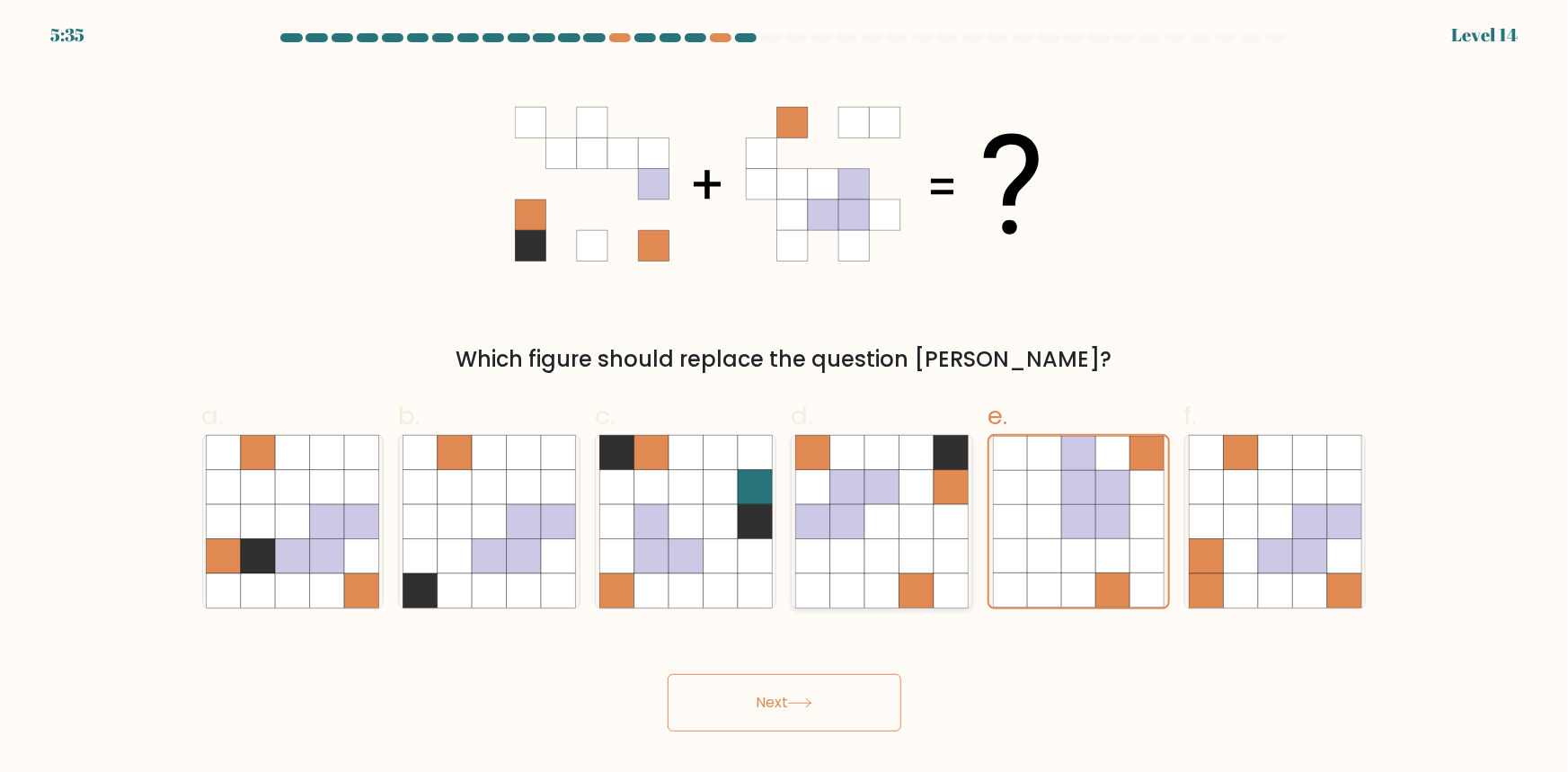
click at [951, 541] on icon at bounding box center [951, 556] width 35 height 35
click at [785, 398] on input "d." at bounding box center [784, 392] width 1 height 12
radio input "true"
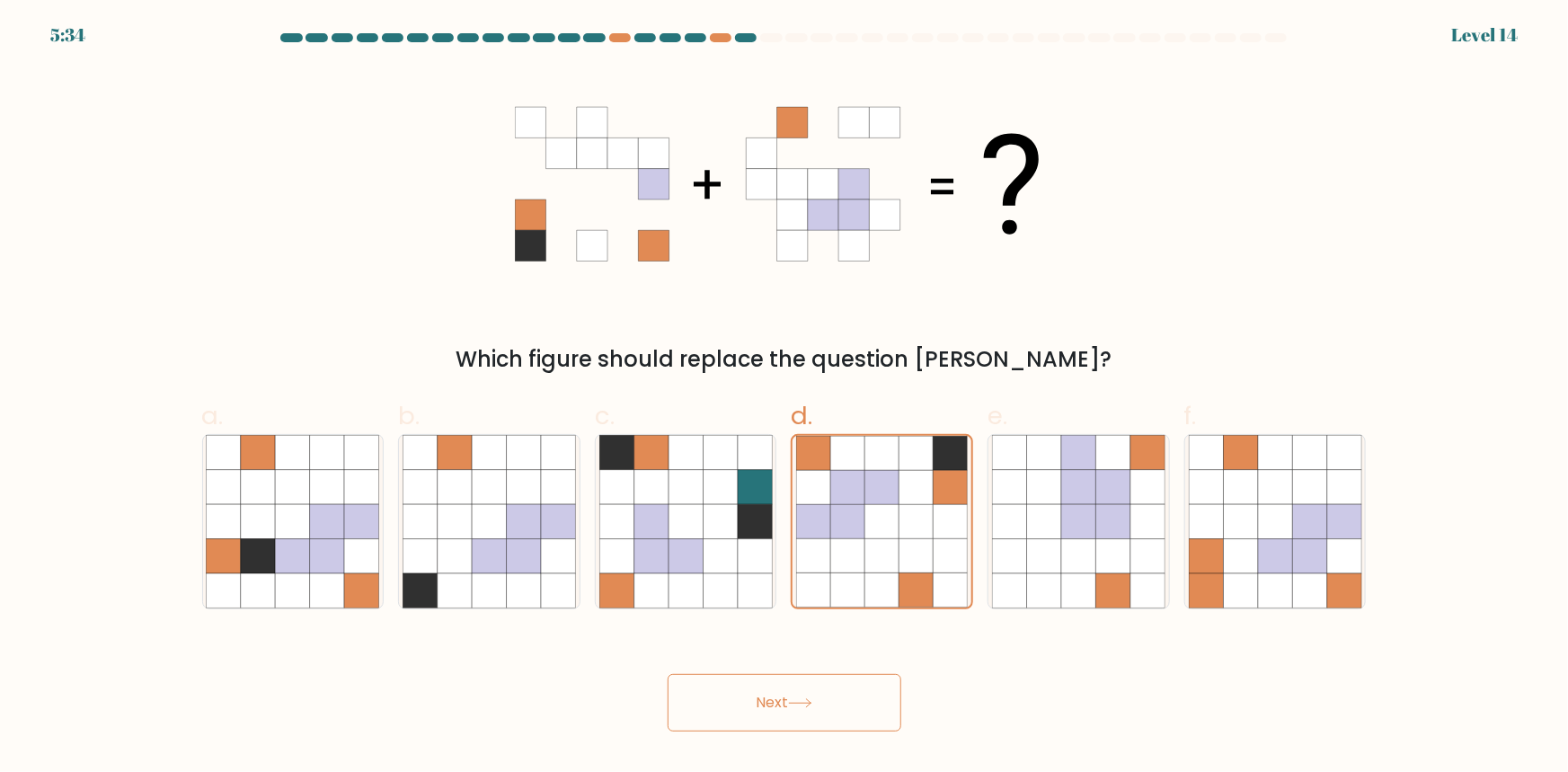
click at [772, 727] on button "Next" at bounding box center [784, 703] width 233 height 58
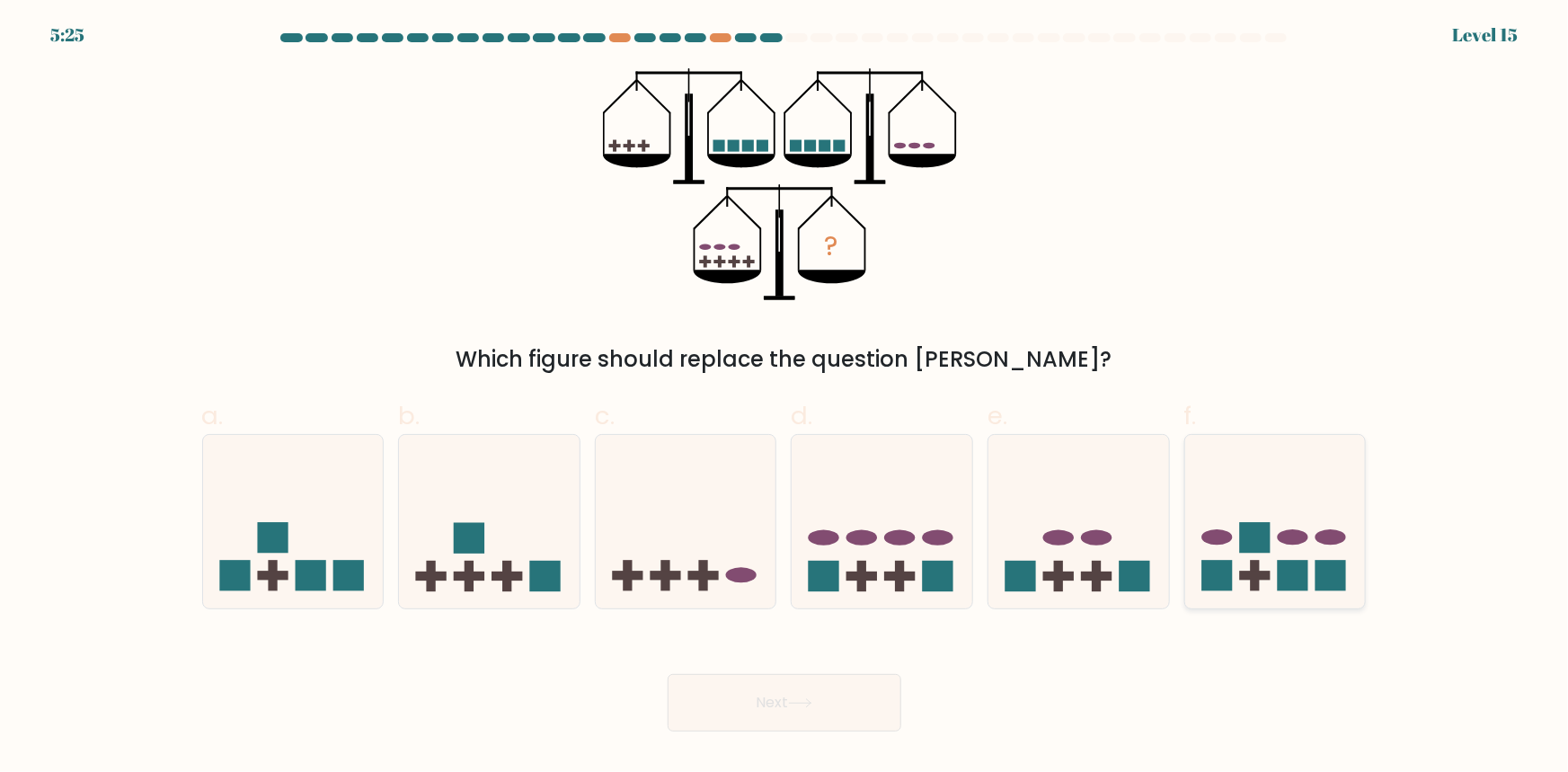
click at [1290, 551] on icon at bounding box center [1275, 520] width 181 height 149
click at [785, 398] on input "f." at bounding box center [784, 392] width 1 height 12
radio input "true"
click at [818, 707] on button "Next" at bounding box center [784, 703] width 233 height 58
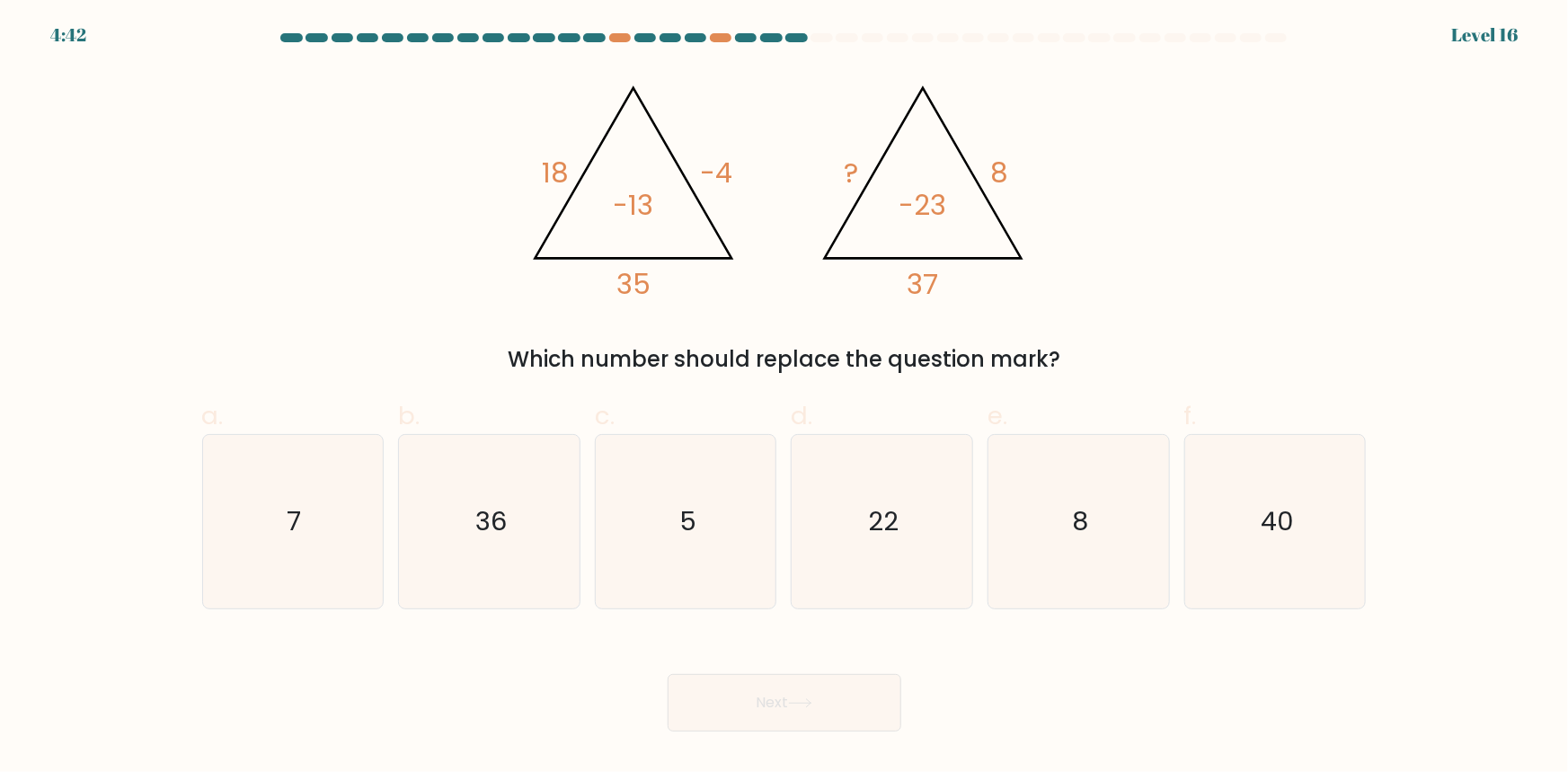
click at [544, 160] on tspan "18" at bounding box center [555, 173] width 27 height 38
click at [637, 295] on tspan "35" at bounding box center [634, 284] width 35 height 38
click at [532, 147] on icon "@import url('https://fonts.googleapis.com/css?family=Abril+Fatface:400,100,100i…" at bounding box center [784, 183] width 533 height 231
click at [629, 284] on tspan "35" at bounding box center [634, 284] width 35 height 38
click at [535, 153] on icon "@import url('https://fonts.googleapis.com/css?family=Abril+Fatface:400,100,100i…" at bounding box center [784, 183] width 533 height 231
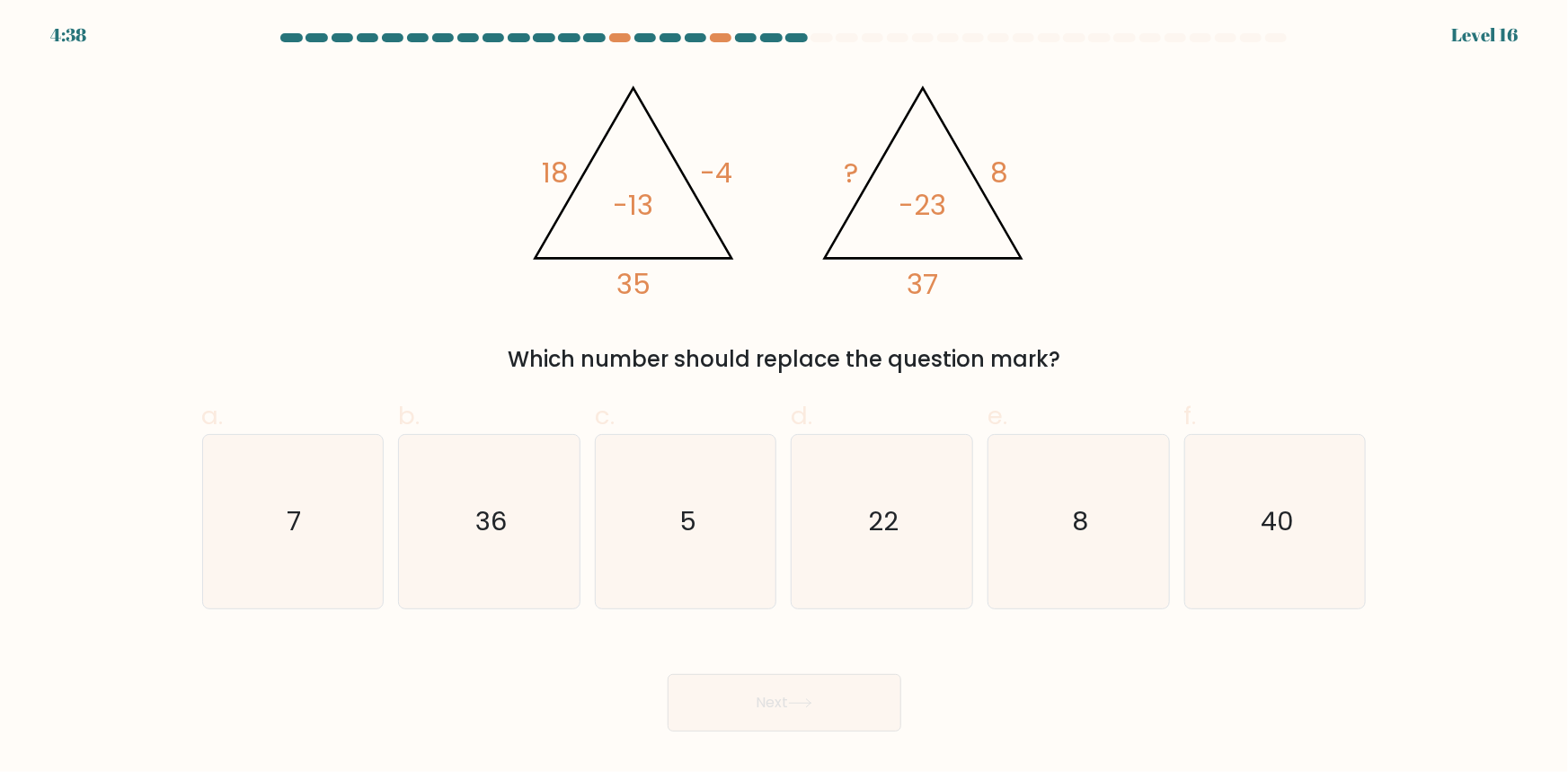
click at [636, 275] on tspan "35" at bounding box center [634, 284] width 35 height 38
click at [831, 180] on icon "@import url('https://fonts.googleapis.com/css?family=Abril+Fatface:400,100,100i…" at bounding box center [784, 183] width 533 height 231
click at [827, 160] on icon "@import url('https://fonts.googleapis.com/css?family=Abril+Fatface:400,100,100i…" at bounding box center [784, 183] width 533 height 231
click at [907, 284] on tspan "37" at bounding box center [923, 284] width 32 height 38
click at [991, 175] on tspan "8" at bounding box center [999, 173] width 18 height 38
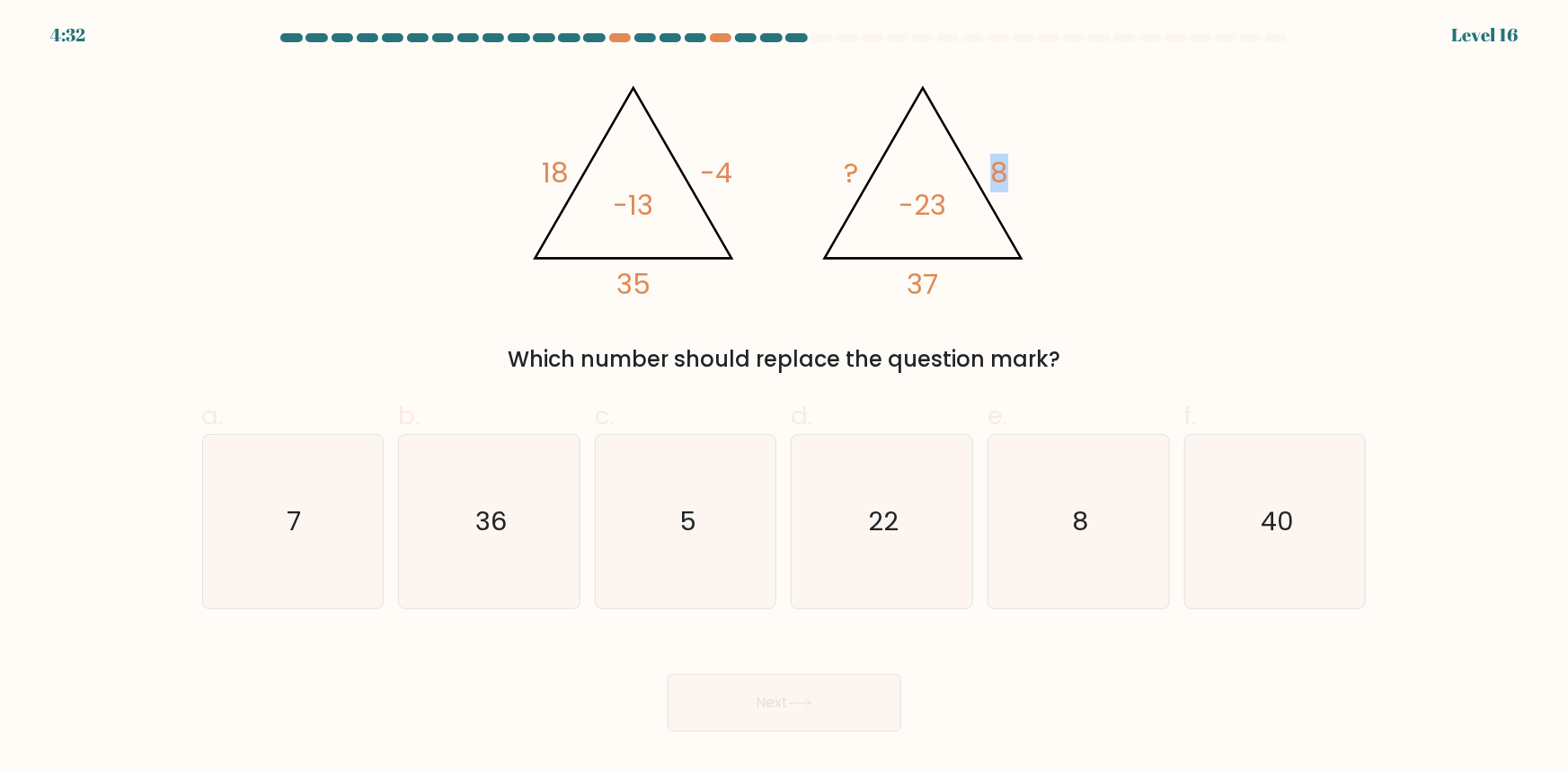
click at [991, 175] on tspan "8" at bounding box center [999, 173] width 18 height 38
click at [899, 302] on div "@import url('https://fonts.googleapis.com/css?family=Abril+Fatface:400,100,100i…" at bounding box center [784, 222] width 1186 height 307
click at [833, 157] on icon "@import url('https://fonts.googleapis.com/css?family=Abril+Fatface:400,100,100i…" at bounding box center [784, 183] width 533 height 231
click at [708, 386] on div "a. 7 b. 36 c." at bounding box center [784, 496] width 1179 height 227
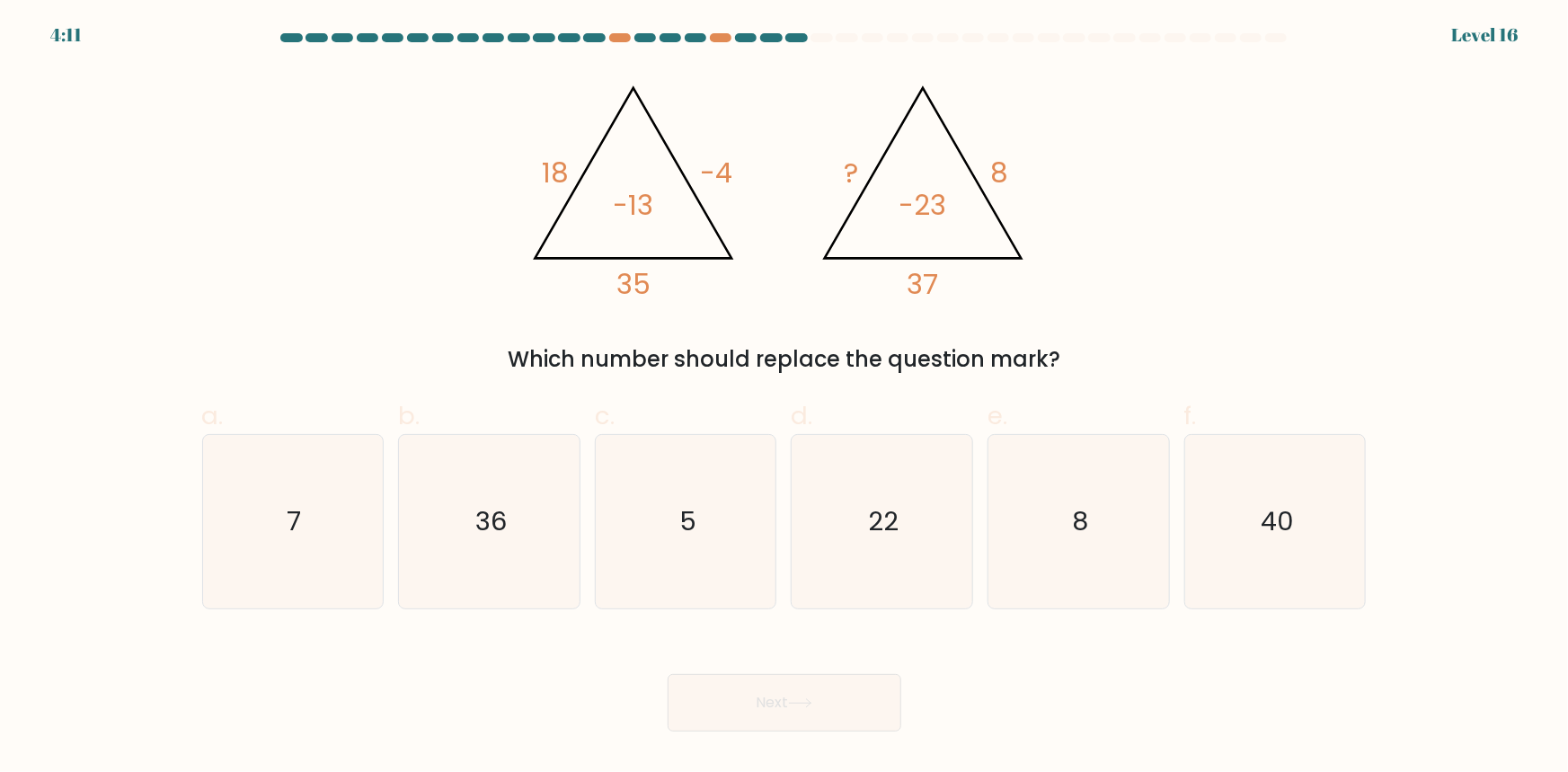
click at [576, 186] on icon at bounding box center [634, 173] width 197 height 170
click at [642, 291] on tspan "35" at bounding box center [634, 284] width 35 height 38
click at [1085, 543] on icon "8" at bounding box center [1078, 521] width 174 height 174
click at [785, 398] on input "e. 8" at bounding box center [784, 392] width 1 height 12
radio input "true"
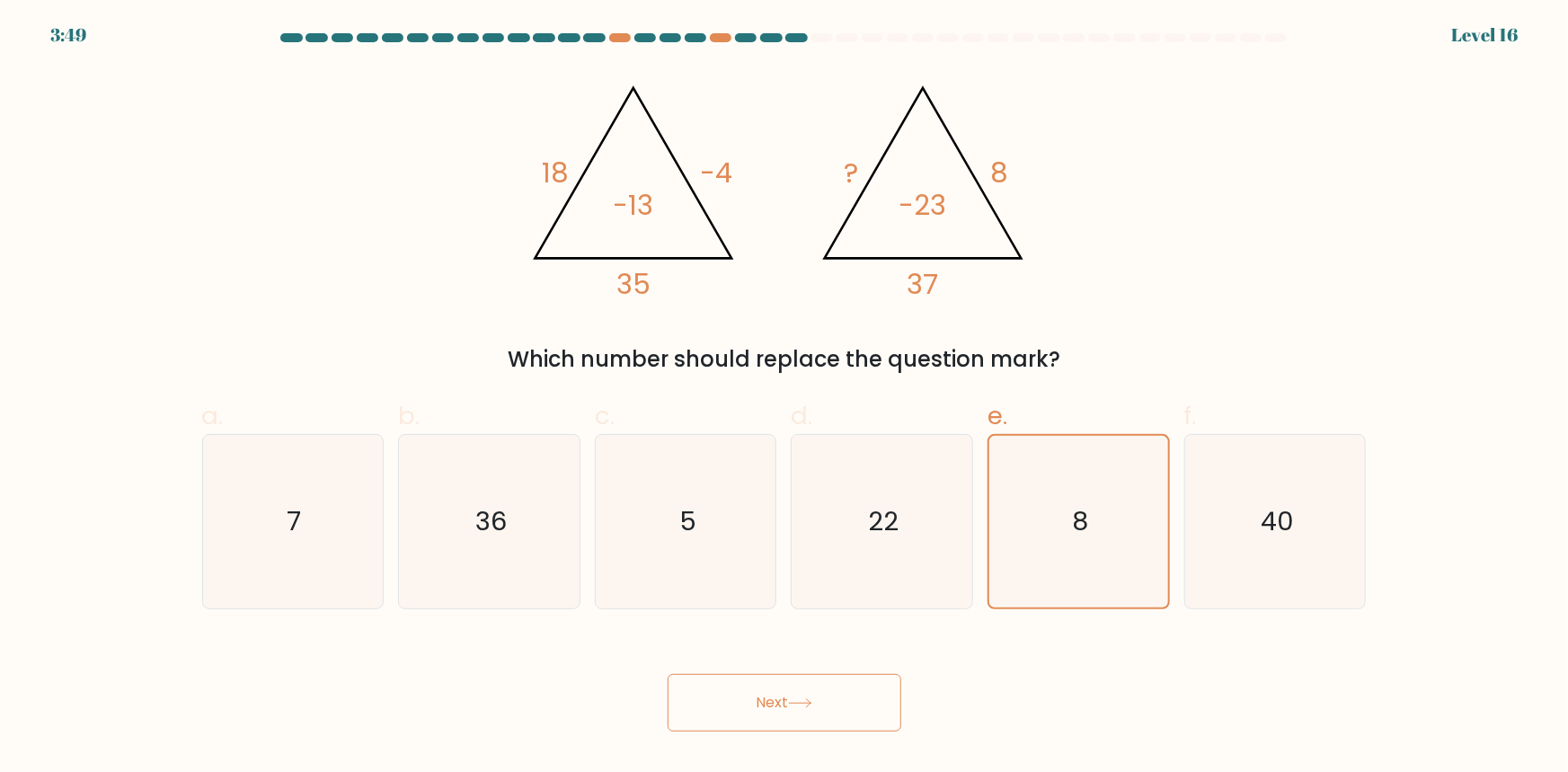
click at [765, 710] on button "Next" at bounding box center [784, 703] width 233 height 58
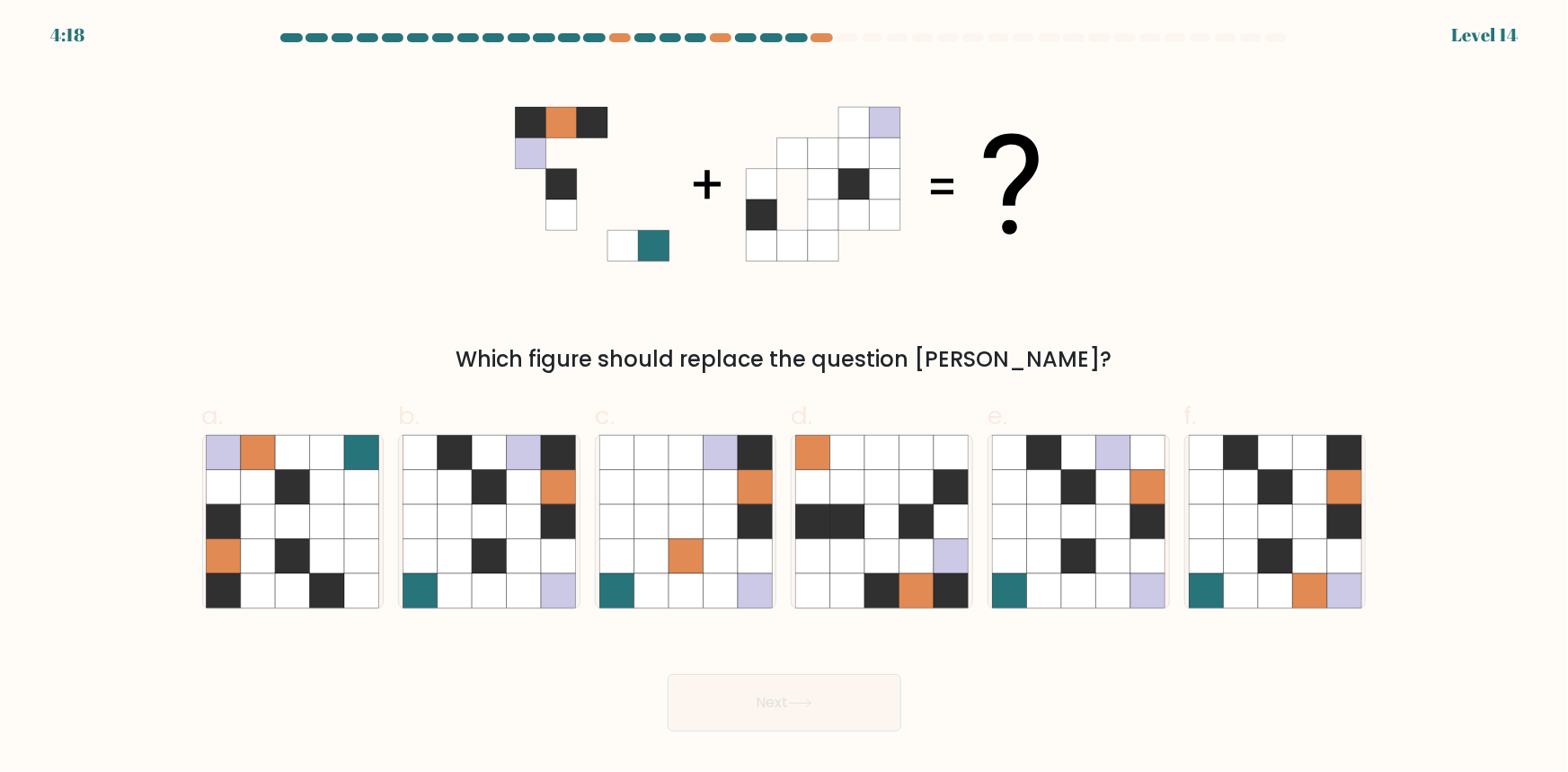
click at [524, 122] on icon at bounding box center [530, 122] width 31 height 31
click at [563, 119] on icon at bounding box center [561, 122] width 31 height 31
click at [868, 198] on icon at bounding box center [854, 184] width 31 height 31
click at [1238, 550] on icon at bounding box center [1241, 556] width 35 height 35
click at [785, 398] on input "f." at bounding box center [784, 392] width 1 height 12
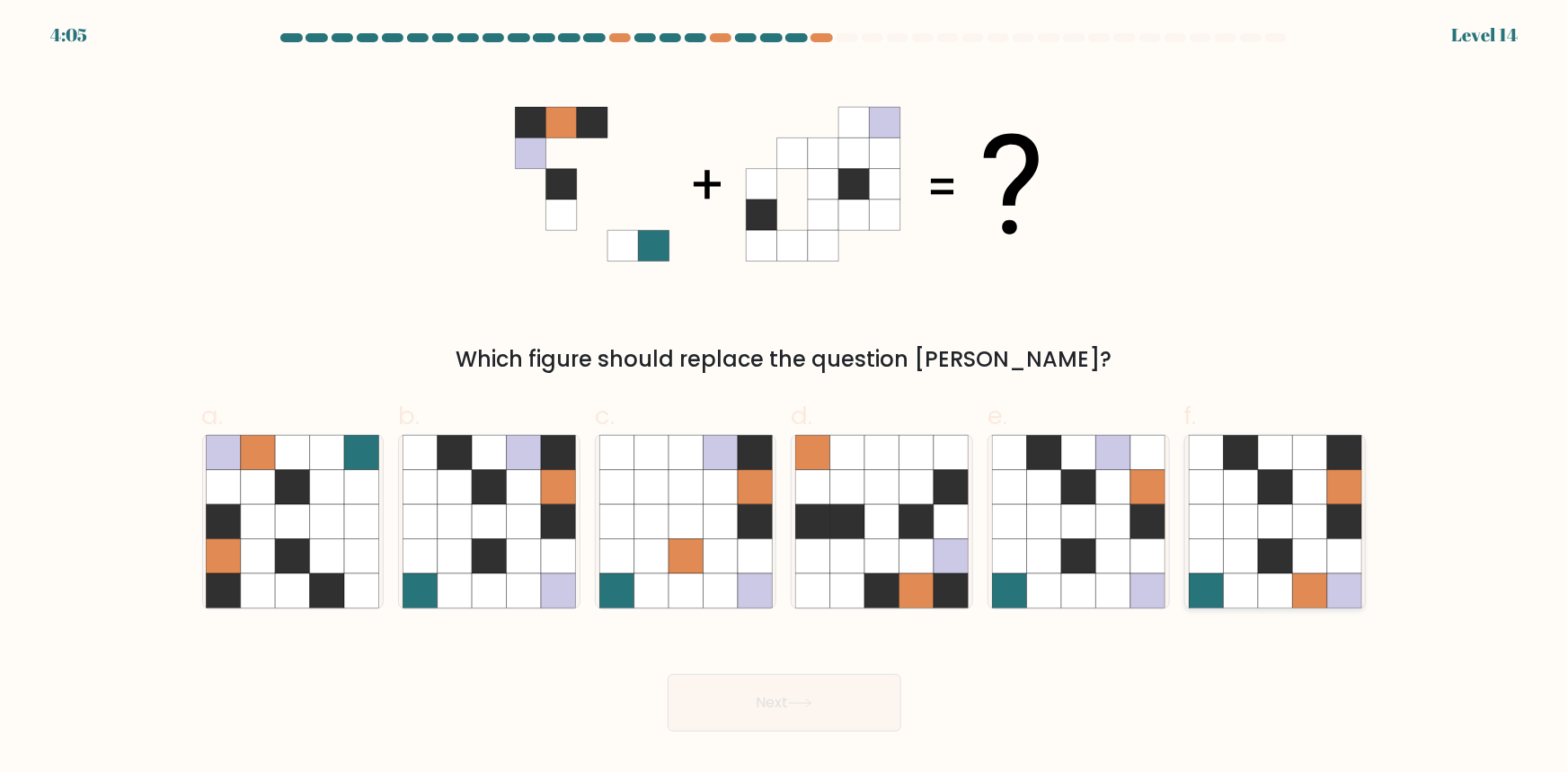
radio input "true"
click at [493, 581] on icon at bounding box center [489, 591] width 35 height 35
click at [784, 398] on input "b." at bounding box center [784, 392] width 1 height 12
radio input "true"
click at [738, 212] on icon at bounding box center [784, 183] width 539 height 231
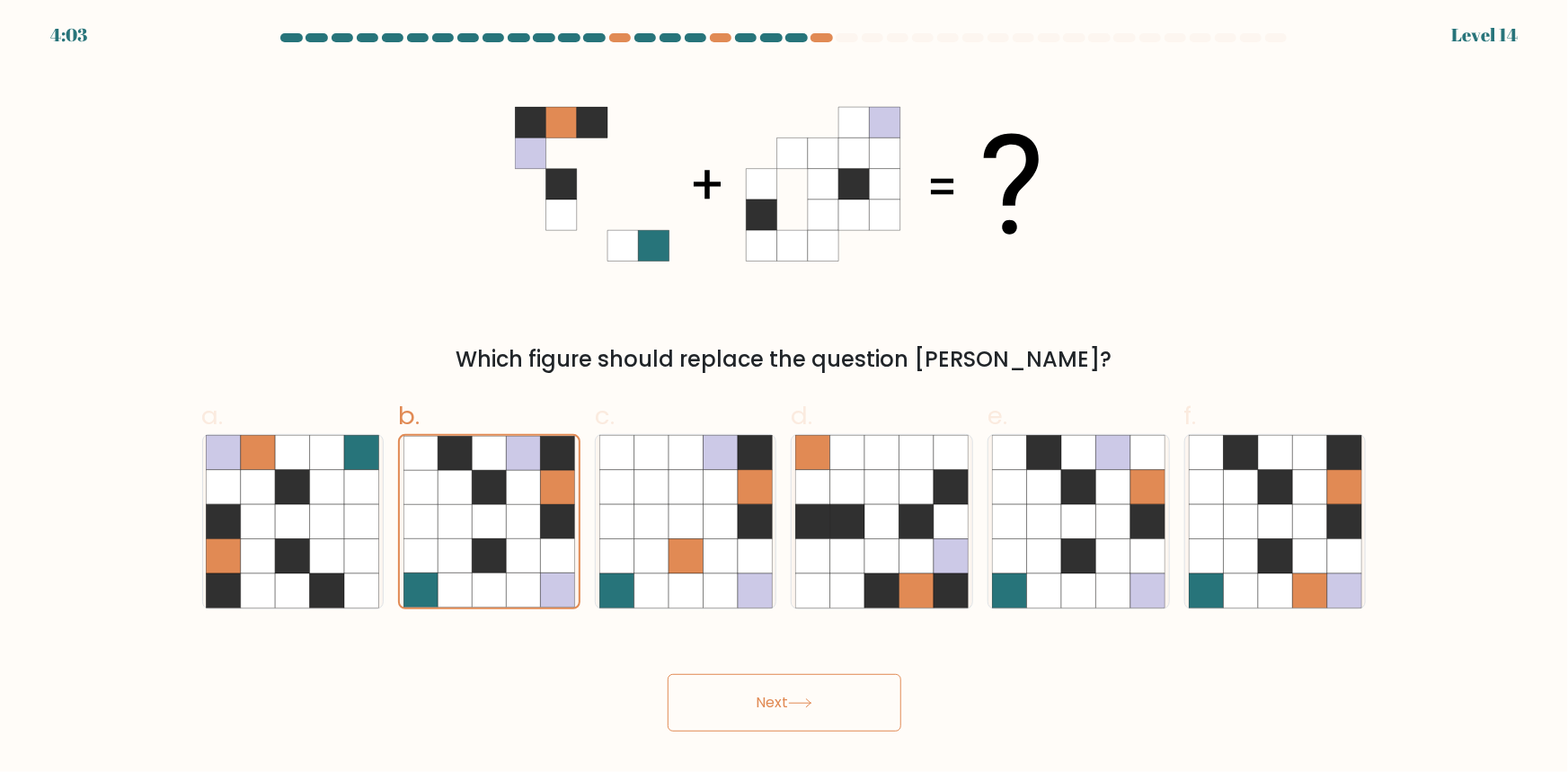
click at [850, 192] on icon at bounding box center [854, 184] width 31 height 31
click at [539, 566] on icon at bounding box center [524, 556] width 35 height 35
click at [784, 398] on input "b." at bounding box center [784, 392] width 1 height 12
click at [736, 697] on button "Next" at bounding box center [784, 703] width 233 height 58
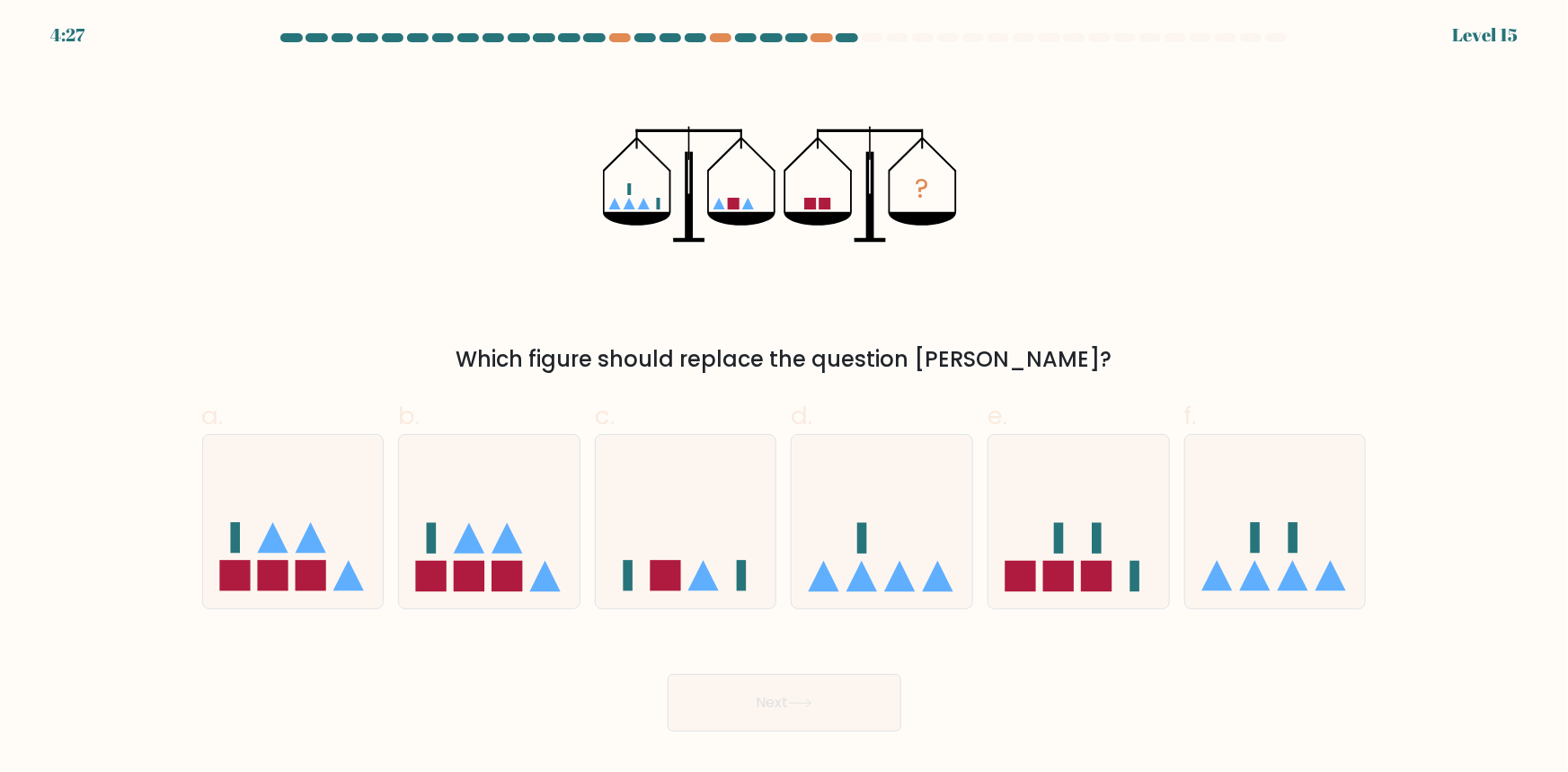
click at [615, 207] on icon at bounding box center [615, 204] width 12 height 12
click at [692, 543] on icon at bounding box center [686, 520] width 181 height 149
click at [784, 398] on input "c." at bounding box center [784, 392] width 1 height 12
radio input "true"
click at [740, 690] on button "Next" at bounding box center [784, 703] width 233 height 58
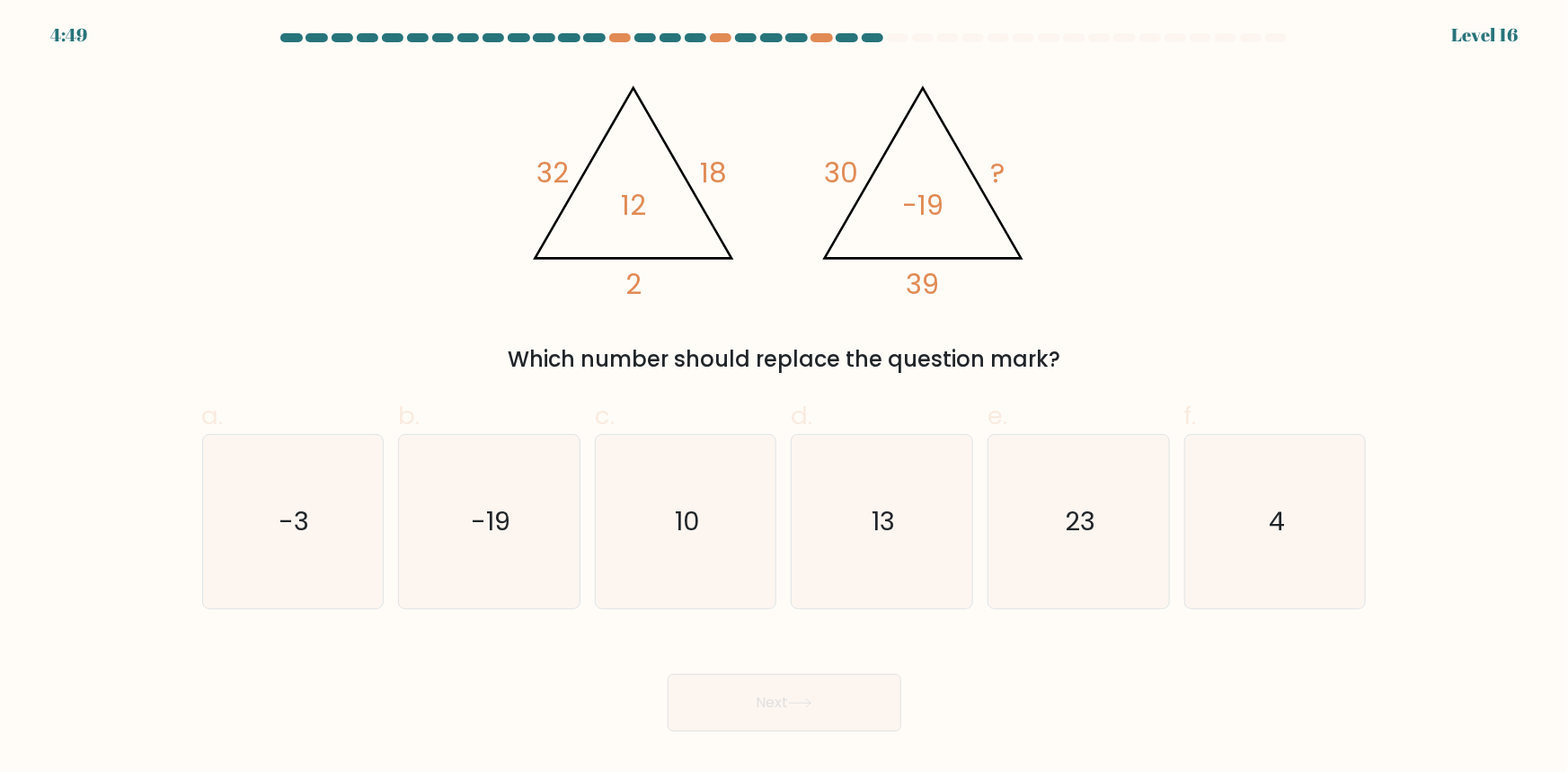
click at [537, 180] on tspan "32" at bounding box center [553, 173] width 33 height 38
click at [704, 188] on tspan "18" at bounding box center [714, 173] width 27 height 38
click at [779, 217] on icon "@import url('https://fonts.googleapis.com/css?family=Abril+Fatface:400,100,100i…" at bounding box center [784, 183] width 533 height 231
click at [971, 181] on icon "@import url('https://fonts.googleapis.com/css?family=Abril+Fatface:400,100,100i…" at bounding box center [784, 183] width 533 height 231
click at [547, 181] on tspan "32" at bounding box center [553, 173] width 33 height 38
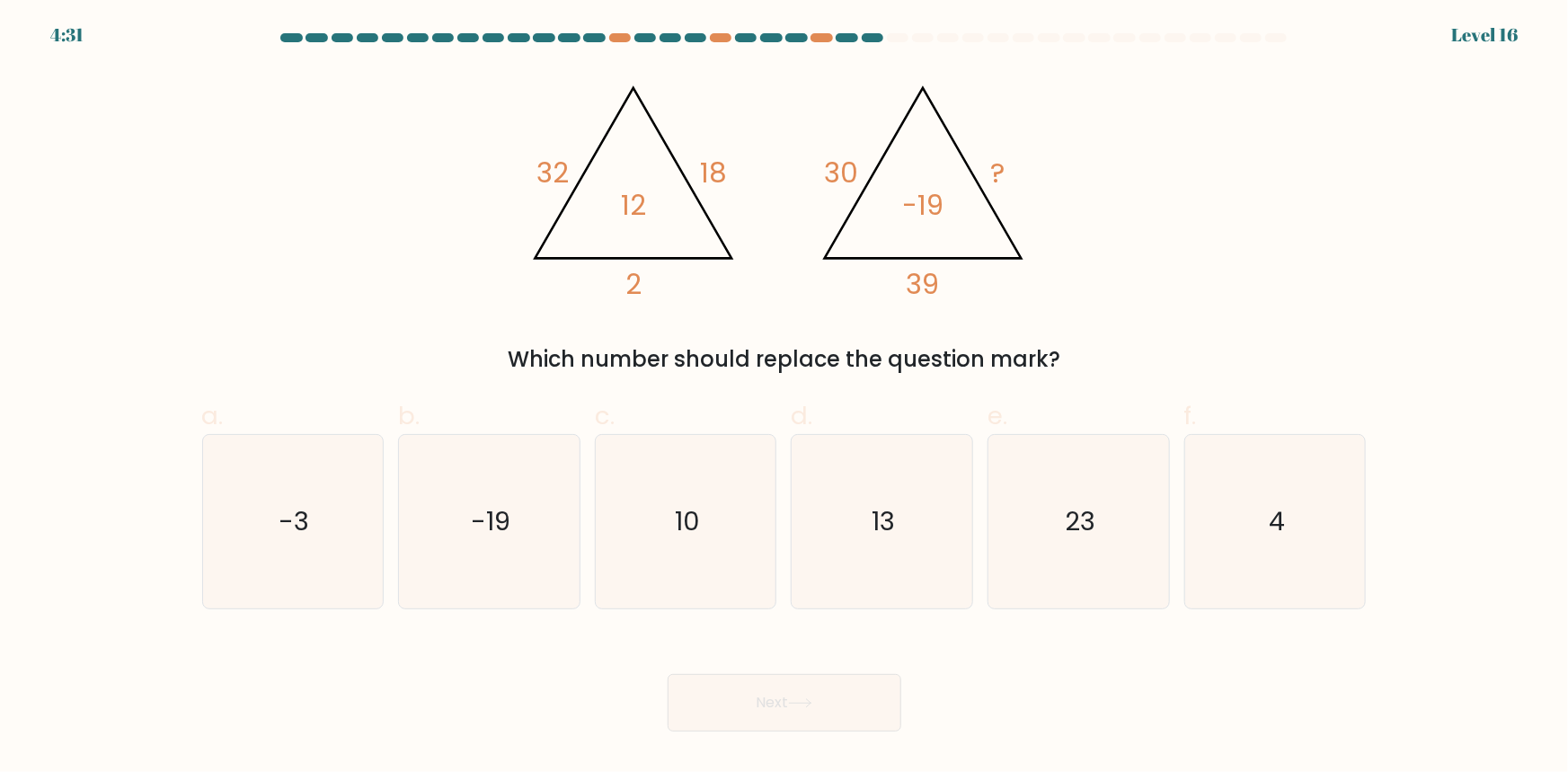
click at [635, 289] on tspan "2" at bounding box center [633, 284] width 16 height 38
click at [535, 125] on icon "@import url('https://fonts.googleapis.com/css?family=Abril+Fatface:400,100,100i…" at bounding box center [784, 183] width 533 height 231
click at [619, 284] on icon "@import url('https://fonts.googleapis.com/css?family=Abril+Fatface:400,100,100i…" at bounding box center [784, 183] width 533 height 231
click at [557, 175] on tspan "32" at bounding box center [553, 173] width 33 height 38
click at [577, 195] on icon "@import url('https://fonts.googleapis.com/css?family=Abril+Fatface:400,100,100i…" at bounding box center [784, 183] width 533 height 231
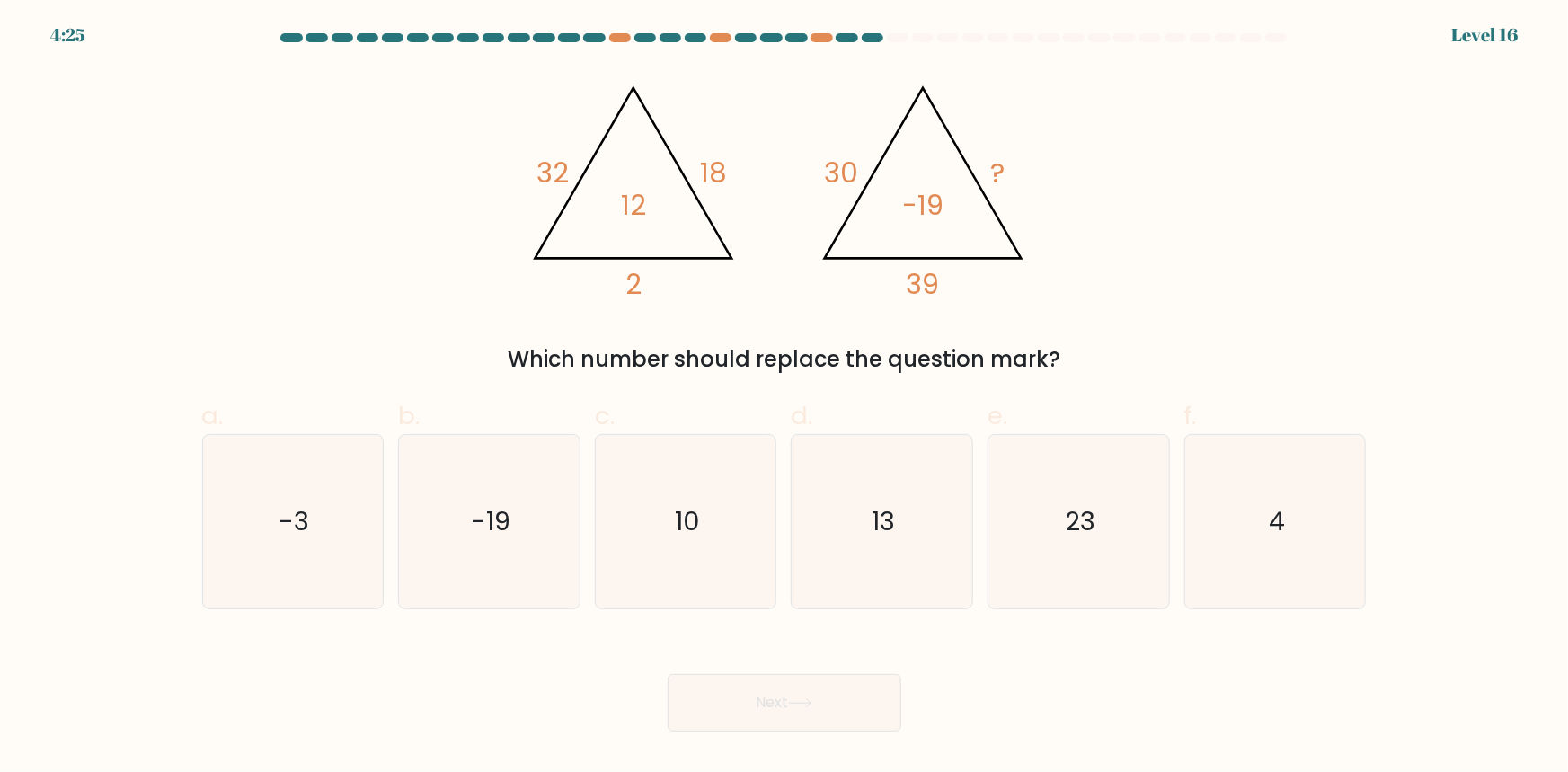
click at [548, 196] on icon "@import url('https://fonts.googleapis.com/css?family=Abril+Fatface:400,100,100i…" at bounding box center [784, 183] width 533 height 231
click at [558, 194] on icon "@import url('https://fonts.googleapis.com/css?family=Abril+Fatface:400,100,100i…" at bounding box center [784, 183] width 533 height 231
click at [692, 184] on icon "@import url('https://fonts.googleapis.com/css?family=Abril+Fatface:400,100,100i…" at bounding box center [784, 183] width 533 height 231
click at [1017, 162] on icon "@import url('https://fonts.googleapis.com/css?family=Abril+Fatface:400,100,100i…" at bounding box center [784, 183] width 533 height 231
click at [549, 181] on tspan "32" at bounding box center [553, 173] width 33 height 38
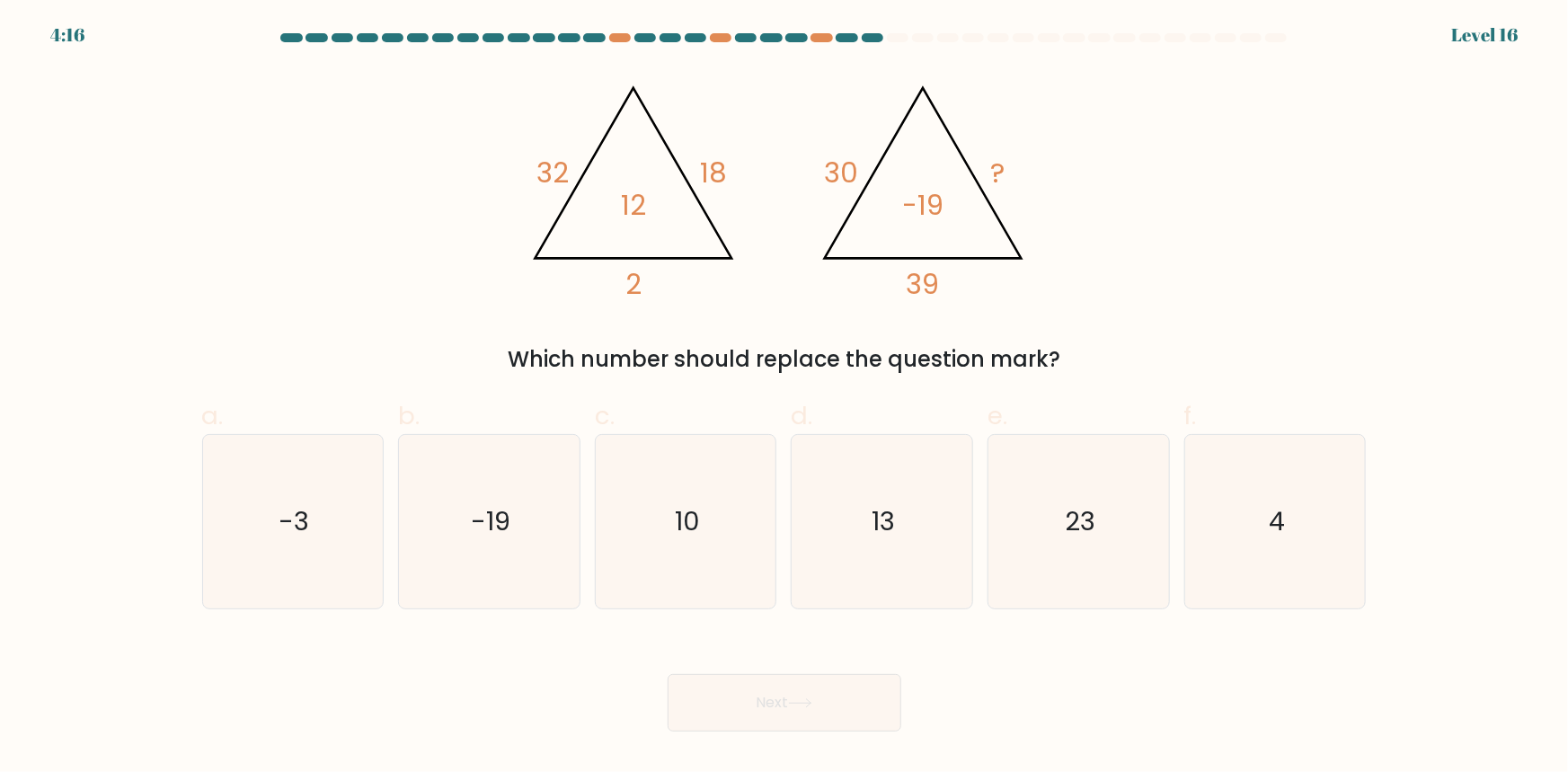
click at [642, 287] on icon "@import url('https://fonts.googleapis.com/css?family=Abril+Fatface:400,100,100i…" at bounding box center [784, 183] width 533 height 231
click at [543, 165] on tspan "32" at bounding box center [553, 173] width 33 height 38
click at [943, 315] on div "@import url('https://fonts.googleapis.com/css?family=Abril+Fatface:400,100,100i…" at bounding box center [784, 222] width 1186 height 307
click at [659, 530] on icon "10" at bounding box center [686, 521] width 174 height 174
click at [784, 398] on input "c. 10" at bounding box center [784, 392] width 1 height 12
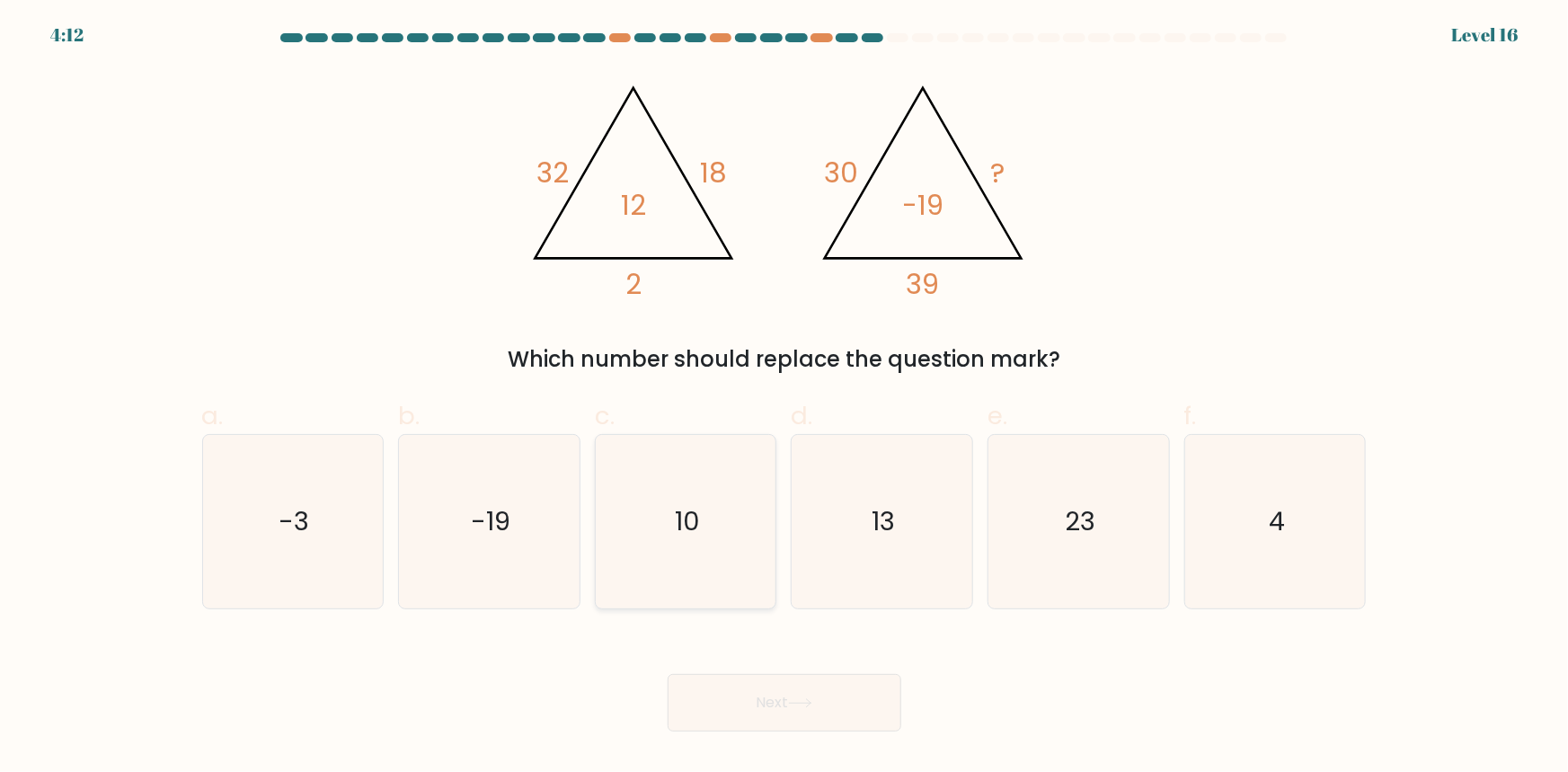
radio input "true"
click at [735, 703] on button "Next" at bounding box center [784, 703] width 233 height 58
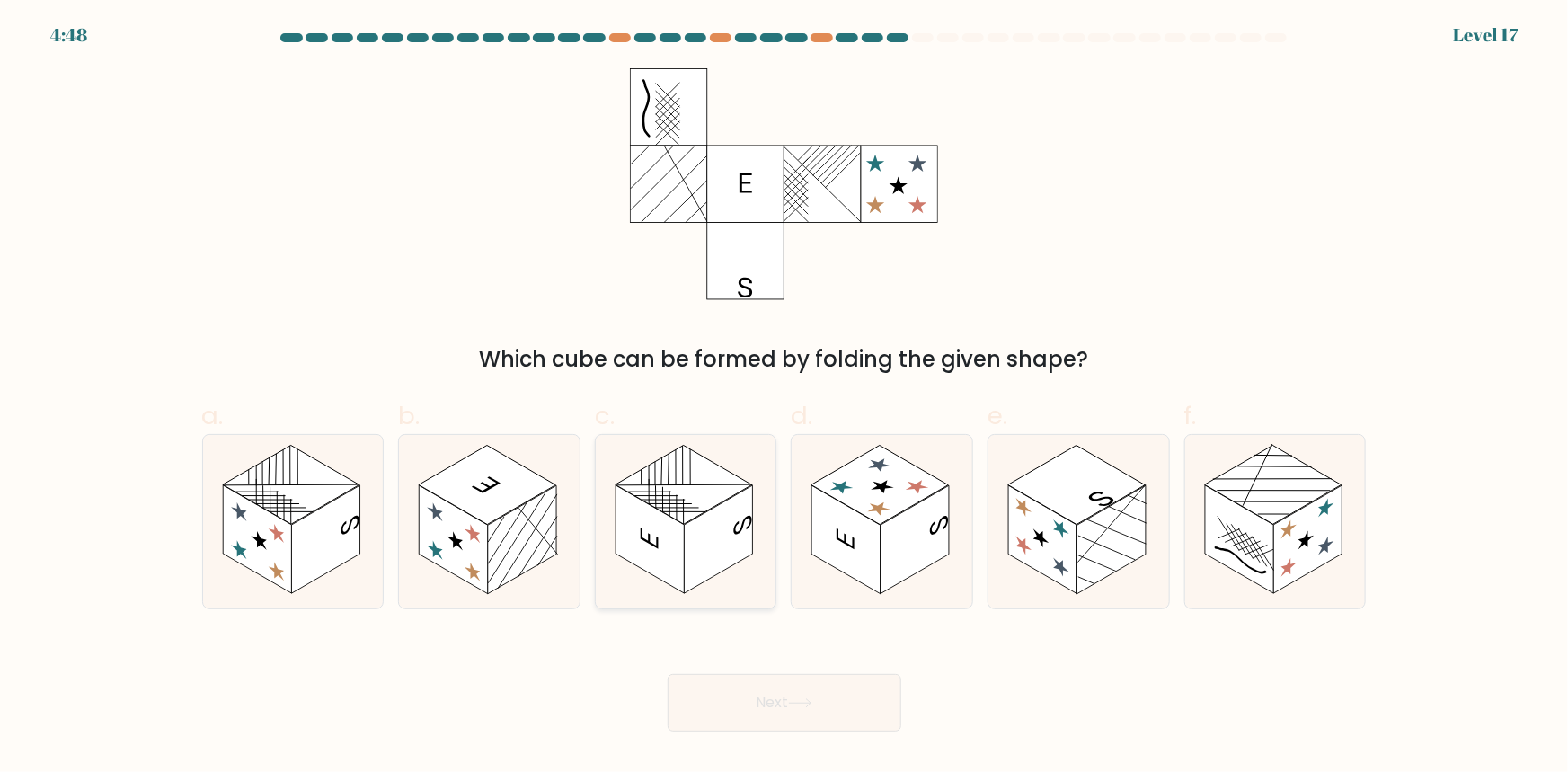
click at [688, 530] on rect at bounding box center [718, 539] width 68 height 109
click at [784, 398] on input "c." at bounding box center [784, 392] width 1 height 12
radio input "true"
click at [758, 687] on button "Next" at bounding box center [784, 703] width 233 height 58
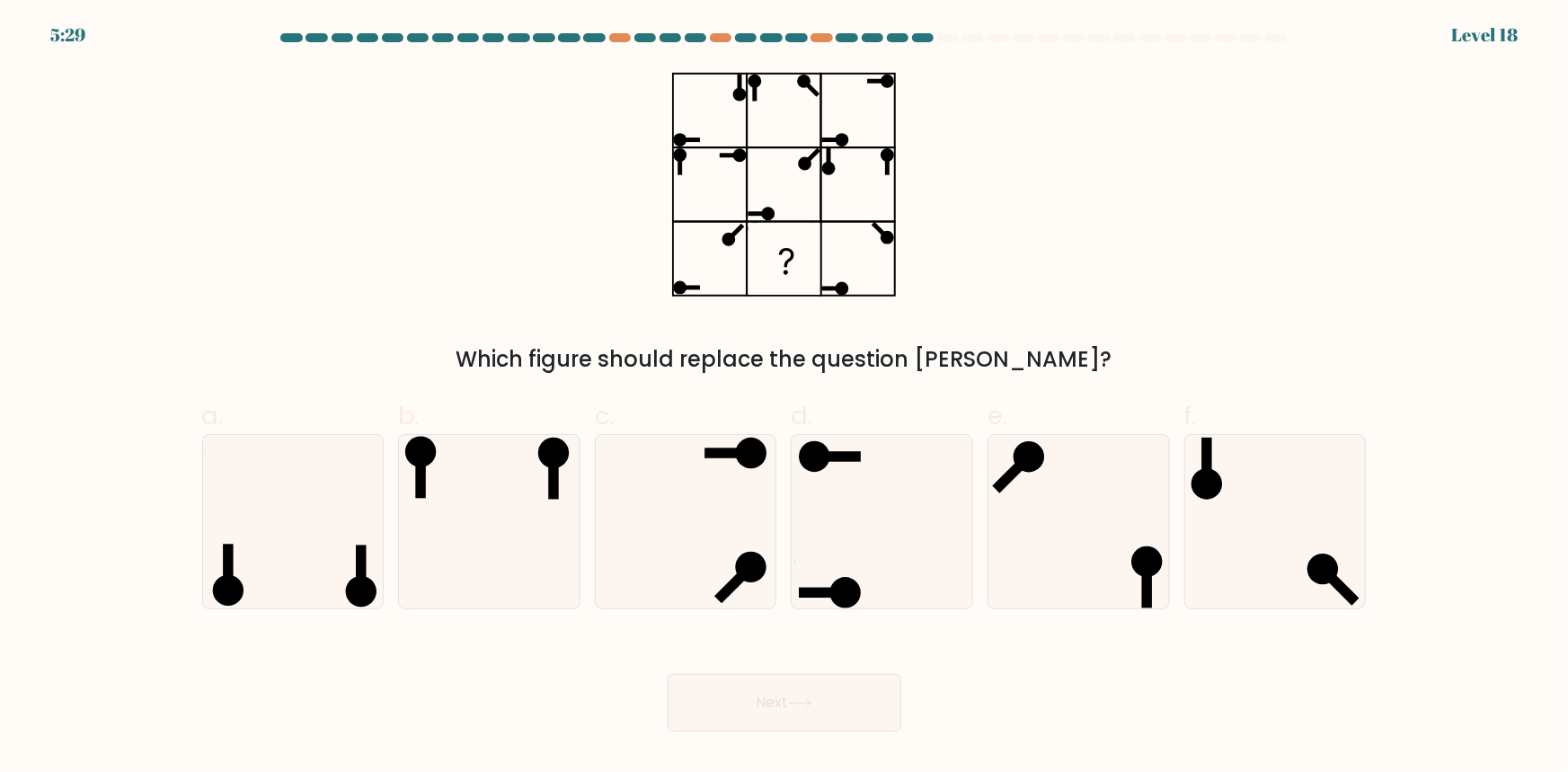
click at [679, 134] on ellipse at bounding box center [680, 139] width 13 height 13
click at [688, 157] on icon at bounding box center [784, 183] width 225 height 231
drag, startPoint x: 688, startPoint y: 133, endPoint x: 696, endPoint y: 134, distance: 8.1
click at [687, 133] on icon at bounding box center [784, 183] width 225 height 231
click at [828, 133] on icon at bounding box center [784, 183] width 225 height 231
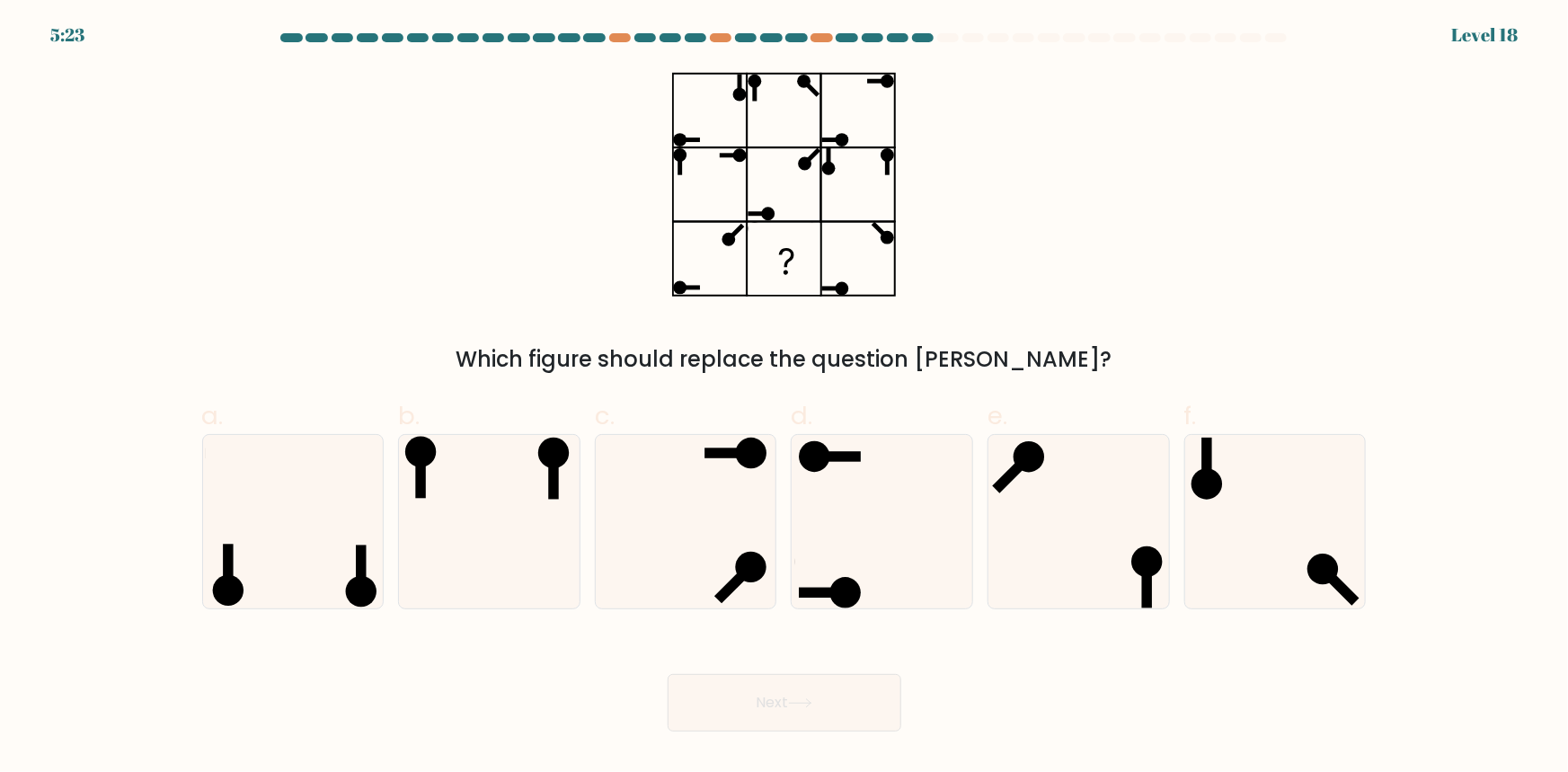
click at [677, 265] on icon at bounding box center [784, 183] width 225 height 231
click at [853, 289] on icon at bounding box center [784, 183] width 225 height 231
click at [701, 267] on icon at bounding box center [784, 183] width 225 height 231
click at [690, 142] on icon at bounding box center [784, 183] width 225 height 231
click at [690, 136] on icon at bounding box center [784, 183] width 225 height 231
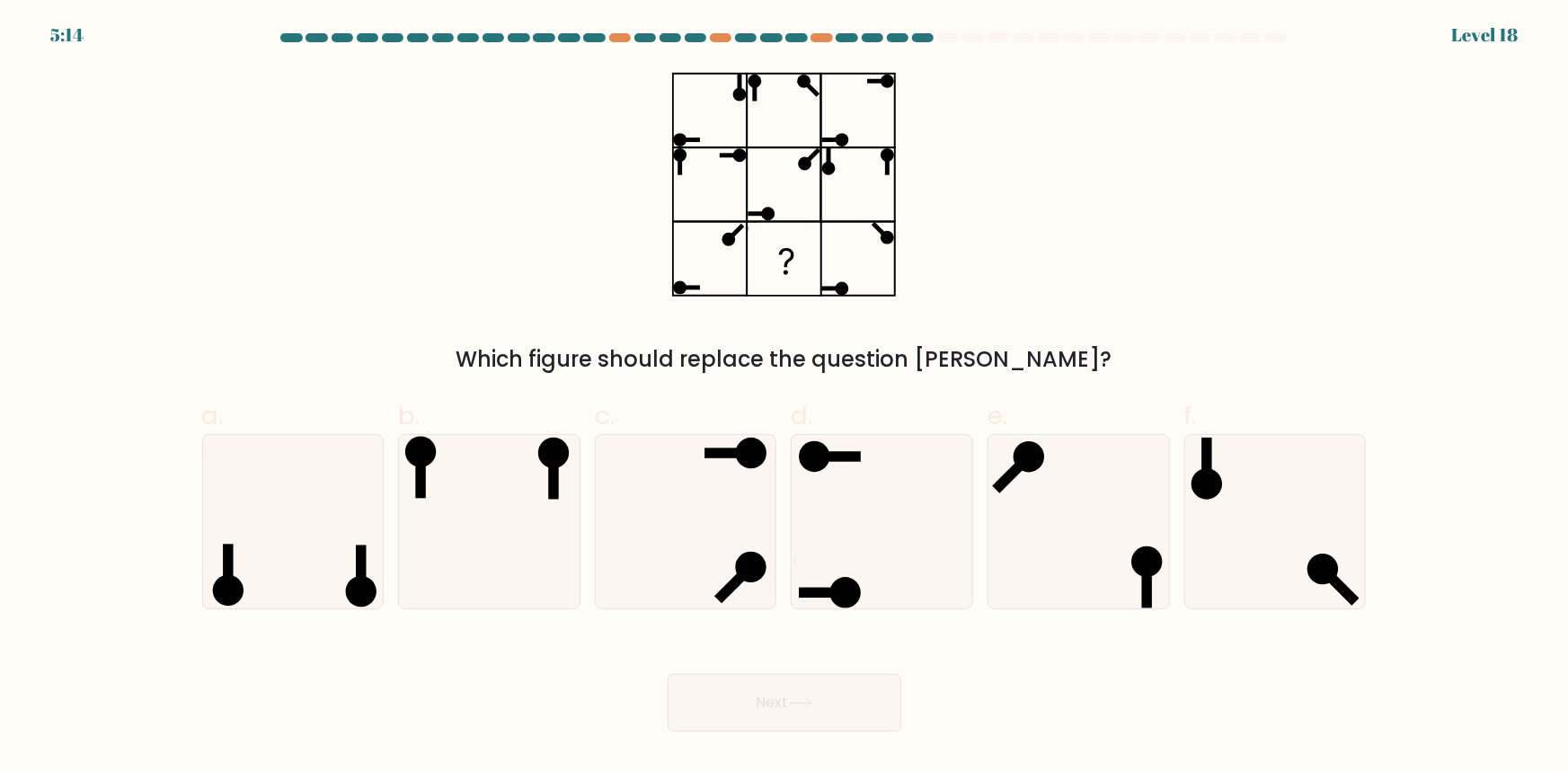
click at [698, 293] on icon at bounding box center [784, 183] width 225 height 231
click at [752, 80] on ellipse at bounding box center [755, 82] width 13 height 13
click at [779, 273] on rect at bounding box center [784, 259] width 71 height 71
click at [838, 135] on ellipse at bounding box center [841, 139] width 13 height 13
click at [832, 163] on ellipse at bounding box center [828, 168] width 13 height 13
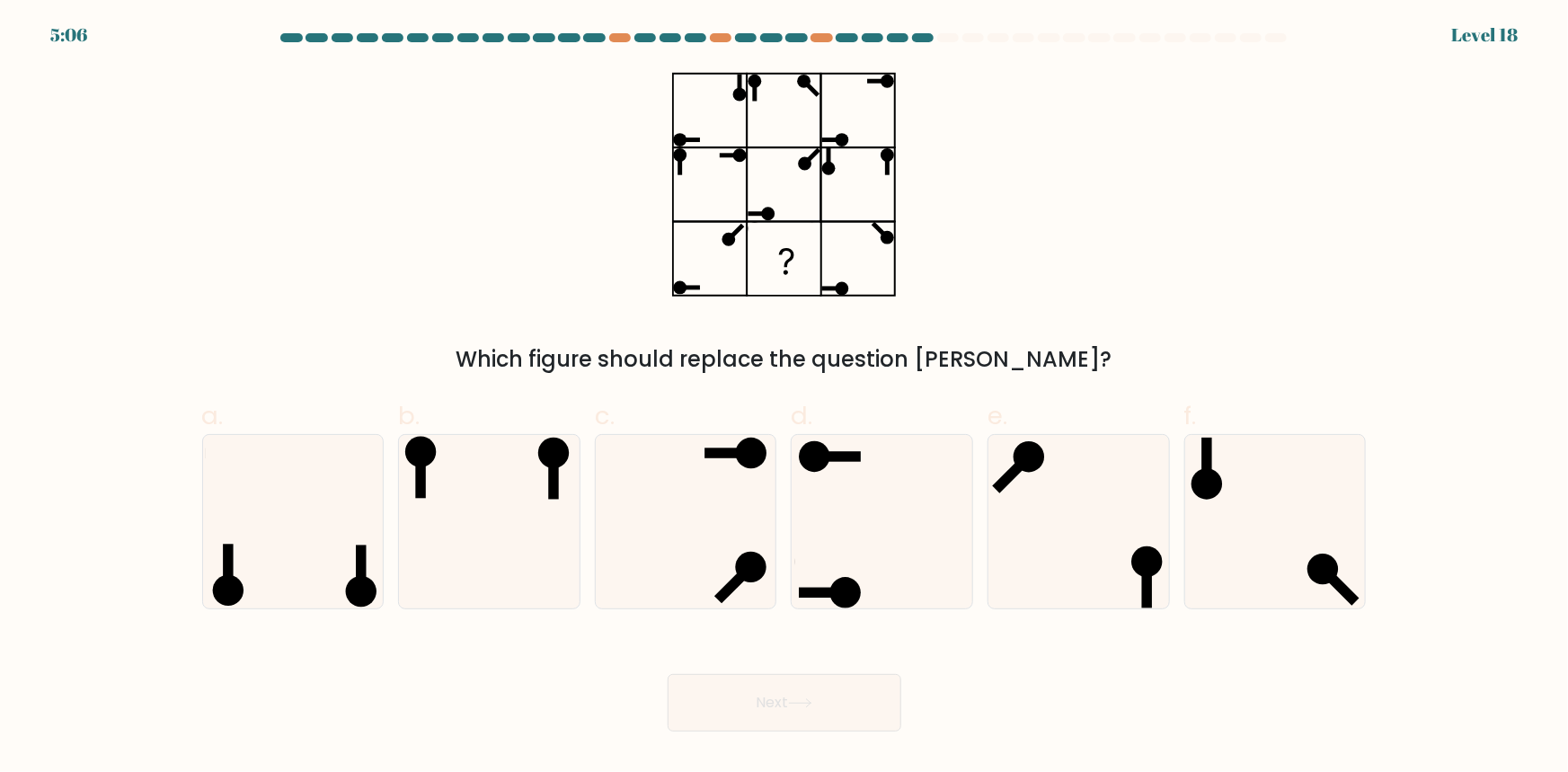
click at [838, 133] on ellipse at bounding box center [841, 139] width 13 height 13
click at [760, 57] on form at bounding box center [784, 382] width 1568 height 698
click at [775, 244] on rect at bounding box center [784, 259] width 71 height 71
click at [683, 122] on icon at bounding box center [784, 183] width 225 height 231
click at [683, 180] on icon at bounding box center [784, 183] width 225 height 231
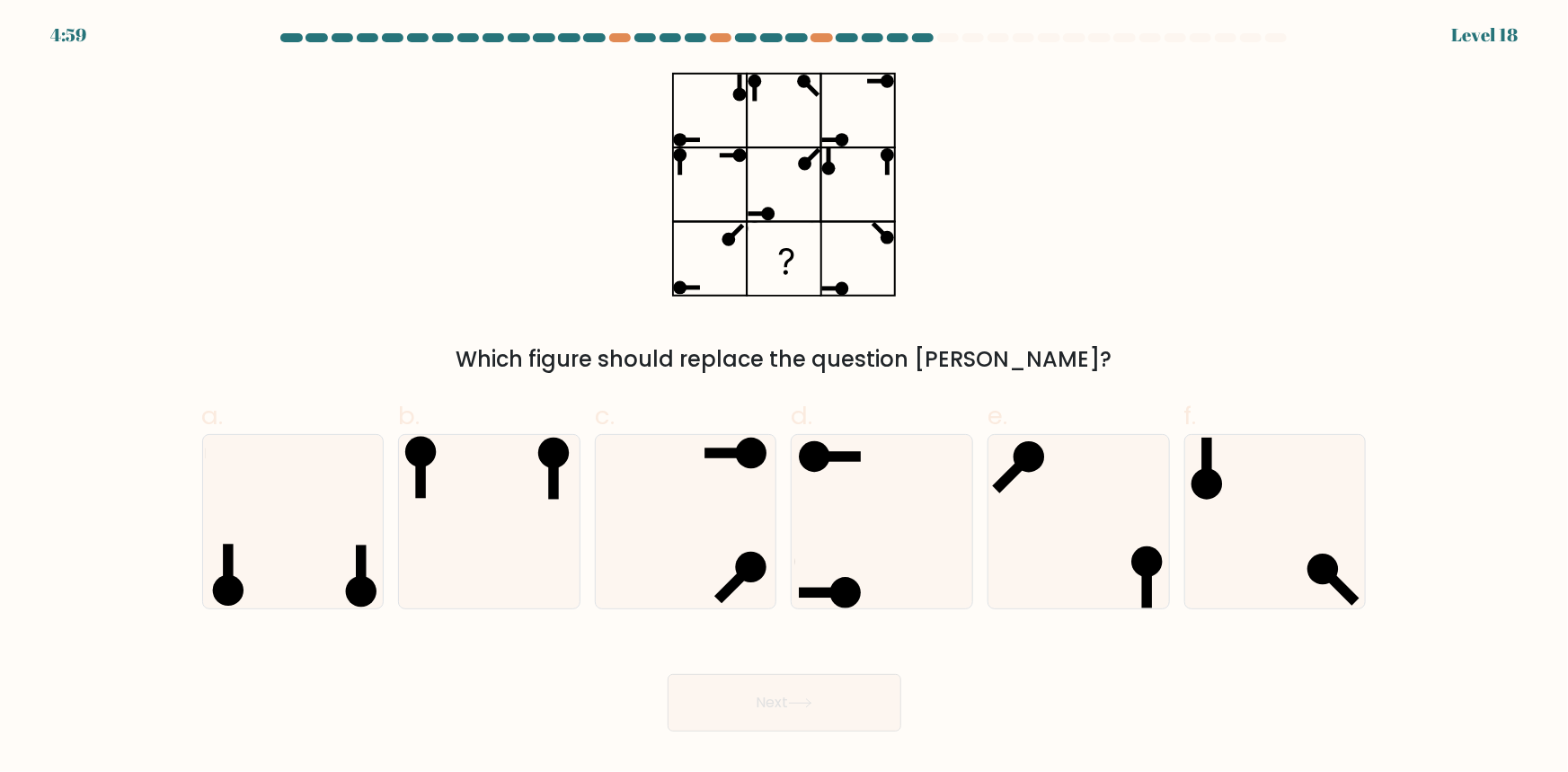
click at [755, 208] on icon at bounding box center [784, 183] width 225 height 231
click at [1270, 527] on icon at bounding box center [1275, 521] width 174 height 174
click at [785, 398] on input "f." at bounding box center [784, 392] width 1 height 12
radio input "true"
click at [736, 68] on icon at bounding box center [784, 183] width 225 height 231
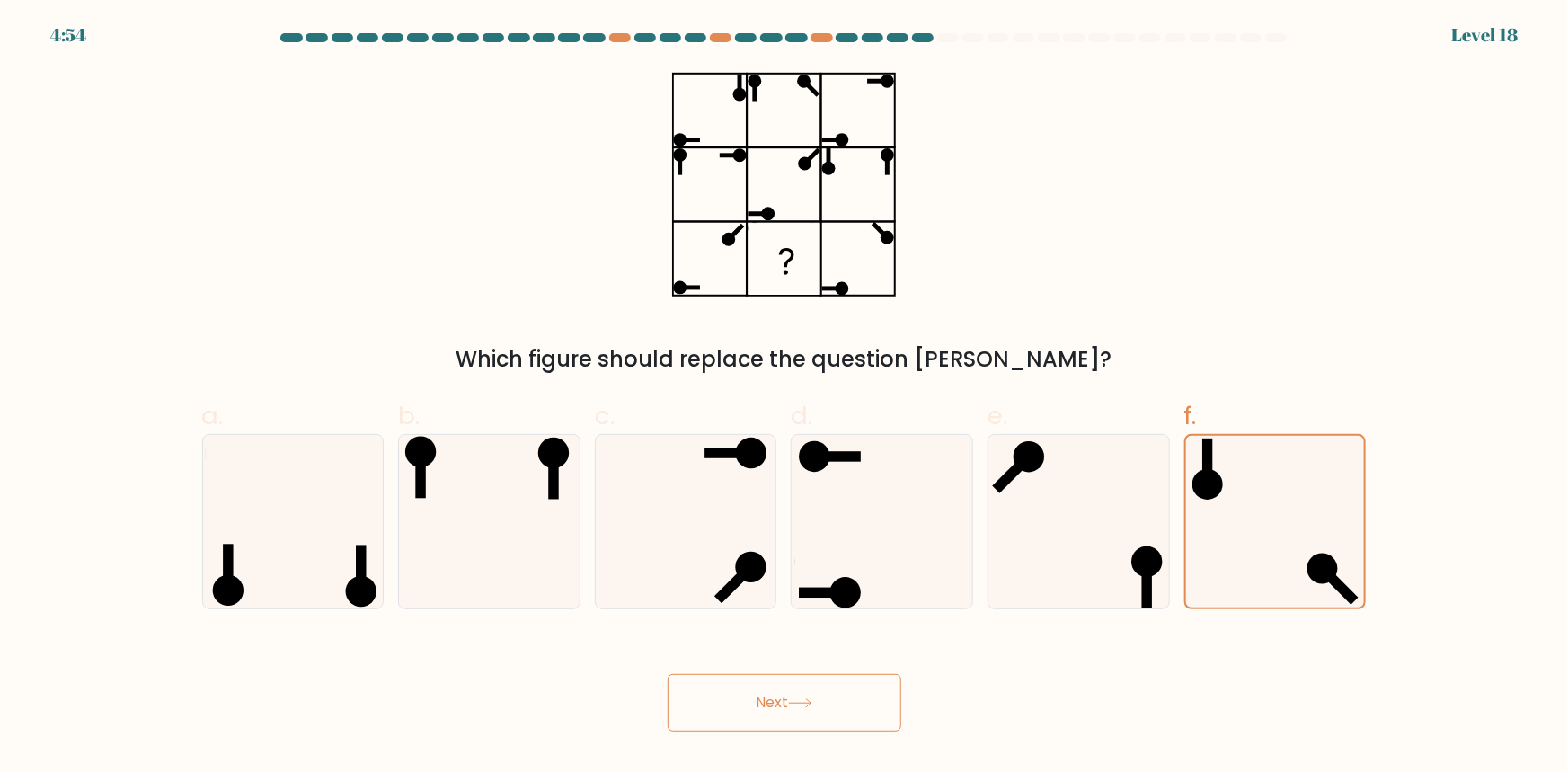
click at [747, 84] on rect at bounding box center [710, 110] width 74 height 74
drag, startPoint x: 733, startPoint y: 105, endPoint x: 754, endPoint y: 108, distance: 21.2
click at [733, 105] on icon at bounding box center [784, 183] width 225 height 231
click at [874, 90] on icon at bounding box center [784, 183] width 225 height 231
click at [887, 78] on ellipse at bounding box center [887, 82] width 13 height 13
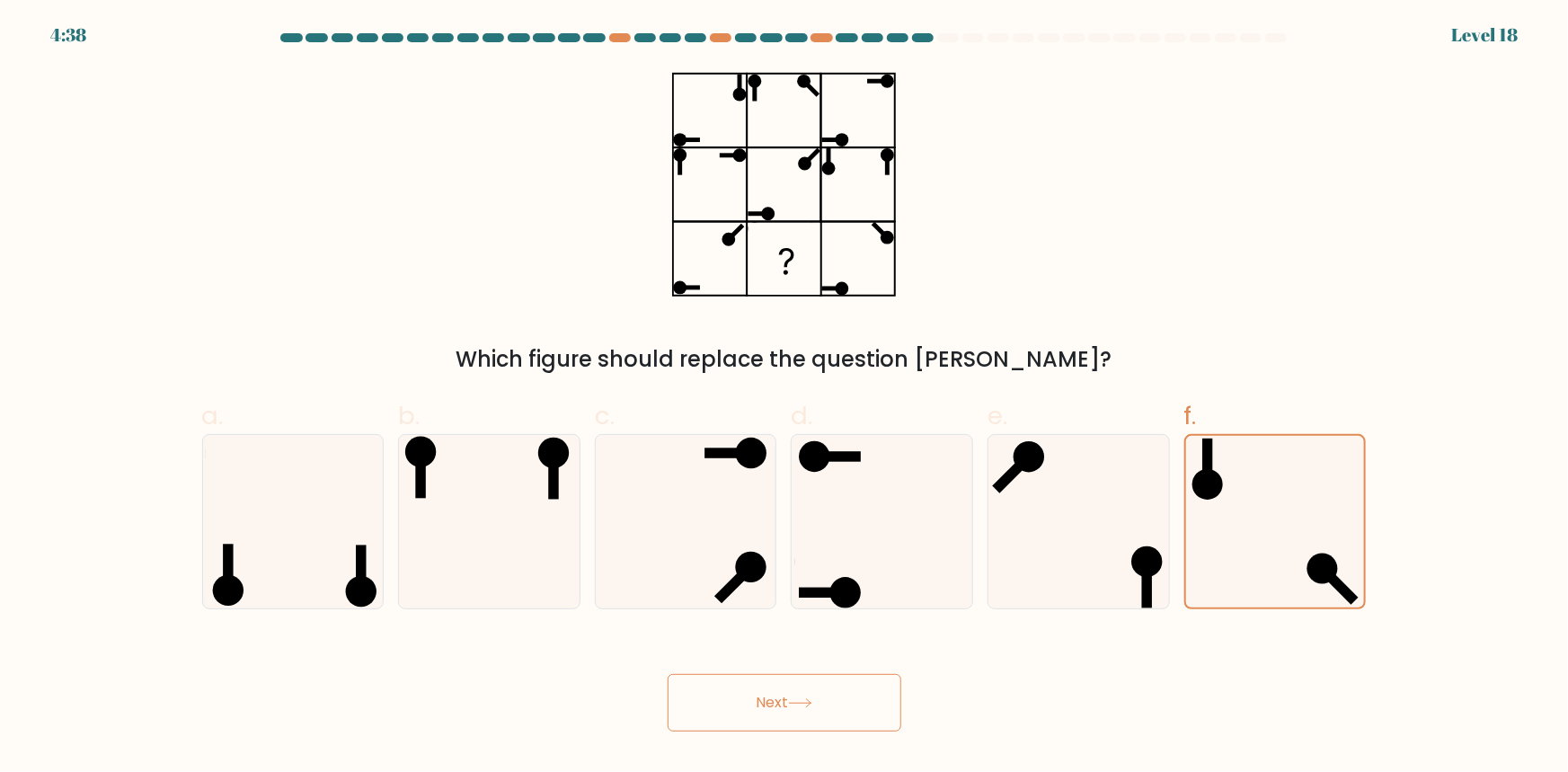
click at [735, 243] on icon at bounding box center [784, 183] width 225 height 231
click at [735, 236] on circle at bounding box center [729, 240] width 19 height 19
click at [823, 236] on icon at bounding box center [784, 183] width 225 height 231
click at [815, 232] on rect at bounding box center [784, 259] width 71 height 71
click at [743, 159] on ellipse at bounding box center [739, 155] width 13 height 13
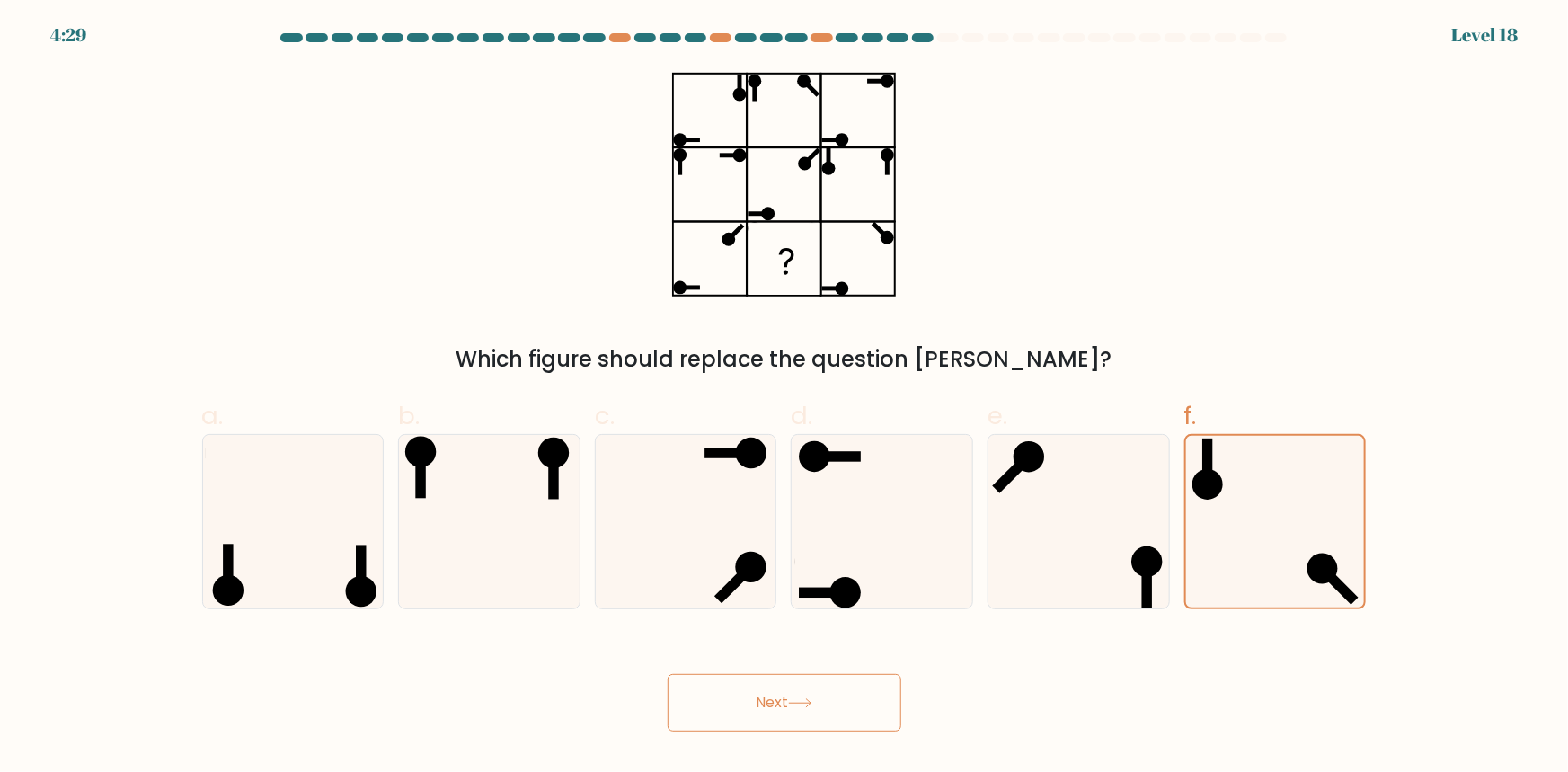
click at [837, 161] on icon at bounding box center [784, 183] width 225 height 231
click at [782, 685] on button "Next" at bounding box center [784, 703] width 233 height 58
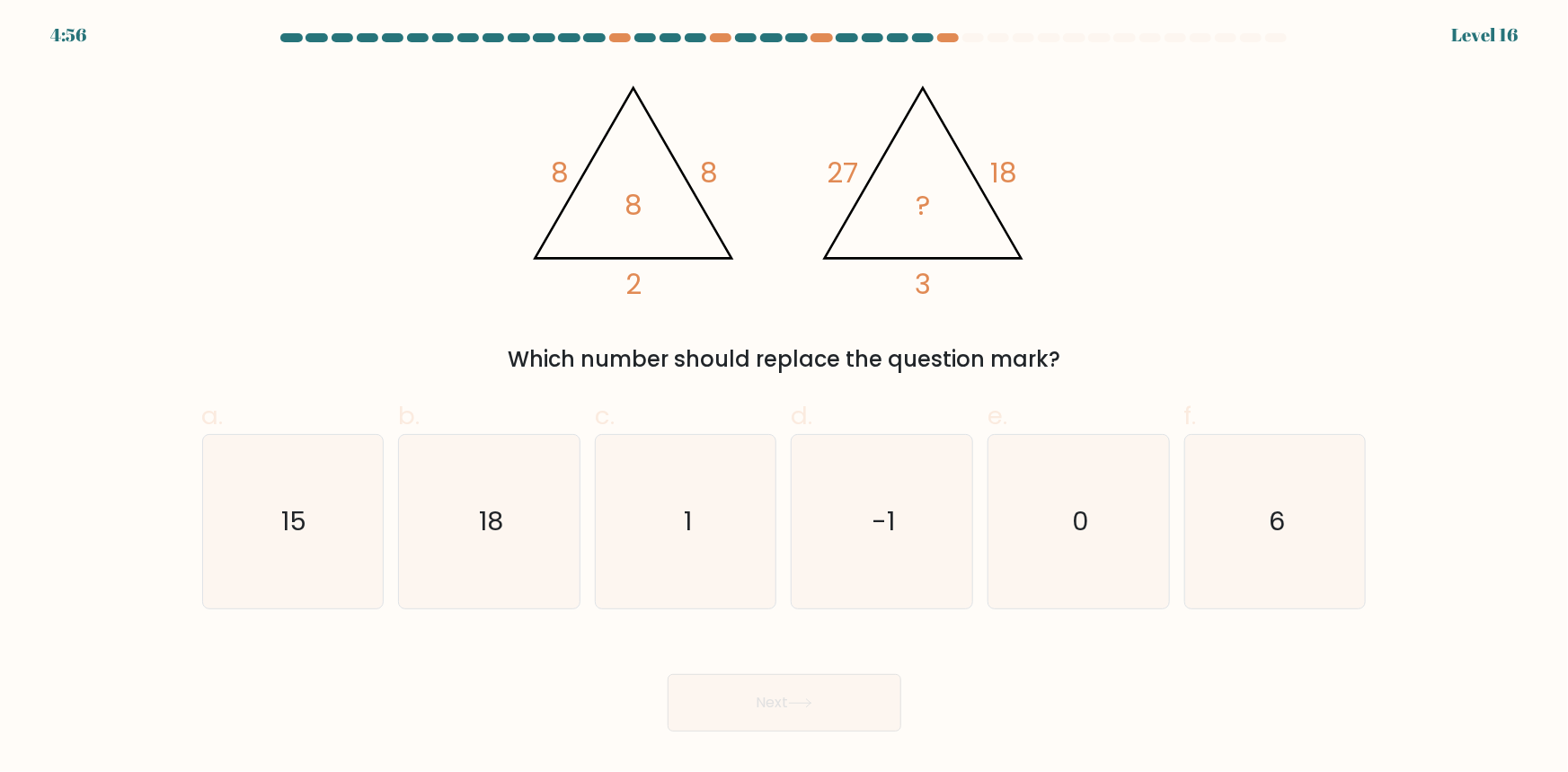
click at [989, 197] on icon "@import url('https://fonts.googleapis.com/css?family=Abril+Fatface:400,100,100i…" at bounding box center [784, 183] width 533 height 231
click at [305, 510] on text "15" at bounding box center [295, 520] width 25 height 36
click at [784, 398] on input "a. 15" at bounding box center [784, 392] width 1 height 12
radio input "true"
click at [731, 704] on button "Next" at bounding box center [784, 703] width 233 height 58
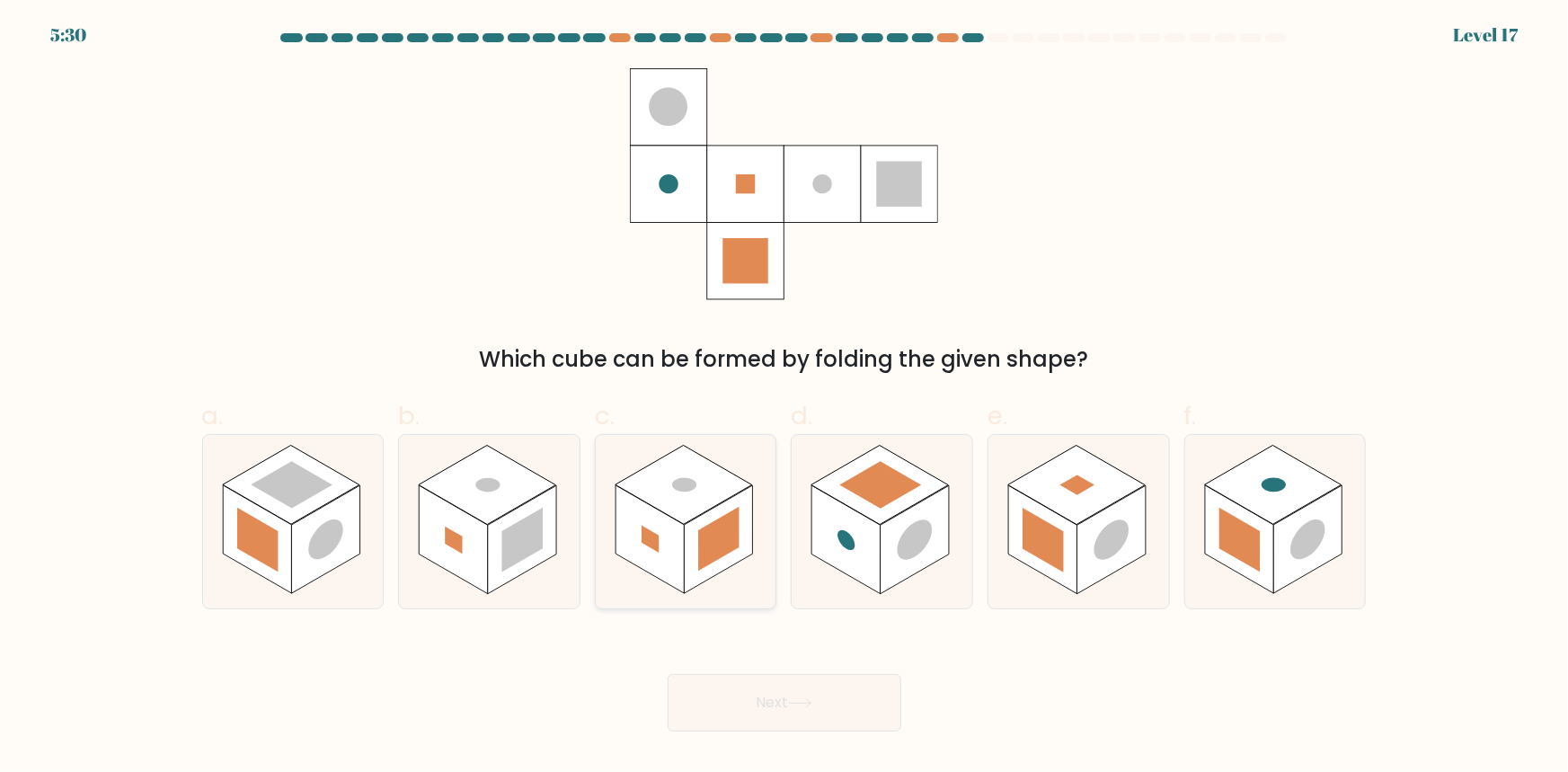
click at [720, 543] on rect at bounding box center [718, 539] width 41 height 64
click at [784, 398] on input "c." at bounding box center [784, 392] width 1 height 12
radio input "true"
click at [772, 688] on button "Next" at bounding box center [784, 703] width 233 height 58
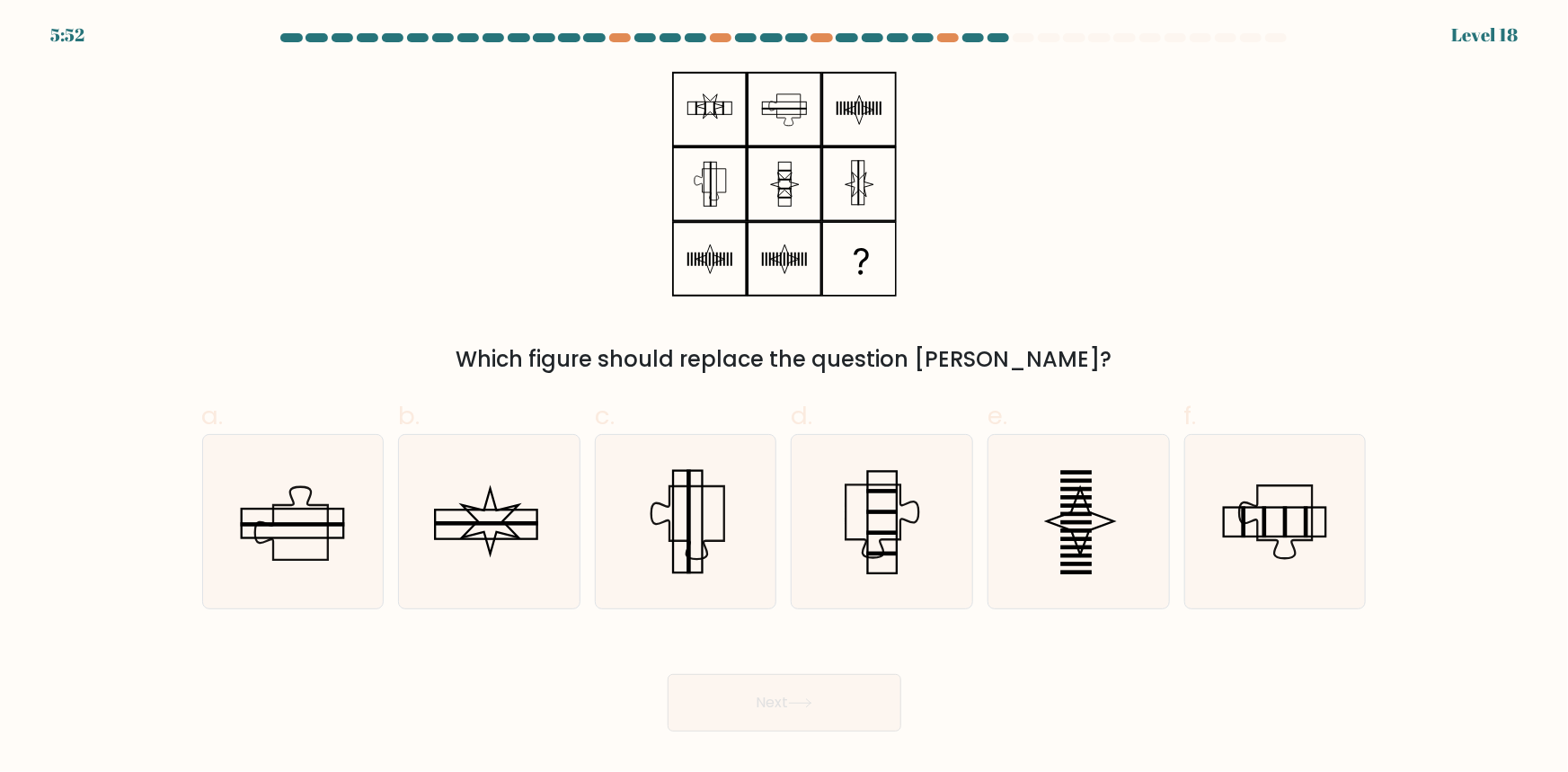
click at [711, 92] on icon at bounding box center [784, 183] width 225 height 231
click at [860, 272] on icon at bounding box center [861, 261] width 15 height 27
click at [860, 270] on icon at bounding box center [861, 261] width 15 height 27
click at [792, 117] on icon at bounding box center [784, 183] width 225 height 231
click at [781, 204] on icon at bounding box center [784, 183] width 225 height 231
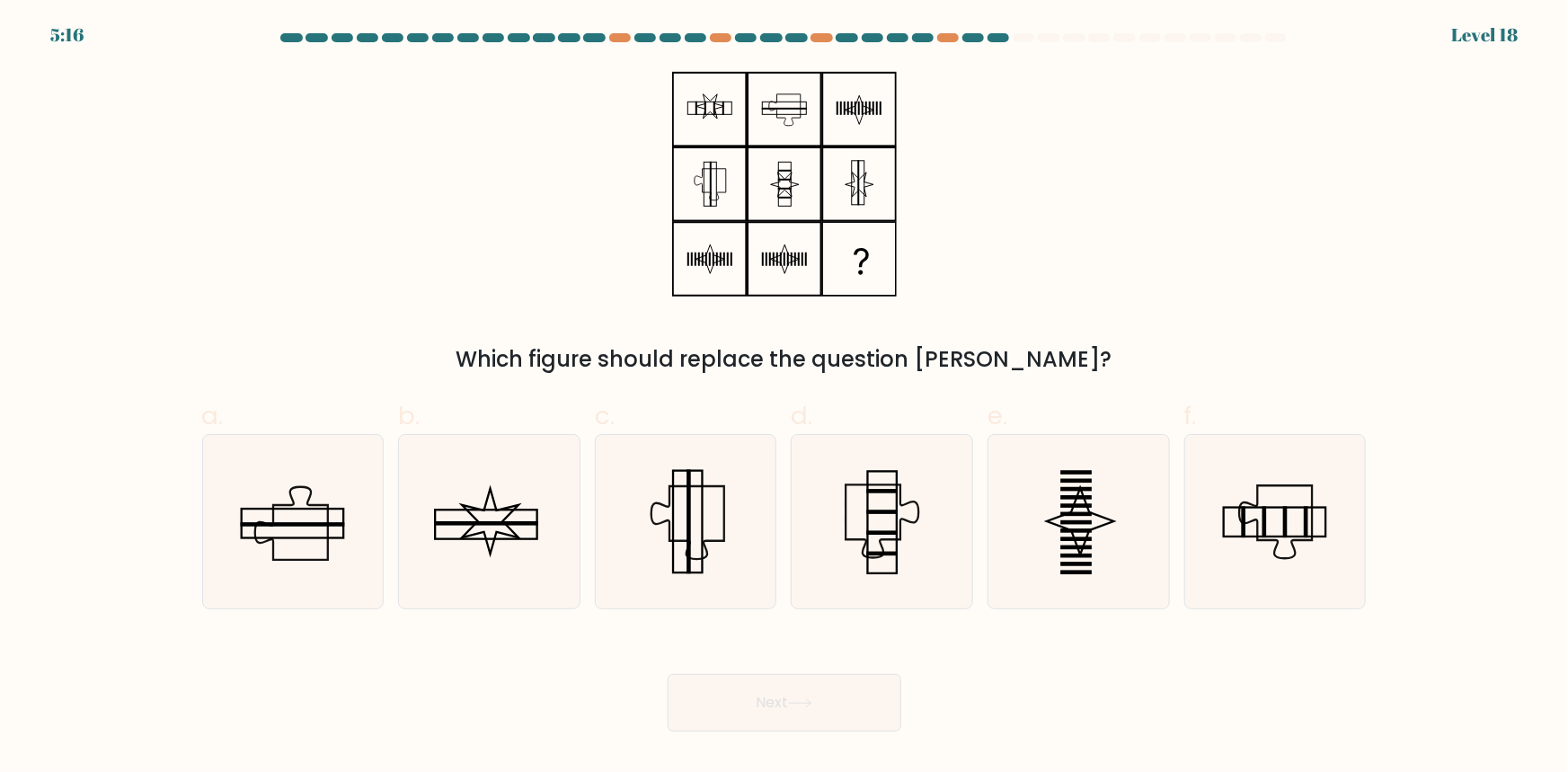
click at [785, 303] on div "Which figure should replace the question mark?" at bounding box center [784, 222] width 1186 height 307
click at [716, 113] on icon at bounding box center [784, 183] width 225 height 231
click at [1249, 549] on icon at bounding box center [1275, 521] width 174 height 174
click at [785, 398] on input "f." at bounding box center [784, 392] width 1 height 12
radio input "true"
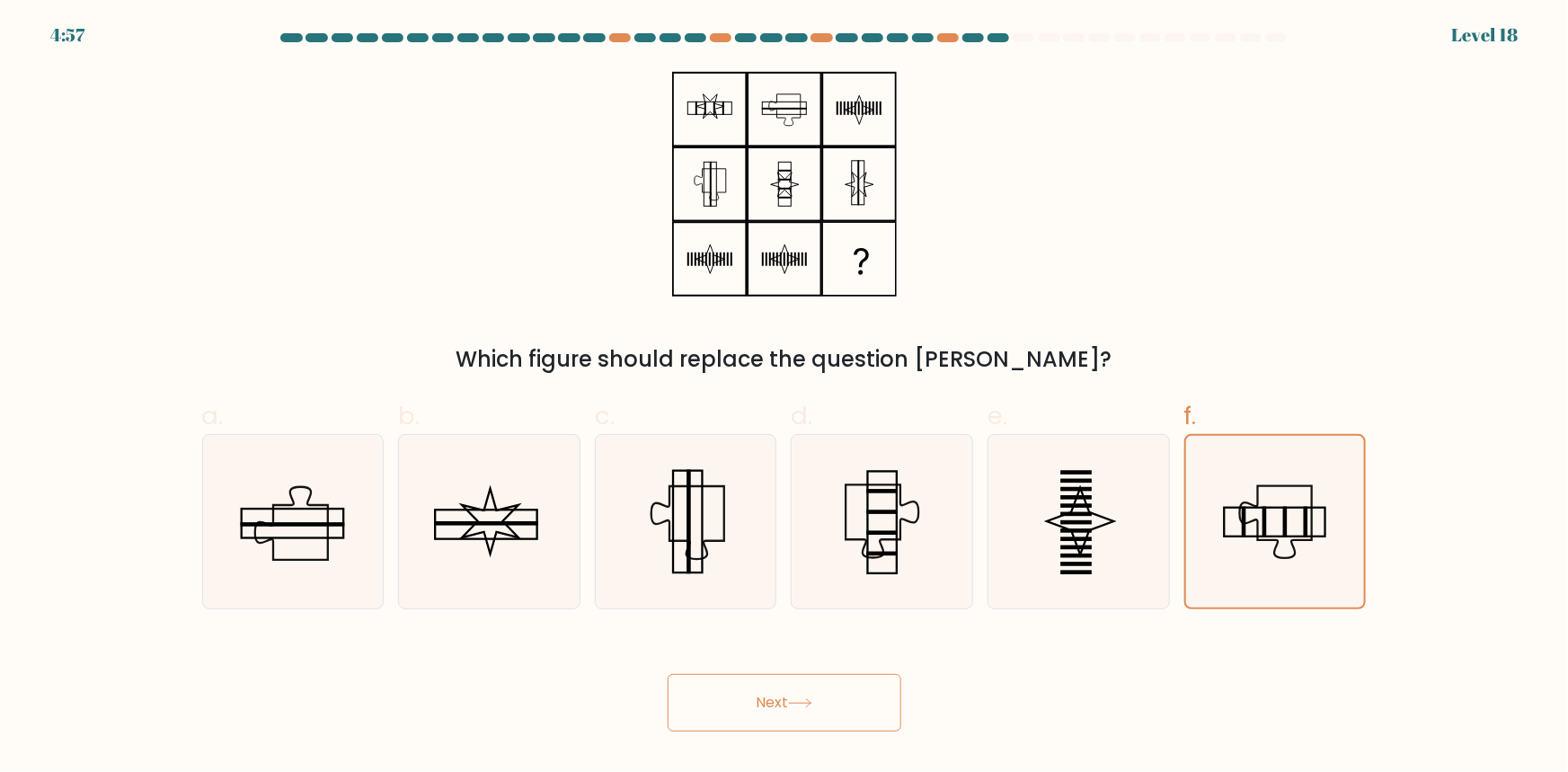
click at [755, 716] on button "Next" at bounding box center [784, 703] width 233 height 58
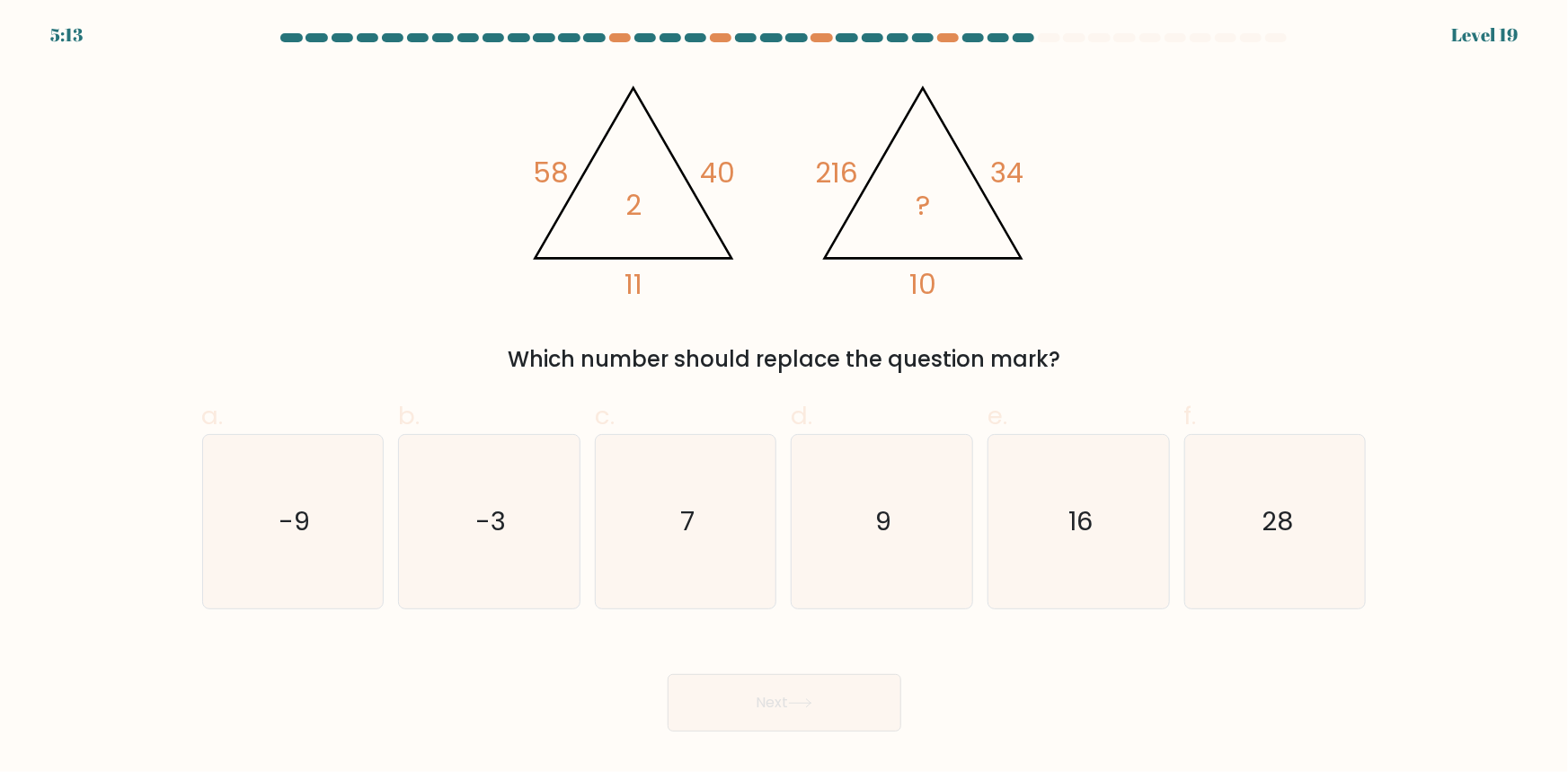
click at [546, 185] on tspan "58" at bounding box center [550, 173] width 36 height 38
click at [725, 180] on tspan "40" at bounding box center [718, 173] width 35 height 38
click at [633, 212] on tspan "2" at bounding box center [633, 205] width 16 height 38
click at [638, 210] on tspan "2" at bounding box center [633, 205] width 16 height 38
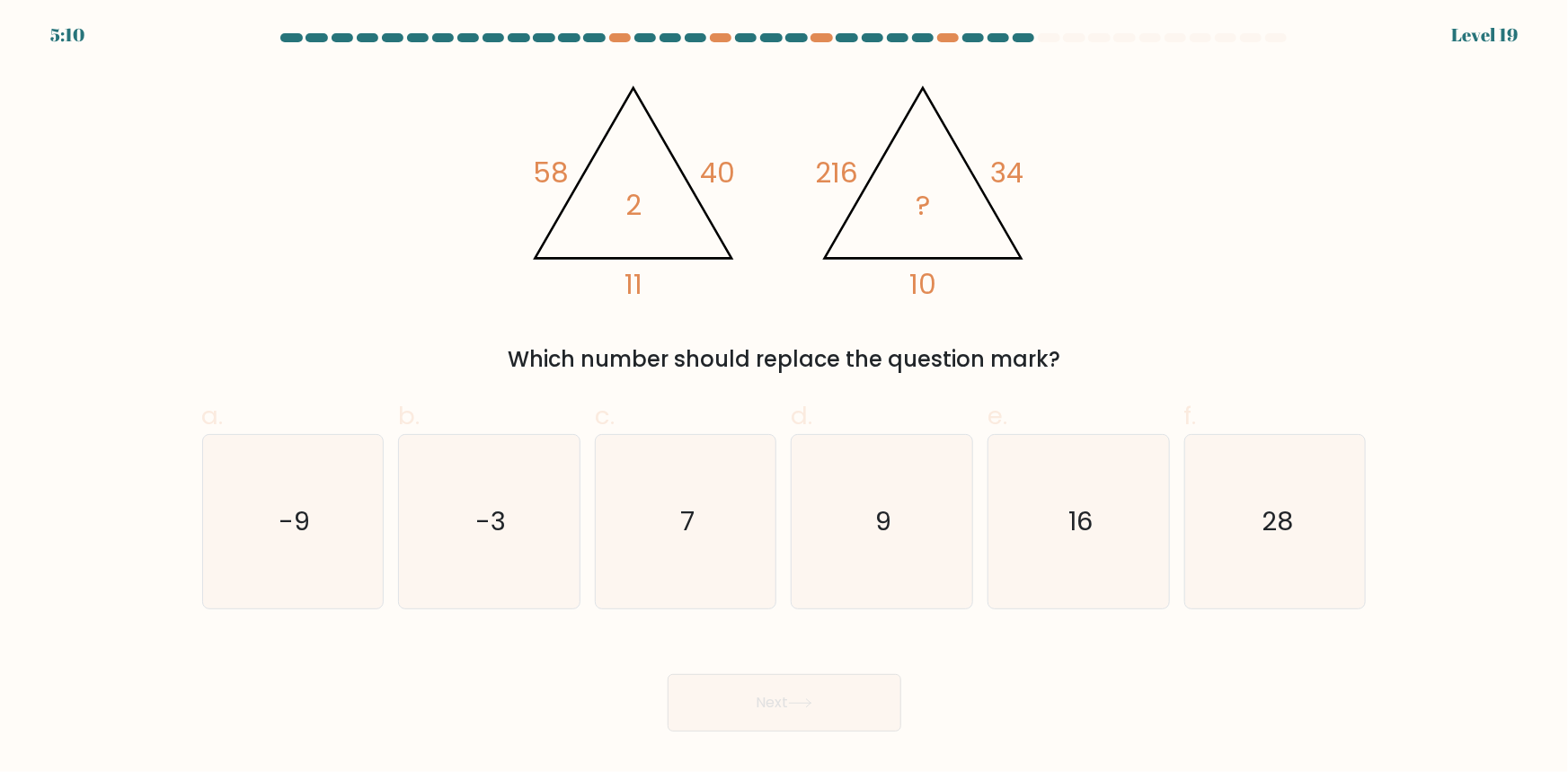
click at [638, 205] on tspan "2" at bounding box center [633, 205] width 16 height 38
click at [818, 166] on tspan "216" at bounding box center [836, 173] width 43 height 38
click at [814, 155] on icon "@import url('https://fonts.googleapis.com/css?family=Abril+Fatface:400,100,100i…" at bounding box center [784, 183] width 533 height 231
drag, startPoint x: 832, startPoint y: 174, endPoint x: 971, endPoint y: 252, distance: 159.4
click at [832, 175] on tspan "216" at bounding box center [836, 173] width 43 height 38
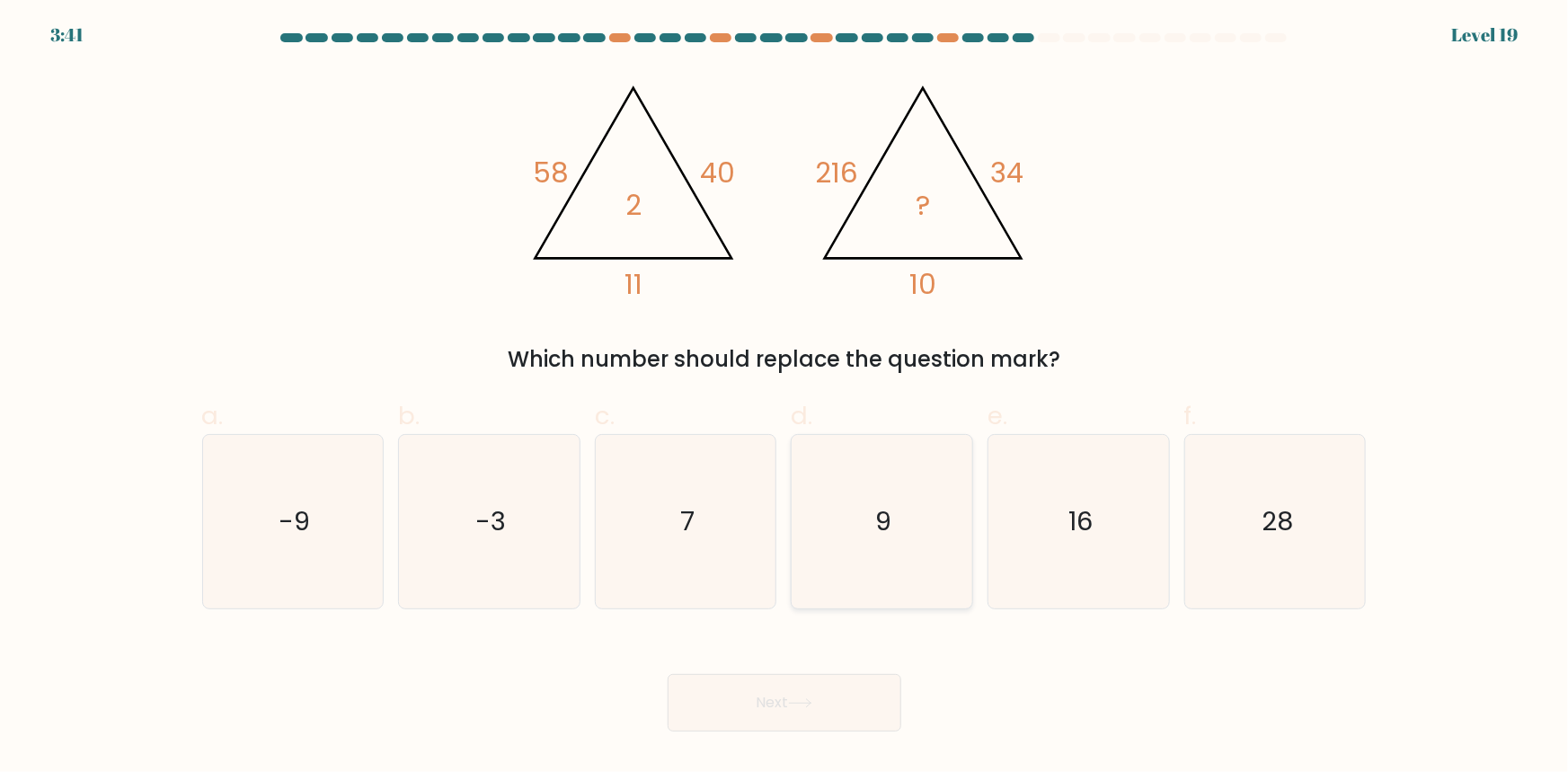
click at [892, 551] on icon "9" at bounding box center [881, 521] width 174 height 174
click at [785, 398] on input "d. 9" at bounding box center [784, 392] width 1 height 12
radio input "true"
click at [833, 697] on button "Next" at bounding box center [784, 703] width 233 height 58
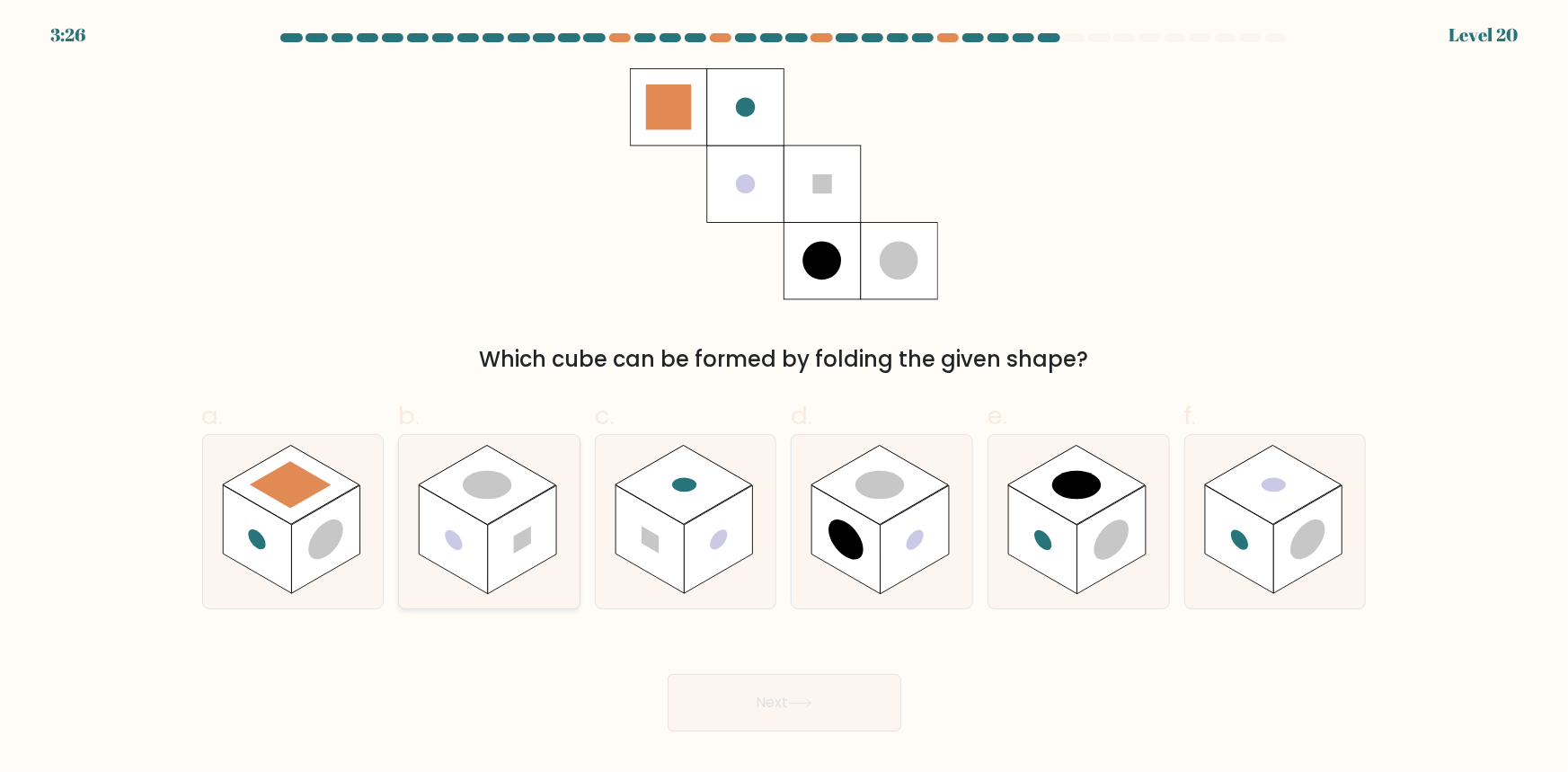
click at [475, 563] on rect at bounding box center [453, 539] width 68 height 109
click at [784, 398] on input "b." at bounding box center [784, 392] width 1 height 12
radio input "true"
click at [844, 530] on circle at bounding box center [847, 539] width 35 height 55
click at [785, 398] on input "d." at bounding box center [784, 392] width 1 height 12
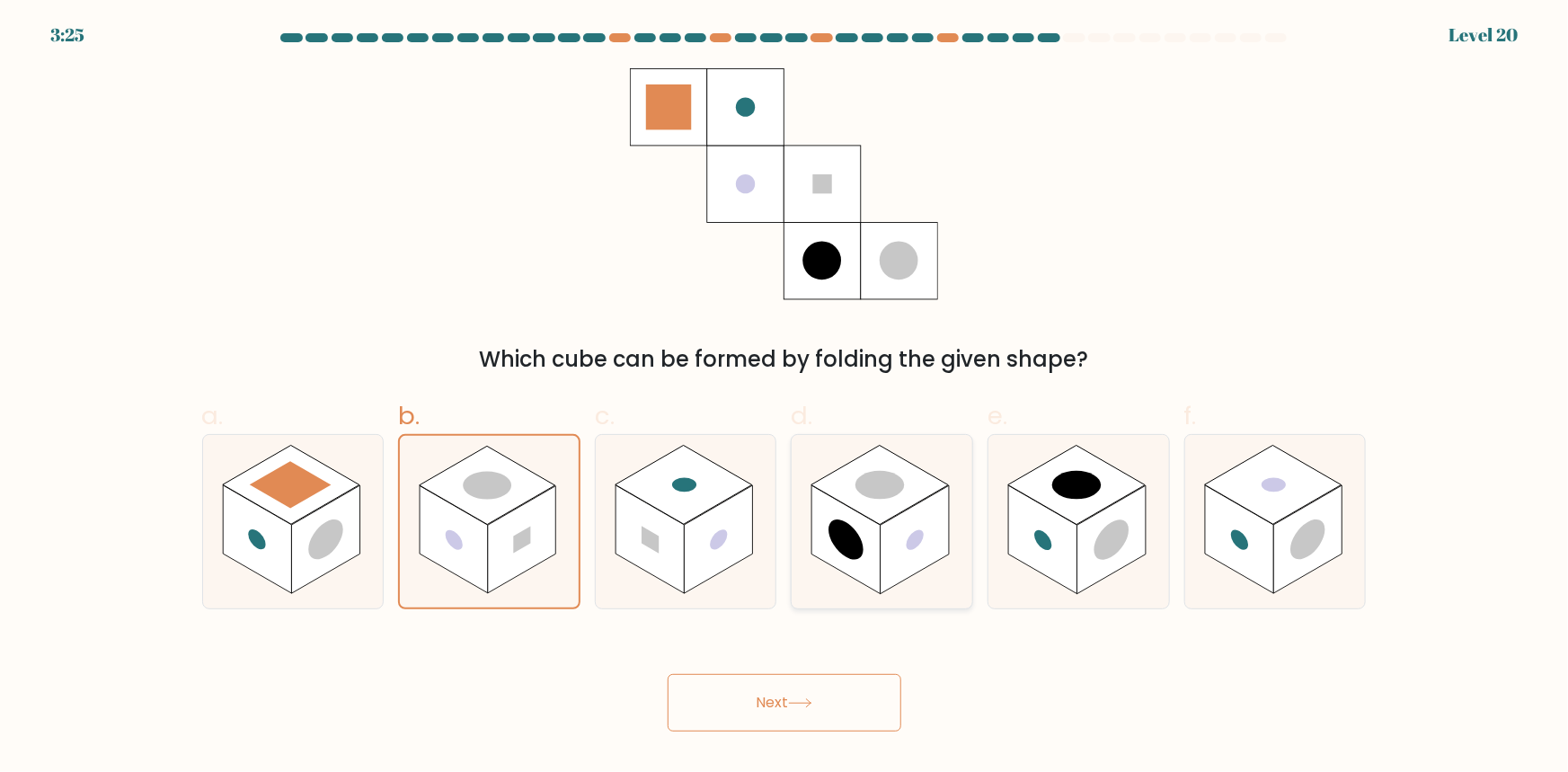
radio input "true"
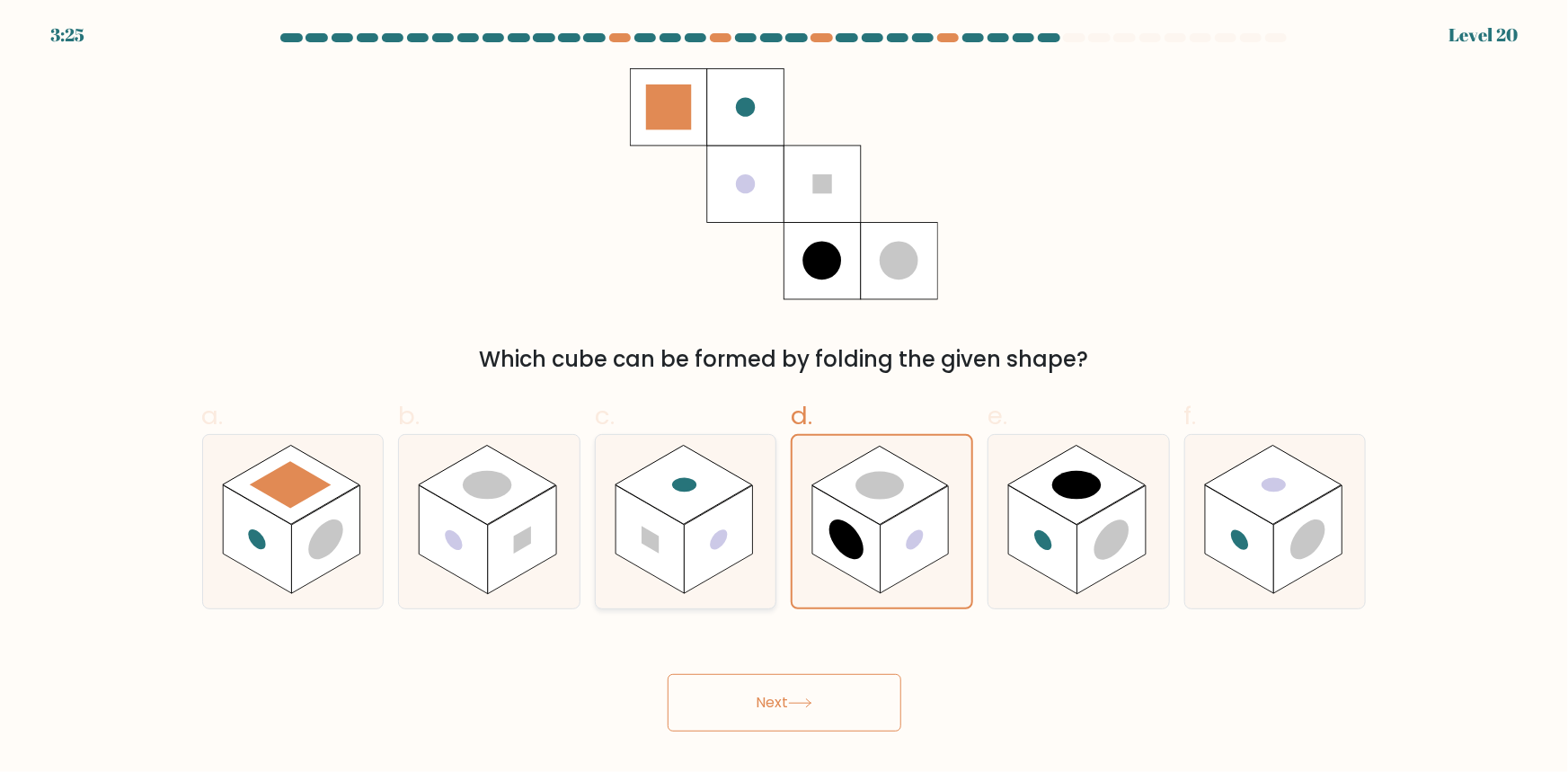
click at [641, 526] on rect at bounding box center [650, 540] width 17 height 27
click at [784, 398] on input "c." at bounding box center [784, 392] width 1 height 12
radio input "true"
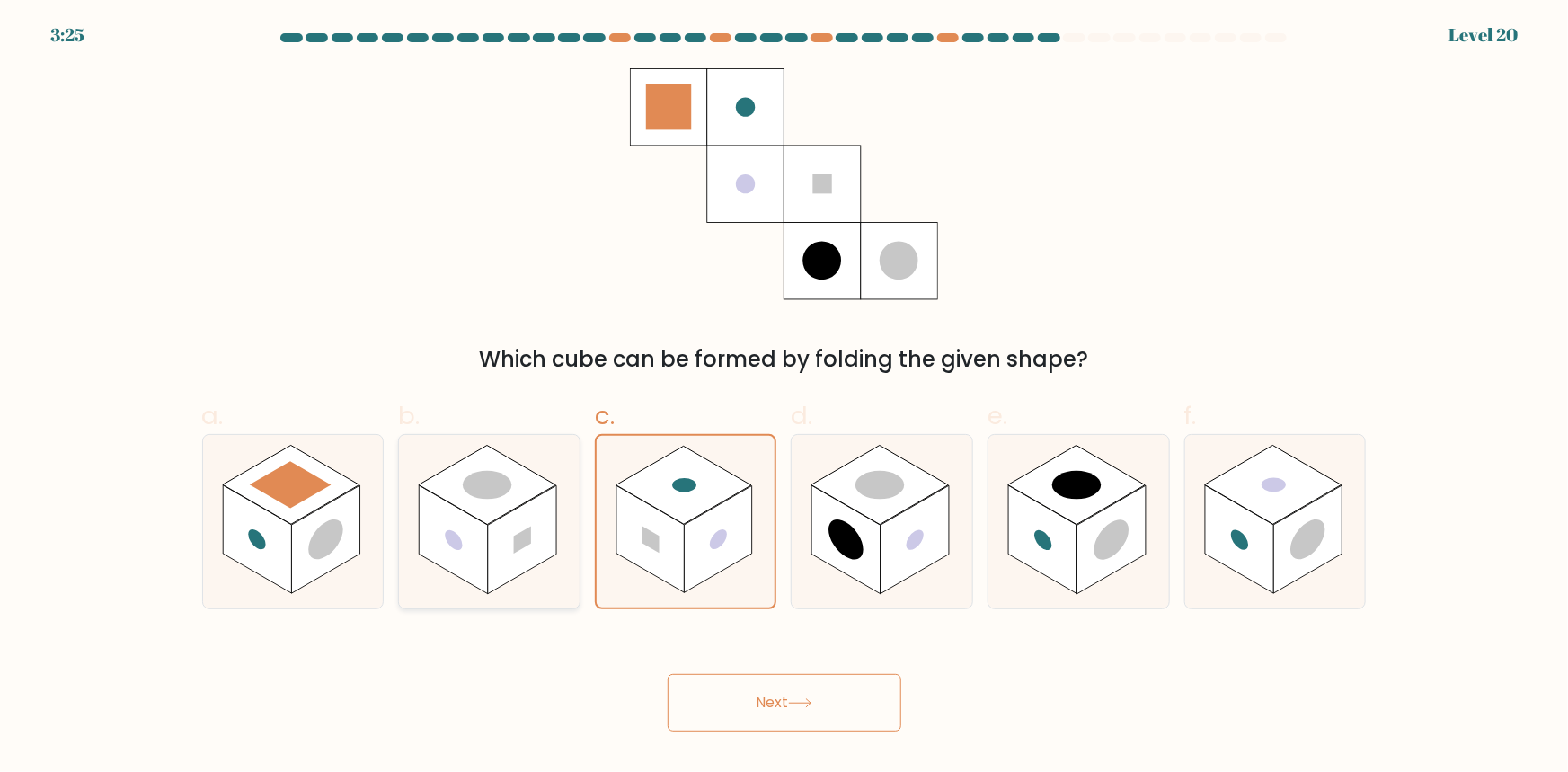
click at [470, 521] on rect at bounding box center [453, 539] width 68 height 109
click at [784, 398] on input "b." at bounding box center [784, 392] width 1 height 12
radio input "true"
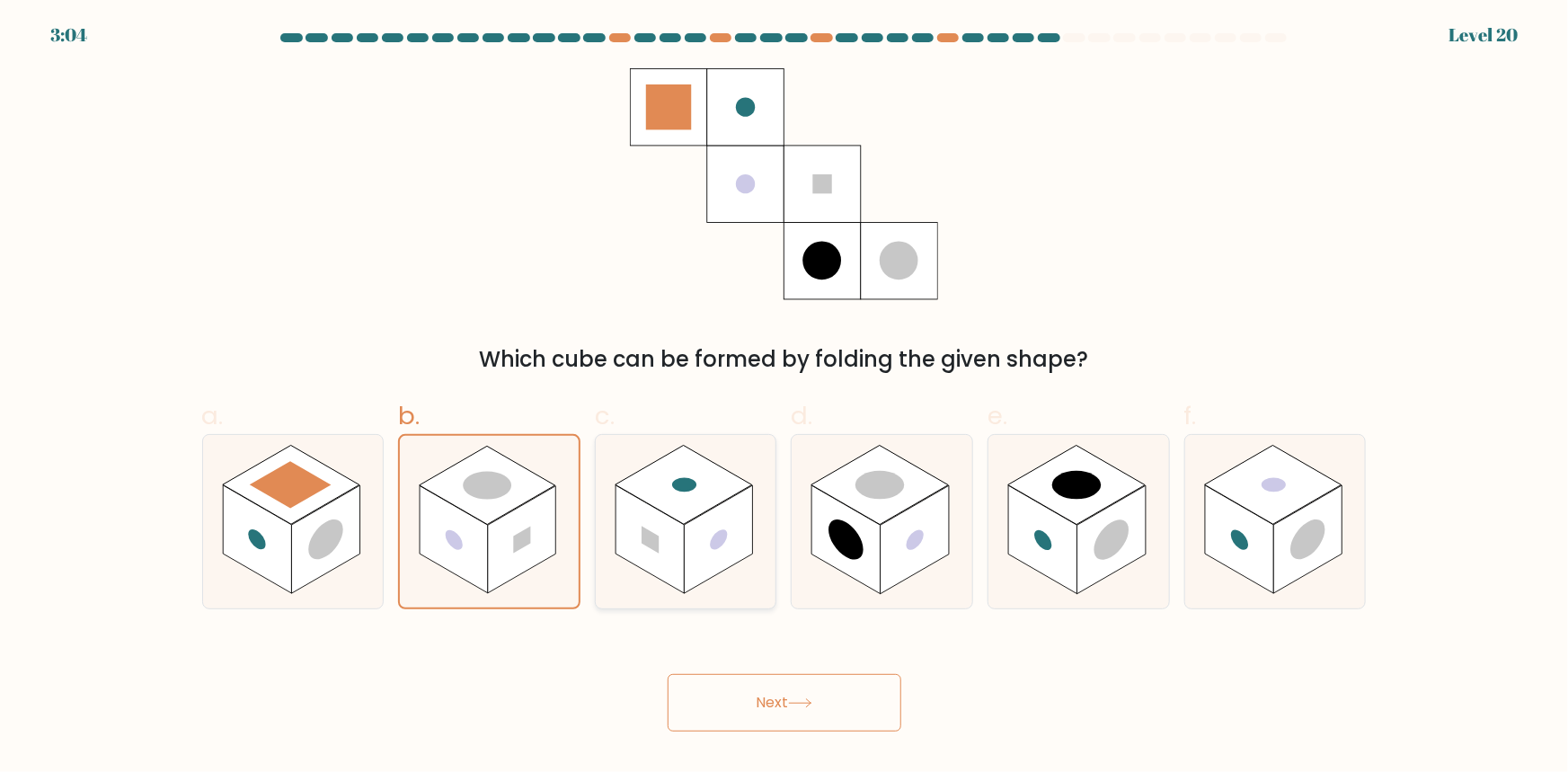
click at [660, 557] on rect at bounding box center [649, 539] width 68 height 109
click at [784, 398] on input "c." at bounding box center [784, 392] width 1 height 12
radio input "true"
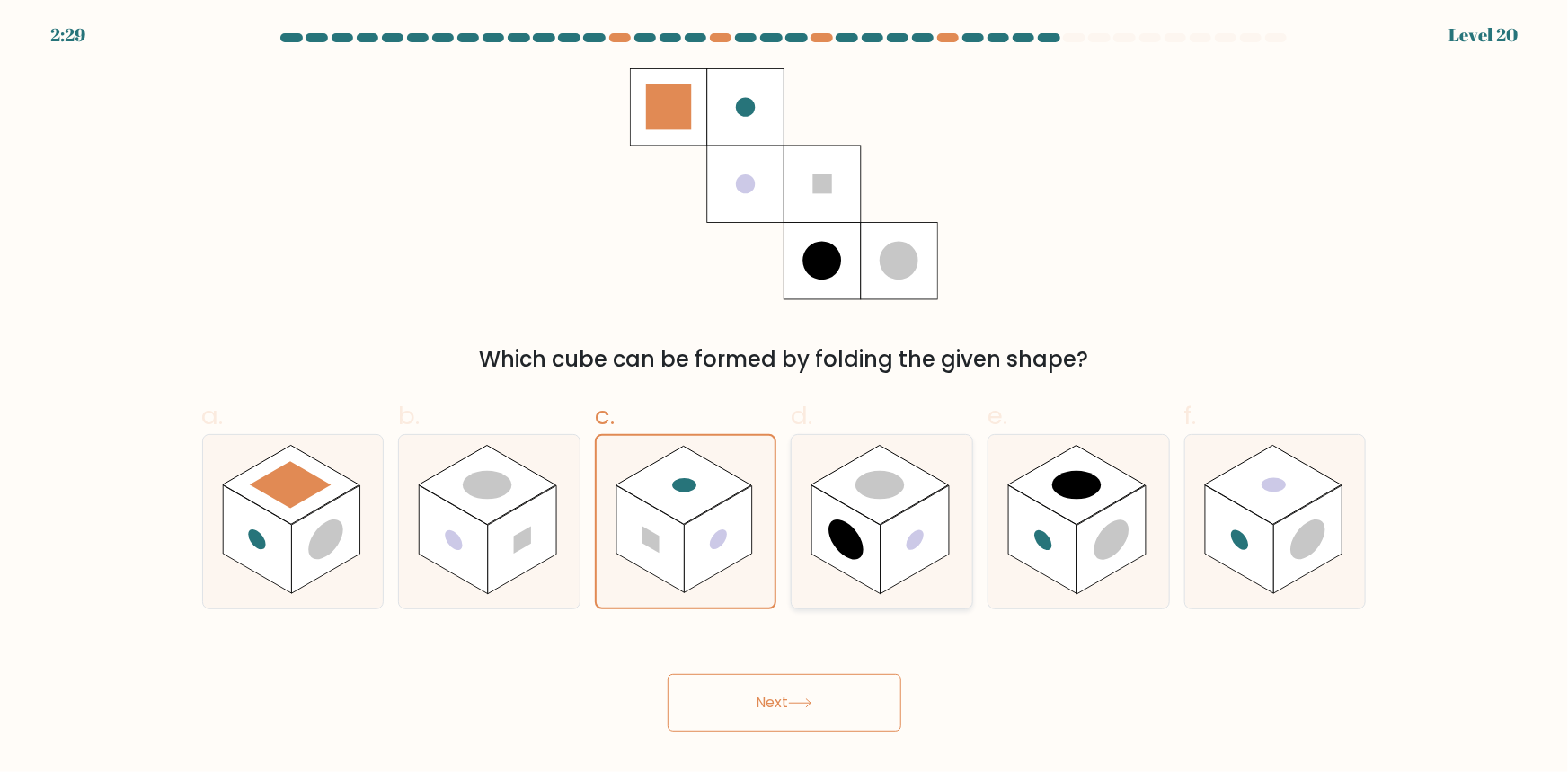
click at [885, 548] on rect at bounding box center [914, 539] width 68 height 109
click at [785, 398] on input "d." at bounding box center [784, 392] width 1 height 12
radio input "true"
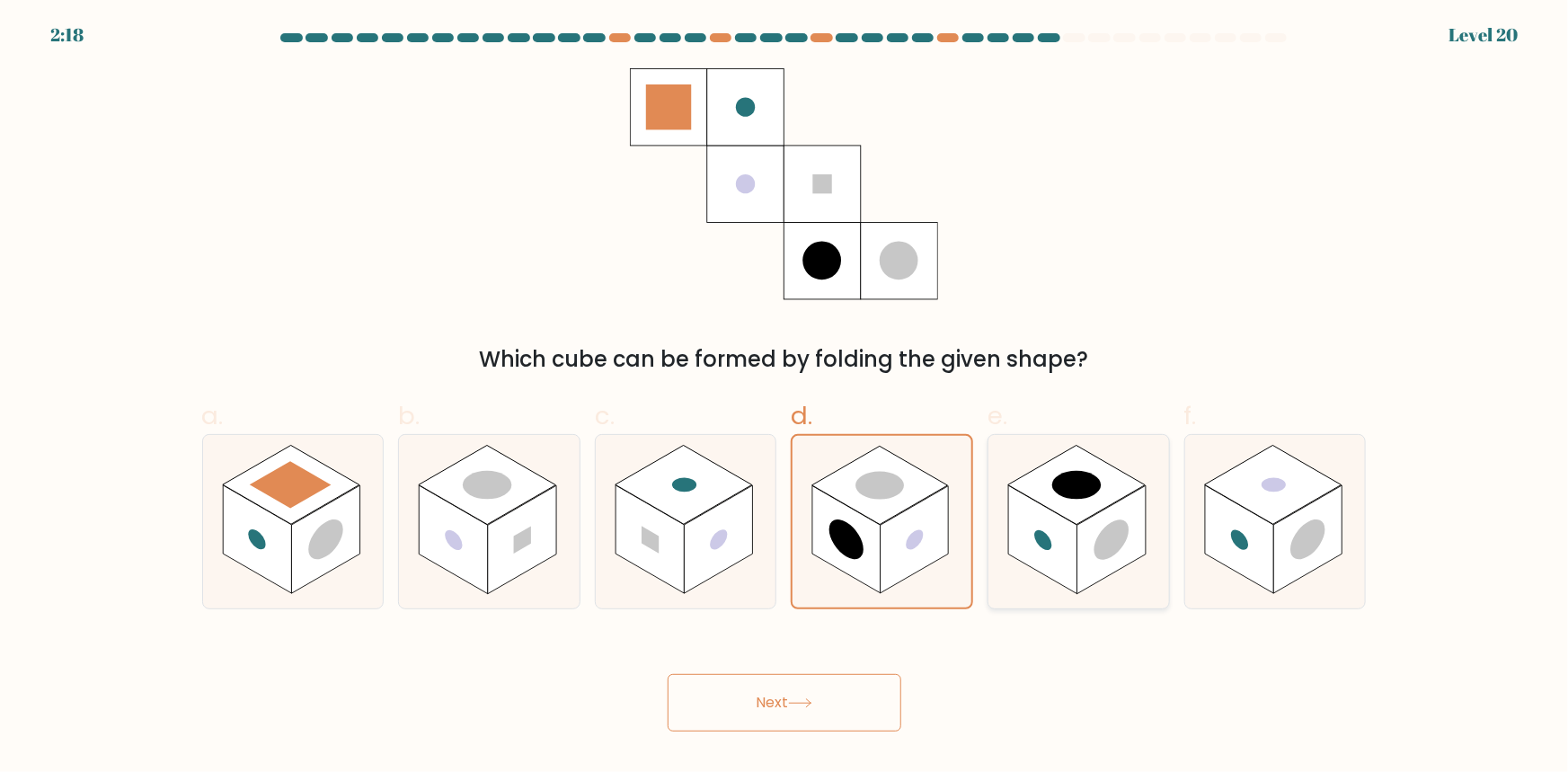
click at [1111, 561] on rect at bounding box center [1111, 539] width 68 height 109
click at [785, 398] on input "e." at bounding box center [784, 392] width 1 height 12
radio input "true"
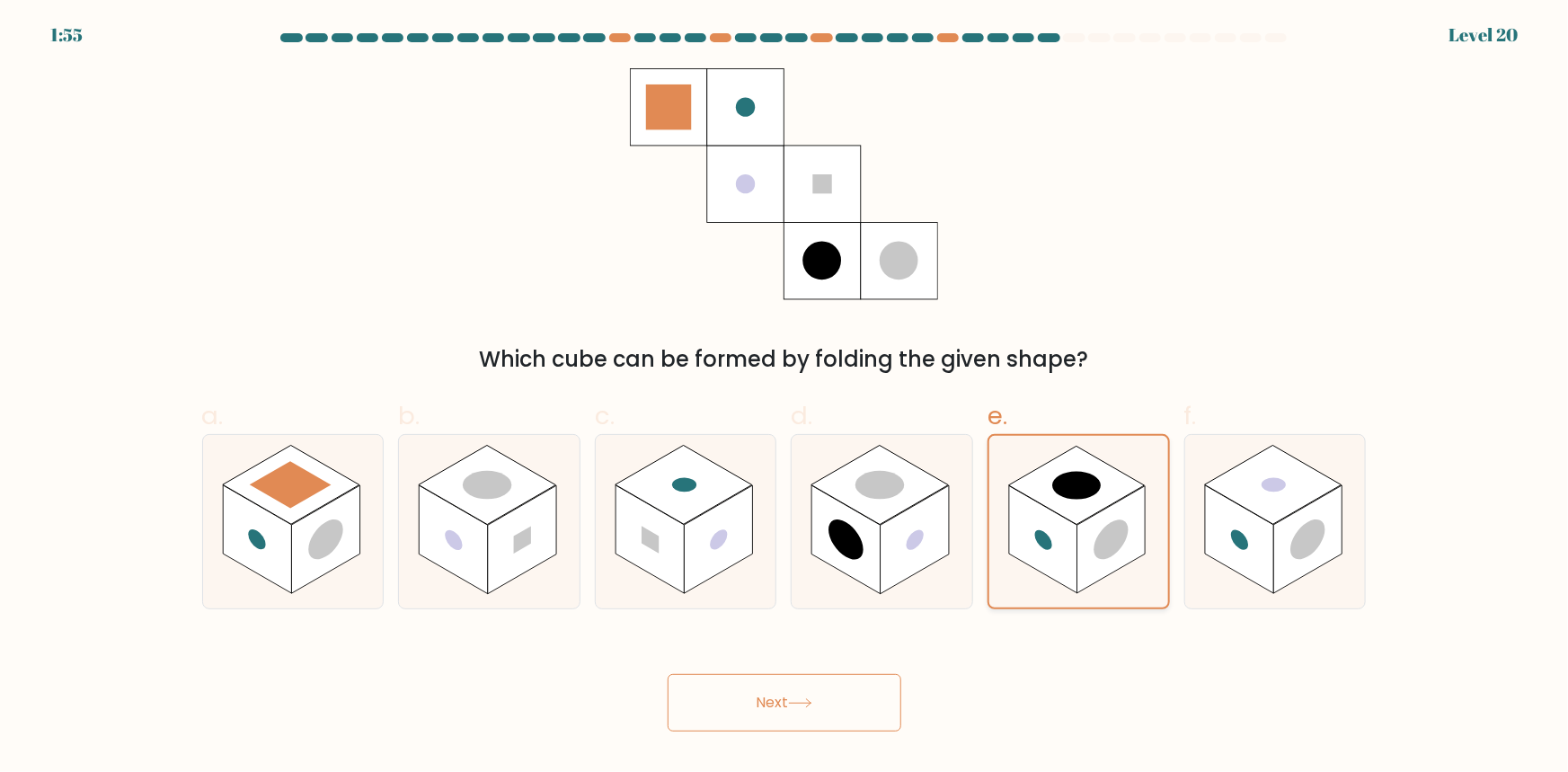
click at [1042, 499] on rect at bounding box center [1076, 485] width 135 height 78
click at [785, 398] on input "e." at bounding box center [784, 392] width 1 height 12
click at [1248, 543] on circle at bounding box center [1240, 540] width 17 height 27
click at [785, 398] on input "f." at bounding box center [784, 392] width 1 height 12
radio input "true"
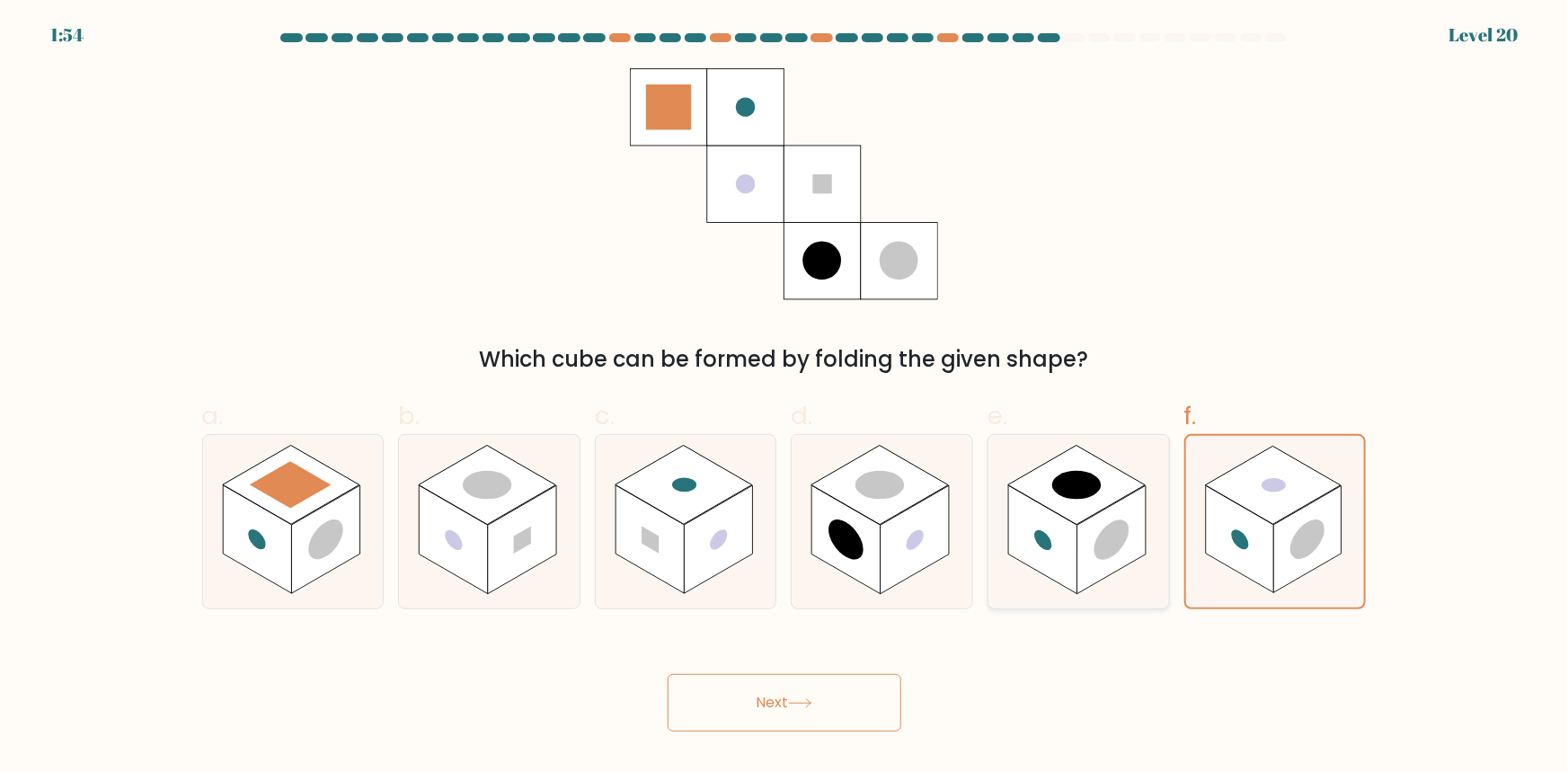
click at [1033, 473] on rect at bounding box center [1076, 485] width 137 height 79
click at [785, 398] on input "e." at bounding box center [784, 392] width 1 height 12
radio input "true"
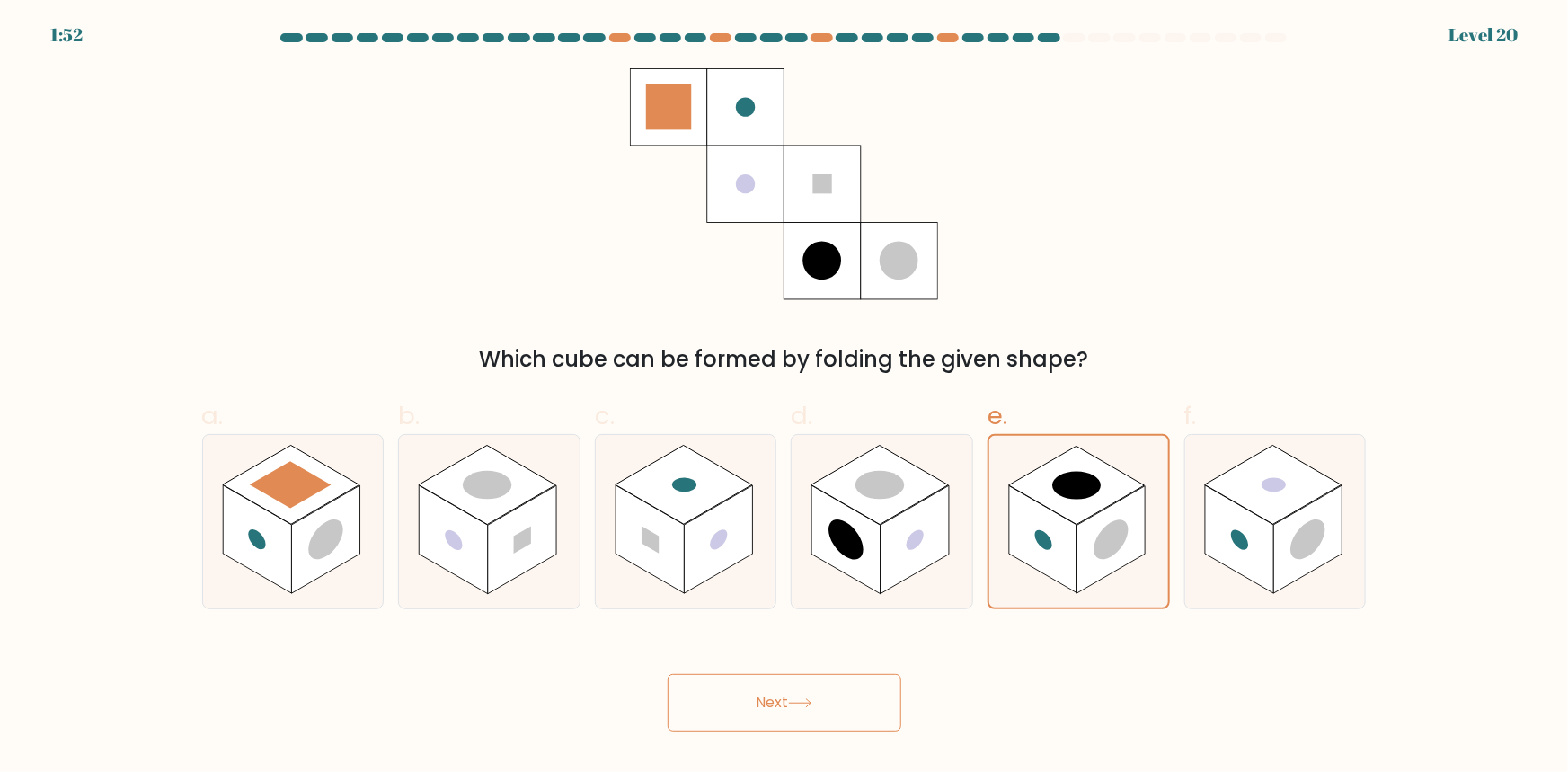
click at [660, 111] on rect at bounding box center [669, 108] width 46 height 46
click at [663, 101] on rect at bounding box center [669, 108] width 46 height 46
click at [646, 99] on rect at bounding box center [669, 108] width 46 height 46
click at [762, 203] on rect at bounding box center [745, 184] width 77 height 77
click at [816, 180] on rect at bounding box center [823, 184] width 19 height 19
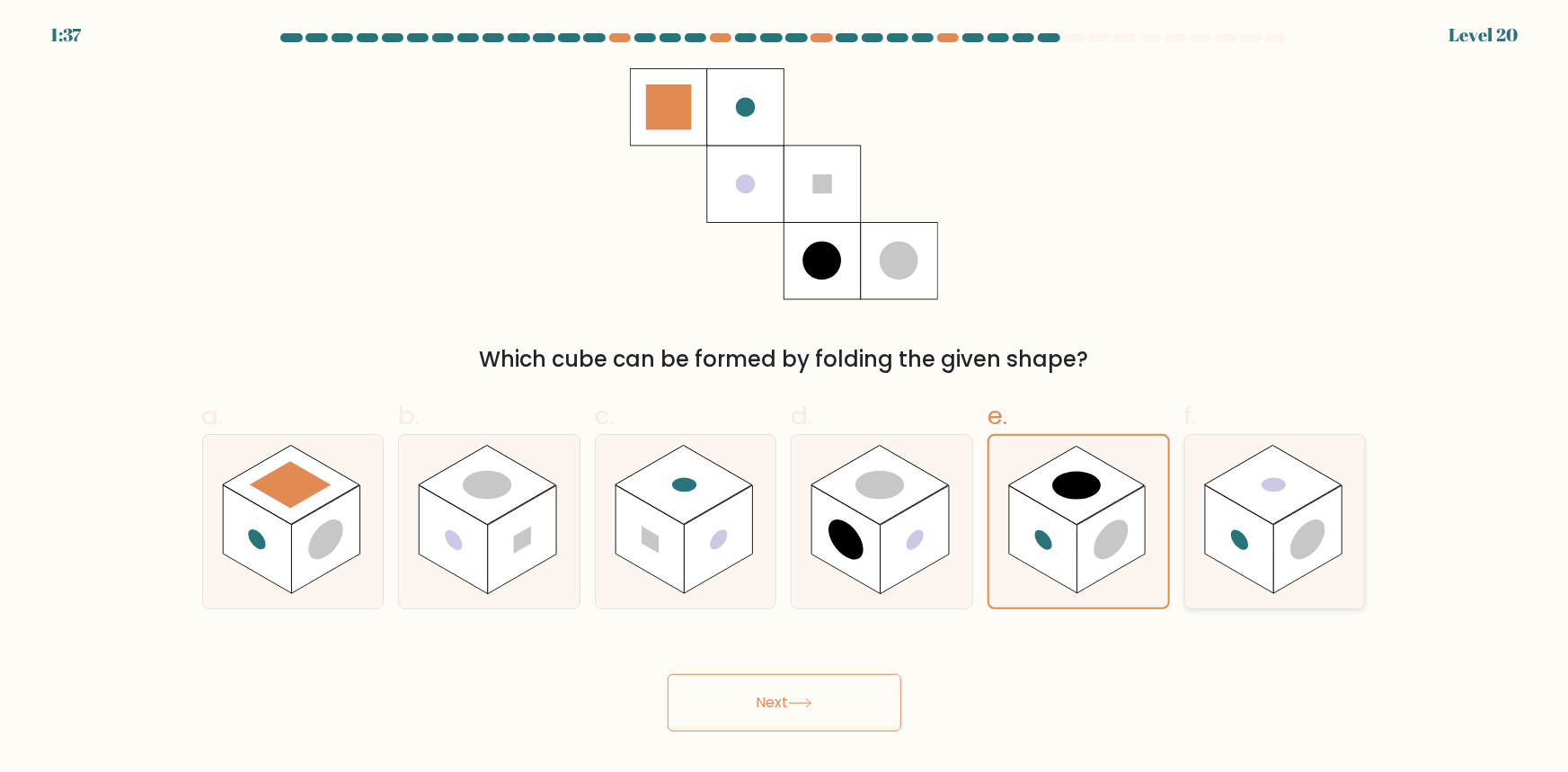
click at [1228, 483] on rect at bounding box center [1273, 485] width 137 height 79
click at [785, 398] on input "f." at bounding box center [784, 392] width 1 height 12
radio input "true"
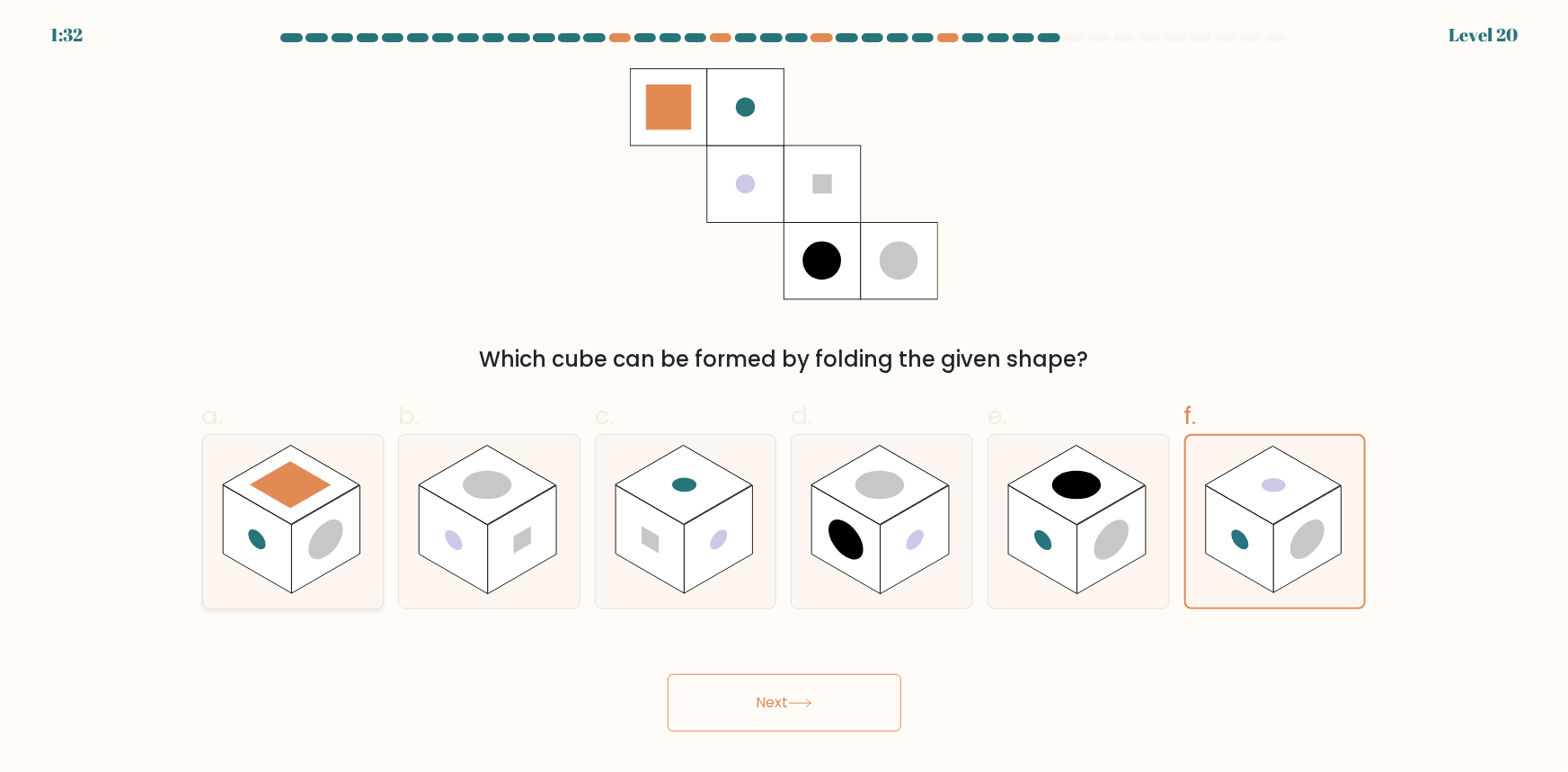
click at [274, 538] on rect at bounding box center [256, 539] width 68 height 109
click at [784, 398] on input "a." at bounding box center [784, 392] width 1 height 12
radio input "true"
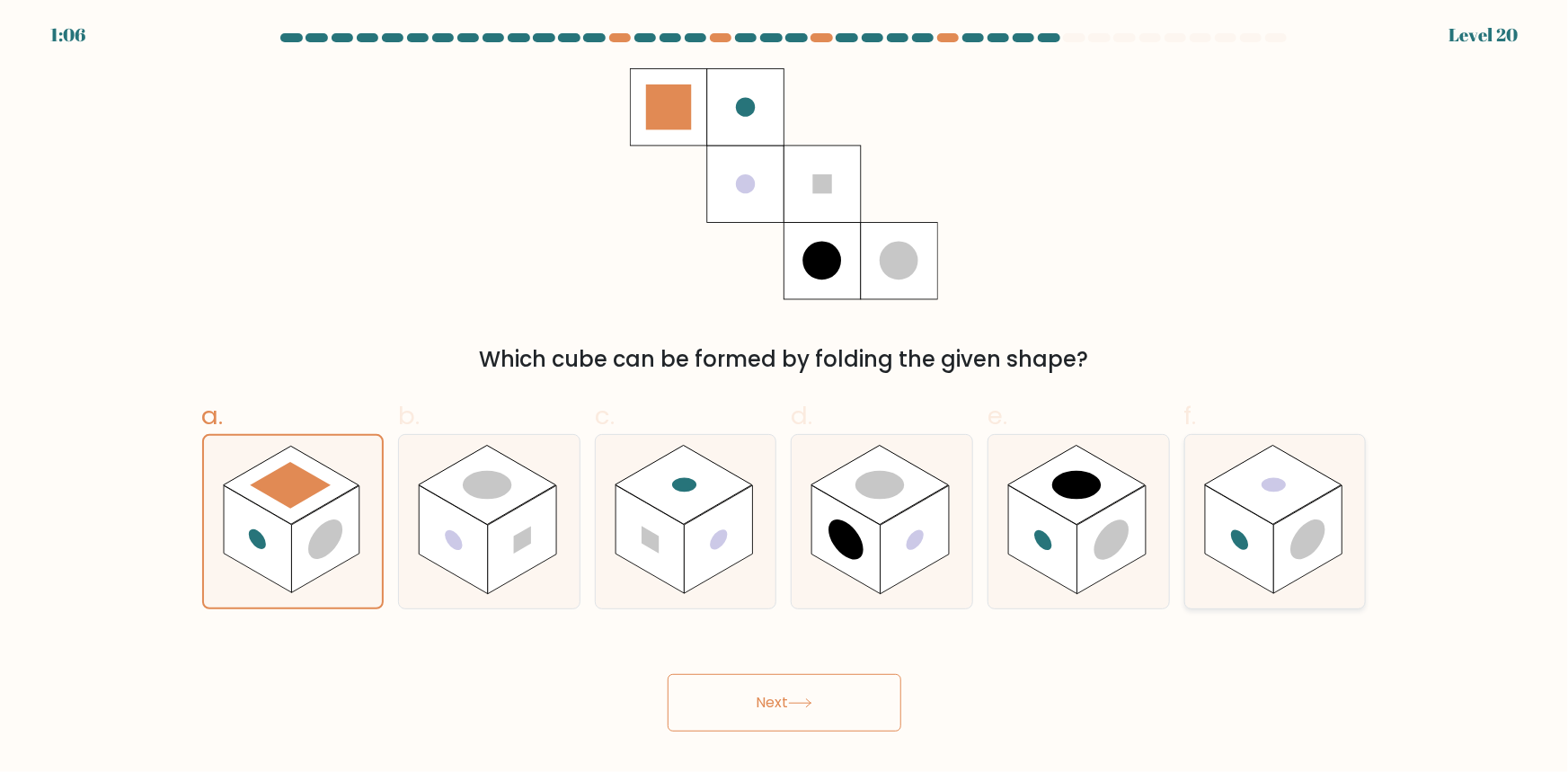
click at [1216, 523] on rect at bounding box center [1239, 539] width 68 height 109
click at [785, 398] on input "f." at bounding box center [784, 392] width 1 height 12
radio input "true"
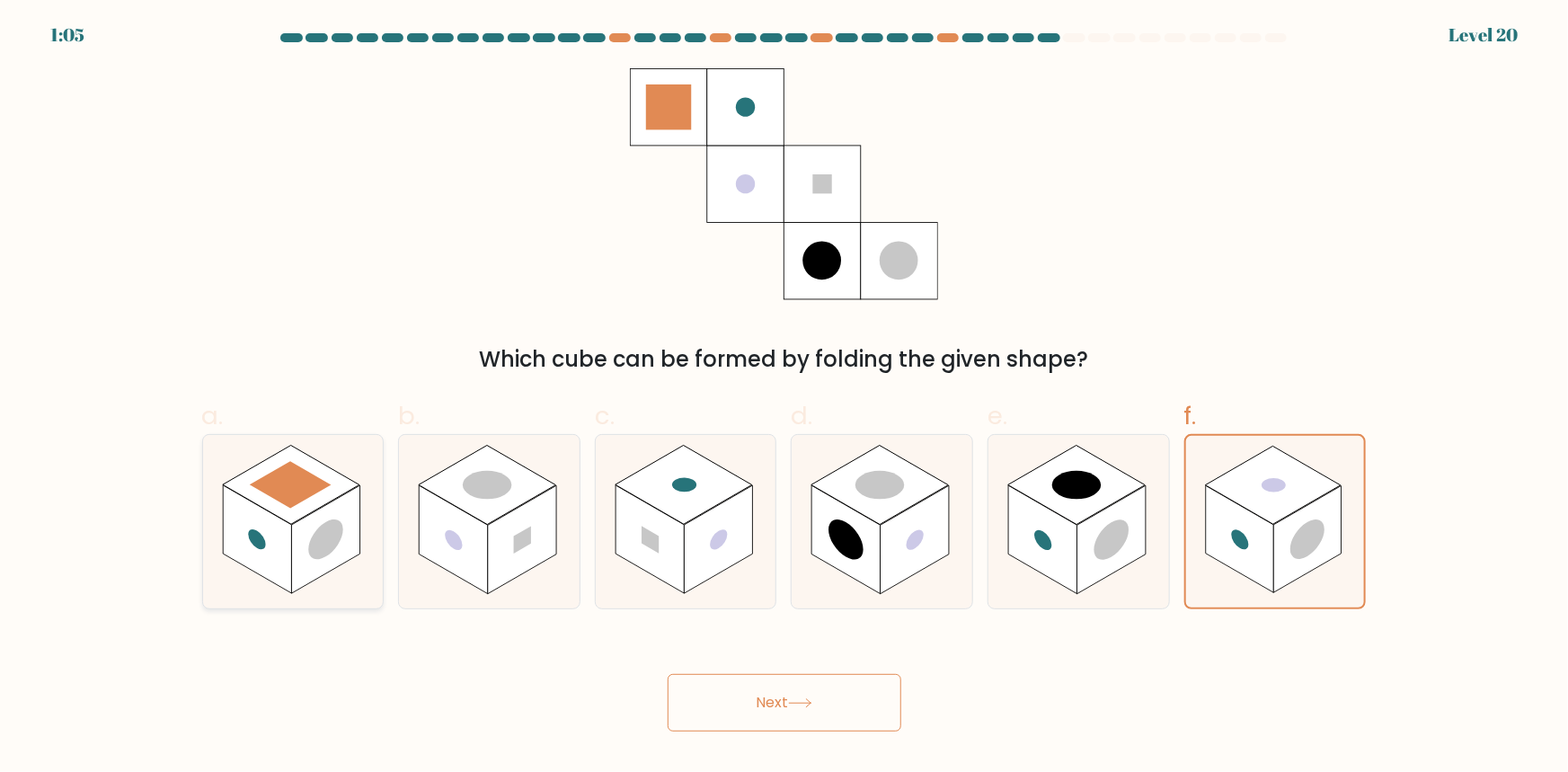
click at [249, 519] on rect at bounding box center [256, 539] width 68 height 109
click at [784, 398] on input "a." at bounding box center [784, 392] width 1 height 12
radio input "true"
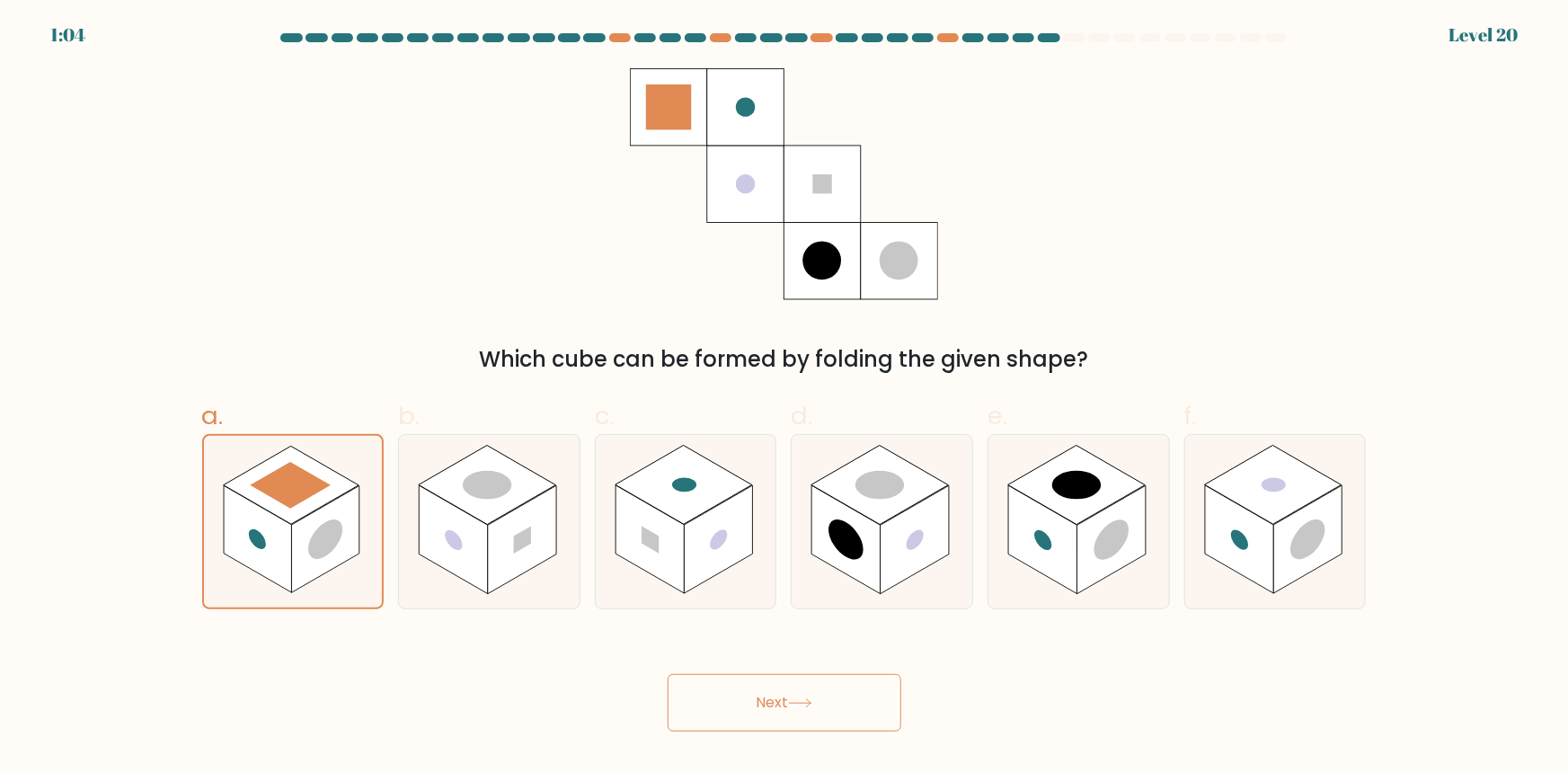
click at [1237, 643] on div "Next" at bounding box center [784, 681] width 1186 height 101
click at [1218, 571] on icon at bounding box center [1275, 521] width 181 height 174
click at [785, 398] on input "f." at bounding box center [784, 392] width 1 height 12
radio input "true"
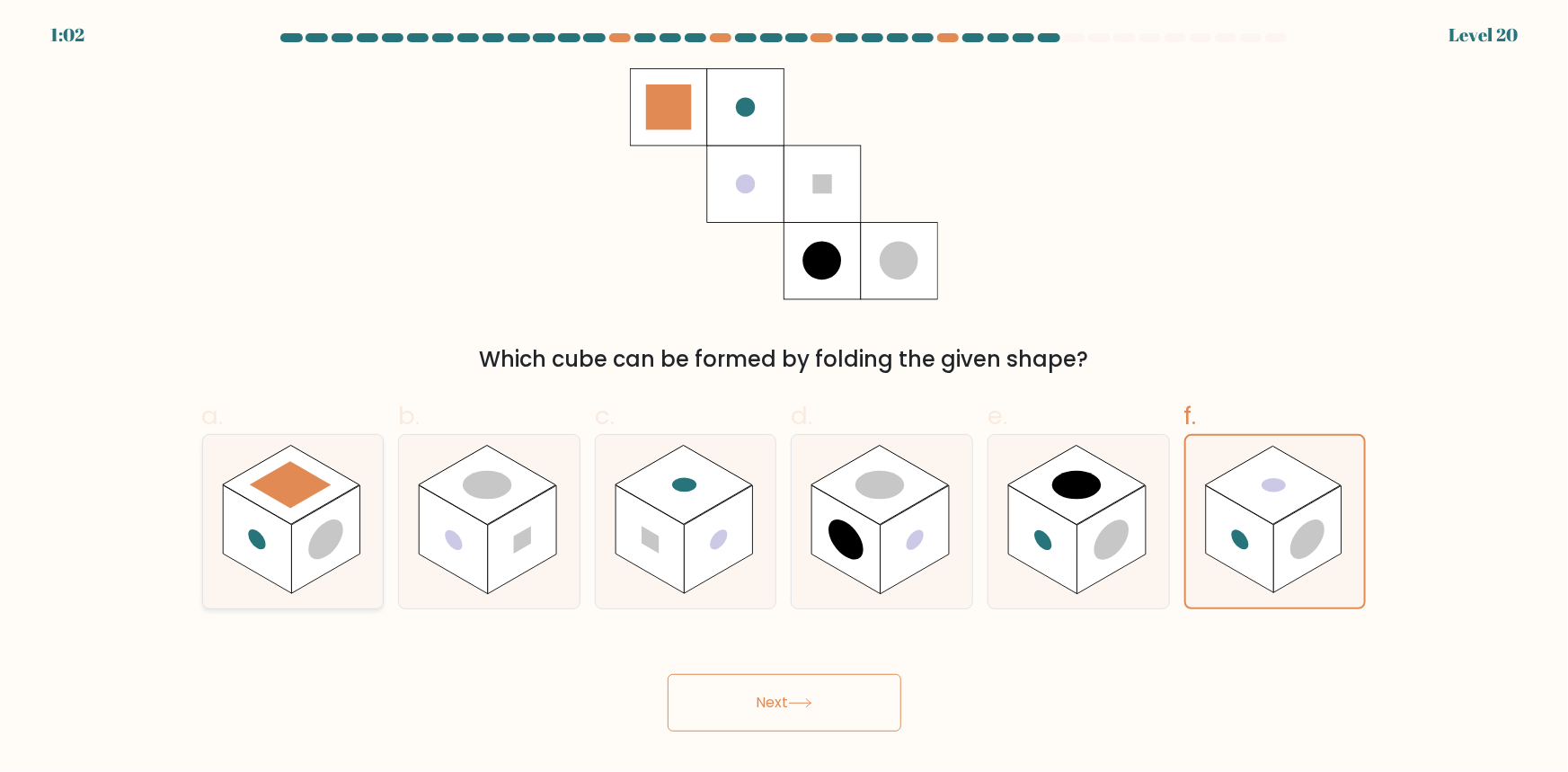
click at [277, 497] on rect at bounding box center [290, 484] width 82 height 47
click at [784, 398] on input "a." at bounding box center [784, 392] width 1 height 12
radio input "true"
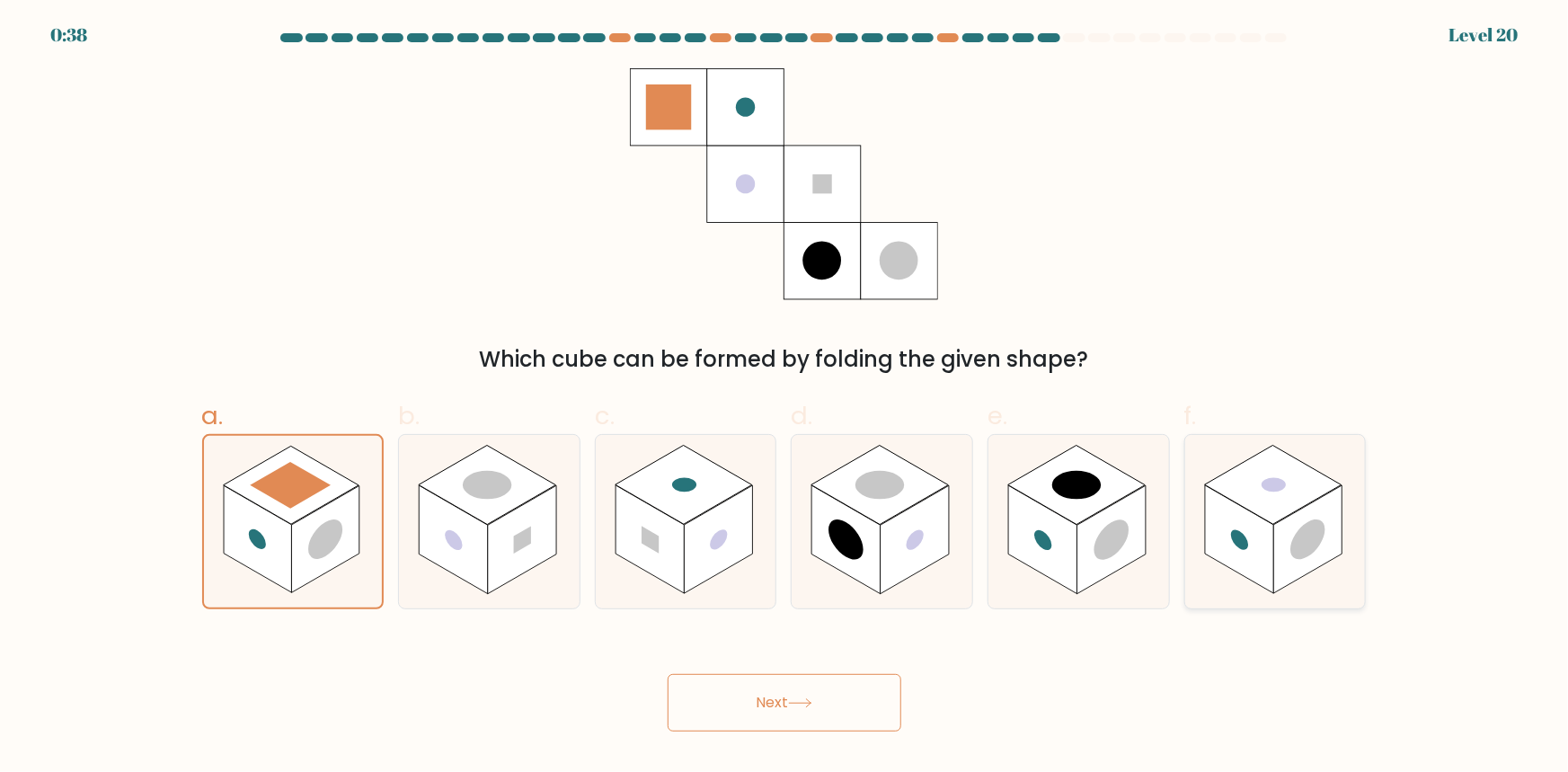
click at [1299, 500] on rect at bounding box center [1273, 485] width 137 height 79
click at [785, 398] on input "f." at bounding box center [784, 392] width 1 height 12
radio input "true"
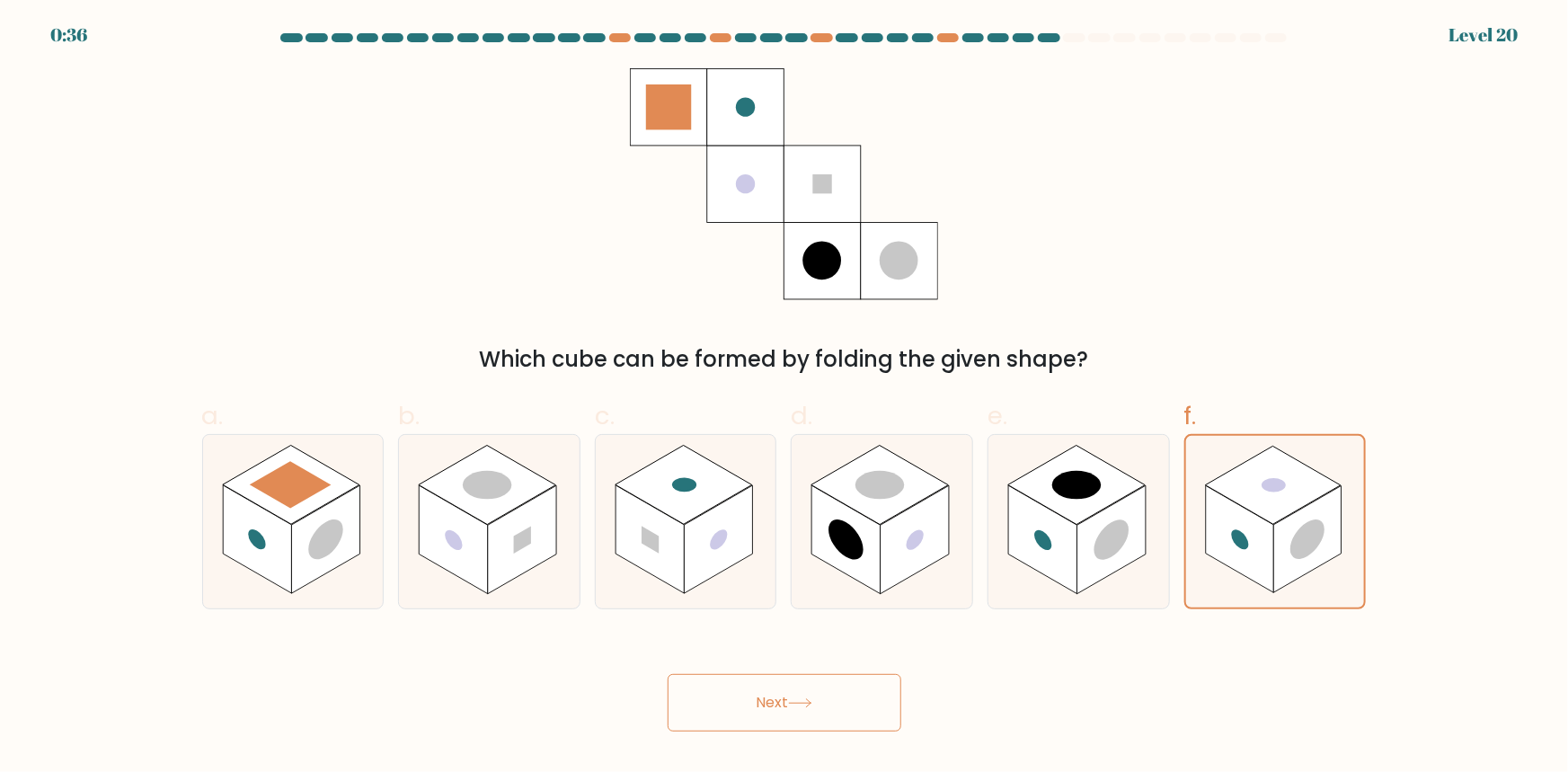
click at [719, 719] on button "Next" at bounding box center [784, 703] width 233 height 58
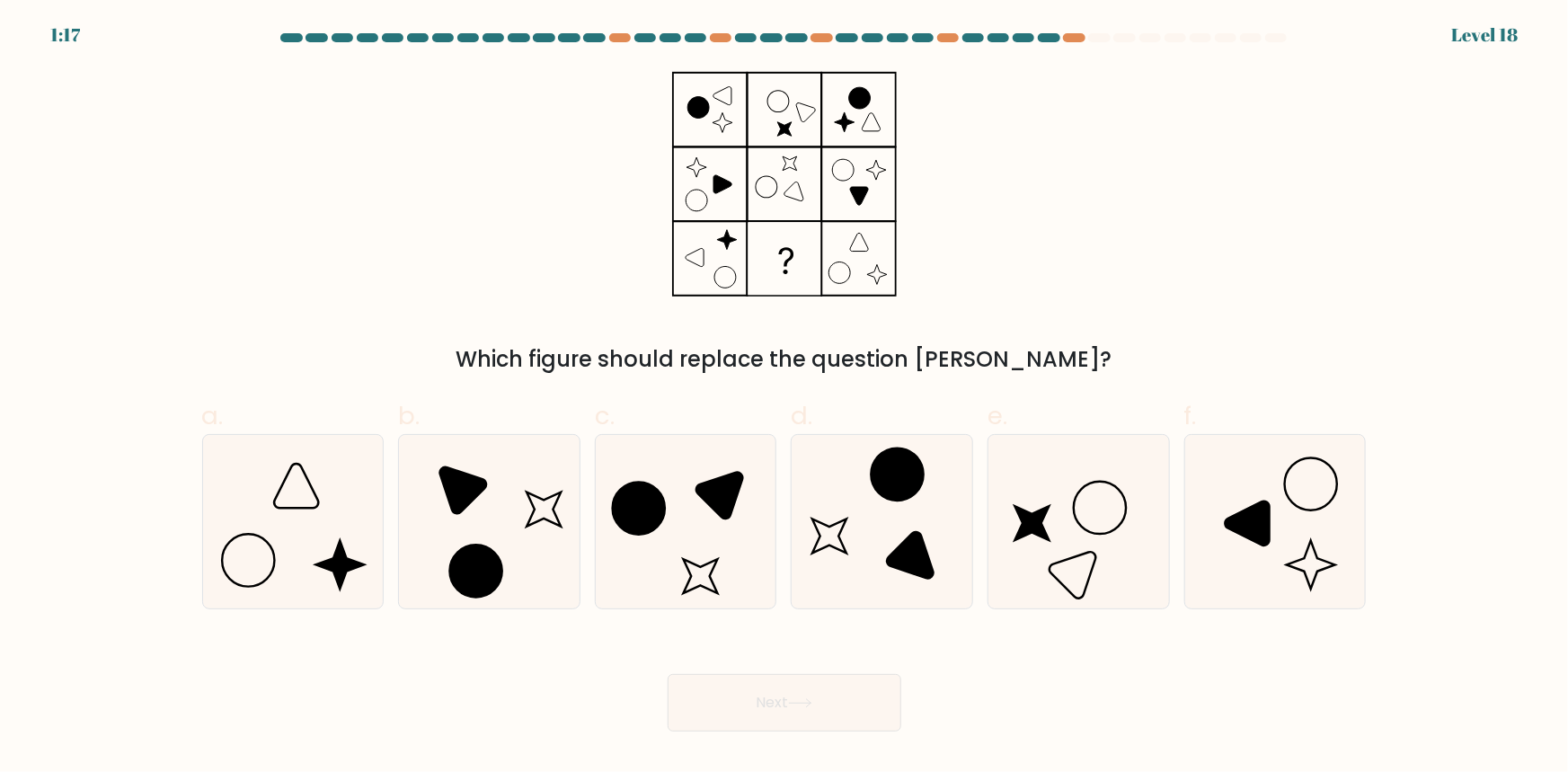
click at [784, 131] on icon at bounding box center [784, 129] width 14 height 14
click at [677, 90] on icon at bounding box center [784, 183] width 225 height 231
drag, startPoint x: 863, startPoint y: 129, endPoint x: 867, endPoint y: 101, distance: 28.3
click at [865, 121] on icon at bounding box center [784, 183] width 225 height 231
drag, startPoint x: 791, startPoint y: 185, endPoint x: 707, endPoint y: 186, distance: 84.0
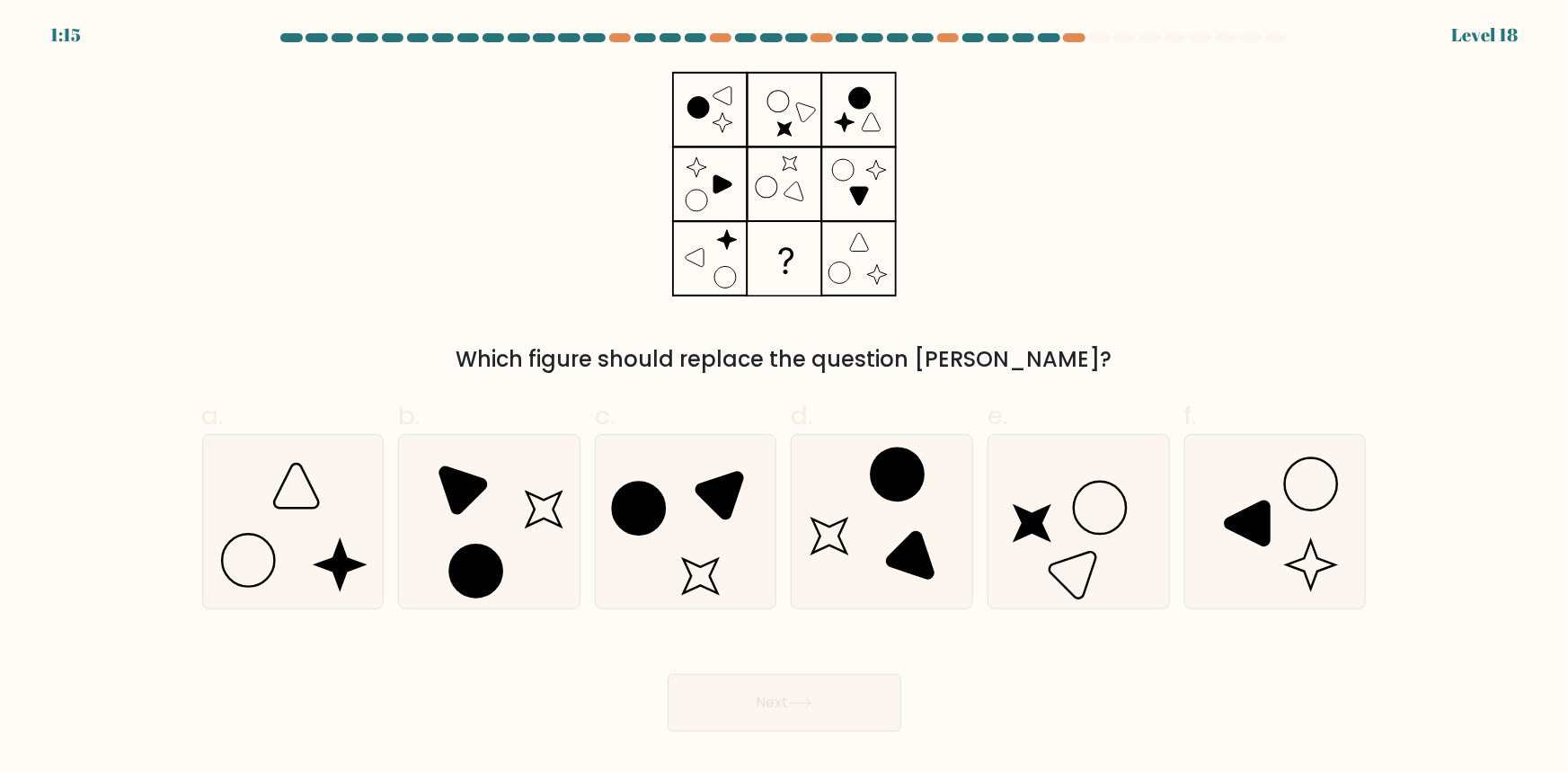
click at [790, 185] on icon at bounding box center [784, 183] width 225 height 231
drag, startPoint x: 707, startPoint y: 186, endPoint x: 726, endPoint y: 201, distance: 24.2
click at [718, 196] on icon at bounding box center [784, 183] width 225 height 231
click at [853, 216] on icon at bounding box center [784, 183] width 225 height 231
click at [502, 508] on icon at bounding box center [489, 521] width 174 height 174
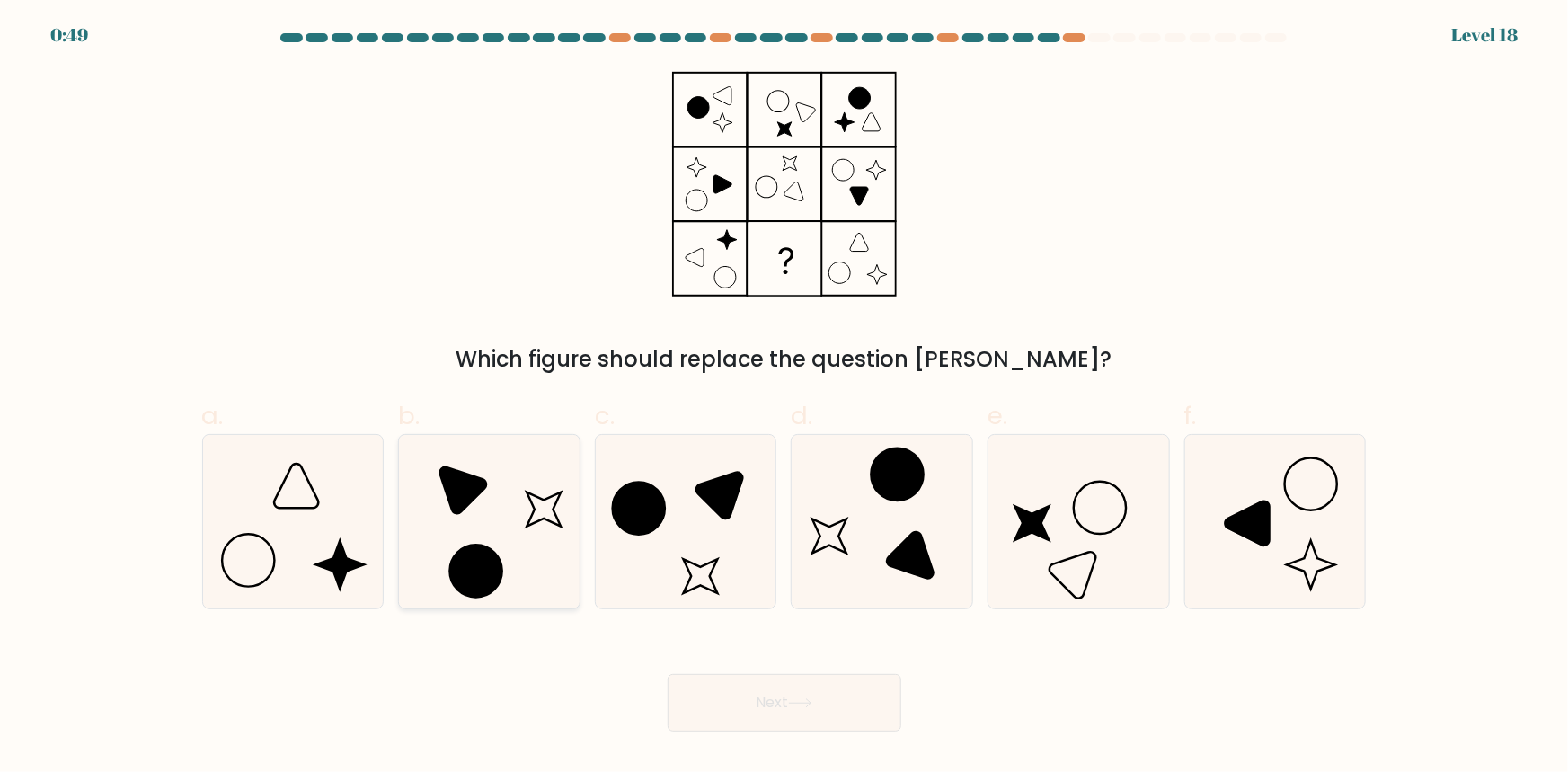
click at [784, 398] on input "b." at bounding box center [784, 392] width 1 height 12
radio input "true"
click at [767, 696] on button "Next" at bounding box center [784, 703] width 233 height 58
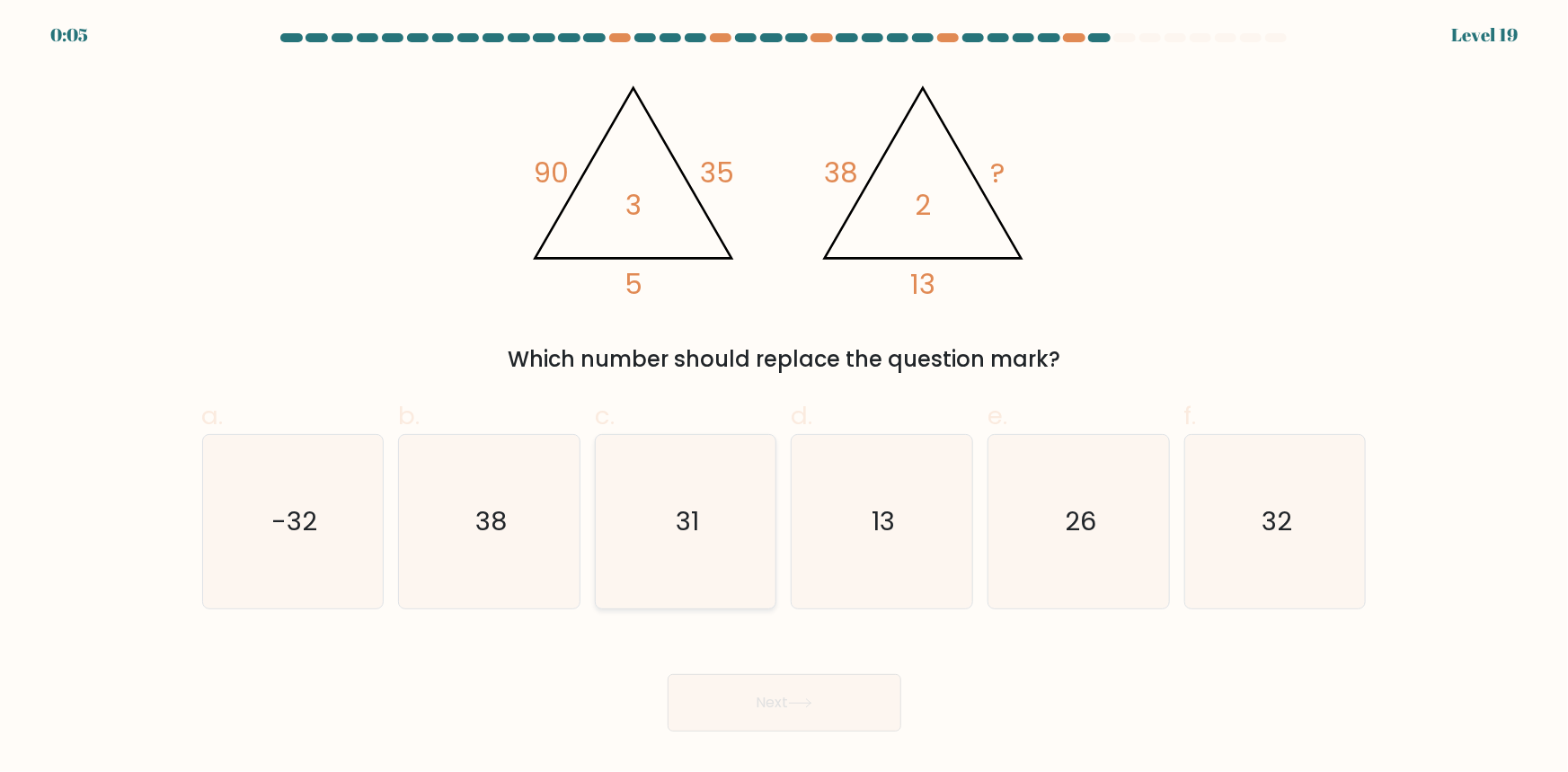
click at [693, 534] on text "31" at bounding box center [688, 520] width 23 height 36
click at [784, 398] on input "c. 31" at bounding box center [784, 392] width 1 height 12
radio input "true"
click at [493, 527] on text "38" at bounding box center [491, 520] width 32 height 36
click at [784, 398] on input "b. 38" at bounding box center [784, 392] width 1 height 12
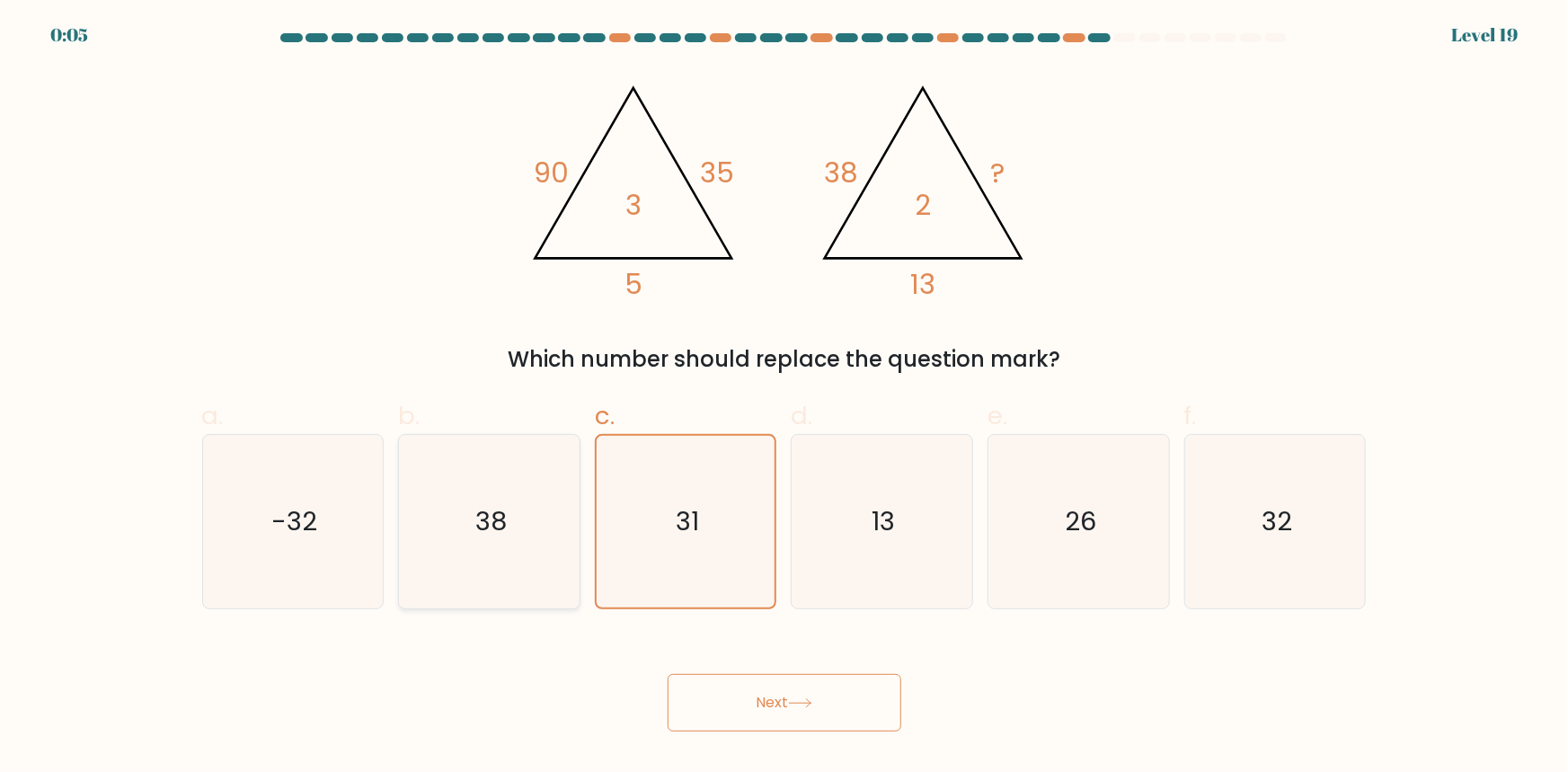
radio input "true"
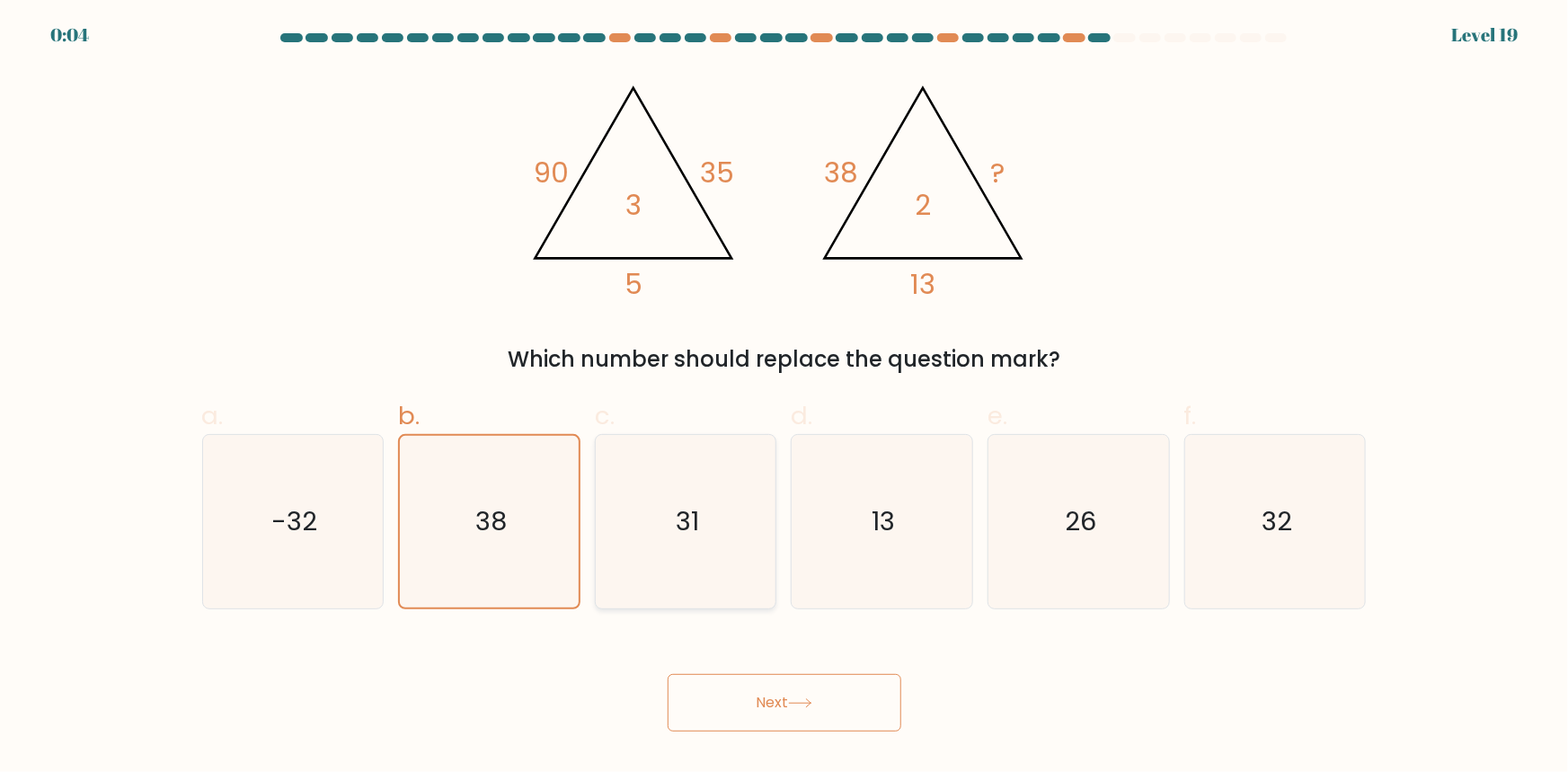
click at [635, 548] on icon "31" at bounding box center [686, 521] width 174 height 174
click at [784, 398] on input "c. 31" at bounding box center [784, 392] width 1 height 12
radio input "true"
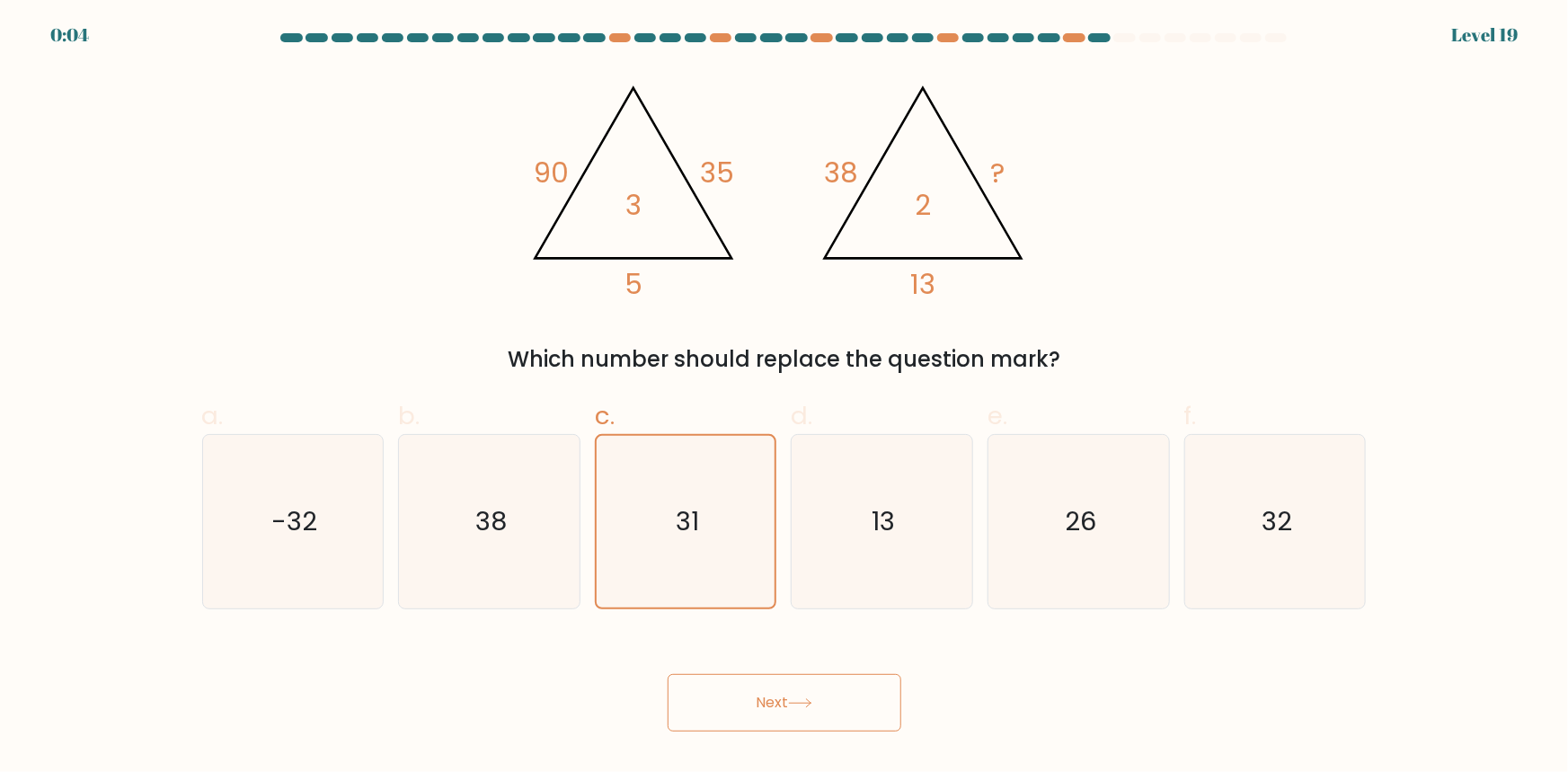
click at [801, 719] on button "Next" at bounding box center [784, 703] width 233 height 58
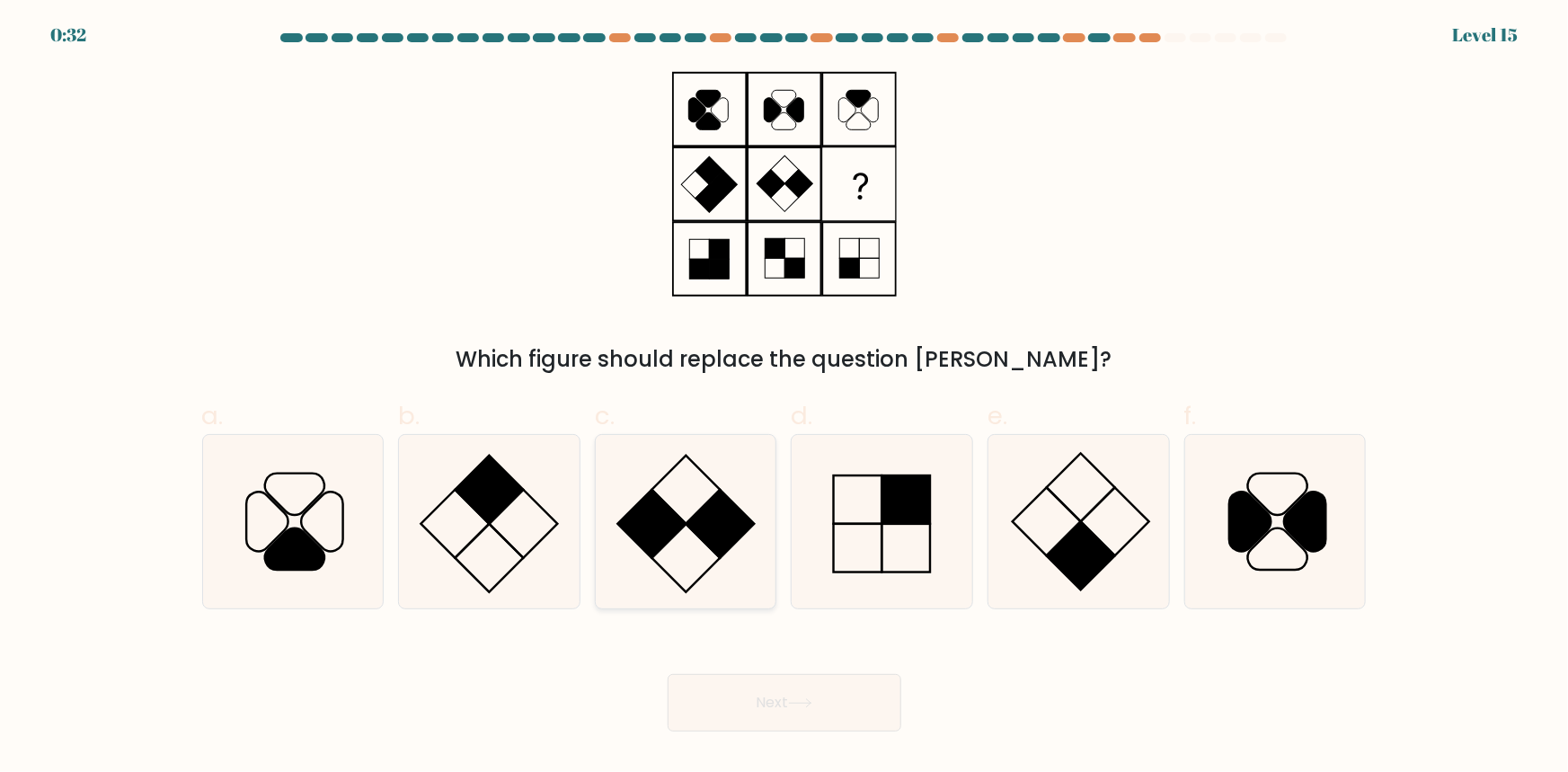
click at [663, 519] on rect at bounding box center [651, 523] width 68 height 68
click at [784, 398] on input "c." at bounding box center [784, 392] width 1 height 12
radio input "true"
click at [1096, 557] on rect at bounding box center [1080, 556] width 68 height 68
click at [785, 398] on input "e." at bounding box center [784, 392] width 1 height 12
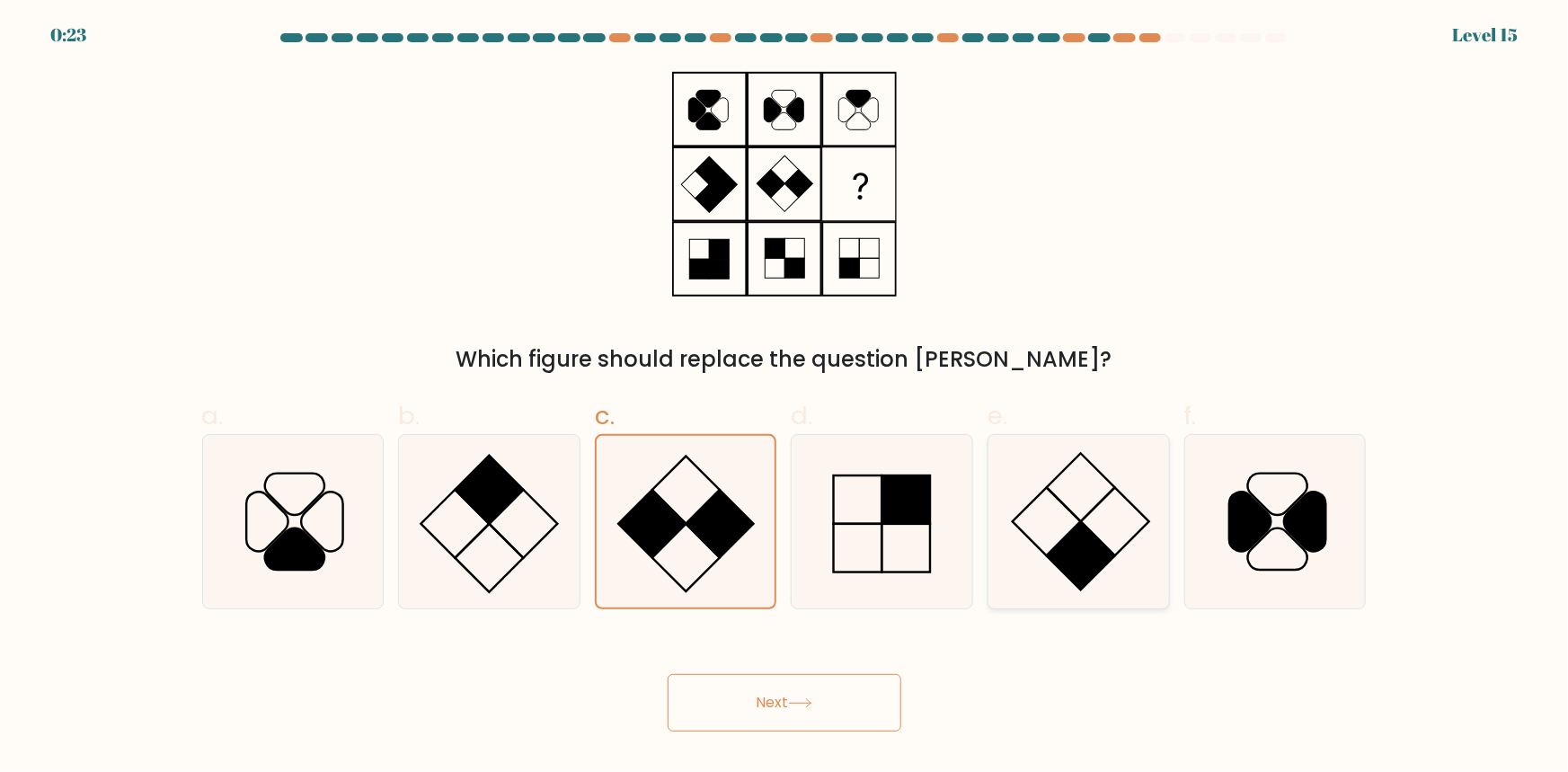
radio input "true"
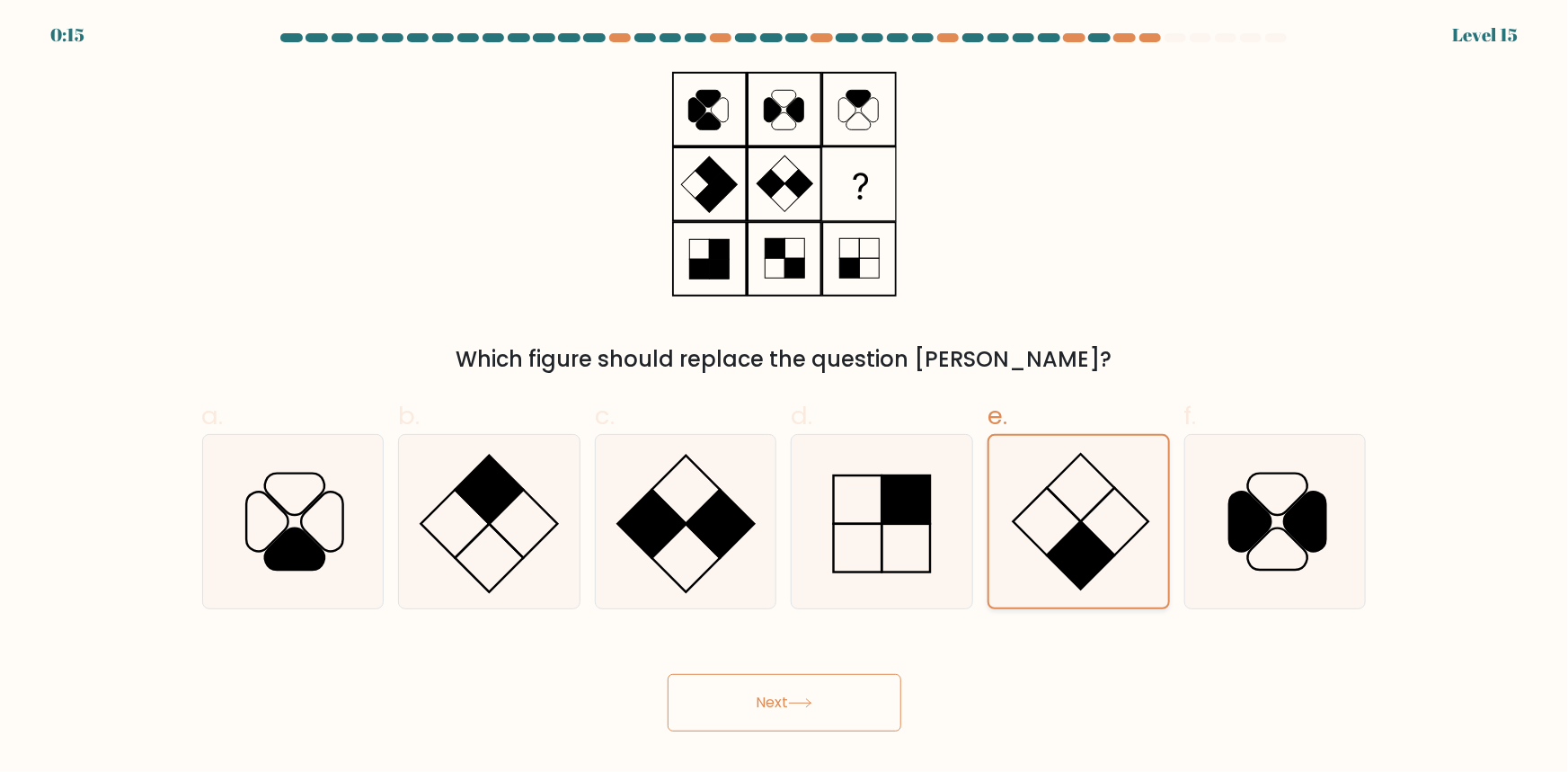
click at [1107, 558] on rect at bounding box center [1080, 556] width 67 height 67
click at [785, 398] on input "e." at bounding box center [784, 392] width 1 height 12
click at [849, 692] on button "Next" at bounding box center [784, 703] width 233 height 58
click at [779, 705] on button "Next" at bounding box center [784, 703] width 233 height 58
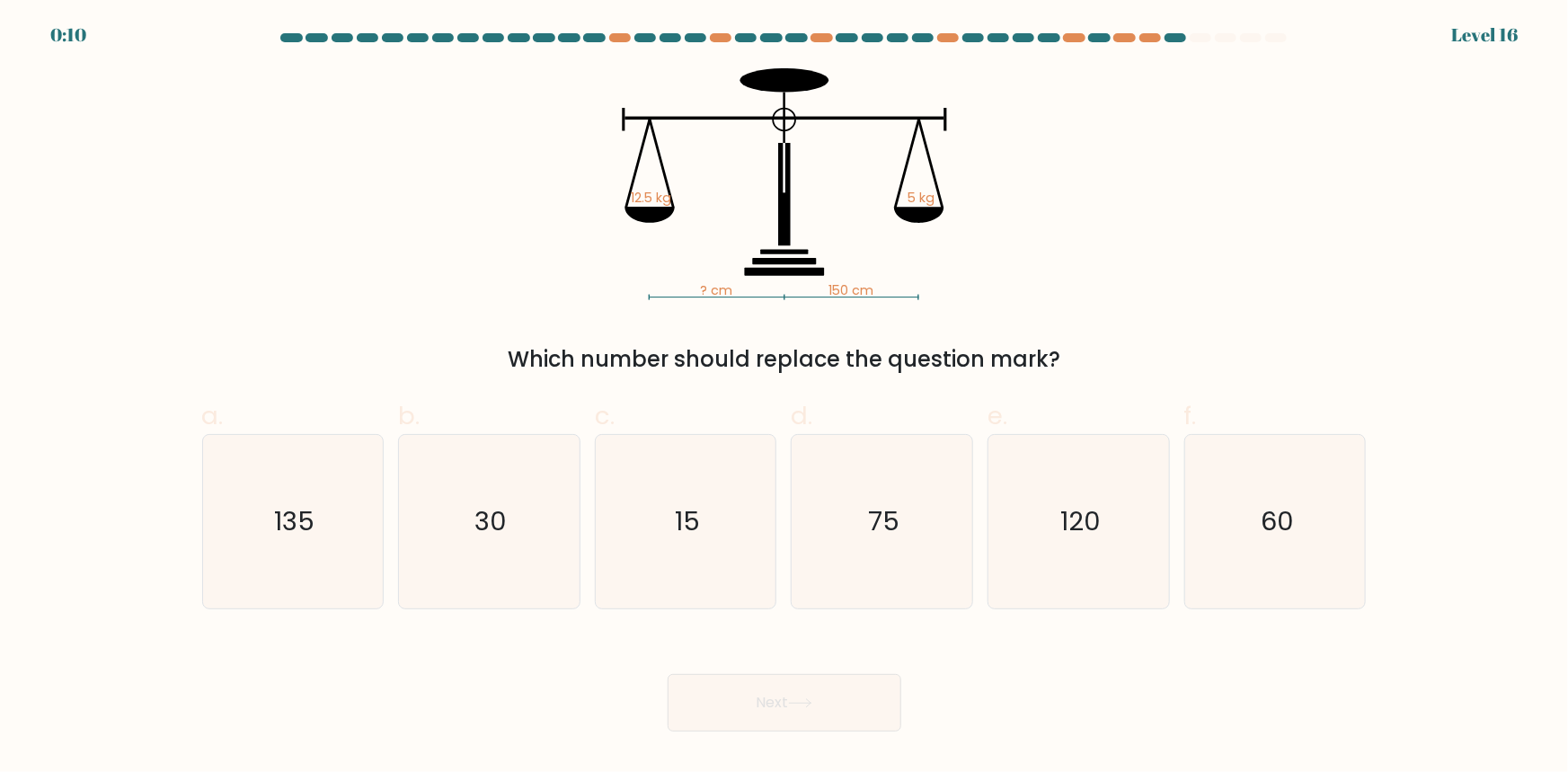
click at [779, 706] on button "Next" at bounding box center [784, 703] width 233 height 58
click at [969, 319] on div "? cm 150 cm 12.5 kg 5 kg Which number should replace the question mark?" at bounding box center [784, 222] width 1186 height 307
click at [1268, 521] on text "60" at bounding box center [1277, 520] width 34 height 36
click at [785, 398] on input "f. 60" at bounding box center [784, 392] width 1 height 12
radio input "true"
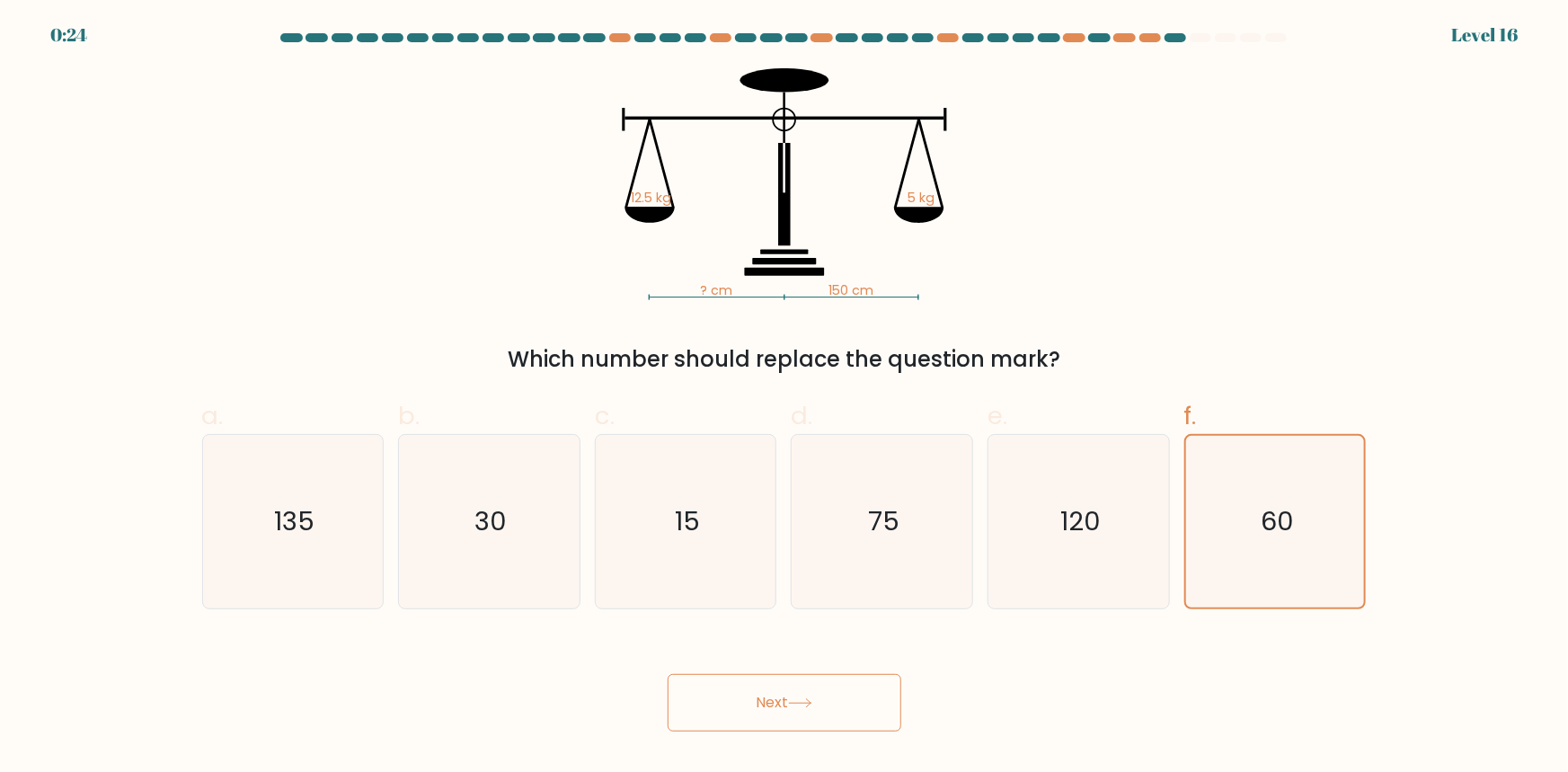
click at [782, 692] on button "Next" at bounding box center [784, 703] width 233 height 58
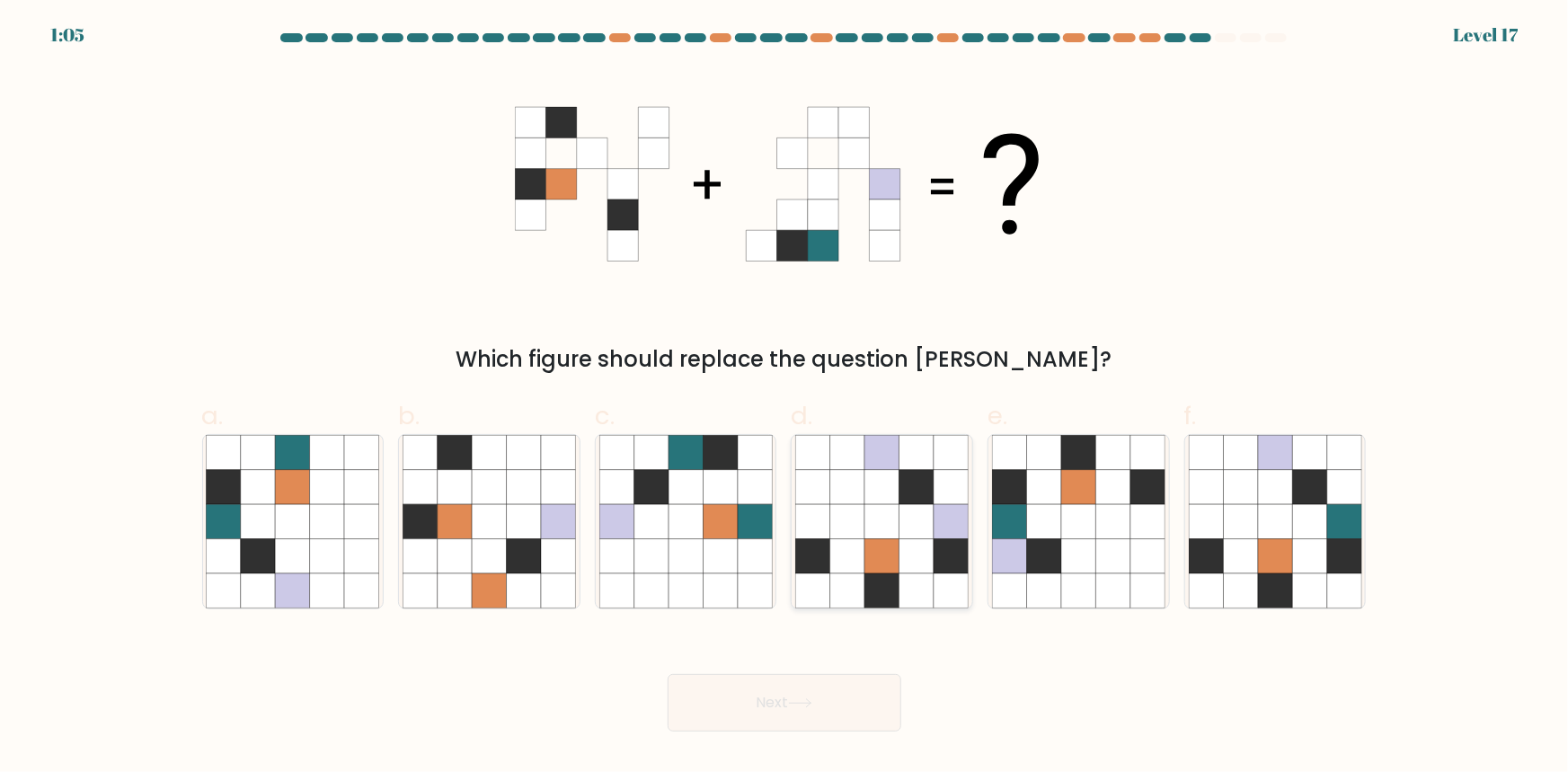
click at [961, 581] on icon at bounding box center [951, 591] width 35 height 35
click at [785, 398] on input "d." at bounding box center [784, 392] width 1 height 12
radio input "true"
click at [1056, 567] on icon at bounding box center [1045, 556] width 35 height 35
click at [785, 398] on input "e." at bounding box center [784, 392] width 1 height 12
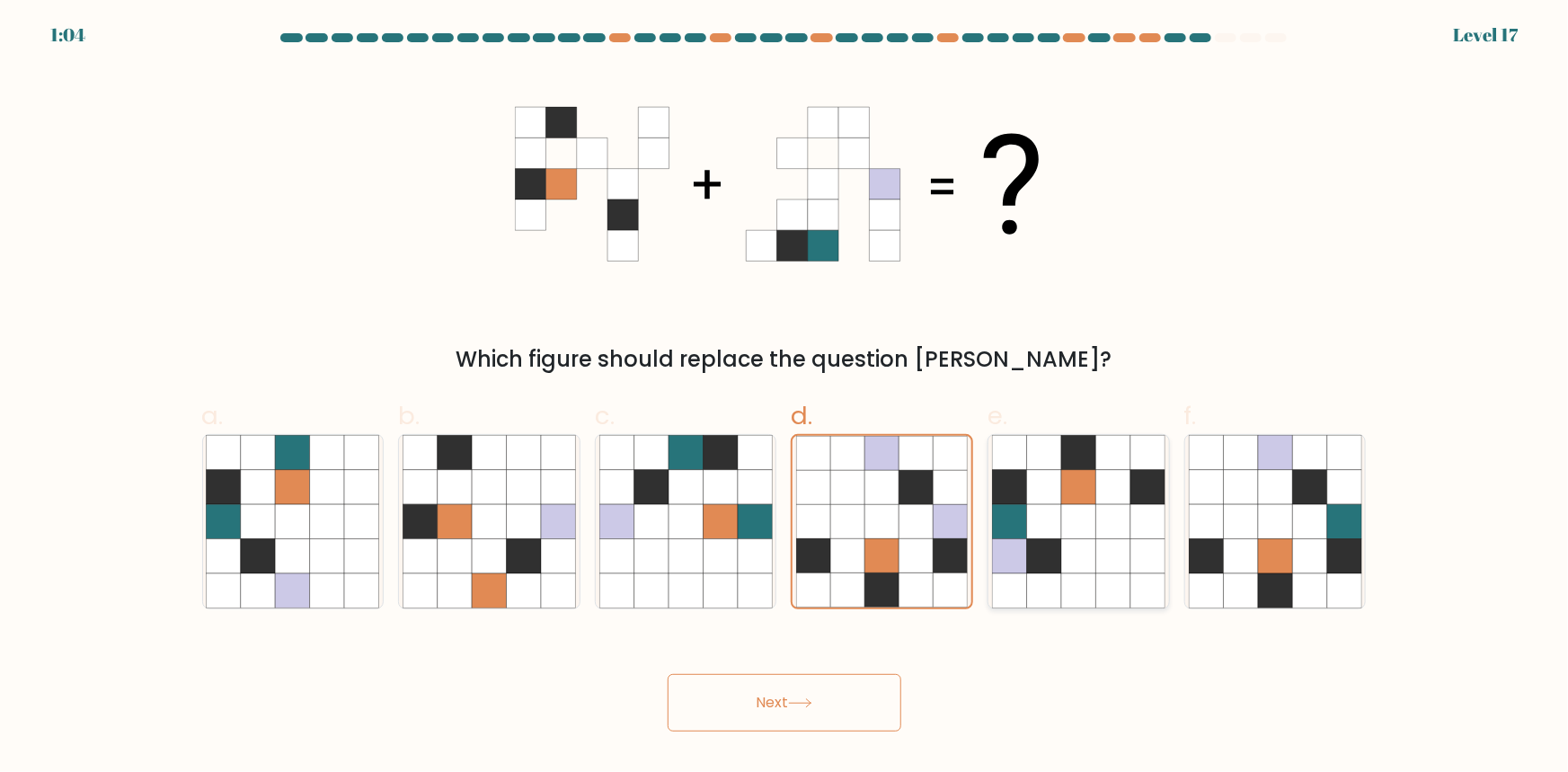
radio input "true"
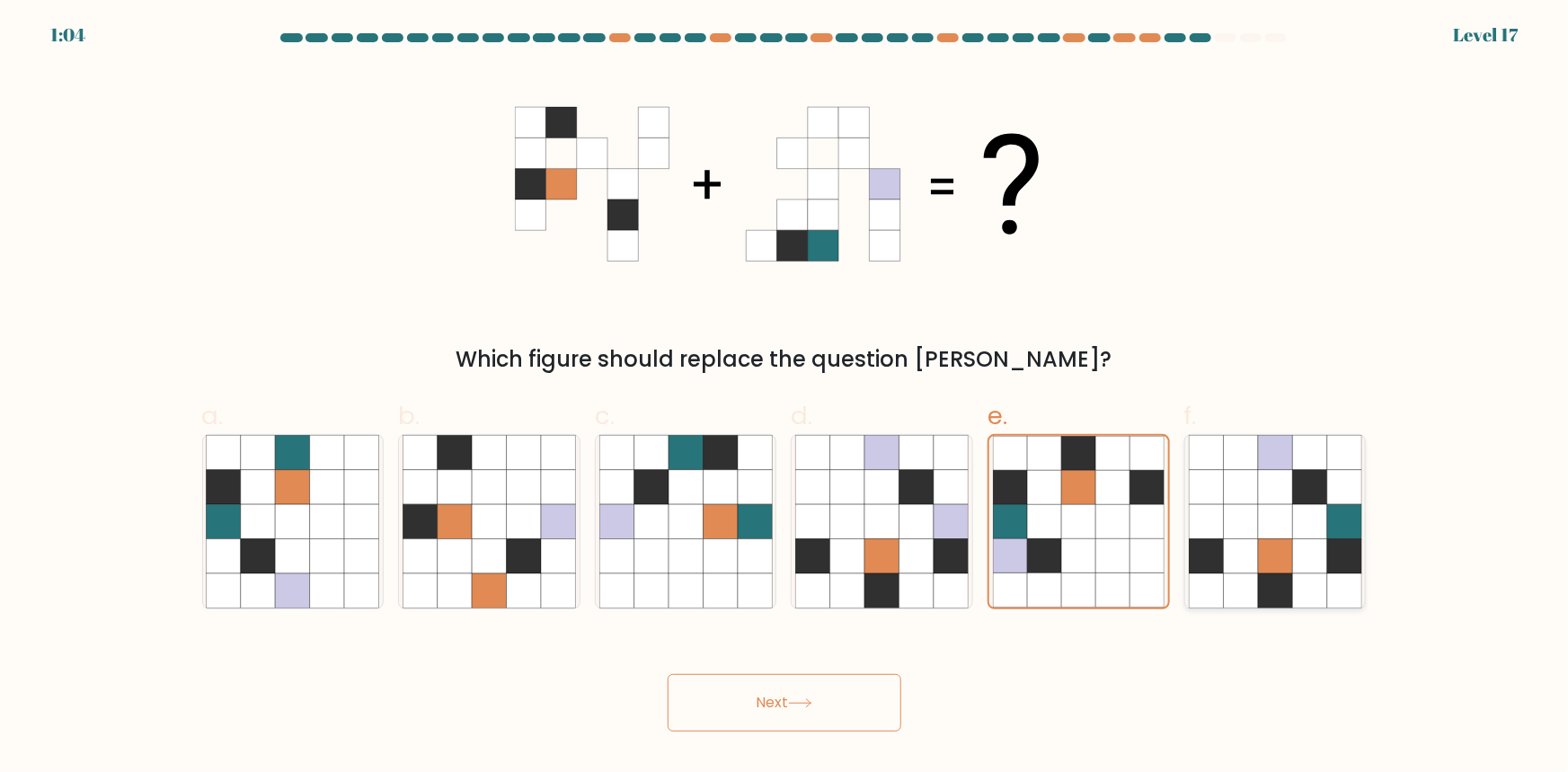
click at [1247, 554] on icon at bounding box center [1241, 556] width 35 height 35
click at [785, 398] on input "f." at bounding box center [784, 392] width 1 height 12
radio input "true"
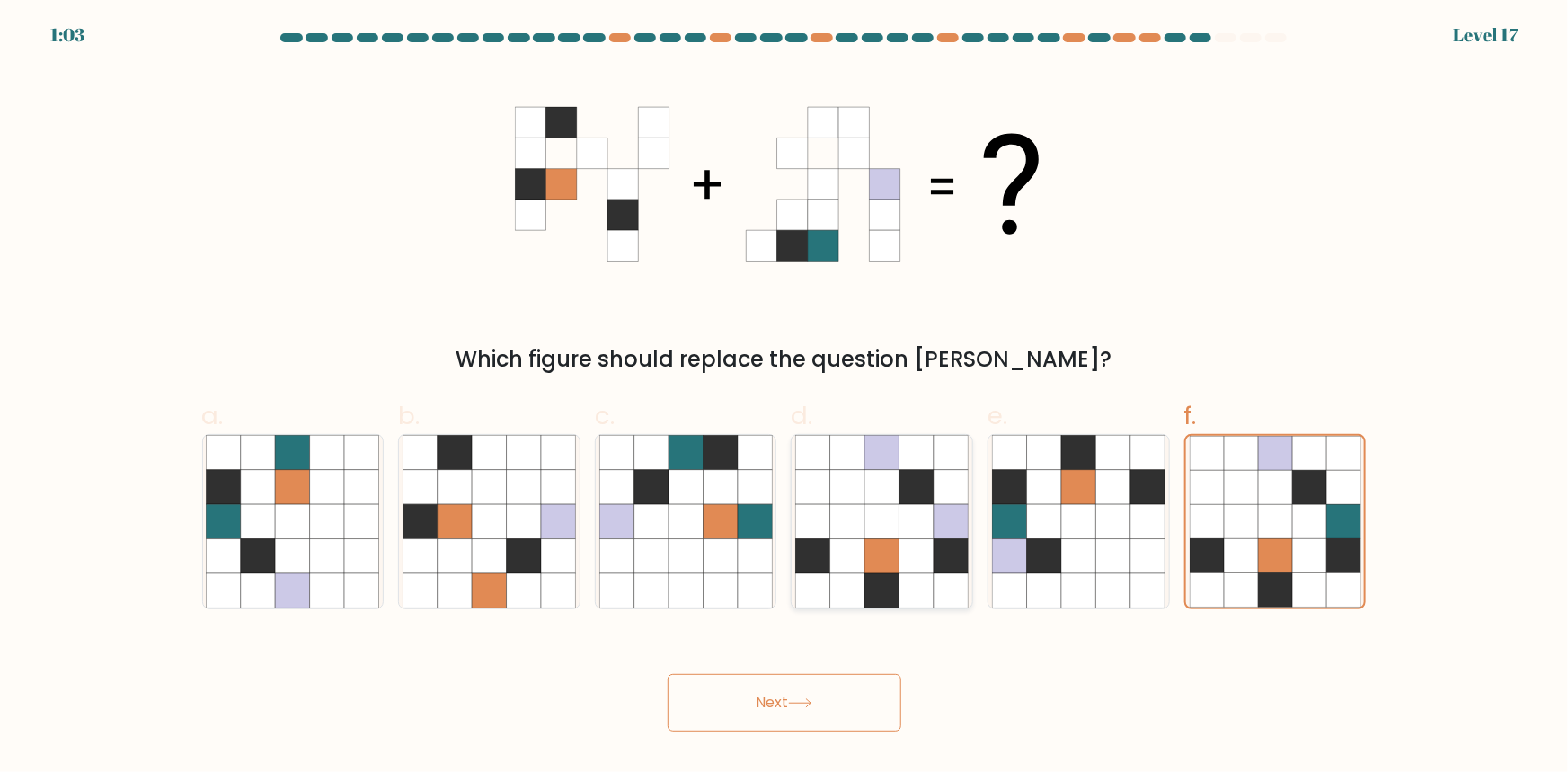
click at [858, 539] on icon at bounding box center [848, 556] width 35 height 35
click at [785, 398] on input "d." at bounding box center [784, 392] width 1 height 12
radio input "true"
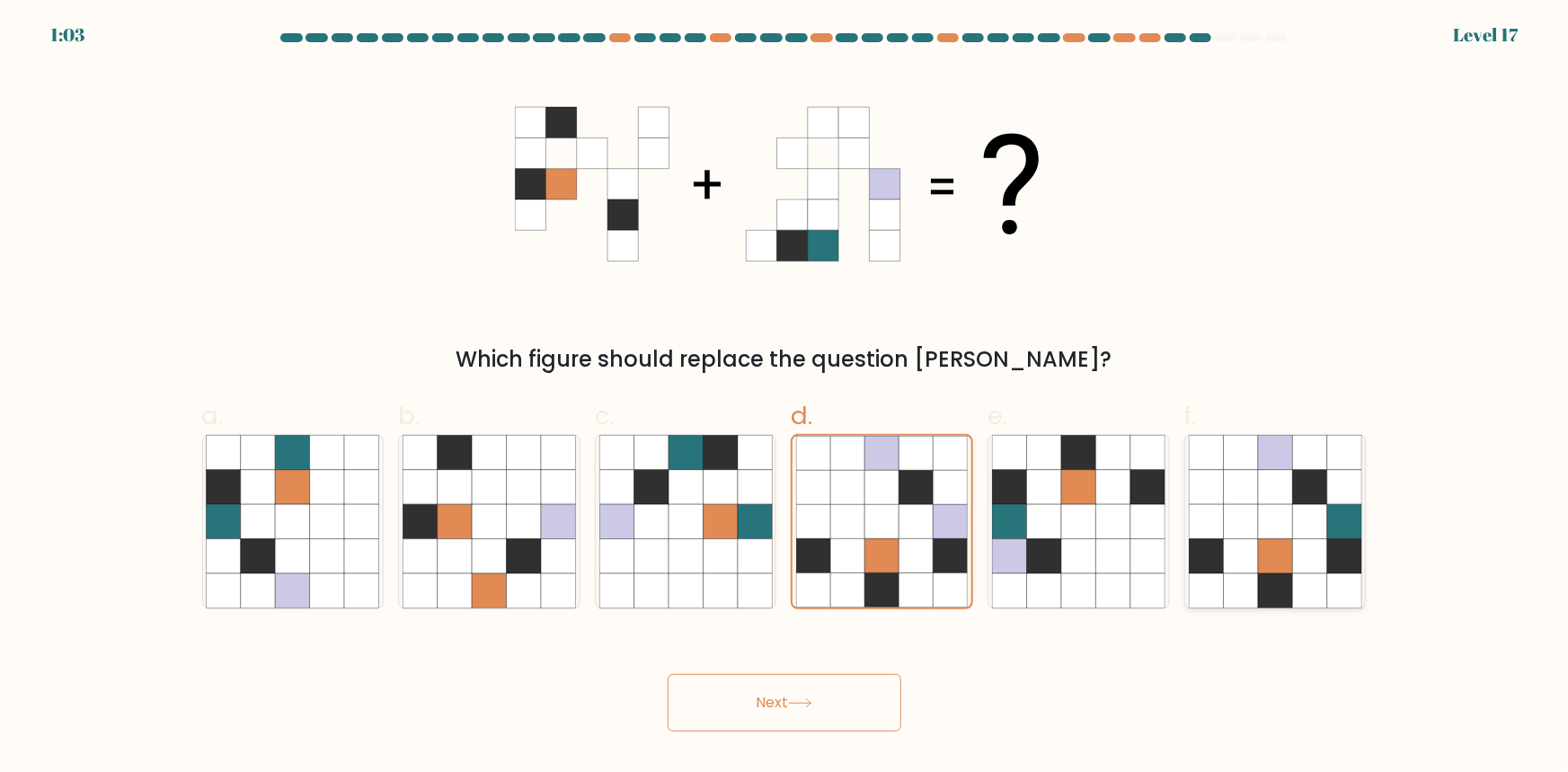
click at [1259, 539] on icon at bounding box center [1275, 521] width 35 height 35
click at [785, 398] on input "f." at bounding box center [784, 392] width 1 height 12
radio input "true"
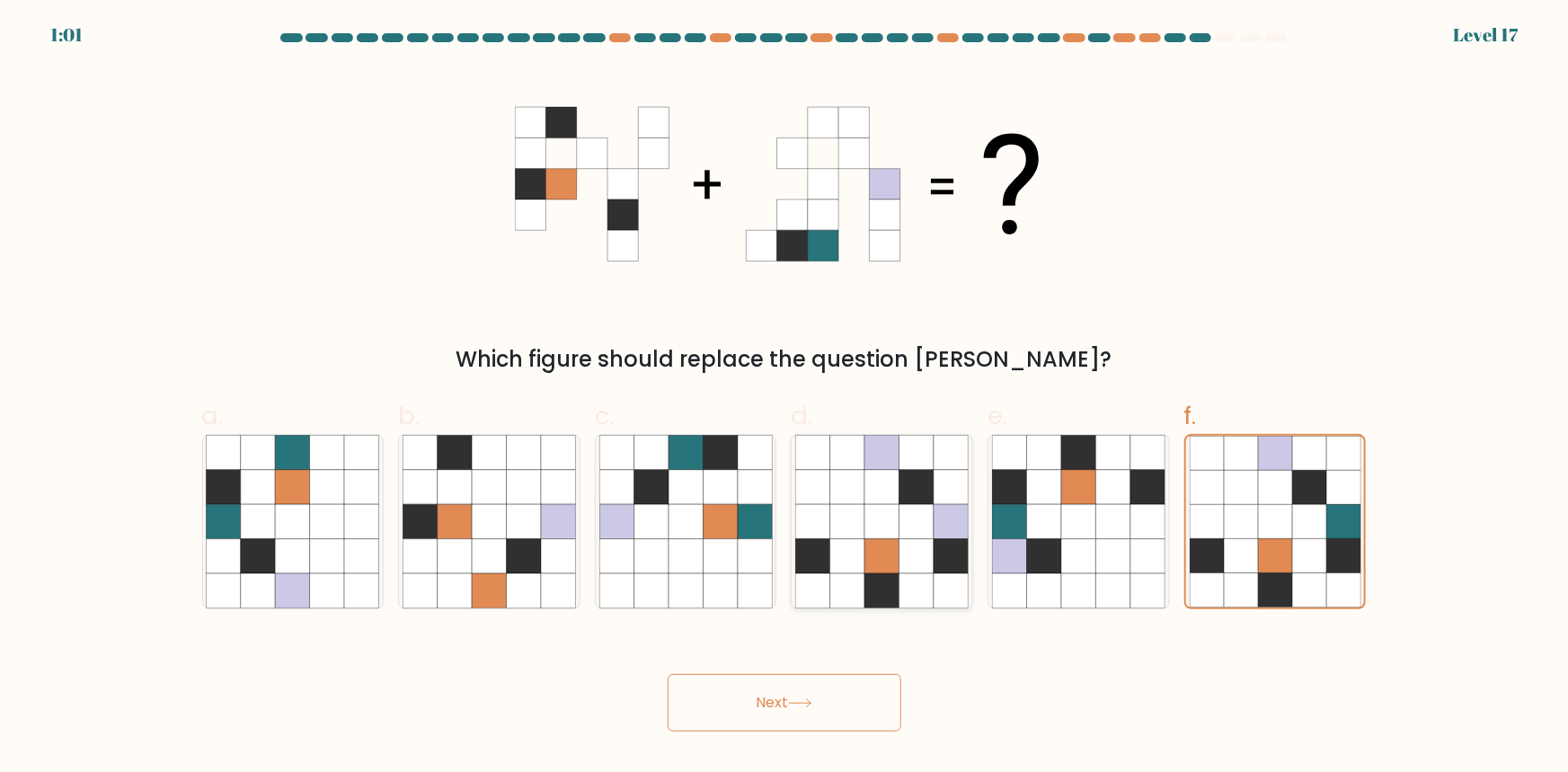
click at [952, 553] on icon at bounding box center [951, 556] width 35 height 35
click at [785, 398] on input "d." at bounding box center [784, 392] width 1 height 12
radio input "true"
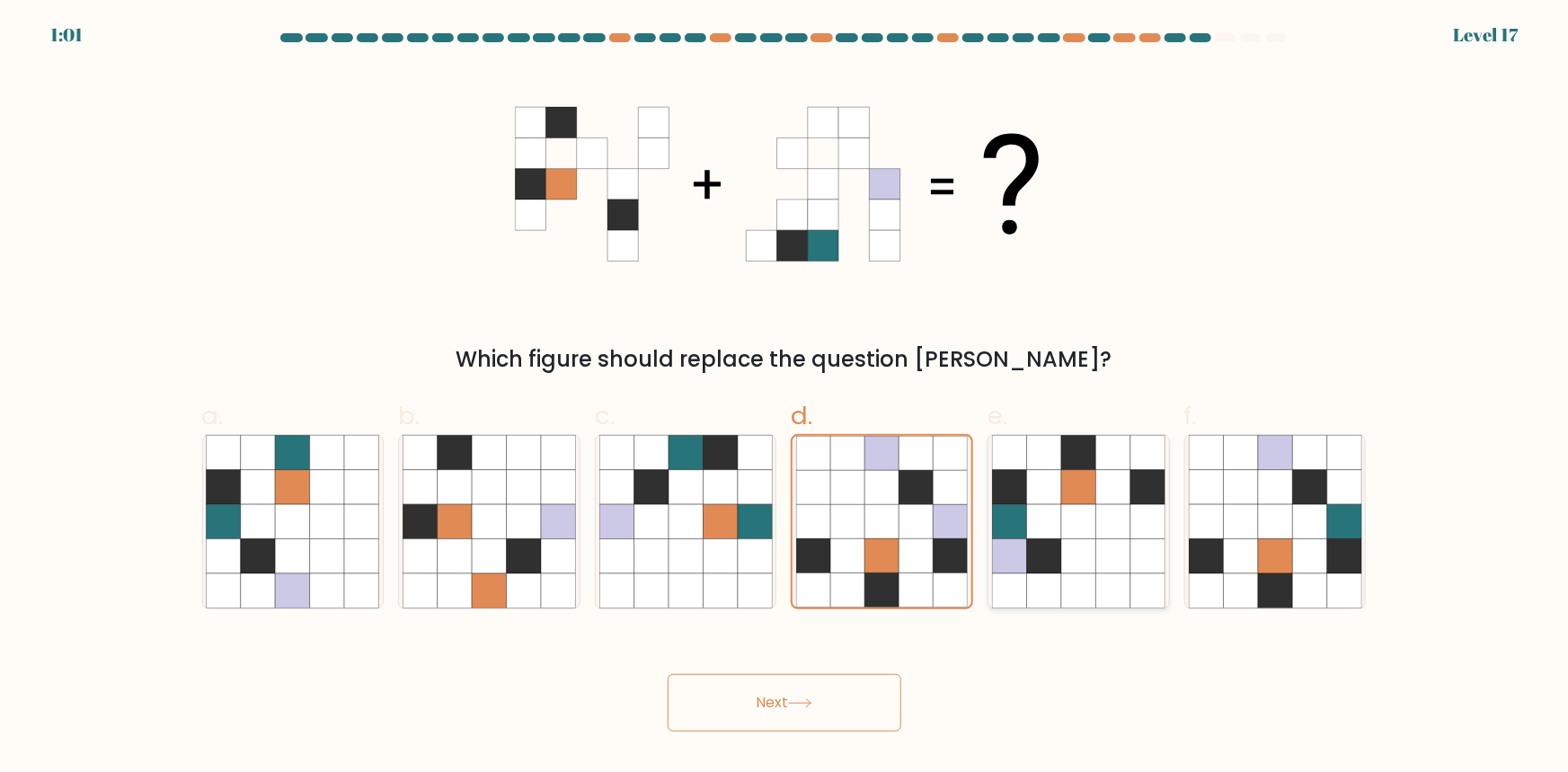
drag, startPoint x: 1049, startPoint y: 542, endPoint x: 1081, endPoint y: 543, distance: 32.0
click at [1049, 542] on icon at bounding box center [1045, 556] width 35 height 35
click at [785, 398] on input "e." at bounding box center [784, 392] width 1 height 12
radio input "true"
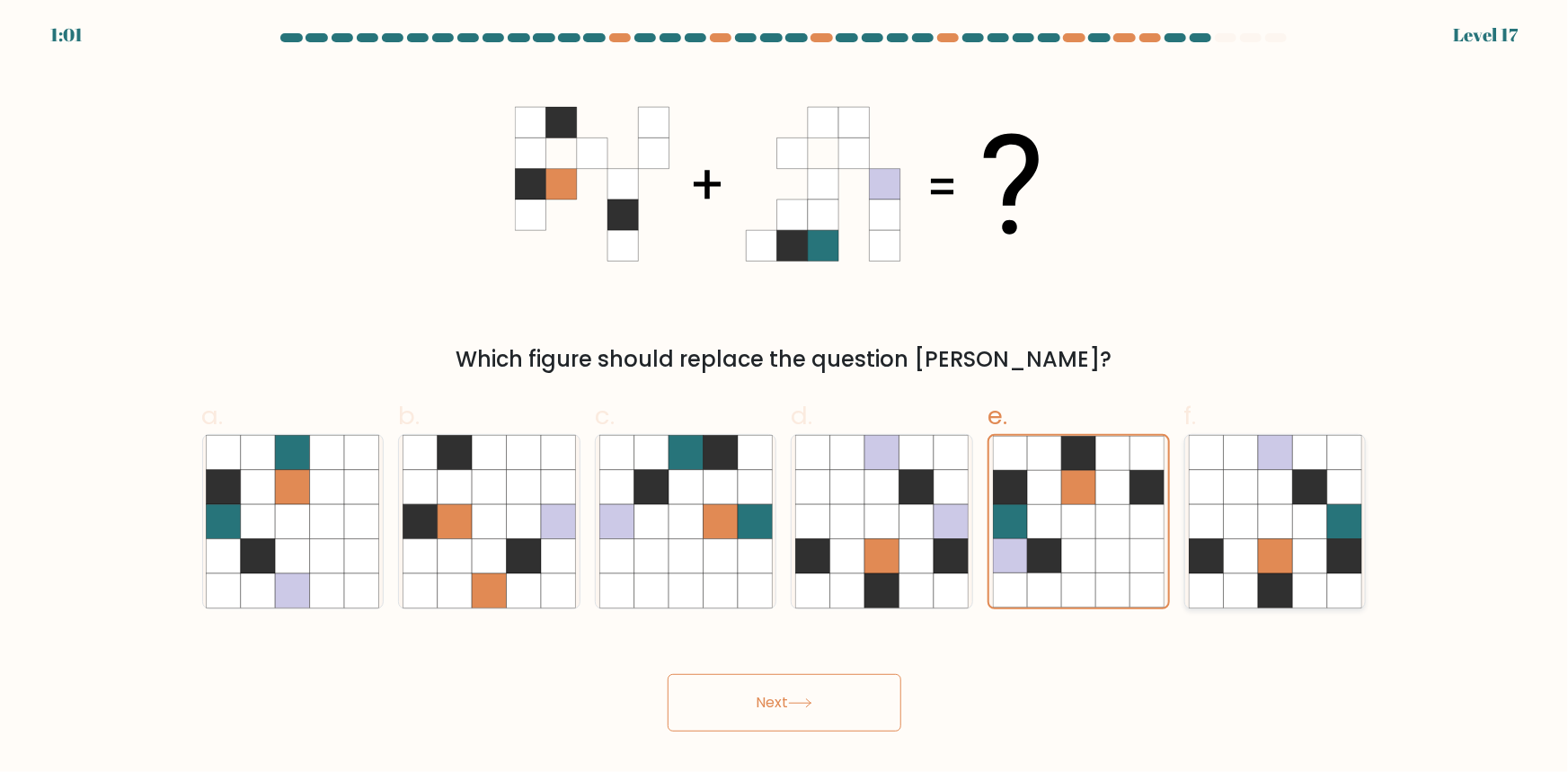
click at [1217, 532] on icon at bounding box center [1206, 521] width 35 height 35
click at [785, 398] on input "f." at bounding box center [784, 392] width 1 height 12
radio input "true"
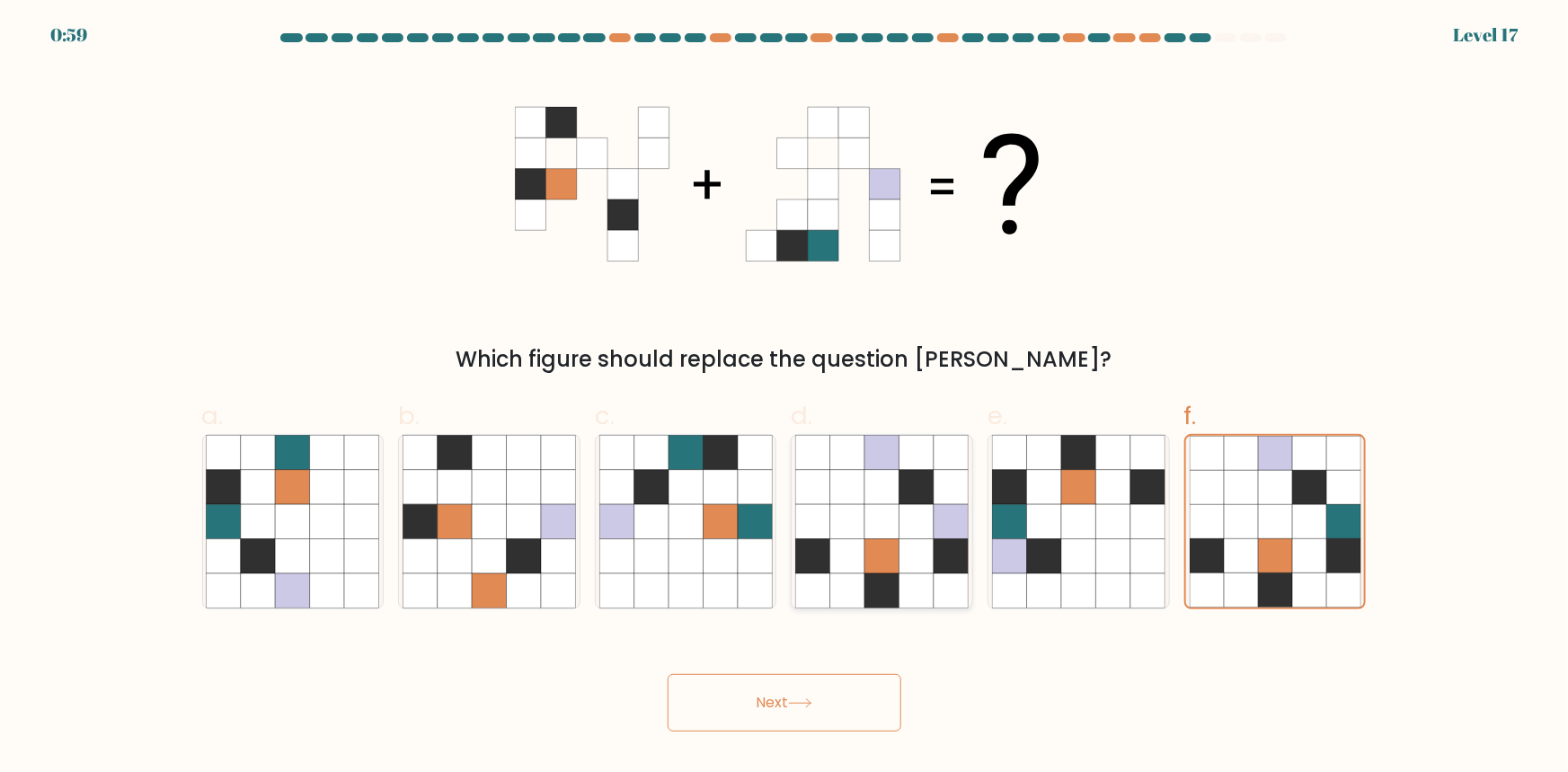
click at [909, 536] on icon at bounding box center [917, 521] width 35 height 35
click at [785, 398] on input "d." at bounding box center [784, 392] width 1 height 12
radio input "true"
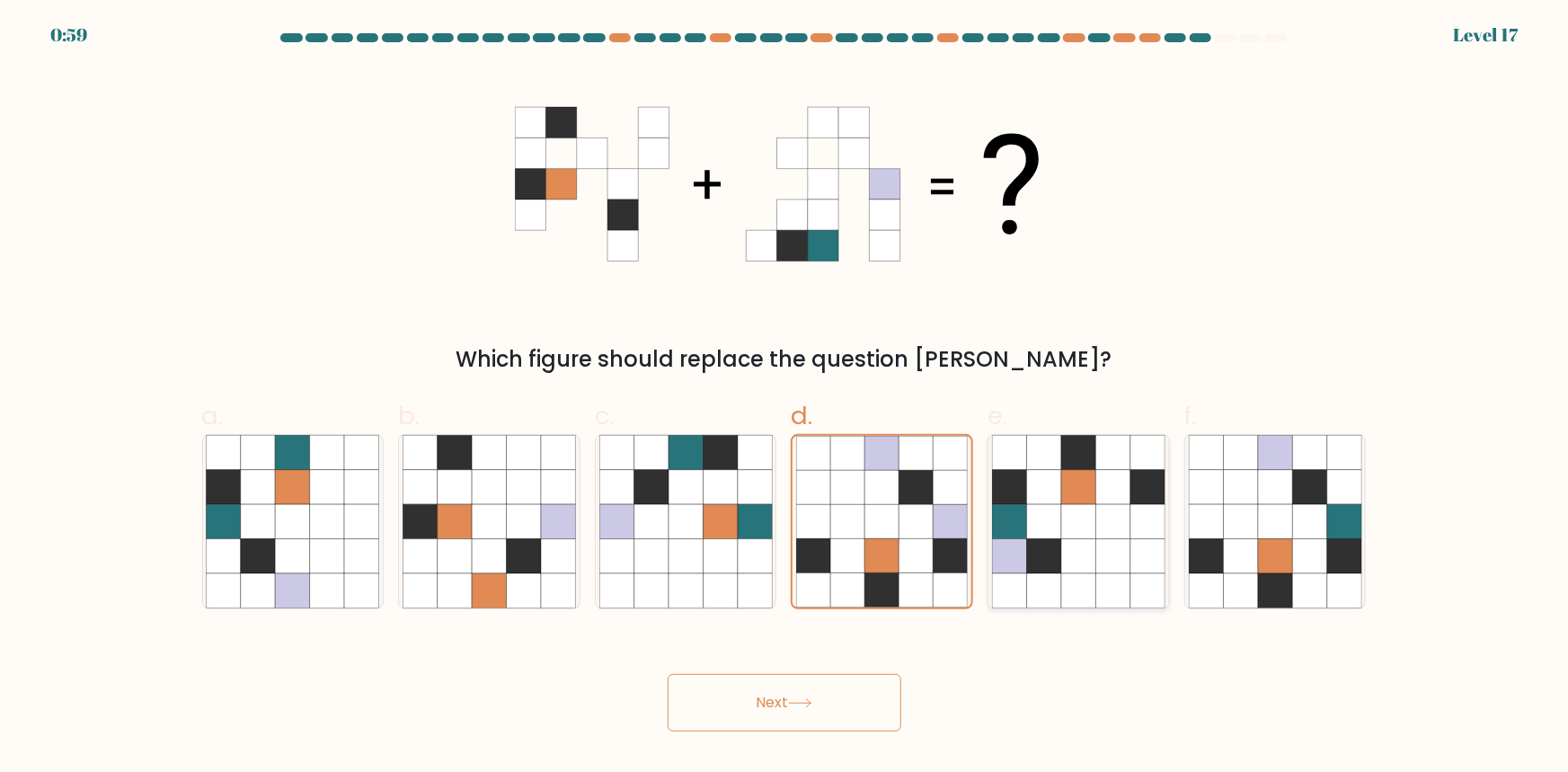
drag, startPoint x: 909, startPoint y: 536, endPoint x: 1041, endPoint y: 539, distance: 132.0
click at [913, 537] on icon at bounding box center [917, 521] width 35 height 35
click at [785, 398] on input "d." at bounding box center [784, 392] width 1 height 12
drag, startPoint x: 1070, startPoint y: 532, endPoint x: 1293, endPoint y: 543, distance: 223.3
click at [1077, 535] on icon at bounding box center [1078, 521] width 35 height 35
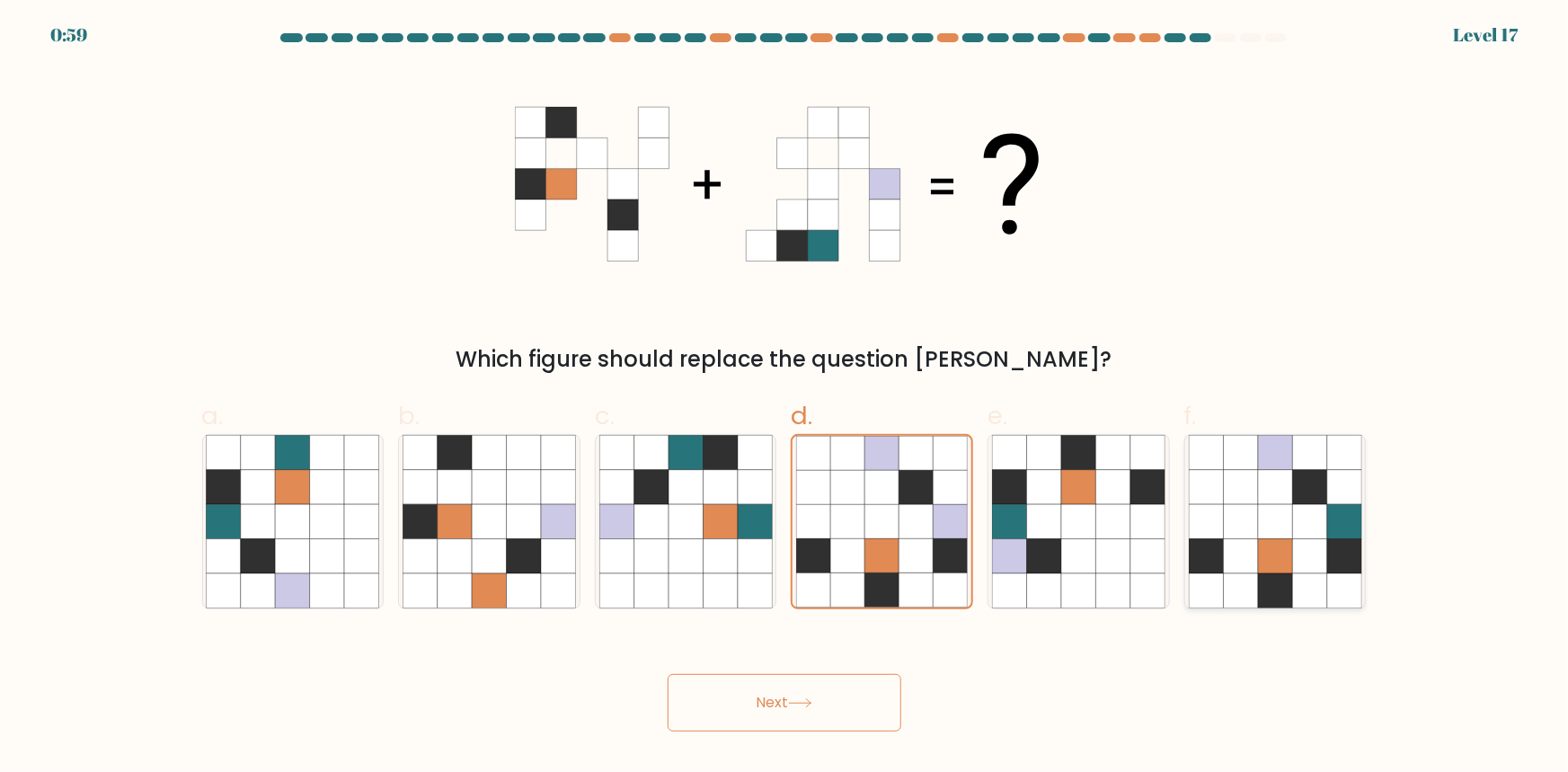
click at [785, 398] on input "e." at bounding box center [784, 392] width 1 height 12
radio input "true"
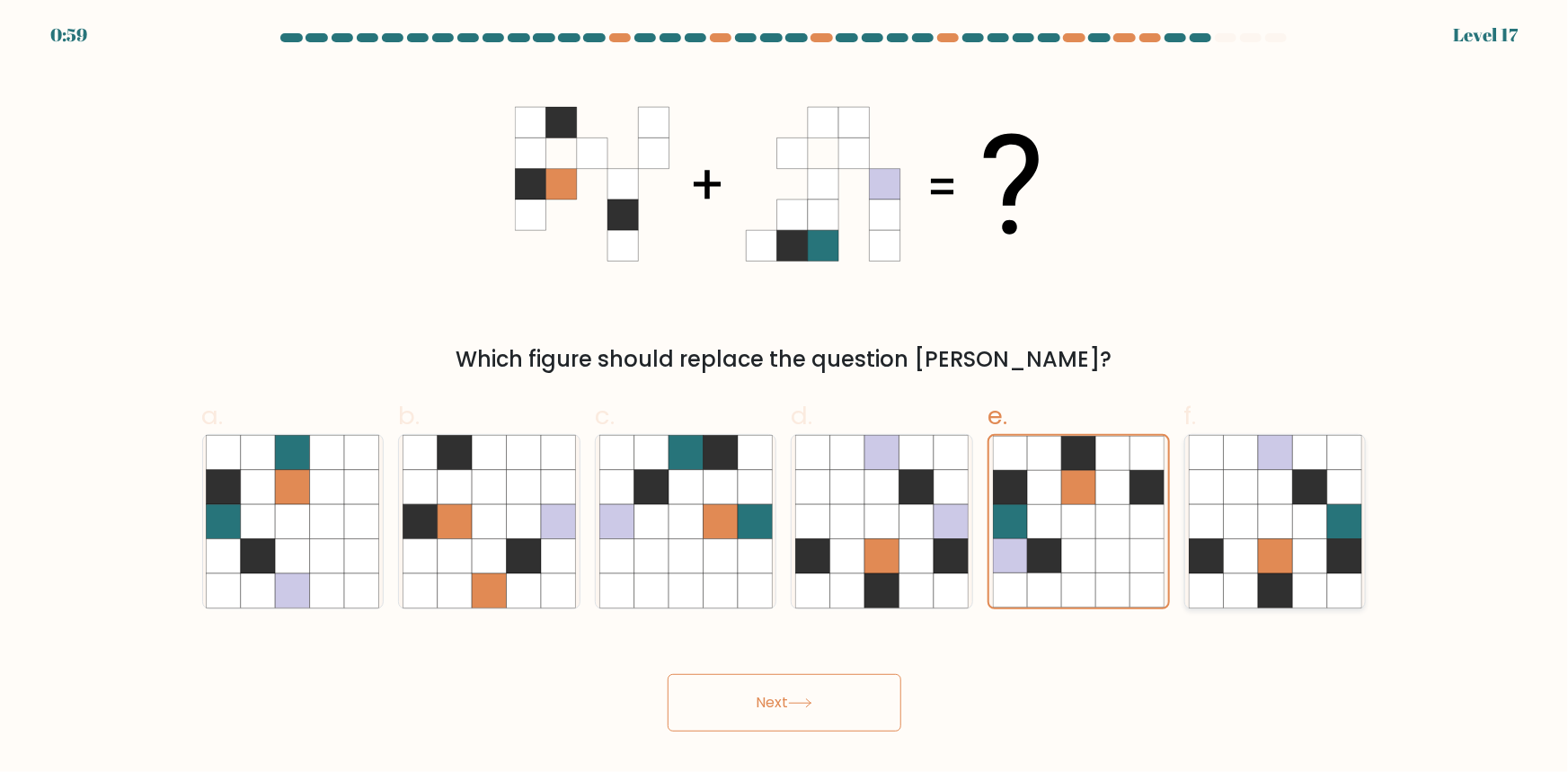
click at [1293, 542] on icon at bounding box center [1310, 556] width 35 height 35
click at [785, 398] on input "f." at bounding box center [784, 392] width 1 height 12
radio input "true"
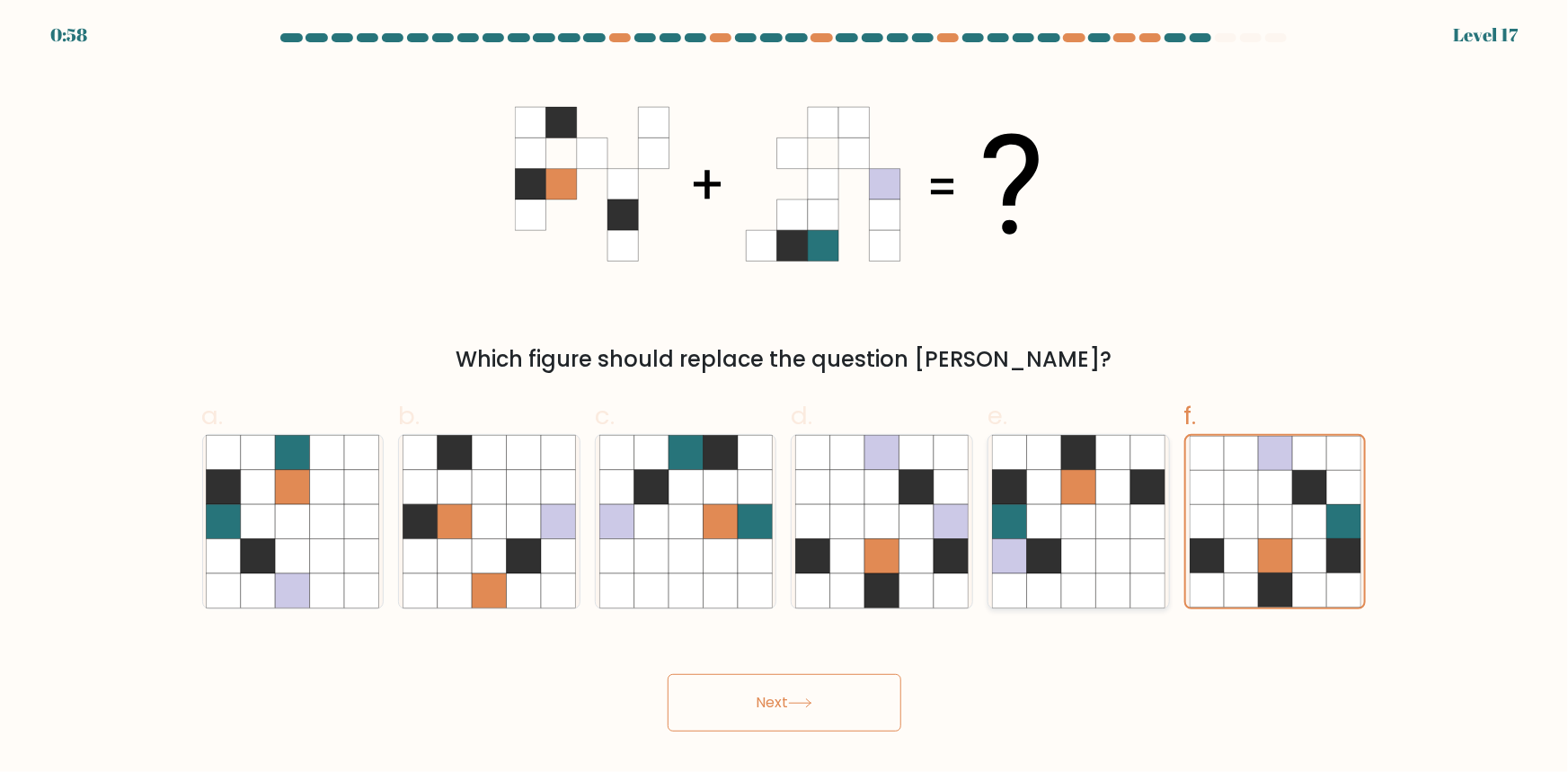
click at [1126, 544] on icon at bounding box center [1114, 556] width 35 height 35
click at [785, 398] on input "e." at bounding box center [784, 392] width 1 height 12
radio input "true"
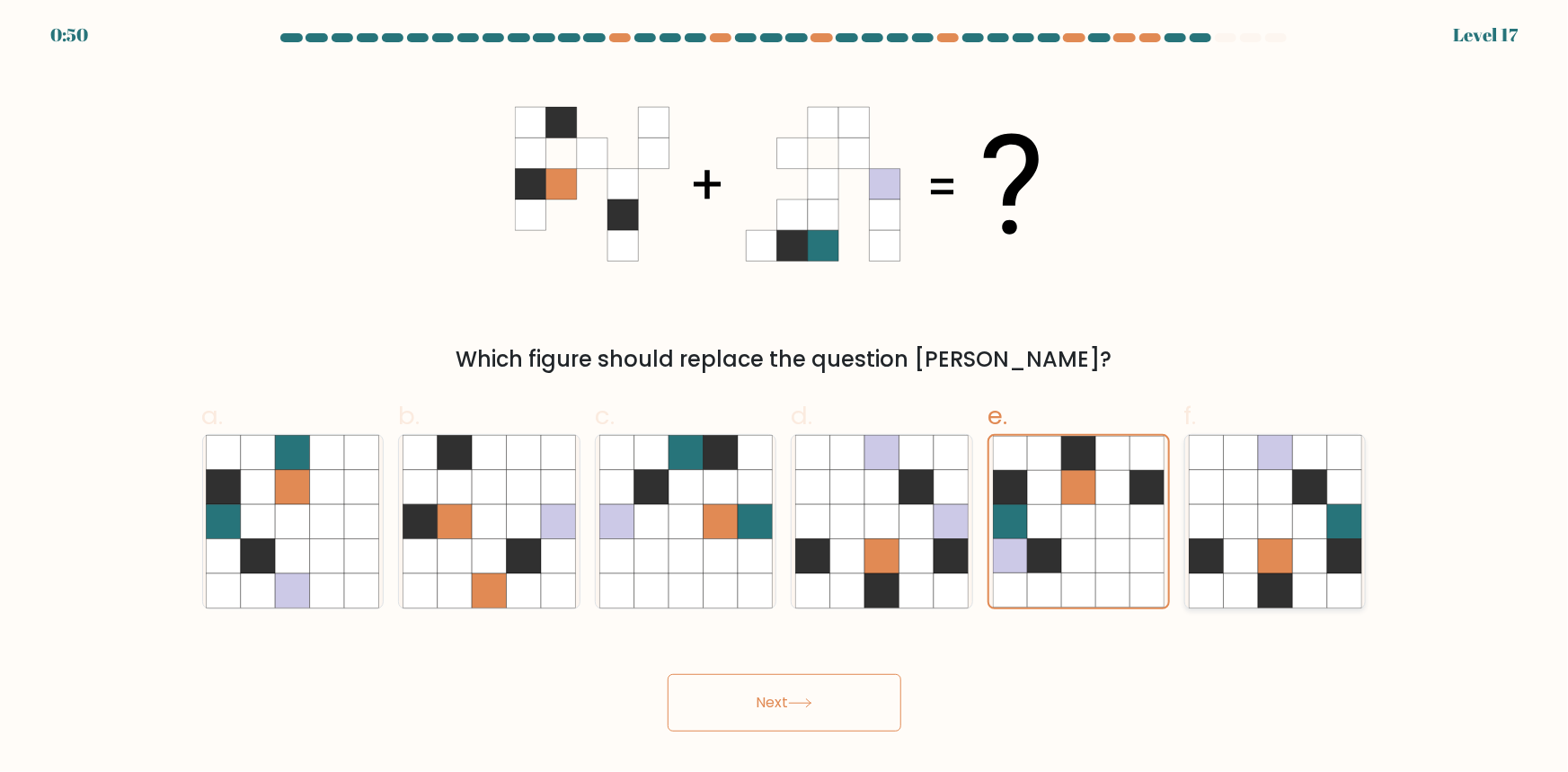
click at [1295, 557] on icon at bounding box center [1310, 556] width 35 height 35
click at [785, 398] on input "f." at bounding box center [784, 392] width 1 height 12
radio input "true"
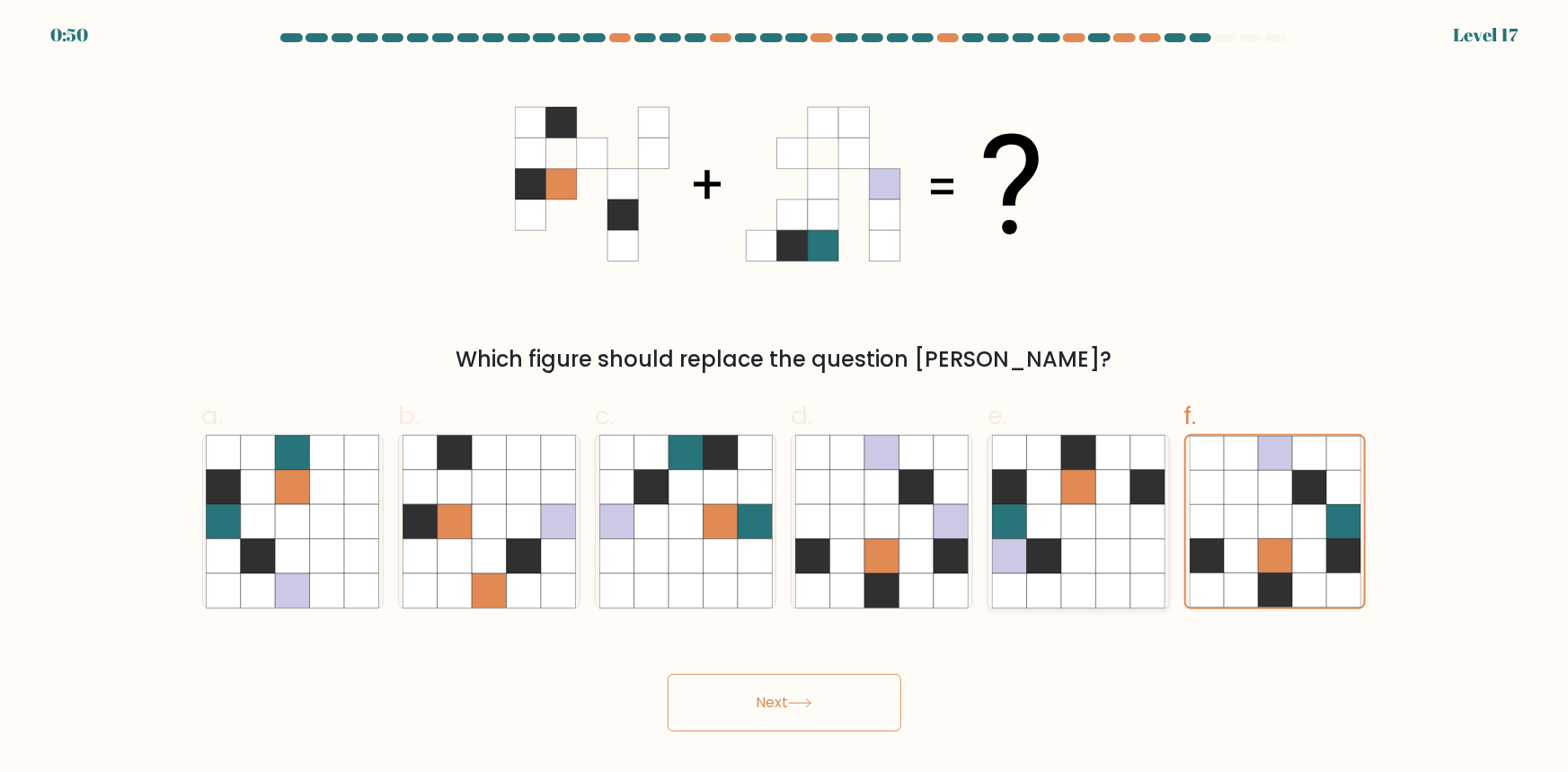
click at [1126, 543] on icon at bounding box center [1114, 556] width 35 height 35
click at [785, 398] on input "e." at bounding box center [784, 392] width 1 height 12
radio input "true"
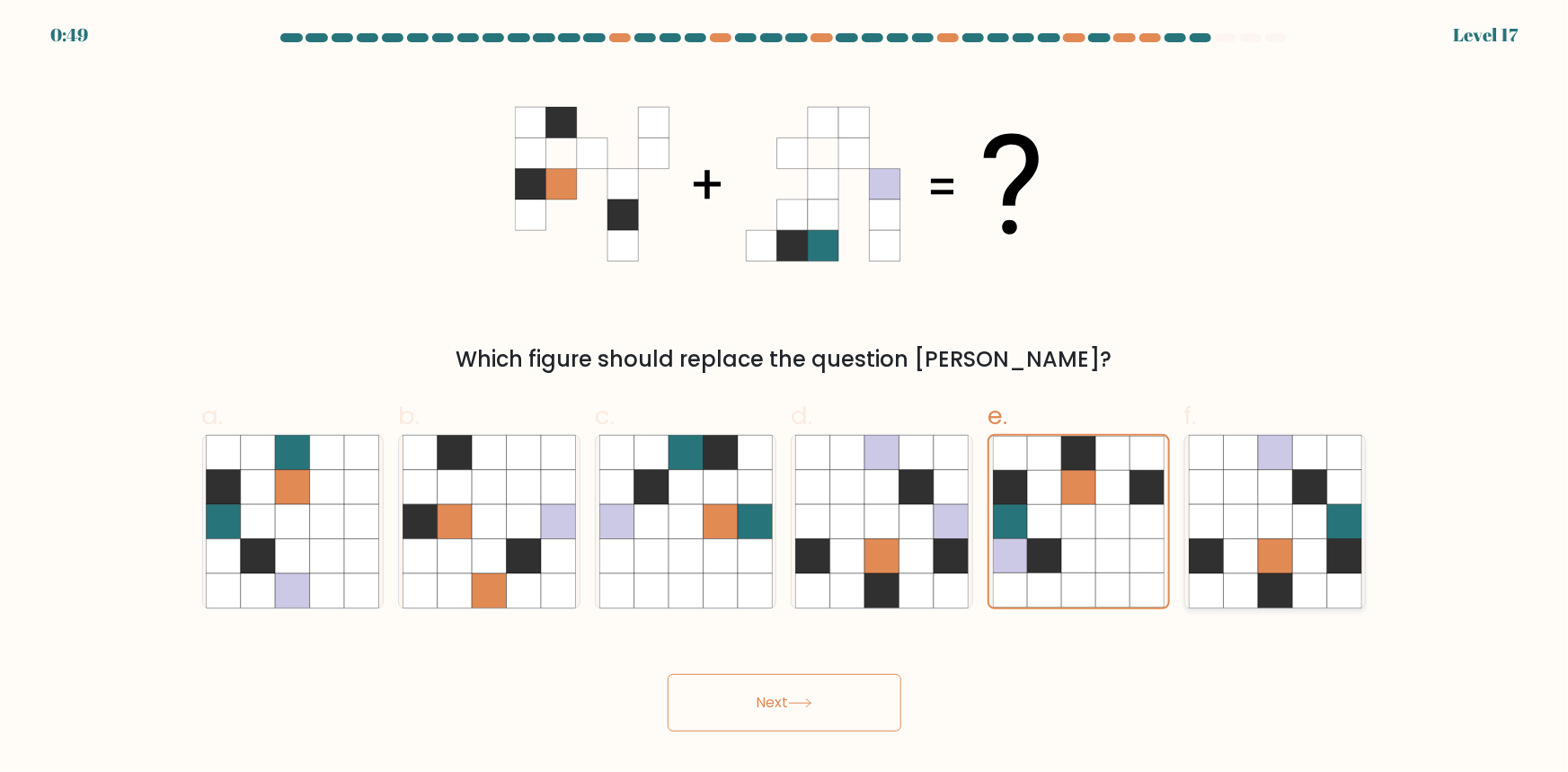
click at [1275, 544] on icon at bounding box center [1275, 556] width 35 height 35
click at [785, 398] on input "f." at bounding box center [784, 392] width 1 height 12
radio input "true"
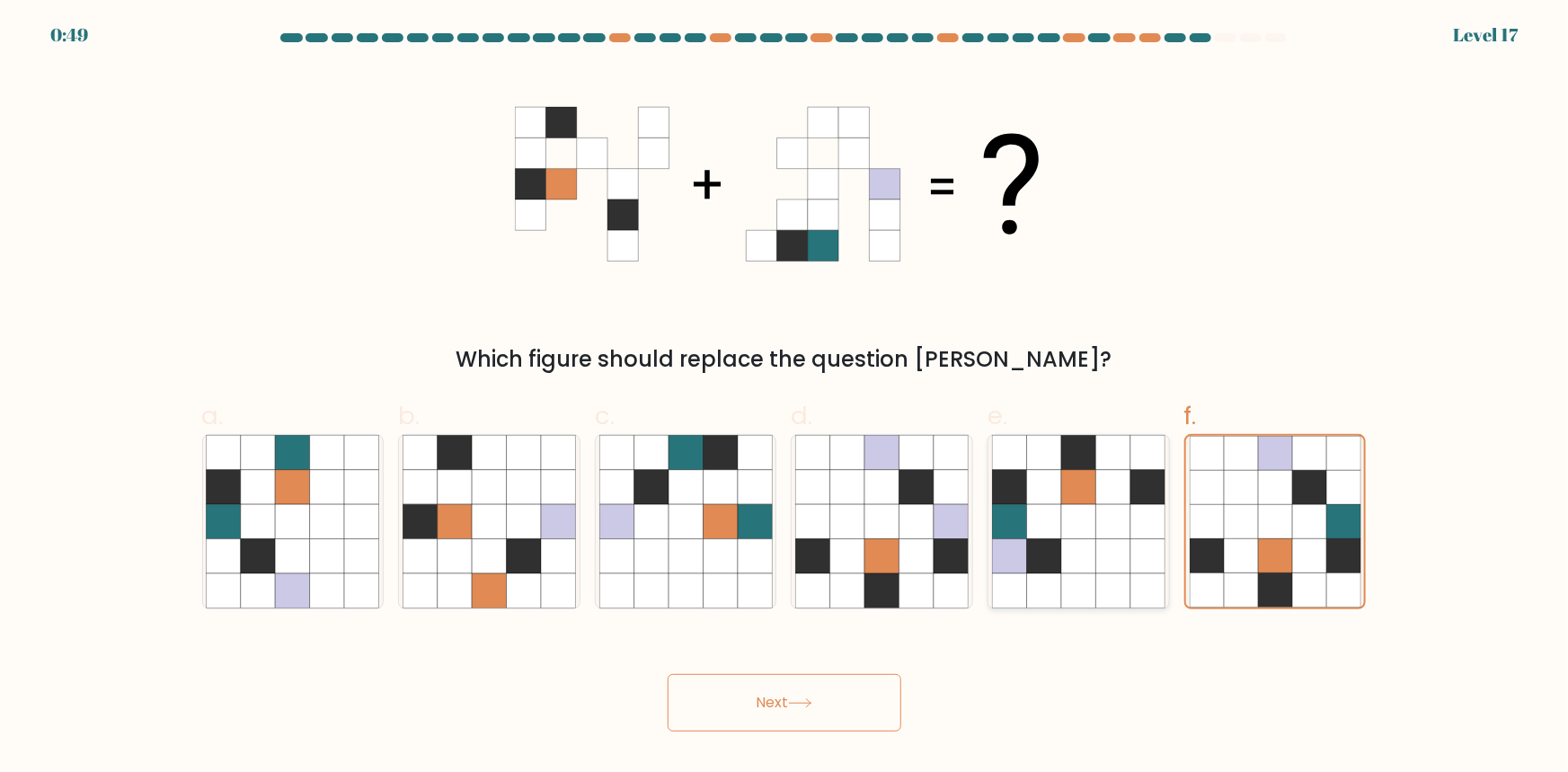
click at [1123, 539] on icon at bounding box center [1114, 556] width 35 height 35
click at [785, 398] on input "e." at bounding box center [784, 392] width 1 height 12
radio input "true"
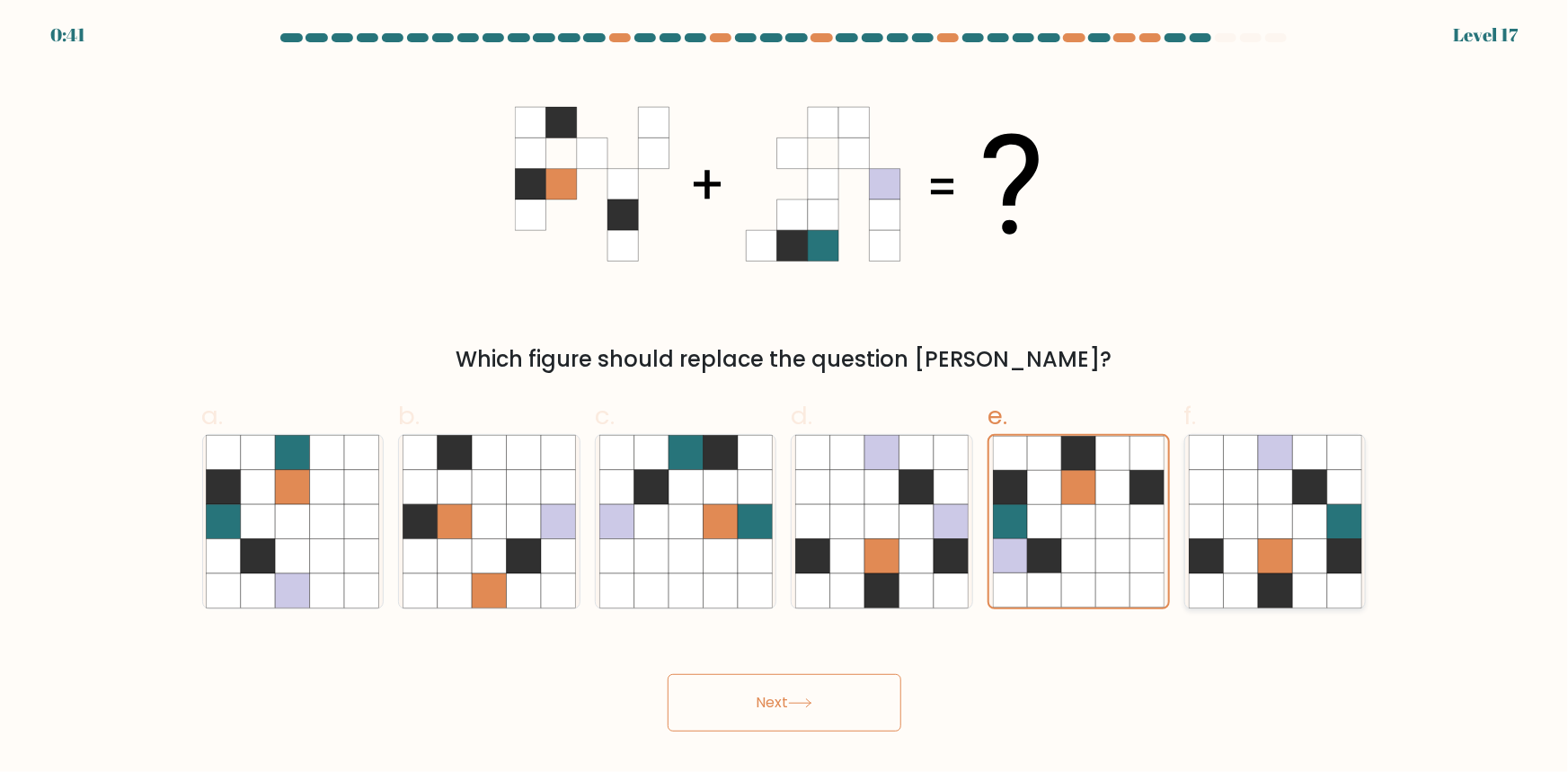
click at [1322, 543] on icon at bounding box center [1310, 556] width 35 height 35
click at [785, 398] on input "f." at bounding box center [784, 392] width 1 height 12
radio input "true"
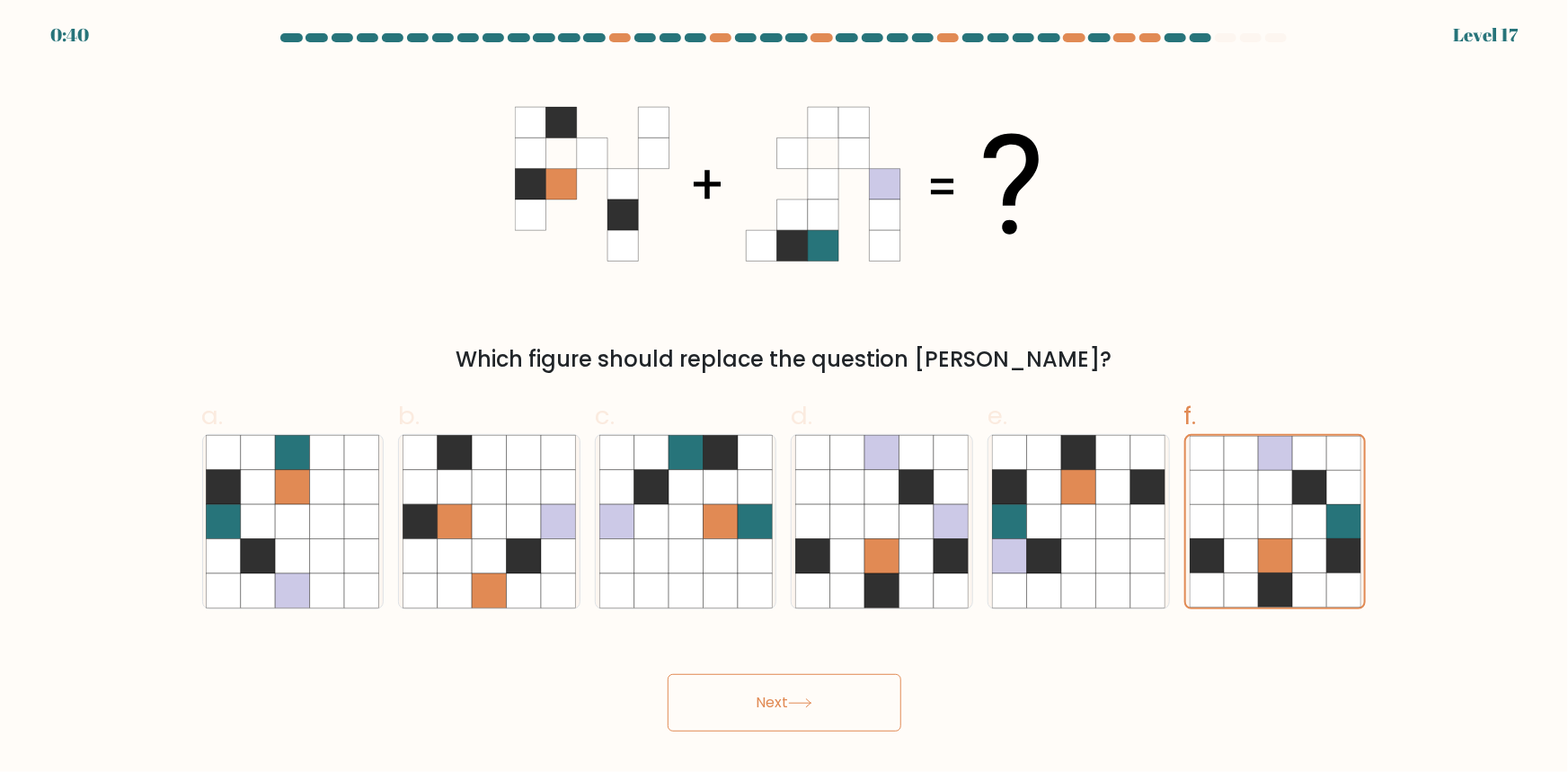
click at [839, 710] on button "Next" at bounding box center [784, 703] width 233 height 58
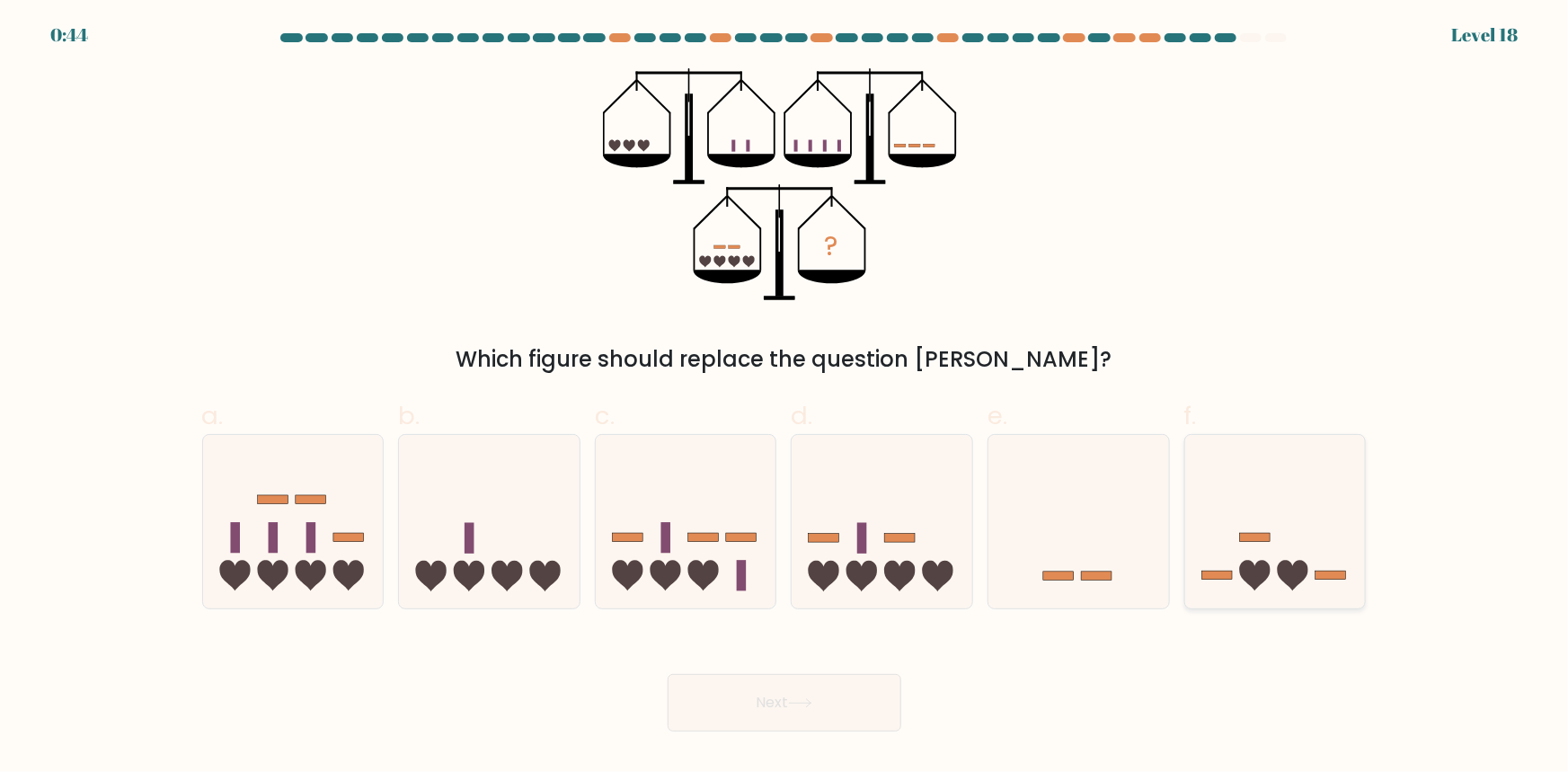
click at [1218, 576] on rect at bounding box center [1218, 575] width 31 height 9
click at [785, 398] on input "f." at bounding box center [784, 392] width 1 height 12
radio input "true"
click at [1170, 575] on div "e." at bounding box center [1078, 503] width 197 height 212
click at [984, 547] on div "e." at bounding box center [1078, 503] width 197 height 212
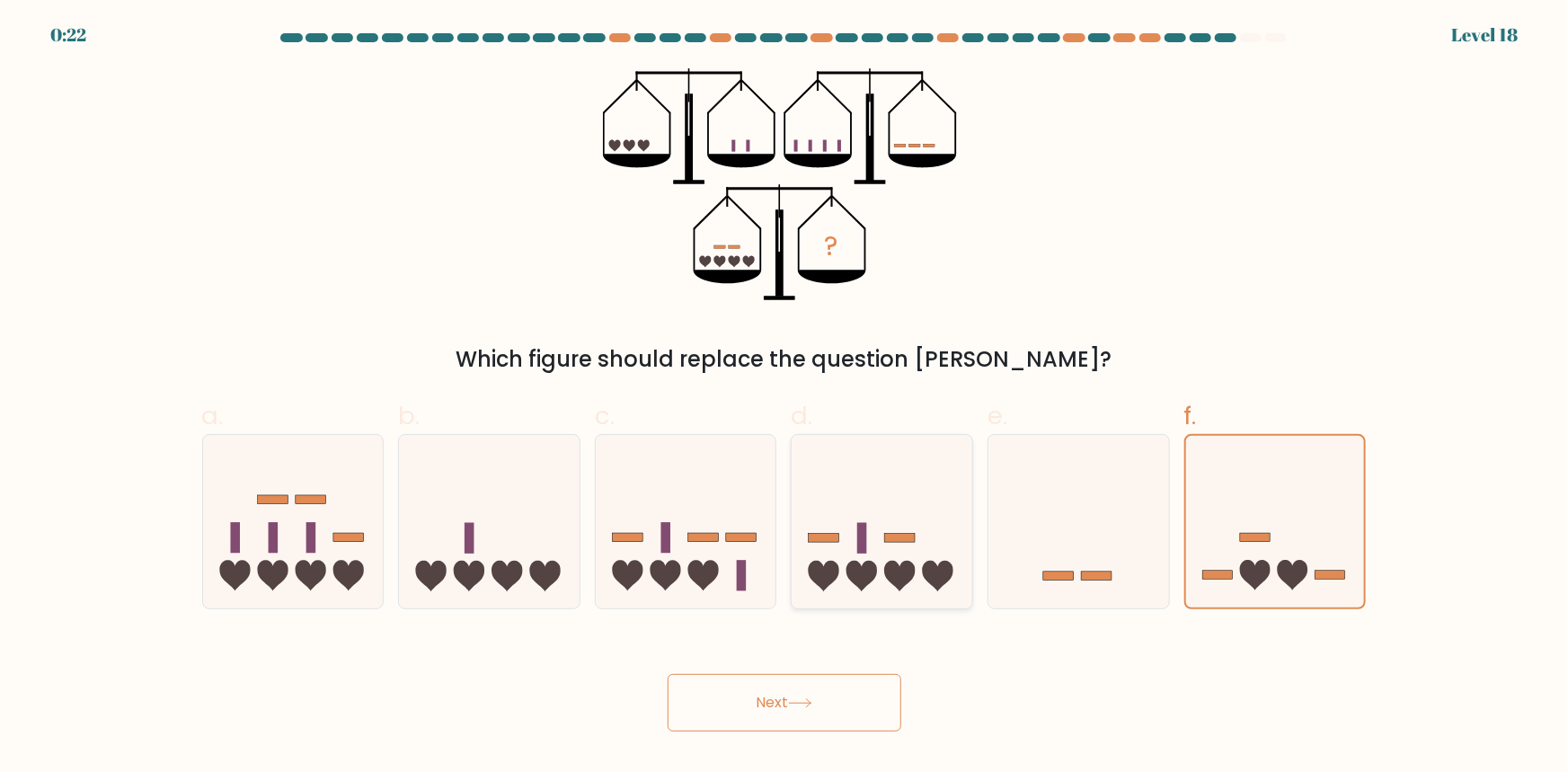
click at [935, 559] on icon at bounding box center [881, 520] width 181 height 149
click at [785, 398] on input "d." at bounding box center [784, 392] width 1 height 12
radio input "true"
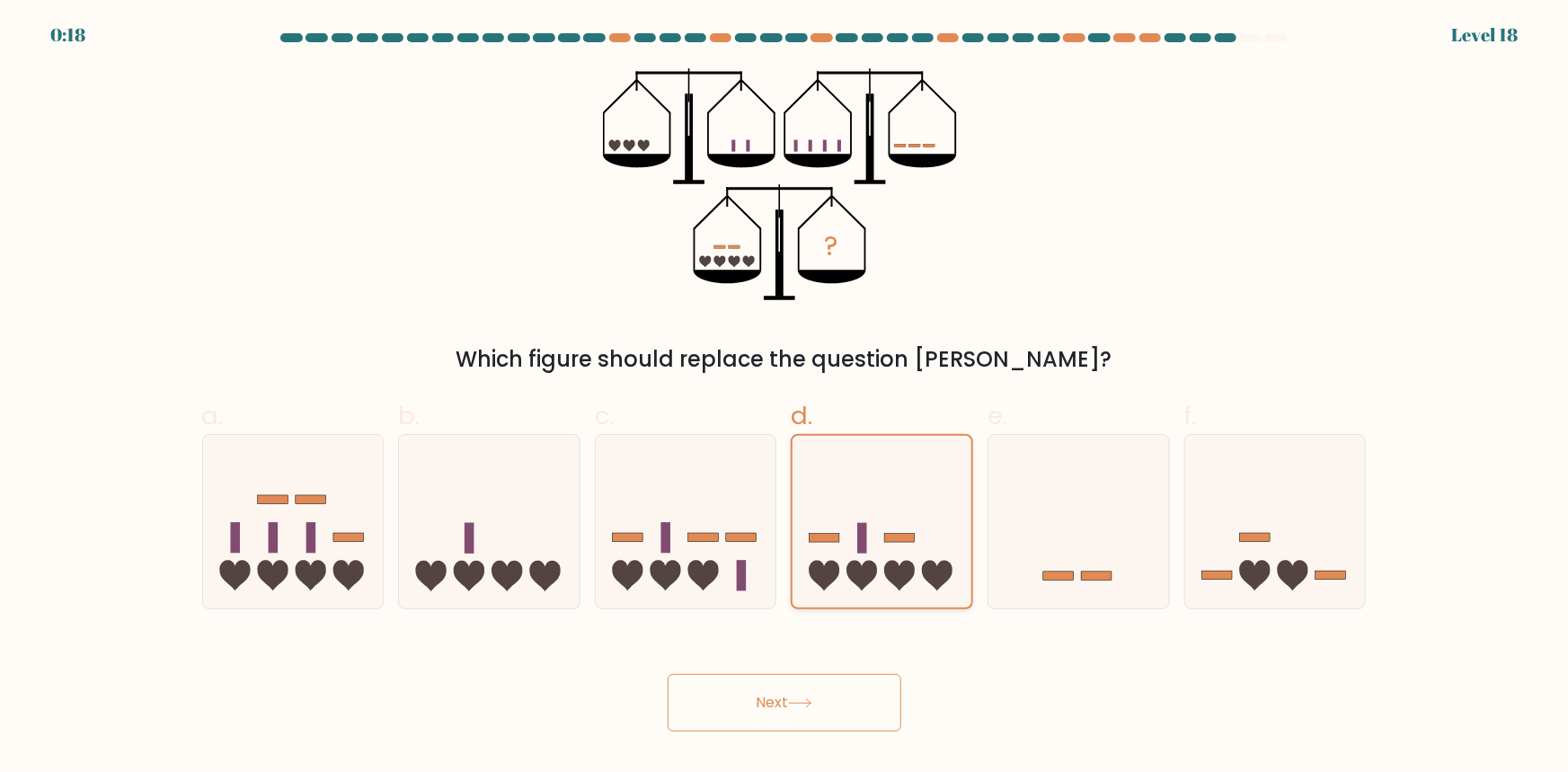
click at [896, 576] on icon at bounding box center [900, 576] width 31 height 31
click at [785, 398] on input "d." at bounding box center [784, 392] width 1 height 12
click at [1272, 551] on icon at bounding box center [1275, 520] width 181 height 149
click at [785, 398] on input "f." at bounding box center [784, 392] width 1 height 12
radio input "true"
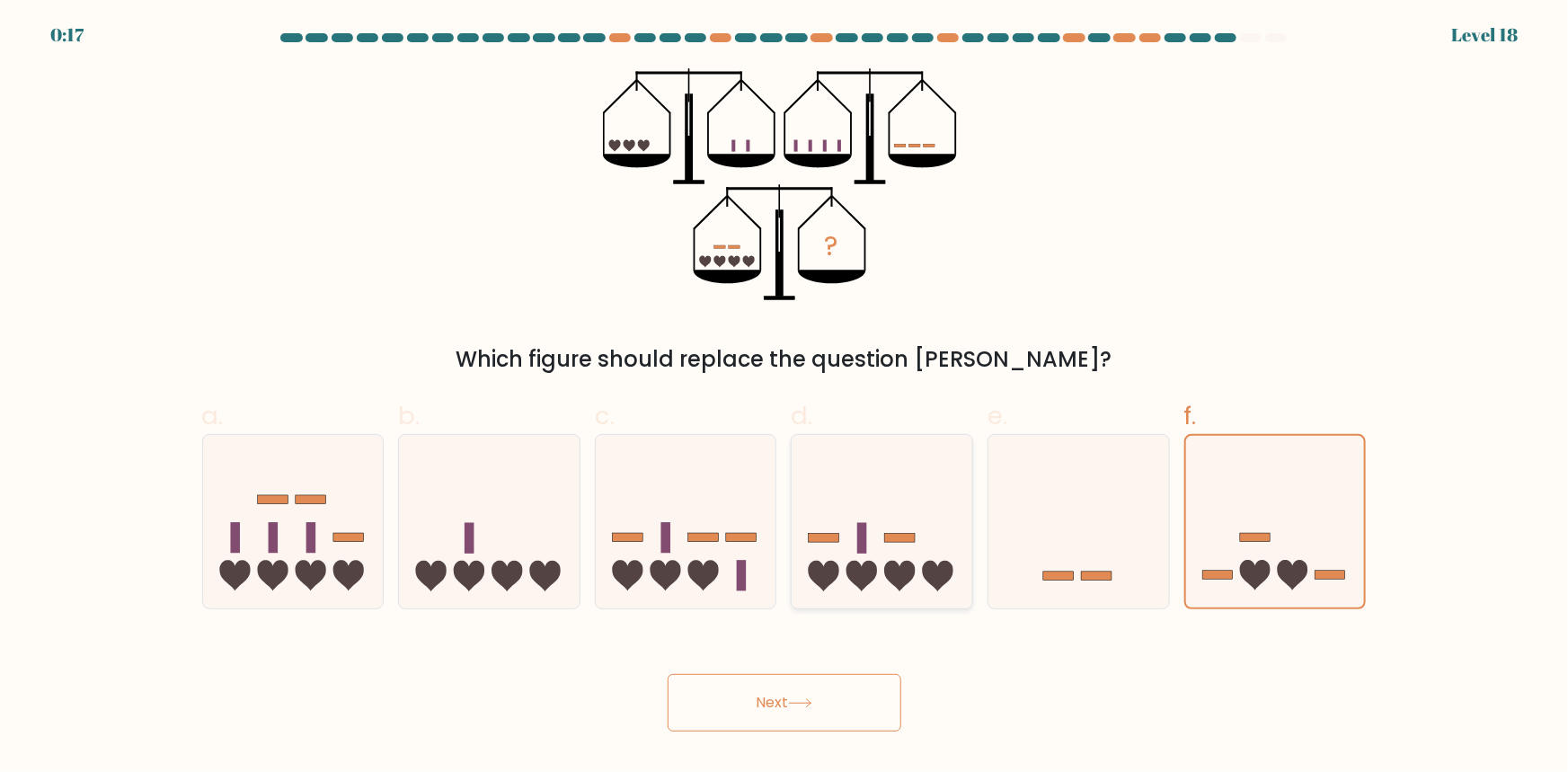
click at [912, 534] on rect at bounding box center [901, 538] width 31 height 9
click at [785, 398] on input "d." at bounding box center [784, 392] width 1 height 12
radio input "true"
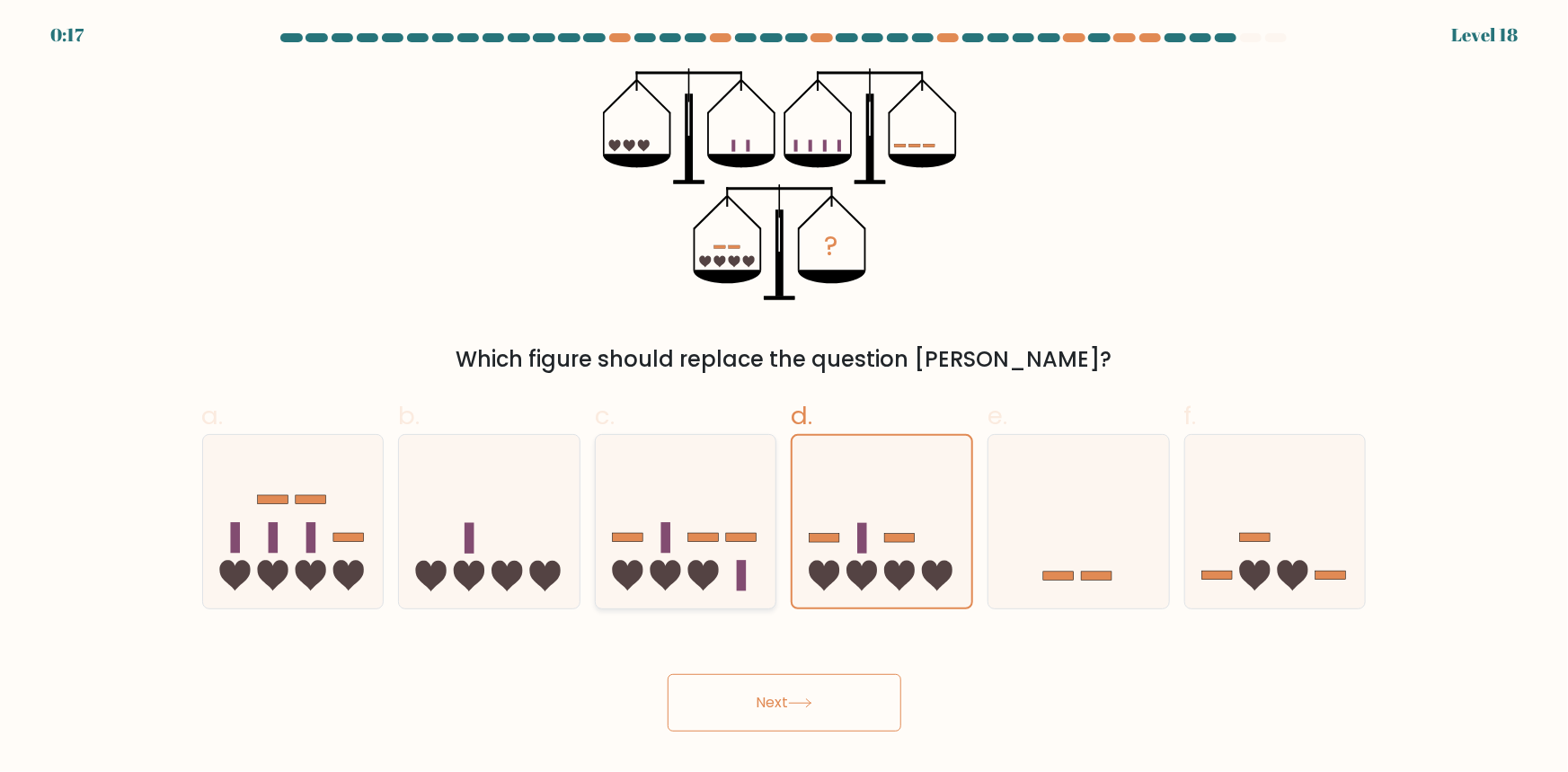
click at [722, 532] on icon at bounding box center [686, 520] width 181 height 149
click at [784, 398] on input "c." at bounding box center [784, 392] width 1 height 12
radio input "true"
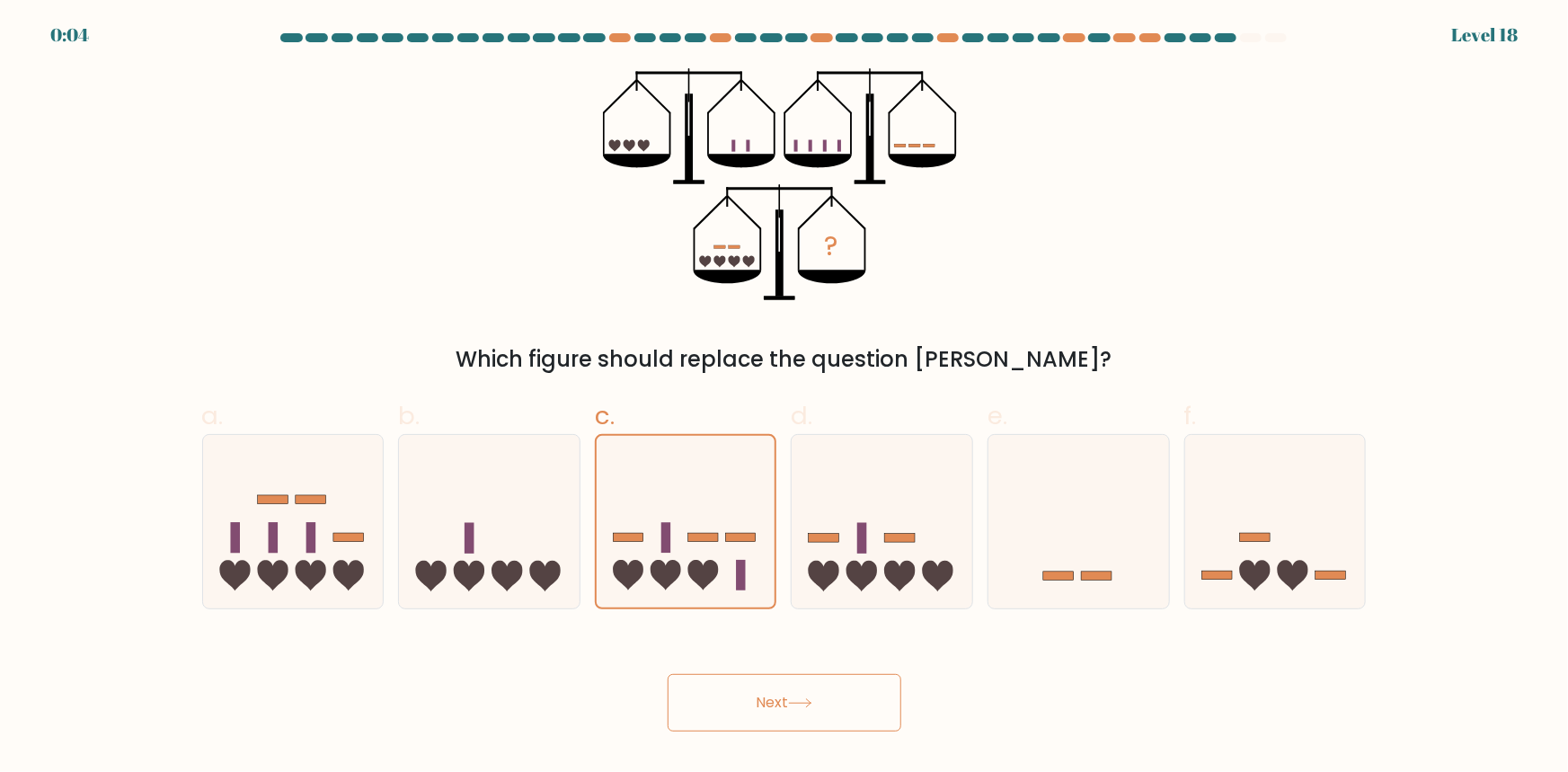
click at [752, 677] on button "Next" at bounding box center [784, 703] width 233 height 58
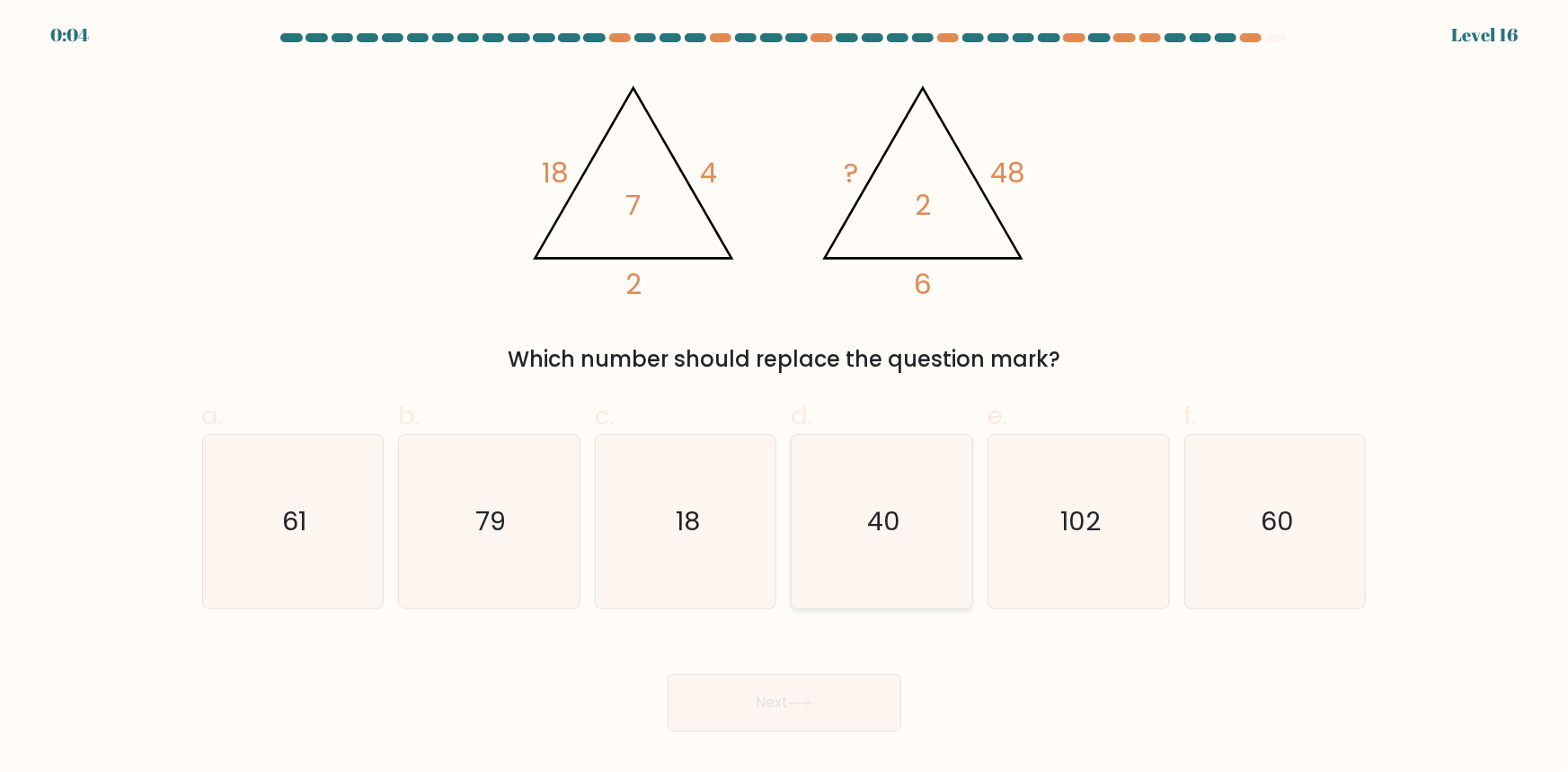
click at [916, 548] on icon "40" at bounding box center [881, 521] width 174 height 174
click at [785, 398] on input "d. 40" at bounding box center [784, 392] width 1 height 12
radio input "true"
click at [858, 541] on icon "40" at bounding box center [881, 521] width 172 height 172
click at [785, 398] on input "d. 40" at bounding box center [784, 392] width 1 height 12
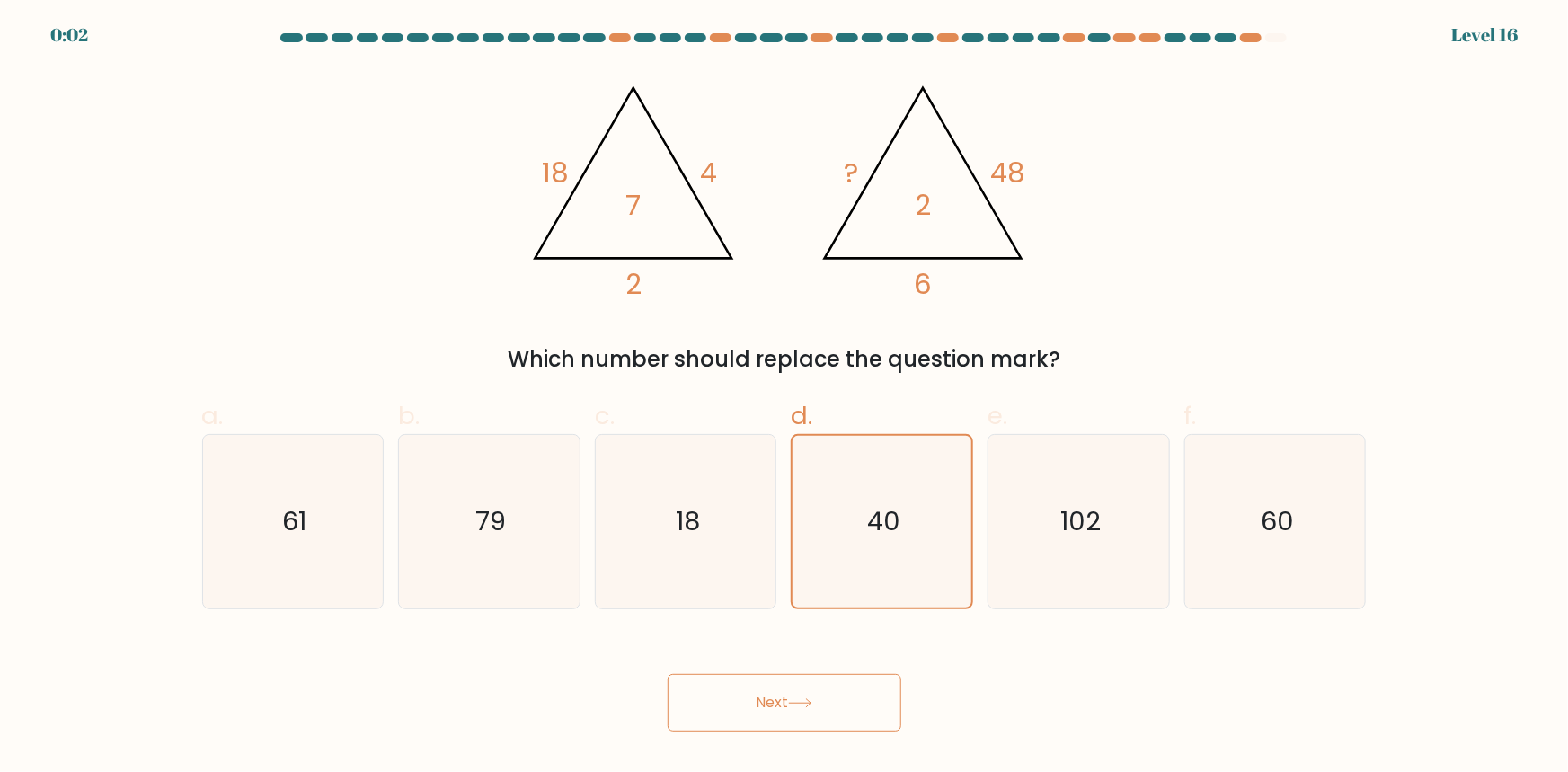
click at [820, 735] on body "0:02 Level 16" at bounding box center [784, 386] width 1568 height 772
click at [805, 680] on button "Next" at bounding box center [784, 703] width 233 height 58
click at [803, 682] on button "Next" at bounding box center [784, 703] width 233 height 58
click at [802, 682] on button "Next" at bounding box center [784, 703] width 233 height 58
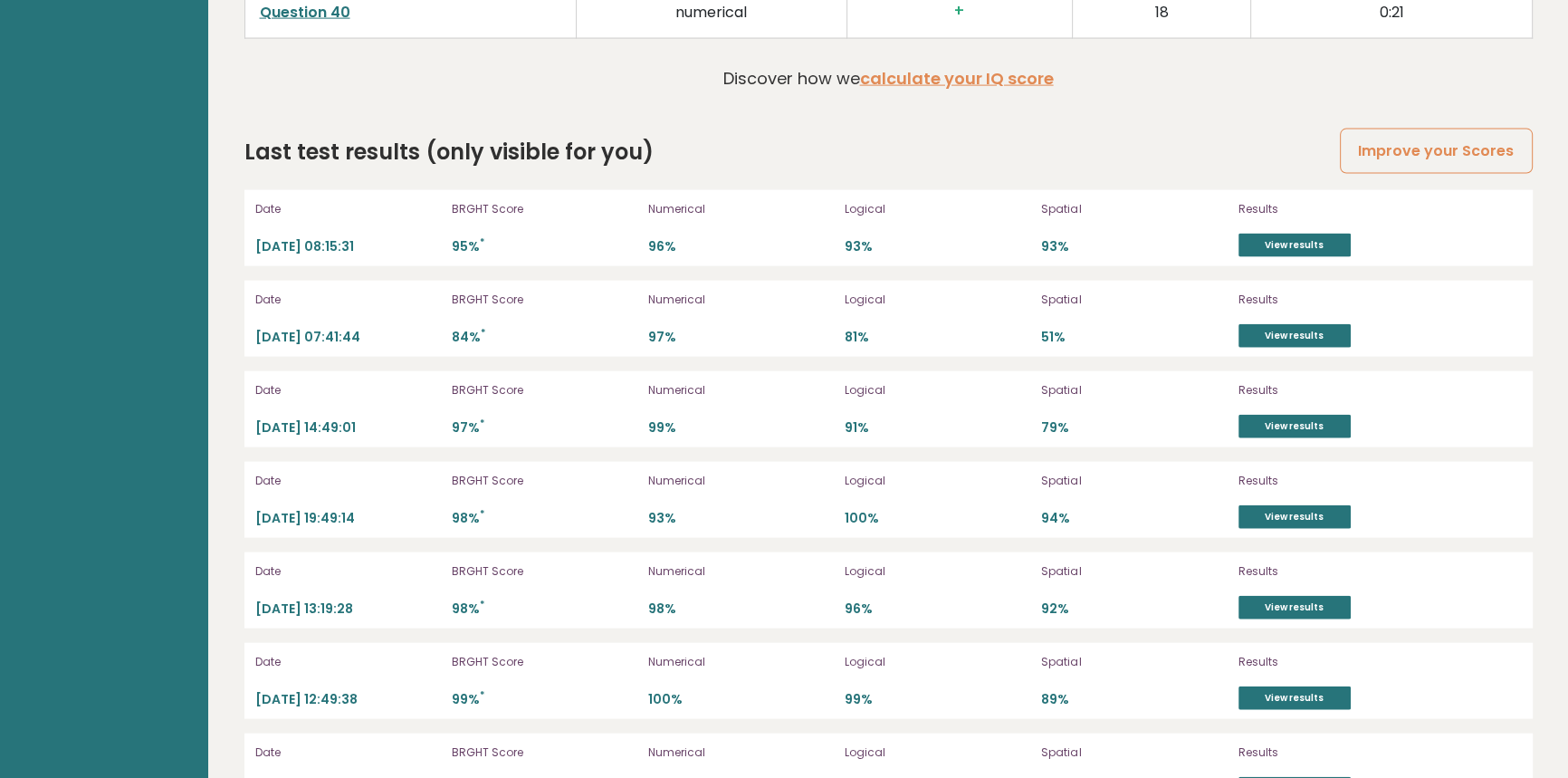
scroll to position [5103, 0]
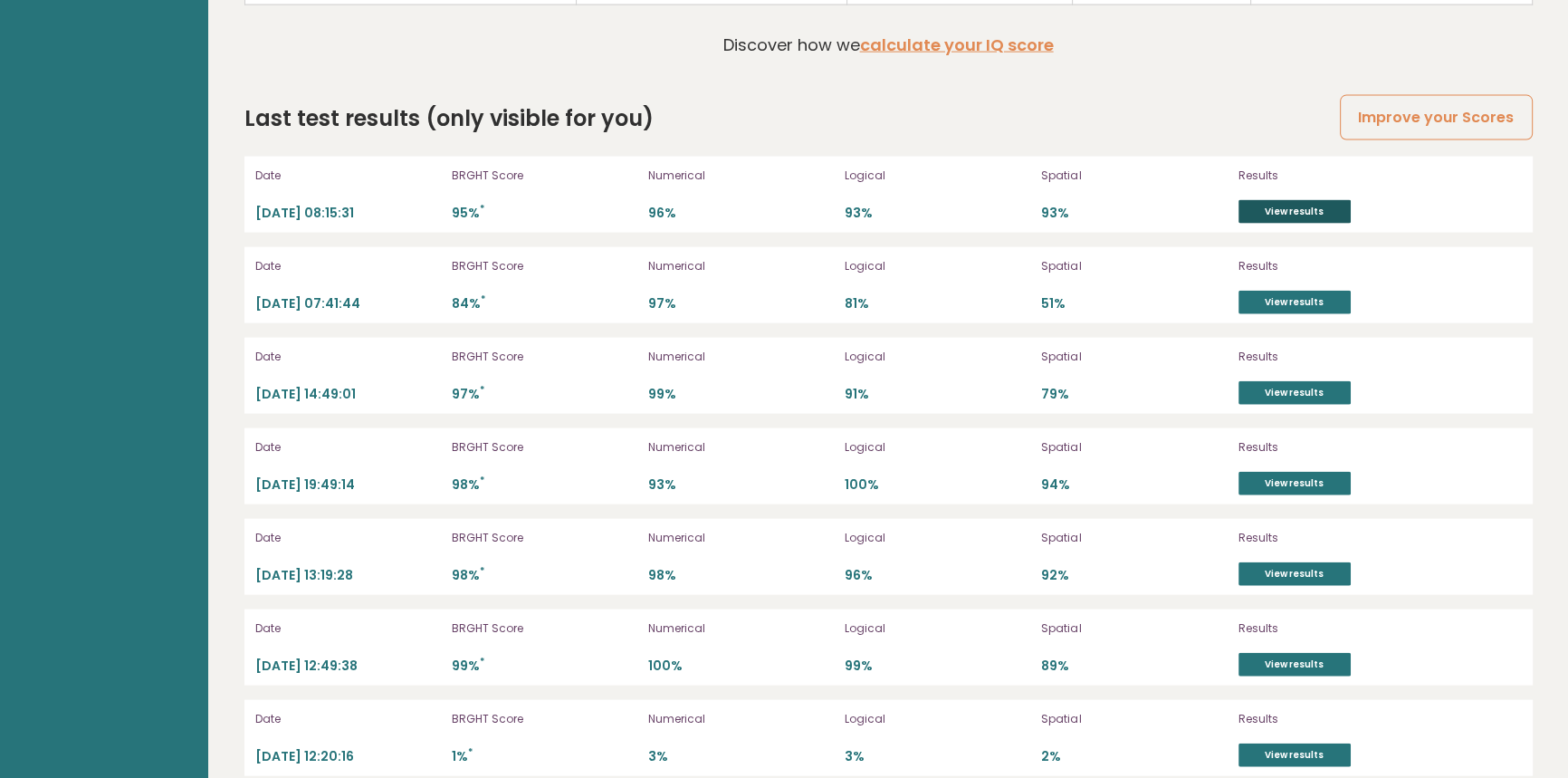
click at [1258, 212] on link "View results" at bounding box center [1294, 212] width 112 height 23
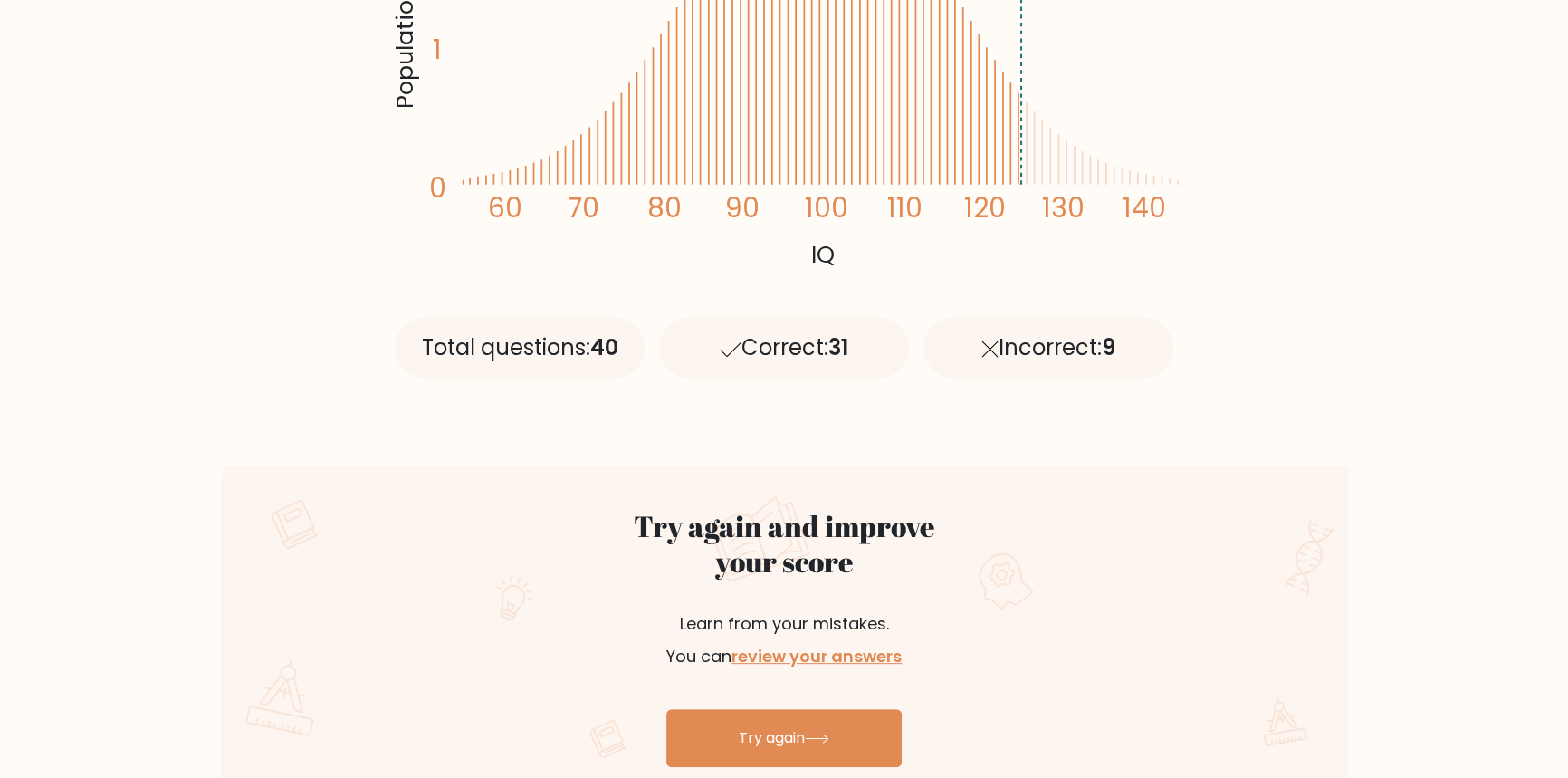
scroll to position [740, 0]
